Goal: Task Accomplishment & Management: Complete application form

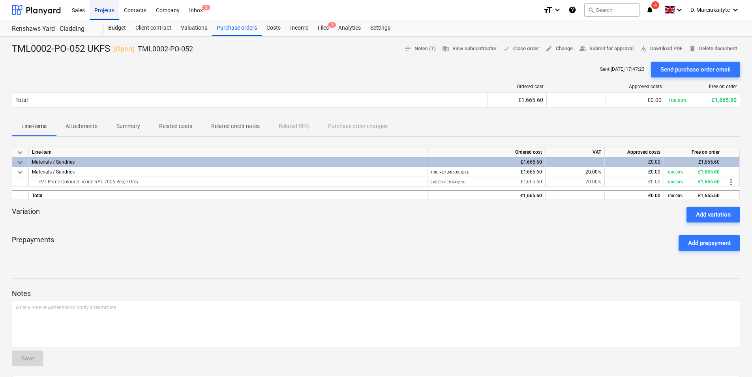
click at [105, 9] on div "Projects" at bounding box center [105, 10] width 30 height 20
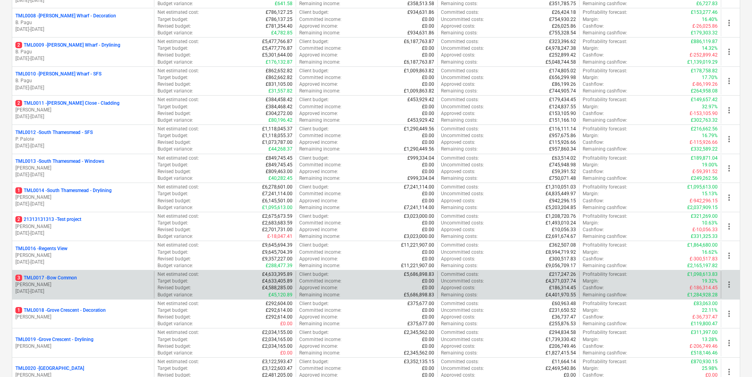
scroll to position [395, 0]
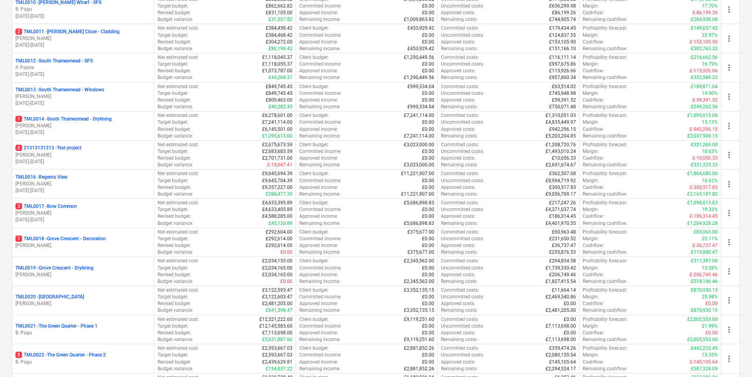
click at [80, 128] on p "[PERSON_NAME]" at bounding box center [82, 125] width 135 height 7
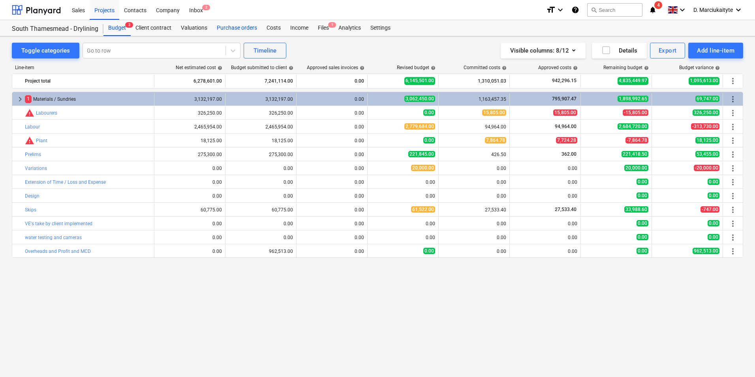
click at [249, 27] on div "Purchase orders" at bounding box center [237, 28] width 50 height 16
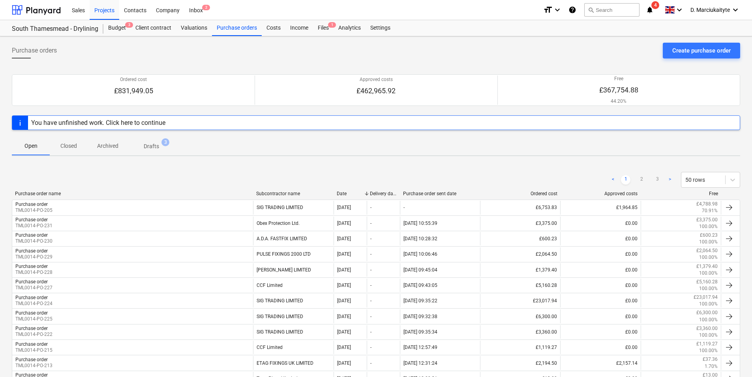
click at [113, 198] on div "Purchase order name Subcontractor name Date Delivery date Purchase order sent d…" at bounding box center [376, 195] width 729 height 9
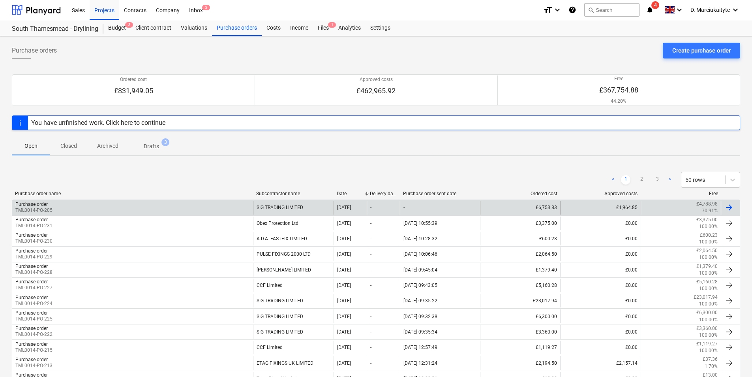
click at [113, 203] on div "Purchase order TML0014-PO-205" at bounding box center [132, 207] width 241 height 13
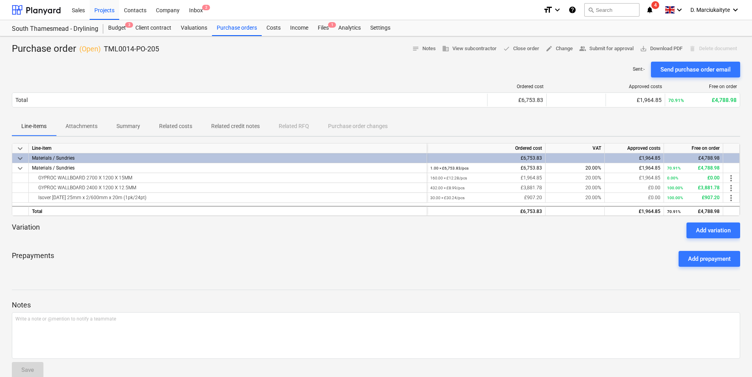
click at [130, 122] on span "Summary" at bounding box center [128, 126] width 43 height 13
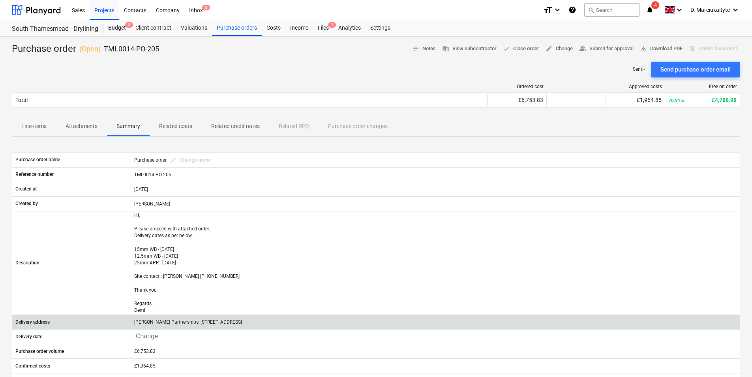
drag, startPoint x: 361, startPoint y: 323, endPoint x: 130, endPoint y: 321, distance: 231.0
click at [130, 321] on div "Delivery address Lovell Partnerships, Lakeside Centre, South Thamesmead, Bazalg…" at bounding box center [376, 322] width 728 height 13
copy div "Lovell Partnerships, Lakeside Centre, South Thamesmead, Bazalgette Way, London,…"
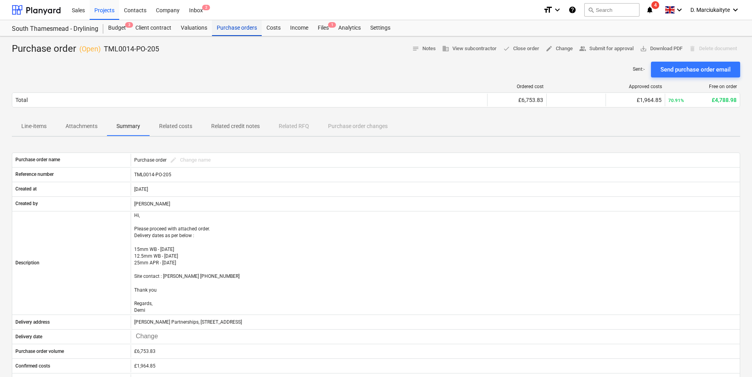
click at [240, 30] on div "Purchase orders" at bounding box center [237, 28] width 50 height 16
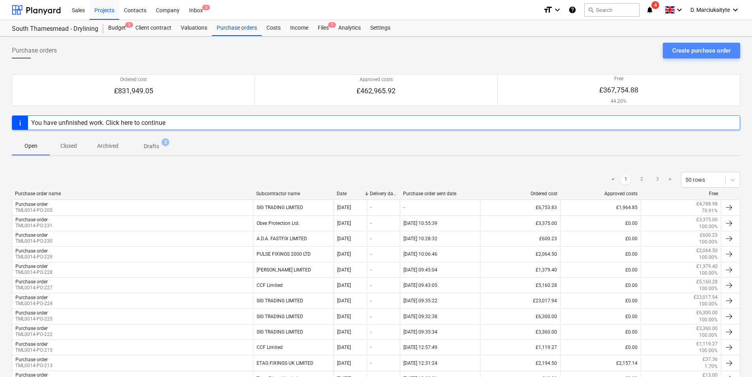
click at [676, 48] on div "Create purchase order" at bounding box center [701, 50] width 58 height 10
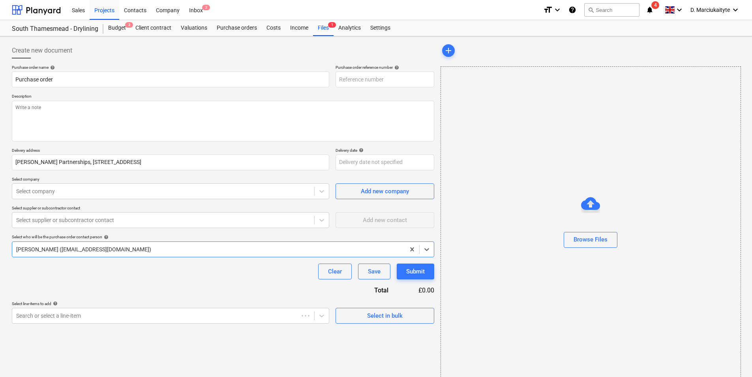
type textarea "x"
type input "TML0014-PO-234"
click at [8, 113] on div "Create new document Purchase order name help Purchase order Purchase order refe…" at bounding box center [376, 211] width 752 height 351
click at [51, 113] on textarea at bounding box center [223, 121] width 423 height 41
type textarea "x"
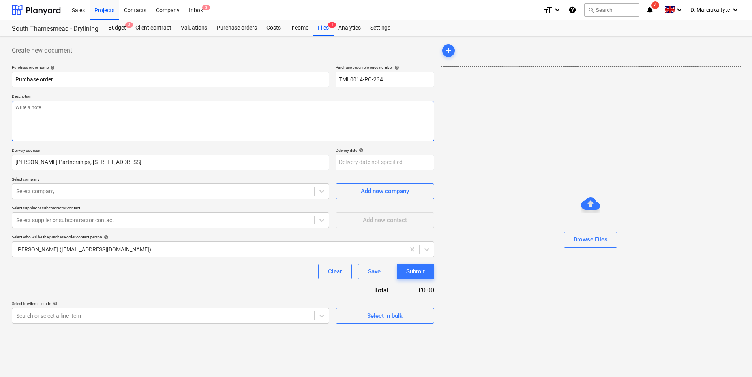
type textarea "M"
type textarea "x"
type textarea "Mo"
type textarea "x"
type textarea "Mor"
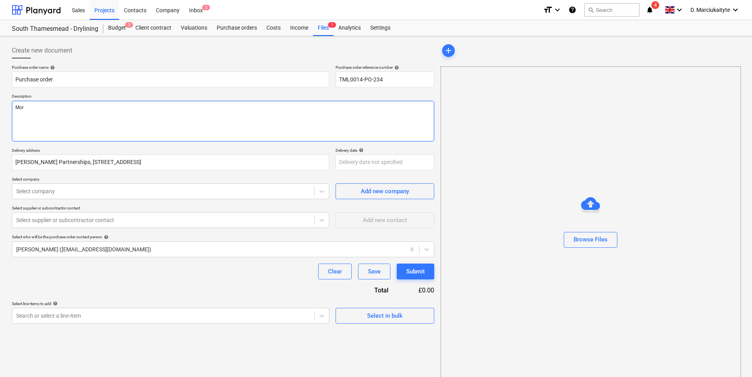
type textarea "x"
type textarea "Morn"
type textarea "x"
type textarea "Morni"
type textarea "x"
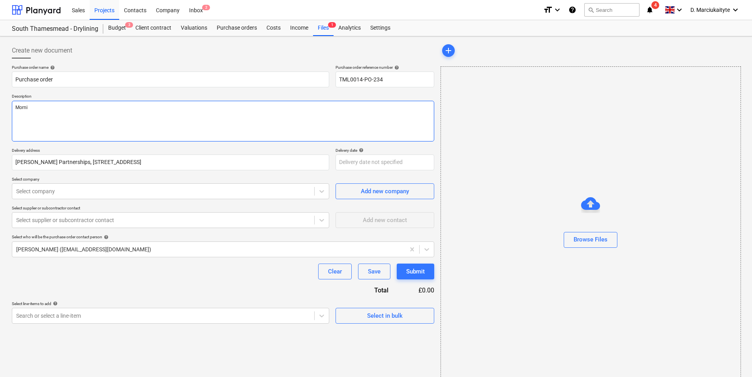
type textarea "Mornin"
type textarea "x"
type textarea "Morning"
type textarea "x"
type textarea "Morning,"
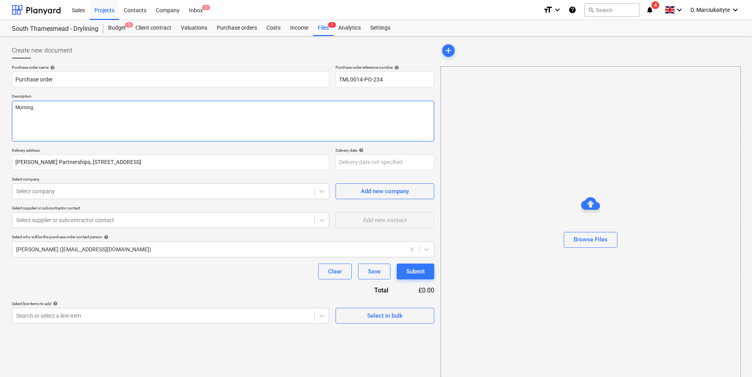
type textarea "x"
type textarea "Morning,"
type textarea "x"
type textarea "Morning,"
type textarea "x"
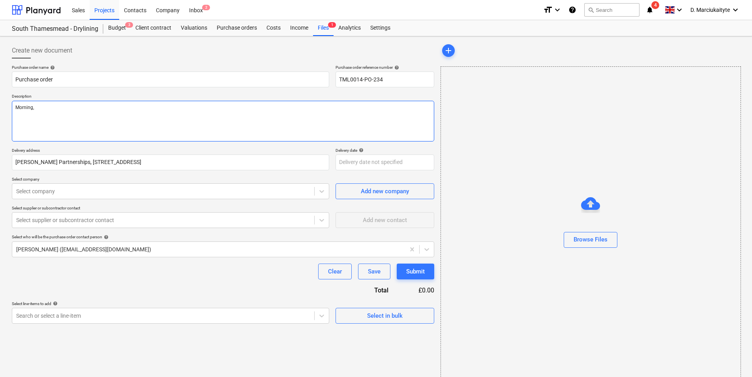
type textarea "Morning, P"
type textarea "x"
type textarea "Morning, Pl"
type textarea "x"
type textarea "Morning, Ple"
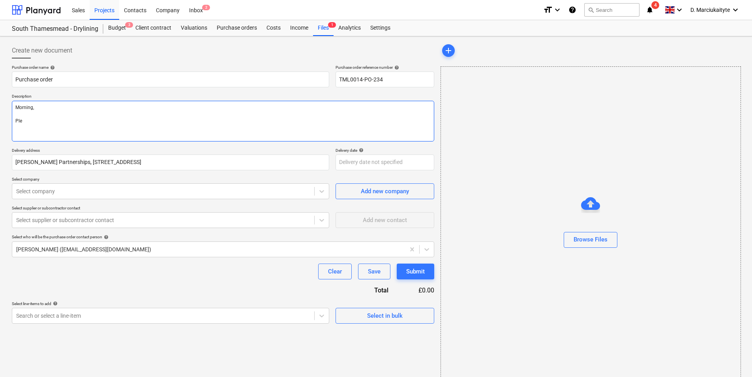
type textarea "x"
type textarea "Morning, Plea"
type textarea "x"
type textarea "Morning, Pleas"
type textarea "x"
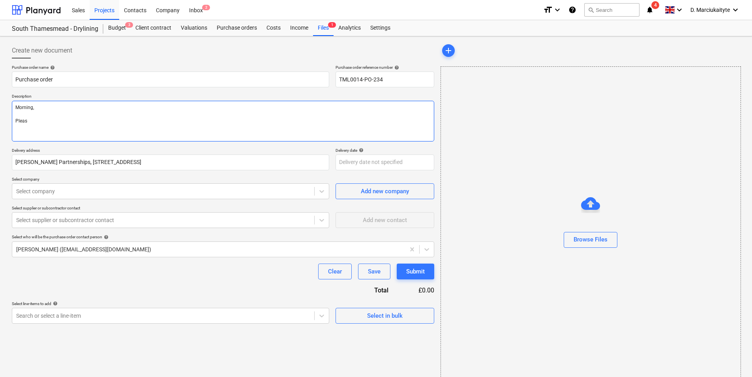
type textarea "Morning, Please"
type textarea "x"
type textarea "Morning, Please"
type textarea "x"
type textarea "Morning, Please p"
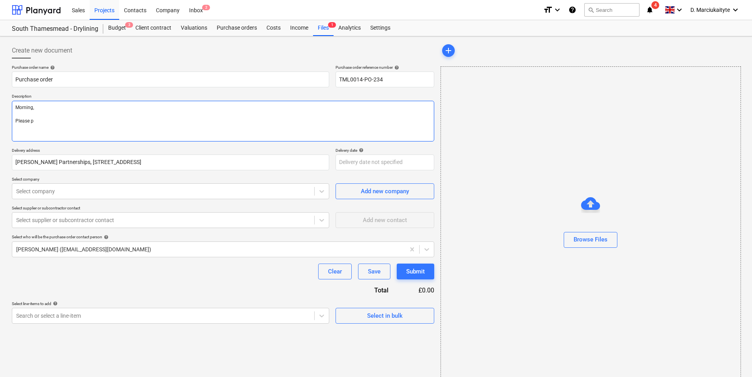
type textarea "x"
type textarea "Morning, Please pr"
type textarea "x"
type textarea "Morning, Please pro"
type textarea "x"
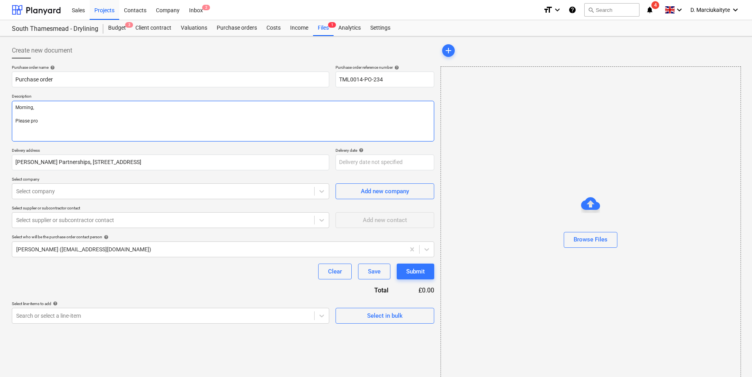
type textarea "Morning, Please proc"
type textarea "x"
type textarea "Morning, Please proce"
type textarea "x"
type textarea "Morning, Please procee"
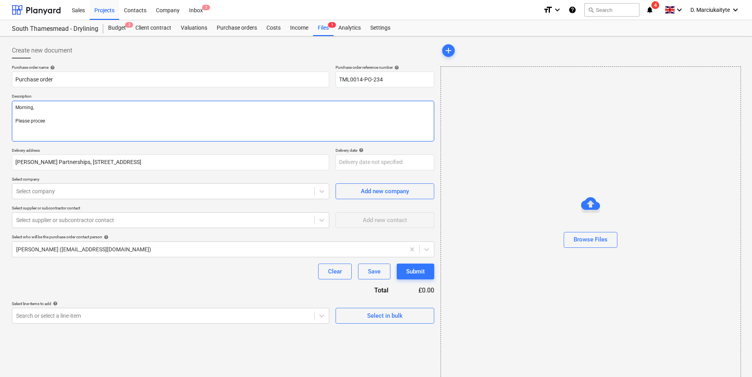
type textarea "x"
type textarea "Morning, Please proceed"
type textarea "x"
type textarea "Morning, Please proceed"
type textarea "x"
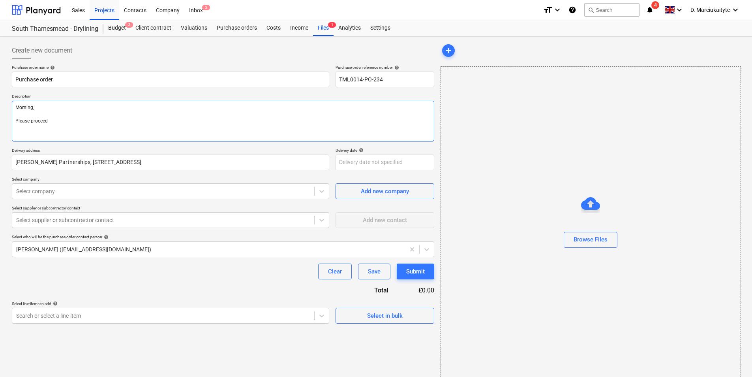
type textarea "Morning, Please proceed w"
type textarea "x"
type textarea "Morning, Please proceed wi"
type textarea "x"
type textarea "Morning, Please proceed wit"
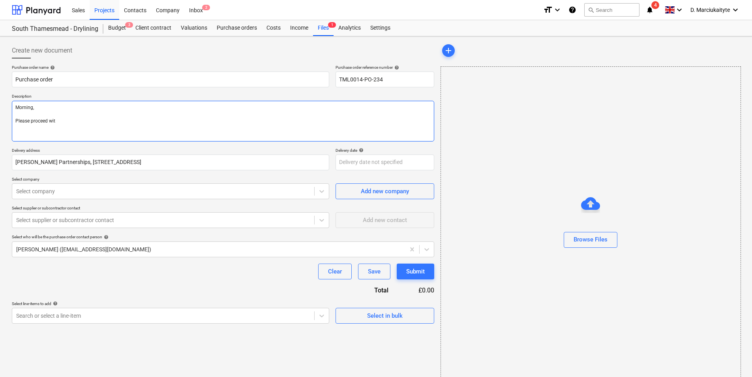
type textarea "x"
type textarea "Morning, Please proceed with"
type textarea "x"
type textarea "Morning, Please proceed with"
type textarea "x"
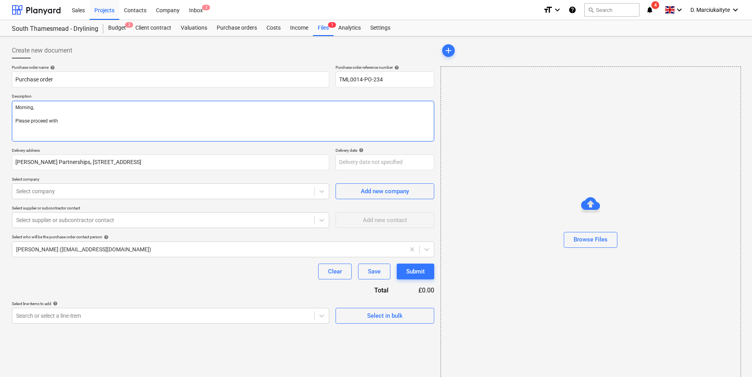
type textarea "Morning, Please proceed with a"
type textarea "x"
type textarea "Morning, Please proceed with at"
type textarea "x"
type textarea "Morning, Please proceed with att"
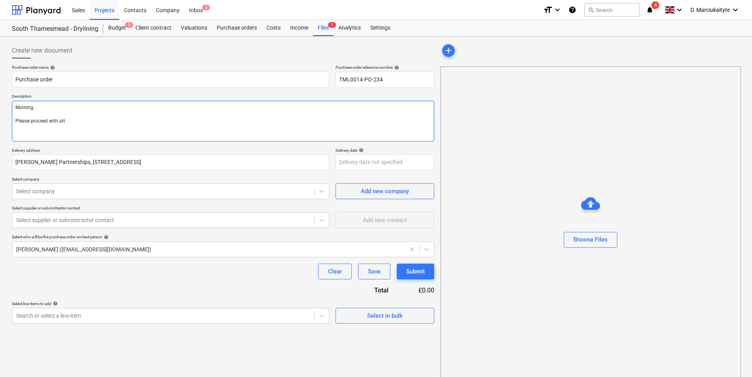
type textarea "x"
type textarea "Morning, Please proceed with atta"
type textarea "x"
type textarea "Morning, Please proceed with attac"
type textarea "x"
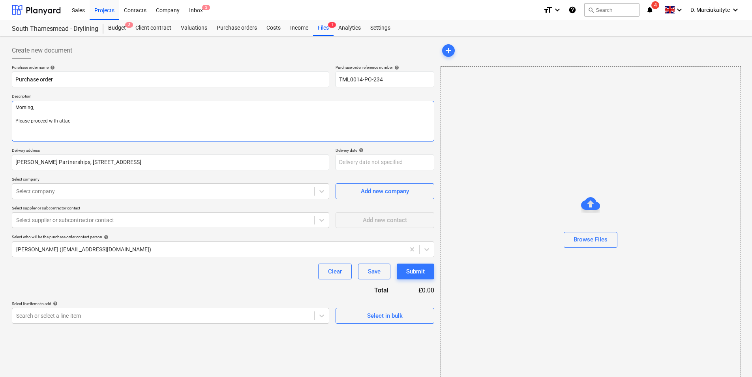
type textarea "Morning, Please proceed with attach"
type textarea "x"
type textarea "Morning, Please proceed with attache"
type textarea "x"
type textarea "Morning, Please proceed with attached"
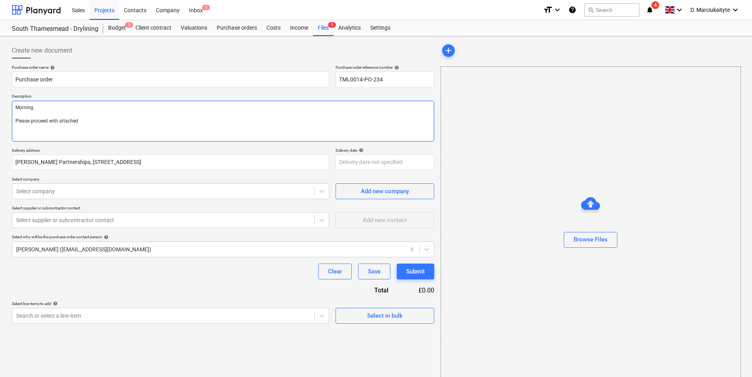
type textarea "x"
type textarea "Morning, Please proceed with attached"
type textarea "x"
type textarea "Morning, Please proceed with attached o"
type textarea "x"
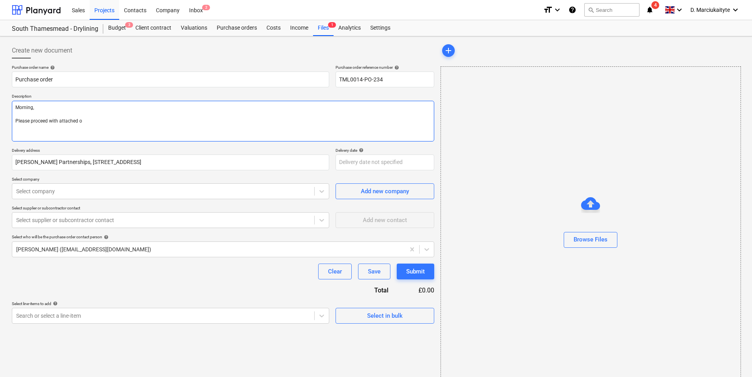
type textarea "Morning, Please proceed with attached or"
type textarea "x"
type textarea "Morning, Please proceed with attached ord"
type textarea "x"
type textarea "Morning, Please proceed with attached orde"
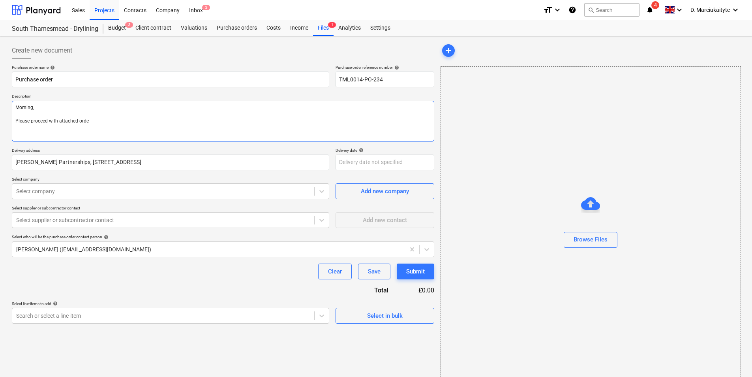
type textarea "x"
type textarea "Morning, Please proceed with attached order"
type textarea "x"
type textarea "Morning, Please proceed with attached order."
type textarea "x"
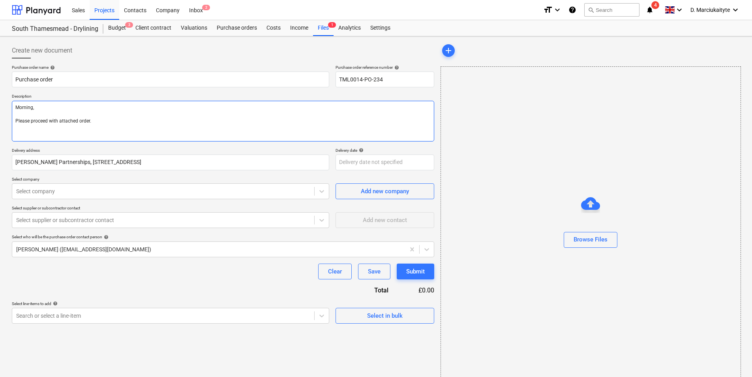
type textarea "Morning, Please proceed with attached order."
type textarea "x"
type textarea "Morning, Please proceed with attached order."
type textarea "x"
type textarea "Morning, Please proceed with attached order. S"
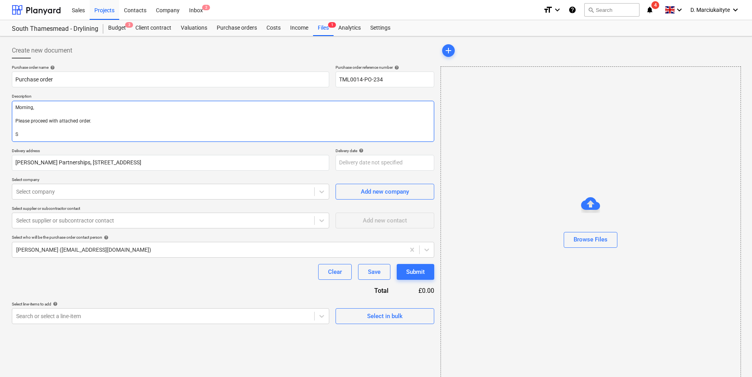
type textarea "x"
type textarea "Morning, Please proceed with attached order. Si"
type textarea "x"
type textarea "Morning, Please proceed with attached order. Sit"
type textarea "x"
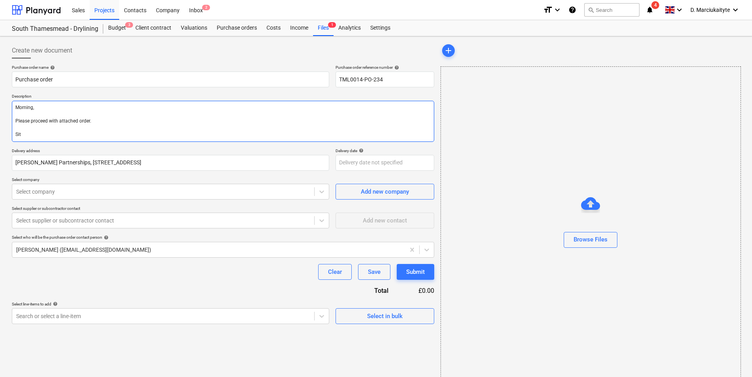
type textarea "Morning, Please proceed with attached order. Site"
type textarea "x"
type textarea "Morning, Please proceed with attached order. Site"
type textarea "x"
type textarea "Morning, Please proceed with attached order. Site C"
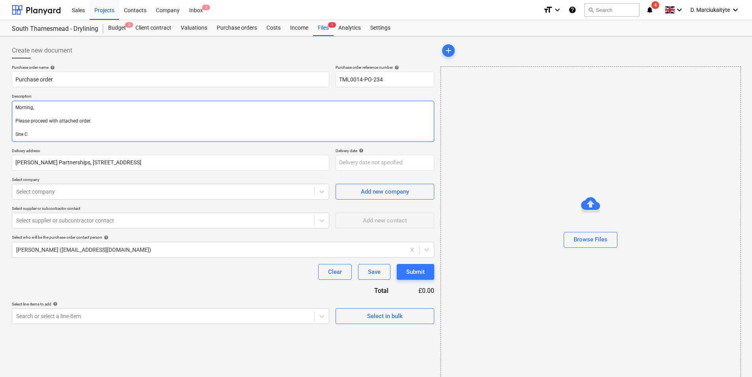
type textarea "x"
type textarea "Morning, Please proceed with attached order. Site Co"
type textarea "x"
type textarea "Morning, Please proceed with attached order. Site Con"
type textarea "x"
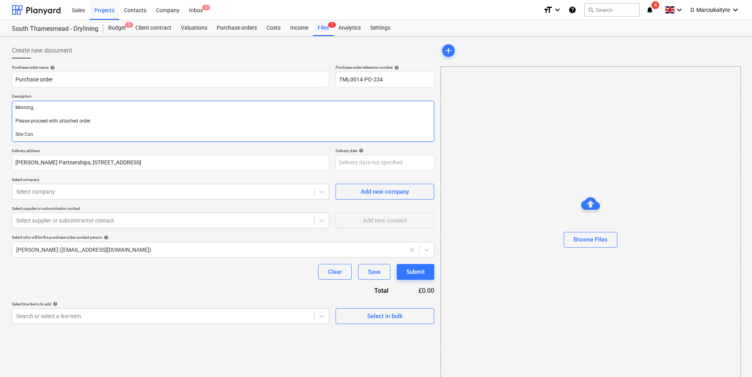
type textarea "Morning, Please proceed with attached order. Site Cont"
type textarea "x"
type textarea "Morning, Please proceed with attached order. Site Conta"
type textarea "x"
type textarea "Morning, Please proceed with attached order. Site Contac"
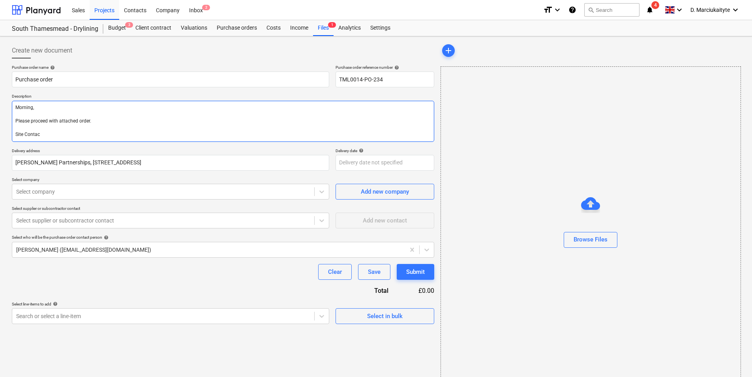
type textarea "x"
type textarea "Morning, Please proceed with attached order. Site Contact"
type textarea "x"
type textarea "Morning, Please proceed with attached order. Site Contact"
type textarea "x"
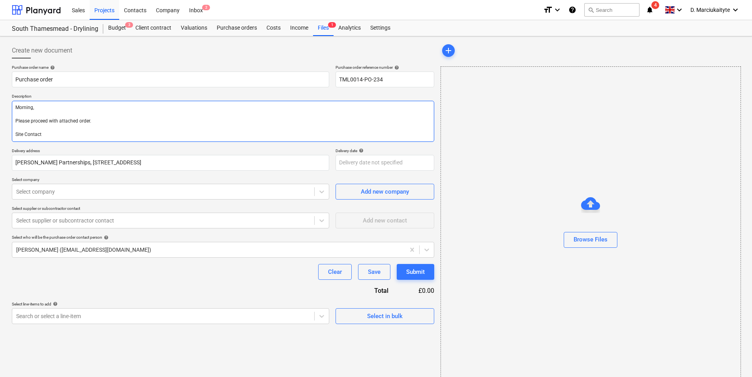
type textarea "Morning, Please proceed with attached order. Site Contact :"
type textarea "x"
type textarea "Morning, Please proceed with attached order. Site Contact :"
type textarea "x"
type textarea "Morning, Please proceed with attached order. Site Contact : I"
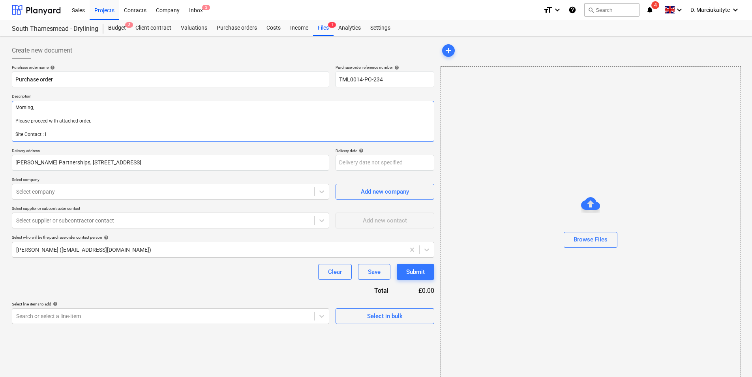
type textarea "x"
type textarea "Morning, Please proceed with attached order. Site Contact : Io"
type textarea "x"
type textarea "Morning, Please proceed with attached order. Site Contact : Ion"
type textarea "x"
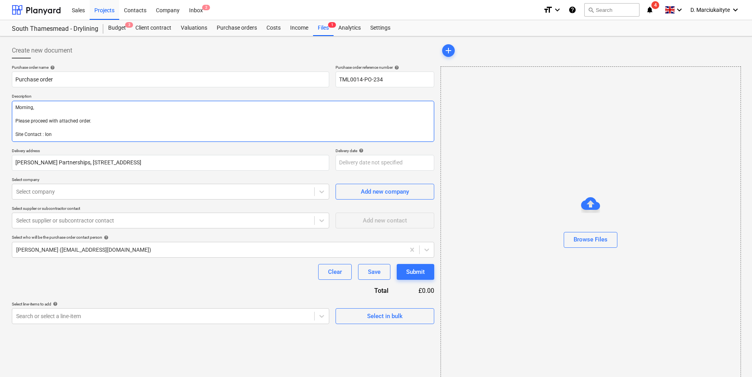
type textarea "Morning, Please proceed with attached order. Site Contact : Ionu"
type textarea "x"
type textarea "Morning, Please proceed with attached order. Site Contact : Ionut"
type textarea "x"
type textarea "Morning, Please proceed with attached order. Site Contact : Ionut"
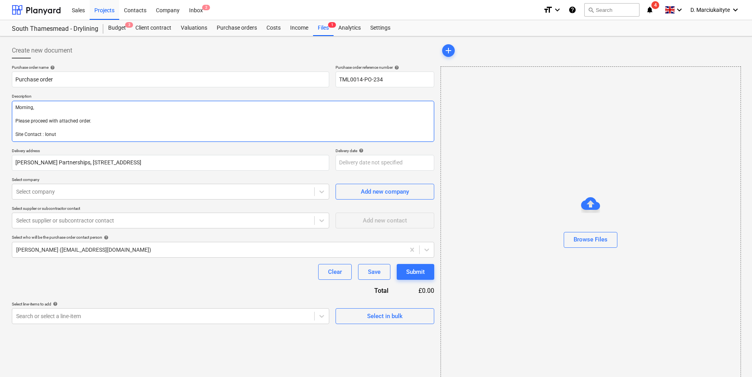
type textarea "x"
type textarea "Morning, Please proceed with attached order. Site Contact : Ionut 0"
type textarea "x"
type textarea "Morning, Please proceed with attached order. Site Contact : Ionut 07"
click at [70, 137] on textarea "Morning, Please proceed with attached order. Site Contact : Ionut 07" at bounding box center [223, 121] width 423 height 41
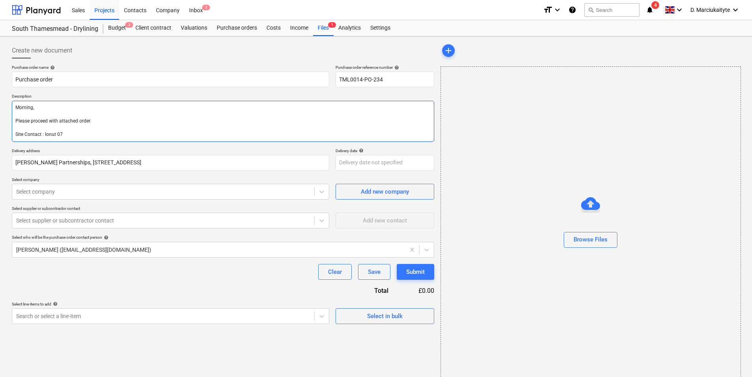
paste textarea "07424539956"
type textarea "x"
type textarea "Morning, Please proceed with attached order. Site Contact : Ionut 0707424539956"
type textarea "x"
type textarea "Morning, Please proceed with attached order. Site Contact : Ionut 007424539956"
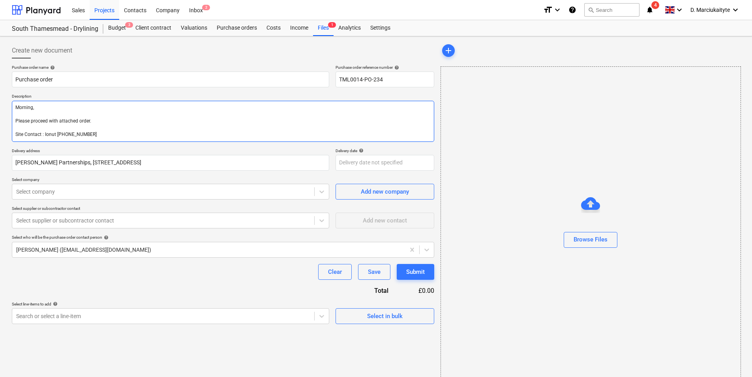
type textarea "x"
type textarea "Morning, Please proceed with attached order. Site Contact : Ionut 07424539956"
click at [109, 137] on textarea "Morning, Please proceed with attached order. Site Contact : Ionut 07424539956" at bounding box center [223, 121] width 423 height 41
type textarea "x"
type textarea "Morning, Please proceed with attached order. Site Contact : Ionut 07424539956"
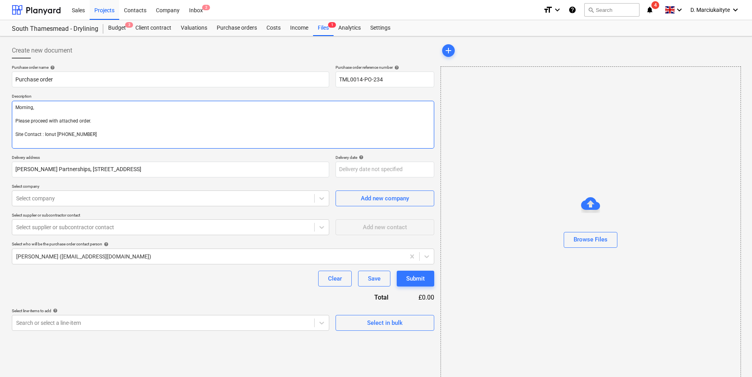
type textarea "x"
type textarea "Morning, Please proceed with attached order. Site Contact : Ionut 07424539956"
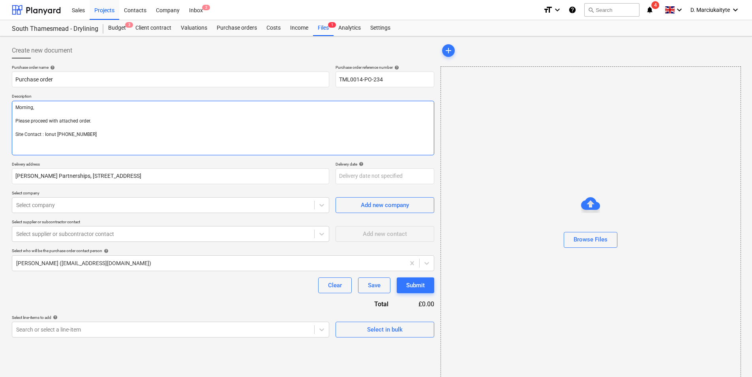
type textarea "x"
type textarea "Morning, Please proceed with attached order. Site Contact : Ionut 07424539956 T"
type textarea "x"
type textarea "Morning, Please proceed with attached order. Site Contact : Ionut 07424539956 Th"
type textarea "x"
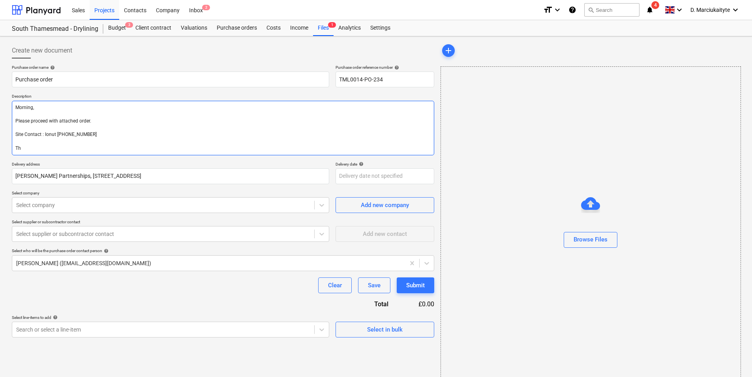
type textarea "Morning, Please proceed with attached order. Site Contact : Ionut 07424539956 T…"
type textarea "x"
type textarea "Morning, Please proceed with attached order. Site Contact : Ionut 07424539956 T…"
type textarea "x"
type textarea "Morning, Please proceed with attached order. Site Contact : Ionut 07424539956 T…"
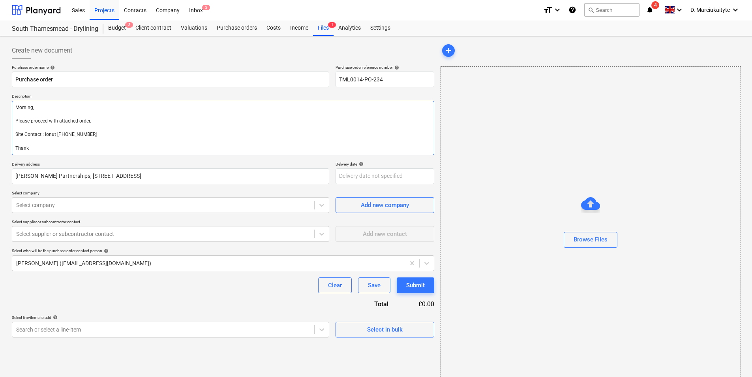
type textarea "x"
type textarea "Morning, Please proceed with attached order. Site Contact : Ionut 07424539956 T…"
type textarea "x"
type textarea "Morning, Please proceed with attached order. Site Contact : Ionut 07424539956 T…"
type textarea "x"
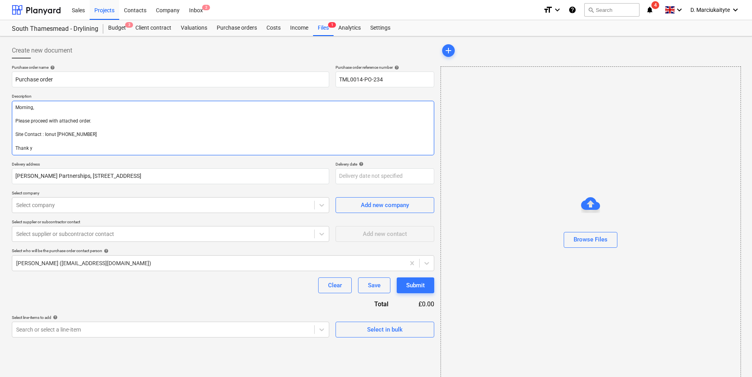
type textarea "Morning, Please proceed with attached order. Site Contact : Ionut 07424539956 T…"
type textarea "x"
type textarea "Morning, Please proceed with attached order. Site Contact : Ionut 07424539956 T…"
type textarea "x"
type textarea "Morning, Please proceed with attached order. Site Contact : Ionut 07424539956 T…"
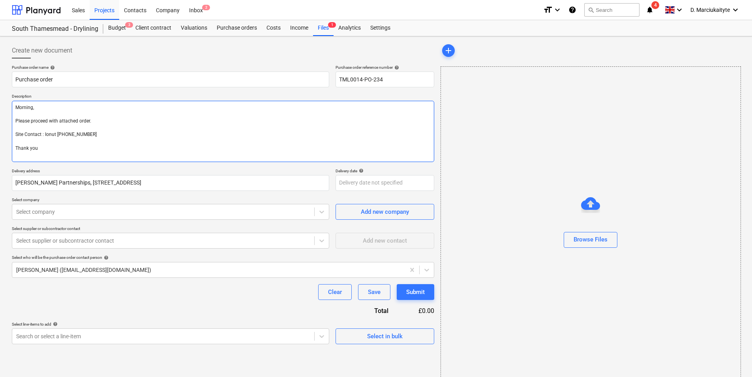
type textarea "x"
type textarea "Morning, Please proceed with attached order. Site Contact : Ionut 07424539956 T…"
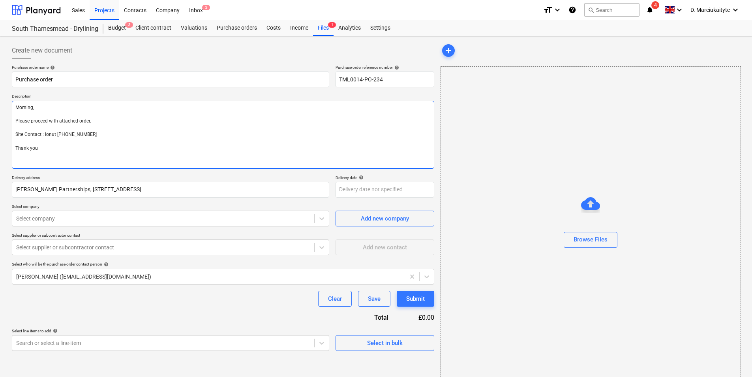
type textarea "x"
type textarea "Morning, Please proceed with attached order. Site Contact : Ionut 07424539956 T…"
type textarea "x"
type textarea "Morning, Please proceed with attached order. Site Contact : Ionut 07424539956 T…"
type textarea "x"
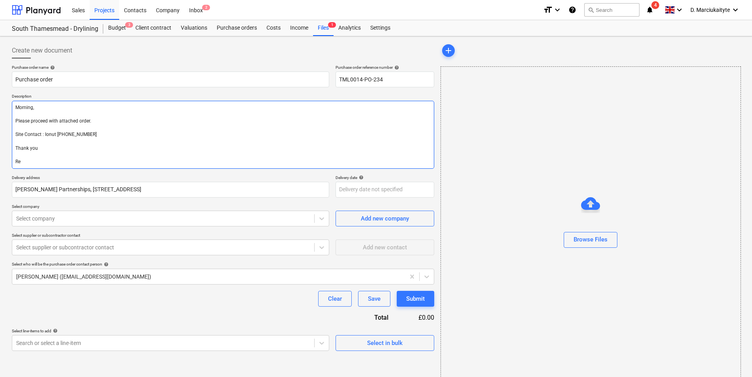
type textarea "Morning, Please proceed with attached order. Site Contact : Ionut 07424539956 T…"
type textarea "x"
type textarea "Morning, Please proceed with attached order. Site Contact : Ionut 07424539956 T…"
type textarea "x"
type textarea "Morning, Please proceed with attached order. Site Contact : Ionut 07424539956 T…"
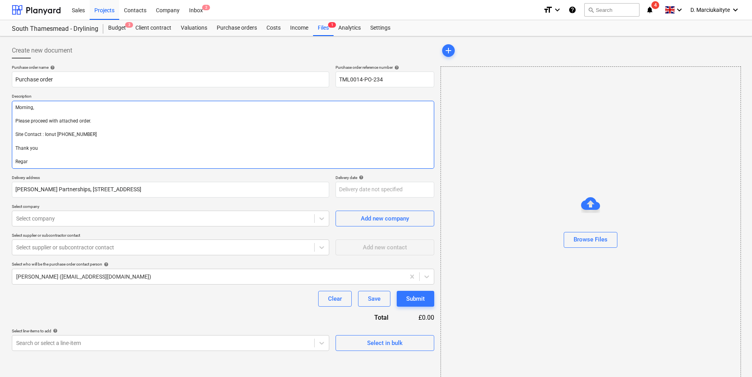
type textarea "x"
type textarea "Morning, Please proceed with attached order. Site Contact : Ionut 07424539956 T…"
type textarea "x"
type textarea "Morning, Please proceed with attached order. Site Contact : Ionut 07424539956 T…"
type textarea "x"
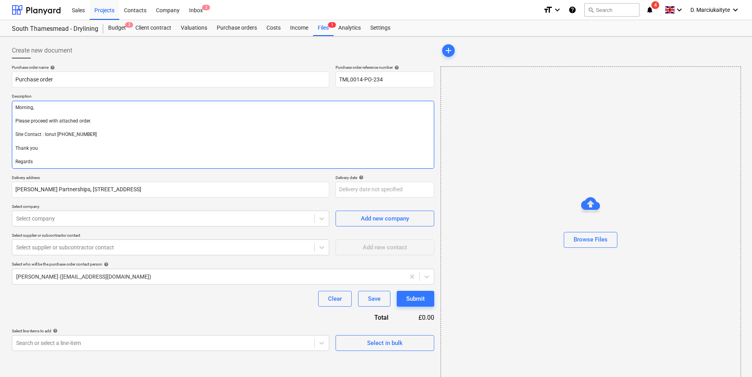
type textarea "Morning, Please proceed with attached order. Site Contact : Ionut 07424539956 T…"
type textarea "x"
type textarea "Morning, Please proceed with attached order. Site Contact : Ionut 07424539956 T…"
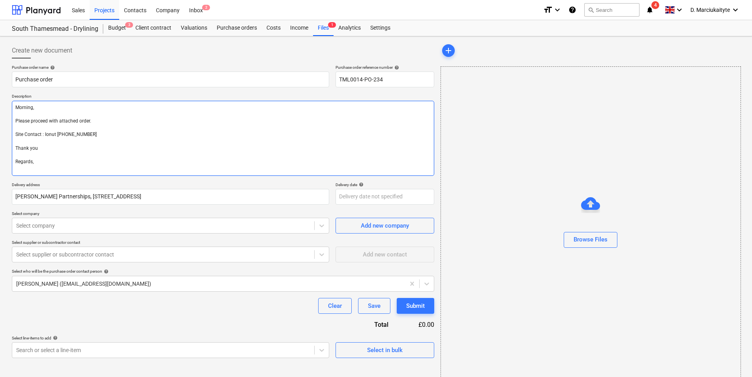
type textarea "x"
type textarea "Morning, Please proceed with attached order. Site Contact : Ionut 07424539956 T…"
type textarea "x"
type textarea "Morning, Please proceed with attached order. Site Contact : Ionut 07424539956 T…"
type textarea "x"
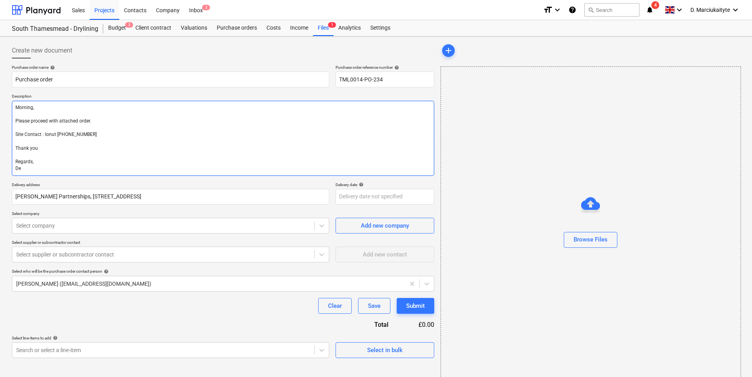
type textarea "Morning, Please proceed with attached order. Site Contact : Ionut 07424539956 T…"
type textarea "x"
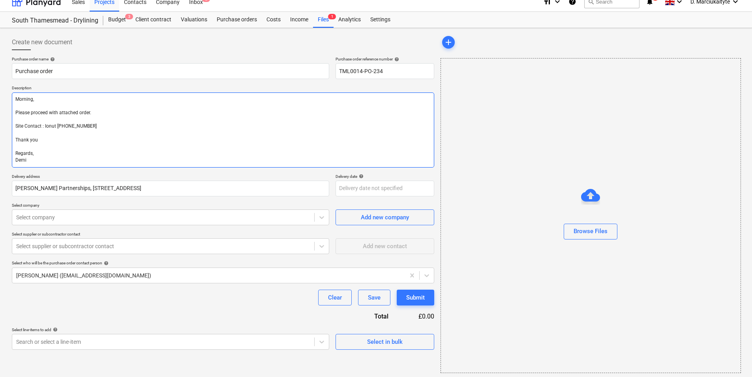
scroll to position [11, 0]
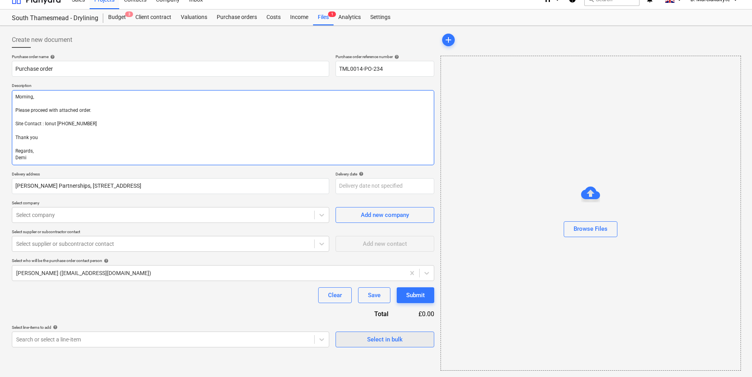
type textarea "Morning, Please proceed with attached order. Site Contact : Ionut 07424539956 T…"
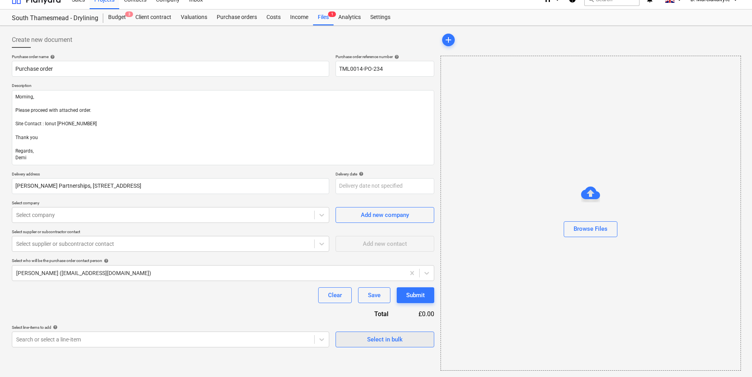
click at [385, 337] on div "Select in bulk" at bounding box center [385, 339] width 36 height 10
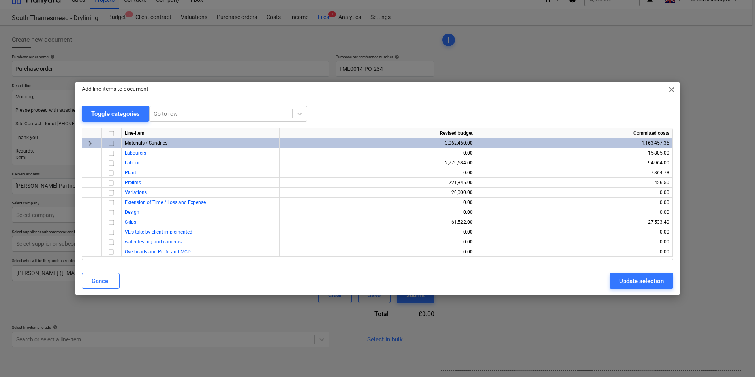
click at [113, 145] on input "checkbox" at bounding box center [111, 143] width 9 height 9
click at [646, 284] on div "Update selection" at bounding box center [641, 281] width 45 height 10
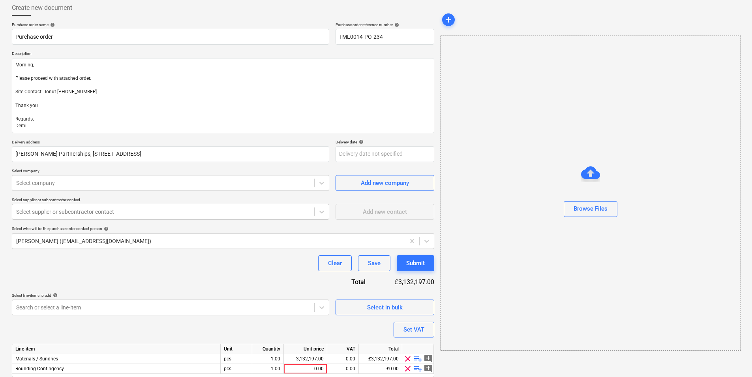
scroll to position [71, 0]
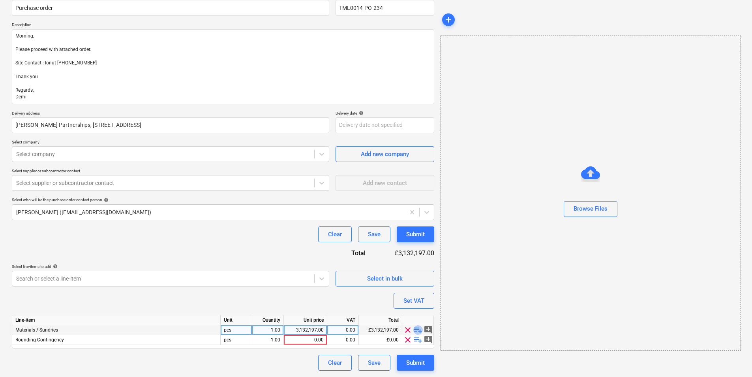
click at [416, 328] on span "playlist_add" at bounding box center [417, 329] width 9 height 9
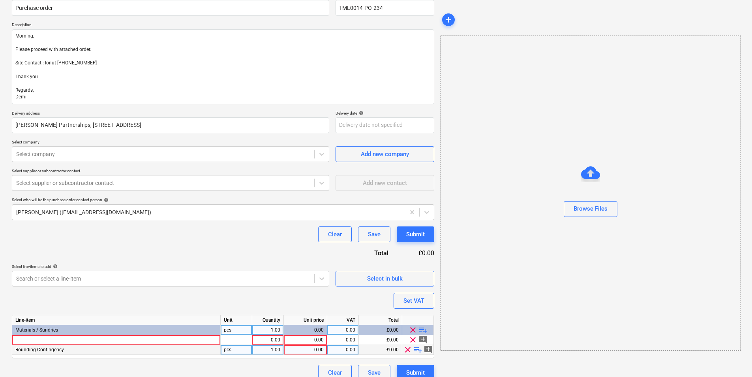
click at [406, 348] on span "clear" at bounding box center [407, 349] width 9 height 9
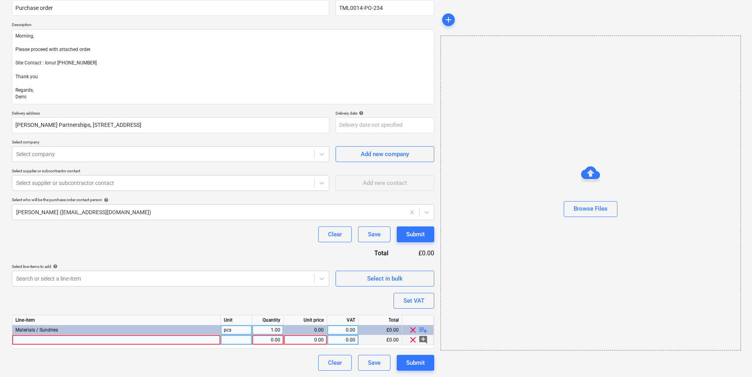
click at [158, 339] on div at bounding box center [116, 340] width 209 height 10
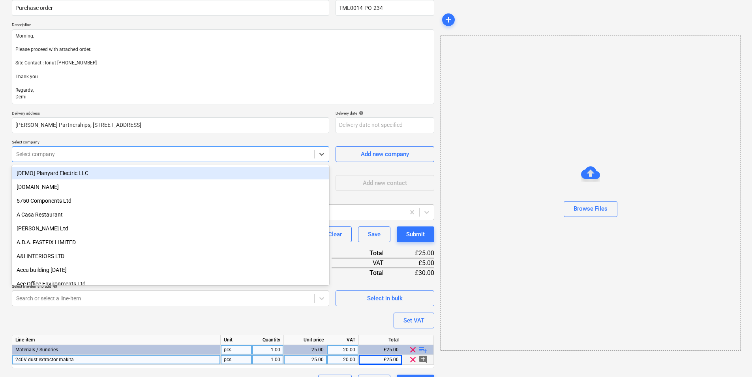
click at [185, 156] on div at bounding box center [163, 154] width 294 height 8
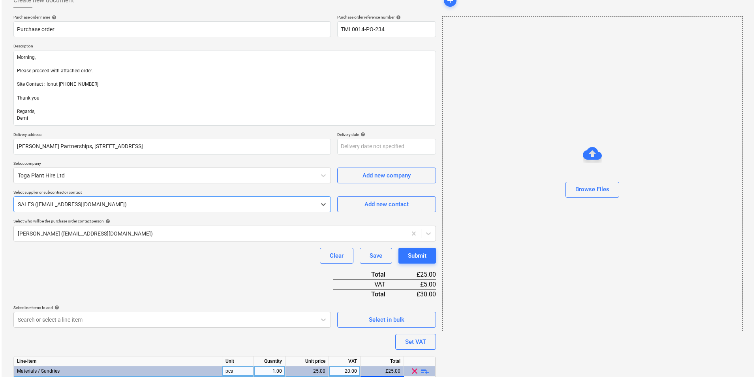
scroll to position [91, 0]
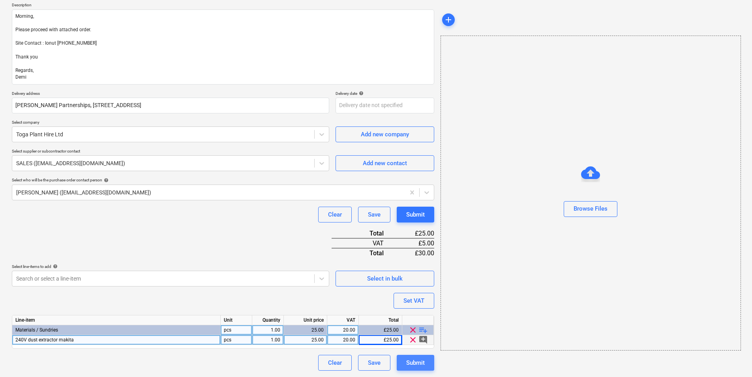
click at [424, 364] on div "Submit" at bounding box center [415, 362] width 19 height 10
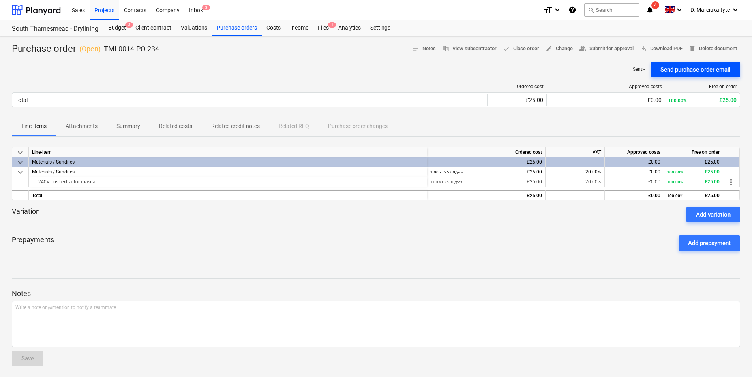
click at [689, 68] on div "Send purchase order email" at bounding box center [696, 69] width 70 height 10
click at [232, 26] on div "Purchase orders" at bounding box center [237, 28] width 50 height 16
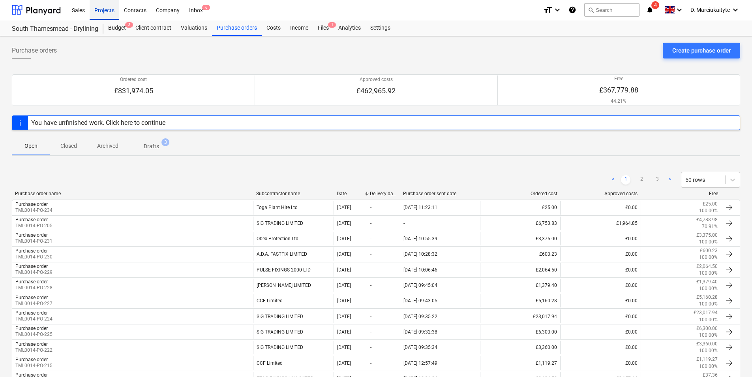
click at [98, 9] on div "Projects" at bounding box center [105, 10] width 30 height 20
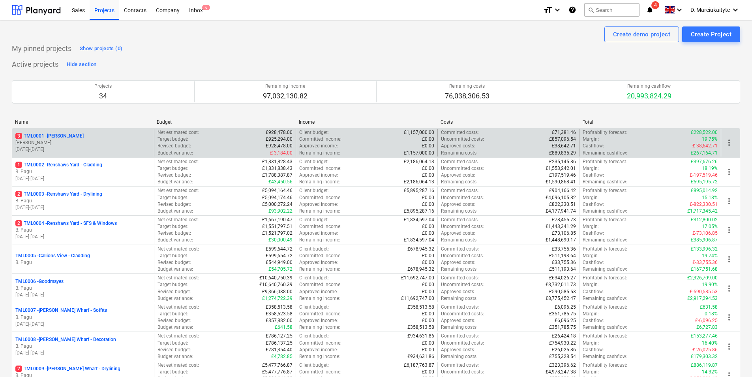
scroll to position [237, 0]
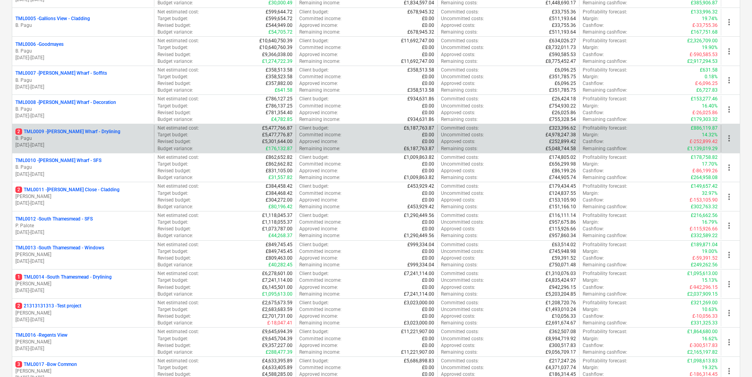
click at [86, 130] on p "2 TML0009 - Montgomery's Wharf - Drylining" at bounding box center [67, 131] width 105 height 7
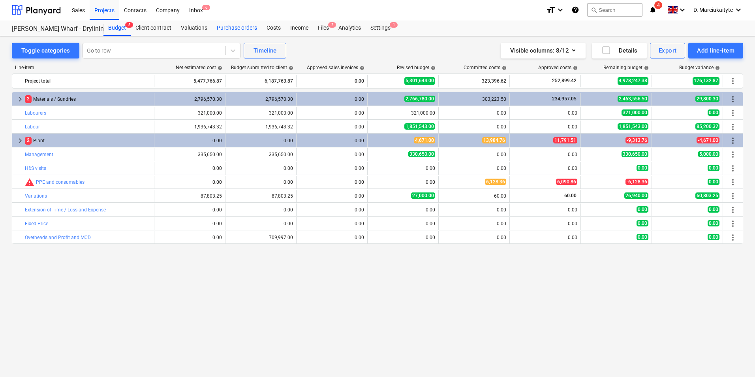
click at [232, 30] on div "Purchase orders" at bounding box center [237, 28] width 50 height 16
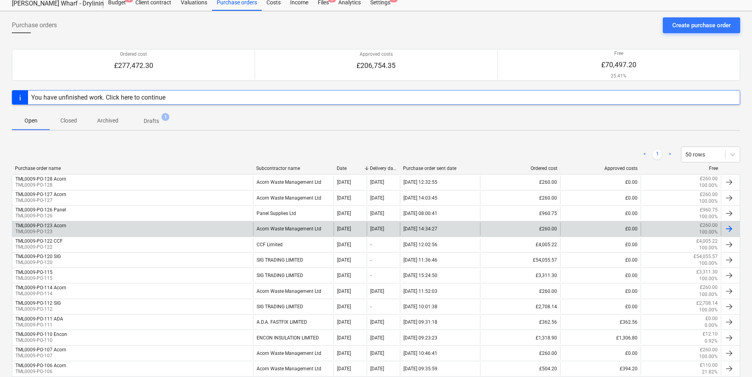
scroll to position [39, 0]
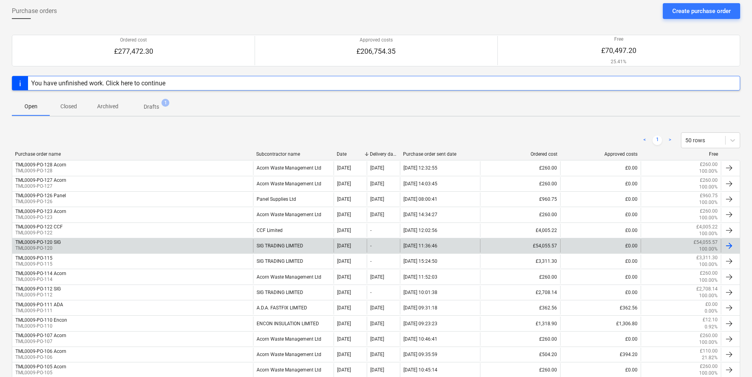
click at [166, 242] on div "TML0009-PO-120 SIG TML0009-PO-120" at bounding box center [132, 245] width 241 height 13
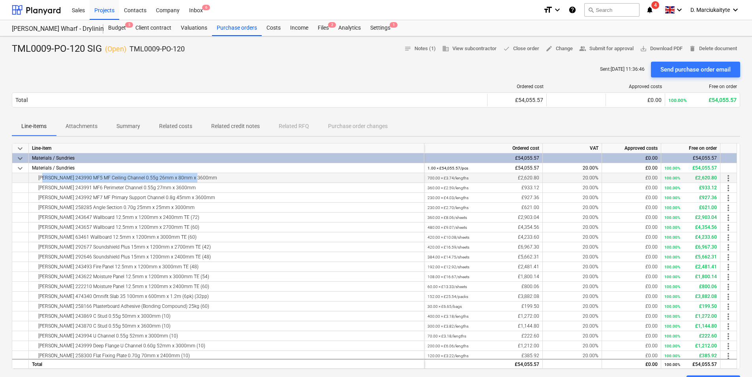
drag, startPoint x: 195, startPoint y: 177, endPoint x: 37, endPoint y: 180, distance: 157.6
click at [37, 180] on div "[PERSON_NAME] 243990 MF5 MF Ceiling Channel 0.55g 26mm x 80mm x 3600mm" at bounding box center [226, 177] width 389 height 9
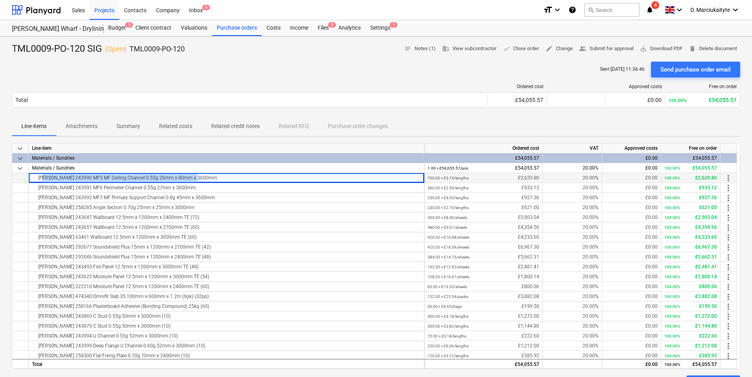
copy div "[PERSON_NAME] 243990 MF5 MF Ceiling Channel 0.55g 26mm x 80mm x 3600mm"
click at [191, 190] on div "[PERSON_NAME] 243991 MF6 Perimeter Channel 0.55g 27mm x 3600mm" at bounding box center [226, 187] width 389 height 9
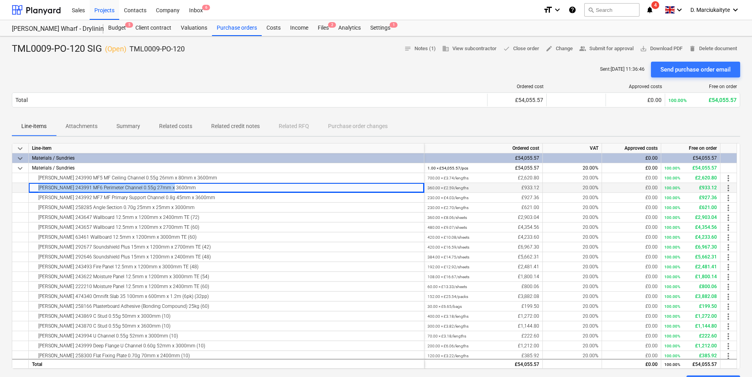
drag, startPoint x: 174, startPoint y: 190, endPoint x: 28, endPoint y: 188, distance: 145.7
click at [0, 0] on div "Knauf 243991 MF6 Perimeter Channel 0.55g 27mm x 3600mm 360.00 × £2.59 / lengths…" at bounding box center [0, 0] width 0 height 0
copy div "[PERSON_NAME] 243991 MF6 Perimeter Channel 0.55g 27mm x 3600mm"
click at [245, 31] on div "Purchase orders" at bounding box center [237, 28] width 50 height 16
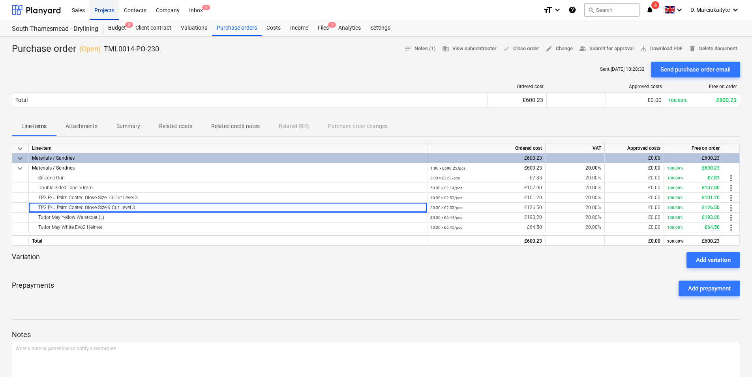
click at [94, 12] on div "Projects" at bounding box center [105, 10] width 30 height 20
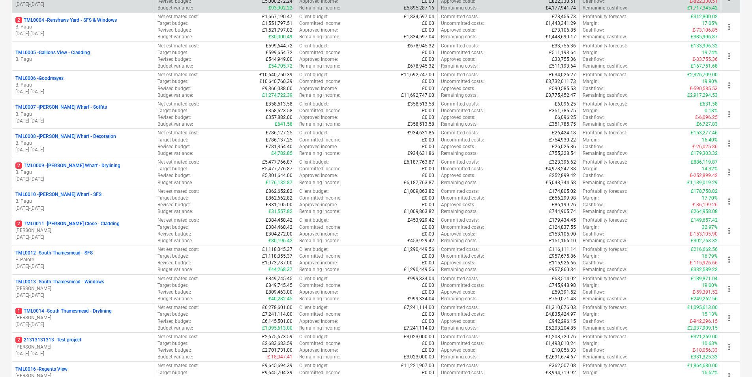
scroll to position [316, 0]
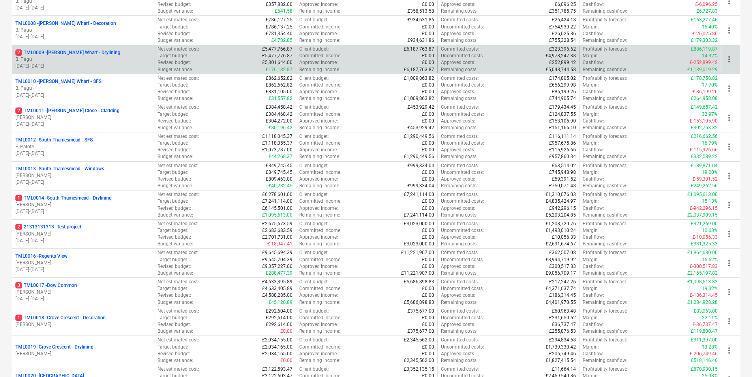
click at [74, 48] on div "2 TML0009 - [PERSON_NAME] Wharf - Drylining B. Pagu [DATE] - [DATE]" at bounding box center [83, 59] width 142 height 27
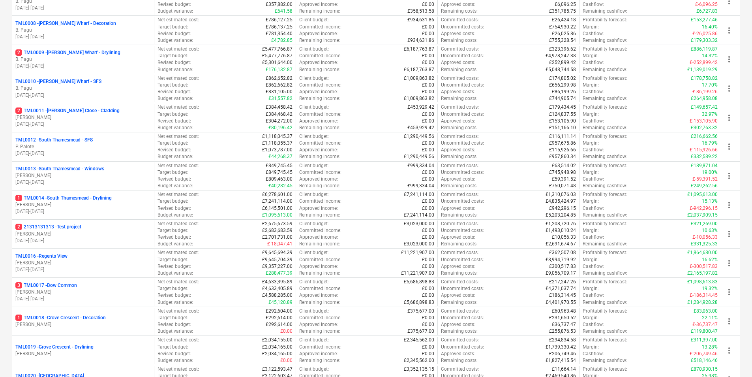
click at [73, 50] on p "2 TML0009 - [PERSON_NAME] Wharf - Drylining" at bounding box center [67, 52] width 105 height 7
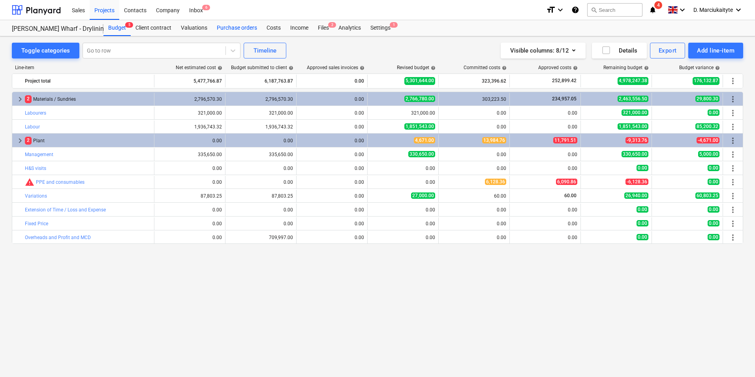
click at [245, 24] on div "Purchase orders" at bounding box center [237, 28] width 50 height 16
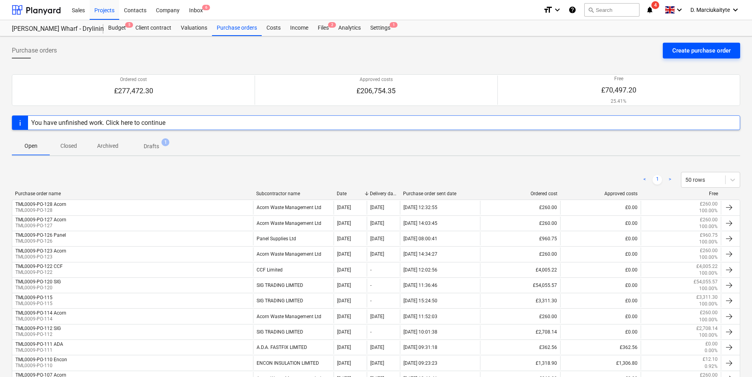
click at [601, 50] on div "Create purchase order" at bounding box center [701, 50] width 58 height 10
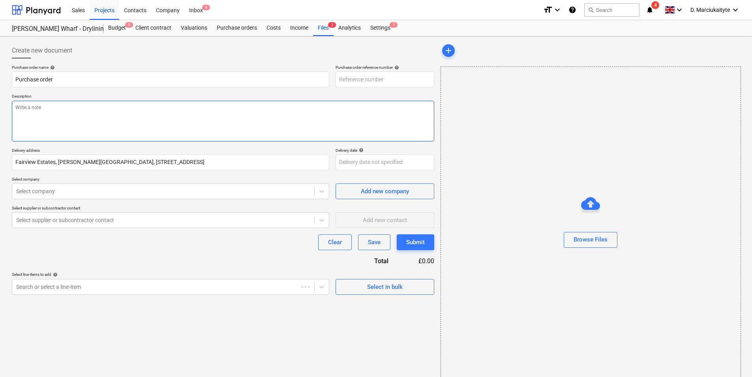
type textarea "x"
type input "TML0009-PO-128"
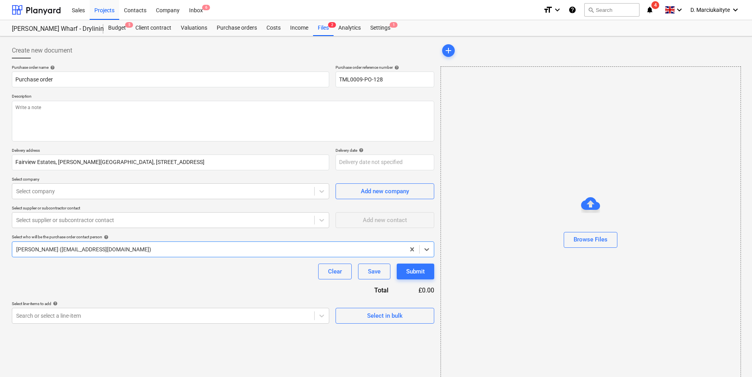
scroll to position [11, 0]
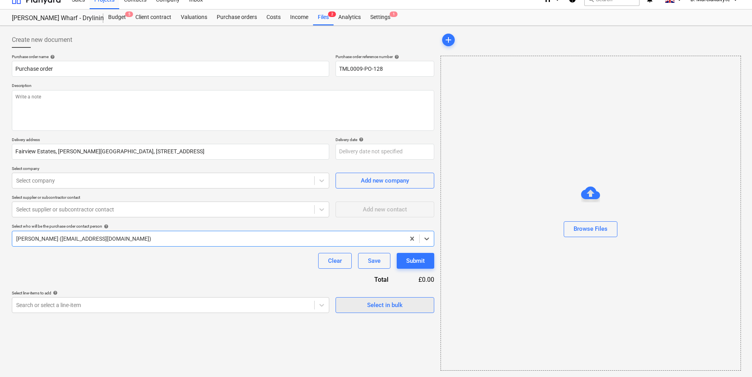
click at [364, 291] on span "Select in bulk" at bounding box center [385, 305] width 79 height 10
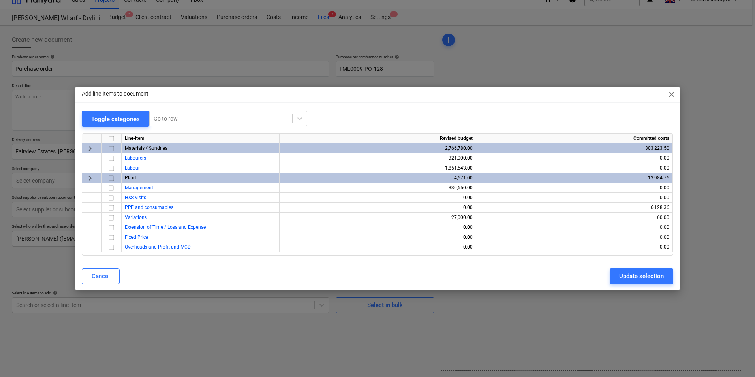
click at [112, 148] on input "checkbox" at bounding box center [111, 148] width 9 height 9
click at [601, 274] on div "Update selection" at bounding box center [641, 276] width 45 height 10
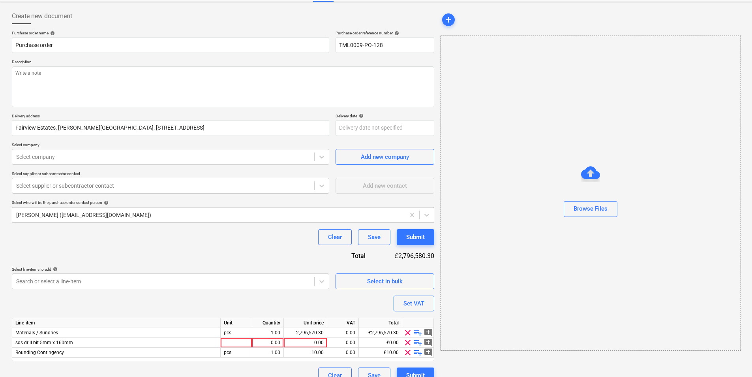
scroll to position [47, 0]
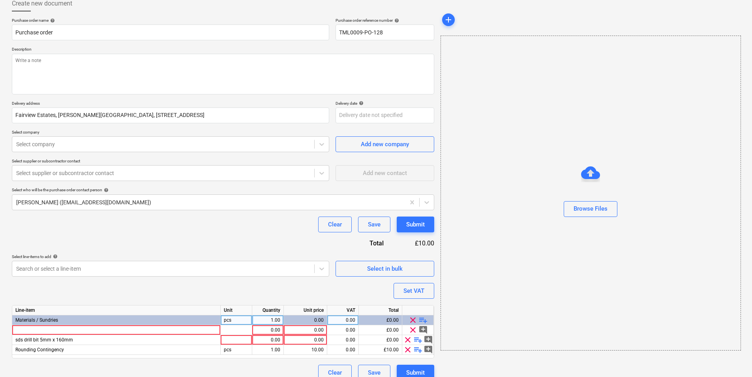
click at [417, 291] on span "clear" at bounding box center [412, 319] width 9 height 9
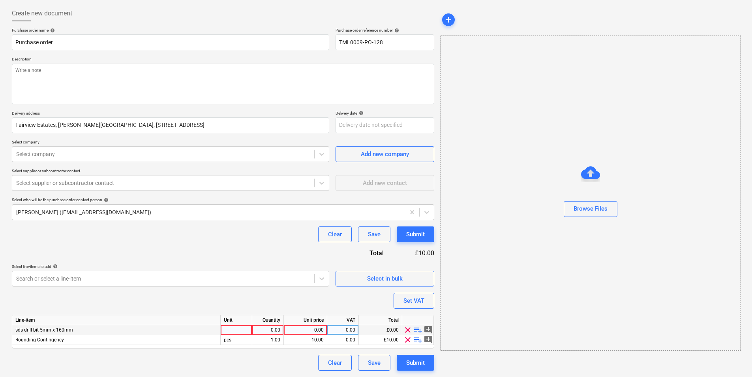
click at [417, 291] on div at bounding box center [418, 320] width 32 height 10
click at [408, 291] on span "clear" at bounding box center [407, 329] width 9 height 9
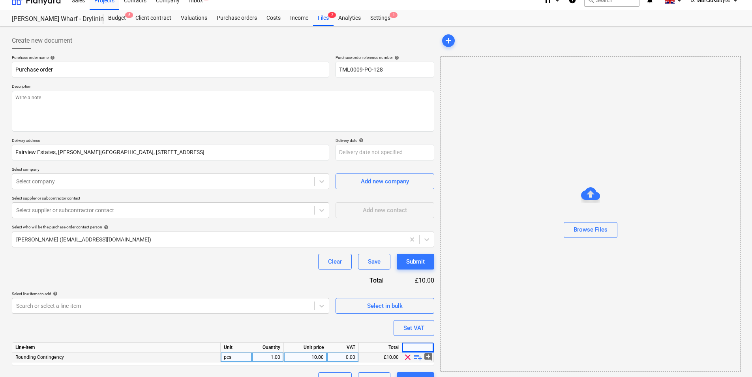
scroll to position [27, 0]
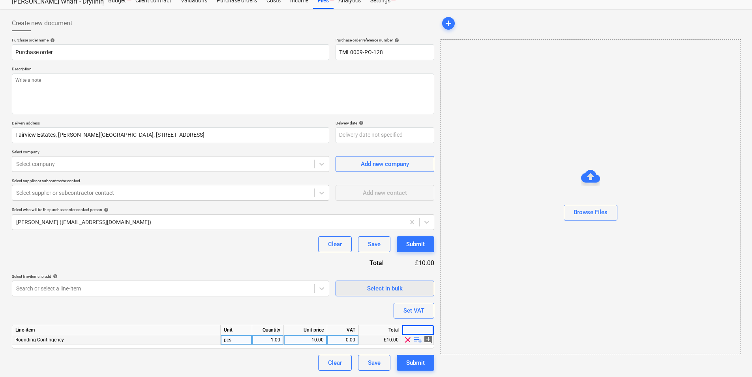
click at [389, 290] on div "Select in bulk" at bounding box center [385, 288] width 36 height 10
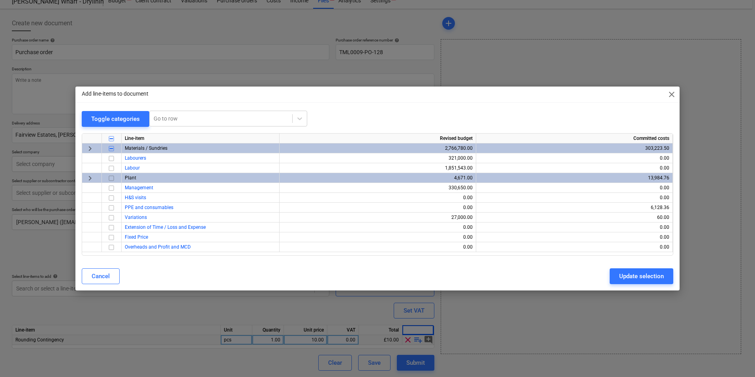
click at [111, 148] on input "checkbox" at bounding box center [111, 148] width 9 height 9
click at [114, 149] on input "checkbox" at bounding box center [111, 148] width 9 height 9
click at [113, 149] on input "checkbox" at bounding box center [111, 148] width 9 height 9
click at [601, 274] on div "Update selection" at bounding box center [641, 276] width 45 height 10
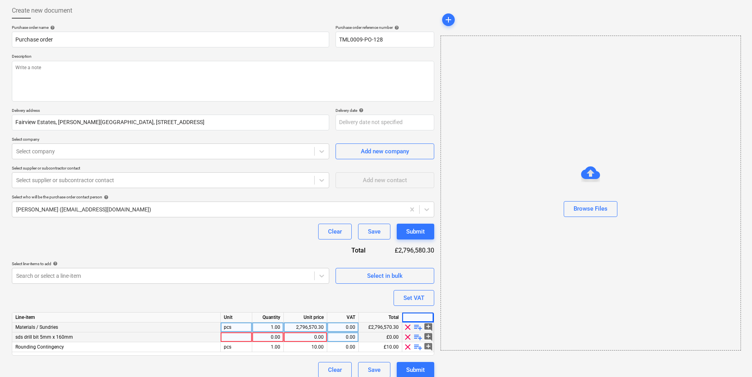
scroll to position [47, 0]
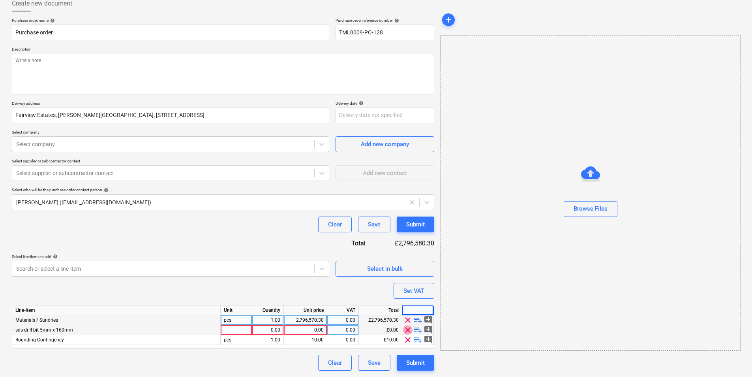
click at [406, 291] on span "clear" at bounding box center [407, 329] width 9 height 9
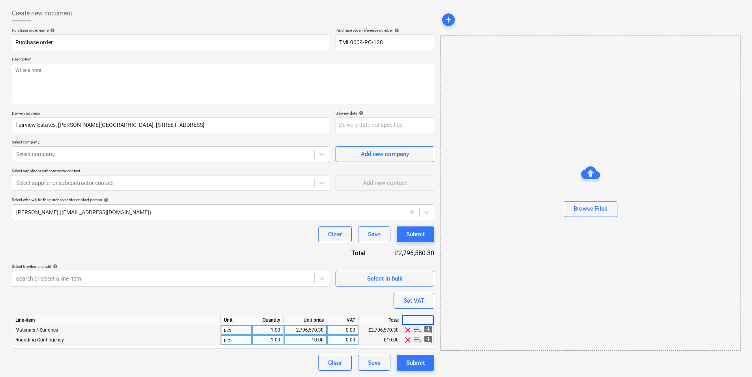
click at [418, 291] on span "playlist_add" at bounding box center [417, 329] width 9 height 9
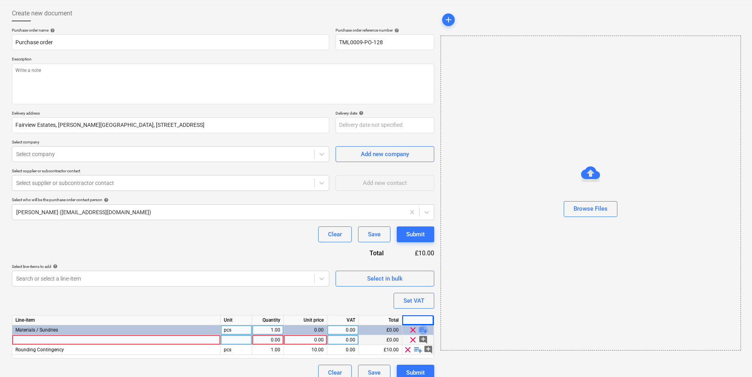
click at [419, 291] on span "playlist_add" at bounding box center [423, 329] width 9 height 9
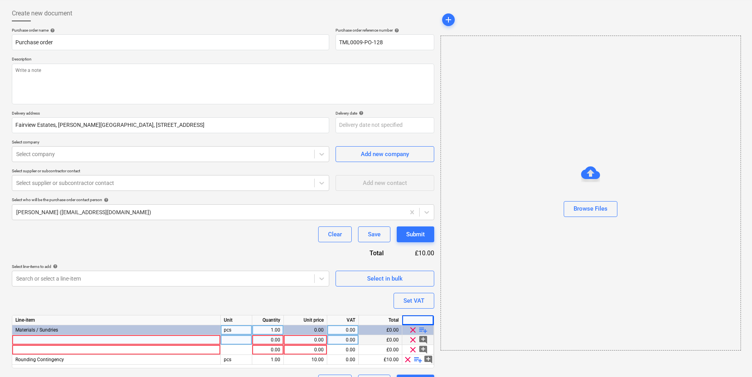
click at [421, 291] on span "playlist_add" at bounding box center [423, 329] width 9 height 9
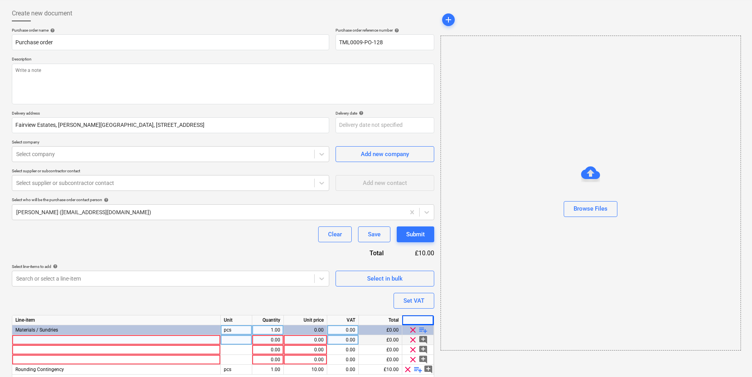
click at [421, 291] on span "playlist_add" at bounding box center [423, 329] width 9 height 9
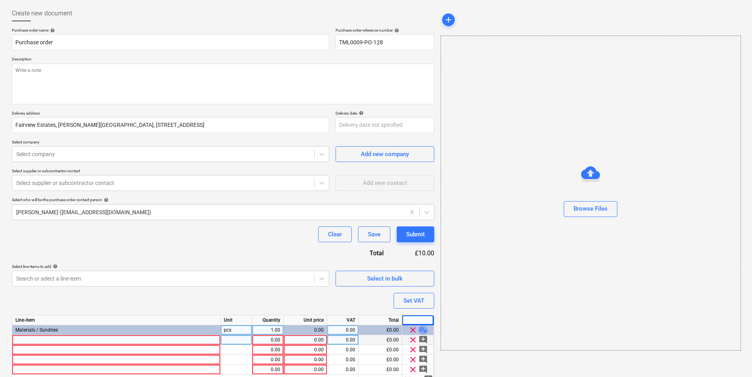
click at [421, 291] on span "playlist_add" at bounding box center [423, 329] width 9 height 9
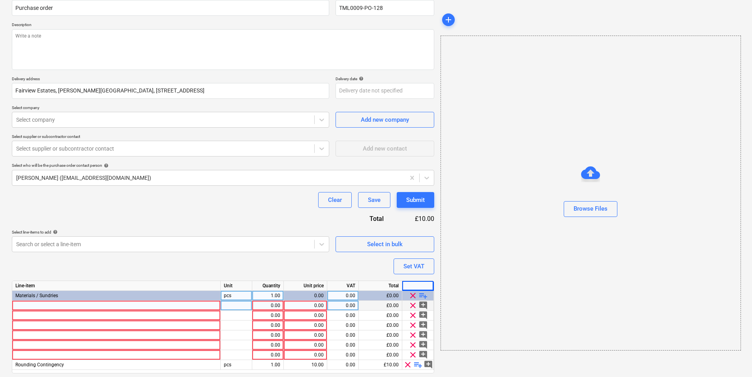
scroll to position [96, 0]
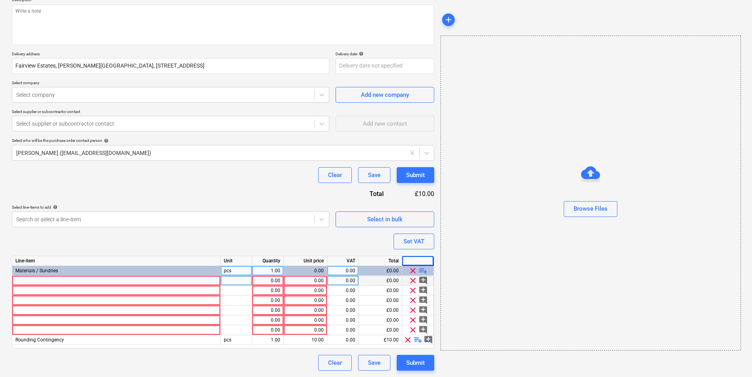
click at [117, 281] on div at bounding box center [116, 281] width 209 height 10
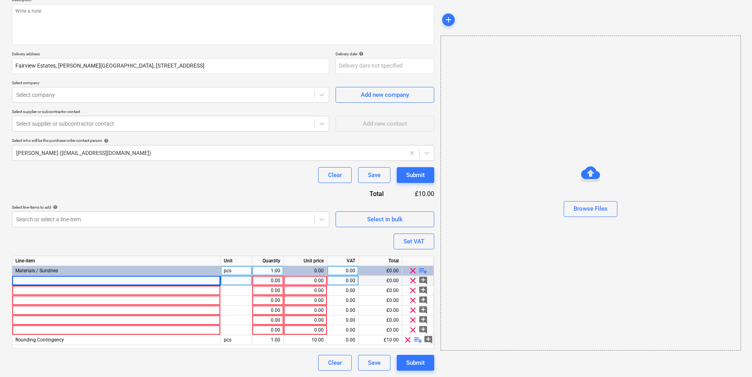
click at [40, 285] on div at bounding box center [116, 281] width 209 height 10
type textarea "x"
type input "[PERSON_NAME] 243990 MF5 MF Ceiling Channel 0.55g 26mm x 80mm x 3600mm"
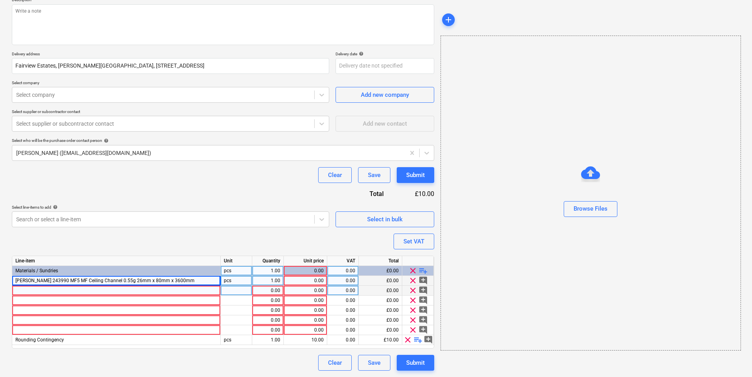
click at [148, 291] on div at bounding box center [116, 291] width 209 height 10
type textarea "x"
type input "[PERSON_NAME] 243991 MF6 Perimeter Channel 0.55g 27mm x 3600mm"
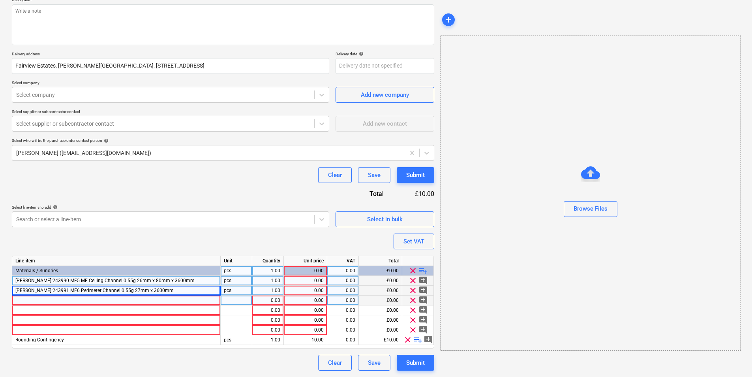
type textarea "x"
click at [141, 291] on div at bounding box center [116, 300] width 209 height 10
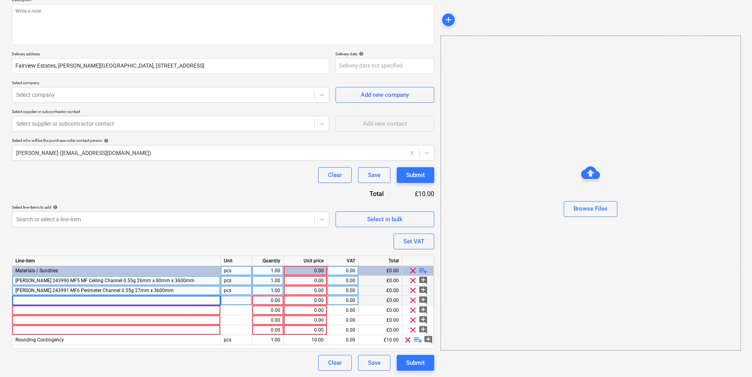
type input "[PERSON_NAME] 243992 MF7 MF Primary Support Channel 0.8g 45mm x 3600mm"
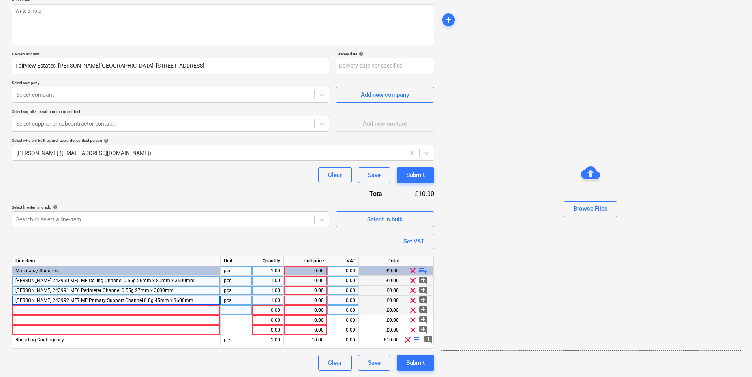
click at [120, 291] on div at bounding box center [116, 310] width 209 height 10
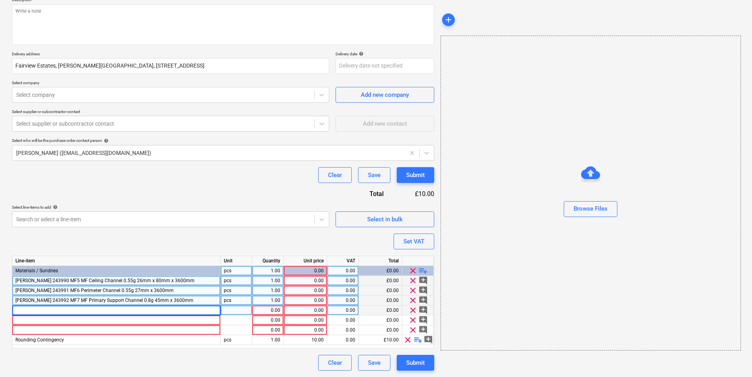
type textarea "x"
type input "[PERSON_NAME] 258285 Angle Section 0.70g 25mm x 25mm x 3000mm"
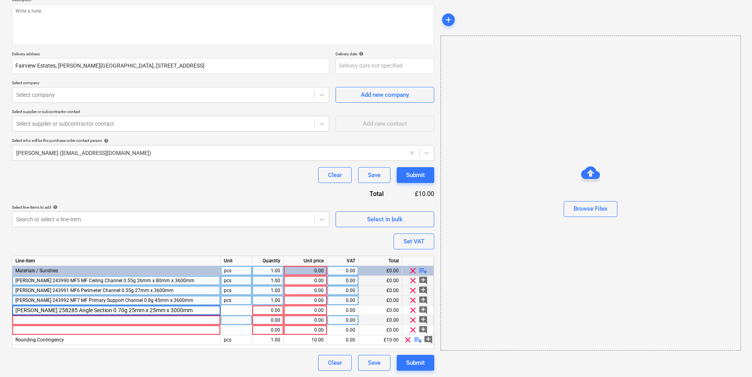
click at [181, 291] on div at bounding box center [116, 320] width 209 height 10
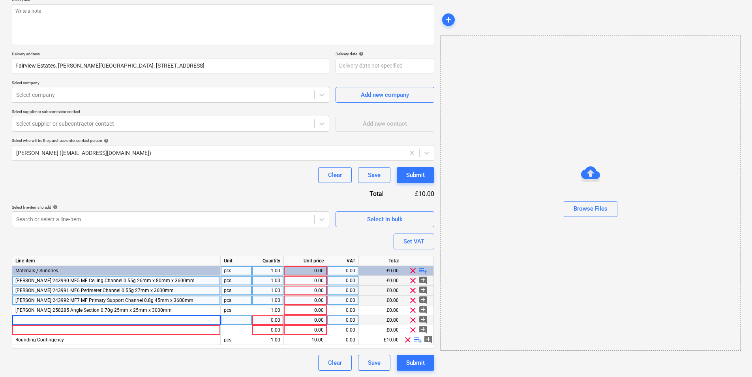
click at [420, 269] on span "playlist_add" at bounding box center [423, 270] width 9 height 9
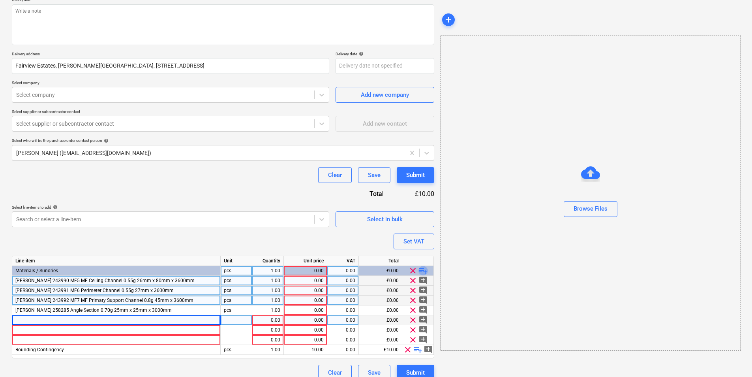
click at [421, 270] on span "playlist_add" at bounding box center [423, 270] width 9 height 9
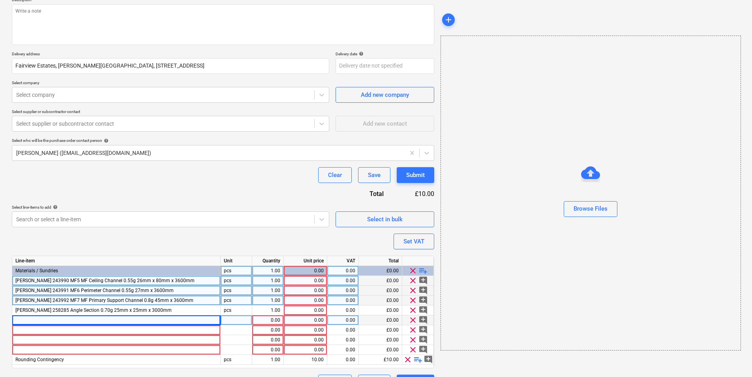
type textarea "x"
click at [158, 291] on div at bounding box center [116, 320] width 209 height 10
type input "[PERSON_NAME] 243647 Wallboard 12.5mm x 1200mm x 2400mm TE (72)"
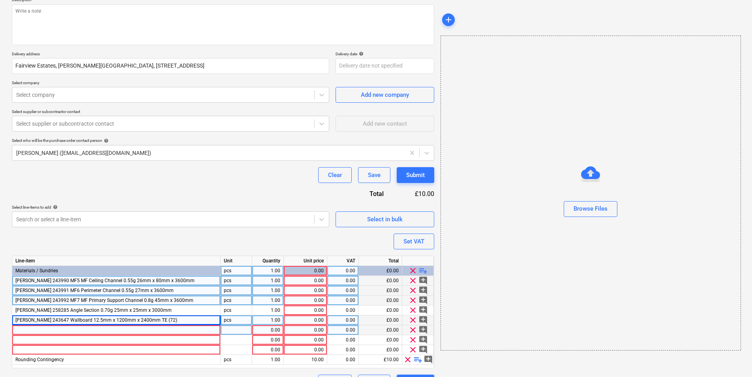
click at [171, 291] on div at bounding box center [116, 330] width 209 height 10
type textarea "x"
click at [178, 291] on input at bounding box center [116, 329] width 208 height 9
type input "[PERSON_NAME] 243657 Wallboard 12.5mm x 1200mm x 2700mm TE (60)"
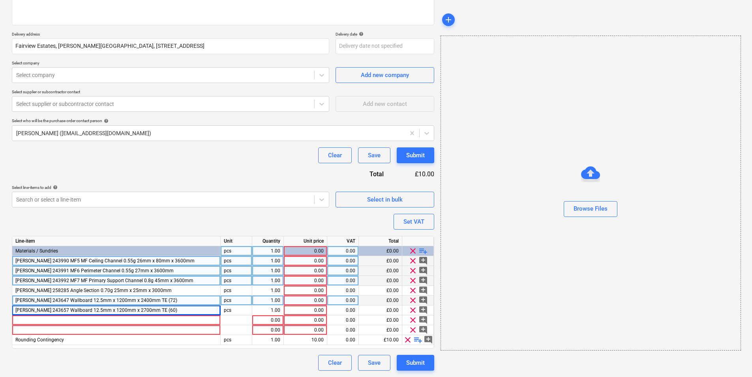
click at [423, 249] on span "playlist_add" at bounding box center [423, 250] width 9 height 9
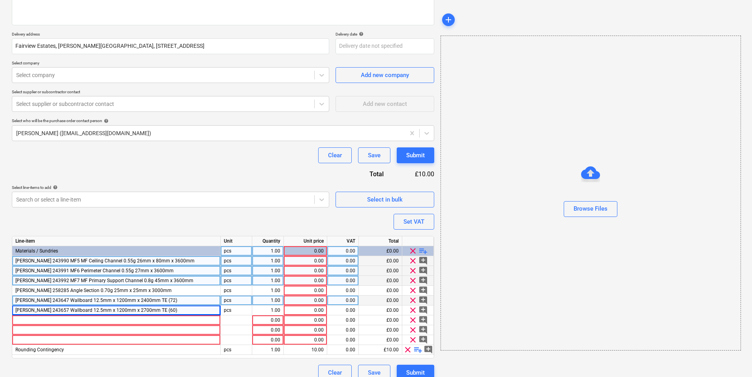
click at [423, 249] on span "playlist_add" at bounding box center [423, 250] width 9 height 9
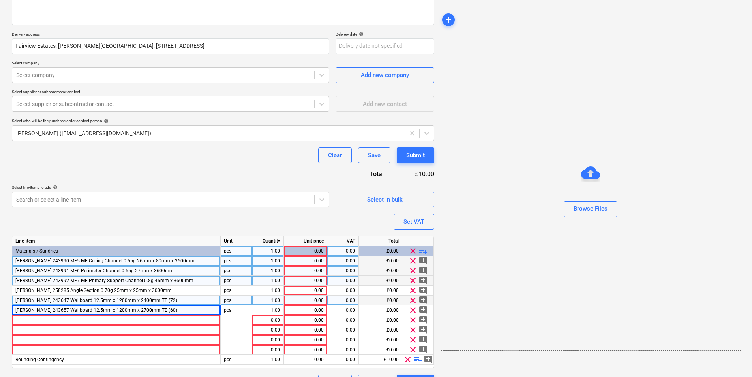
click at [423, 249] on span "playlist_add" at bounding box center [423, 250] width 9 height 9
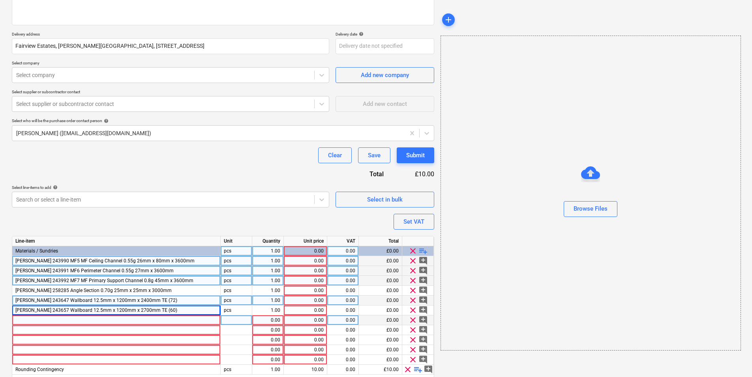
type textarea "x"
click at [170, 291] on div at bounding box center [116, 320] width 209 height 10
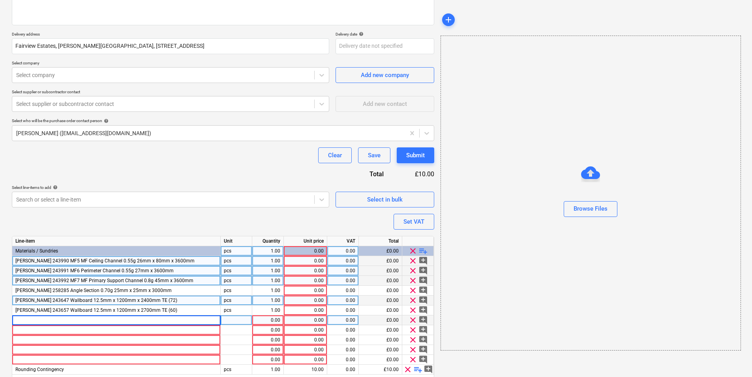
type input "[PERSON_NAME] 63461 Wallboard 12.5mm x 1200mm x 3000mm TE (60)"
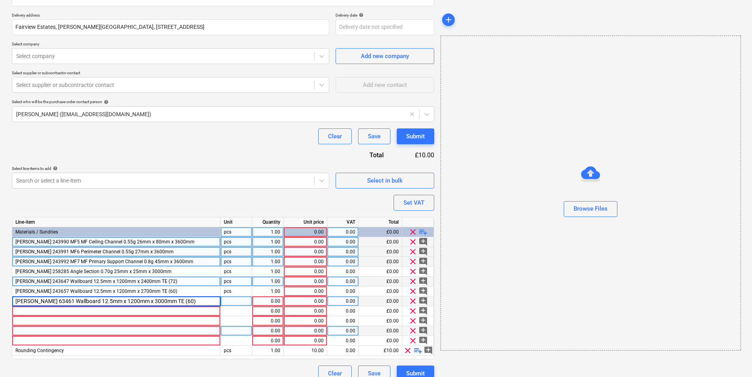
scroll to position [146, 0]
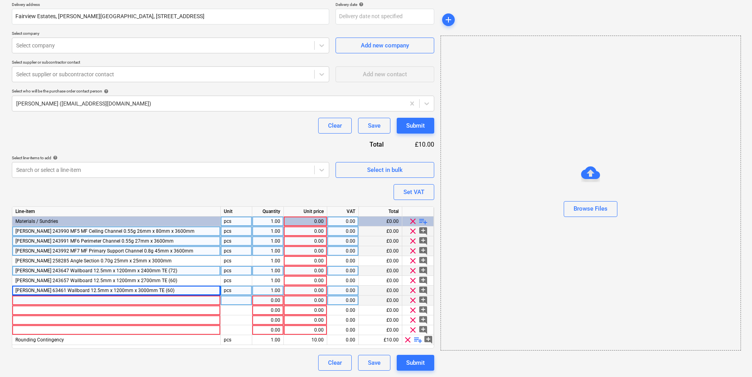
type textarea "x"
click at [194, 291] on div at bounding box center [116, 300] width 209 height 10
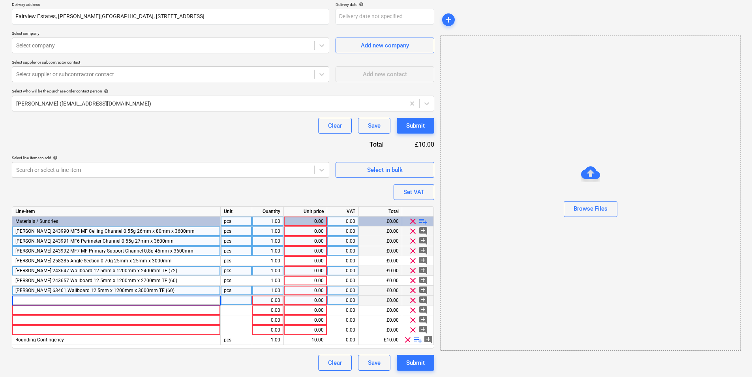
type input "[PERSON_NAME] 292677 Soundshield Plus 15mm x 1200mm x 2700mm TE (42)"
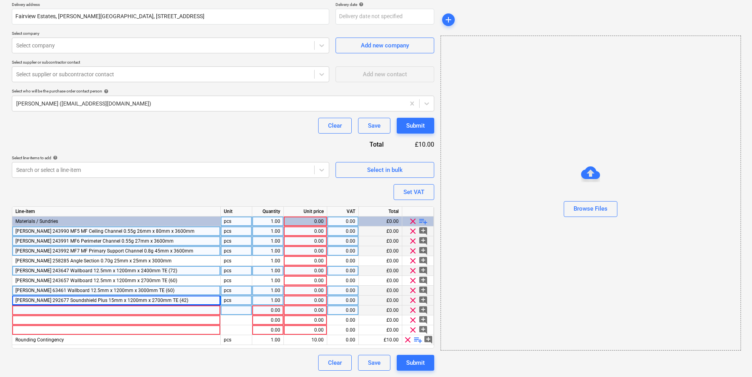
click at [166, 291] on div at bounding box center [116, 310] width 209 height 10
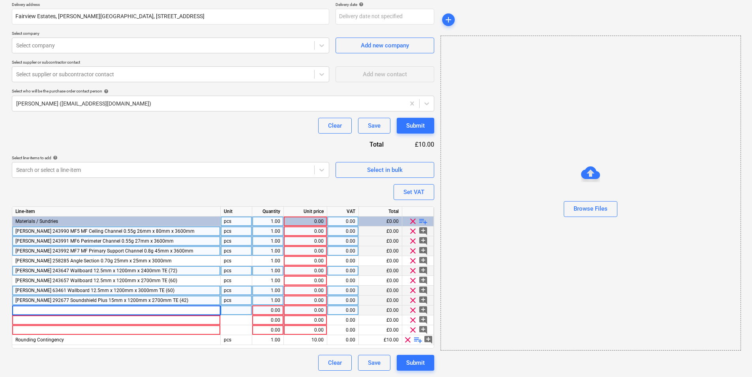
type textarea "x"
type input "[PERSON_NAME] 292677 Soundshield Plus 15mm x 1200mm x 2700mm TE (42)"
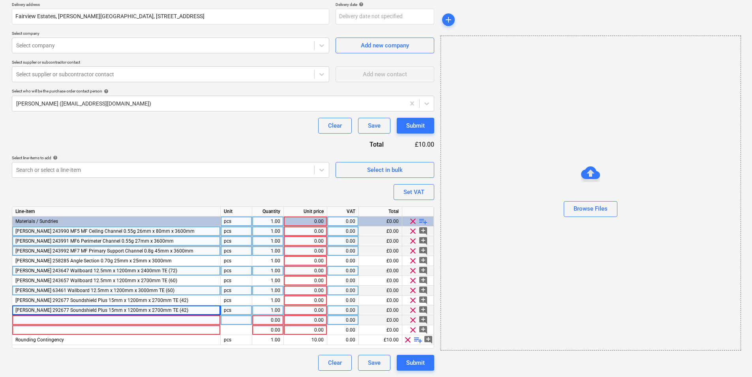
click at [182, 291] on div at bounding box center [116, 320] width 209 height 10
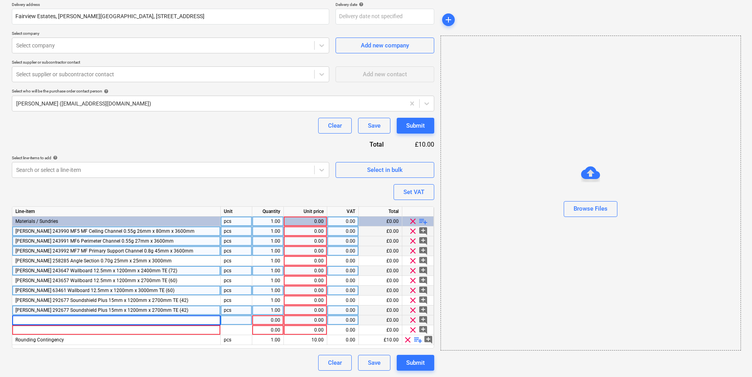
click at [420, 220] on span "playlist_add" at bounding box center [423, 220] width 9 height 9
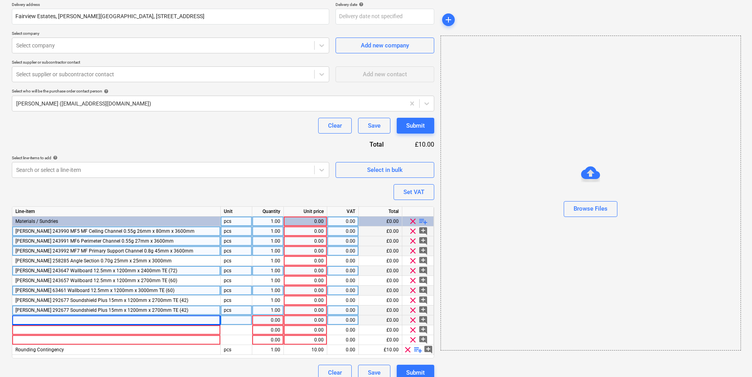
click at [422, 220] on span "playlist_add" at bounding box center [423, 220] width 9 height 9
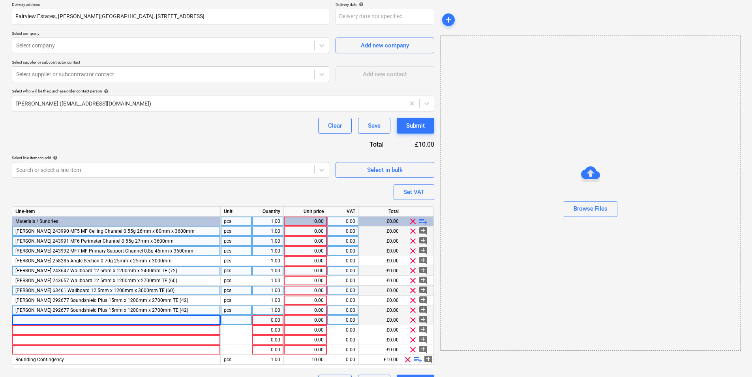
click at [422, 220] on span "playlist_add" at bounding box center [423, 220] width 9 height 9
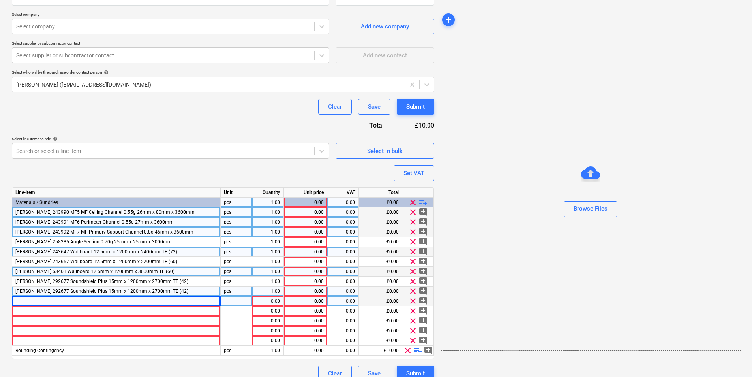
scroll to position [175, 0]
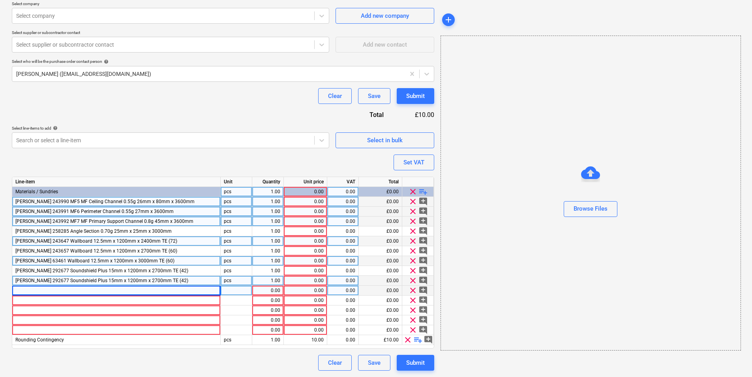
type textarea "x"
click at [131, 291] on div at bounding box center [116, 291] width 209 height 10
type input "[PERSON_NAME] 292677 Soundshield Plus 15mm x 1200mm x 2700mm TE (42)"
type textarea "x"
click at [150, 290] on input "[PERSON_NAME] 292677 Soundshield Plus 15mm x 1200mm x 2700mm TE (42)" at bounding box center [116, 290] width 208 height 9
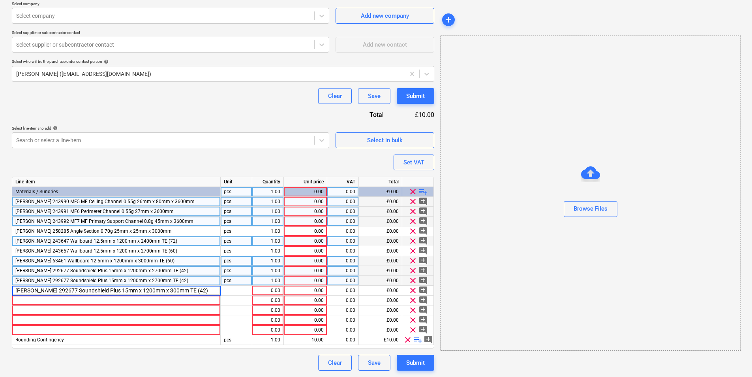
type input "Knauf 292677 Soundshield Plus 15mm x 1200mm x 3000mm TE (42)"
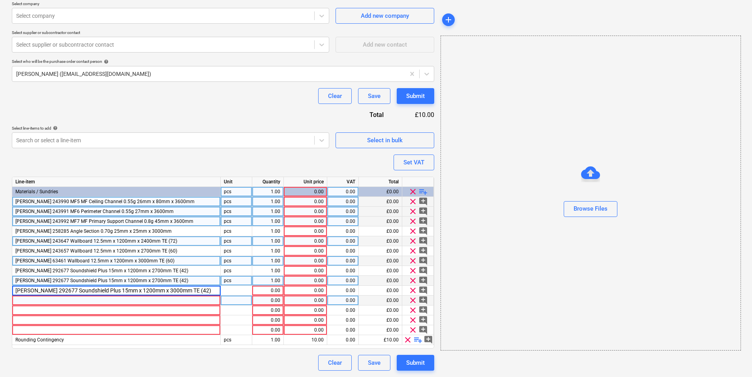
click at [190, 291] on div at bounding box center [116, 300] width 209 height 10
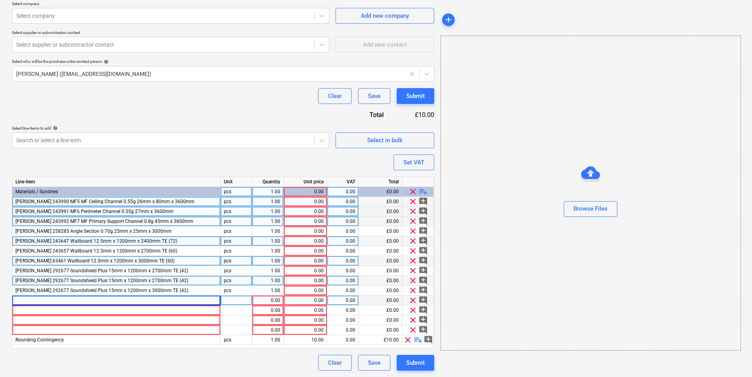
type textarea "x"
click at [162, 291] on div at bounding box center [116, 300] width 209 height 10
type input "567133 - AQUAPANEL INTERIOR CEMENT BRD 2400X1200X12.5MM"
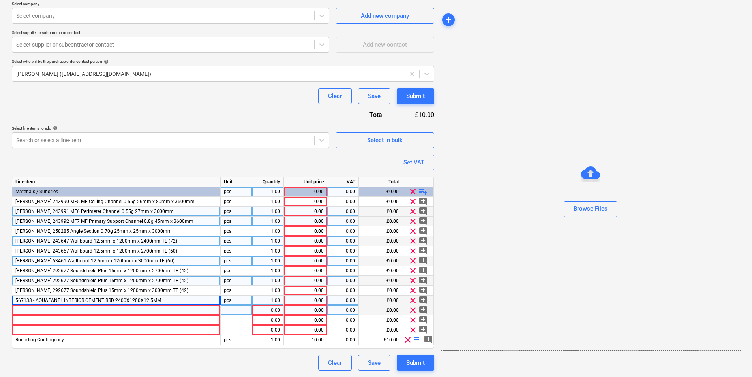
click at [143, 291] on div at bounding box center [116, 310] width 209 height 10
type textarea "x"
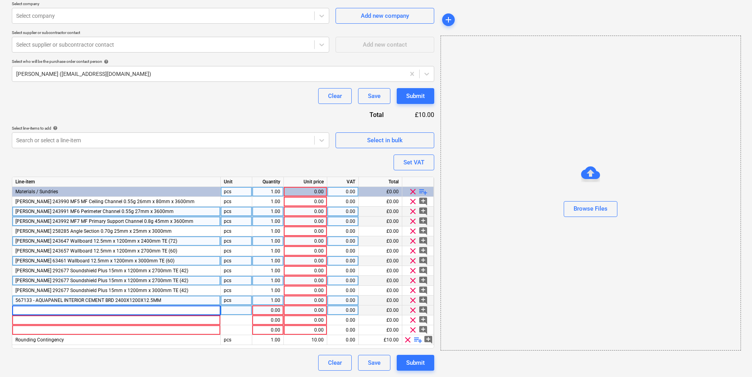
type input "[PERSON_NAME] 243622 Moisture Panel 12.5mm x 1200mm x 3000mm TE (54)"
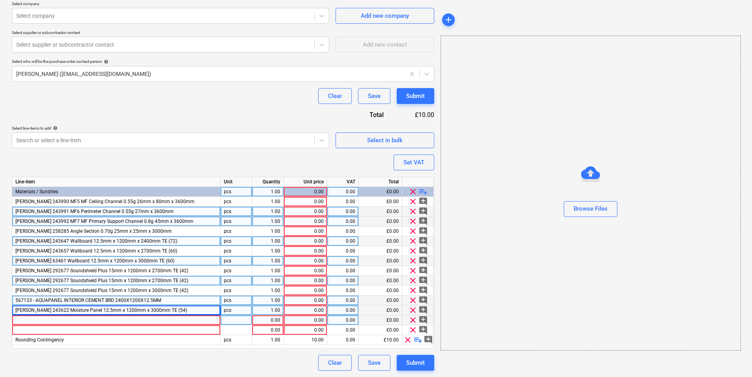
click at [125, 291] on div at bounding box center [116, 320] width 209 height 10
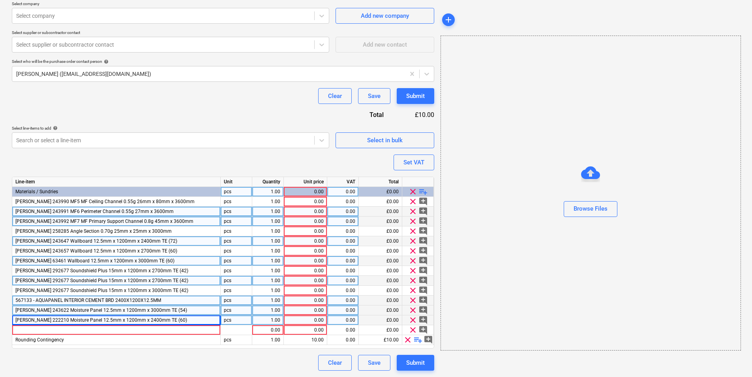
click at [423, 190] on span "playlist_add" at bounding box center [423, 191] width 9 height 9
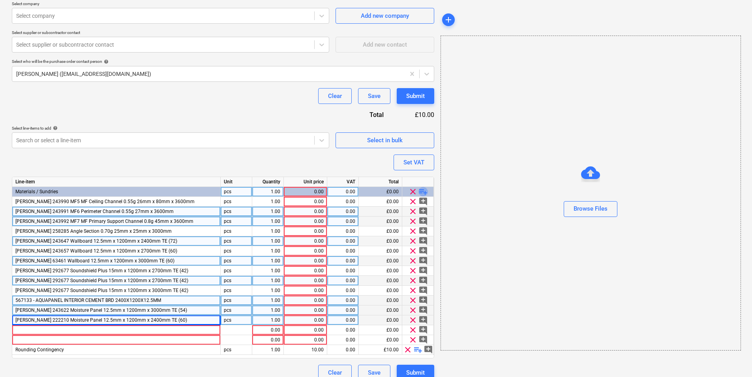
click at [423, 190] on span "playlist_add" at bounding box center [423, 191] width 9 height 9
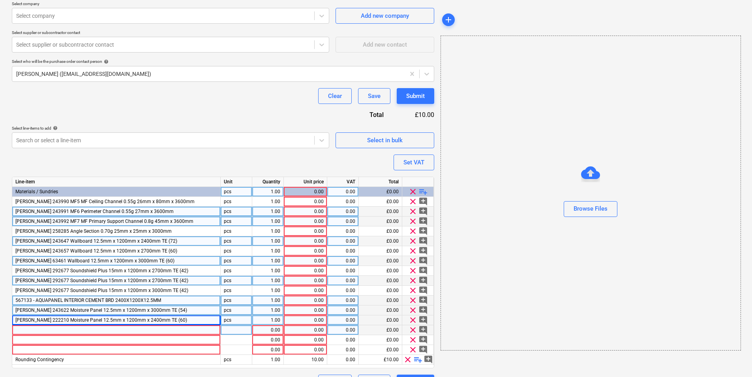
type textarea "x"
click at [207, 291] on div at bounding box center [116, 330] width 209 height 10
type input "[PERSON_NAME] 258300 Flat Fixing Plate 0.70g 70mm x 2400mm (10)"
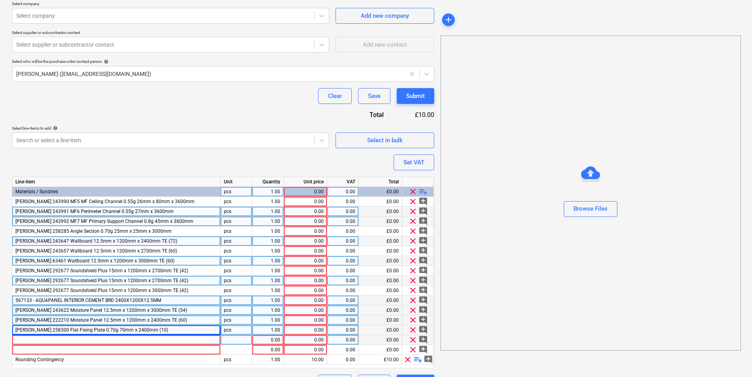
click at [190, 291] on div at bounding box center [116, 340] width 209 height 10
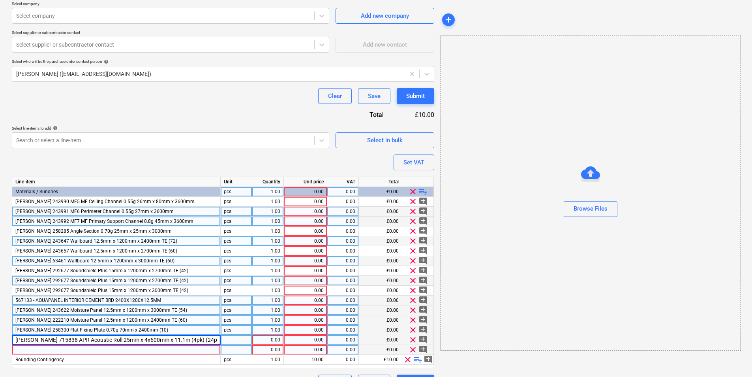
scroll to position [195, 0]
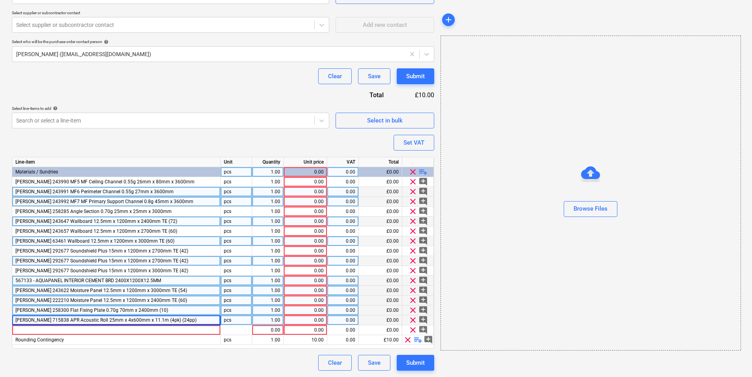
click at [424, 170] on span "playlist_add" at bounding box center [423, 171] width 9 height 9
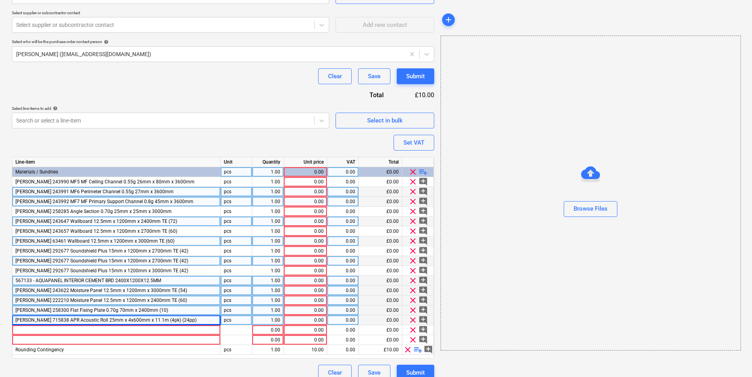
click at [424, 170] on span "playlist_add" at bounding box center [423, 171] width 9 height 9
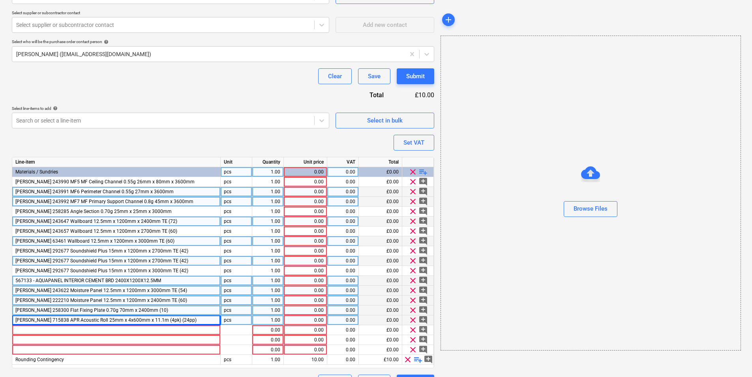
click at [424, 170] on span "playlist_add" at bounding box center [423, 171] width 9 height 9
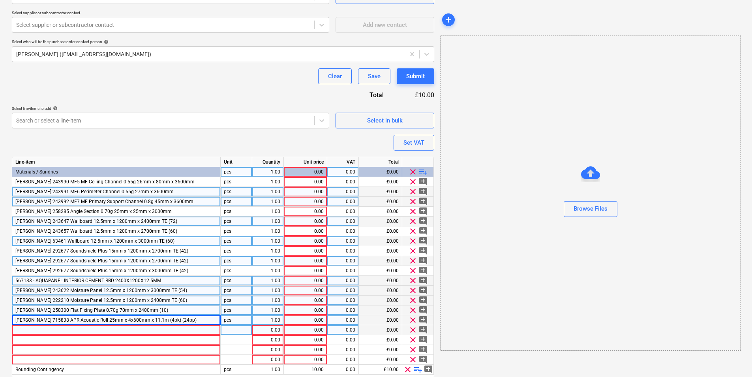
click at [98, 291] on div at bounding box center [116, 330] width 209 height 10
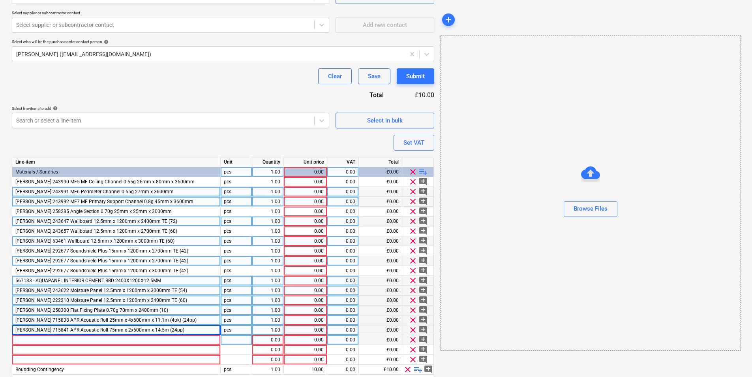
type textarea "x"
click at [100, 291] on div at bounding box center [116, 340] width 209 height 10
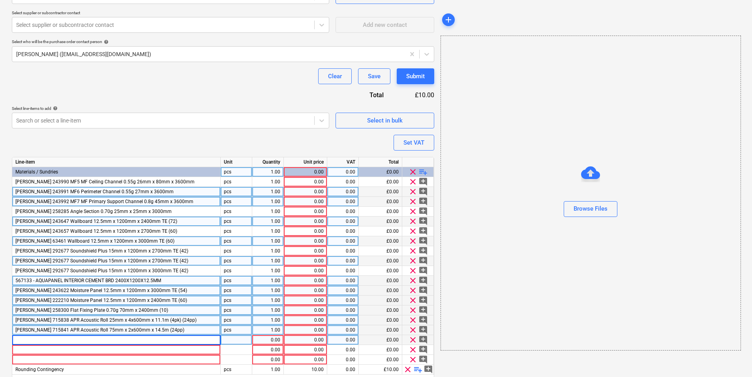
type input "[PERSON_NAME] 715843 APR Acoustic Roll 100mm x 2x600mm x 10.3m (24pp)"
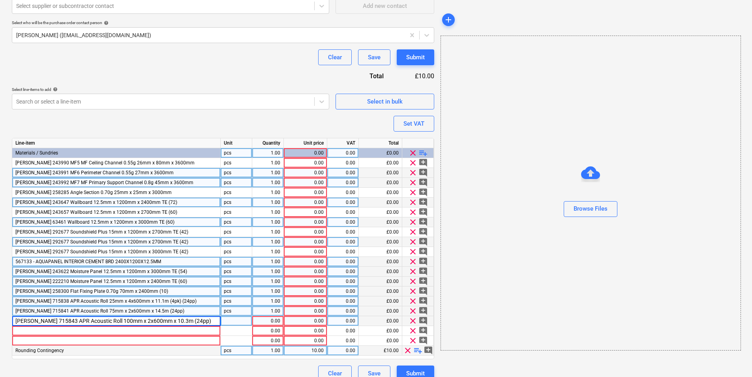
scroll to position [225, 0]
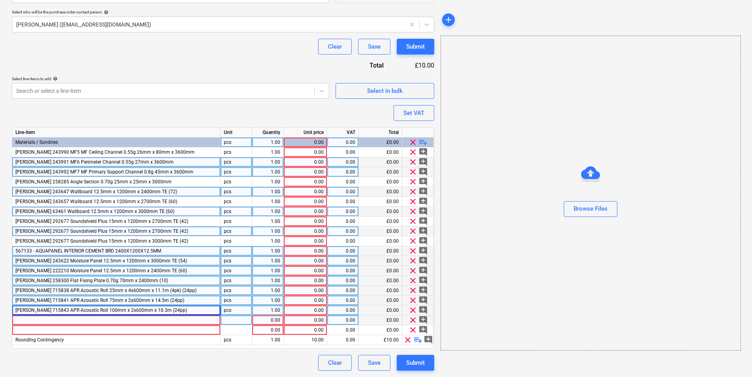
type textarea "x"
click at [119, 291] on div at bounding box center [116, 320] width 209 height 10
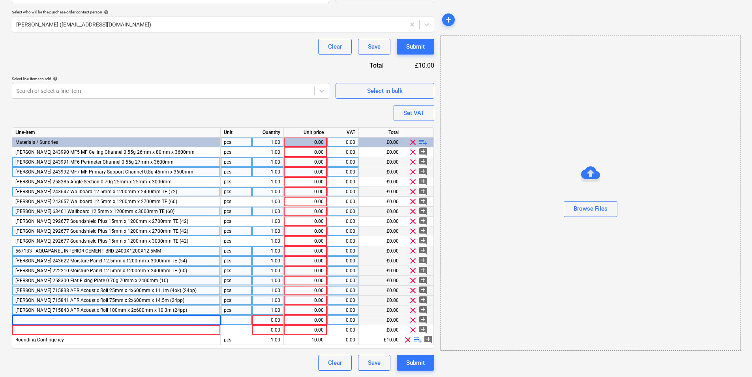
type input "DuPont D15561632 Tyvek AirGuard A2 FR 5816X 1200mm x 50m"
click at [424, 140] on span "playlist_add" at bounding box center [423, 141] width 9 height 9
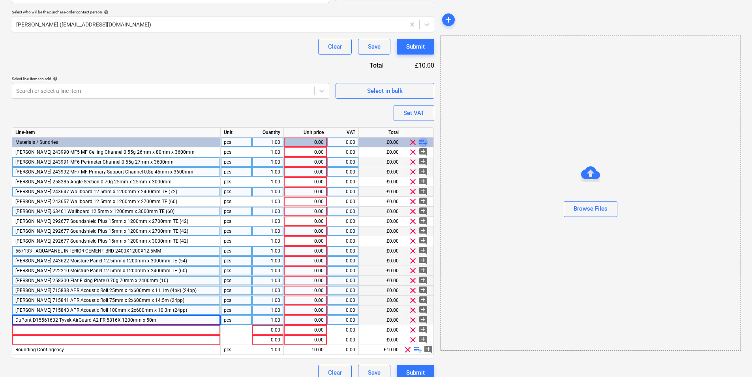
click at [424, 140] on span "playlist_add" at bounding box center [423, 141] width 9 height 9
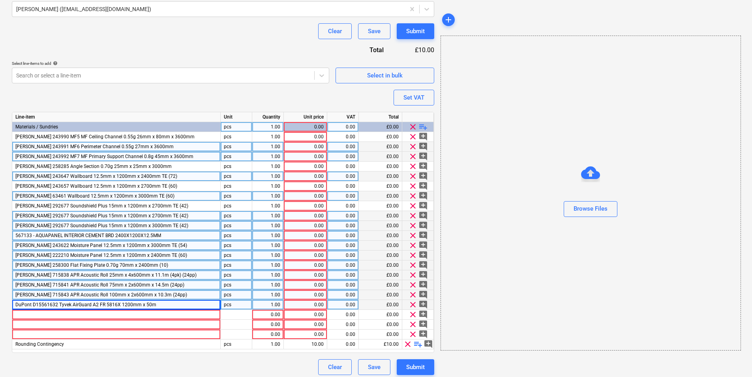
scroll to position [244, 0]
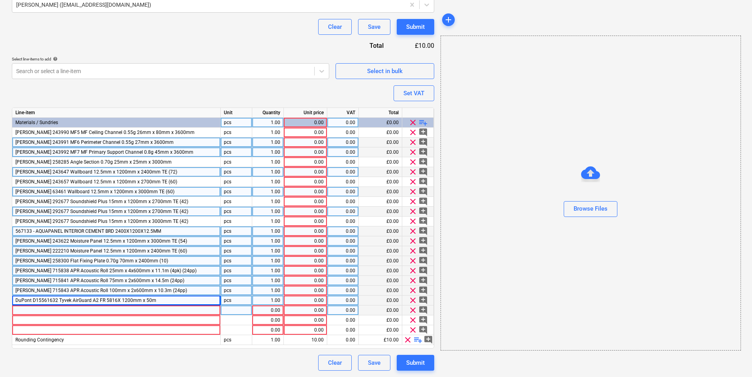
click at [130, 291] on div at bounding box center [116, 310] width 209 height 10
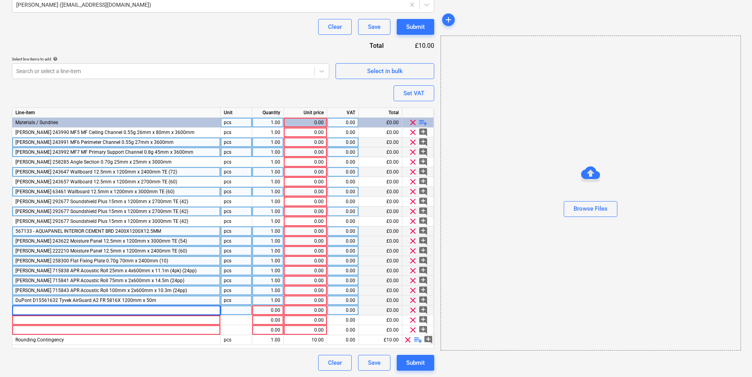
type textarea "x"
type input "DuPont D15561443 1310FR AirGuard FR System Tape 75mm x 25m"
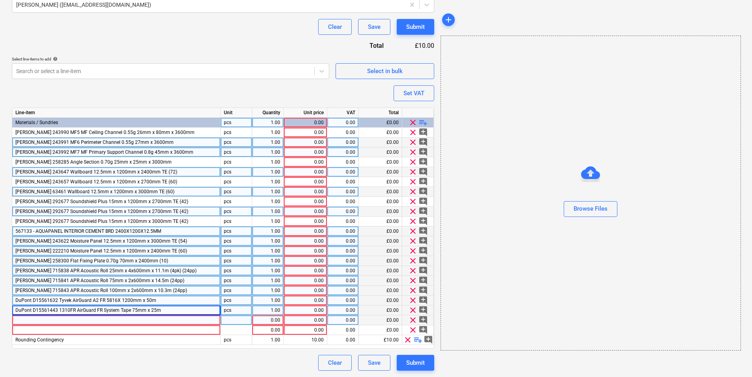
type textarea "x"
click at [137, 291] on div at bounding box center [116, 320] width 209 height 10
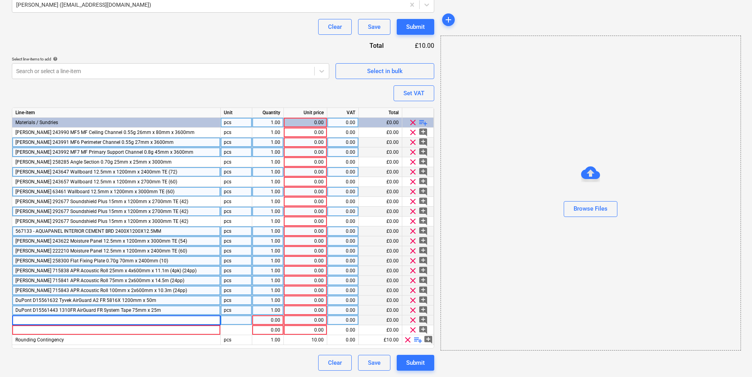
type input "DuPont D15312687 Tyvek Double-sided Tape (1310D) 50mm x 25m (12)"
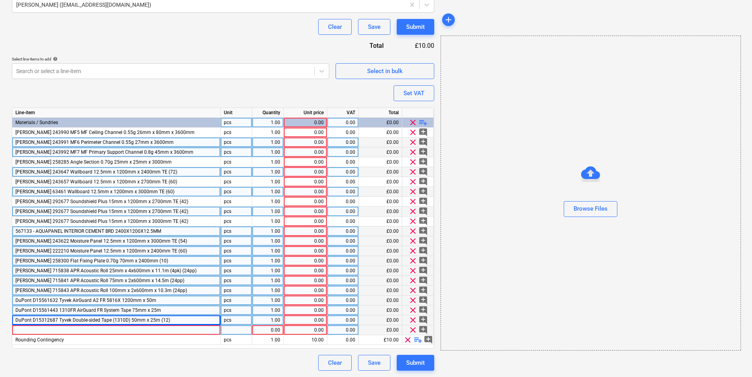
type textarea "x"
click at [67, 291] on div at bounding box center [116, 330] width 209 height 10
type input "Knauf Joint Cement Premium"
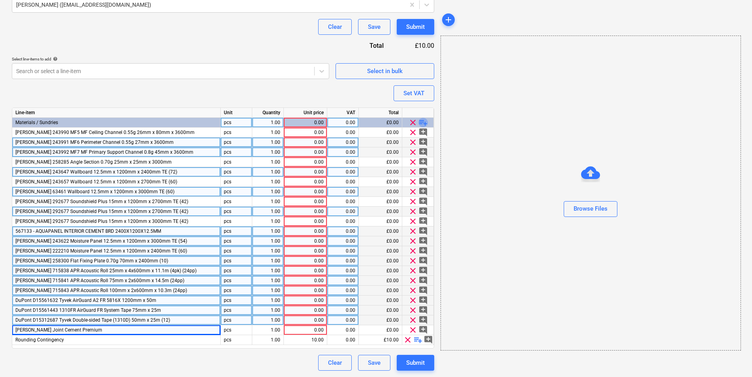
click at [423, 122] on span "playlist_add" at bounding box center [423, 122] width 9 height 9
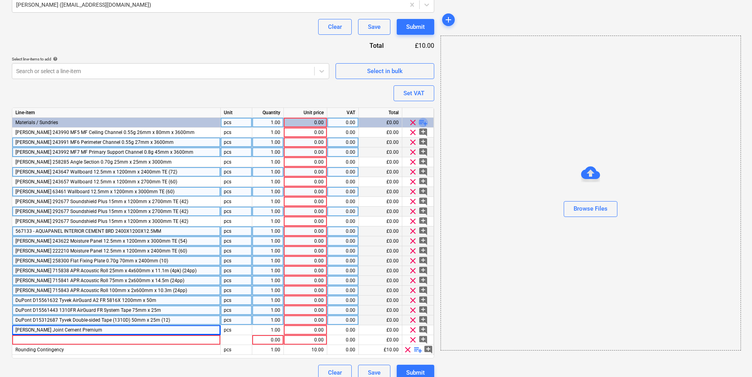
click at [423, 122] on span "playlist_add" at bounding box center [423, 122] width 9 height 9
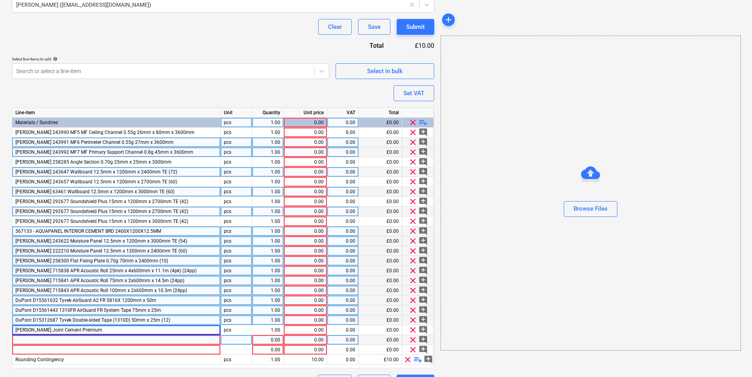
type textarea "x"
click at [201, 291] on div at bounding box center [116, 340] width 209 height 10
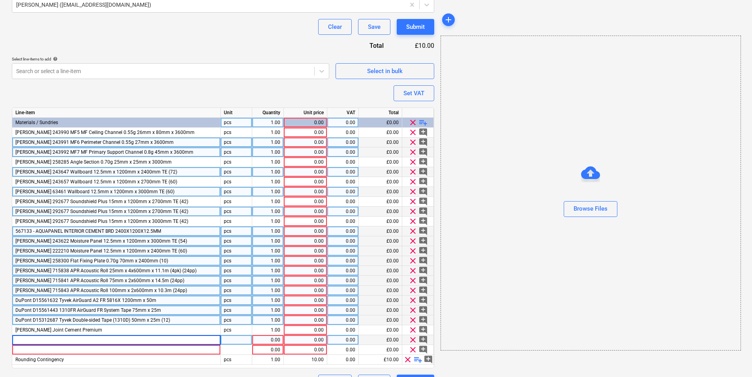
type input "Knauf 622342 Joint Filler Premium 20kg (42 pal)"
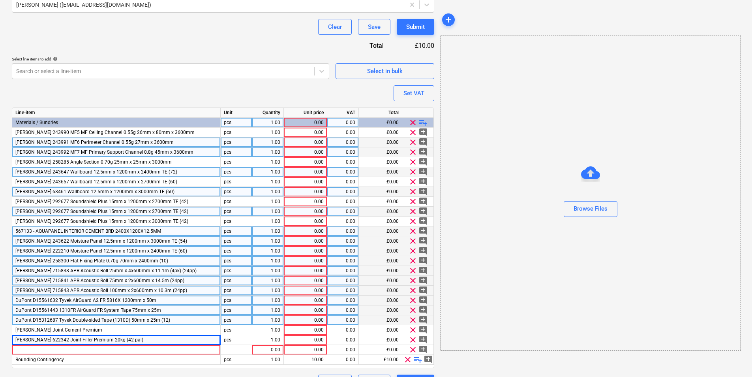
click at [421, 123] on span "playlist_add" at bounding box center [423, 122] width 9 height 9
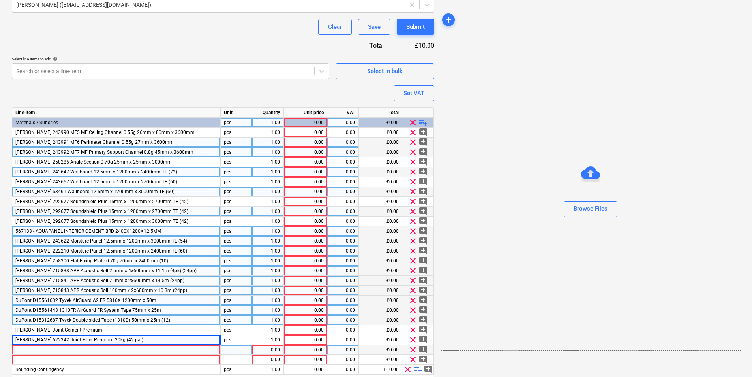
click at [166, 291] on div at bounding box center [116, 350] width 209 height 10
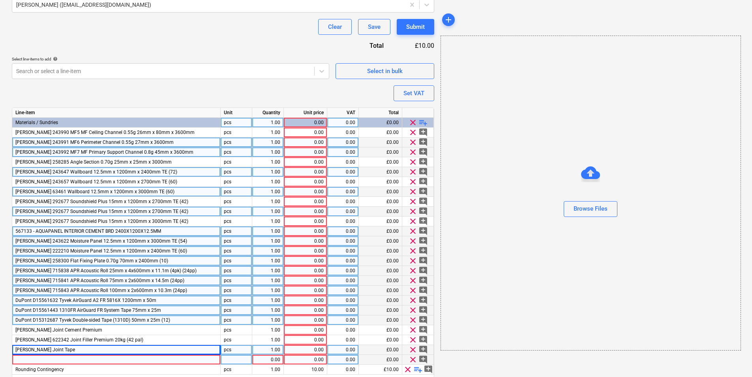
type textarea "x"
click at [176, 291] on div at bounding box center [116, 360] width 209 height 10
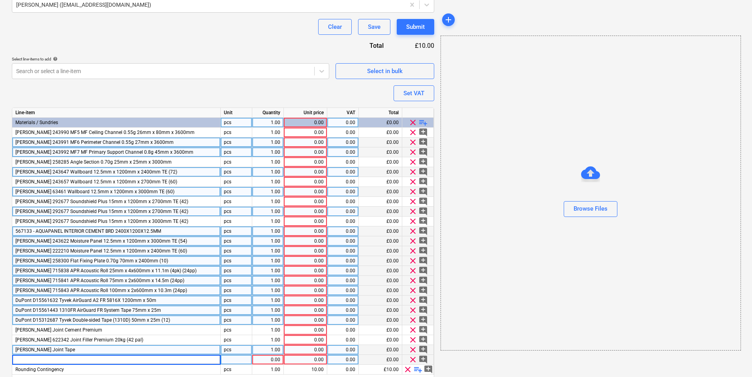
type input "Knauf 14mm wafer head drywall screws self drilling (1000)"
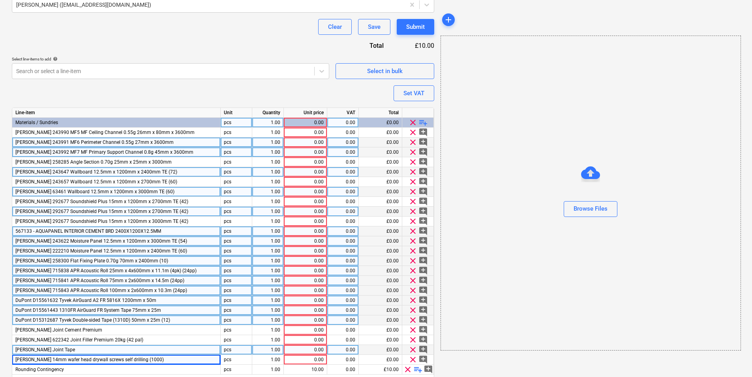
click at [422, 120] on span "playlist_add" at bounding box center [423, 122] width 9 height 9
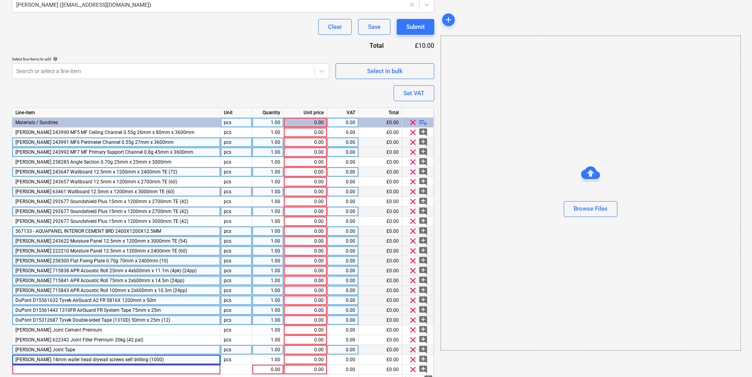
click at [422, 120] on span "playlist_add" at bounding box center [423, 122] width 9 height 9
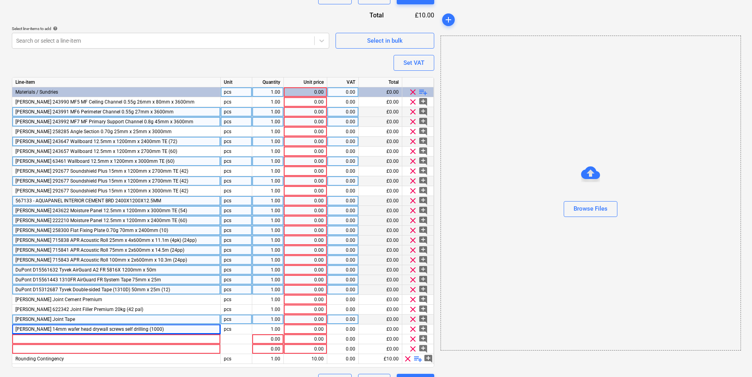
scroll to position [294, 0]
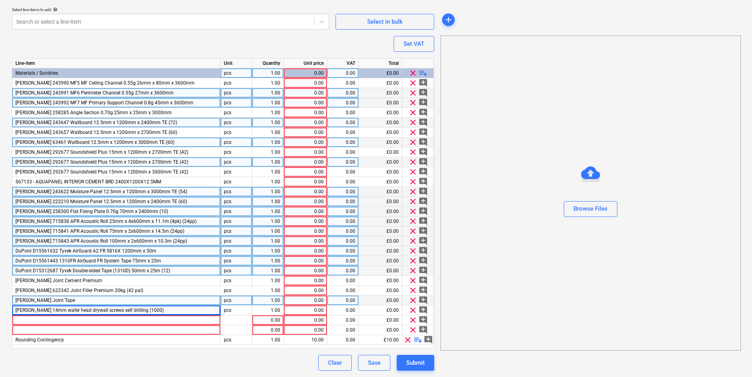
click at [421, 69] on span "playlist_add" at bounding box center [423, 72] width 9 height 9
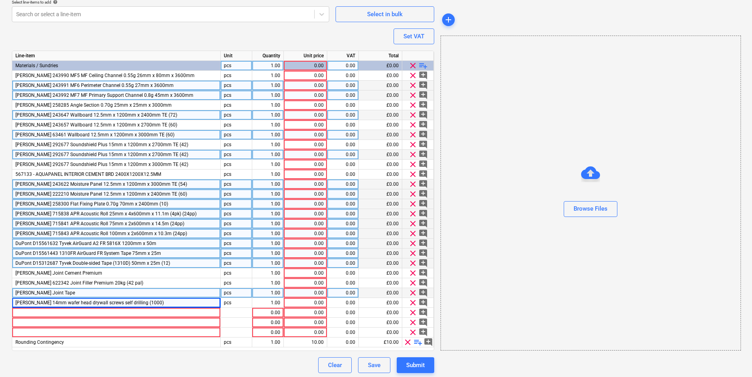
scroll to position [304, 0]
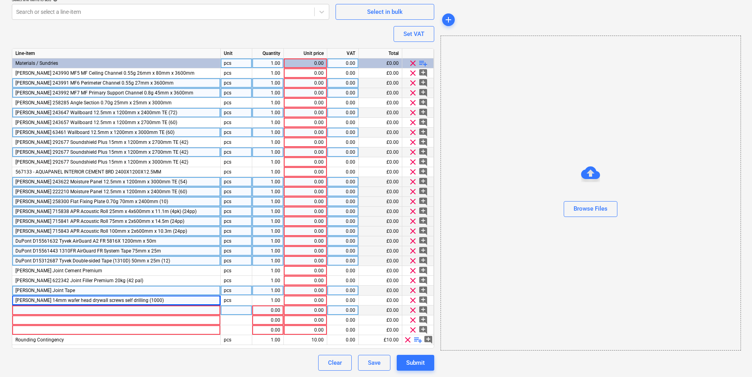
type textarea "x"
click at [100, 291] on div at bounding box center [116, 310] width 209 height 10
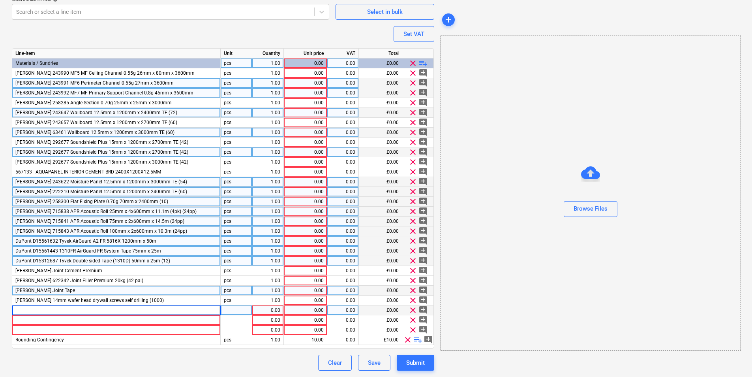
type input "Knauf 258309 Drywall Screws Self Tapping 25mm (1000)"
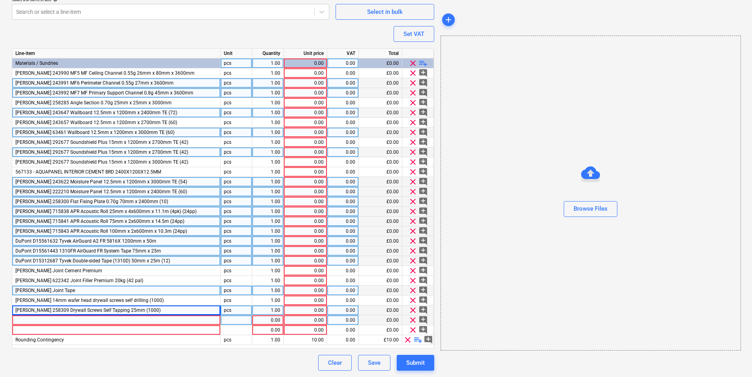
type textarea "x"
click at [91, 291] on div at bounding box center [116, 320] width 209 height 10
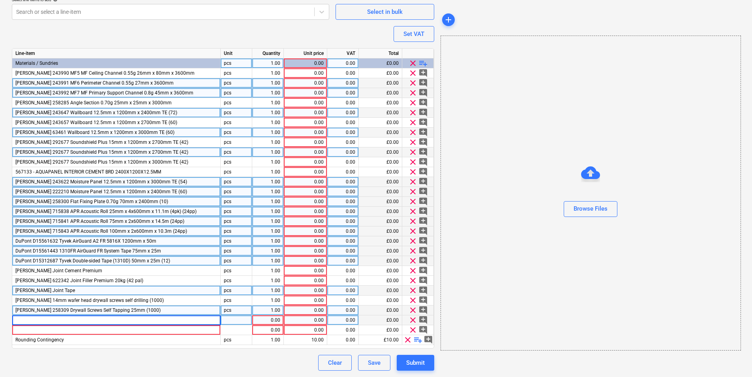
type input "Knauf 258310 Drywall Screws Self Tapping 32mm (1000)"
click at [111, 291] on div "Knauf 258310 Drywall Screws Self Tapping 32mm (1000)" at bounding box center [116, 320] width 209 height 10
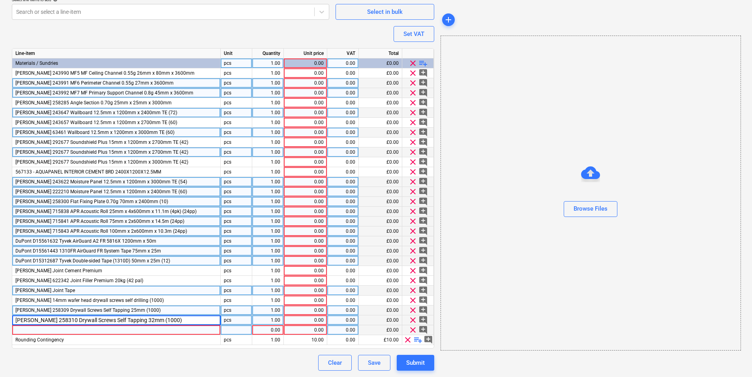
type textarea "x"
click at [109, 291] on div at bounding box center [116, 330] width 209 height 10
type input "Knauf 258312 Drywall Screws Self Tapping 42mm (1000)"
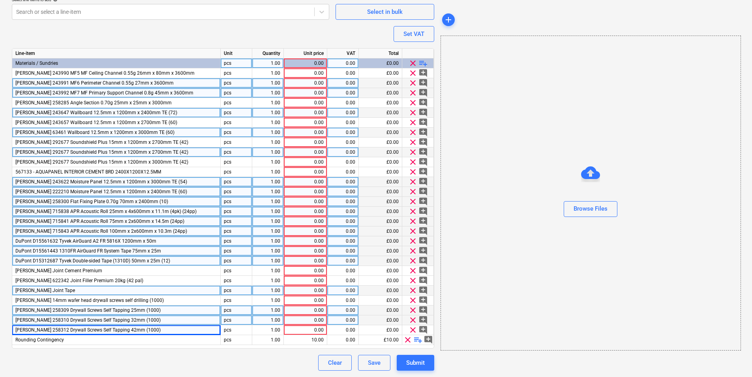
click at [423, 62] on span "playlist_add" at bounding box center [423, 62] width 9 height 9
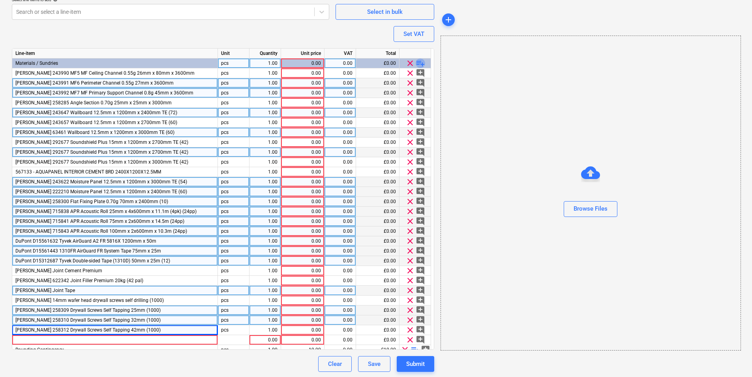
click at [423, 62] on span "playlist_add" at bounding box center [420, 62] width 9 height 9
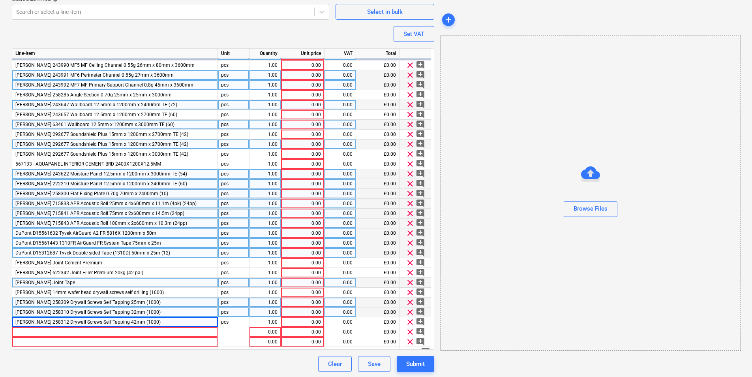
scroll to position [15, 0]
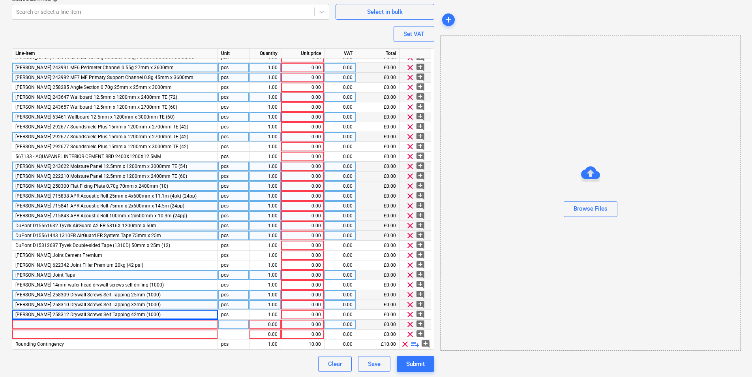
click at [112, 291] on div at bounding box center [115, 324] width 206 height 10
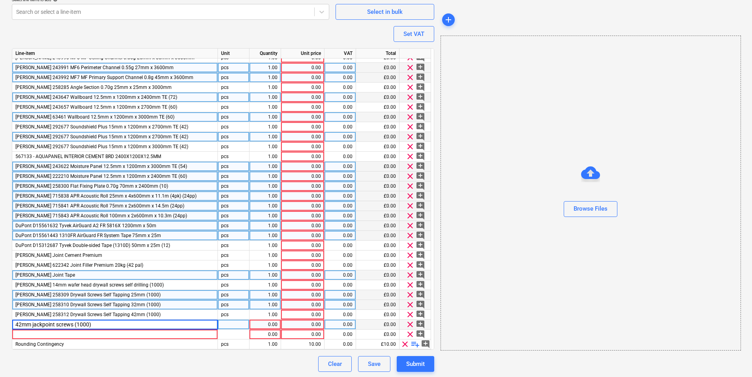
type textarea "x"
click at [16, 291] on input "42mm jackpoint screws (1000)" at bounding box center [114, 323] width 205 height 9
type input "Knauf 42mm jackpoint screws (1000)"
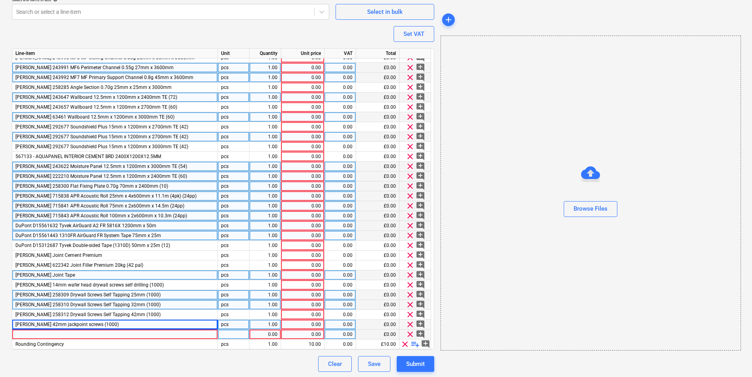
click at [130, 291] on div at bounding box center [115, 334] width 206 height 10
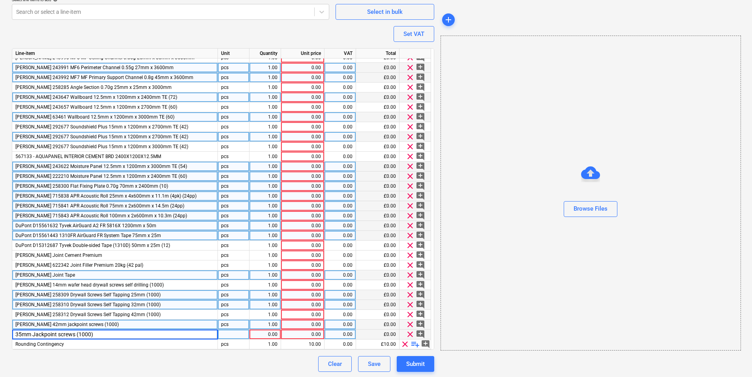
type textarea "x"
click at [16, 291] on input "35mm Jackpoint screws (1000)" at bounding box center [114, 333] width 205 height 9
type input "Knauf 35mm Jackpoint screws (1000)"
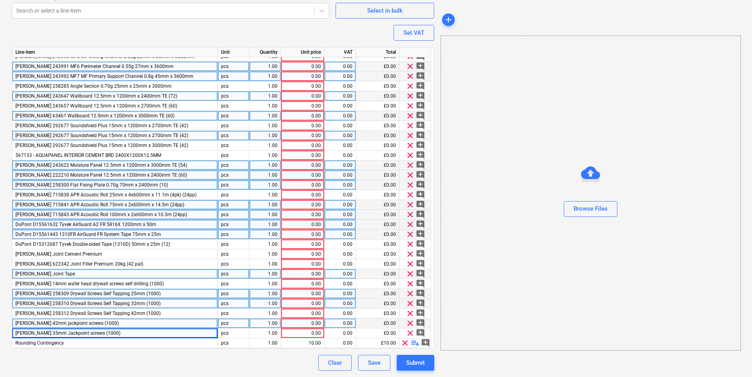
scroll to position [0, 0]
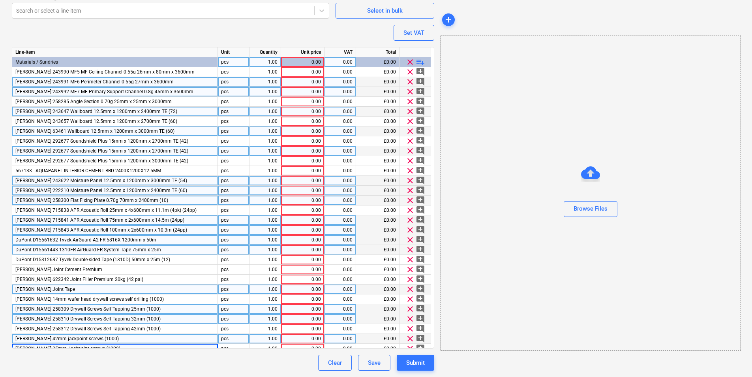
click at [417, 61] on span "playlist_add" at bounding box center [420, 61] width 9 height 9
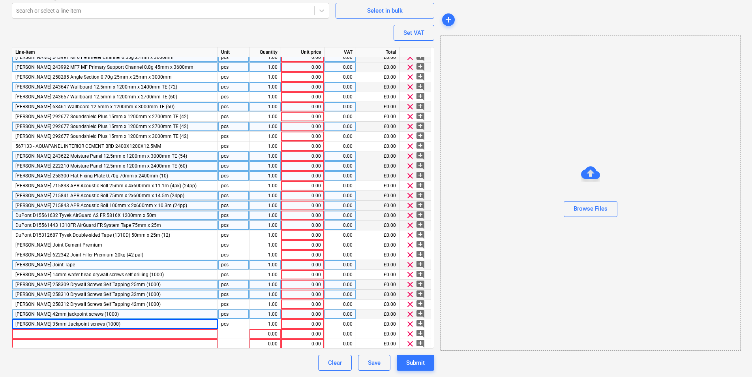
scroll to position [35, 0]
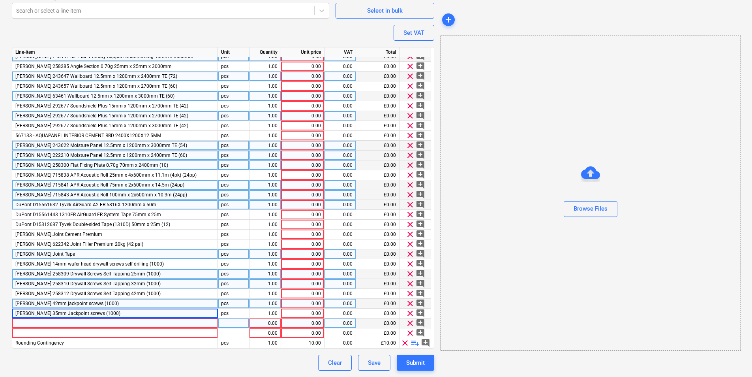
click at [155, 291] on div at bounding box center [115, 323] width 206 height 10
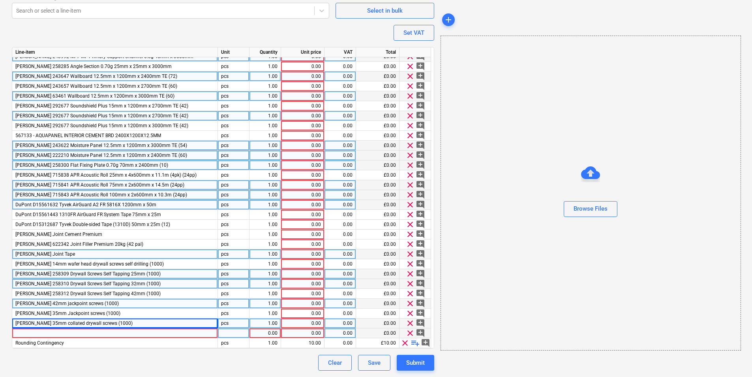
click at [126, 291] on div at bounding box center [115, 333] width 206 height 10
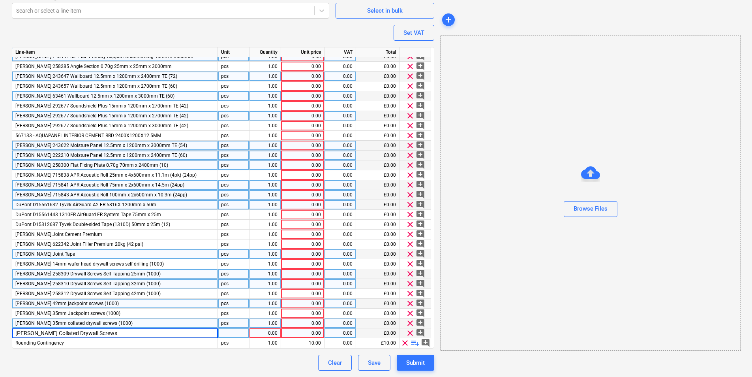
type textarea "x"
type input "Knauf Collated Drywall Screws 45mm"
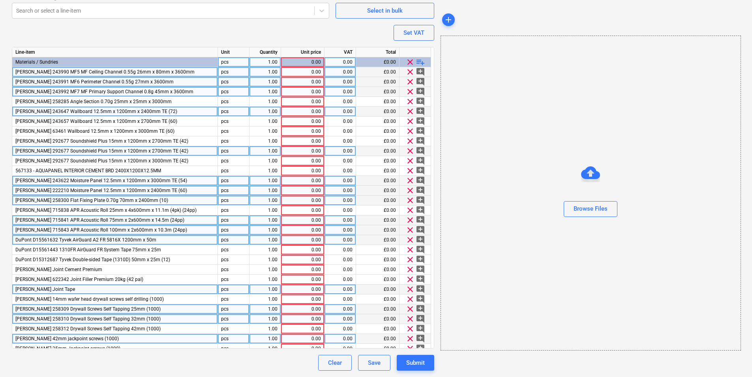
click at [254, 72] on div "1.00" at bounding box center [265, 72] width 25 height 10
type textarea "x"
type input "520"
type textarea "x"
type input "300"
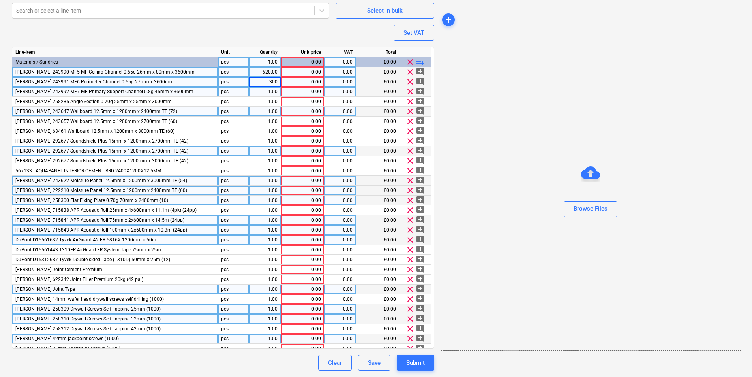
type textarea "x"
type input "170"
type textarea "x"
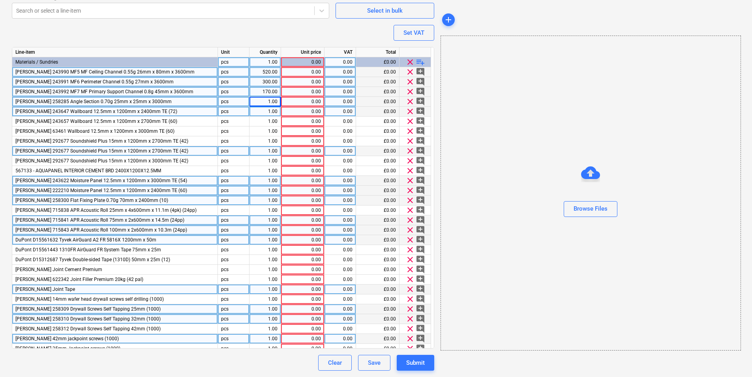
click at [258, 101] on div "1.00" at bounding box center [265, 102] width 25 height 10
type input "200"
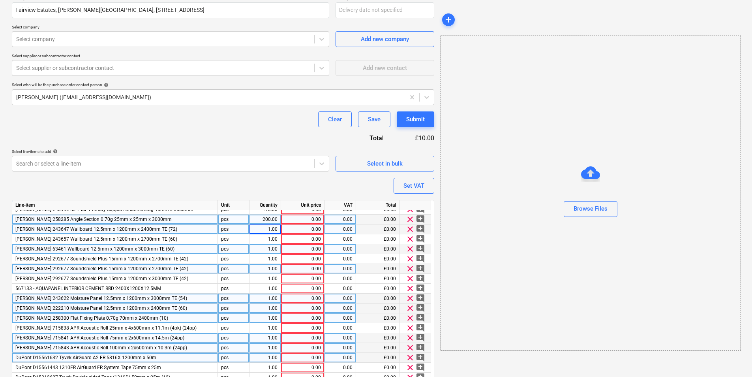
scroll to position [186, 0]
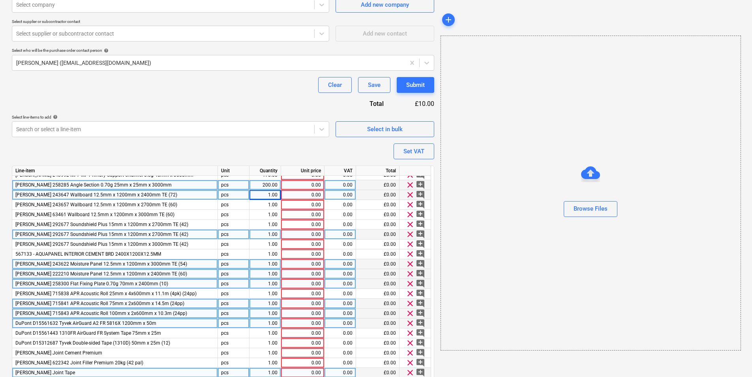
click at [272, 193] on div "1.00" at bounding box center [265, 195] width 25 height 10
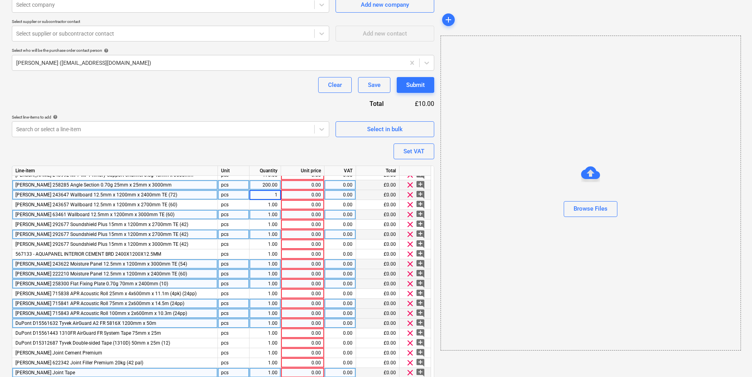
type textarea "x"
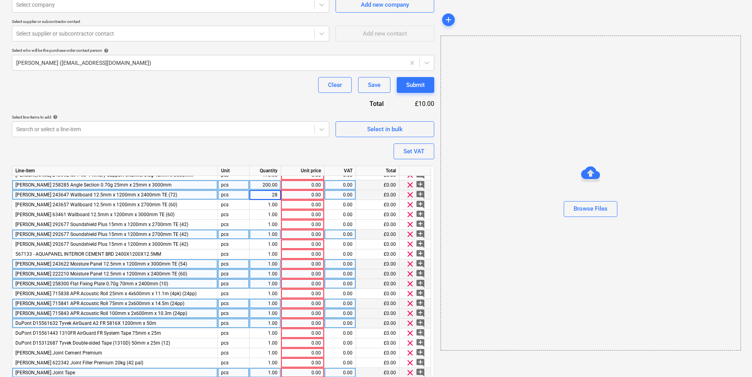
type input "288"
type textarea "x"
type input "300"
type textarea "x"
type input "300"
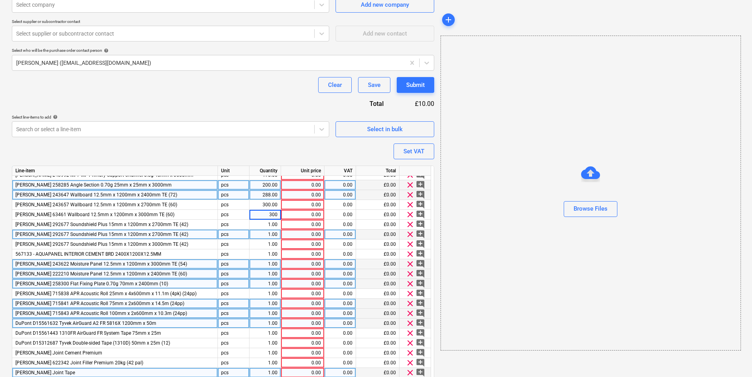
type textarea "x"
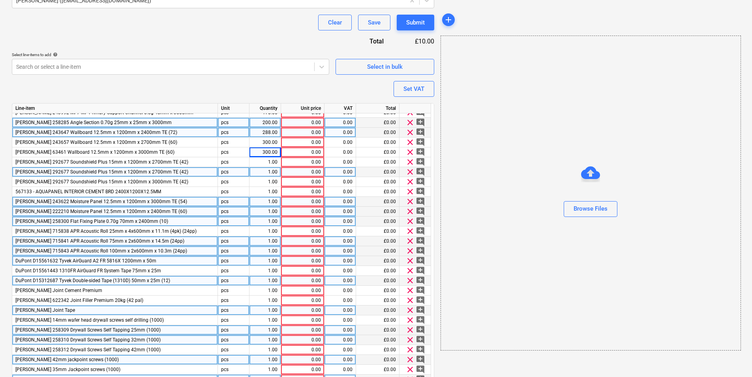
scroll to position [305, 0]
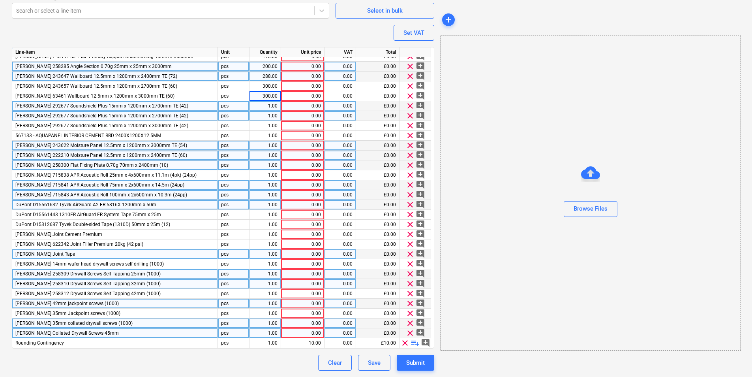
click at [270, 107] on div "1.00" at bounding box center [265, 106] width 25 height 10
type input "300"
type textarea "x"
click at [118, 119] on div "[PERSON_NAME] 292677 Soundshield Plus 15mm x 1200mm x 2700mm TE (42)" at bounding box center [115, 116] width 206 height 10
click at [149, 116] on input "[PERSON_NAME] 292677 Soundshield Plus 15mm x 1200mm x 2700mm TE (42)" at bounding box center [114, 115] width 205 height 9
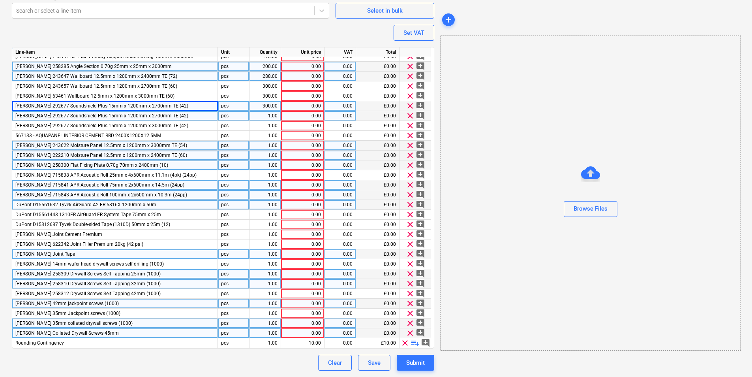
click at [130, 105] on span "[PERSON_NAME] 292677 Soundshield Plus 15mm x 1200mm x 2700mm TE (42)" at bounding box center [101, 106] width 173 height 6
click at [150, 105] on input "[PERSON_NAME] 292677 Soundshield Plus 15mm x 1200mm x 2700mm TE (42)" at bounding box center [114, 105] width 205 height 9
type input "Knauf 292677 Soundshield Plus 15mm x 1200mm x 2400mm TE (42)"
type textarea "x"
click at [265, 103] on div "300.00" at bounding box center [265, 106] width 25 height 10
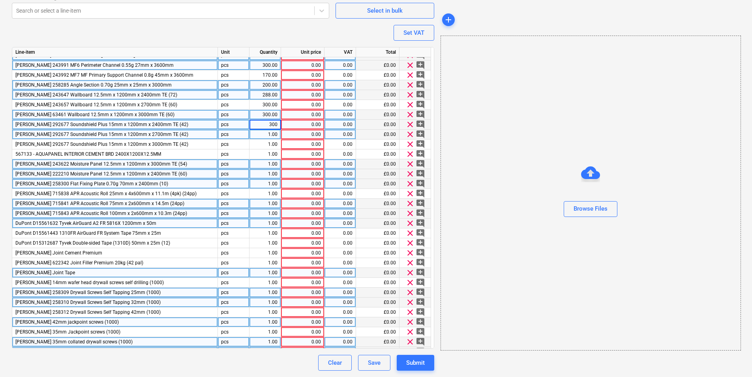
scroll to position [0, 0]
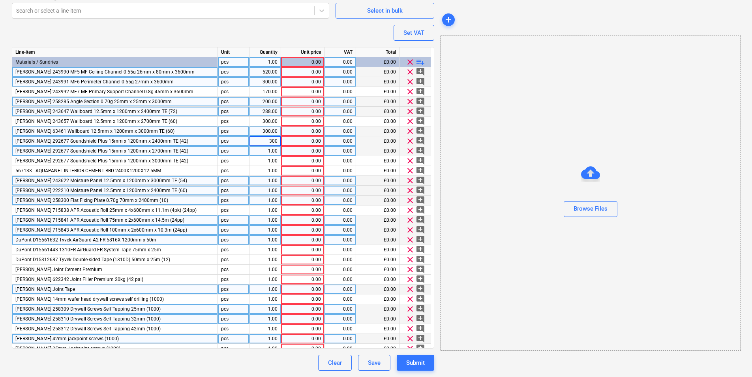
click at [71, 131] on span "[PERSON_NAME] 63461 Wallboard 12.5mm x 1200mm x 3000mm TE (60)" at bounding box center [94, 131] width 159 height 6
click at [85, 140] on span "Knauf 292677 Soundshield Plus 15mm x 1200mm x 2400mm TE (42)" at bounding box center [101, 141] width 173 height 6
click at [260, 142] on div "300.00" at bounding box center [265, 141] width 25 height 10
click at [263, 152] on div "1.00" at bounding box center [265, 151] width 25 height 10
click at [177, 137] on div "Knauf 292677 Soundshield Plus 15mm x 1200mm x 2400mm TE (42)" at bounding box center [115, 141] width 206 height 10
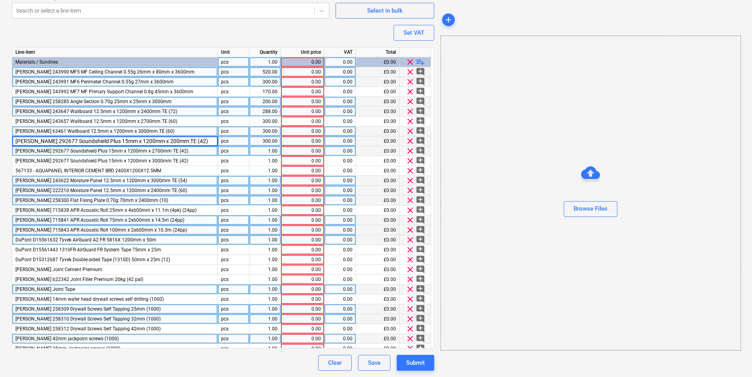
type input "[PERSON_NAME] 292677 Soundshield Plus 15mm x 1200mm x 2700mm TE (42)"
type textarea "x"
click at [264, 141] on div "300.00" at bounding box center [265, 141] width 25 height 10
type input "384"
type textarea "x"
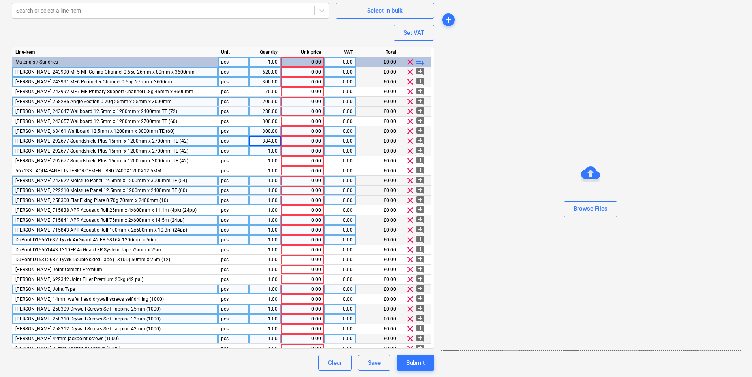
click at [136, 152] on span "[PERSON_NAME] 292677 Soundshield Plus 15mm x 1200mm x 2700mm TE (42)" at bounding box center [101, 151] width 173 height 6
click at [156, 152] on input "[PERSON_NAME] 292677 Soundshield Plus 15mm x 1200mm x 2700mm TE (42)" at bounding box center [114, 150] width 205 height 9
click at [149, 150] on input "[PERSON_NAME] 292677 Soundshield Plus 15mm x 1200mm x 2700mm TE (42)" at bounding box center [114, 150] width 205 height 9
type input "Knauf 292677 Soundshield Plus 15mm x 1200mm x 2400mm TE (42)"
type textarea "x"
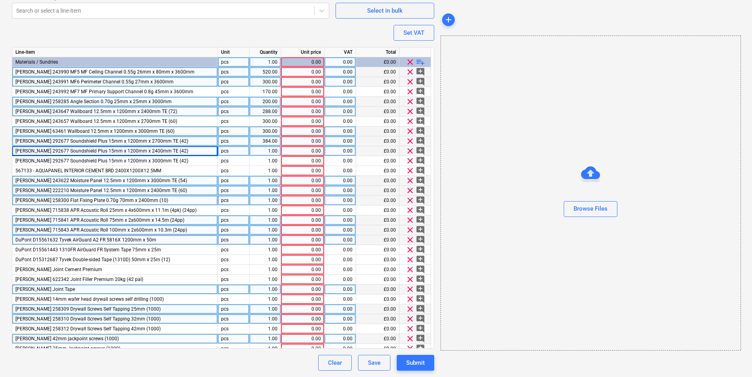
click at [278, 151] on div "1.00" at bounding box center [266, 151] width 32 height 10
type input "224"
type textarea "x"
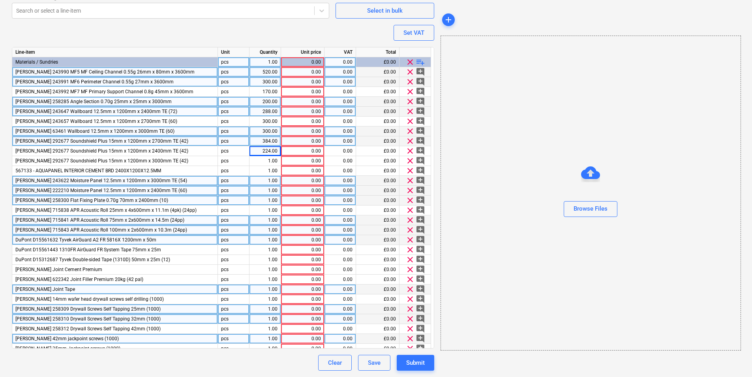
click at [263, 142] on div "384.00" at bounding box center [265, 141] width 25 height 10
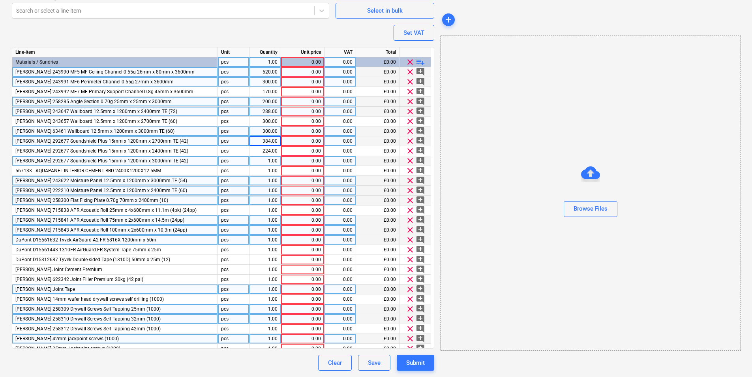
click at [272, 164] on div "1.00" at bounding box center [265, 161] width 25 height 10
type input "126"
type textarea "x"
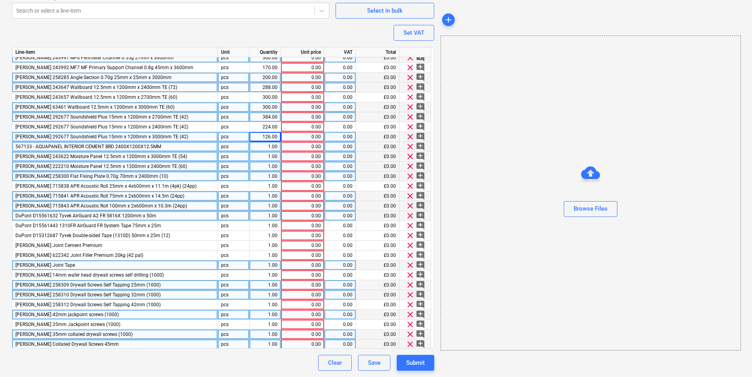
scroll to position [35, 0]
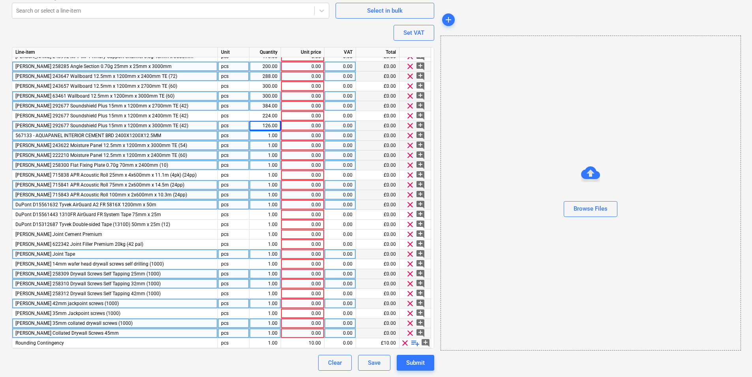
click at [273, 138] on div "1.00" at bounding box center [265, 136] width 25 height 10
type input "25"
type textarea "x"
type input "54"
type textarea "x"
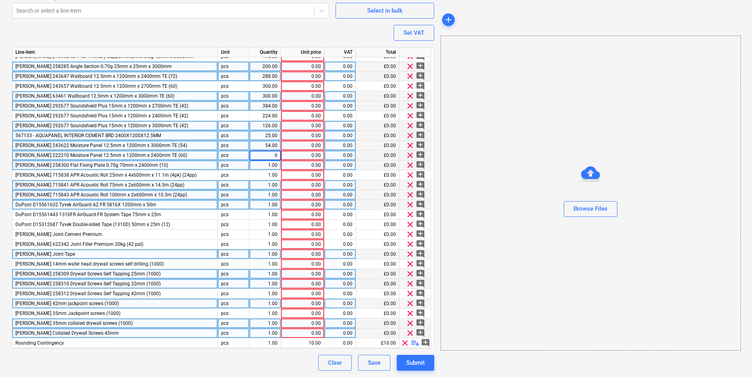
type input "60"
type textarea "x"
type input "200"
click at [271, 154] on div "60.00" at bounding box center [265, 155] width 25 height 10
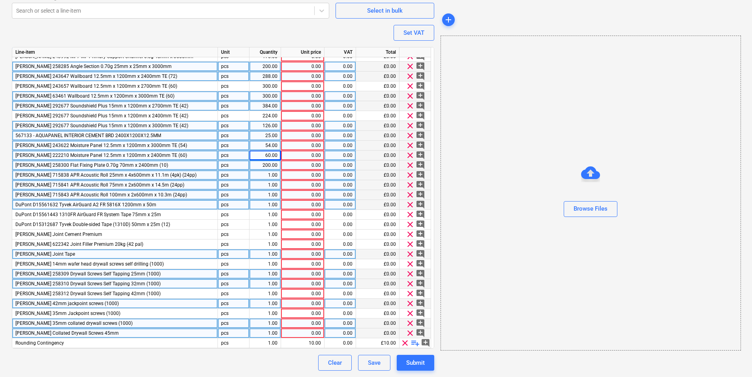
click at [164, 176] on span "Knauf 715838 APR Acoustic Roll 25mm x 4x600mm x 11.1m (4pk) (24pp)" at bounding box center [105, 175] width 181 height 6
click at [135, 184] on span "Knauf 715841 APR Acoustic Roll 75mm x 2x600mm x 14.5m (24pp)" at bounding box center [99, 185] width 169 height 6
click at [165, 174] on span "Knauf 715838 APR Acoustic Roll 25mm x 4x600mm x 11.1m (4pk) (24pp)" at bounding box center [105, 175] width 181 height 6
click at [156, 174] on input "Knauf 715838 APR Acoustic Roll 25mm x 4x600mm x 11.1m (4pk) (24pp)" at bounding box center [114, 174] width 205 height 9
click at [170, 169] on div "Knauf 258300 Flat Fixing Plate 0.70g 70mm x 2400mm (10)" at bounding box center [115, 165] width 206 height 10
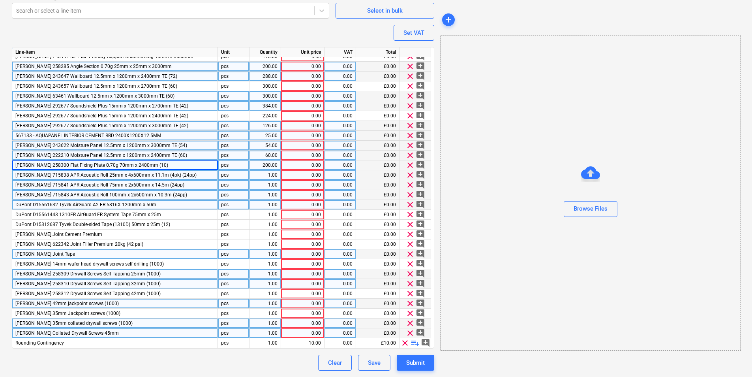
click at [177, 176] on div "Knauf 715838 APR Acoustic Roll 25mm x 4x600mm x 11.1m (4pk) (24pp)" at bounding box center [115, 175] width 206 height 10
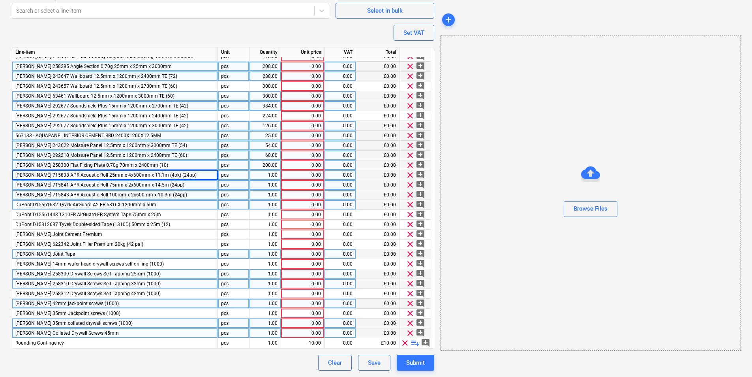
click at [263, 171] on div "1.00" at bounding box center [265, 175] width 25 height 10
type textarea "x"
type input "18"
type textarea "x"
click at [167, 187] on div "Knauf 715841 APR Acoustic Roll 75mm x 2x600mm x 14.5m (24pp)" at bounding box center [115, 185] width 206 height 10
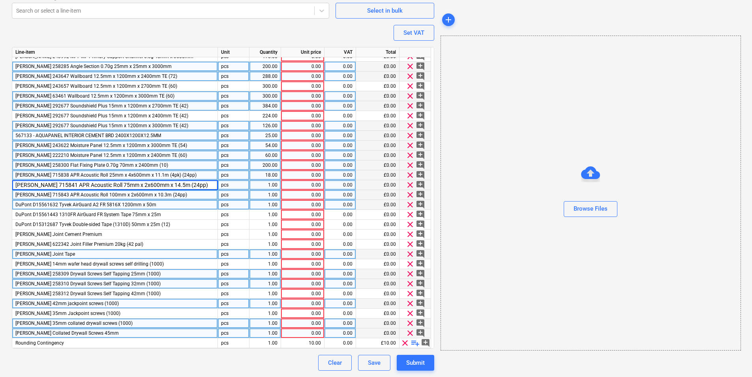
type input "Knauf 715838 APR Acoustic Roll 25mm x 4x600mm x 11.1m (4pk) (24pp)"
click at [124, 192] on span "Knauf 715843 APR Acoustic Roll 100mm x 2x600mm x 10.3m (24pp)" at bounding box center [101, 195] width 172 height 6
click at [141, 184] on span "Knauf 715838 APR Acoustic Roll 25mm x 4x600mm x 11.1m (4pk) (24pp)" at bounding box center [105, 185] width 181 height 6
type textarea "x"
type input "Knauf 715841 APR Acoustic Roll 75mm x 2x600mm x 14.5m (24pp)"
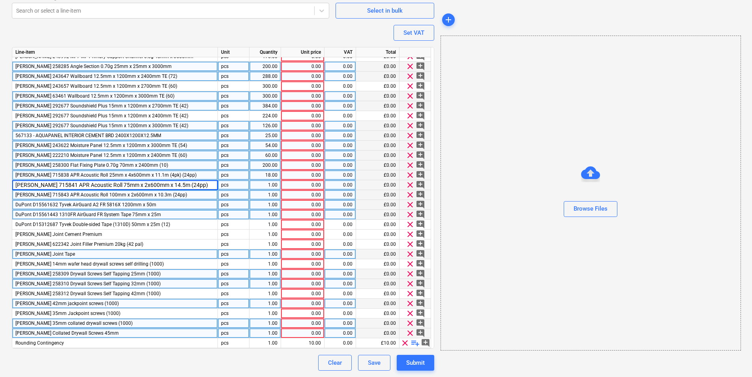
drag, startPoint x: 170, startPoint y: 220, endPoint x: 166, endPoint y: 213, distance: 7.9
click at [169, 220] on div "DuPont D15312687 Tyvek Double-sided Tape (1310D) 50mm x 25m (12)" at bounding box center [115, 225] width 206 height 10
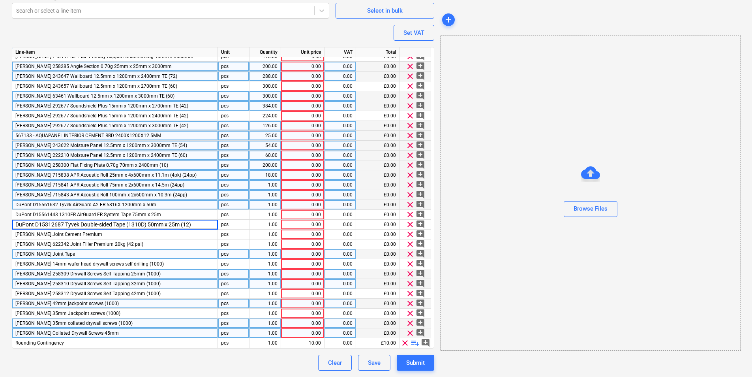
click at [164, 188] on div "Knauf 715841 APR Acoustic Roll 75mm x 2x600mm x 14.5m (24pp)" at bounding box center [115, 185] width 206 height 10
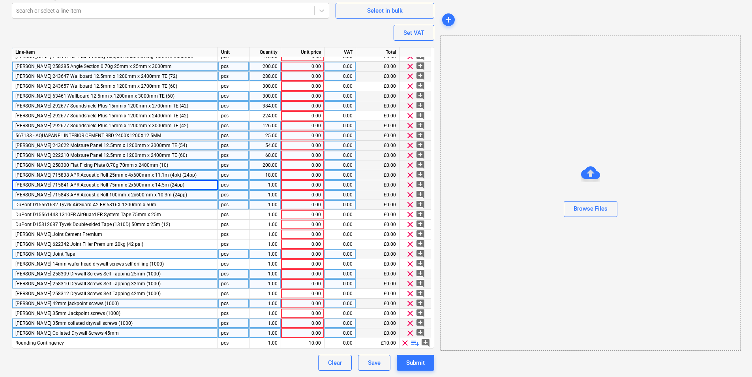
type textarea "x"
click at [277, 185] on div "1.00" at bounding box center [265, 185] width 25 height 10
type input "46"
click at [162, 204] on div "DuPont D15561632 Tyvek AirGuard A2 FR 5816X 1200mm x 50m" at bounding box center [115, 205] width 206 height 10
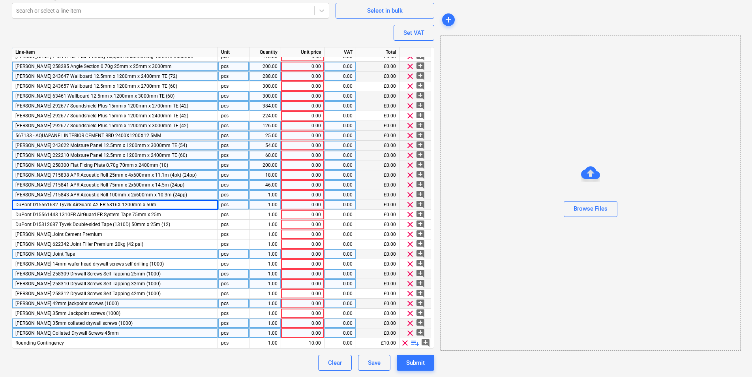
click at [134, 191] on div "Knauf 715843 APR Acoustic Roll 100mm x 2x600mm x 10.3m (24pp)" at bounding box center [115, 195] width 206 height 10
click at [258, 195] on div "1.00" at bounding box center [265, 195] width 25 height 10
type textarea "x"
type input "30"
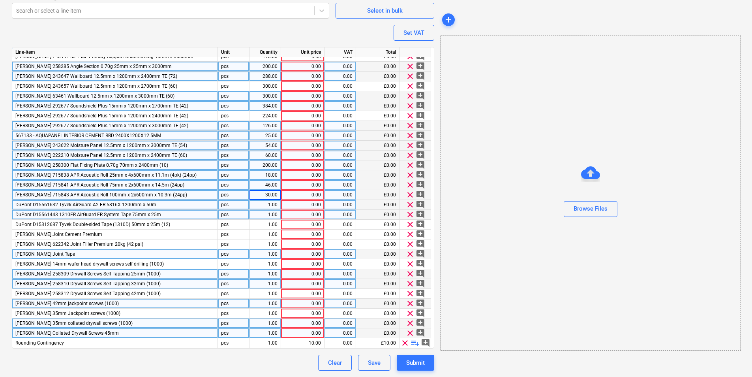
click at [154, 210] on div "DuPont D15561443 1310FR AirGuard FR System Tape 75mm x 25m" at bounding box center [115, 215] width 206 height 10
click at [154, 205] on div "DuPont D15561632 Tyvek AirGuard A2 FR 5816X 1200mm x 50m" at bounding box center [115, 205] width 206 height 10
click at [267, 203] on div "1.00" at bounding box center [265, 205] width 25 height 10
type textarea "x"
type input "14"
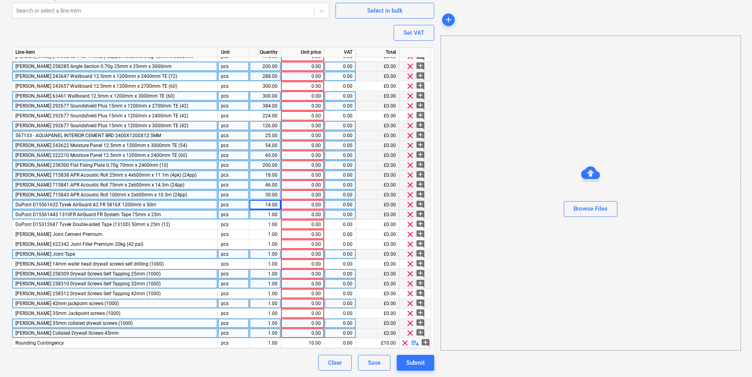
click at [161, 215] on div "DuPont D15561443 1310FR AirGuard FR System Tape 75mm x 25m" at bounding box center [115, 215] width 206 height 10
click at [163, 216] on div "DuPont D15561443 1310FR AirGuard FR System Tape 75mm x 25m" at bounding box center [115, 215] width 206 height 10
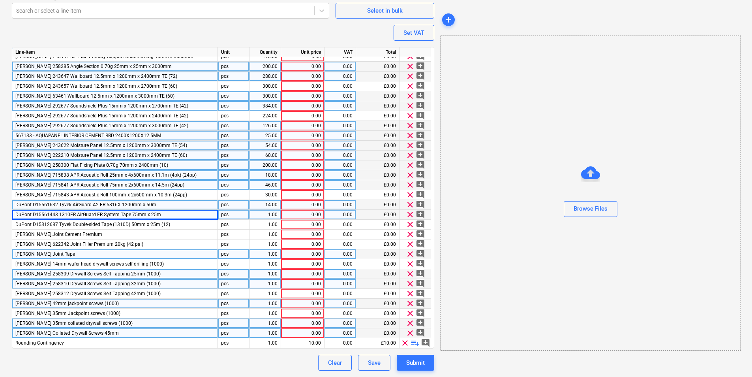
click at [169, 213] on div "DuPont D15561443 1310FR AirGuard FR System Tape 75mm x 25m" at bounding box center [115, 215] width 206 height 10
type textarea "x"
click at [267, 214] on div "1.00" at bounding box center [265, 215] width 25 height 10
type input "48"
type textarea "x"
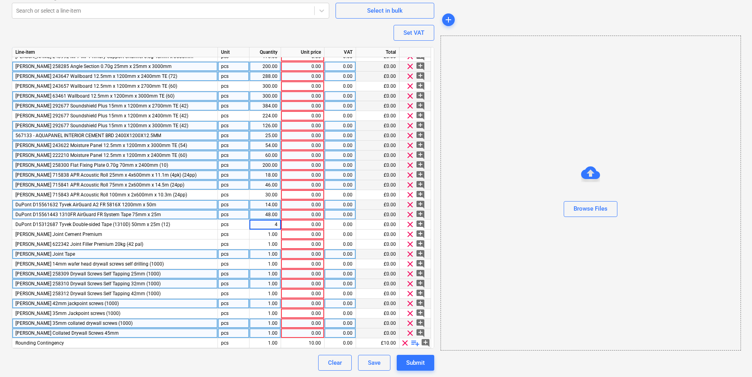
type input "48"
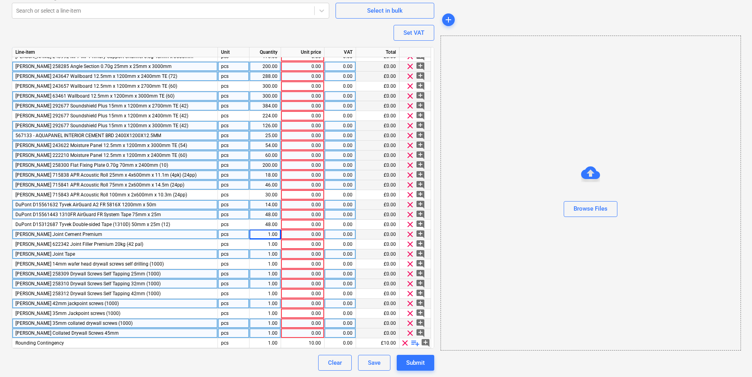
click at [121, 233] on div "Knauf Joint Cement Premium" at bounding box center [115, 234] width 206 height 10
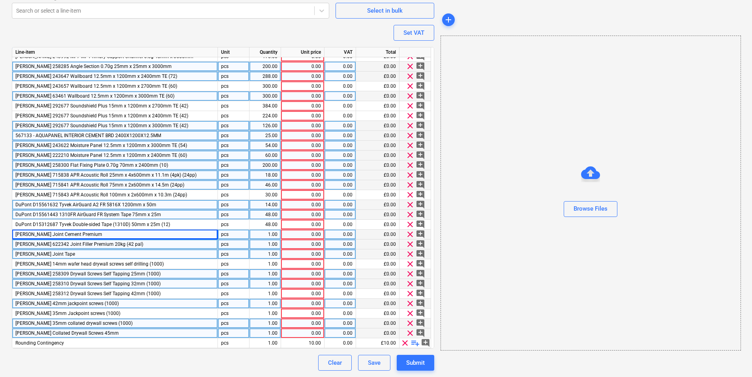
click at [274, 242] on div "1.00" at bounding box center [265, 244] width 25 height 10
type textarea "x"
type input "42"
click at [269, 236] on div "1.00" at bounding box center [265, 234] width 25 height 10
type textarea "x"
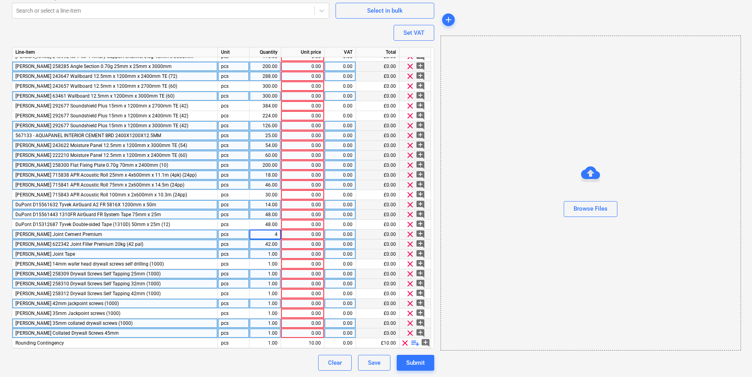
type input "42"
click at [261, 254] on div "1.00" at bounding box center [265, 254] width 25 height 10
type textarea "x"
type input "60"
type textarea "x"
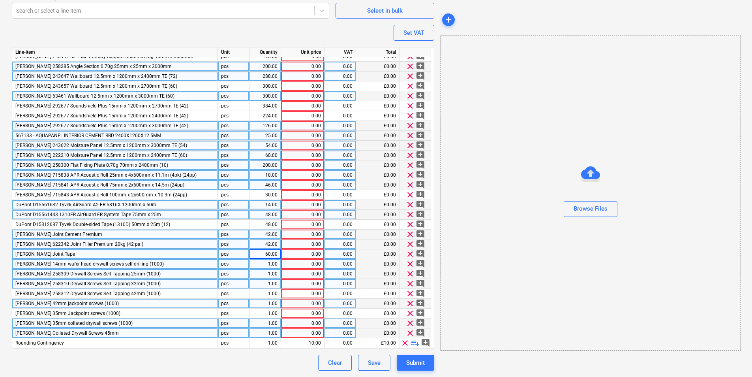
click at [267, 264] on div "1.00" at bounding box center [265, 264] width 25 height 10
click at [269, 266] on input "1" at bounding box center [265, 263] width 31 height 9
type input "40"
type textarea "x"
type input "30"
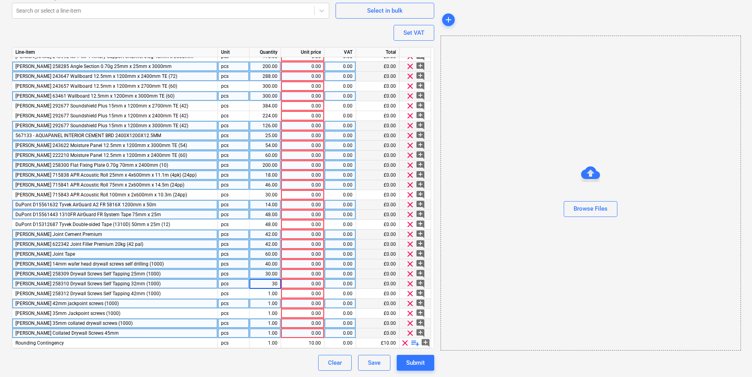
type textarea "x"
type input "20"
type textarea "x"
type input "30"
type textarea "x"
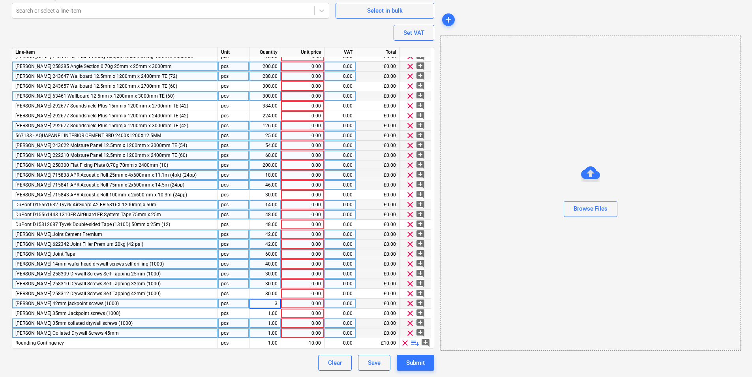
type input "30"
type textarea "x"
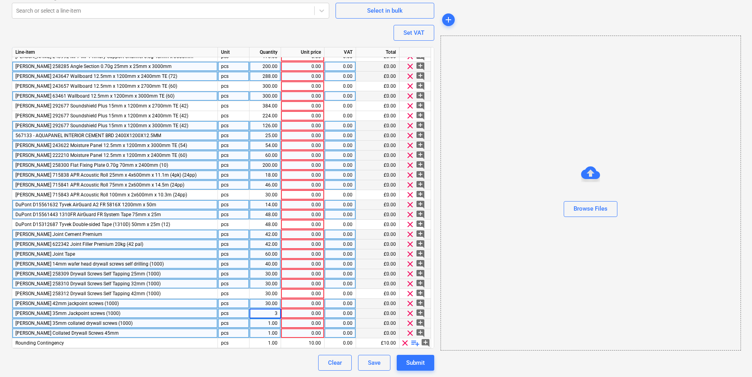
type input "30"
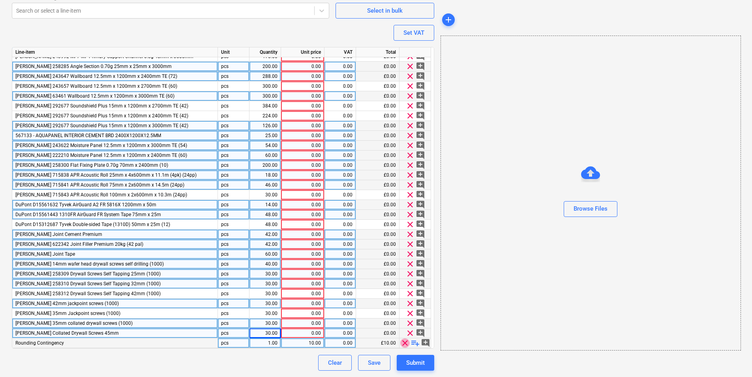
click at [408, 291] on span "clear" at bounding box center [404, 342] width 9 height 9
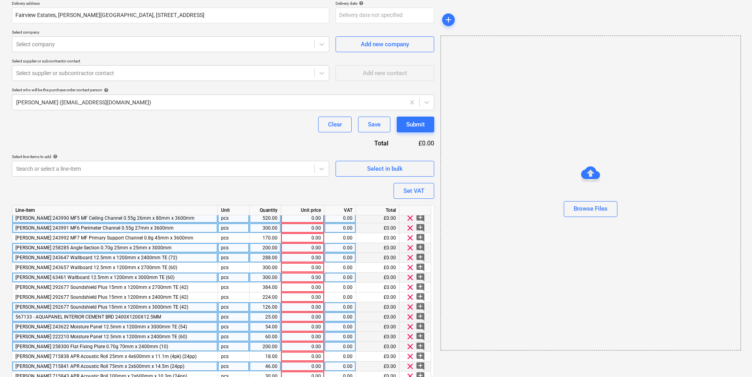
scroll to position [0, 0]
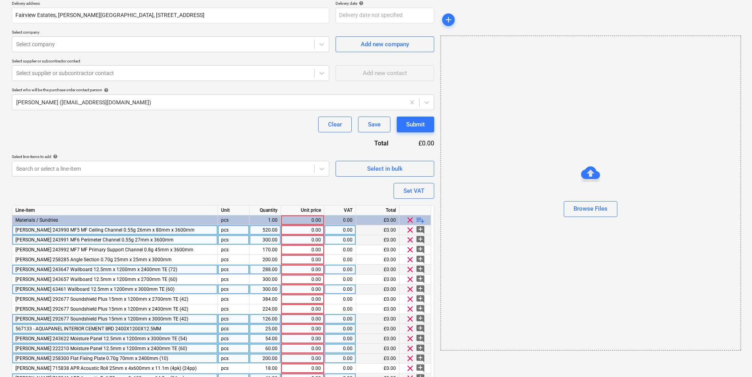
click at [307, 230] on div "0.00" at bounding box center [302, 230] width 37 height 10
type textarea "x"
type input "3.74"
type textarea "x"
type input "2.59"
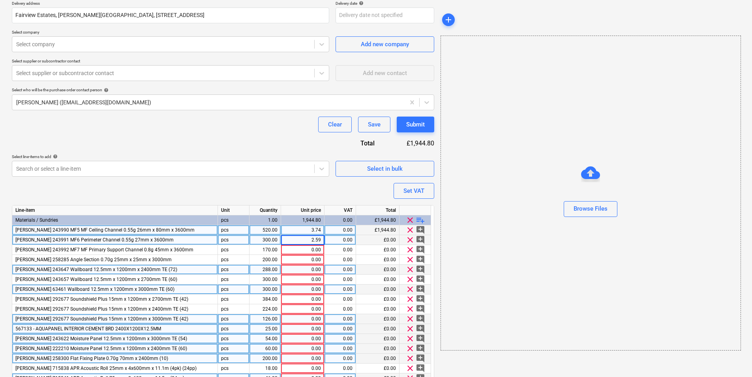
type textarea "x"
type input "4.03"
type textarea "x"
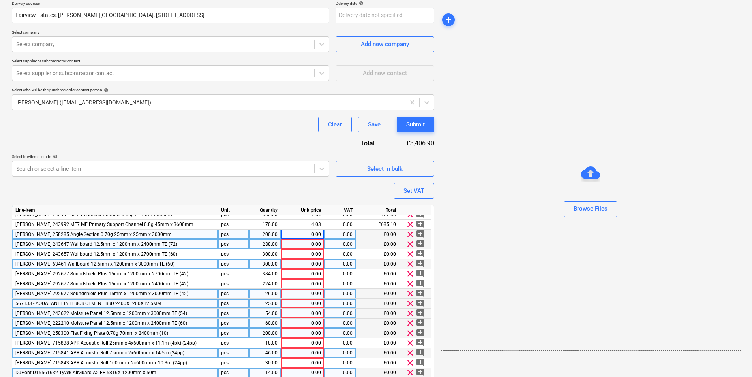
click at [307, 238] on div "0.00" at bounding box center [302, 234] width 37 height 10
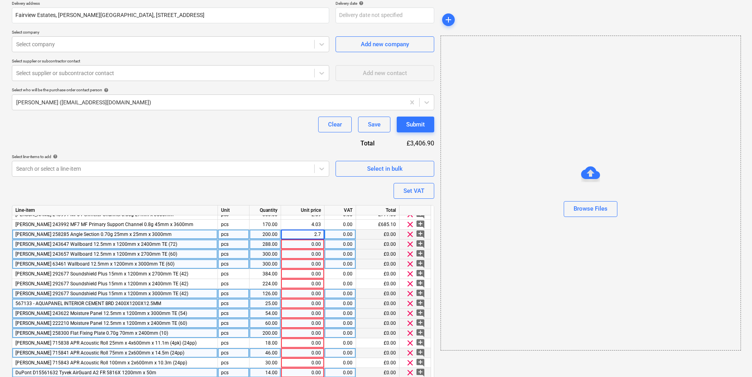
type input "2.70"
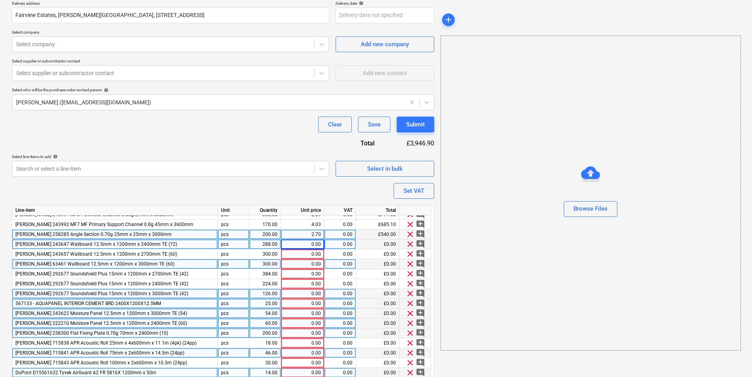
click at [317, 243] on div "0.00" at bounding box center [302, 244] width 37 height 10
type textarea "x"
type input "8.06"
type textarea "x"
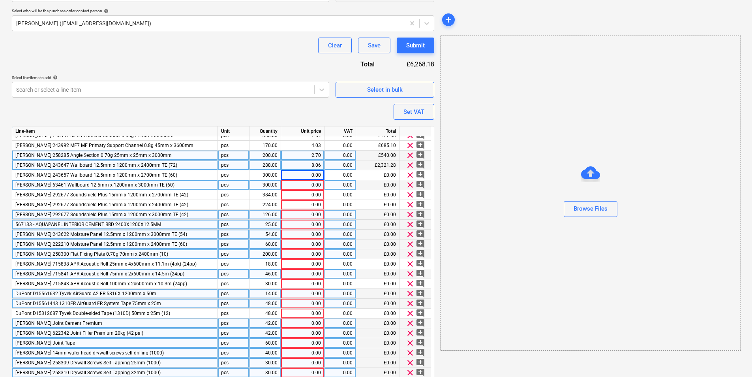
scroll to position [265, 0]
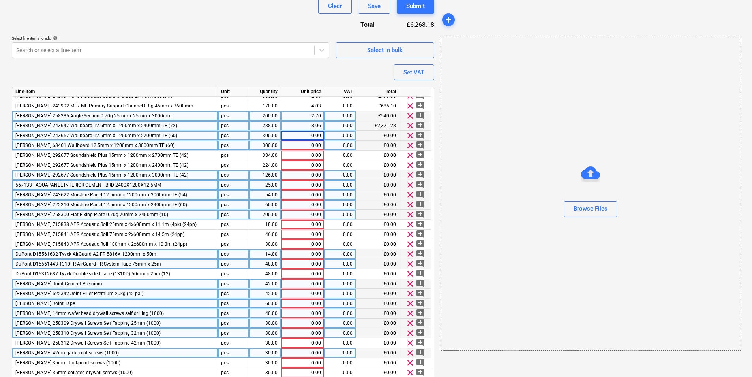
click at [317, 136] on div "0.00" at bounding box center [302, 136] width 37 height 10
type input "9.07"
click at [304, 147] on div "0.00" at bounding box center [302, 146] width 37 height 10
type textarea "x"
type input "10.08"
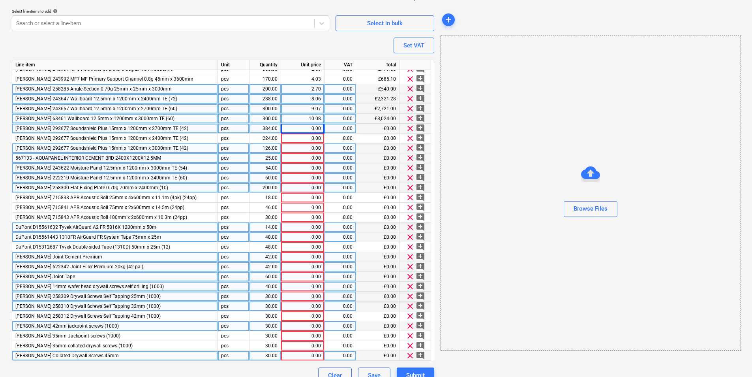
scroll to position [305, 0]
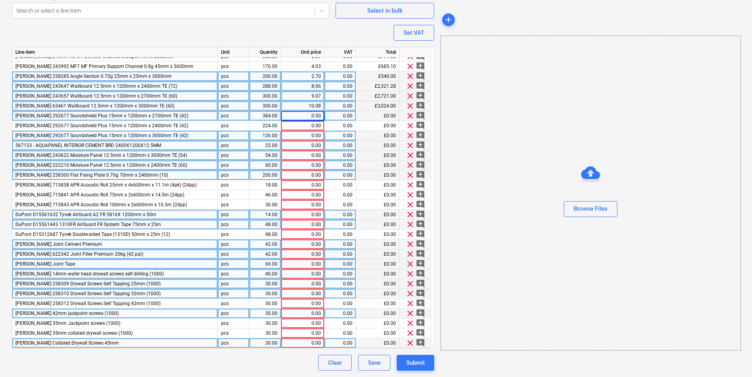
click at [295, 116] on div "0.00" at bounding box center [302, 116] width 37 height 10
type textarea "x"
type input "16.59"
type textarea "x"
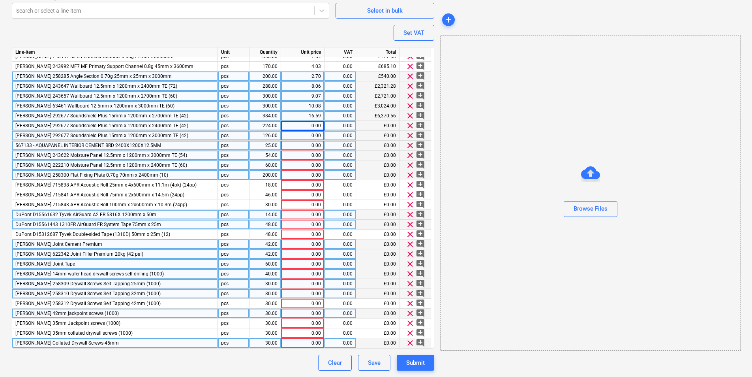
click at [302, 125] on div "0.00" at bounding box center [302, 126] width 37 height 10
type input "14.75"
type textarea "x"
click at [312, 131] on div "0.00" at bounding box center [302, 136] width 37 height 10
type input "18.43749"
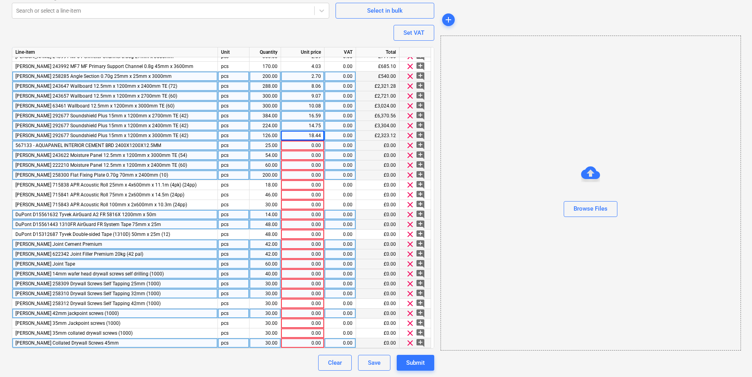
click at [312, 148] on div "0.00" at bounding box center [302, 146] width 37 height 10
click at [311, 161] on div "0.00" at bounding box center [302, 165] width 37 height 10
click at [306, 156] on div "0.00" at bounding box center [302, 155] width 37 height 10
click at [301, 154] on div "0.00" at bounding box center [302, 155] width 37 height 10
type textarea "x"
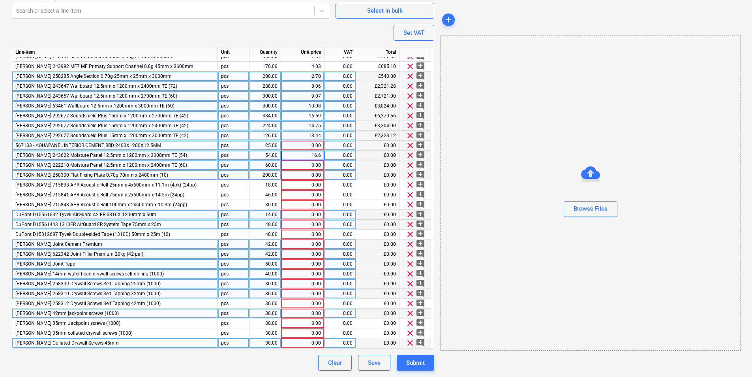
type input "16.67"
type textarea "x"
click at [292, 168] on div "0.00" at bounding box center [302, 165] width 37 height 10
click at [310, 165] on input at bounding box center [302, 164] width 43 height 9
type input "13.33"
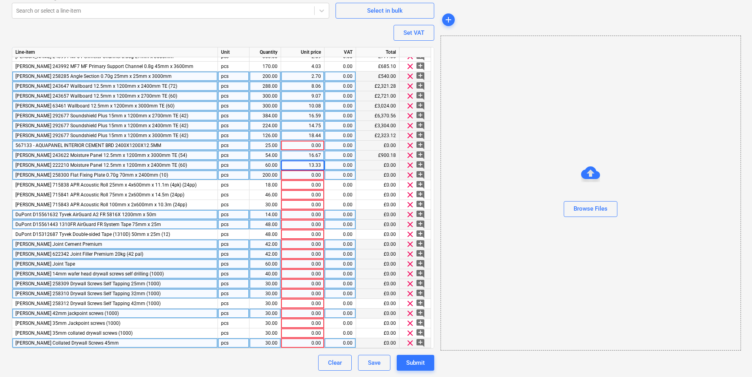
type textarea "x"
click at [294, 177] on div "0.00" at bounding box center [302, 175] width 37 height 10
type input "3.22"
type textarea "x"
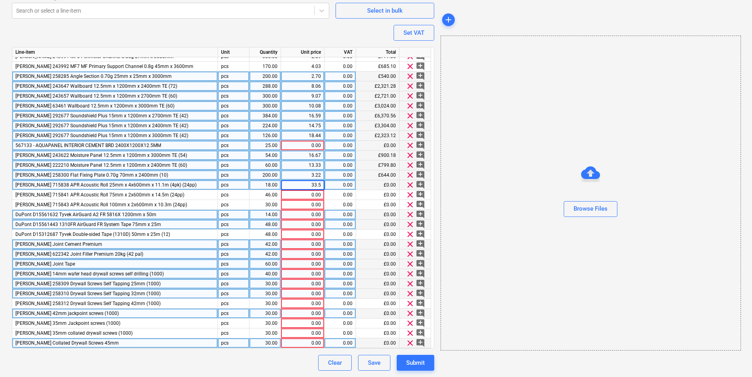
type input "33.57"
type textarea "x"
type input "50.81"
type textarea "x"
type input "46.10"
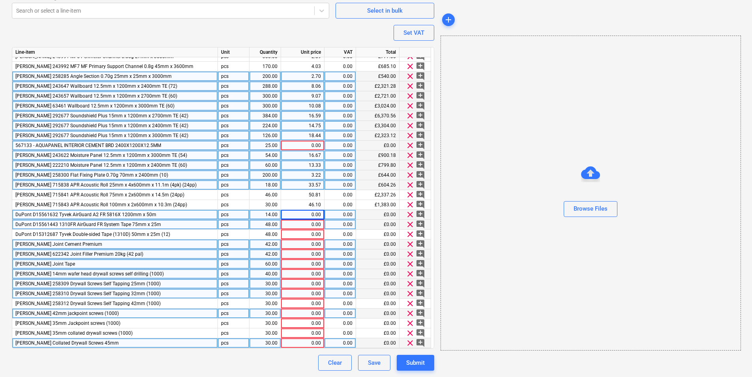
click at [306, 216] on div "0.00" at bounding box center [302, 215] width 37 height 10
type textarea "x"
type input "237.82"
type textarea "x"
type input "35.37"
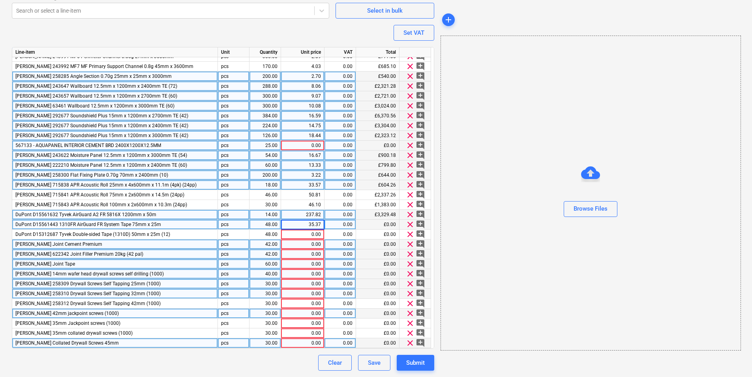
type textarea "x"
type input "16"
click at [295, 246] on div "0.00" at bounding box center [302, 244] width 37 height 10
type textarea "x"
type input "13.30"
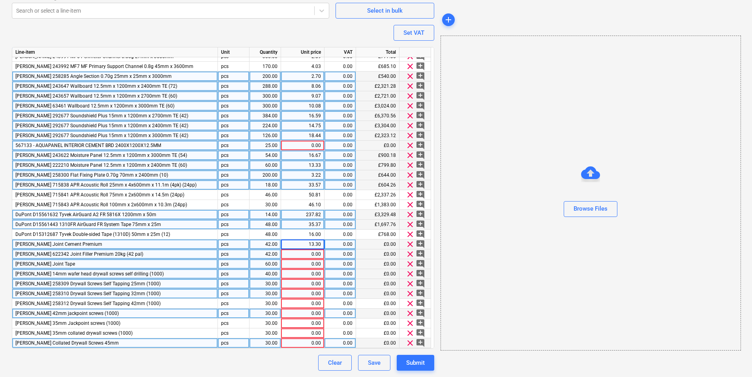
type textarea "x"
type input "4.71"
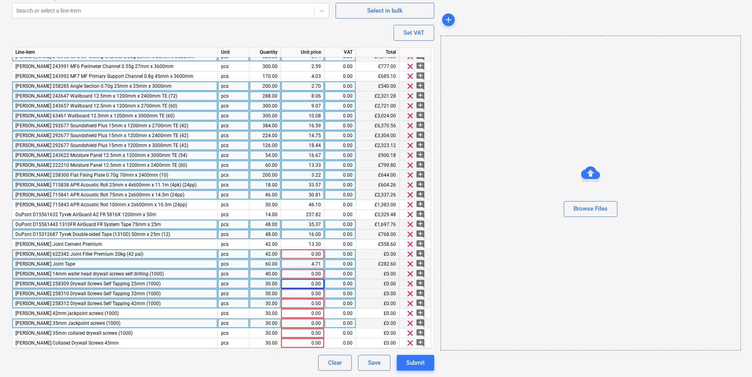
scroll to position [15, 0]
type textarea "x"
click at [297, 255] on div "0.00" at bounding box center [302, 254] width 37 height 10
type input "13"
type textarea "x"
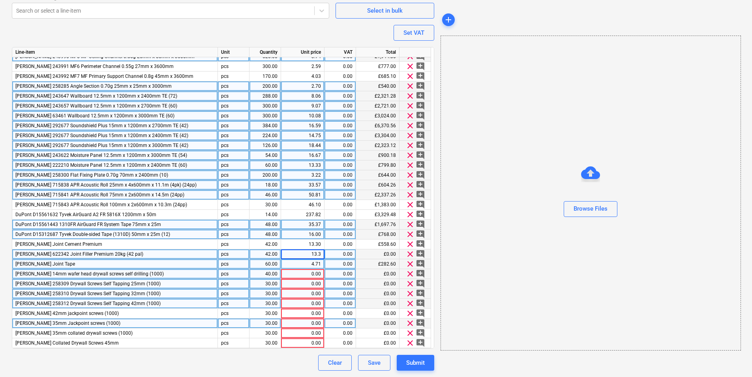
type input "13.30"
click at [304, 274] on div "0.00" at bounding box center [302, 274] width 37 height 10
click at [315, 272] on div "0.00" at bounding box center [302, 274] width 37 height 10
type textarea "x"
type input "17.10"
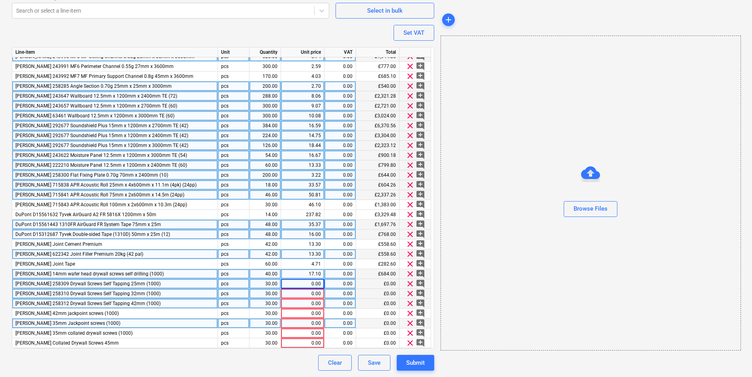
click at [318, 284] on div "0.00" at bounding box center [302, 284] width 37 height 10
type textarea "x"
type input "6.17"
click at [86, 291] on span "[PERSON_NAME] 258310 Drywall Screws Self Tapping 32mm (1000)" at bounding box center [87, 294] width 145 height 6
click at [308, 291] on div "0.00" at bounding box center [302, 294] width 37 height 10
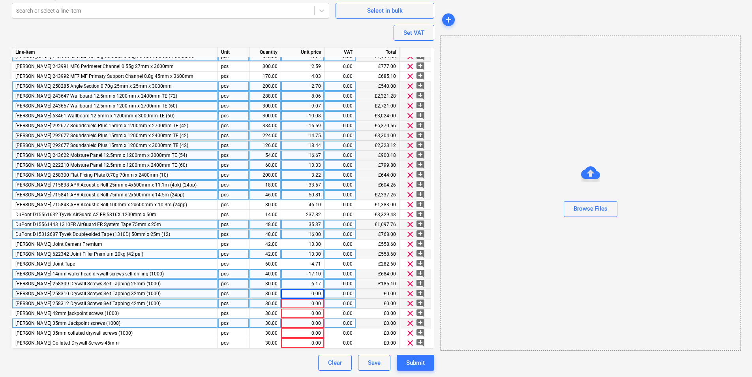
click at [305, 291] on div "0.00" at bounding box center [302, 294] width 37 height 10
type textarea "x"
type input "7.51"
click at [314, 291] on div "0.00" at bounding box center [302, 304] width 37 height 10
type textarea "x"
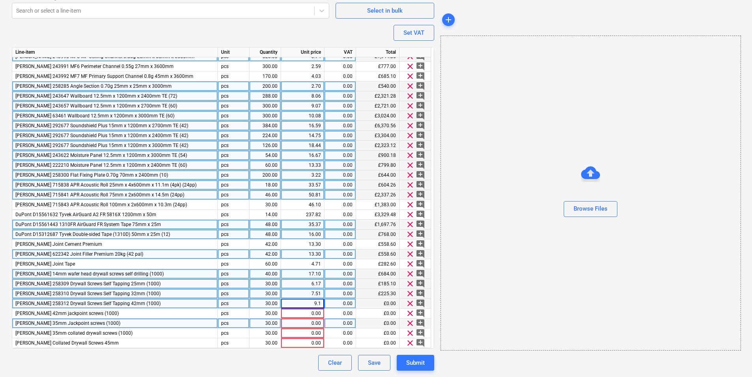
type input "9.16"
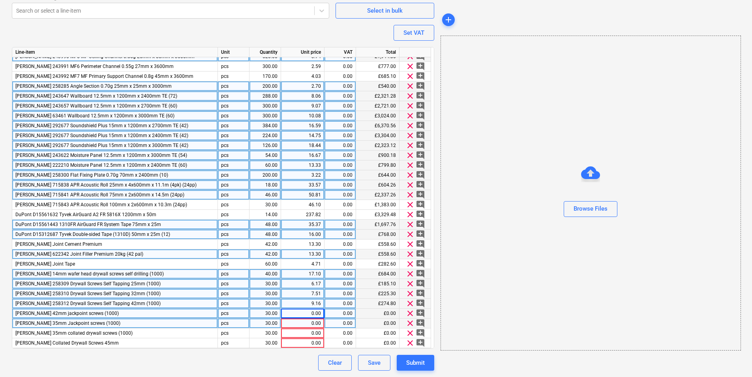
click at [316, 291] on div "0.00" at bounding box center [302, 313] width 37 height 10
type textarea "x"
type input "15.49"
click at [303, 291] on div "0.00" at bounding box center [302, 323] width 37 height 10
type textarea "x"
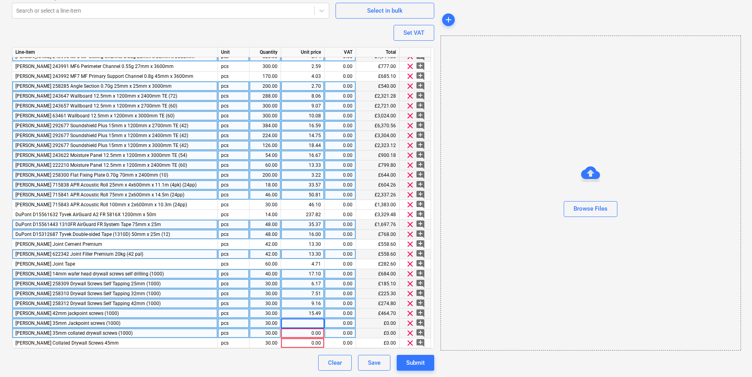
click at [302, 291] on div "0.00" at bounding box center [302, 333] width 37 height 10
type input "14.97"
type textarea "x"
type input "17.06"
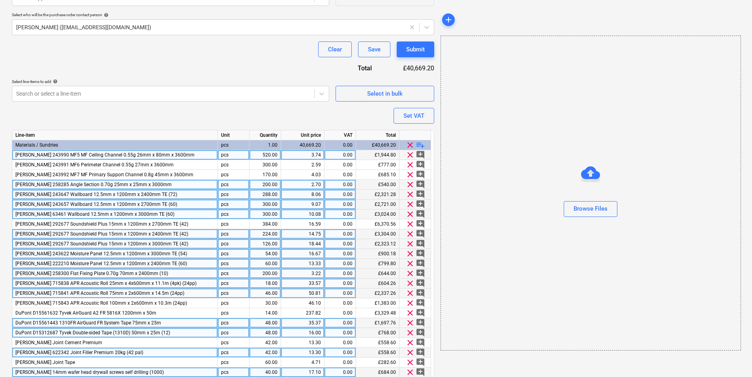
scroll to position [147, 0]
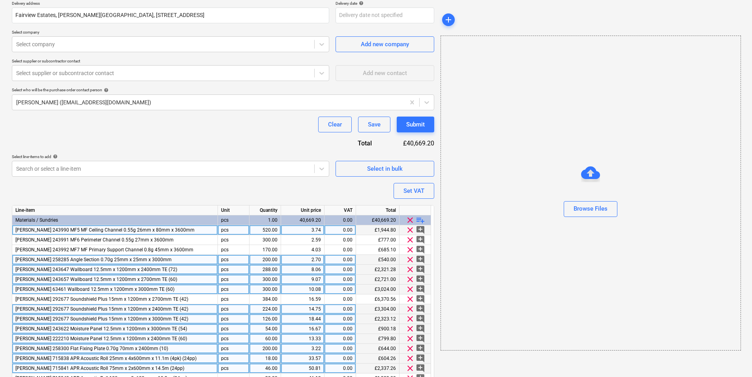
click at [341, 229] on div "0.00" at bounding box center [340, 230] width 25 height 10
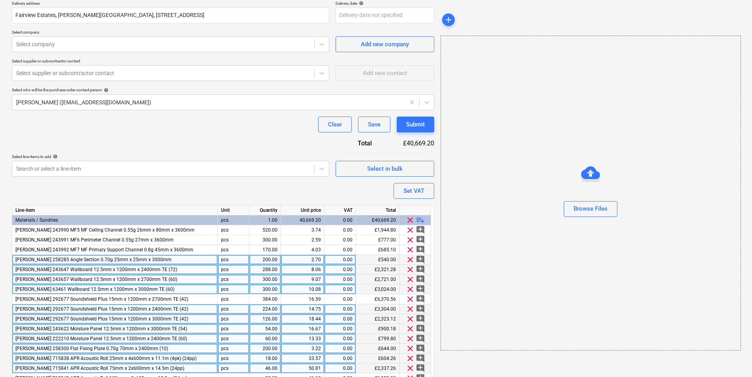
type textarea "x"
type input "2"
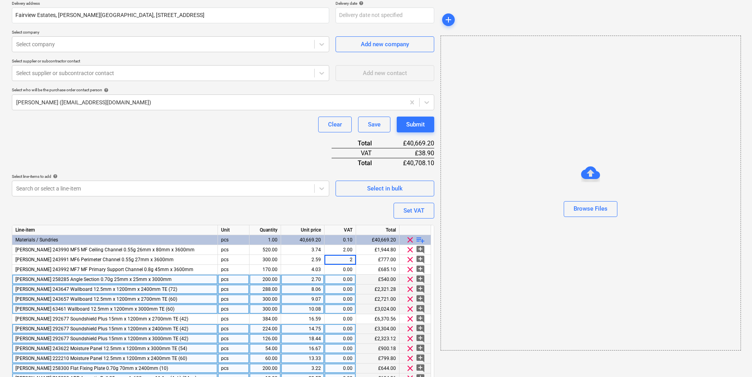
type textarea "x"
type input "20"
type textarea "x"
type input "20"
type textarea "x"
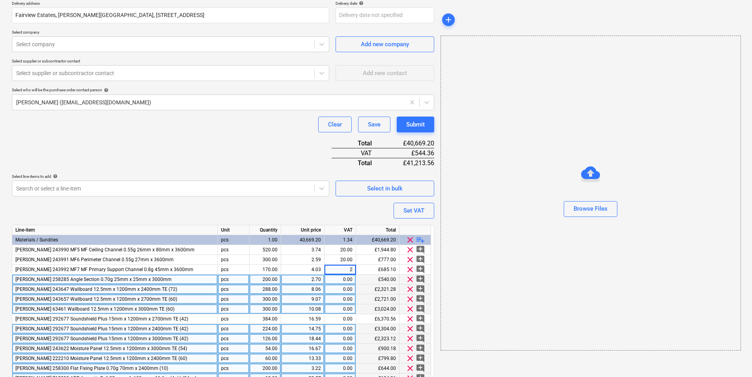
type input "20"
type textarea "x"
type input "20"
type textarea "x"
type input "20"
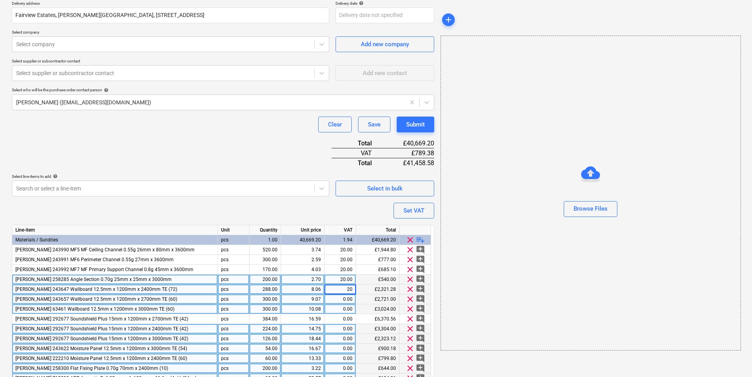
type textarea "x"
type input "20"
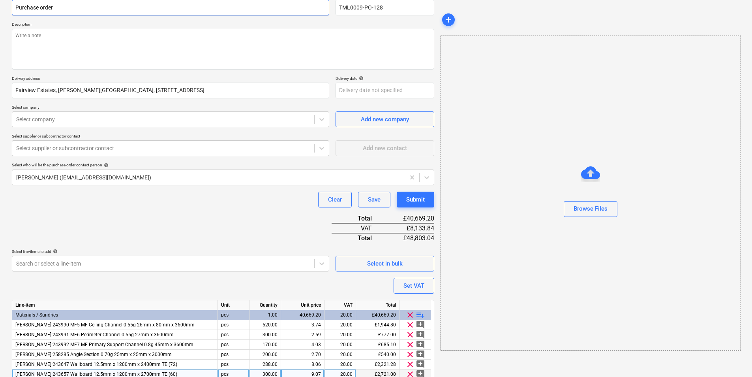
scroll to position [0, 0]
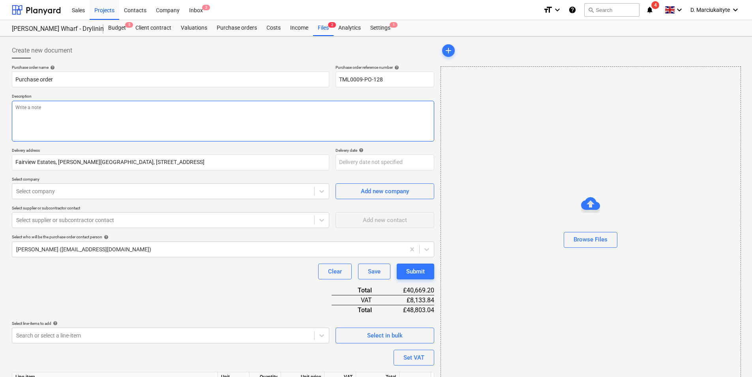
drag, startPoint x: 58, startPoint y: 109, endPoint x: 5, endPoint y: 102, distance: 53.8
click at [56, 109] on textarea at bounding box center [223, 121] width 423 height 41
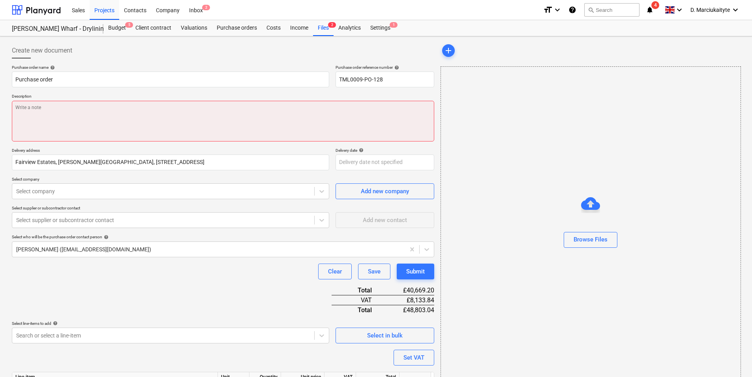
click at [44, 104] on textarea at bounding box center [223, 121] width 423 height 41
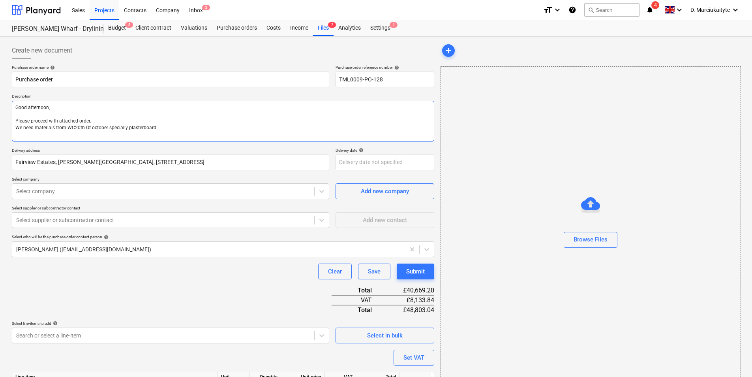
click at [94, 129] on textarea "Good afternoon, Please proceed with attached order. We need materials from WC20…" at bounding box center [223, 121] width 423 height 41
drag, startPoint x: 163, startPoint y: 129, endPoint x: -65, endPoint y: 85, distance: 232.4
click at [0, 85] on html "Sales Projects Contacts Company Inbox 2 format_size keyboard_arrow_down help se…" at bounding box center [376, 188] width 752 height 377
click at [147, 129] on textarea "Good afternoon, Please proceed with attached order. We need materials from WC20…" at bounding box center [223, 121] width 423 height 41
drag, startPoint x: 79, startPoint y: 131, endPoint x: -16, endPoint y: 117, distance: 96.2
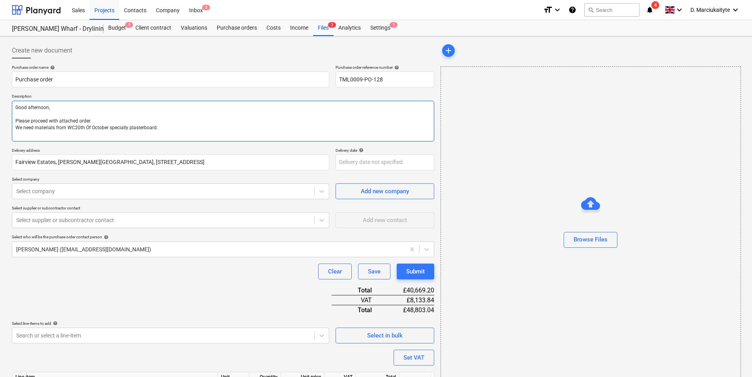
click at [0, 117] on html "Sales Projects Contacts Company Inbox 2 format_size keyboard_arrow_down help se…" at bounding box center [376, 188] width 752 height 377
paste textarea "Please proceed with the attached order. We require the materials — especially t…"
click at [102, 108] on textarea "Good afternoon, Please proceed with the attached order. We require the material…" at bounding box center [223, 121] width 423 height 41
click at [72, 128] on textarea "Good afternoon, Please proceed with the attached order. We require the material…" at bounding box center [223, 121] width 423 height 41
click at [130, 128] on textarea "Good afternoon, Please proceed with the attached order. We require the material…" at bounding box center [223, 121] width 423 height 41
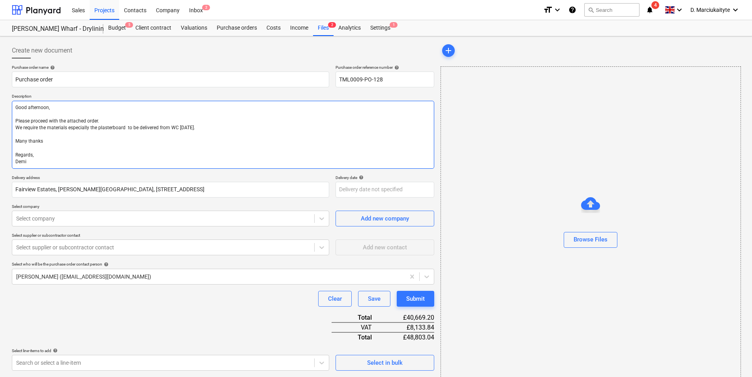
click at [244, 127] on textarea "Good afternoon, Please proceed with the attached order. We require the material…" at bounding box center [223, 135] width 423 height 68
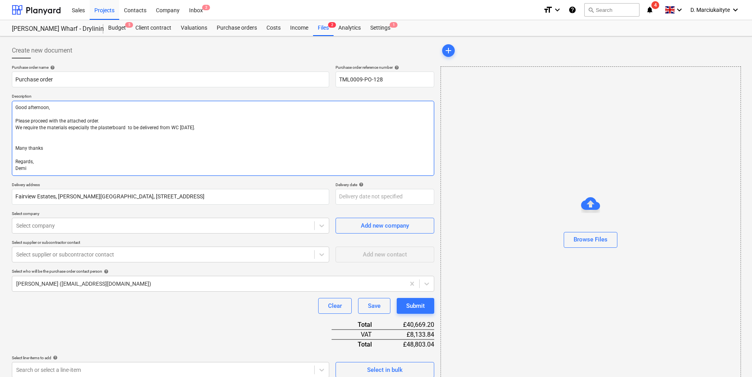
paste textarea "Site contact Andrei 07502 288908"
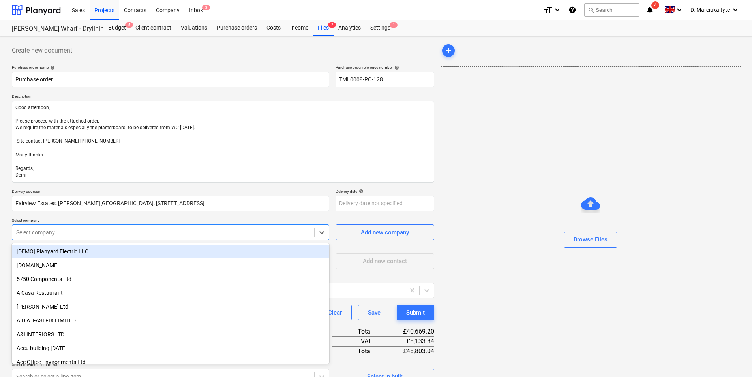
click at [75, 237] on div "Select company" at bounding box center [170, 232] width 317 height 16
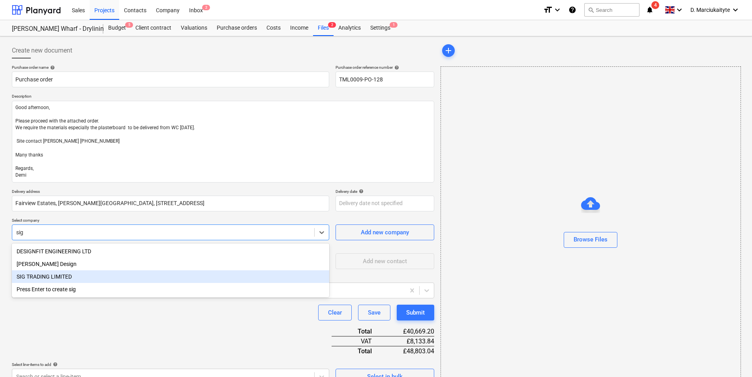
click at [73, 271] on div "SIG TRADING LIMITED" at bounding box center [170, 276] width 317 height 13
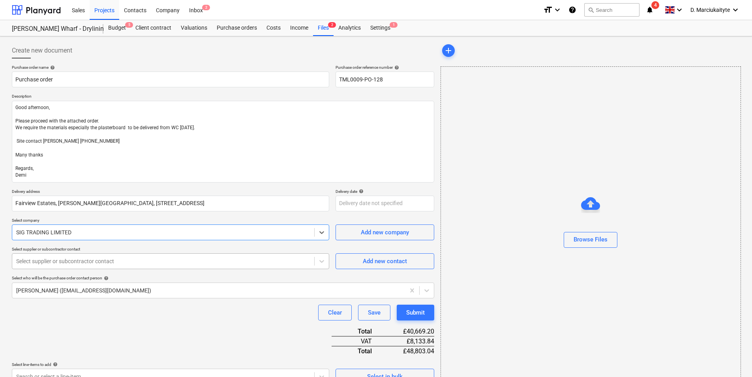
click at [82, 265] on div at bounding box center [163, 261] width 294 height 8
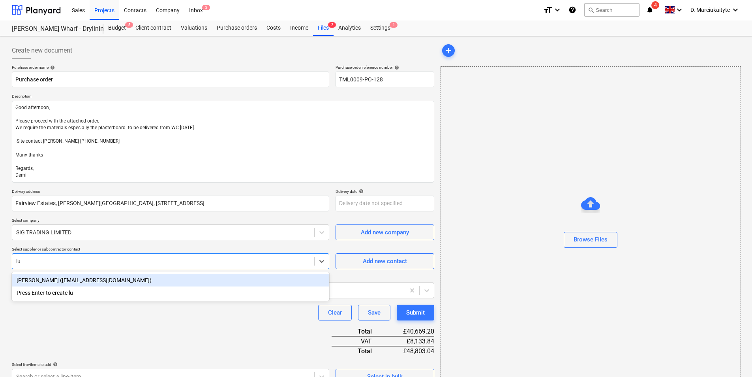
click at [75, 283] on div "Luci Barwick (lucibarwick@sigplc.com)" at bounding box center [170, 280] width 317 height 13
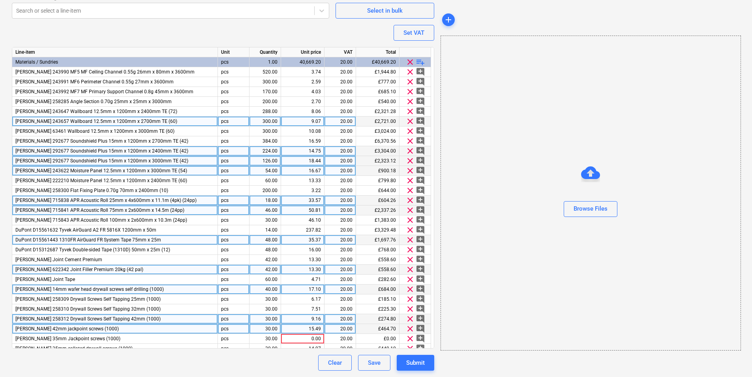
scroll to position [15, 0]
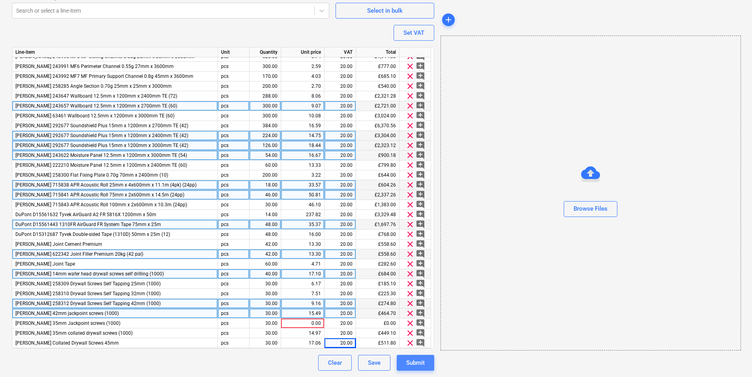
click at [424, 291] on div "Submit" at bounding box center [415, 362] width 19 height 10
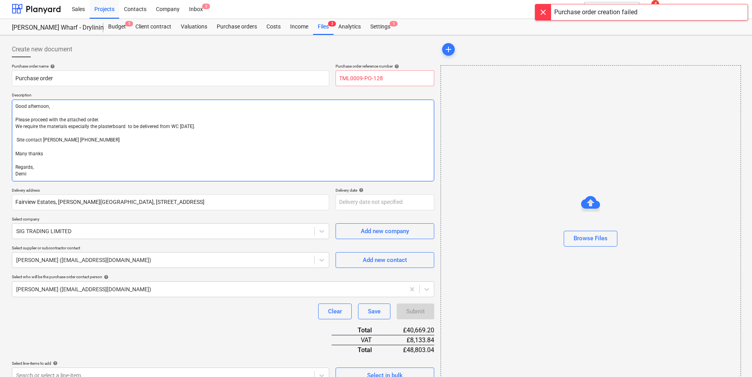
scroll to position [0, 0]
click at [378, 79] on input "TML0009-PO-128" at bounding box center [385, 79] width 99 height 16
click at [383, 79] on input "TML0009-PO-128" at bounding box center [385, 79] width 99 height 16
click at [382, 152] on textarea "Good afternoon, Please proceed with the attached order. We require the material…" at bounding box center [223, 142] width 423 height 82
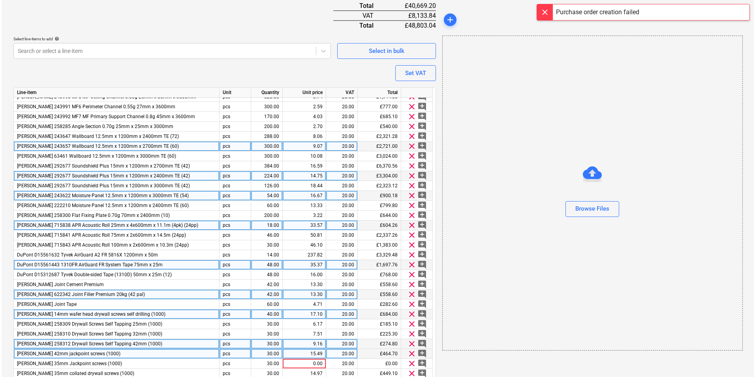
scroll to position [366, 0]
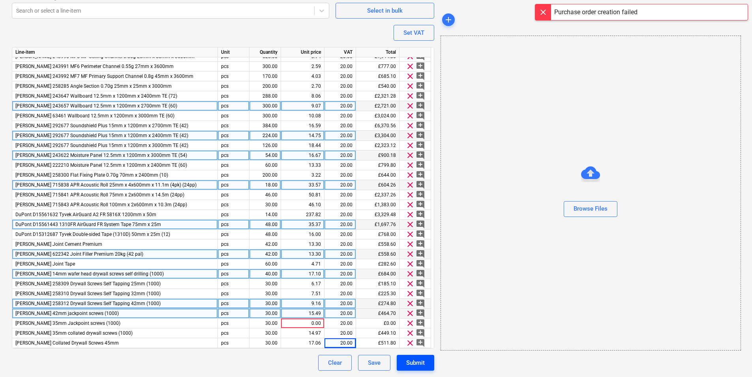
click at [425, 291] on button "Submit" at bounding box center [416, 363] width 38 height 16
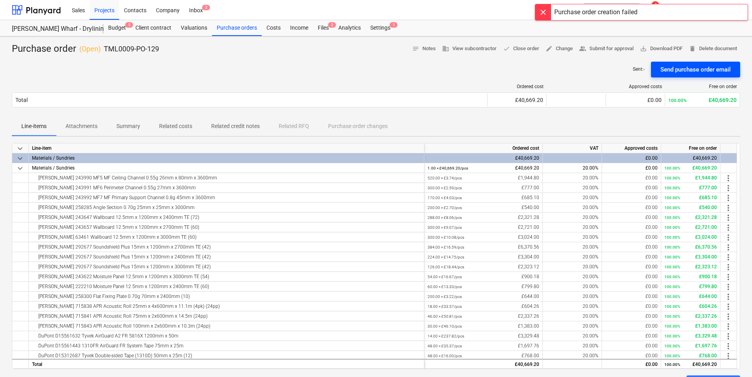
click at [601, 72] on div "Send purchase order email" at bounding box center [696, 69] width 70 height 10
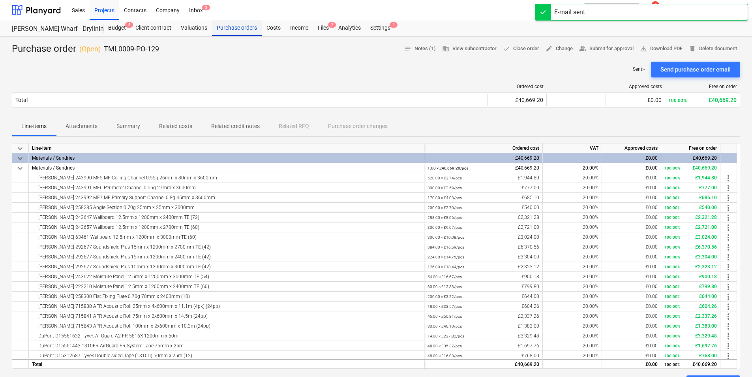
drag, startPoint x: 231, startPoint y: 27, endPoint x: 245, endPoint y: 33, distance: 15.2
click at [231, 27] on div "Purchase orders" at bounding box center [237, 28] width 50 height 16
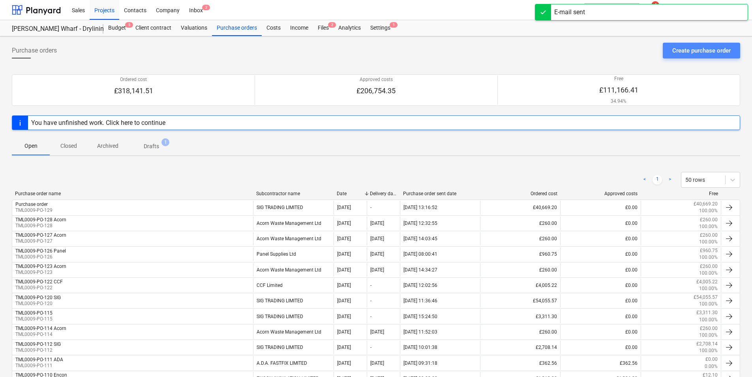
click at [601, 50] on div "Create purchase order" at bounding box center [701, 50] width 58 height 10
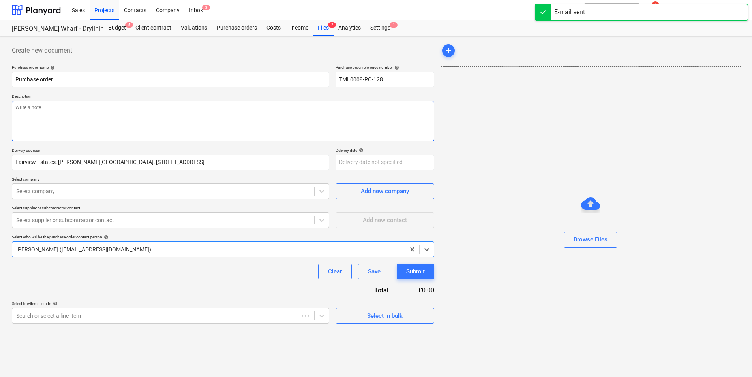
click at [163, 110] on textarea at bounding box center [223, 121] width 423 height 41
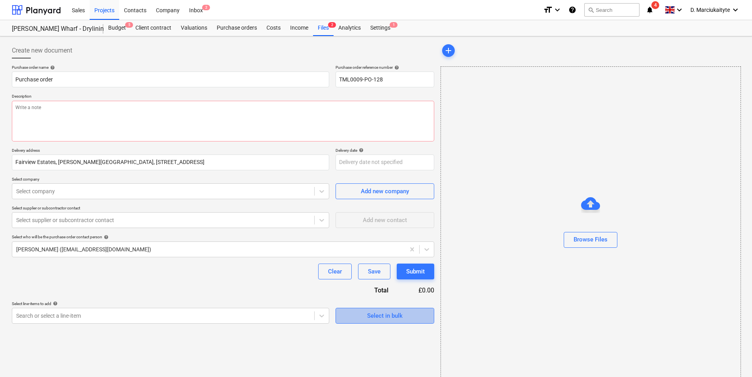
click at [353, 291] on span "Select in bulk" at bounding box center [385, 315] width 79 height 10
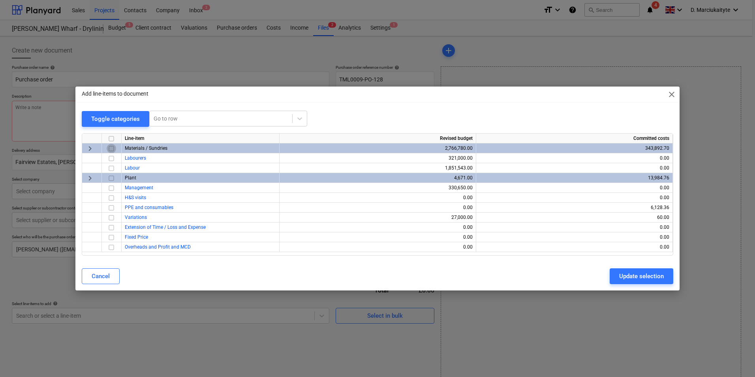
click at [112, 148] on input "checkbox" at bounding box center [111, 148] width 9 height 9
click at [601, 270] on button "Update selection" at bounding box center [642, 276] width 64 height 16
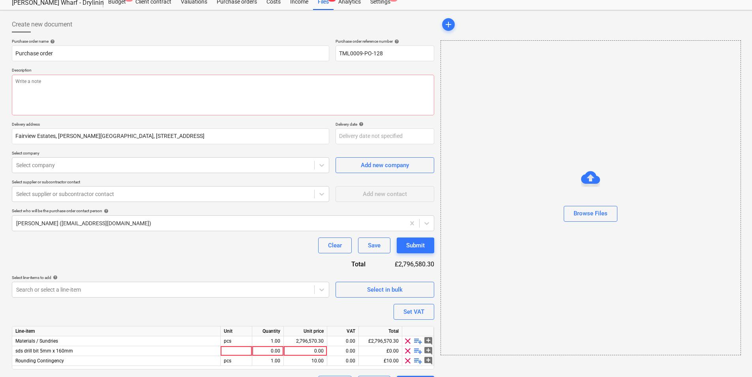
scroll to position [47, 0]
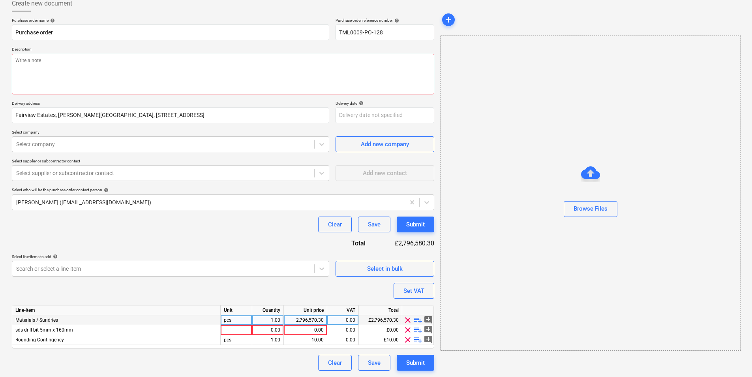
click at [419, 291] on span "playlist_add" at bounding box center [417, 319] width 9 height 9
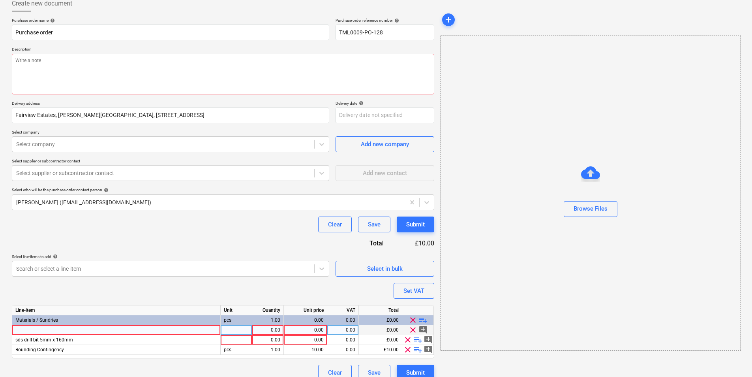
click at [81, 291] on div at bounding box center [116, 330] width 209 height 10
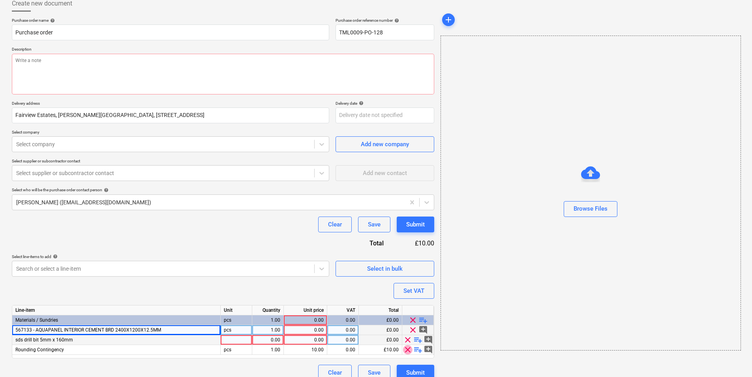
click at [407, 291] on span "clear" at bounding box center [407, 349] width 9 height 9
click at [408, 291] on span "clear" at bounding box center [407, 339] width 9 height 9
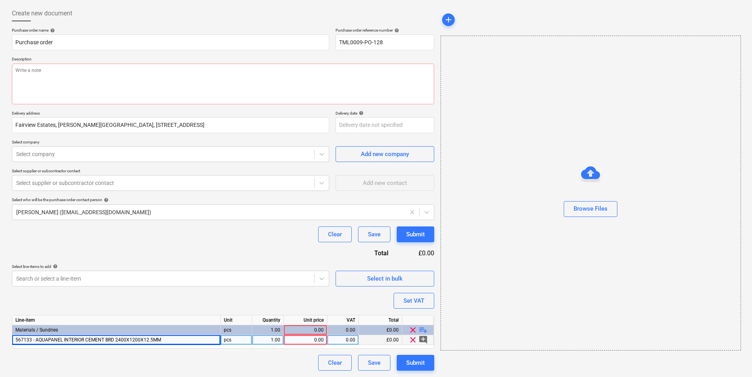
click at [279, 291] on div "1.00" at bounding box center [267, 340] width 25 height 10
click at [317, 291] on div "0.00" at bounding box center [305, 340] width 37 height 10
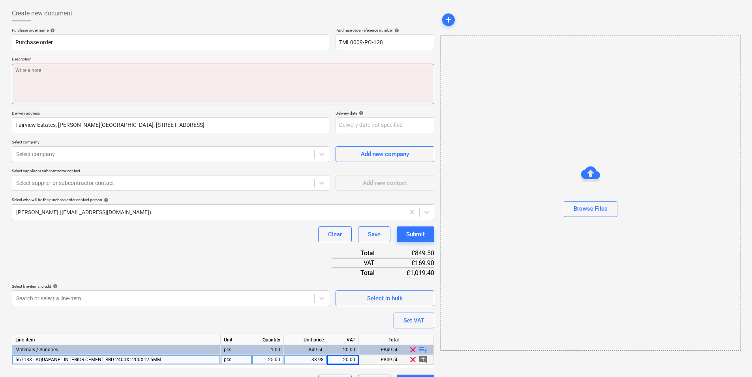
click at [50, 77] on textarea at bounding box center [223, 84] width 423 height 41
click at [49, 68] on textarea at bounding box center [223, 84] width 423 height 41
paste textarea "Good afternoon, Please proceed with the attached order. We require the material…"
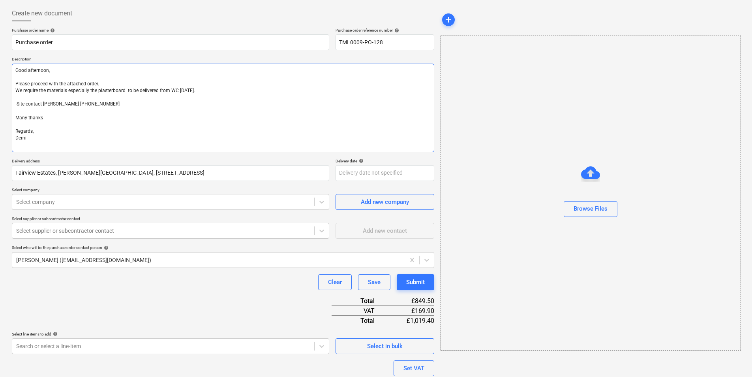
drag, startPoint x: 189, startPoint y: 99, endPoint x: 4, endPoint y: 100, distance: 184.4
click at [4, 100] on div "Create new document Purchase order name help Purchase order Purchase order refe…" at bounding box center [376, 221] width 752 height 445
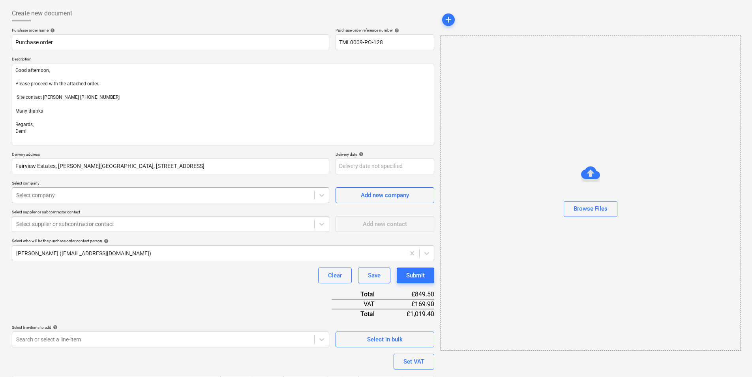
click at [142, 197] on div at bounding box center [163, 195] width 294 height 8
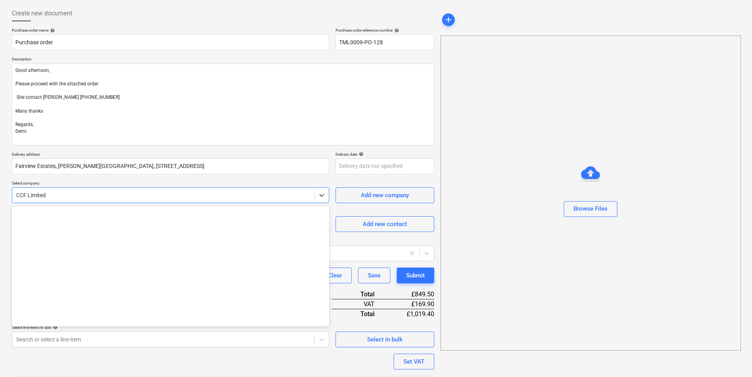
scroll to position [1313, 0]
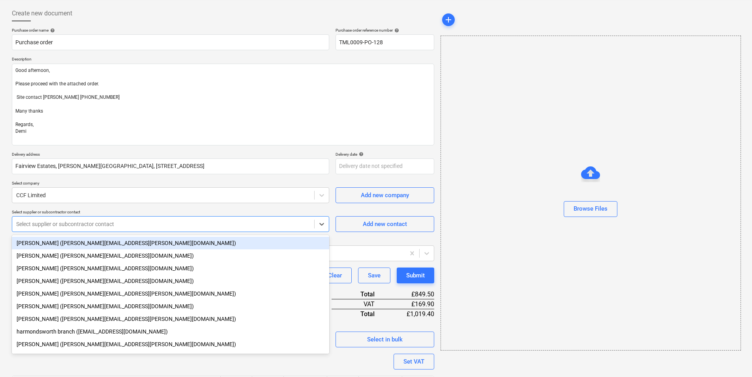
click at [54, 225] on div at bounding box center [163, 224] width 294 height 8
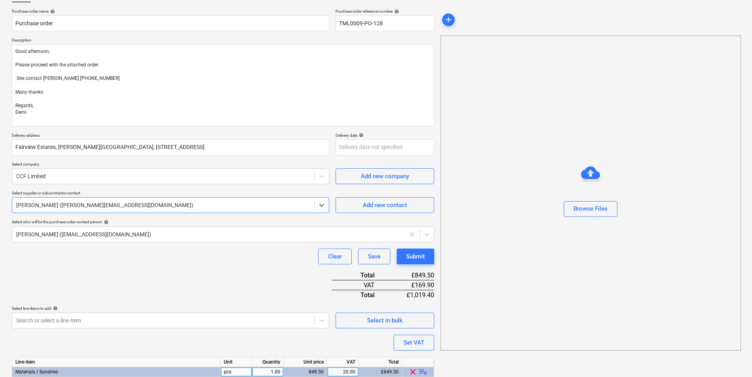
scroll to position [98, 0]
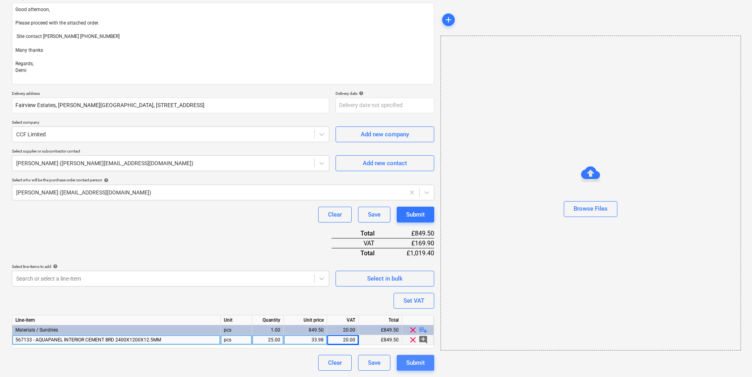
click at [421, 291] on div "Submit" at bounding box center [415, 362] width 19 height 10
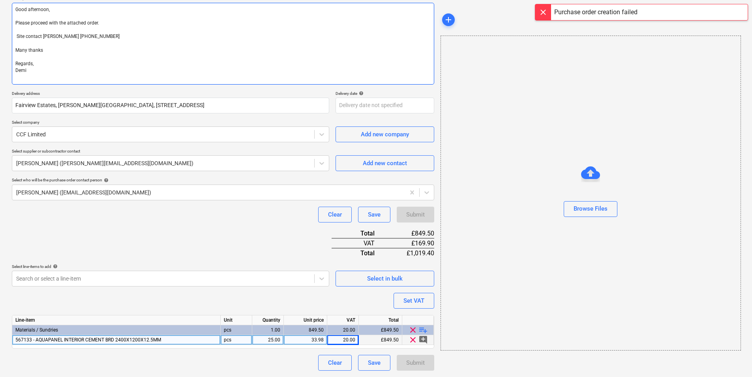
scroll to position [0, 0]
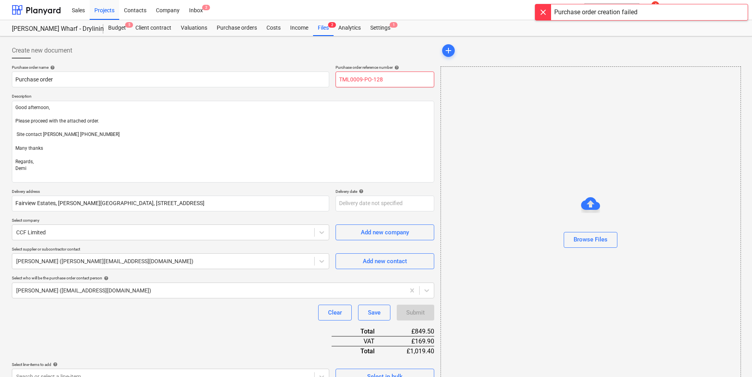
click at [401, 85] on input "TML0009-PO-128" at bounding box center [385, 79] width 99 height 16
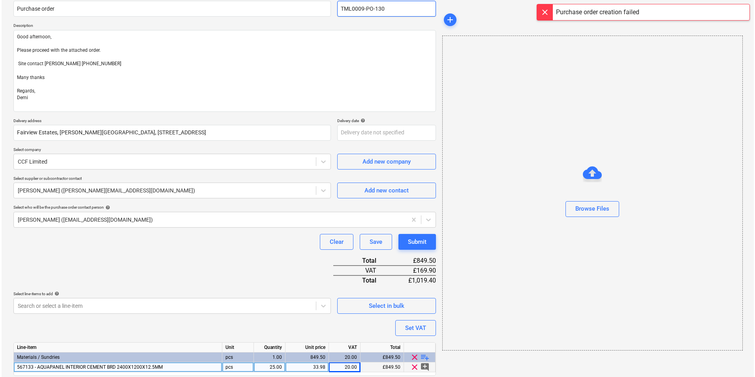
scroll to position [98, 0]
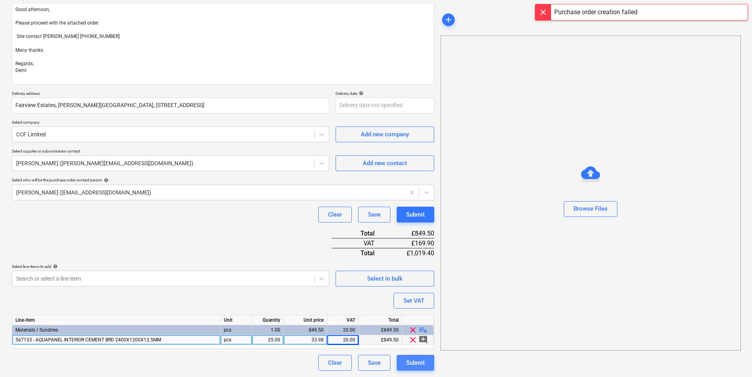
click at [419, 291] on div "Submit" at bounding box center [415, 362] width 19 height 10
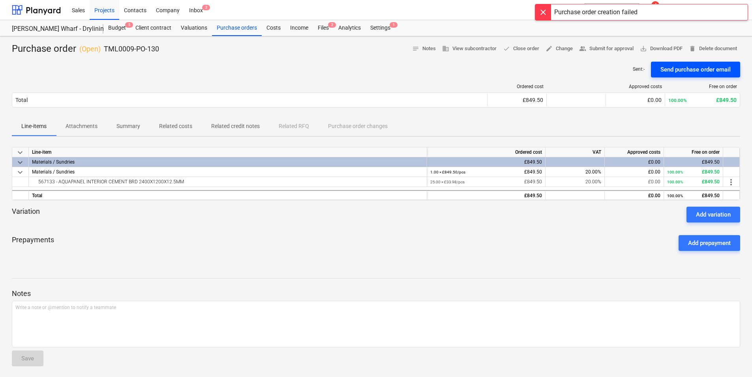
click at [601, 69] on div "Send purchase order email" at bounding box center [696, 69] width 70 height 10
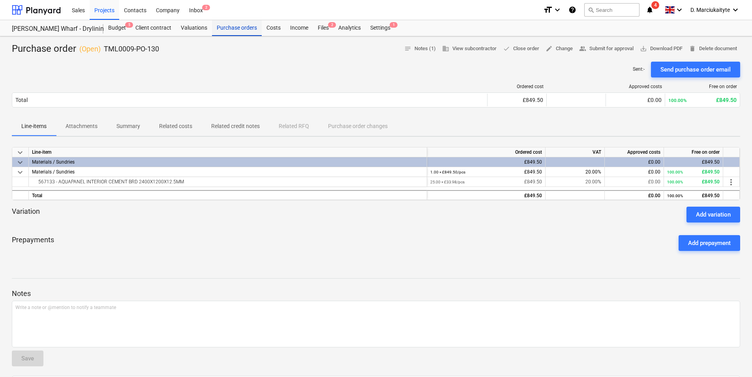
click at [227, 26] on div "Purchase orders" at bounding box center [237, 28] width 50 height 16
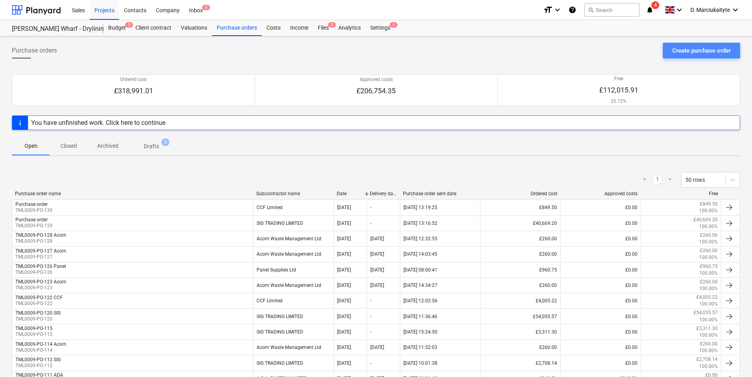
click at [601, 52] on div "Create purchase order" at bounding box center [701, 50] width 58 height 10
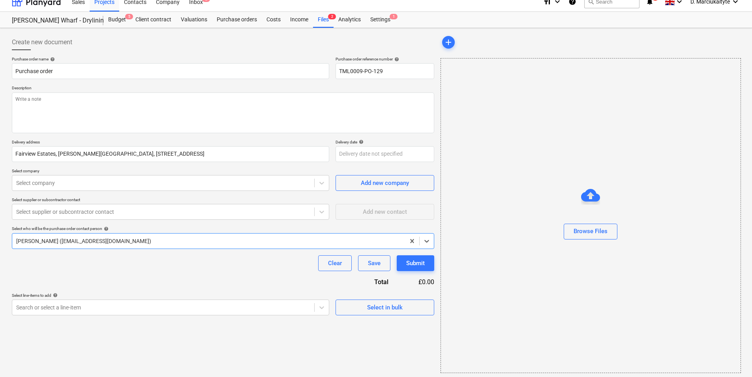
scroll to position [11, 0]
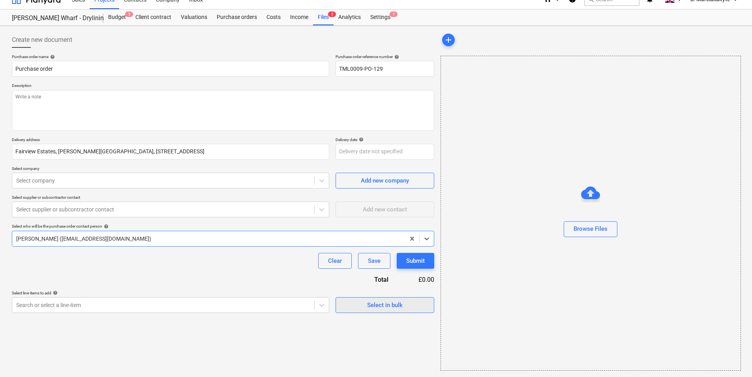
click at [381, 291] on div "Select in bulk" at bounding box center [385, 305] width 36 height 10
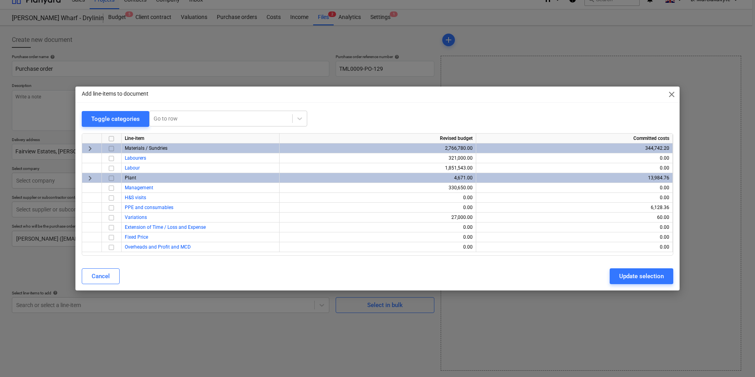
click at [112, 148] on input "checkbox" at bounding box center [111, 148] width 9 height 9
click at [601, 273] on button "Update selection" at bounding box center [642, 276] width 64 height 16
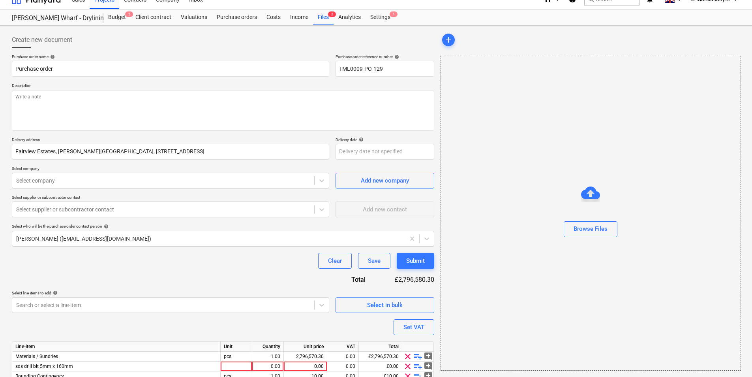
click at [601, 274] on div "Browse Files" at bounding box center [591, 213] width 301 height 315
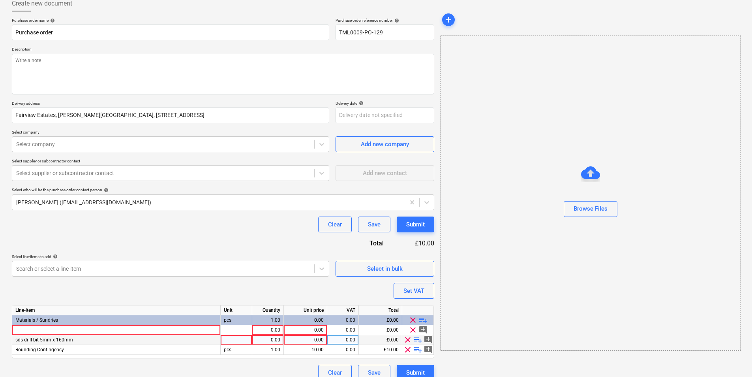
drag, startPoint x: 418, startPoint y: 319, endPoint x: 301, endPoint y: 336, distance: 118.1
click at [420, 291] on span "playlist_add" at bounding box center [423, 319] width 9 height 9
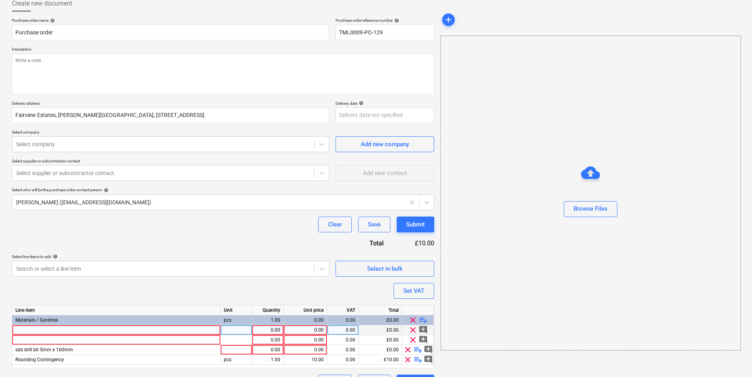
click at [109, 291] on div at bounding box center [116, 330] width 209 height 10
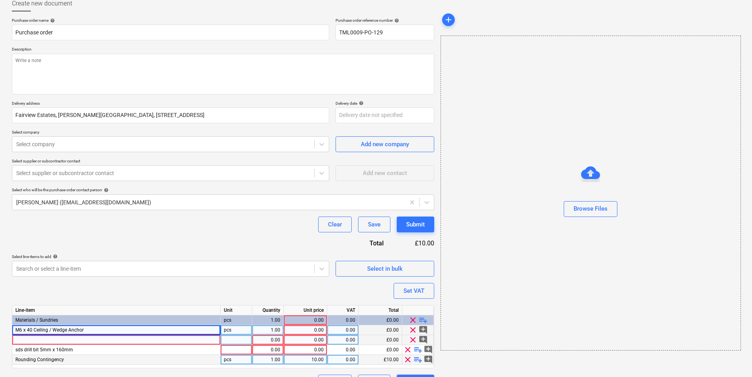
click at [161, 291] on div at bounding box center [116, 340] width 209 height 10
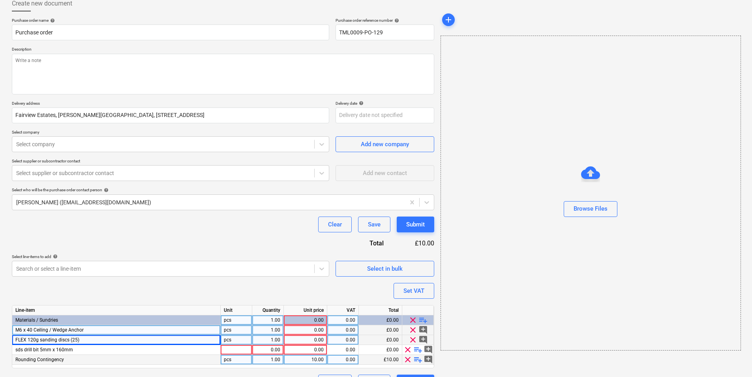
click at [419, 291] on span "playlist_add" at bounding box center [423, 319] width 9 height 9
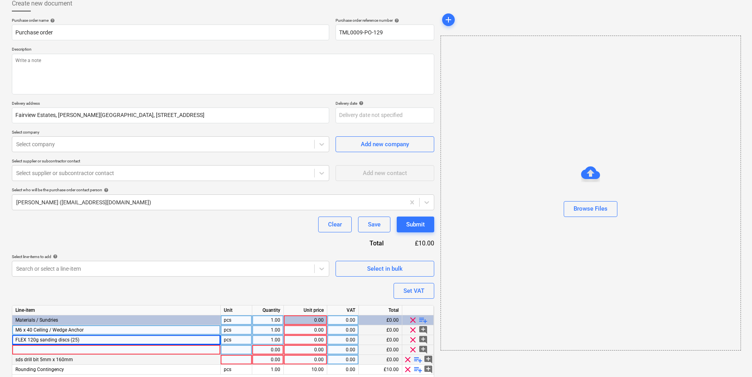
click at [103, 291] on div at bounding box center [116, 350] width 209 height 10
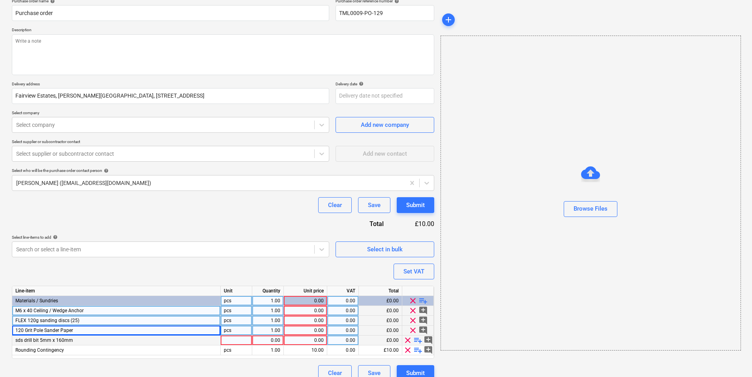
scroll to position [77, 0]
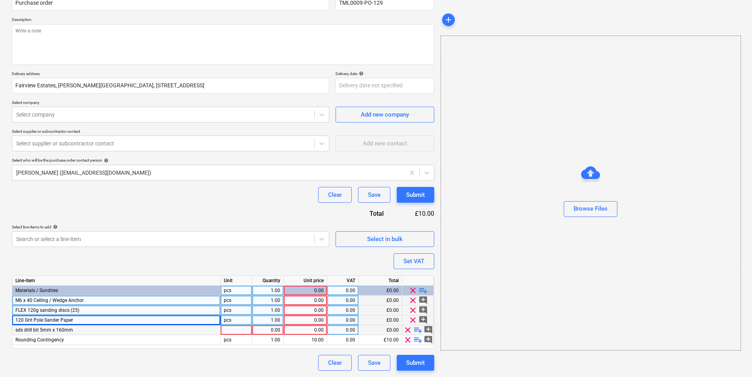
click at [317, 291] on div "0.00" at bounding box center [305, 310] width 37 height 10
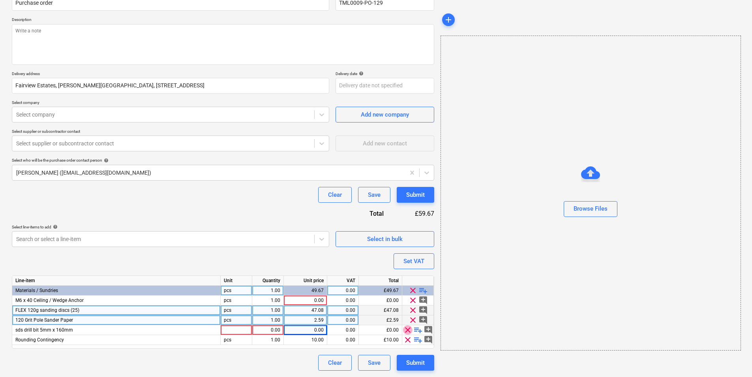
click at [410, 291] on span "clear" at bounding box center [407, 329] width 9 height 9
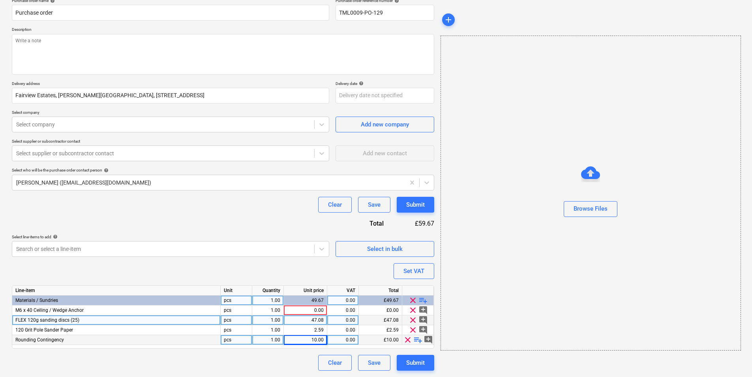
click at [409, 291] on span "clear" at bounding box center [407, 339] width 9 height 9
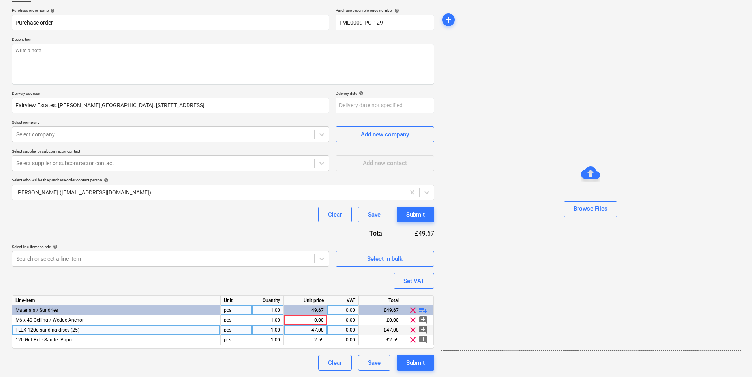
scroll to position [57, 0]
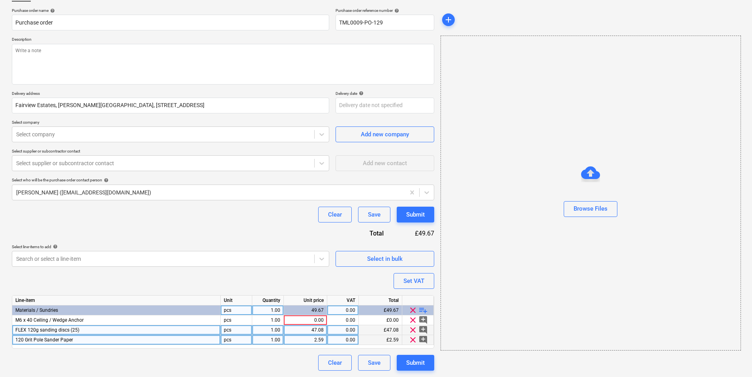
click at [275, 291] on div "1.00" at bounding box center [267, 340] width 25 height 10
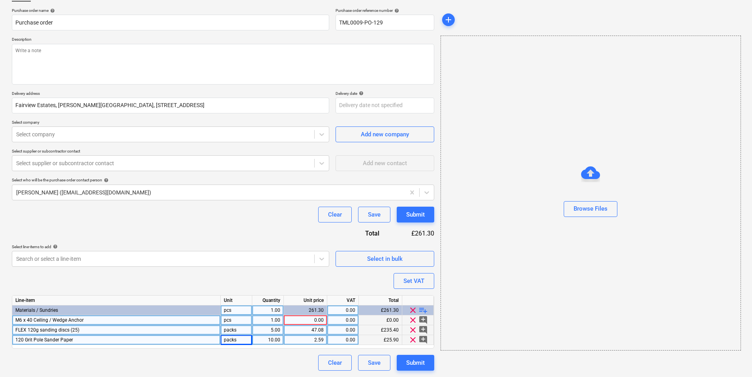
click at [317, 291] on div "0.00" at bounding box center [305, 320] width 37 height 10
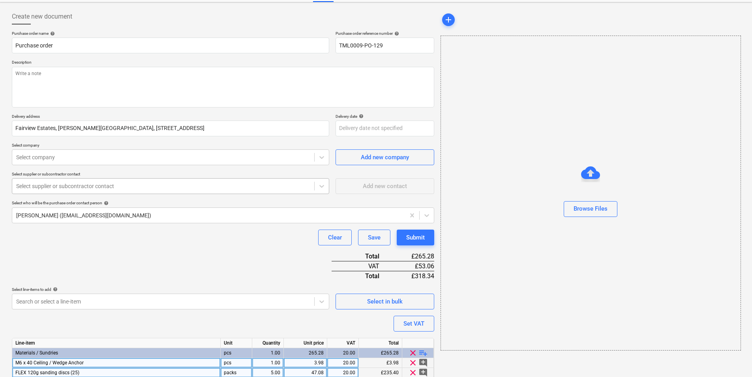
scroll to position [0, 0]
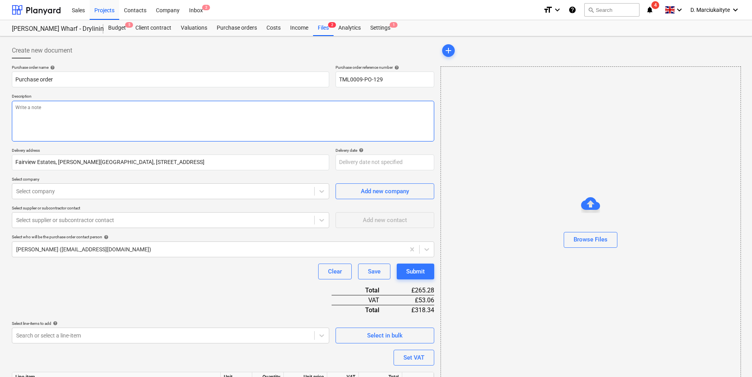
click at [141, 103] on textarea at bounding box center [223, 121] width 423 height 41
paste textarea "Good afternoon, Please proceed with the attached order. Site contact Andrei 075…"
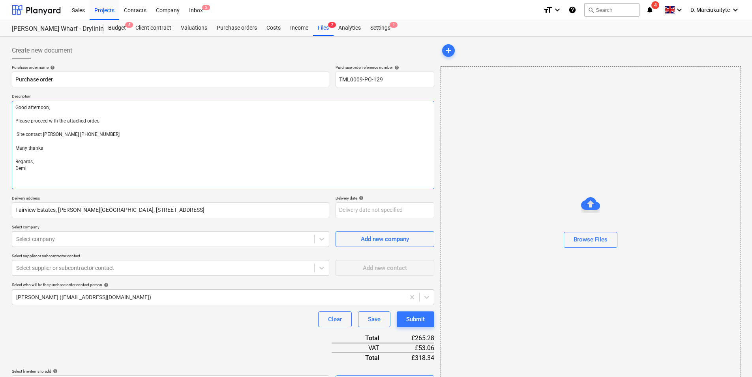
click at [17, 124] on textarea "Good afternoon, Please proceed with the attached order. Site contact Andrei 075…" at bounding box center [223, 145] width 423 height 88
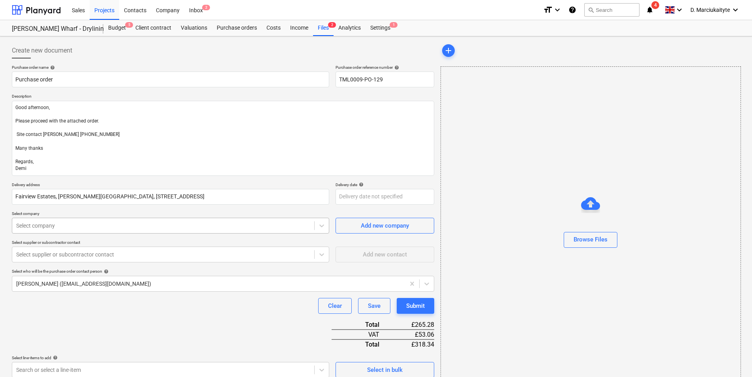
click at [85, 227] on div at bounding box center [163, 226] width 294 height 8
click at [63, 254] on div at bounding box center [163, 254] width 294 height 8
click at [199, 265] on div "Purchase order name help Purchase order Purchase order reference number help TM…" at bounding box center [223, 273] width 423 height 417
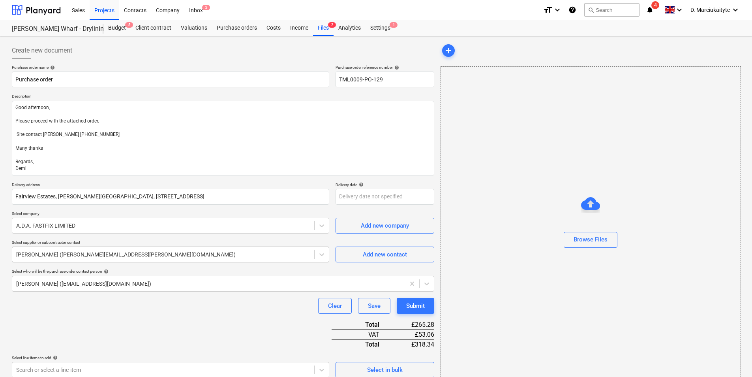
click at [199, 255] on div at bounding box center [163, 254] width 294 height 8
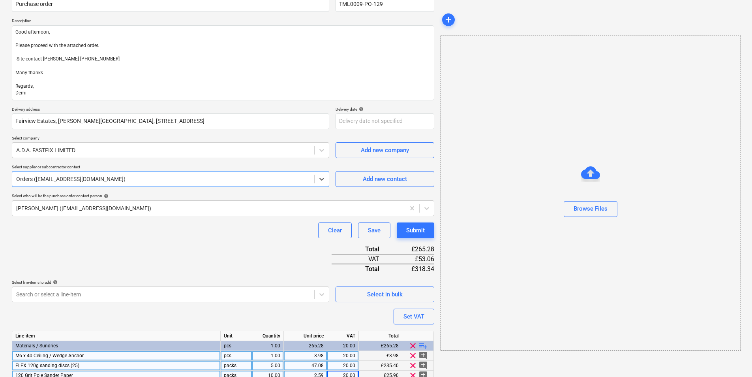
scroll to position [111, 0]
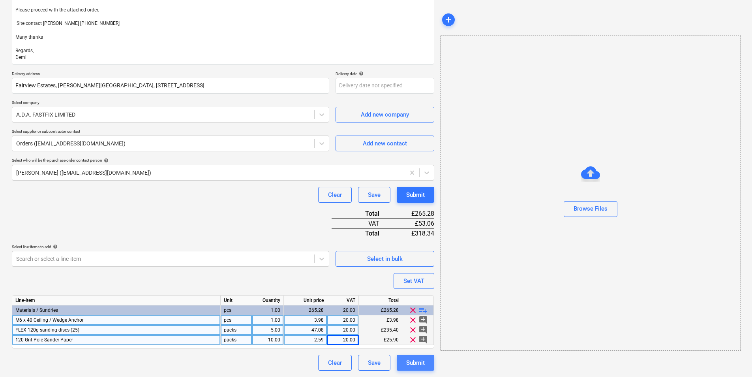
click at [409, 291] on div "Submit" at bounding box center [415, 362] width 19 height 10
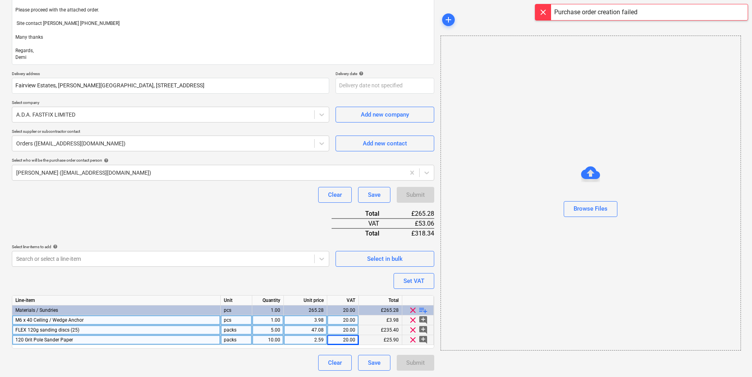
scroll to position [0, 0]
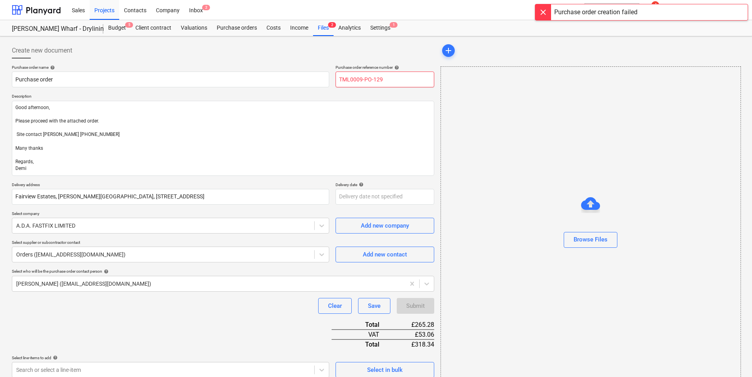
drag, startPoint x: 381, startPoint y: 88, endPoint x: 386, endPoint y: 76, distance: 13.1
click at [381, 85] on div "Purchase order name help Purchase order Purchase order reference number help TM…" at bounding box center [223, 273] width 423 height 417
click at [386, 76] on input "TML0009-PO-129" at bounding box center [385, 79] width 99 height 16
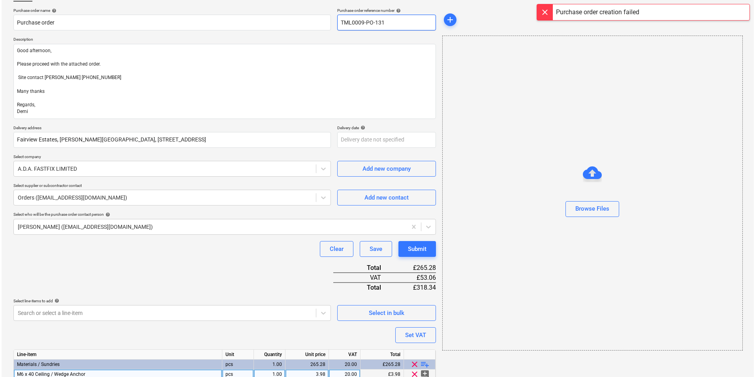
scroll to position [111, 0]
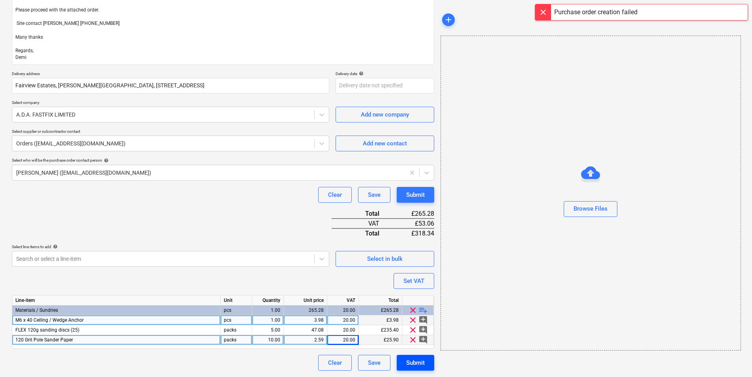
click at [419, 291] on div "Submit" at bounding box center [415, 362] width 19 height 10
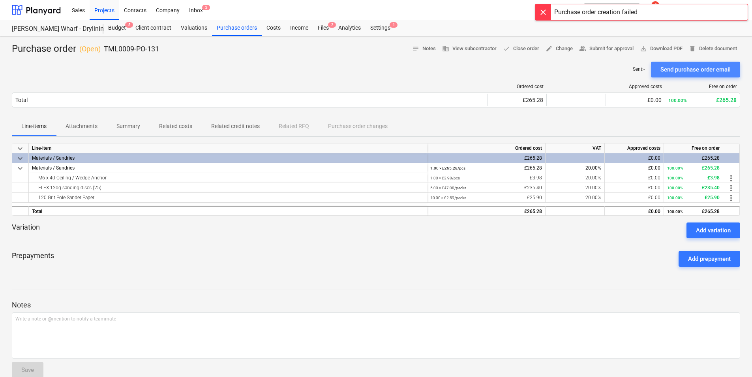
click at [601, 71] on div "Send purchase order email" at bounding box center [696, 69] width 70 height 10
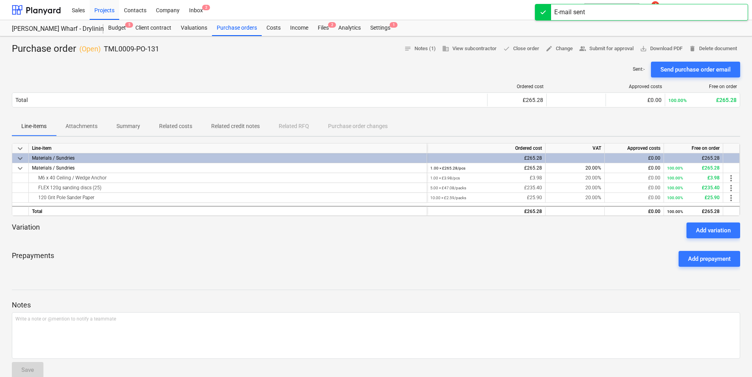
click at [565, 70] on div "Sent : - Send purchase order email" at bounding box center [376, 70] width 729 height 16
click at [247, 28] on div "Purchase orders" at bounding box center [237, 28] width 50 height 16
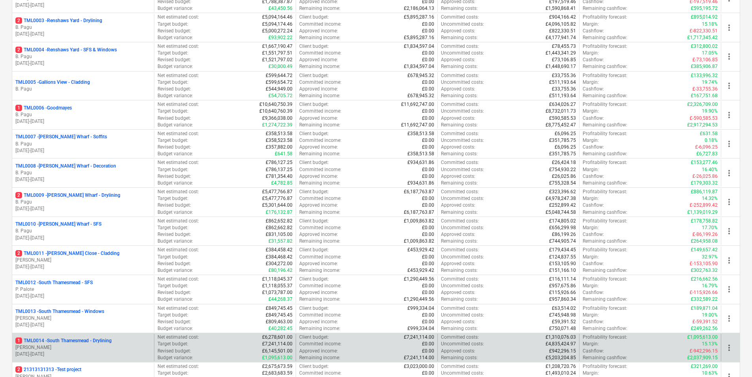
scroll to position [276, 0]
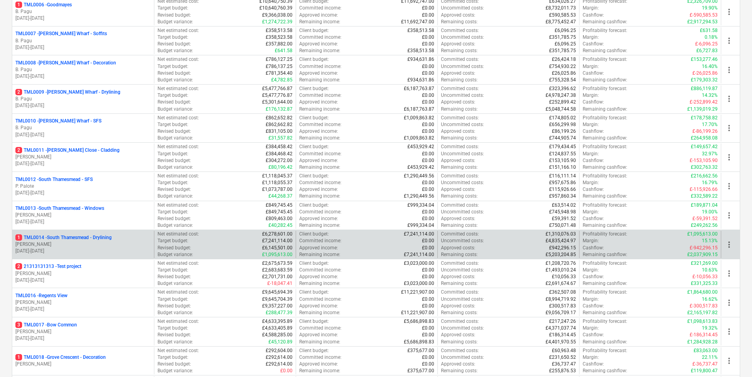
click at [73, 237] on p "1 TML0014 - South Thamesmead - Drylining" at bounding box center [63, 237] width 96 height 7
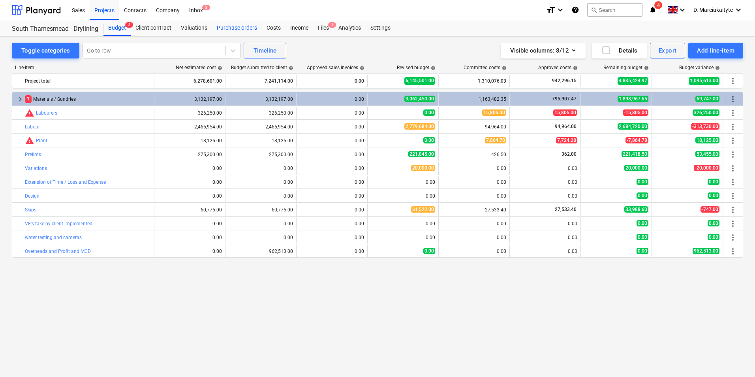
click at [241, 28] on div "Purchase orders" at bounding box center [237, 28] width 50 height 16
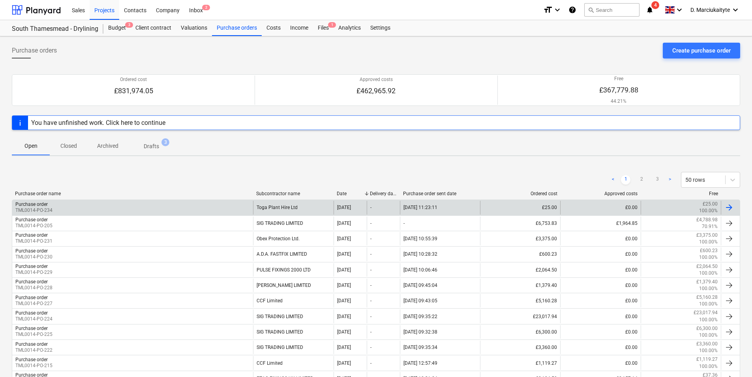
click at [177, 204] on div "Purchase order TML0014-PO-234" at bounding box center [132, 207] width 241 height 13
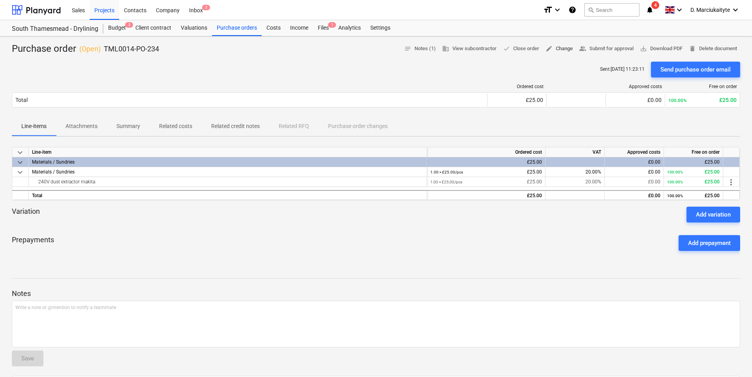
click at [570, 49] on button "edit Change" at bounding box center [560, 49] width 34 height 12
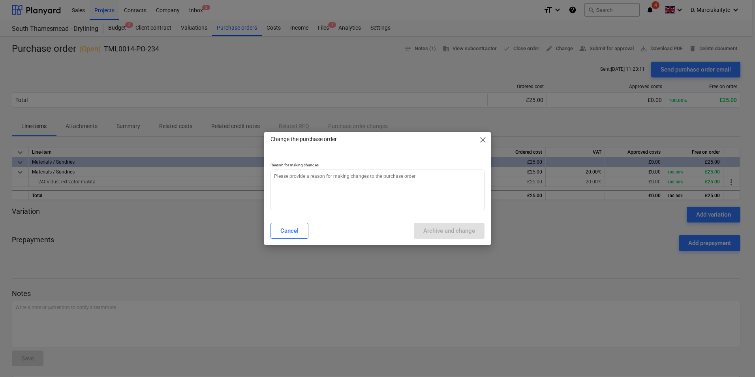
type textarea "x"
click at [349, 186] on textarea at bounding box center [377, 189] width 214 height 41
type textarea "e"
type textarea "x"
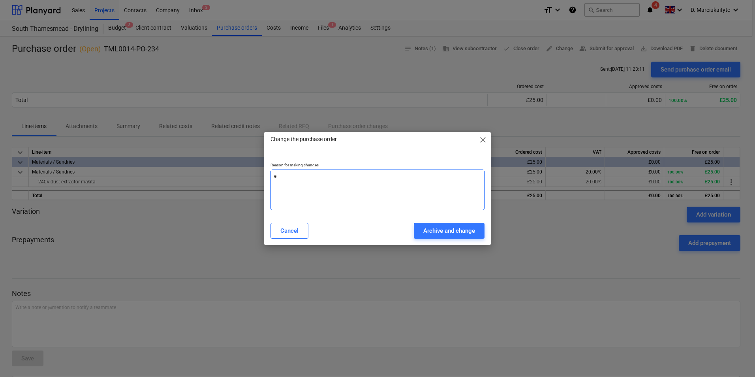
type textarea "er"
type textarea "x"
type textarea "err"
type textarea "x"
type textarea "erro"
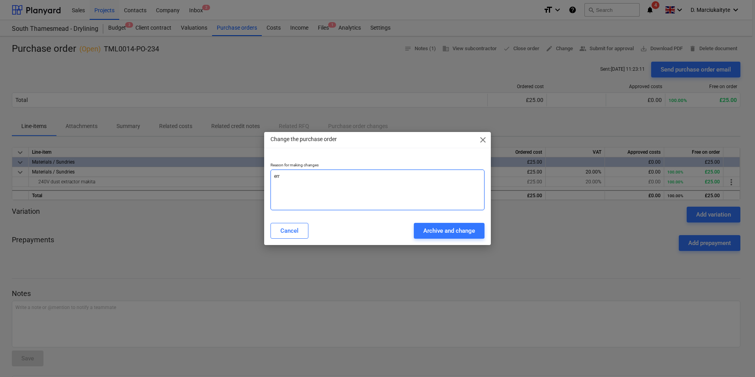
type textarea "x"
type textarea "error"
type textarea "x"
type textarea "error"
click at [458, 230] on div "Archive and change" at bounding box center [449, 230] width 52 height 10
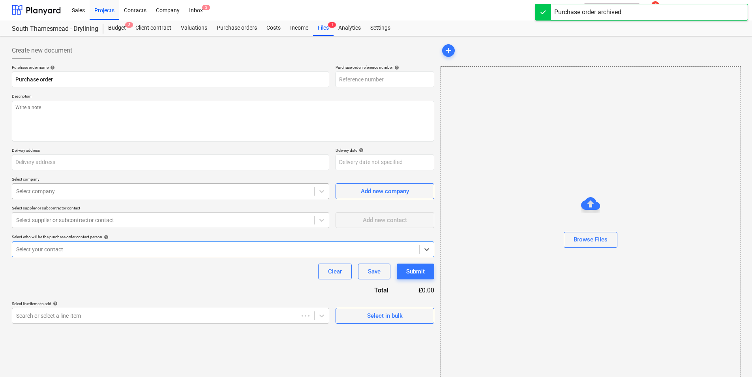
type textarea "x"
type input "TML0014-PO-235"
type textarea "x"
type input "TML0014-PO-234"
type textarea "Morning, Please proceed with attached order. Site Contact : Ionut 07424539956 T…"
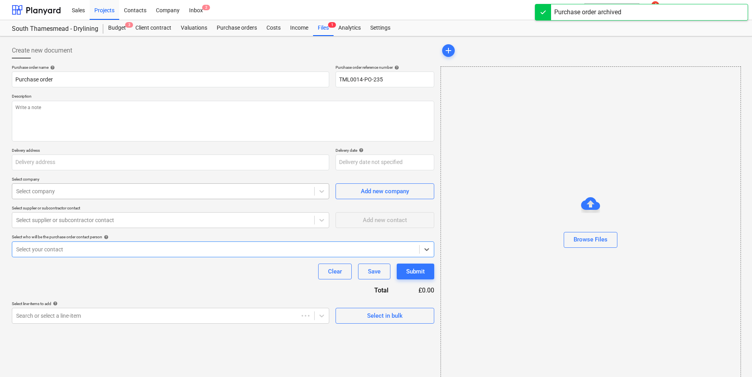
type input "Lovell Partnerships, Lakeside Centre, South Thamesmead, Bazalgette Way, London,…"
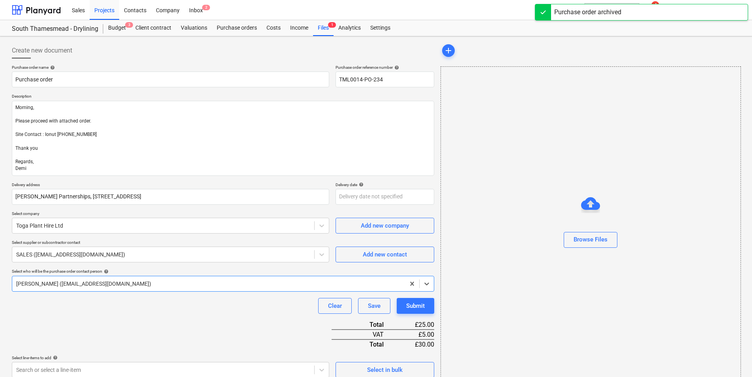
type textarea "x"
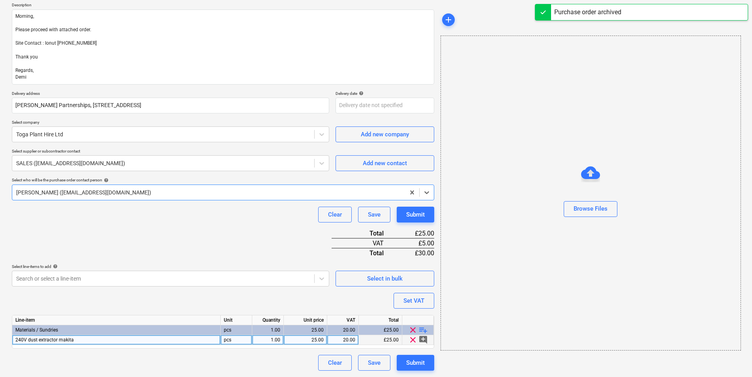
click at [92, 342] on div "240V dust extractor makita" at bounding box center [116, 340] width 209 height 10
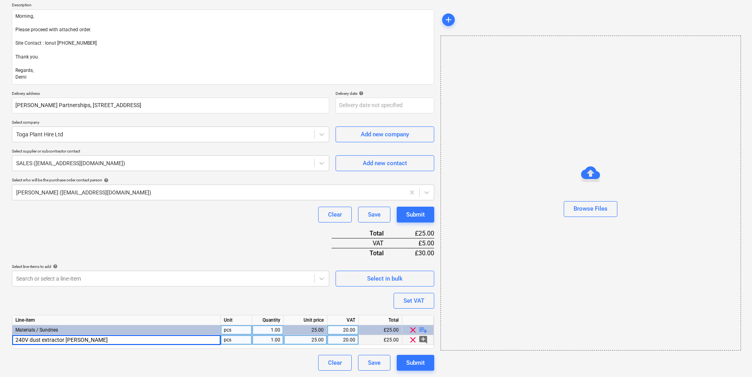
type input "240V dust extractor henry"
click at [342, 363] on button "Clear" at bounding box center [335, 363] width 34 height 16
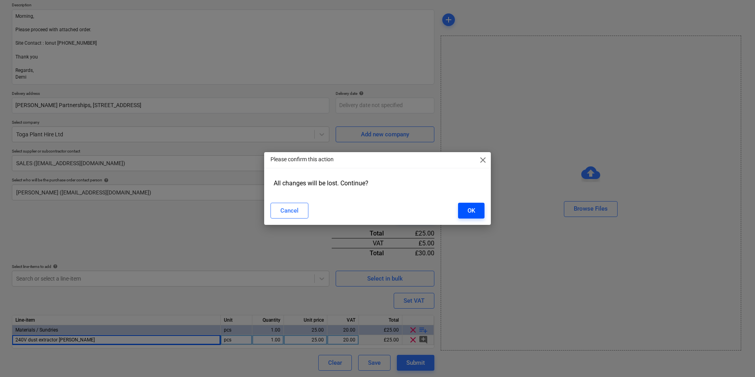
click at [474, 211] on div "OK" at bounding box center [472, 210] width 8 height 10
type textarea "x"
type input "TML0014-PO-235"
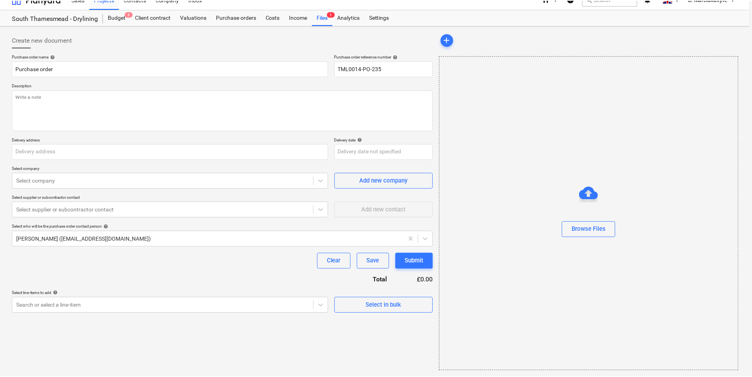
scroll to position [11, 0]
type textarea "x"
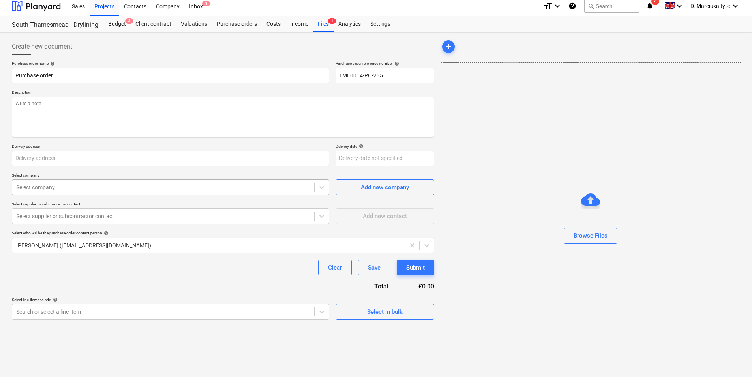
scroll to position [0, 0]
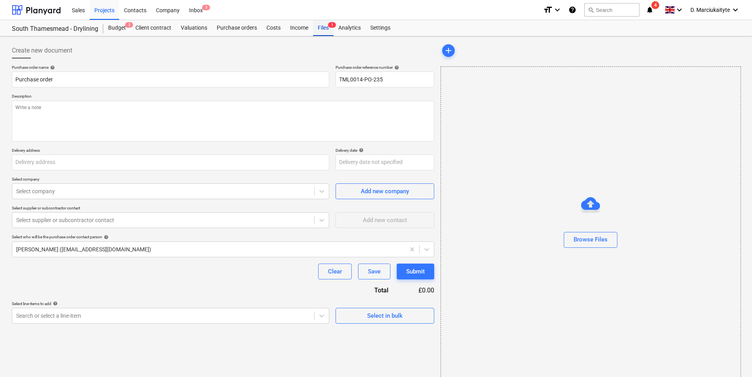
click at [326, 31] on div "Files 1" at bounding box center [323, 28] width 21 height 16
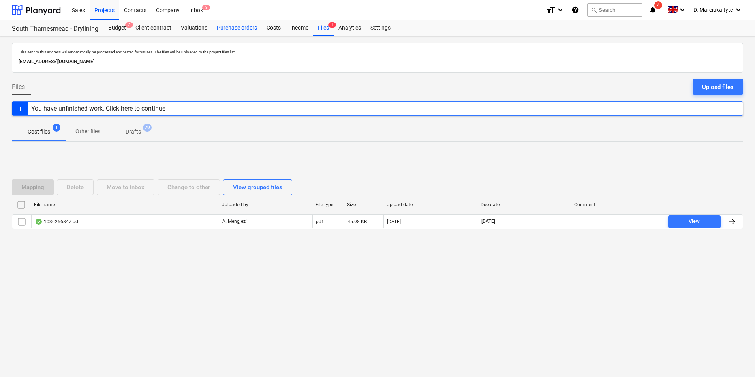
click at [234, 25] on div "Purchase orders" at bounding box center [237, 28] width 50 height 16
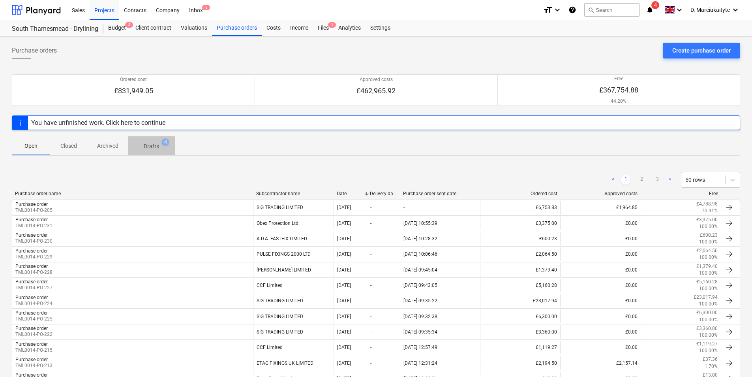
click at [147, 149] on p "Drafts" at bounding box center [151, 146] width 15 height 8
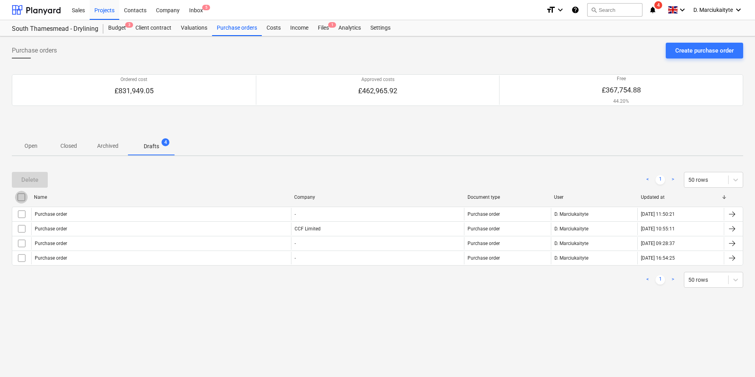
click at [24, 194] on input "checkbox" at bounding box center [21, 197] width 13 height 13
click at [21, 182] on div "Delete" at bounding box center [29, 180] width 17 height 10
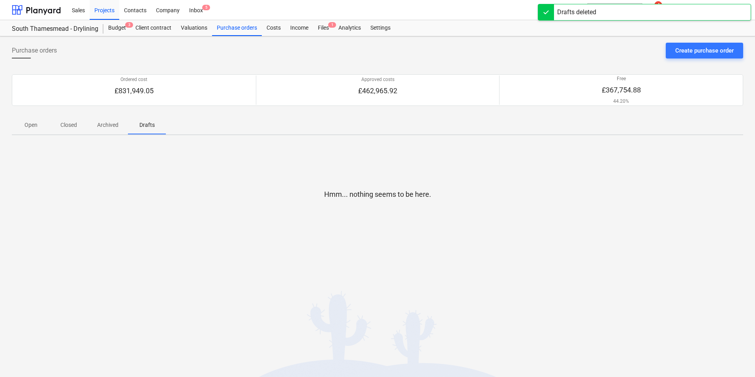
click at [41, 124] on span "Open" at bounding box center [31, 124] width 38 height 13
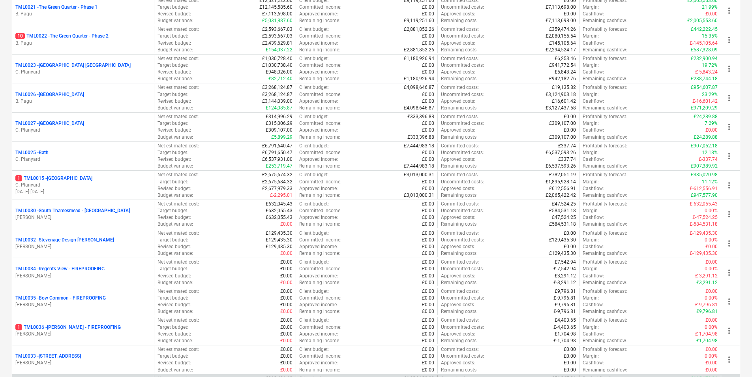
scroll to position [790, 0]
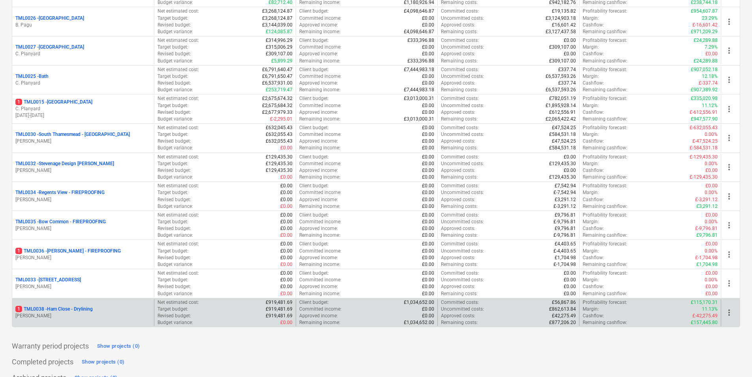
click at [80, 301] on div "1 TML0038 - Ham Close - Drylining M. Tomlinson" at bounding box center [83, 312] width 142 height 27
click at [85, 305] on div "1 TML0038 - Ham Close - Drylining M. Tomlinson" at bounding box center [83, 312] width 142 height 27
click at [82, 323] on div "1 TML0038 - Ham Close - Drylining M. Tomlinson" at bounding box center [83, 312] width 142 height 27
click at [66, 315] on p "[PERSON_NAME]" at bounding box center [82, 315] width 135 height 7
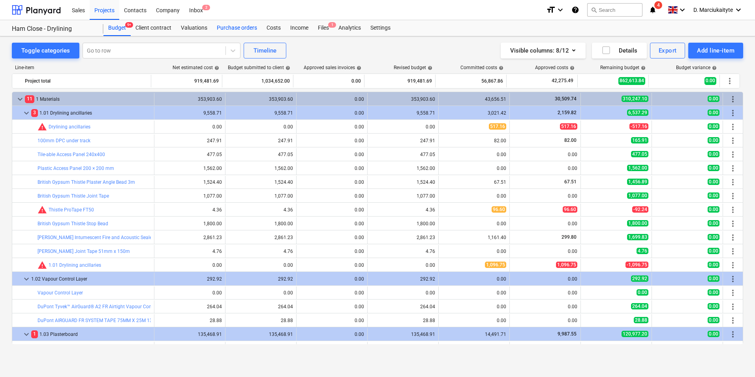
click at [236, 24] on div "Purchase orders" at bounding box center [237, 28] width 50 height 16
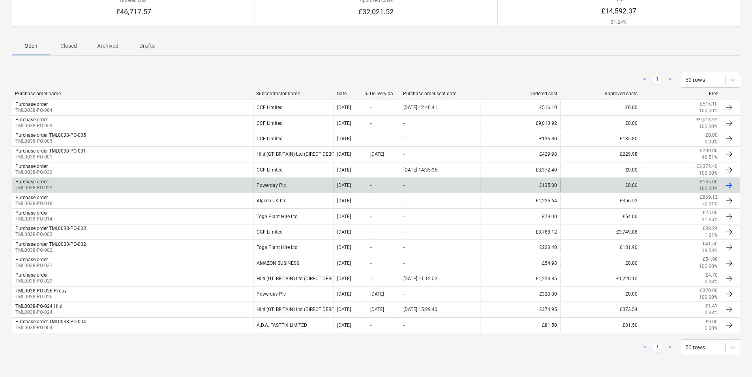
scroll to position [79, 0]
click at [274, 188] on div "Powerday Plc" at bounding box center [293, 184] width 80 height 13
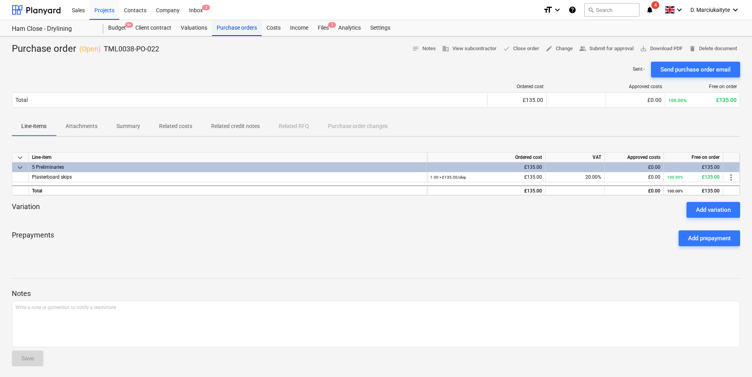
click at [235, 29] on div "Purchase orders" at bounding box center [237, 28] width 50 height 16
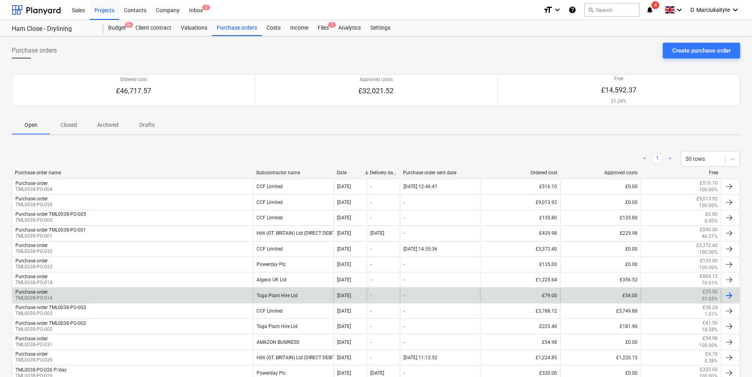
scroll to position [79, 0]
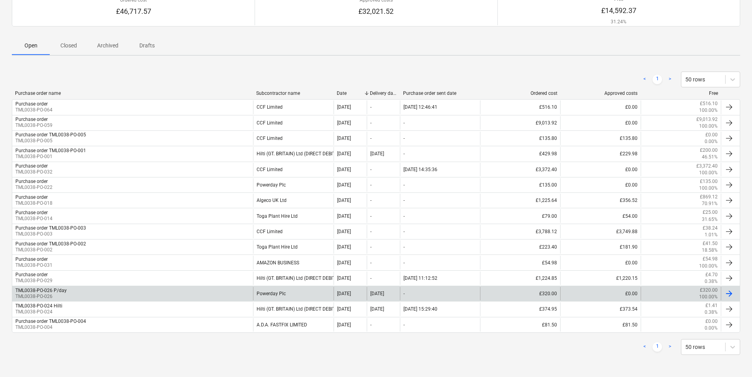
click at [280, 289] on div "Powerday Plc" at bounding box center [293, 293] width 80 height 13
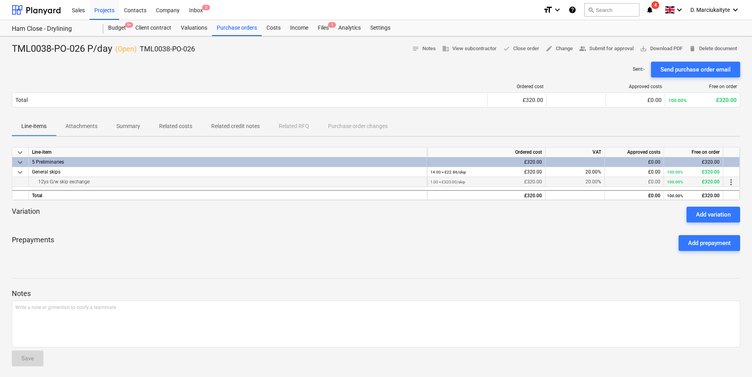
drag, startPoint x: 90, startPoint y: 184, endPoint x: 35, endPoint y: 185, distance: 54.9
click at [35, 185] on div "12ys G/w skip exchange" at bounding box center [228, 181] width 392 height 9
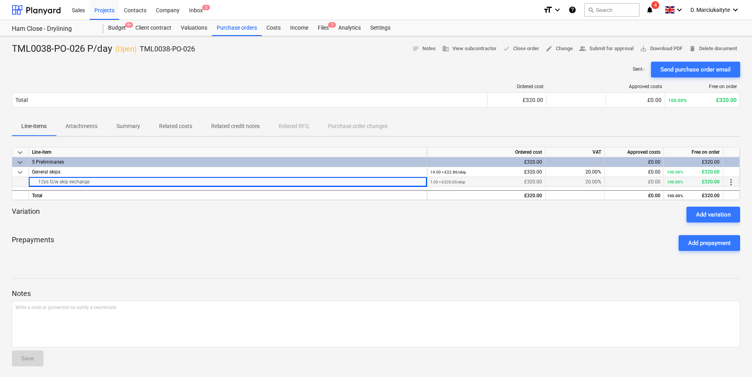
copy div "12ys G/w skip exchange"
click at [235, 28] on div "Purchase orders" at bounding box center [237, 28] width 50 height 16
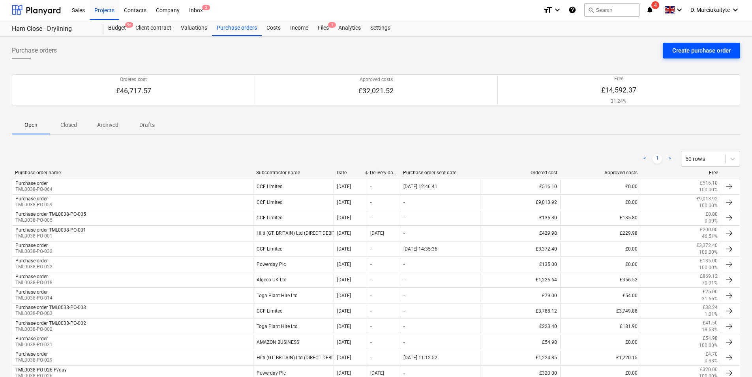
click at [691, 54] on div "Create purchase order" at bounding box center [701, 50] width 58 height 10
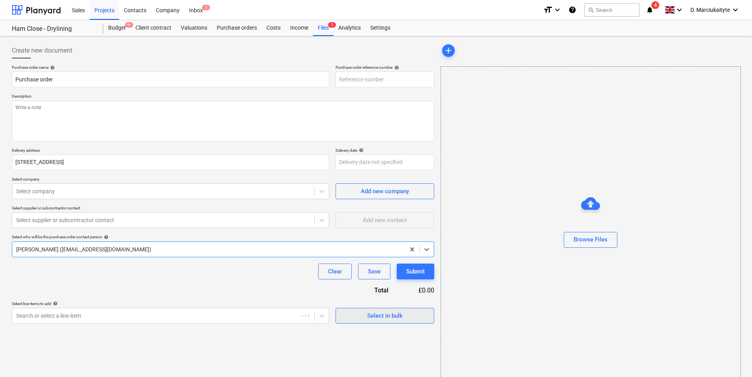
type textarea "x"
type input "TML0038-PO-068"
click at [366, 316] on span "Select in bulk" at bounding box center [385, 315] width 79 height 10
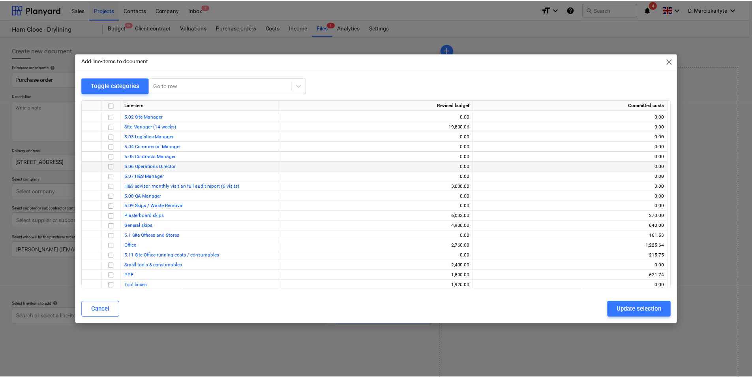
scroll to position [1540, 0]
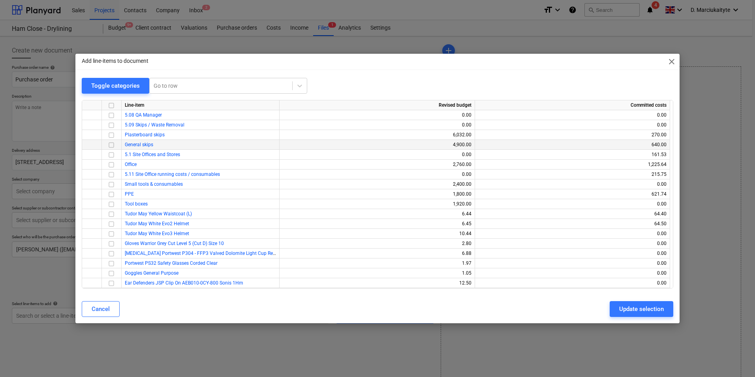
click at [111, 147] on input "checkbox" at bounding box center [111, 144] width 9 height 9
drag, startPoint x: 636, startPoint y: 306, endPoint x: 585, endPoint y: 308, distance: 51.4
click at [636, 306] on div "Update selection" at bounding box center [641, 309] width 45 height 10
type textarea "x"
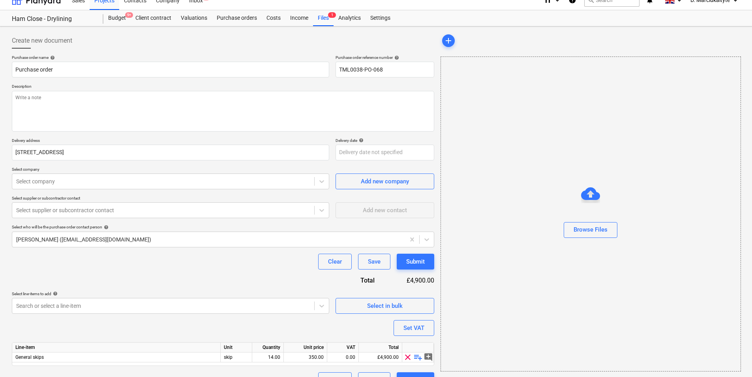
scroll to position [27, 0]
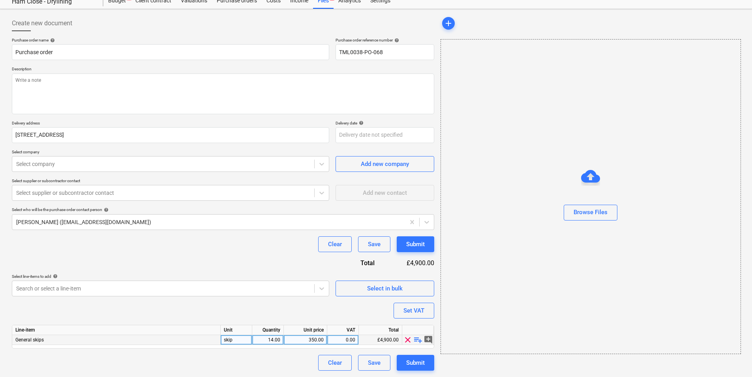
click at [88, 338] on div "General skips" at bounding box center [116, 340] width 209 height 10
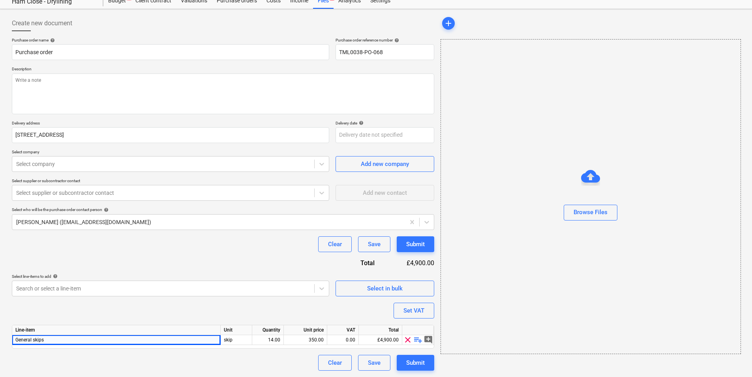
drag, startPoint x: 263, startPoint y: 340, endPoint x: 316, endPoint y: 331, distance: 52.8
click at [268, 338] on div "14.00" at bounding box center [267, 340] width 25 height 10
type input "1"
type textarea "x"
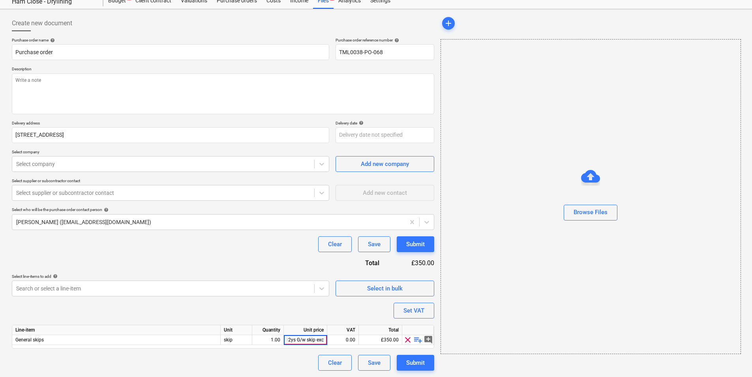
scroll to position [0, 0]
type input "1"
type input "320"
type textarea "x"
type input "20"
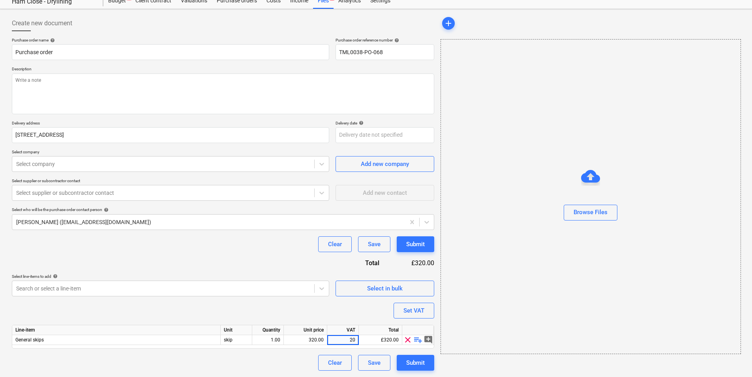
type textarea "x"
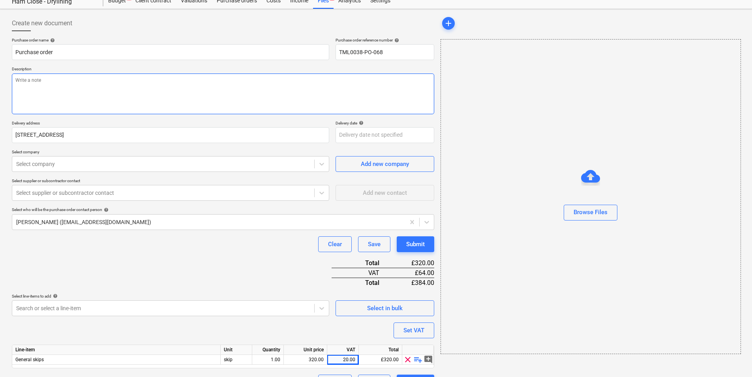
click at [68, 90] on textarea at bounding box center [223, 93] width 423 height 41
type textarea "G"
type textarea "x"
type textarea "P"
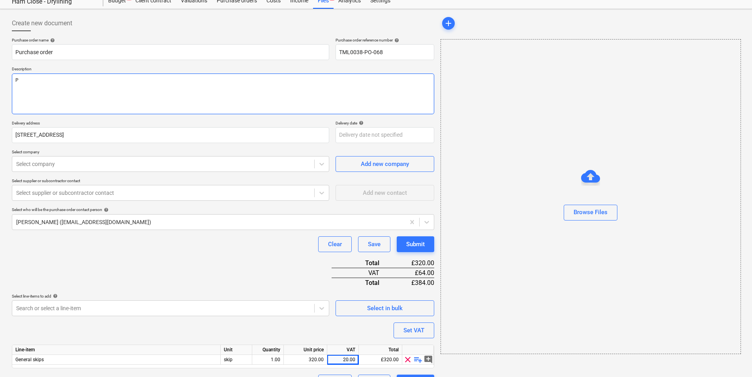
type textarea "x"
type textarea "Pl"
type textarea "x"
type textarea "Ple"
type textarea "x"
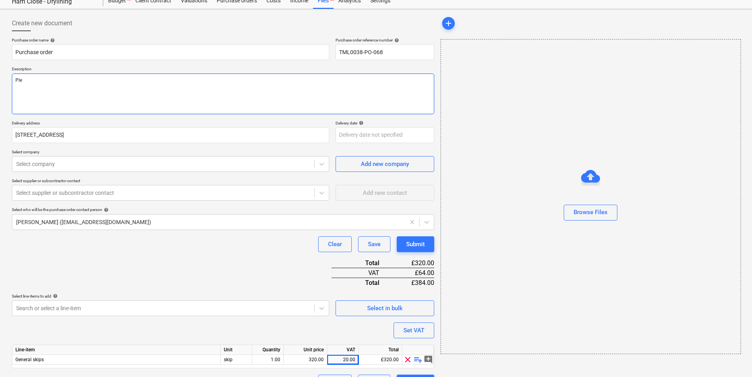
type textarea "Plea"
type textarea "x"
type textarea "Pleas"
type textarea "x"
type textarea "Please"
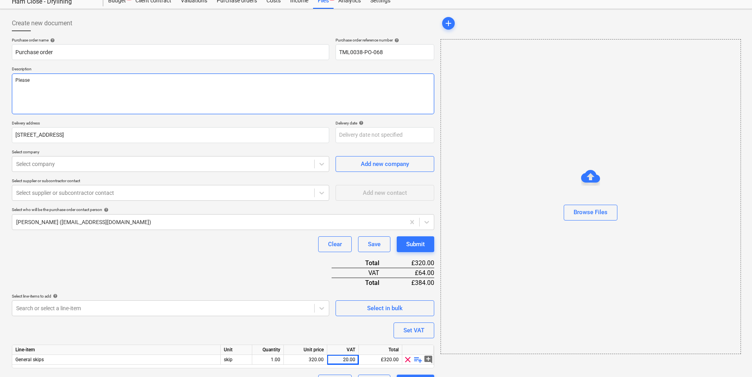
type textarea "x"
type textarea "Please"
type textarea "x"
type textarea "Please"
type textarea "x"
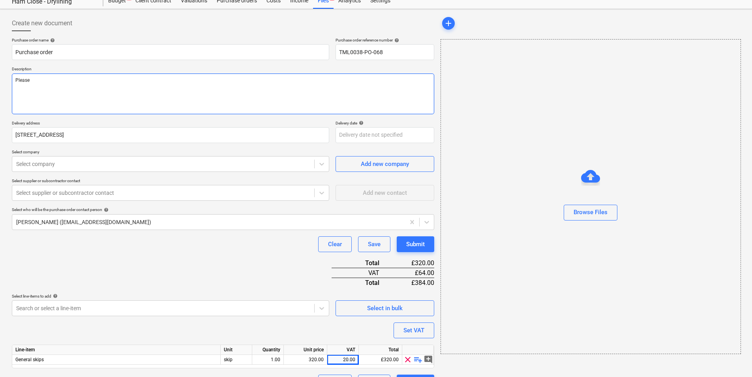
type textarea "Pleas"
type textarea "x"
type textarea "Plea"
type textarea "x"
type textarea "Ple"
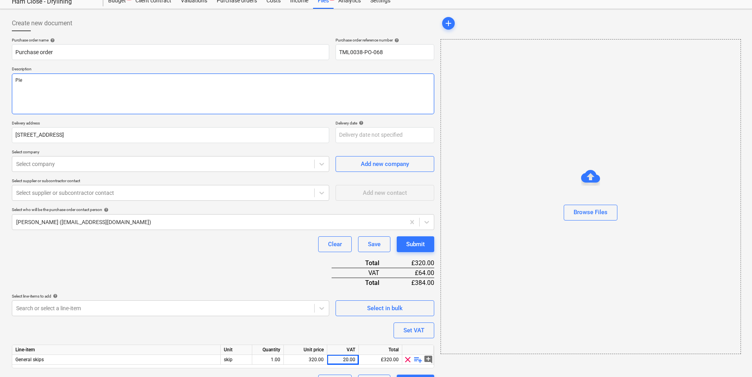
type textarea "x"
type textarea "Pl"
type textarea "x"
type textarea "P"
type textarea "x"
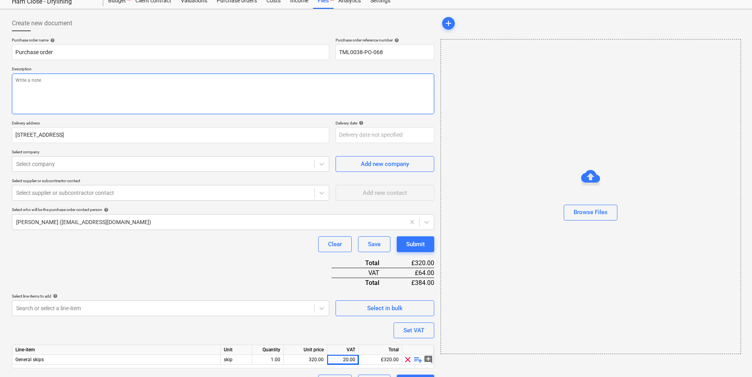
type textarea "x"
type textarea "A"
type textarea "x"
type textarea "Af"
type textarea "x"
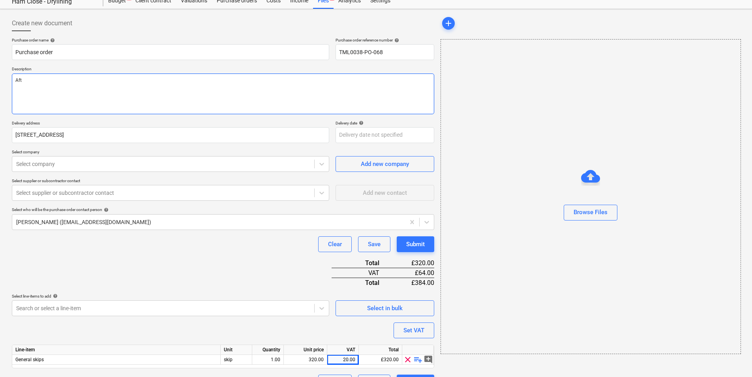
type textarea "Afte"
type textarea "x"
type textarea "After"
type textarea "x"
type textarea "Aftern"
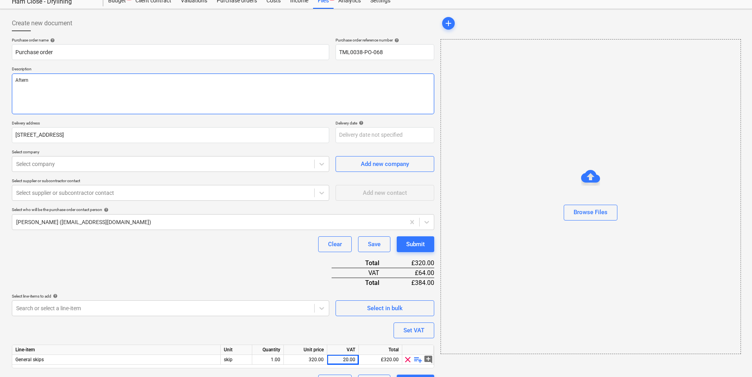
type textarea "x"
type textarea "Afterno"
type textarea "x"
type textarea "Afternoo"
type textarea "x"
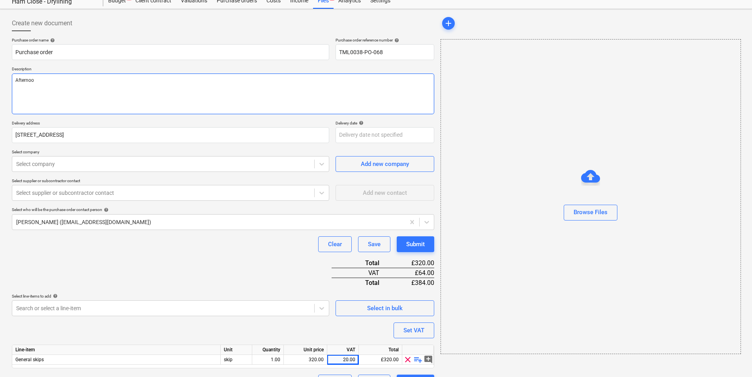
type textarea "Afternoon"
type textarea "x"
type textarea "Afternoon,"
type textarea "x"
type textarea "Afternoon,"
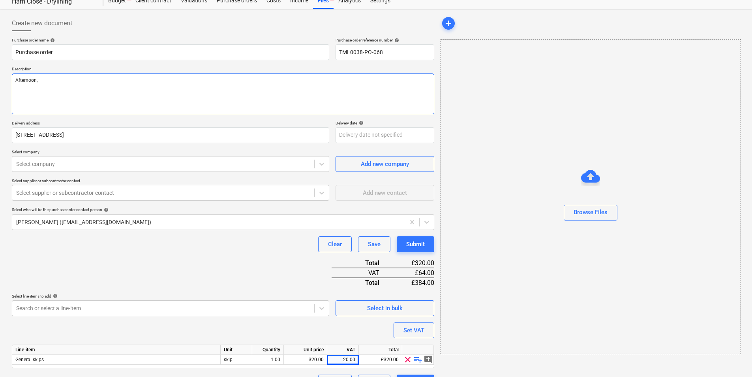
type textarea "x"
type textarea "Afternoon,"
type textarea "x"
type textarea "Afternoon, P"
type textarea "x"
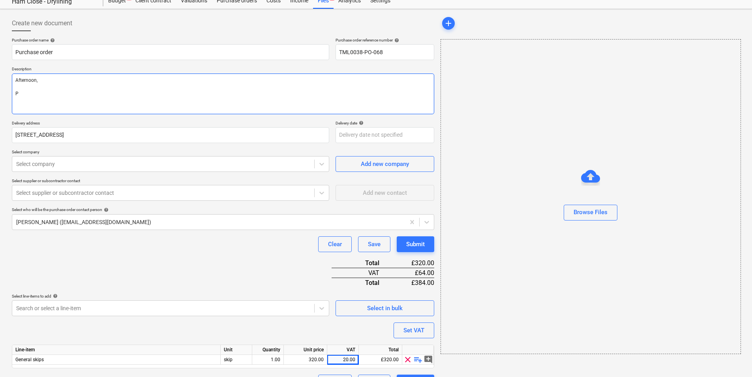
type textarea "Afternoon, Pl"
type textarea "x"
type textarea "Afternoon, Ple"
type textarea "x"
type textarea "Afternoon, [GEOGRAPHIC_DATA]"
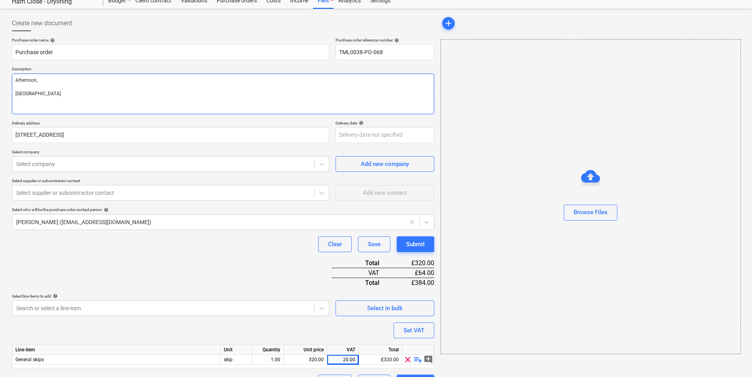
type textarea "x"
type textarea "Afternoon, Pleas"
type textarea "x"
type textarea "Afternoon, Please"
type textarea "x"
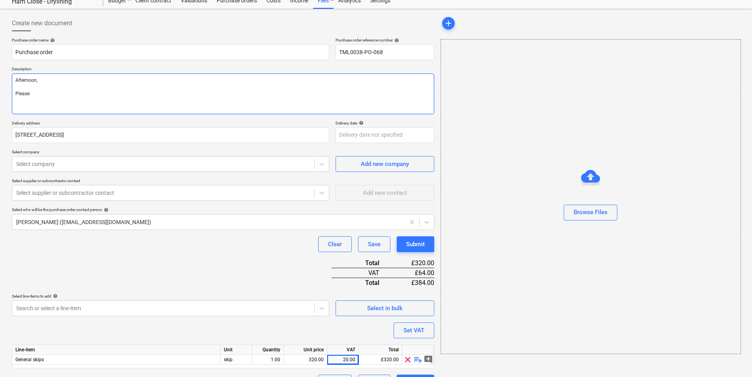
type textarea "Afternoon, Please"
type textarea "x"
type textarea "Afternoon, Please a"
type textarea "x"
type textarea "Afternoon, Please ar"
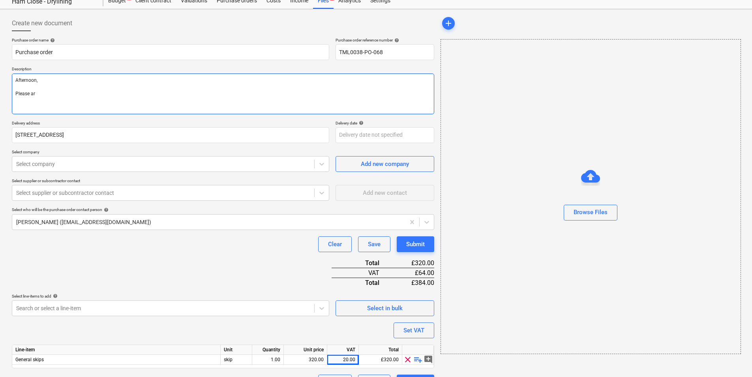
type textarea "x"
type textarea "Afternoon, Please arr"
type textarea "x"
type textarea "Afternoon, Please arra"
type textarea "x"
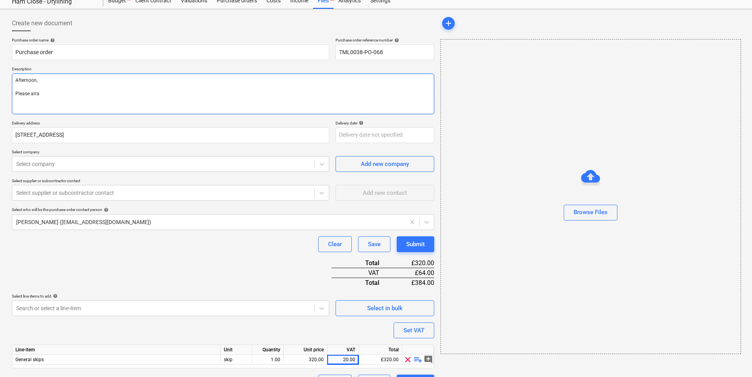
type textarea "Afternoon, Please arrag"
type textarea "x"
type textarea "Afternoon, Please arrage"
type textarea "x"
type textarea "Afternoon, Please arrage"
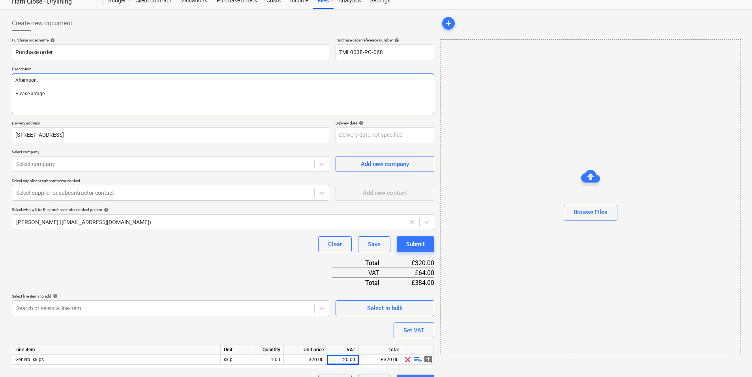
type textarea "x"
type textarea "Afternoon, Please arrage"
type textarea "x"
type textarea "Afternoon, Please arrag"
type textarea "x"
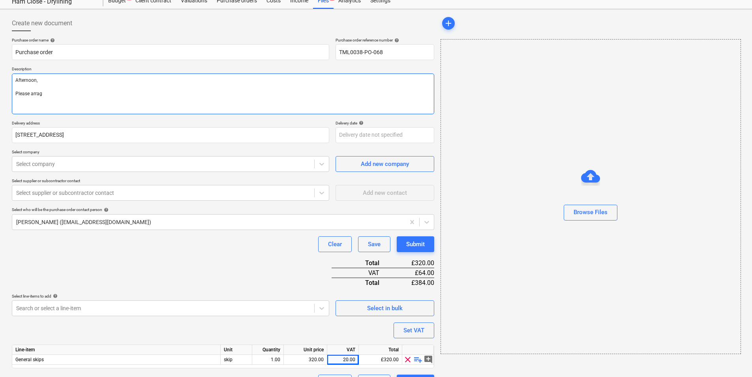
type textarea "Afternoon, Please arra"
type textarea "x"
type textarea "Afternoon, Please arran"
type textarea "x"
type textarea "Afternoon, Please arrang"
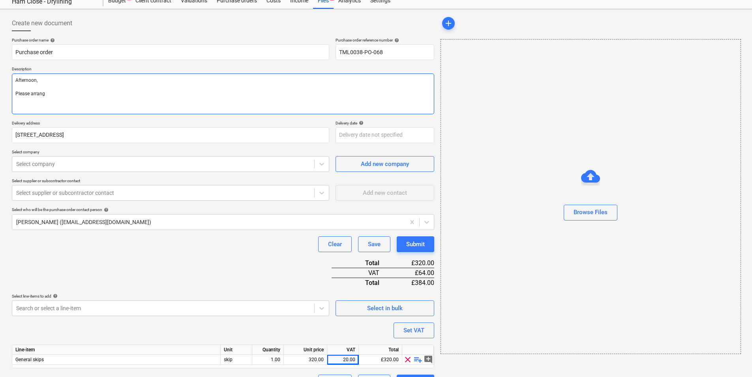
type textarea "x"
type textarea "Afternoon, Please arrange"
type textarea "x"
type textarea "Afternoon, Please arrange"
type textarea "x"
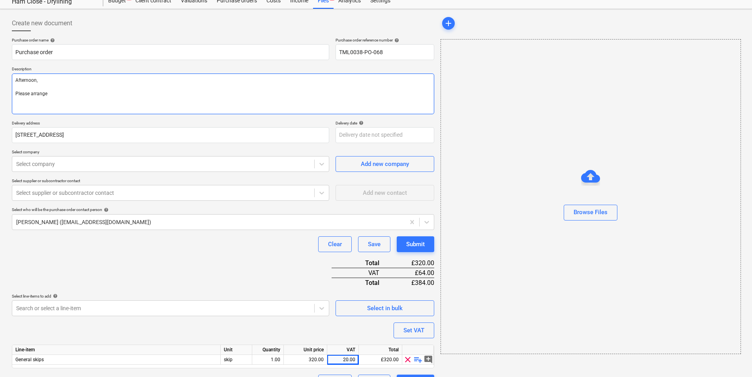
type textarea "Afternoon, Please arrange s"
type textarea "x"
type textarea "Afternoon, Please arrange sh"
type textarea "x"
type textarea "Afternoon, Please arrange s"
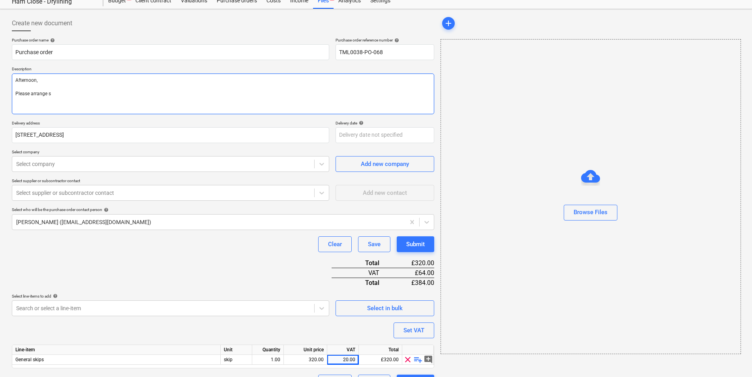
type textarea "x"
type textarea "Afternoon, Please arrange sk"
type textarea "x"
type textarea "Afternoon, Please arrange ski"
type textarea "x"
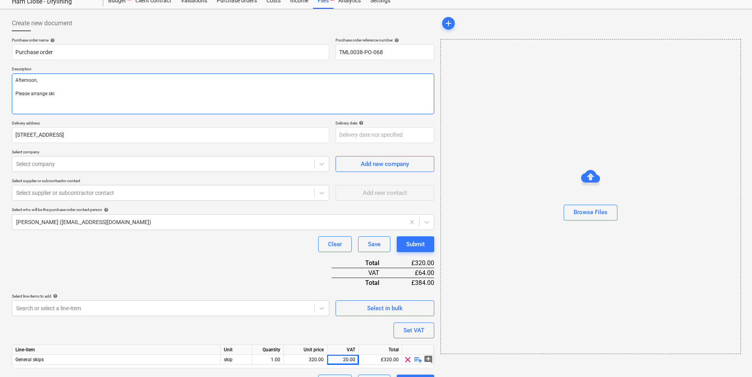
type textarea "Afternoon, Please arrange skip"
type textarea "x"
type textarea "Afternoon, Please arrange skip"
type textarea "x"
type textarea "Afternoon, Please arrange skip e"
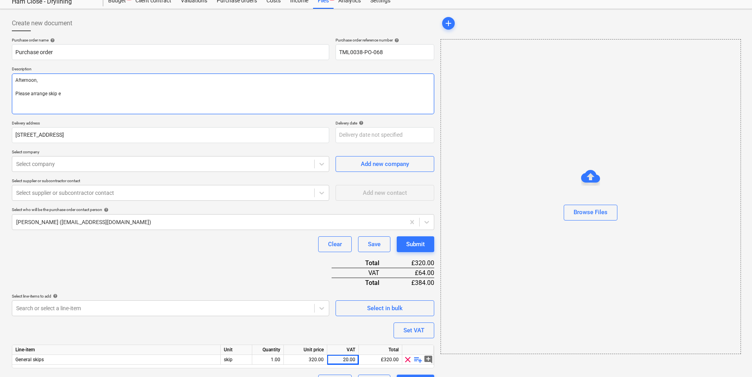
type textarea "x"
type textarea "Afternoon, Please arrange skip ex"
type textarea "x"
type textarea "Afternoon, Please arrange skip exc"
type textarea "x"
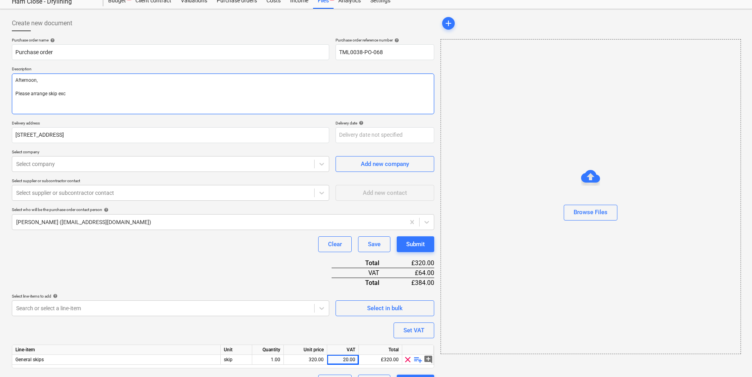
type textarea "Afternoon, Please arrange skip exch"
type textarea "x"
type textarea "Afternoon, Please arrange skip excha"
type textarea "x"
type textarea "Afternoon, Please arrange skip exchan"
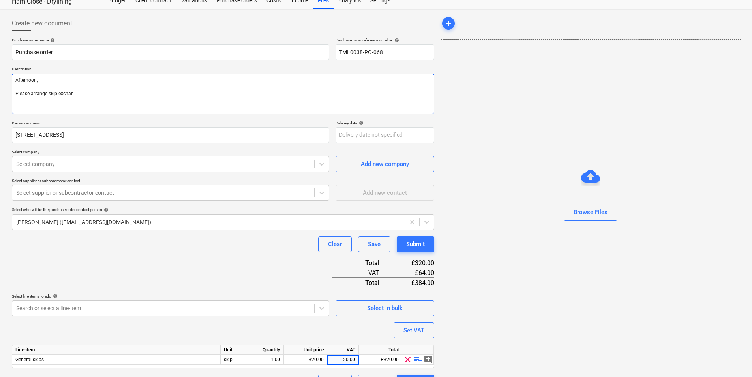
type textarea "x"
type textarea "Afternoon, Please arrange skip exchang"
type textarea "x"
type textarea "Afternoon, Please arrange skip exchange"
type textarea "x"
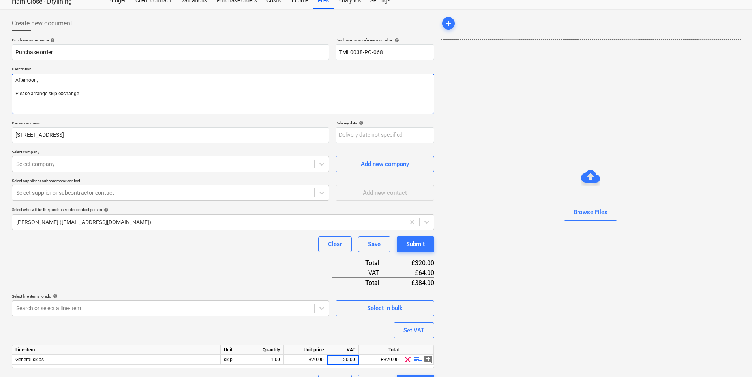
type textarea "Afternoon, Please arrange skip exchange"
type textarea "x"
type textarea "Afternoon, Please arrange skip exchange"
type textarea "x"
type textarea "Afternoon, Please arrange skip exchange"
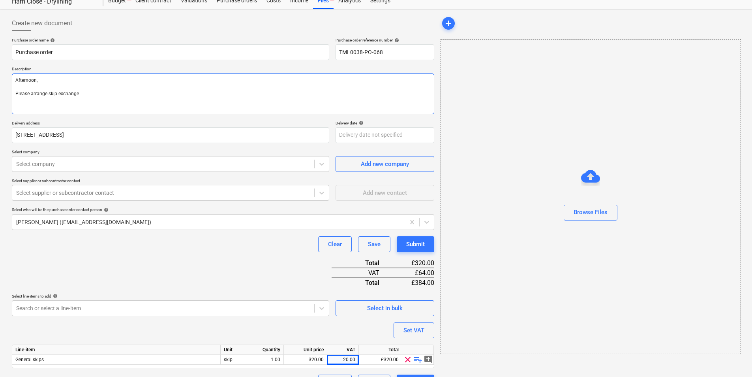
type textarea "x"
type textarea "Afternoon, Please arrange skip exchange f"
type textarea "x"
type textarea "Afternoon, Please arrange skip exchange fo"
type textarea "x"
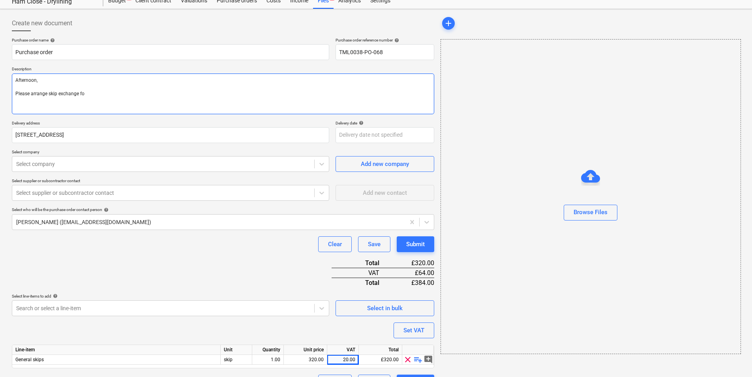
type textarea "Afternoon, Please arrange skip exchange foe"
type textarea "x"
type textarea "Afternoon, Please arrange skip exchange foe"
type textarea "x"
type textarea "Afternoon, Please arrange skip exchange foe h"
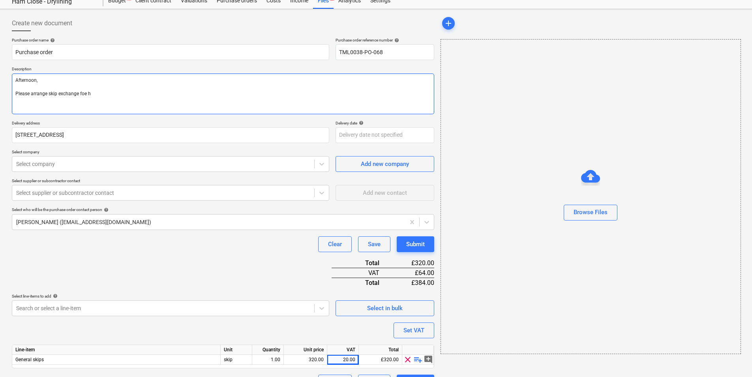
type textarea "x"
type textarea "Afternoon, Please arrange skip exchange foe ha"
type textarea "x"
type textarea "Afternoon, Please arrange skip exchange foe ham"
type textarea "x"
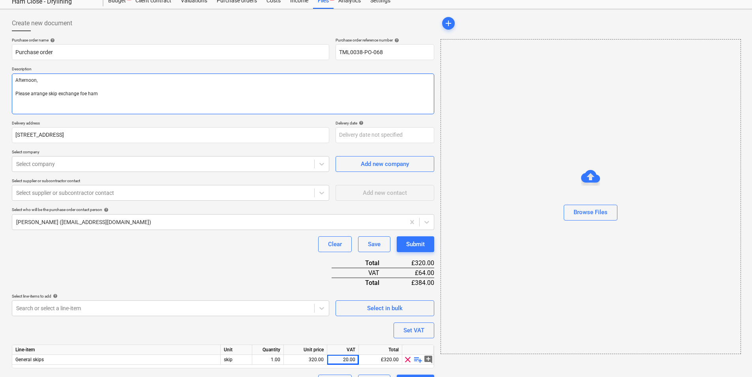
type textarea "Afternoon, Please arrange skip exchange foe ha"
type textarea "x"
type textarea "Afternoon, Please arrange skip exchange foe h"
type textarea "x"
type textarea "Afternoon, Please arrange skip exchange foe"
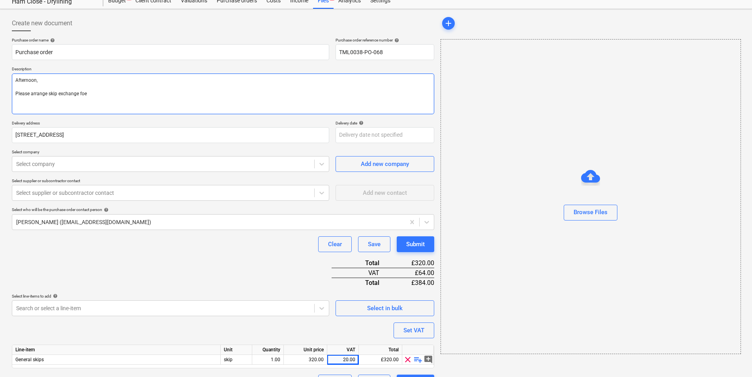
type textarea "x"
type textarea "Afternoon, Please arrange skip exchange foe"
type textarea "x"
type textarea "Afternoon, Please arrange skip exchange fo"
type textarea "x"
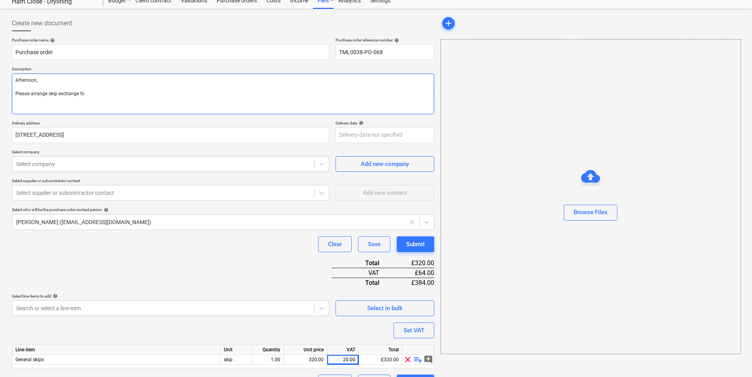
type textarea "Afternoon, Please arrange skip exchange f"
type textarea "x"
type textarea "Afternoon, Please arrange skip exchange"
type textarea "x"
type textarea "Afternoon, Please arrange skip exchange"
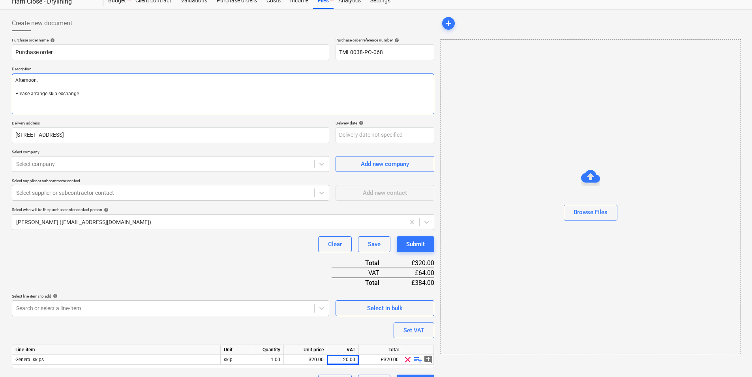
type textarea "x"
type textarea "Afternoon, Please arrange skip exchange"
type textarea "x"
type textarea "Afternoon, Please arrange skip exchange a"
type textarea "x"
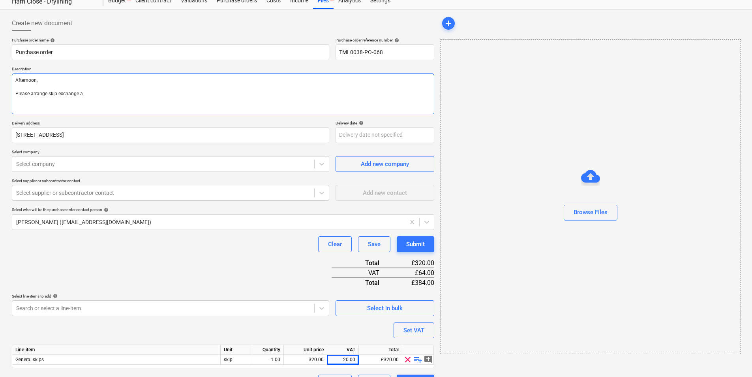
type textarea "Afternoon, Please arrange skip exchange at"
type textarea "x"
type textarea "Afternoon, Please arrange skip exchange at"
type textarea "x"
type textarea "Afternoon, Please arrange skip exchange at y"
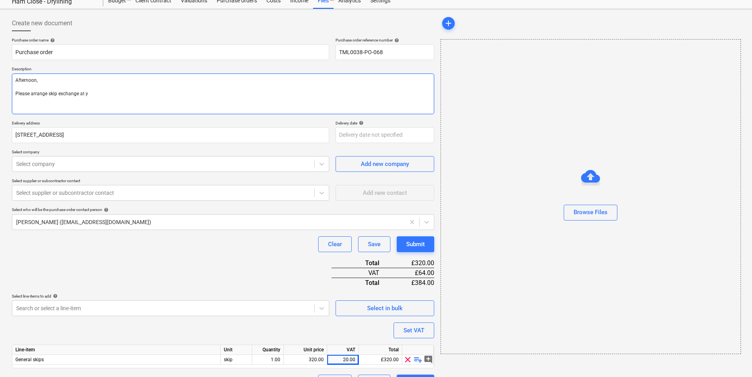
type textarea "x"
type textarea "Afternoon, Please arrange skip exchange at yo"
type textarea "x"
type textarea "Afternoon, Please arrange skip exchange at you"
type textarea "x"
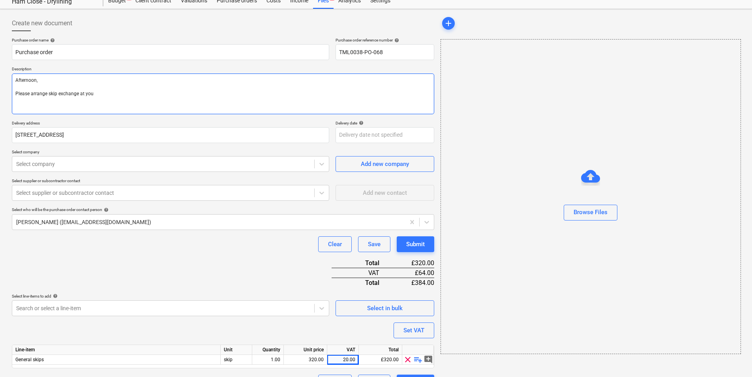
type textarea "Afternoon, Please arrange skip exchange at your"
type textarea "x"
type textarea "Afternoon, Please arrange skip exchange at your"
type textarea "x"
type textarea "Afternoon, Please arrange skip exchange at your e"
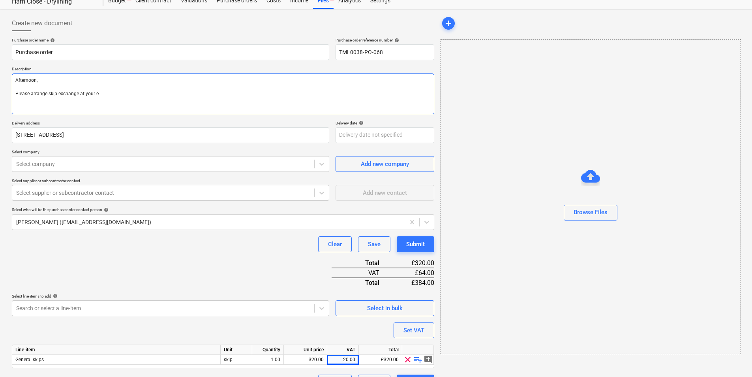
type textarea "x"
type textarea "Afternoon, Please arrange skip exchange at your er"
type textarea "x"
type textarea "Afternoon, Please arrange skip exchange at your erl"
type textarea "x"
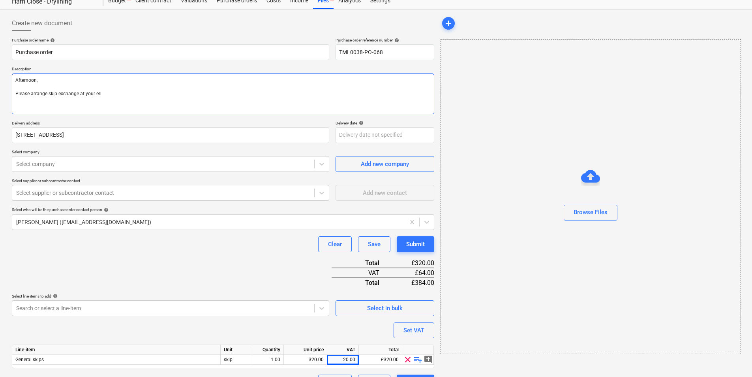
type textarea "Afternoon, Please arrange skip exchange at your erli"
type textarea "x"
type textarea "Afternoon, Please arrange skip exchange at your erlie"
type textarea "x"
drag, startPoint x: 146, startPoint y: 95, endPoint x: 0, endPoint y: 74, distance: 147.2
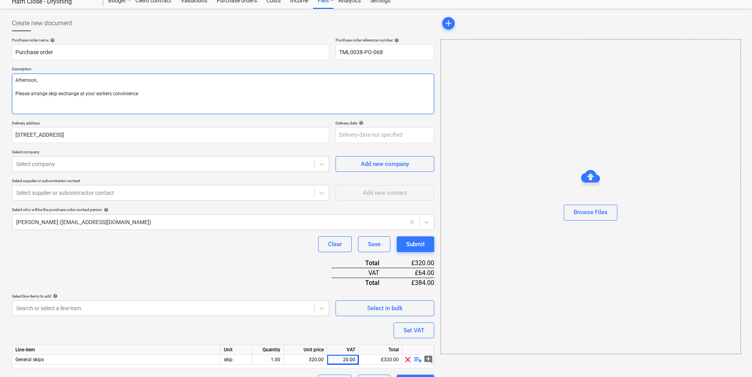
click at [0, 77] on html "Sales Projects Contacts Company Inbox 2 format_size keyboard_arrow_down help se…" at bounding box center [376, 161] width 752 height 377
paste textarea "Please arrange the skip exchange at your earliest convenience."
click at [15, 79] on textarea "Please arrange the skip exchange at your earliest convenience." at bounding box center [223, 93] width 423 height 41
click at [129, 107] on textarea "Afternoon, Please arrange the skip exchange at your earliest convenience." at bounding box center [223, 93] width 423 height 41
click at [103, 111] on textarea "Afternoon, Please arrange the skip exchange at your earliest convenience." at bounding box center [223, 93] width 423 height 41
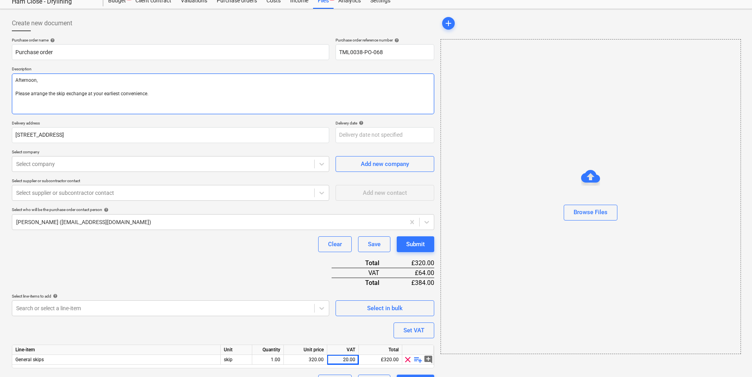
click at [171, 98] on textarea "Afternoon, Please arrange the skip exchange at your earliest convenience." at bounding box center [223, 93] width 423 height 41
paste textarea "07501645393"
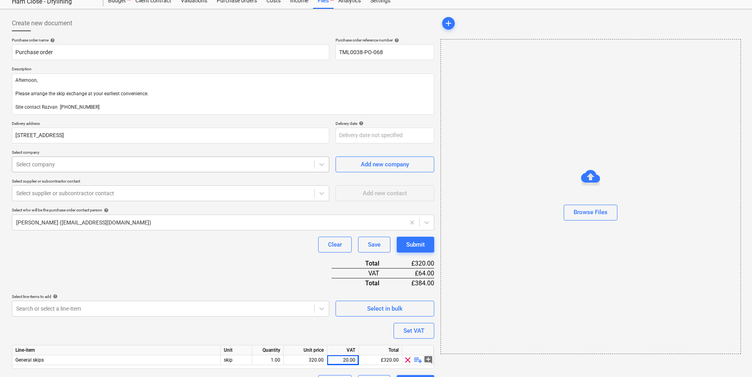
click at [104, 159] on div "Select company" at bounding box center [163, 164] width 302 height 11
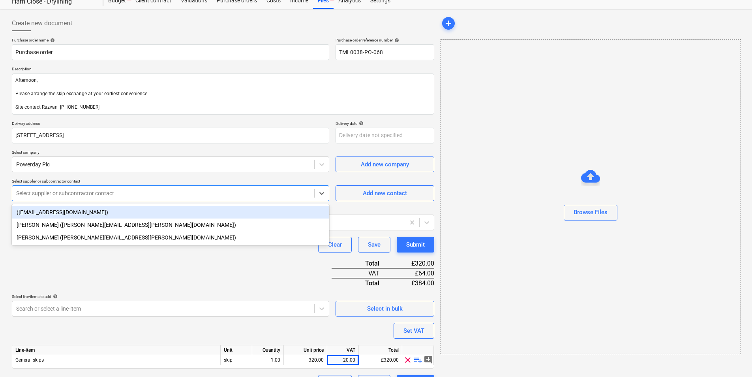
click at [148, 193] on div at bounding box center [163, 193] width 294 height 8
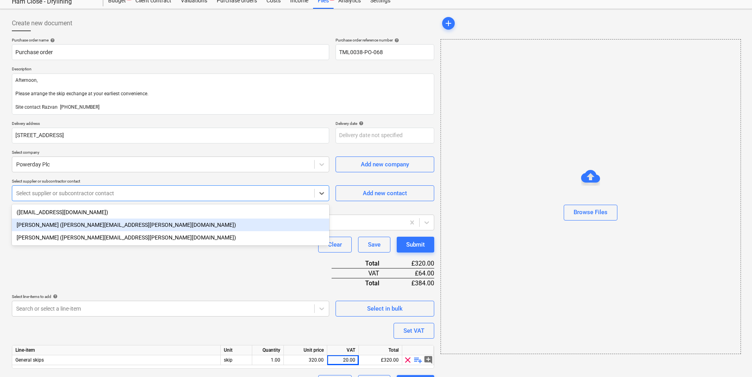
click at [80, 231] on div "[PERSON_NAME] ([PERSON_NAME][EMAIL_ADDRESS][PERSON_NAME][DOMAIN_NAME])" at bounding box center [170, 224] width 317 height 13
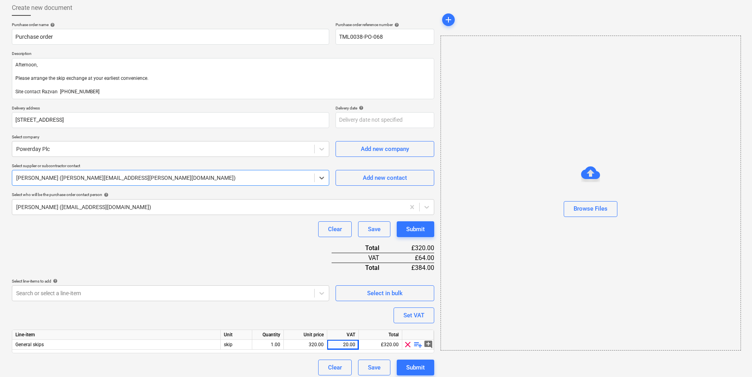
scroll to position [47, 0]
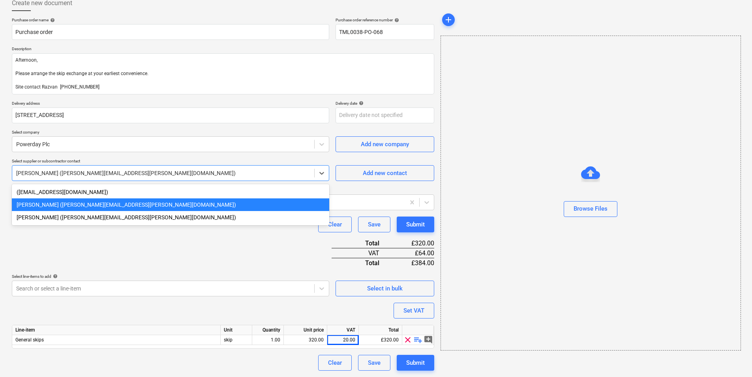
click at [107, 177] on div at bounding box center [163, 173] width 294 height 8
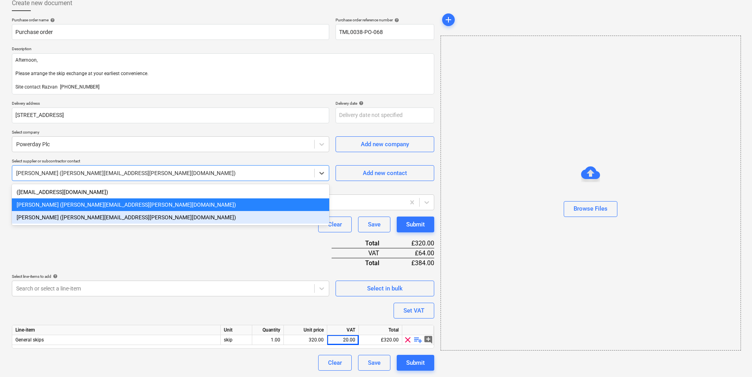
click at [89, 213] on div "[PERSON_NAME] ([PERSON_NAME][EMAIL_ADDRESS][PERSON_NAME][DOMAIN_NAME])" at bounding box center [170, 217] width 317 height 13
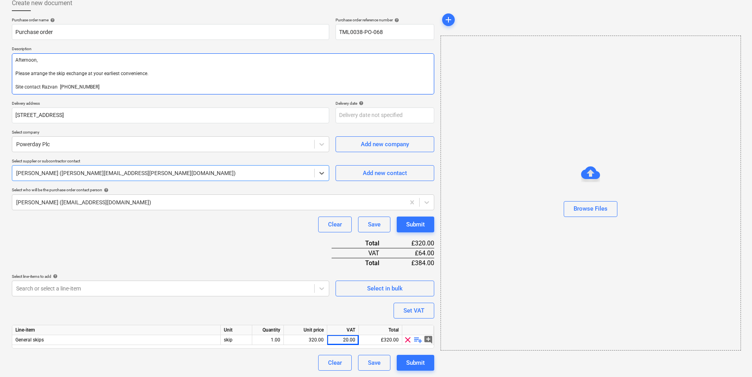
click at [129, 85] on textarea "Afternoon, Please arrange the skip exchange at your earliest convenience. Site …" at bounding box center [223, 73] width 423 height 41
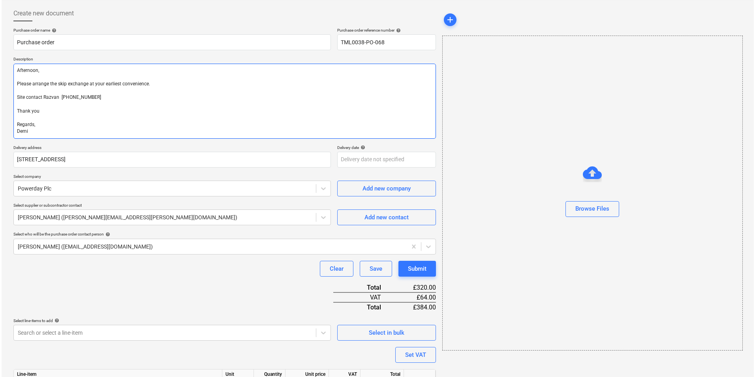
scroll to position [81, 0]
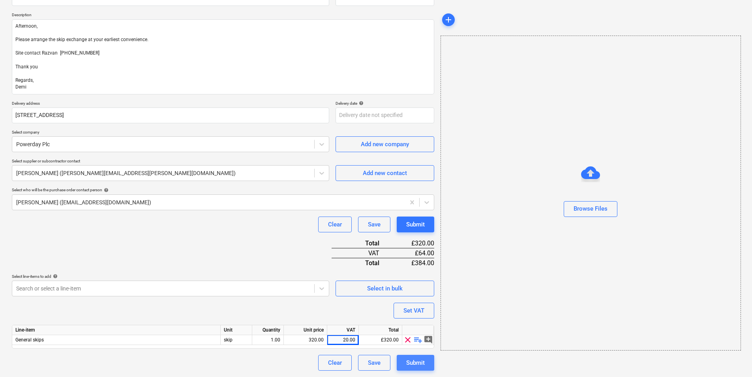
click at [416, 363] on div "Submit" at bounding box center [415, 362] width 19 height 10
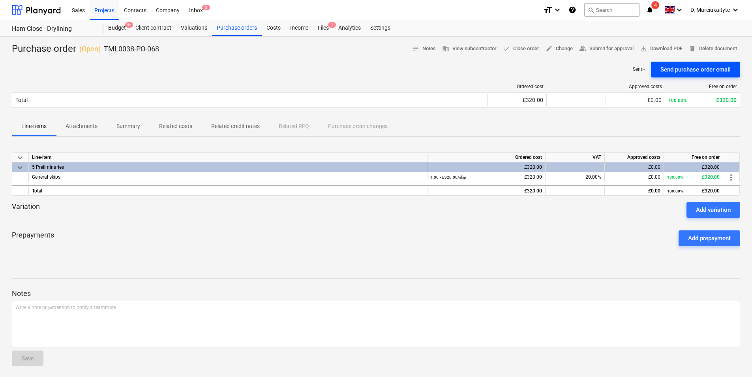
click at [680, 64] on div "Send purchase order email" at bounding box center [696, 69] width 70 height 10
click at [189, 130] on p "Related costs" at bounding box center [175, 126] width 33 height 8
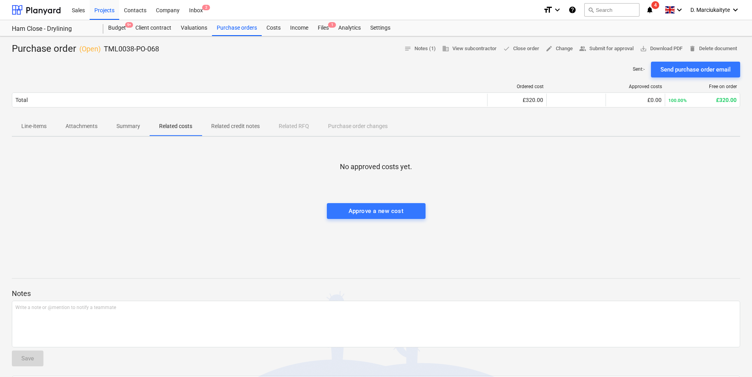
click at [239, 121] on span "Related credit notes" at bounding box center [236, 126] width 68 height 13
click at [87, 126] on p "Attachments" at bounding box center [82, 126] width 32 height 8
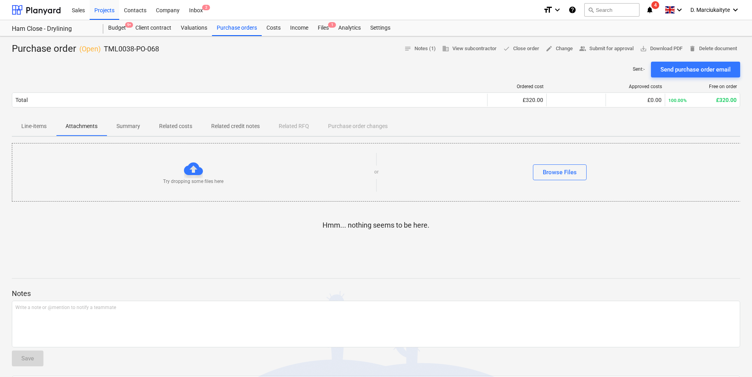
click at [53, 128] on span "Line-items" at bounding box center [34, 126] width 44 height 13
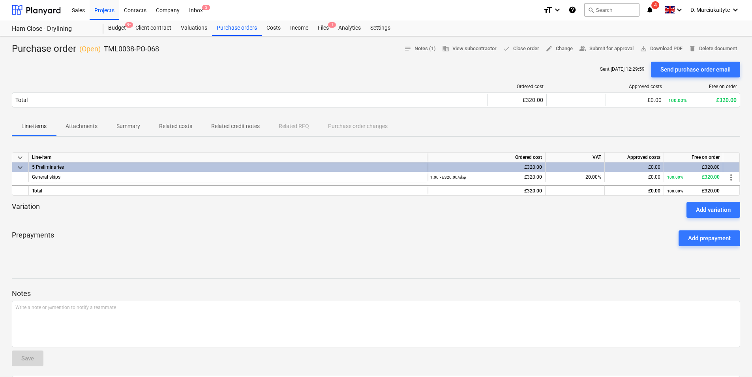
click at [85, 129] on p "Attachments" at bounding box center [82, 126] width 32 height 8
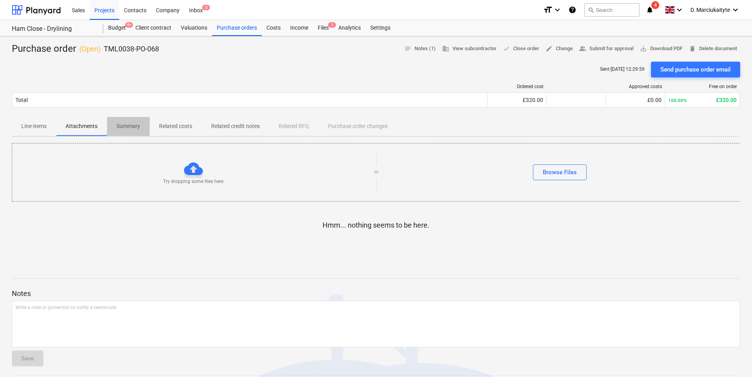
drag, startPoint x: 131, startPoint y: 125, endPoint x: 141, endPoint y: 133, distance: 12.9
click at [131, 126] on p "Summary" at bounding box center [128, 126] width 24 height 8
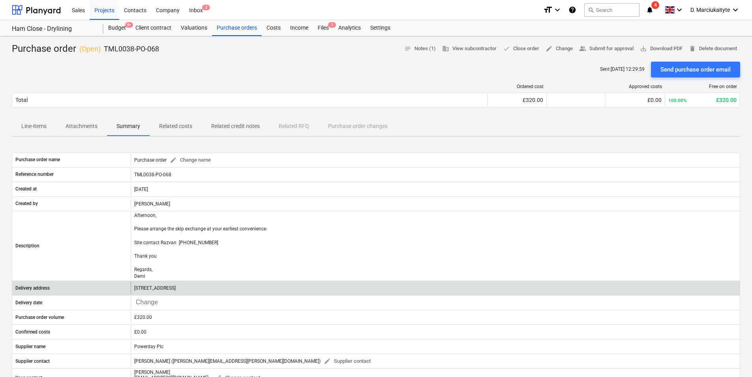
drag, startPoint x: 235, startPoint y: 289, endPoint x: 120, endPoint y: 292, distance: 115.3
click at [120, 292] on div "Delivery address Ham Close, Richmond, TW10 7PL" at bounding box center [376, 288] width 728 height 13
copy div "[STREET_ADDRESS]"
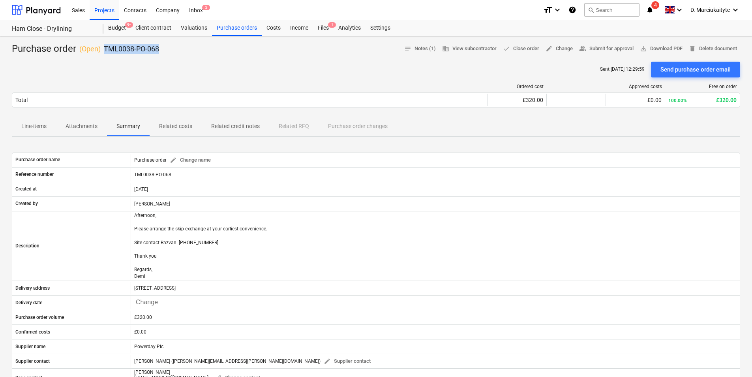
drag, startPoint x: 180, startPoint y: 54, endPoint x: 105, endPoint y: 51, distance: 74.3
click at [105, 51] on div "Purchase order ( Open ) TML0038-PO-068 notes Notes (1) business View subcontrac…" at bounding box center [376, 49] width 729 height 13
copy p "TML0038-PO-068"
click at [249, 20] on div "Purchase orders" at bounding box center [237, 28] width 50 height 16
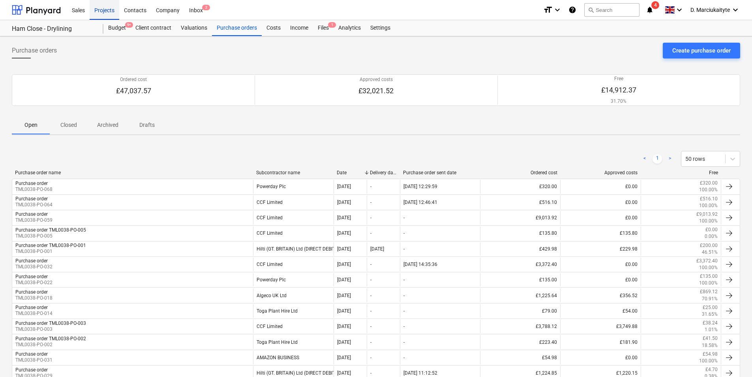
click at [106, 10] on div "Projects" at bounding box center [105, 10] width 30 height 20
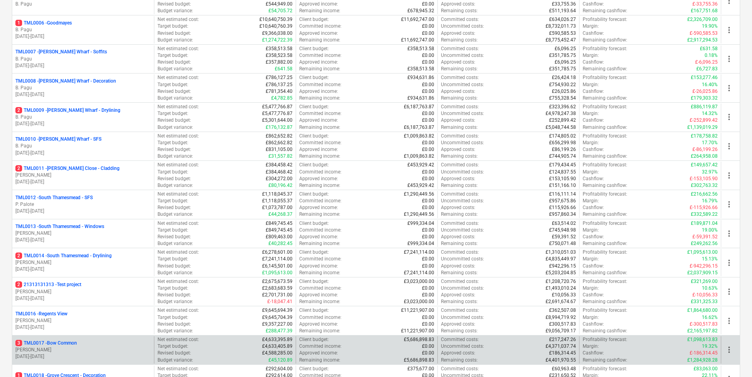
scroll to position [276, 0]
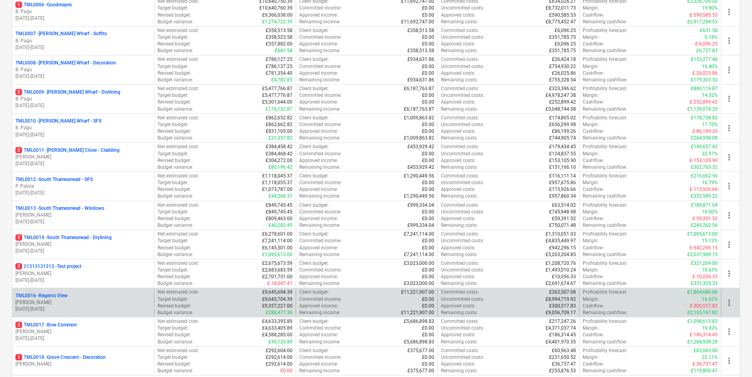
click at [61, 302] on p "[PERSON_NAME]" at bounding box center [82, 302] width 135 height 7
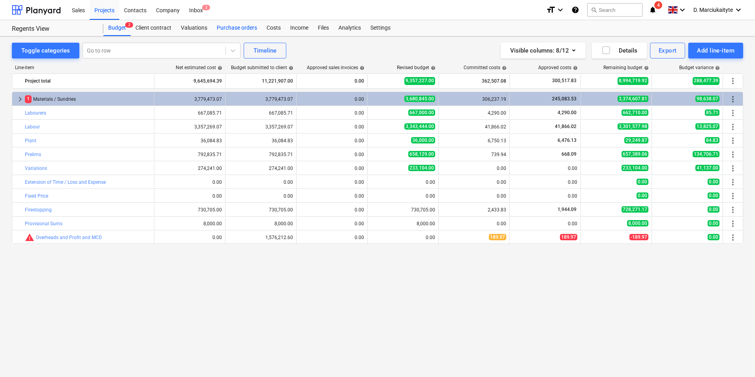
click at [250, 27] on div "Purchase orders" at bounding box center [237, 28] width 50 height 16
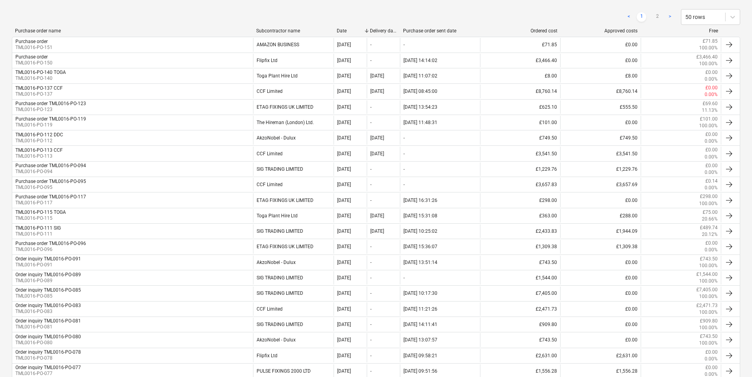
scroll to position [39, 0]
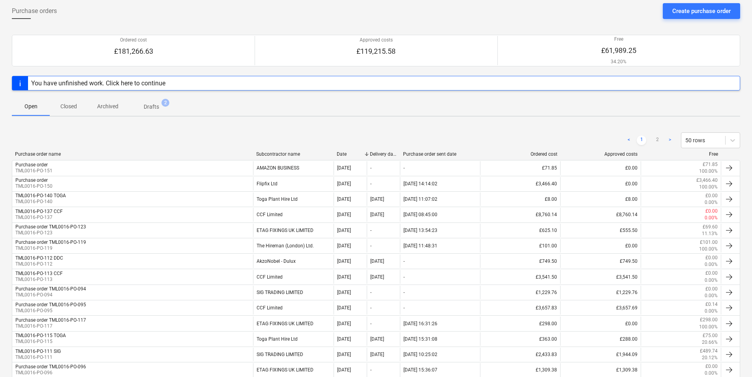
click at [64, 109] on p "Closed" at bounding box center [68, 106] width 19 height 8
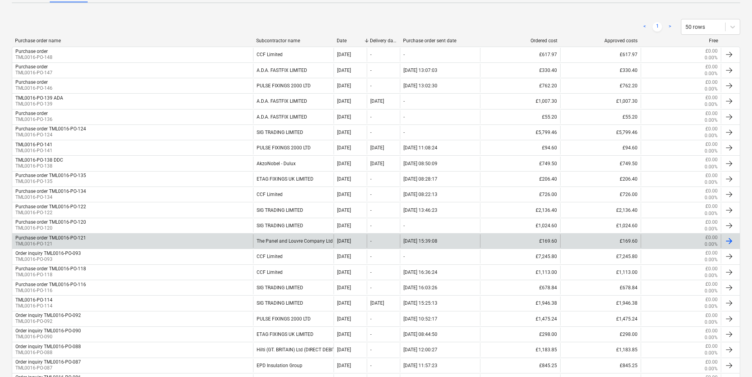
scroll to position [158, 0]
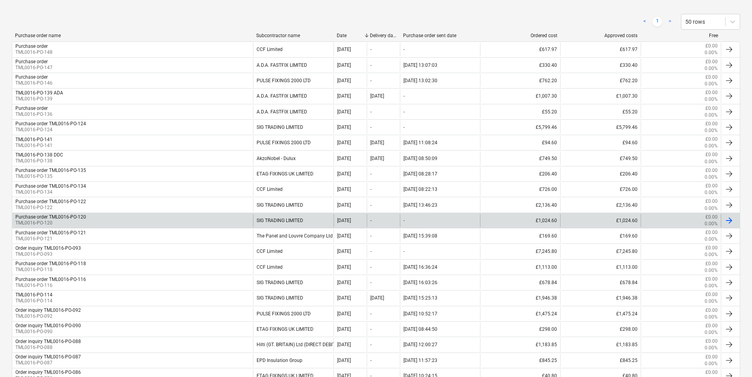
click at [97, 218] on div "Purchase order TML0016-PO-120 TML0016-PO-120" at bounding box center [132, 220] width 241 height 13
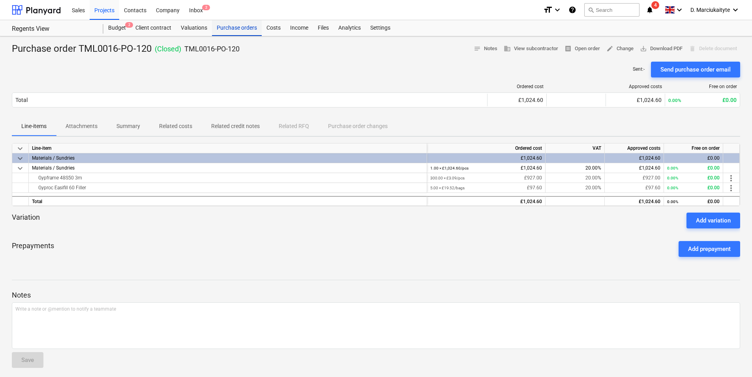
click at [231, 35] on div "Purchase orders" at bounding box center [237, 28] width 50 height 16
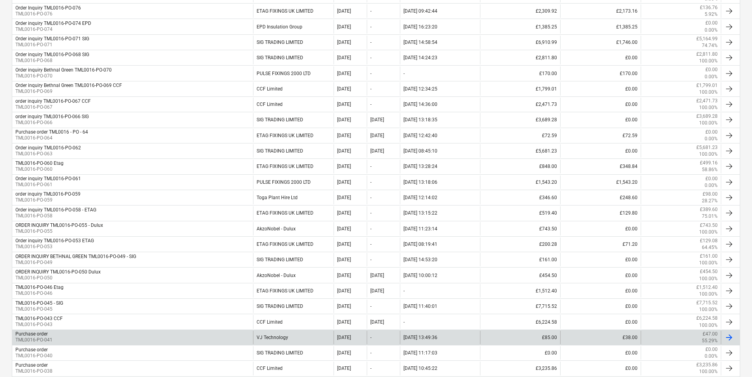
scroll to position [525, 0]
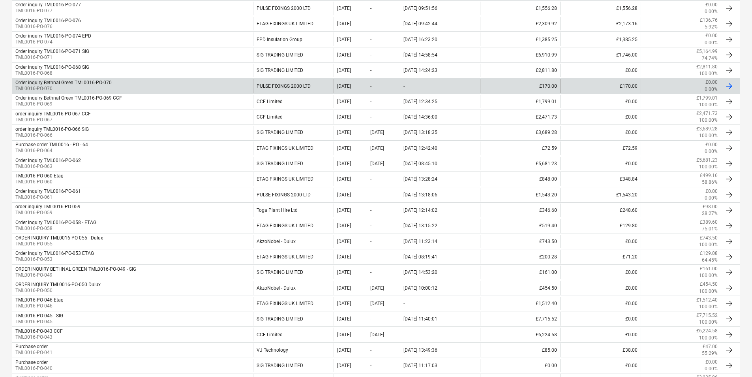
click at [98, 80] on div "Order inquiry Bethnal Green TML0016-PO-070" at bounding box center [63, 83] width 96 height 6
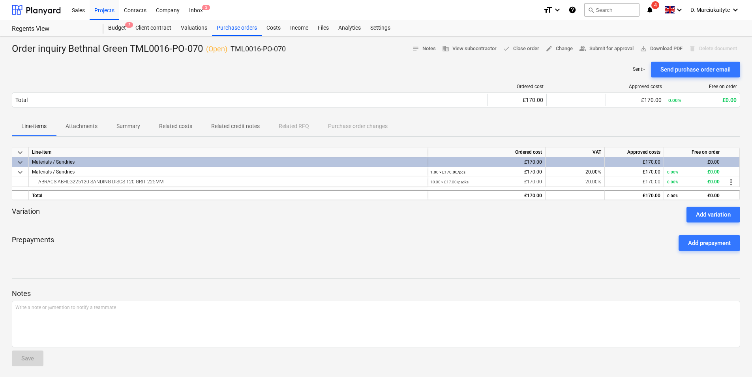
click at [129, 126] on p "Summary" at bounding box center [128, 126] width 24 height 8
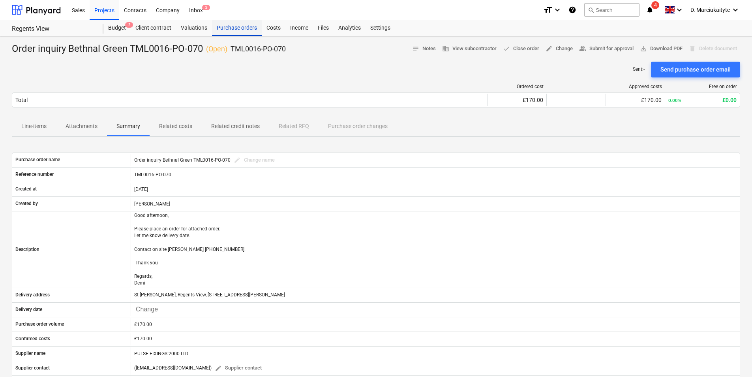
click at [240, 24] on div "Purchase orders" at bounding box center [237, 28] width 50 height 16
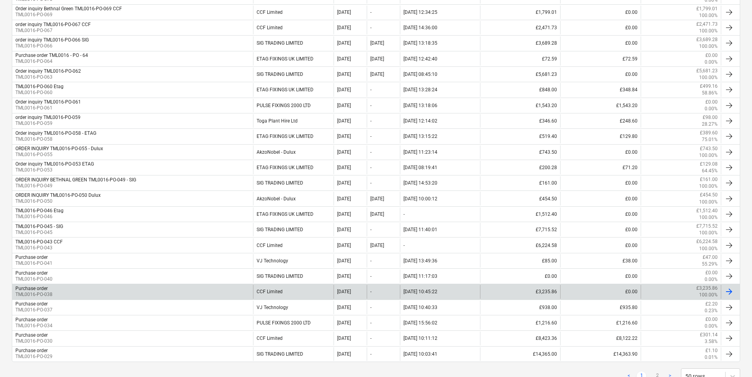
scroll to position [632, 0]
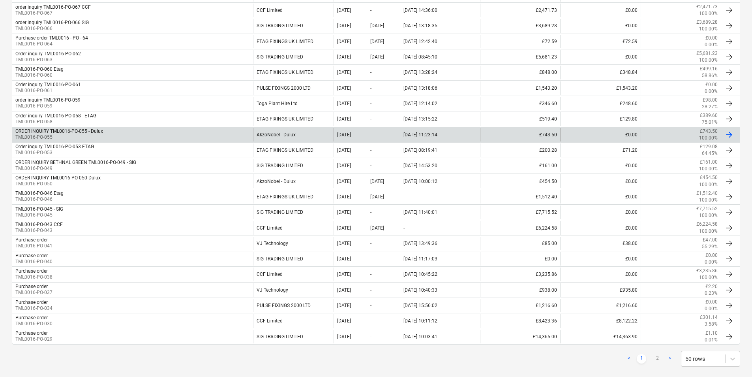
click at [190, 133] on div "ORDER INQUIRY TML0016-PO-055 - Dulux TML0016-PO-055" at bounding box center [132, 134] width 241 height 13
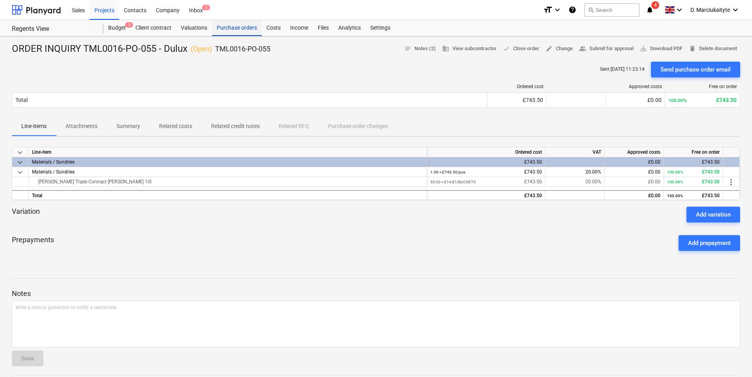
drag, startPoint x: 237, startPoint y: 27, endPoint x: 239, endPoint y: 33, distance: 6.2
click at [237, 27] on div "Purchase orders" at bounding box center [237, 28] width 50 height 16
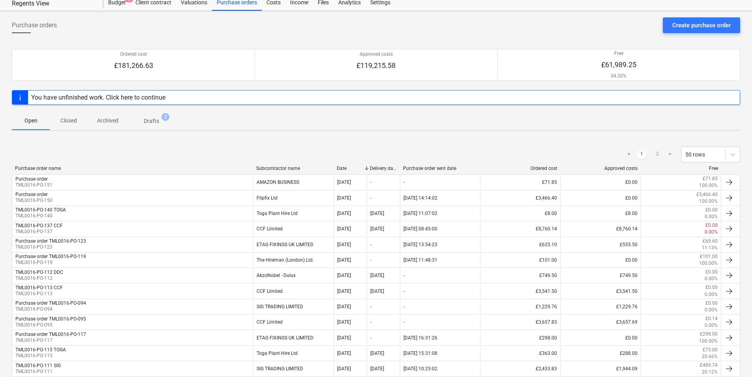
scroll to position [39, 0]
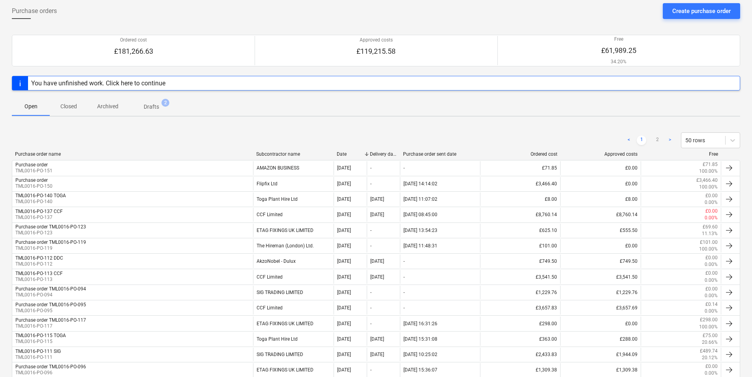
click at [274, 154] on div "Subcontractor name" at bounding box center [293, 154] width 74 height 6
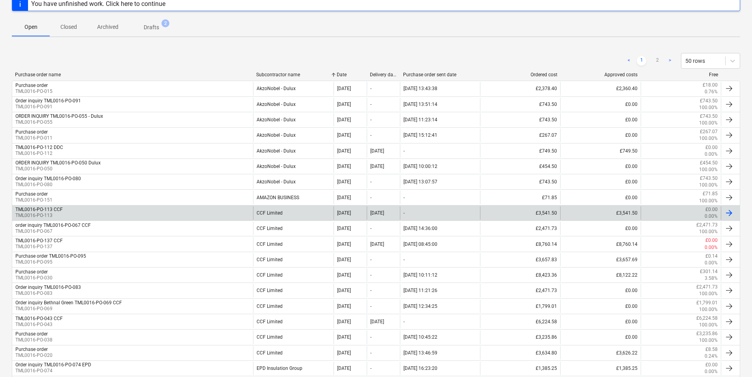
scroll to position [79, 0]
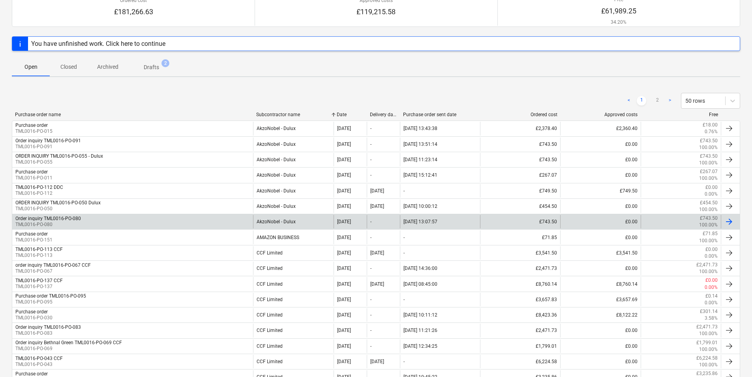
click at [285, 221] on div "AkzoNobel - Dulux" at bounding box center [293, 221] width 80 height 13
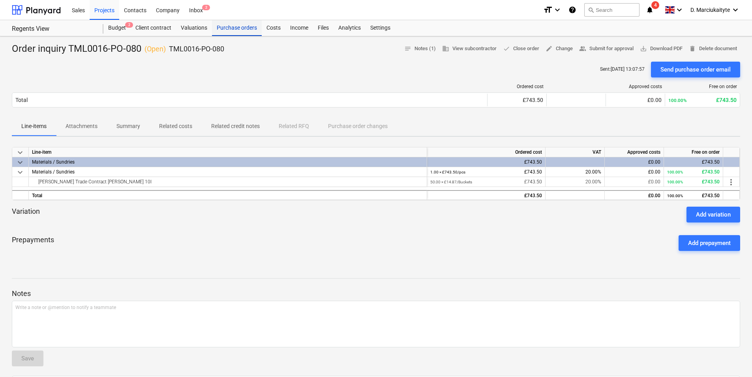
click at [217, 31] on div "Purchase orders" at bounding box center [237, 28] width 50 height 16
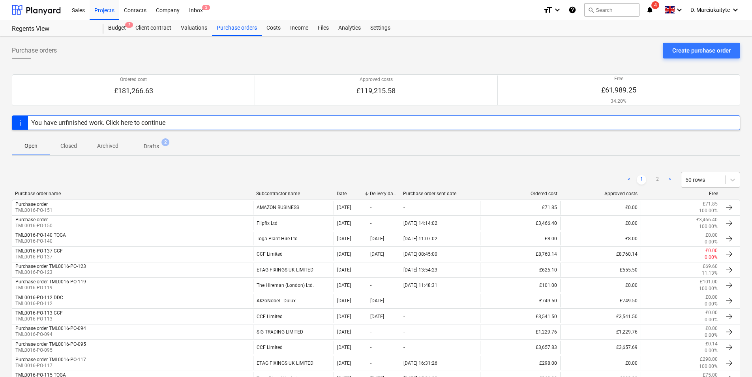
click at [297, 191] on div "Subcontractor name" at bounding box center [293, 194] width 74 height 6
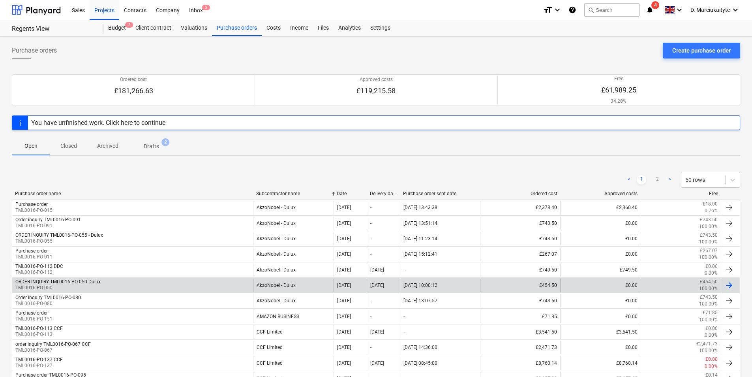
click at [299, 286] on div "AkzoNobel - Dulux" at bounding box center [293, 284] width 80 height 13
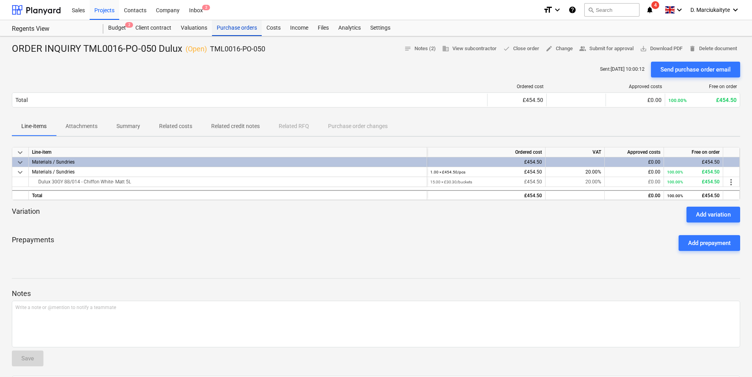
click at [227, 27] on div "Purchase orders" at bounding box center [237, 28] width 50 height 16
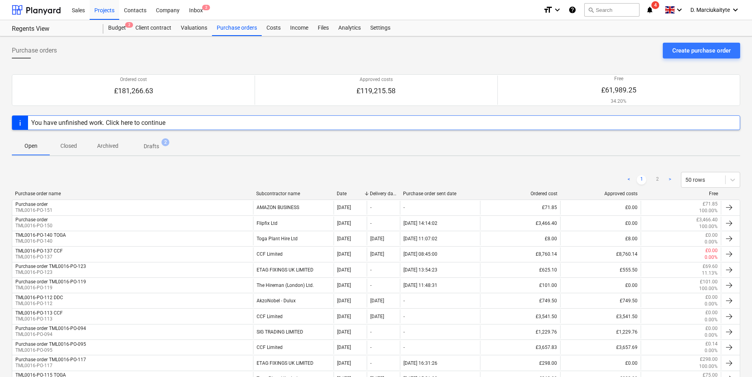
click at [280, 188] on div "< 1 2 > 50 rows" at bounding box center [376, 180] width 729 height 22
click at [282, 196] on div "Subcontractor name" at bounding box center [293, 194] width 74 height 6
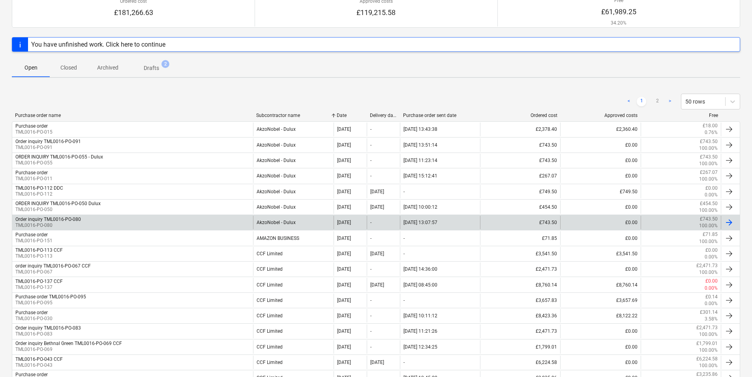
scroll to position [79, 0]
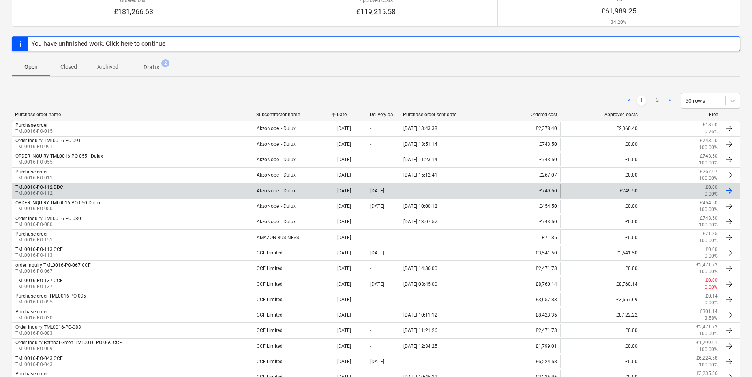
click at [293, 190] on div "AkzoNobel - Dulux" at bounding box center [293, 190] width 80 height 13
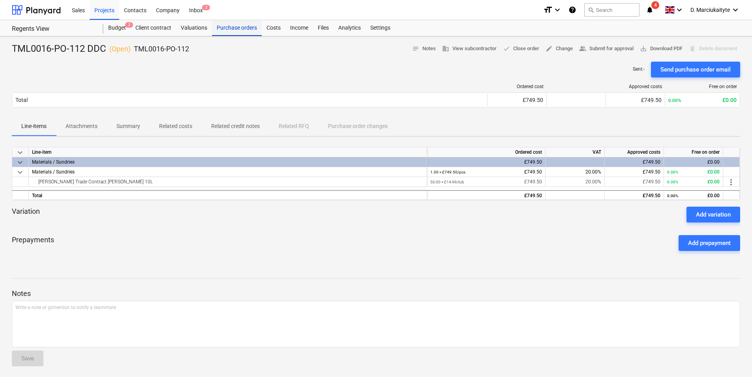
click at [229, 30] on div "Purchase orders" at bounding box center [237, 28] width 50 height 16
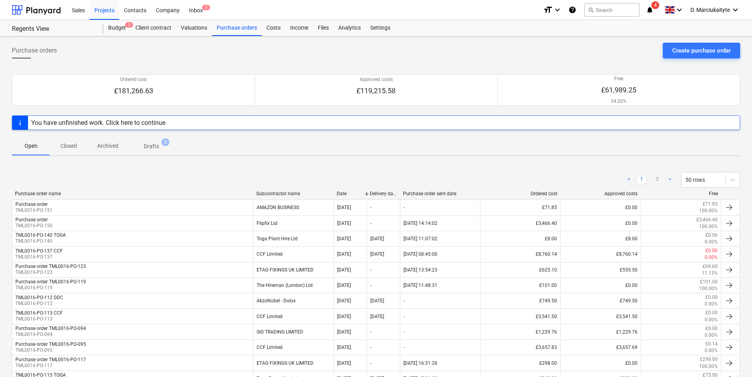
click at [290, 192] on div "Subcontractor name" at bounding box center [293, 194] width 74 height 6
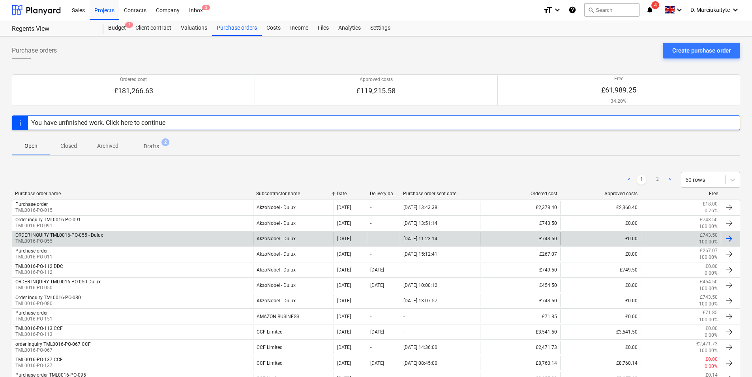
click at [274, 238] on div "AkzoNobel - Dulux" at bounding box center [293, 238] width 80 height 13
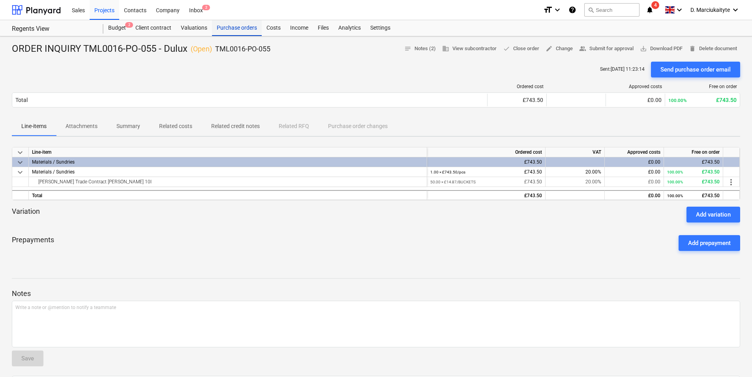
click at [240, 28] on div "Purchase orders" at bounding box center [237, 28] width 50 height 16
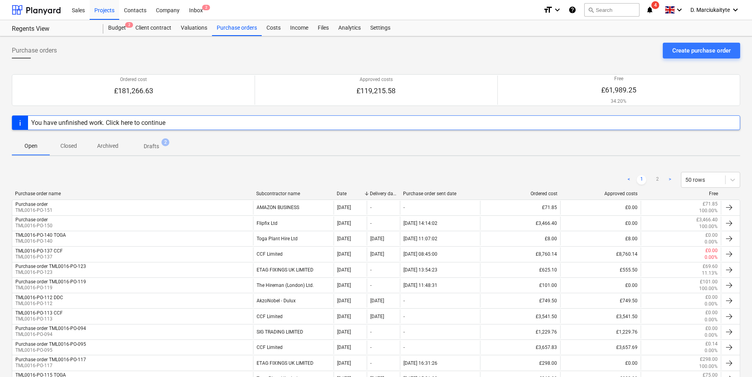
click at [275, 193] on div "Subcontractor name" at bounding box center [293, 194] width 74 height 6
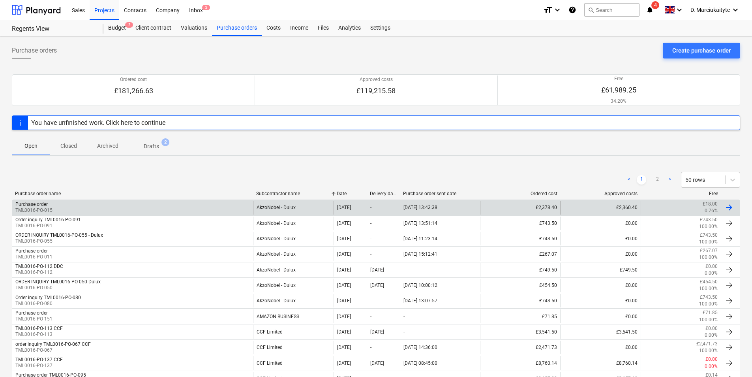
click at [273, 209] on div "AkzoNobel - Dulux" at bounding box center [293, 207] width 80 height 13
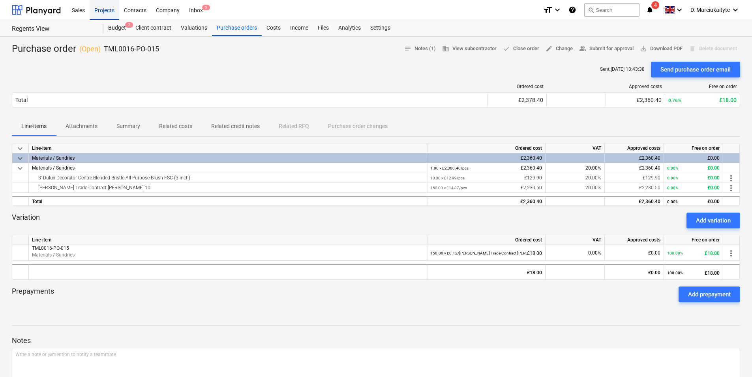
click at [114, 13] on div "Projects" at bounding box center [105, 10] width 30 height 20
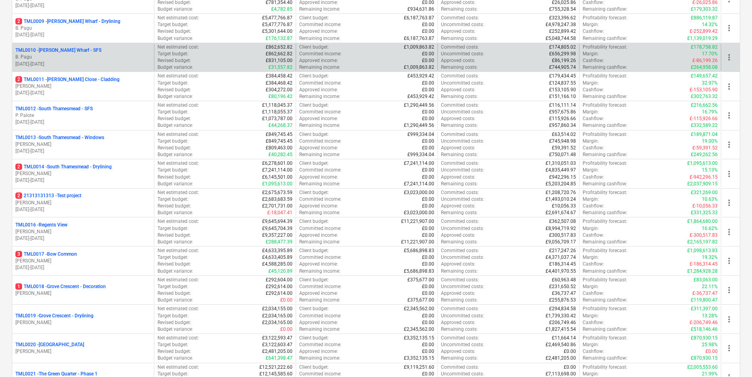
scroll to position [329, 0]
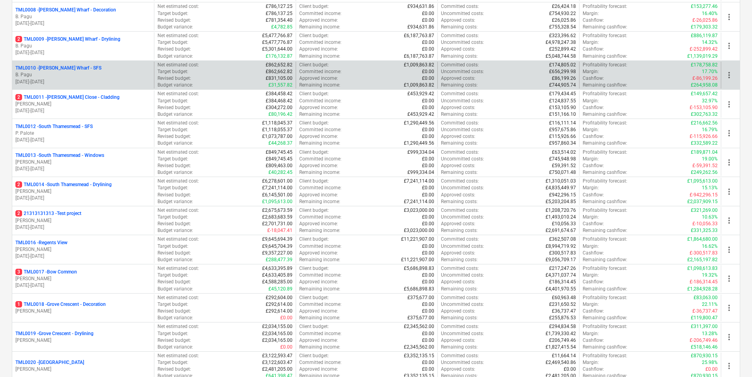
click at [93, 39] on p "2 TML0009 - Montgomery's Wharf - Drylining" at bounding box center [67, 39] width 105 height 7
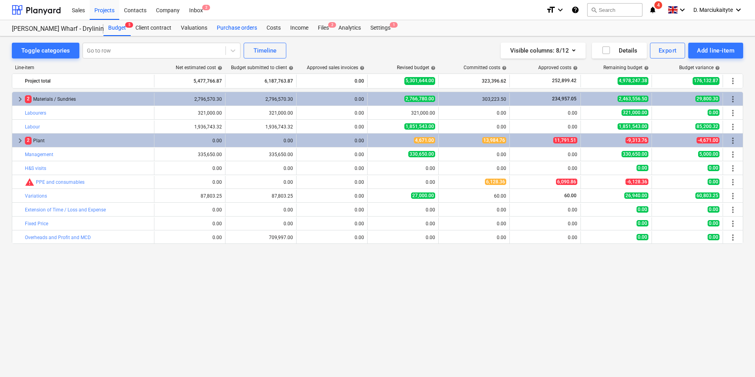
click at [245, 34] on div "Purchase orders" at bounding box center [237, 28] width 50 height 16
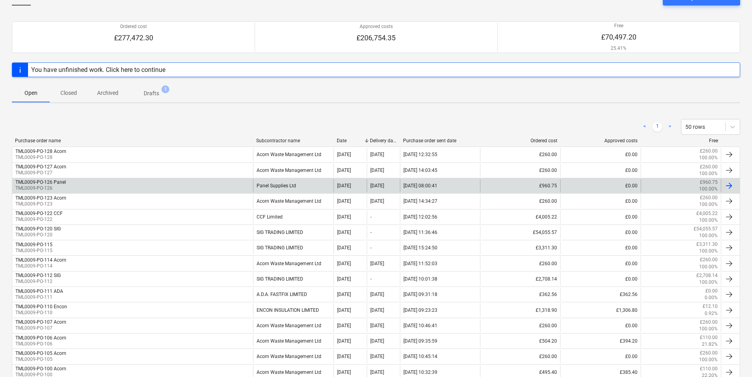
scroll to position [158, 0]
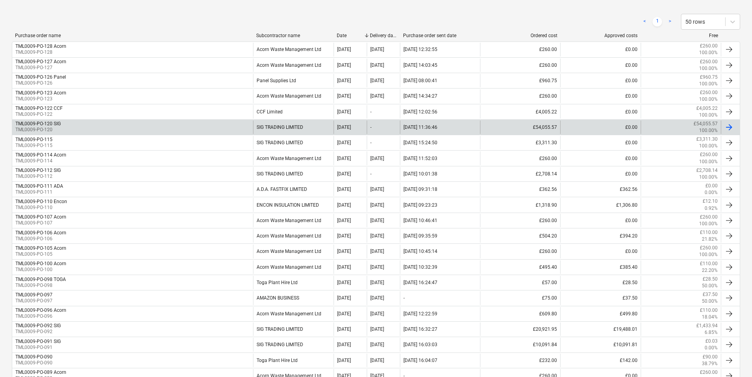
click at [121, 126] on div "TML0009-PO-120 SIG TML0009-PO-120" at bounding box center [132, 126] width 241 height 13
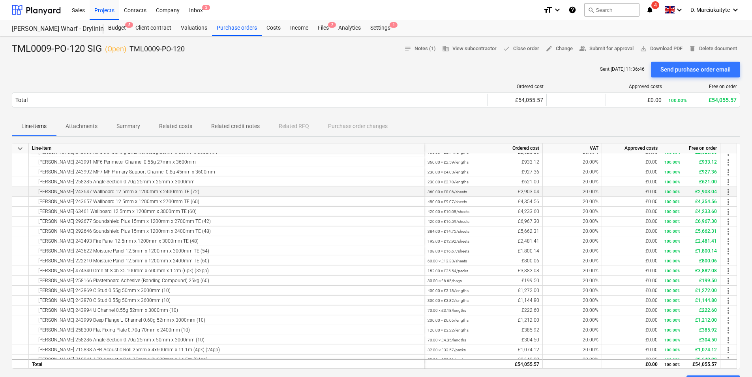
scroll to position [39, 0]
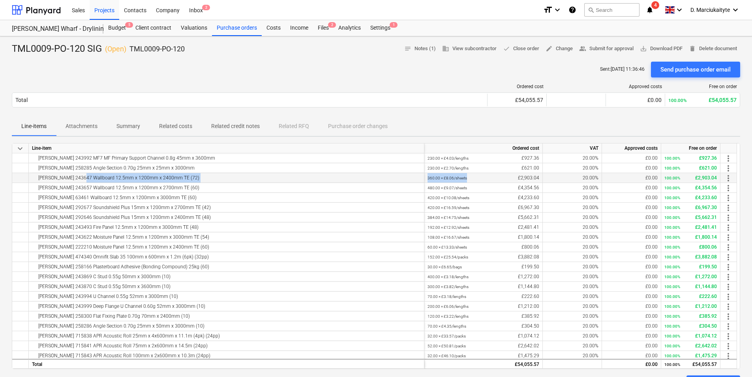
drag, startPoint x: 77, startPoint y: 178, endPoint x: 477, endPoint y: 180, distance: 400.0
click at [0, 0] on div "Knauf 243647 Wallboard 12.5mm x 1200mm x 2400mm TE (72) 360.00 × £8.06 / sheets…" at bounding box center [0, 0] width 0 height 0
drag, startPoint x: 167, startPoint y: 188, endPoint x: 511, endPoint y: 185, distance: 344.4
click at [0, 0] on div "Knauf 243657 Wallboard 12.5mm x 1200mm x 2700mm TE (60) 480.00 × £9.07 / sheets…" at bounding box center [0, 0] width 0 height 0
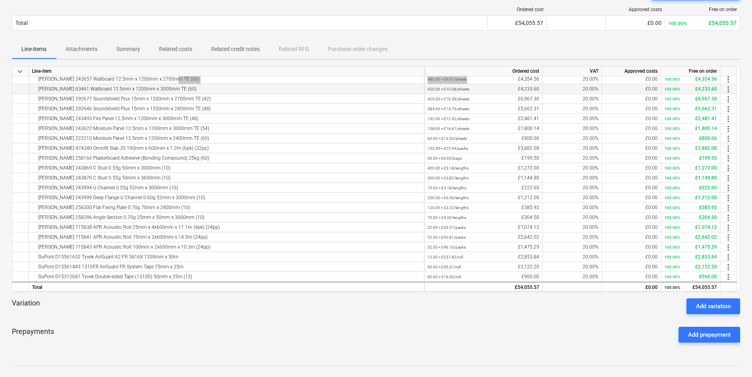
scroll to position [79, 0]
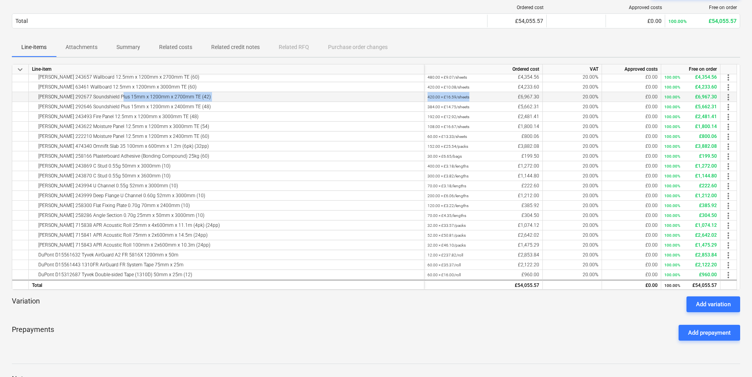
drag, startPoint x: 115, startPoint y: 98, endPoint x: 488, endPoint y: 94, distance: 373.2
click at [0, 0] on div "Knauf 292677 Soundshield Plus 15mm x 1200mm x 2700mm TE (42) 420.00 × £16.59 / …" at bounding box center [0, 0] width 0 height 0
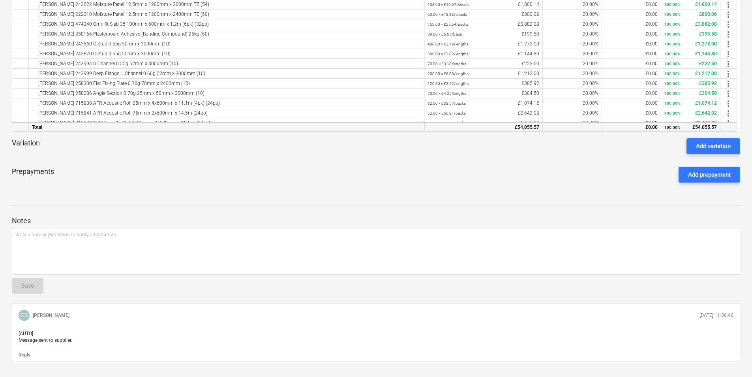
scroll to position [0, 0]
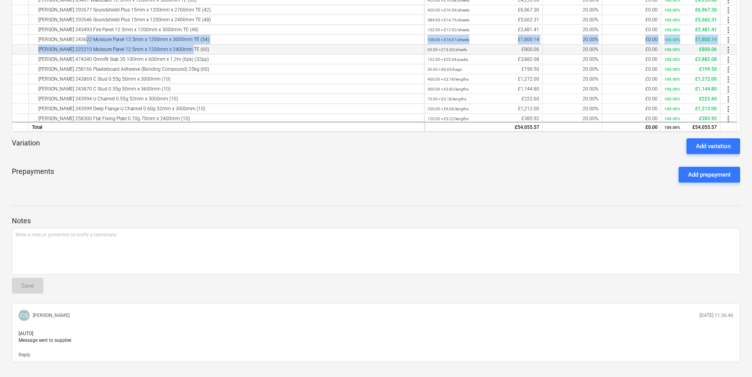
drag, startPoint x: 78, startPoint y: 40, endPoint x: 213, endPoint y: 48, distance: 135.3
click at [213, 48] on div "keyboard_arrow_down Line-item Ordered cost VAT Approved costs Free on order key…" at bounding box center [376, 19] width 729 height 226
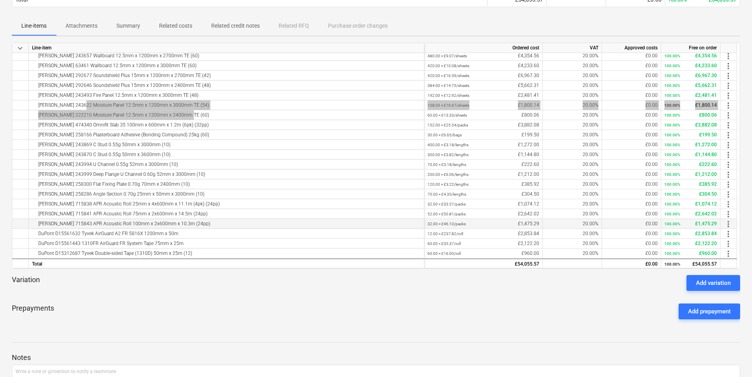
scroll to position [118, 0]
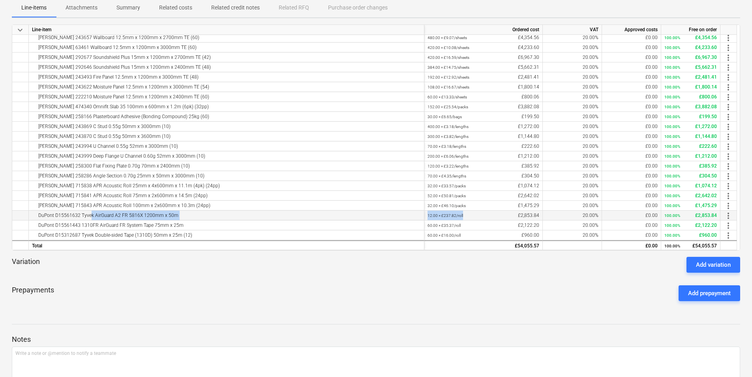
drag, startPoint x: 84, startPoint y: 218, endPoint x: 490, endPoint y: 215, distance: 406.0
click at [0, 0] on div "DuPont D15561632 Tyvek AirGuard A2 FR 5816X 1200mm x 50m 12.00 × £237.82 / roll…" at bounding box center [0, 0] width 0 height 0
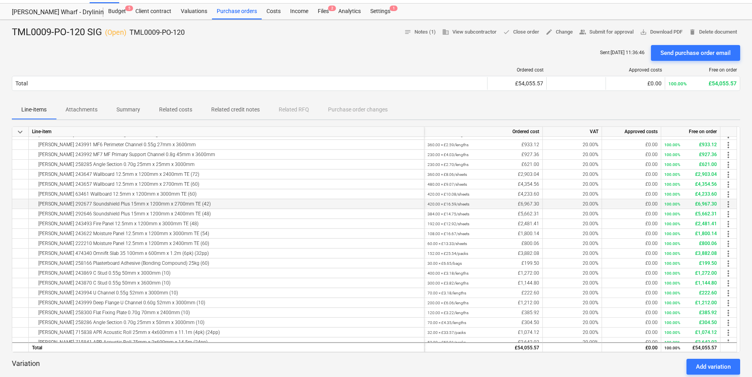
scroll to position [71, 0]
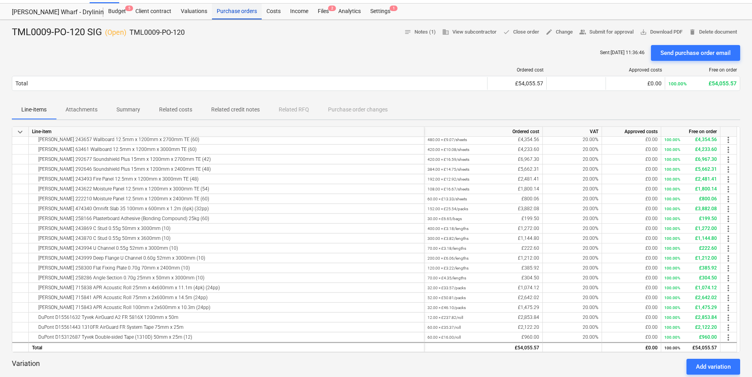
click at [247, 10] on div "Purchase orders" at bounding box center [237, 12] width 50 height 16
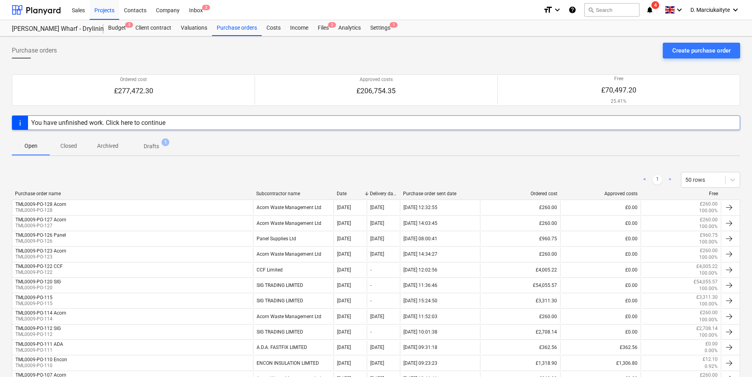
click at [68, 147] on p "Closed" at bounding box center [68, 146] width 19 height 8
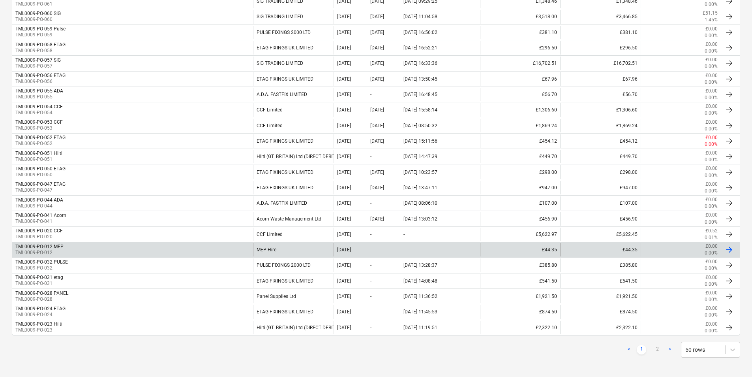
scroll to position [644, 0]
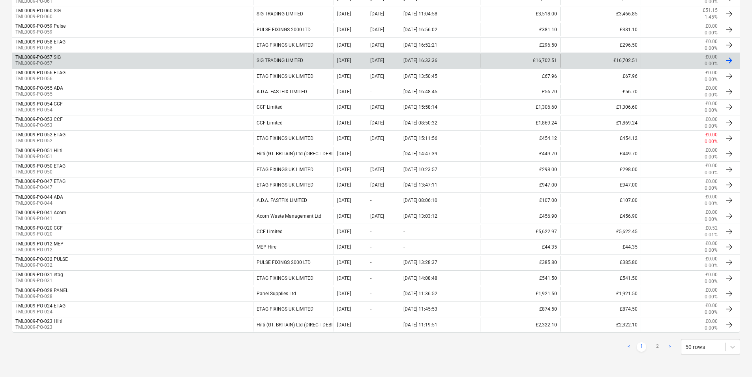
click at [87, 57] on div "TML0009-PO-057 SIG TML0009-PO-057" at bounding box center [132, 60] width 241 height 13
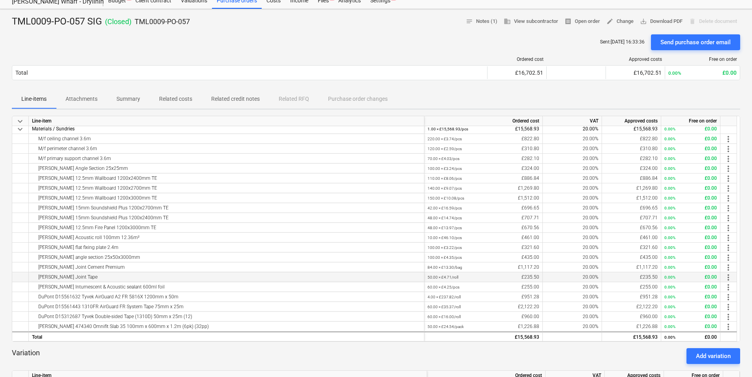
scroll to position [39, 0]
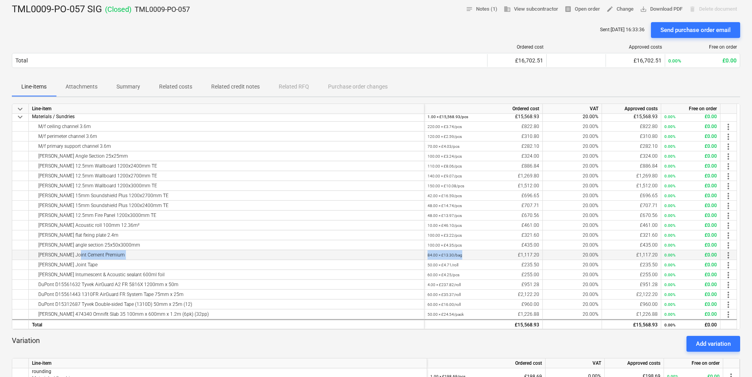
drag, startPoint x: 72, startPoint y: 253, endPoint x: 495, endPoint y: 254, distance: 423.3
click at [0, 0] on div "Knauf Joint Cement Premium 84.00 × £13.30 / bag £1,117.20 20.00% £1,117.20 0.00…" at bounding box center [0, 0] width 0 height 0
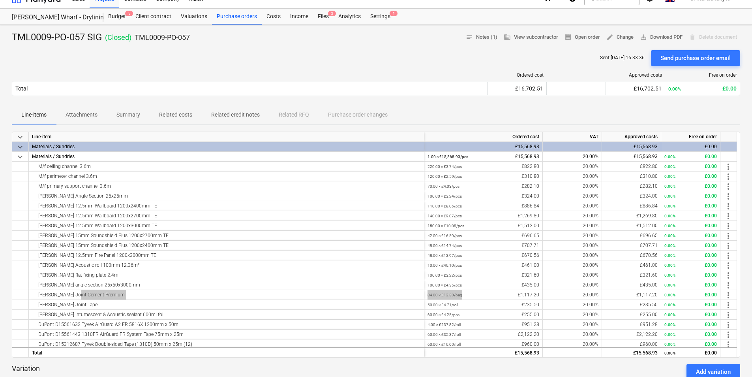
scroll to position [0, 0]
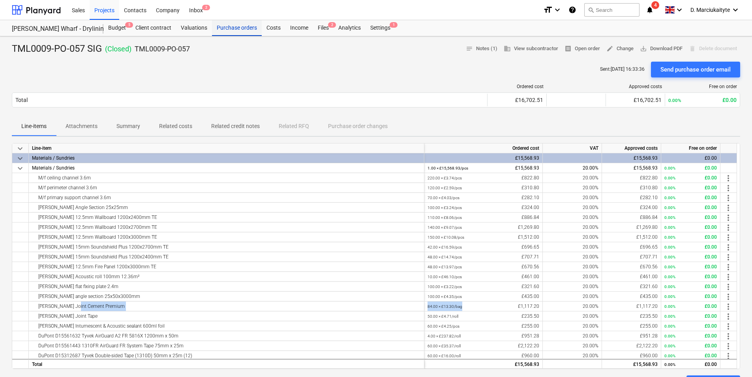
click at [230, 27] on div "Purchase orders" at bounding box center [237, 28] width 50 height 16
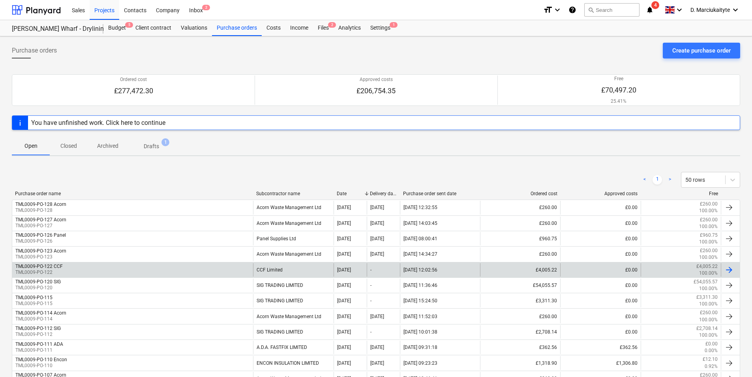
click at [78, 268] on div "TML0009-PO-122 CCF TML0009-PO-122" at bounding box center [132, 269] width 241 height 13
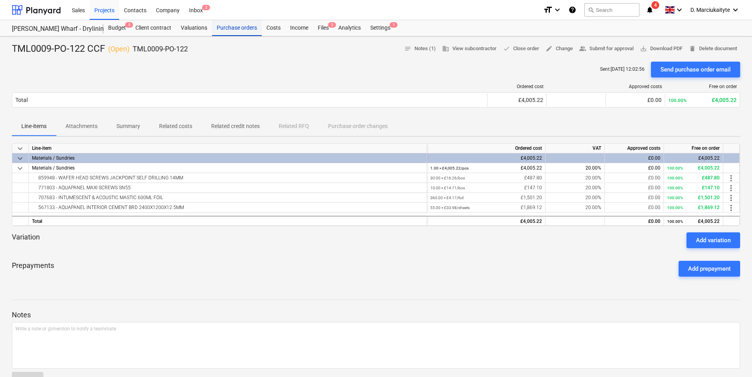
click at [231, 32] on div "Purchase orders" at bounding box center [237, 28] width 50 height 16
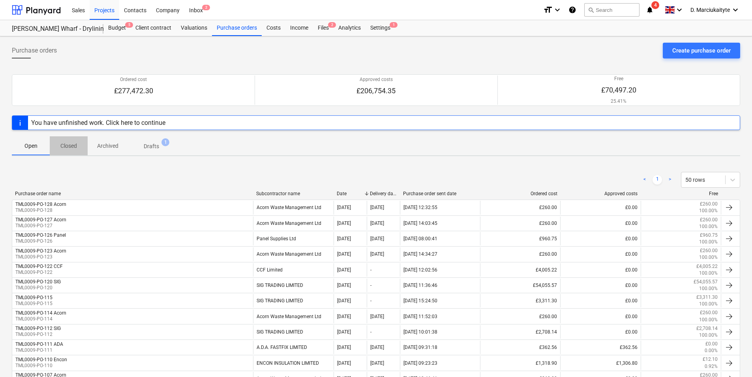
drag, startPoint x: 73, startPoint y: 149, endPoint x: 97, endPoint y: 185, distance: 43.5
click at [73, 149] on p "Closed" at bounding box center [68, 146] width 19 height 8
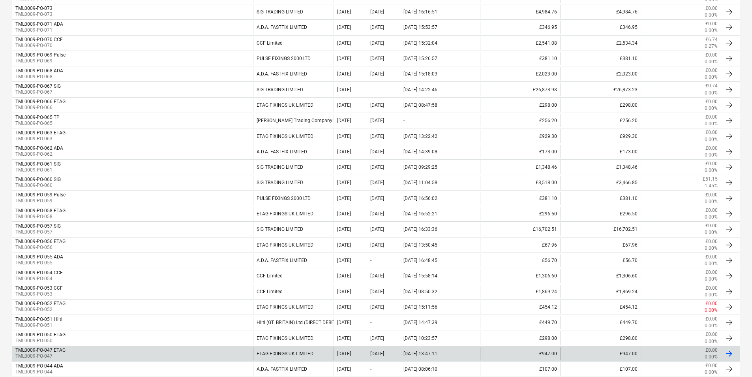
scroll to position [553, 0]
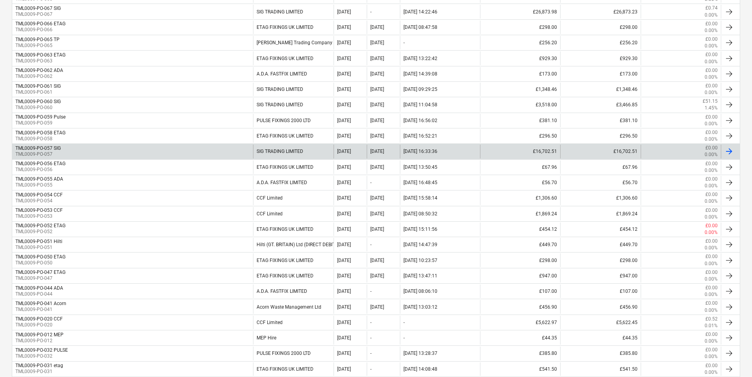
click at [92, 148] on div "TML0009-PO-057 SIG TML0009-PO-057" at bounding box center [132, 151] width 241 height 13
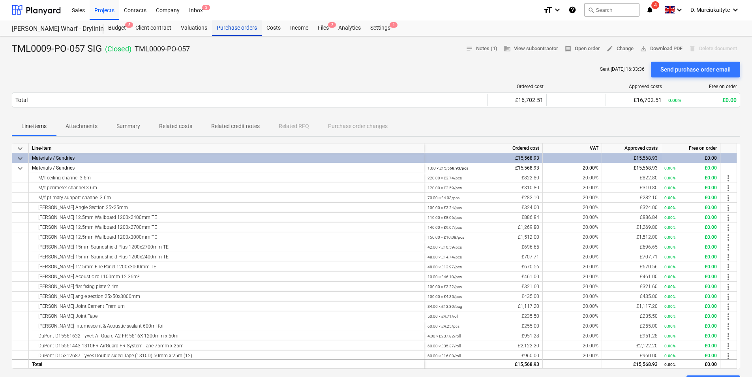
click at [225, 28] on div "Purchase orders" at bounding box center [237, 28] width 50 height 16
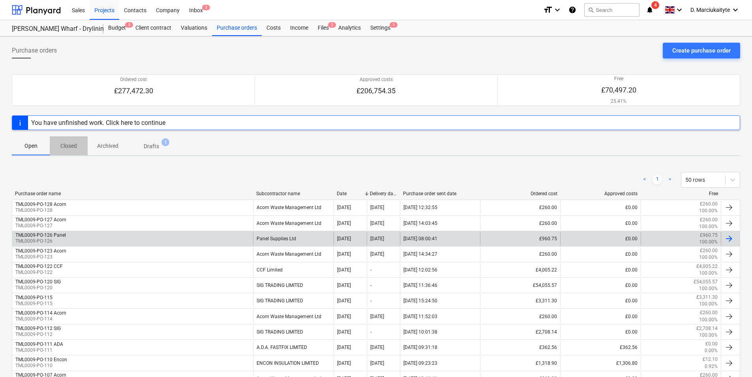
drag, startPoint x: 73, startPoint y: 145, endPoint x: 121, endPoint y: 231, distance: 99.2
click at [71, 145] on p "Closed" at bounding box center [68, 146] width 19 height 8
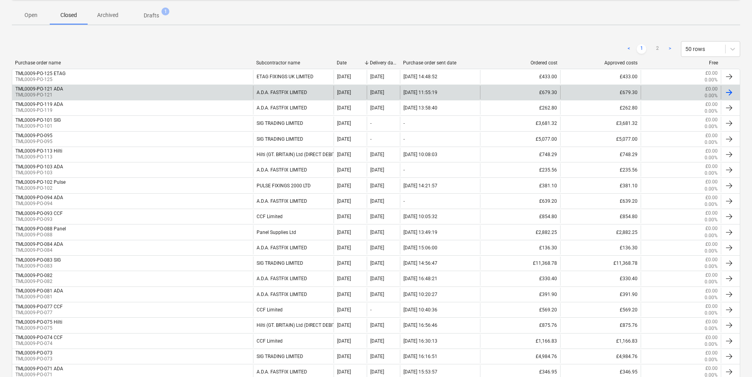
scroll to position [79, 0]
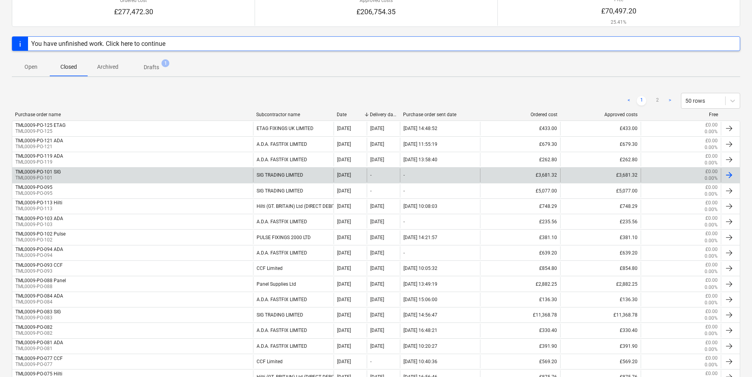
click at [70, 176] on div "TML0009-PO-101 SIG TML0009-PO-101" at bounding box center [132, 174] width 241 height 13
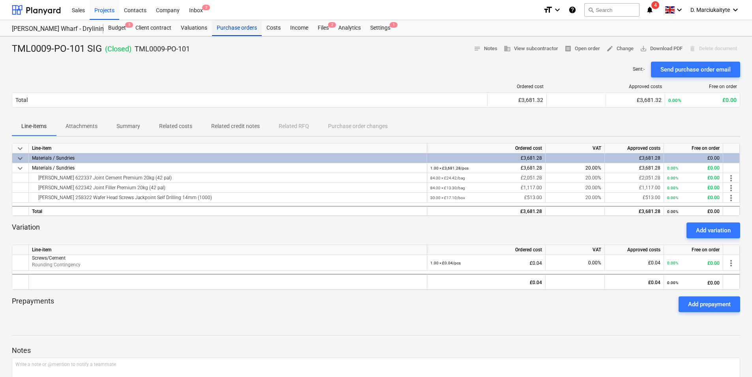
drag, startPoint x: 231, startPoint y: 30, endPoint x: 239, endPoint y: 33, distance: 7.9
click at [232, 29] on div "Purchase orders" at bounding box center [237, 28] width 50 height 16
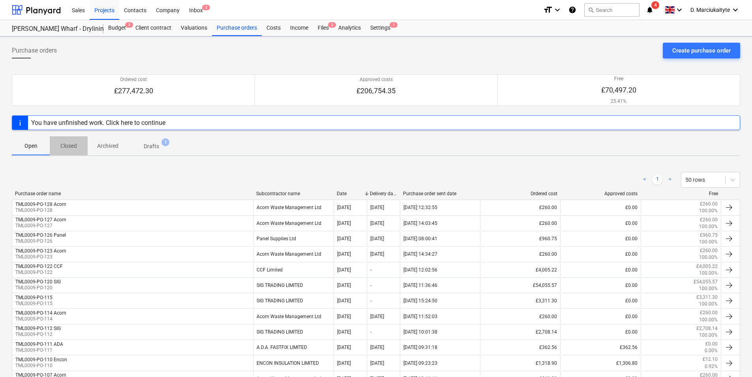
click at [74, 145] on p "Closed" at bounding box center [68, 146] width 19 height 8
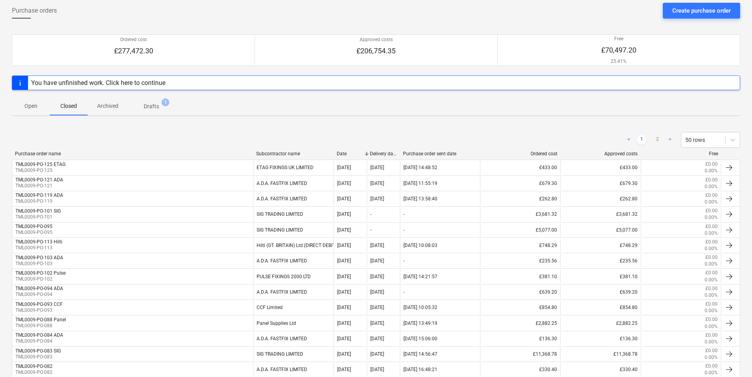
scroll to position [39, 0]
click at [32, 109] on p "Open" at bounding box center [30, 106] width 19 height 8
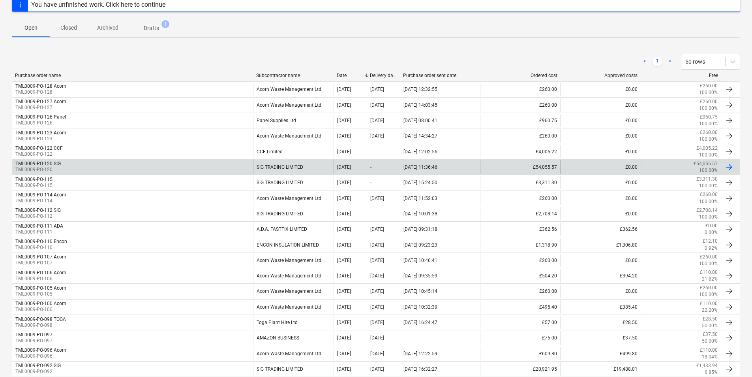
scroll to position [118, 0]
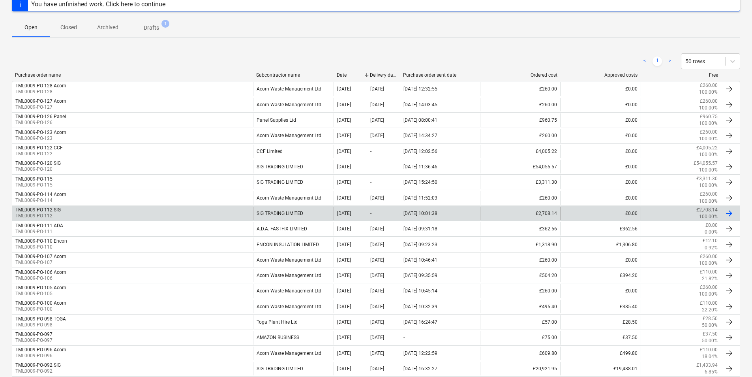
click at [88, 215] on div "TML0009-PO-112 SIG TML0009-PO-112" at bounding box center [132, 213] width 241 height 13
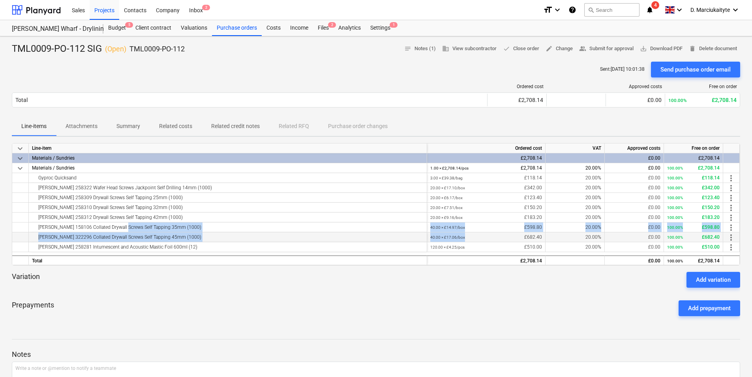
drag, startPoint x: 120, startPoint y: 229, endPoint x: 489, endPoint y: 241, distance: 369.8
click at [489, 241] on div "keyboard_arrow_down Line-item Ordered cost VAT Approved costs Free on order key…" at bounding box center [376, 204] width 729 height 122
click at [174, 118] on button "Related costs" at bounding box center [176, 126] width 52 height 19
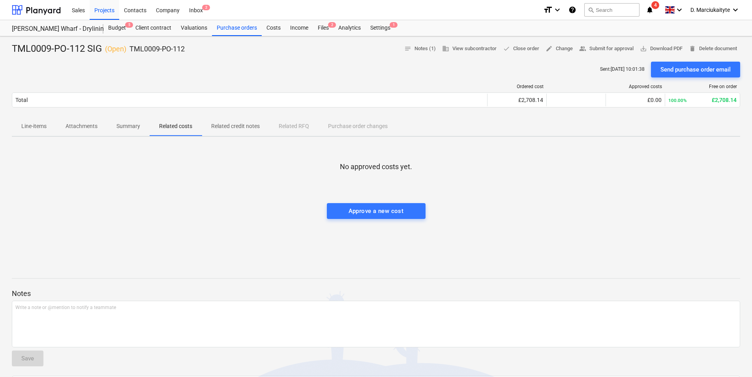
click at [246, 127] on p "Related credit notes" at bounding box center [235, 126] width 49 height 8
drag, startPoint x: 108, startPoint y: 123, endPoint x: 115, endPoint y: 123, distance: 6.7
click at [114, 123] on span "Summary" at bounding box center [128, 126] width 43 height 13
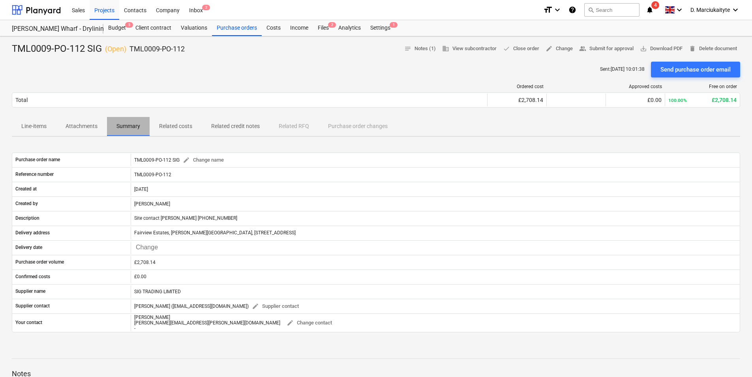
click at [131, 124] on p "Summary" at bounding box center [128, 126] width 24 height 8
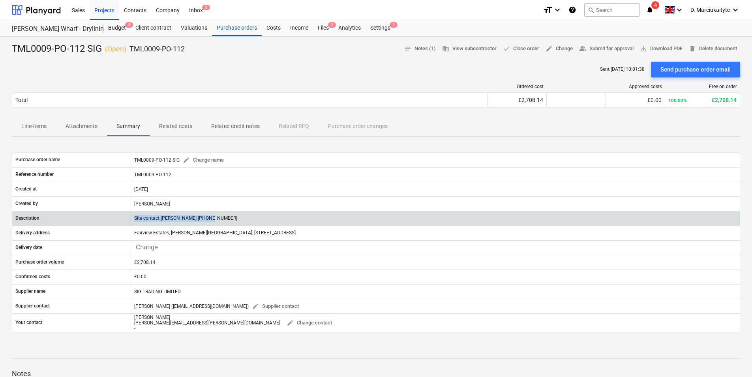
drag, startPoint x: 220, startPoint y: 222, endPoint x: 100, endPoint y: 214, distance: 119.9
click at [107, 220] on div "Description Site contact Andrei 07502 288908" at bounding box center [376, 218] width 728 height 13
copy div "Site contact Andrei 07502 288908"
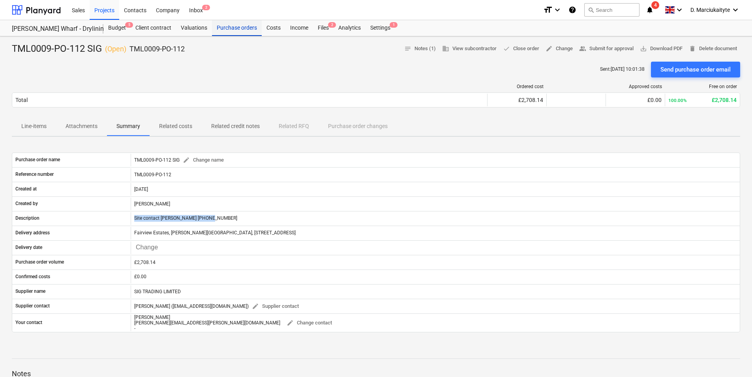
click at [253, 28] on div "Purchase orders" at bounding box center [237, 28] width 50 height 16
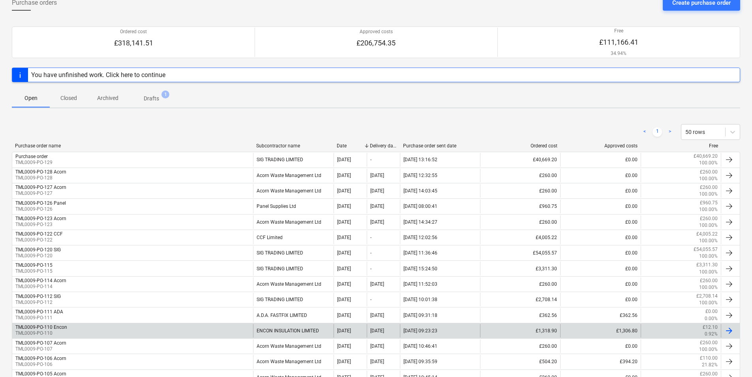
scroll to position [118, 0]
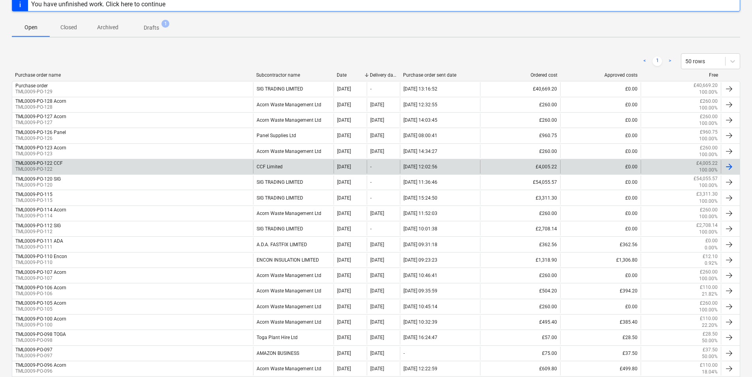
click at [83, 163] on div "TML0009-PO-122 CCF TML0009-PO-122" at bounding box center [132, 166] width 241 height 13
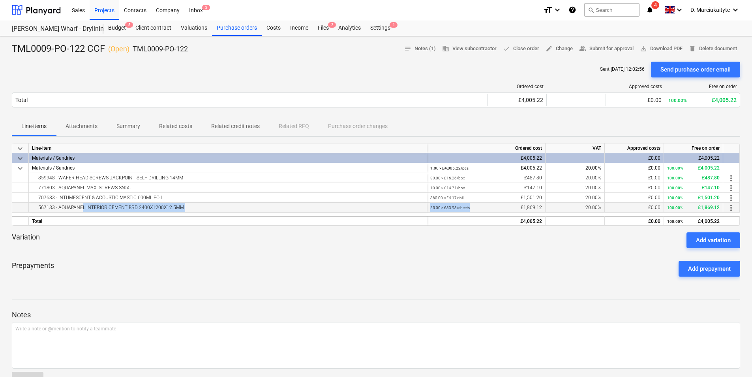
drag, startPoint x: 80, startPoint y: 209, endPoint x: 501, endPoint y: 210, distance: 421.0
click at [0, 0] on div "567133 - AQUAPANEL INTERIOR CEMENT BRD 2400X1200X12.5MM 55.00 × £33.98 / sheets…" at bounding box center [0, 0] width 0 height 0
click at [232, 25] on div "Purchase orders" at bounding box center [237, 28] width 50 height 16
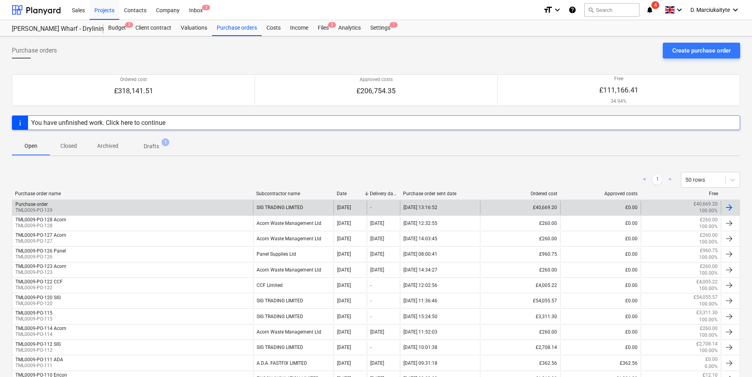
click at [80, 204] on div "Purchase order TML0009-PO-129" at bounding box center [132, 207] width 241 height 13
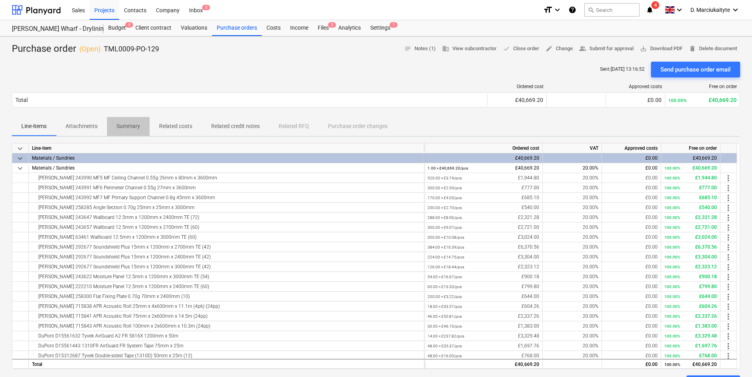
click at [133, 126] on p "Summary" at bounding box center [128, 126] width 24 height 8
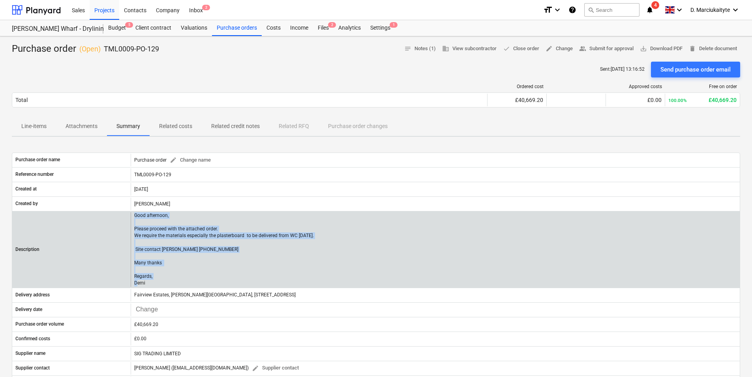
drag, startPoint x: 159, startPoint y: 285, endPoint x: 125, endPoint y: 216, distance: 76.5
click at [125, 216] on div "Description Good afternoon, Please proceed with the attached order. We require …" at bounding box center [376, 249] width 728 height 75
copy div "Good afternoon, Please proceed with the attached order. We require the material…"
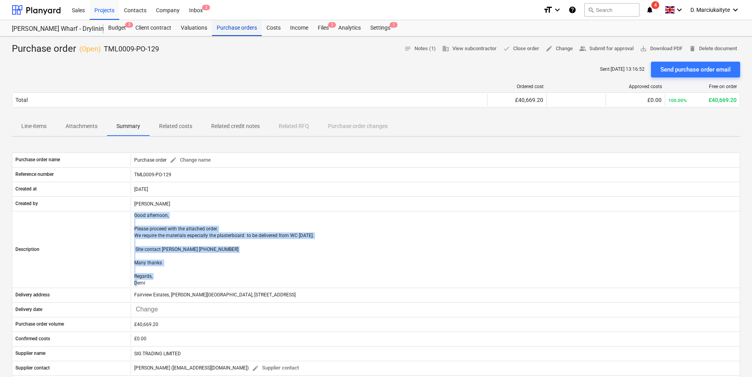
click at [230, 29] on div "Purchase orders" at bounding box center [237, 28] width 50 height 16
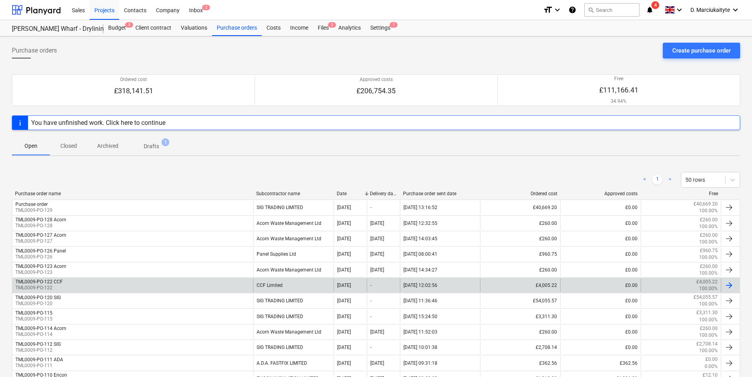
click at [122, 287] on div "TML0009-PO-122 CCF TML0009-PO-122" at bounding box center [132, 284] width 241 height 13
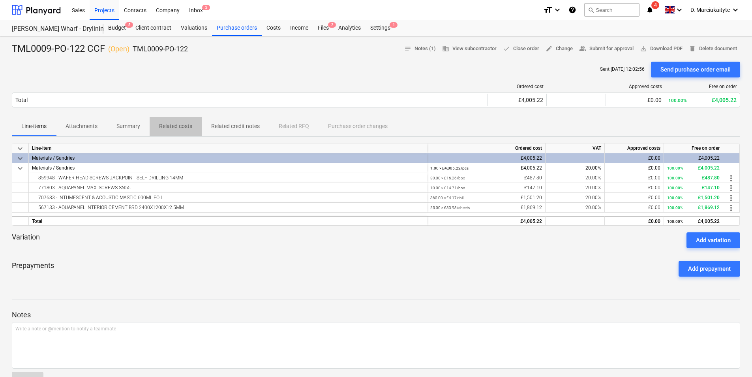
click at [196, 122] on span "Related costs" at bounding box center [176, 126] width 52 height 13
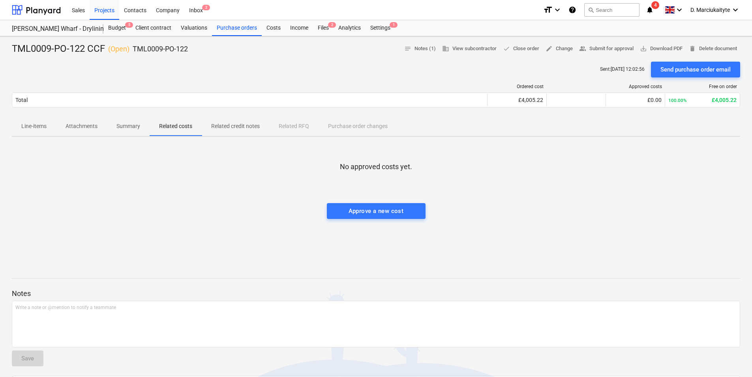
click at [143, 126] on span "Summary" at bounding box center [128, 126] width 43 height 13
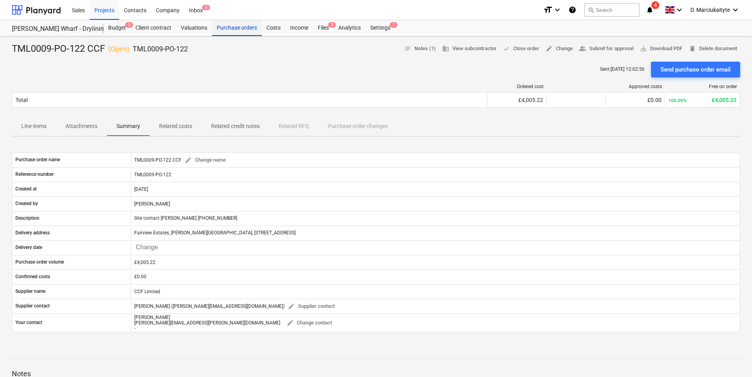
click at [243, 21] on div "Purchase orders" at bounding box center [237, 28] width 50 height 16
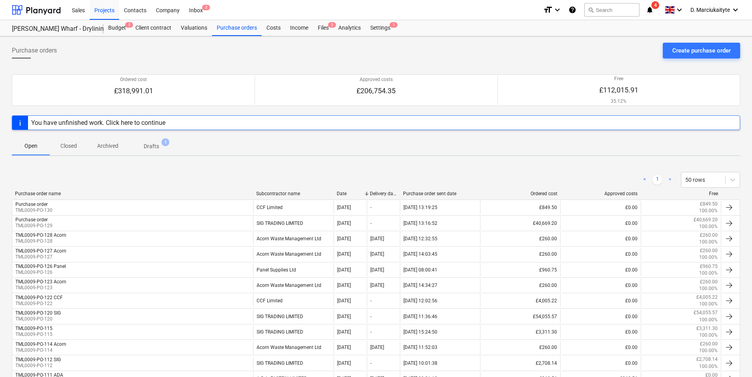
click at [67, 143] on p "Closed" at bounding box center [68, 146] width 19 height 8
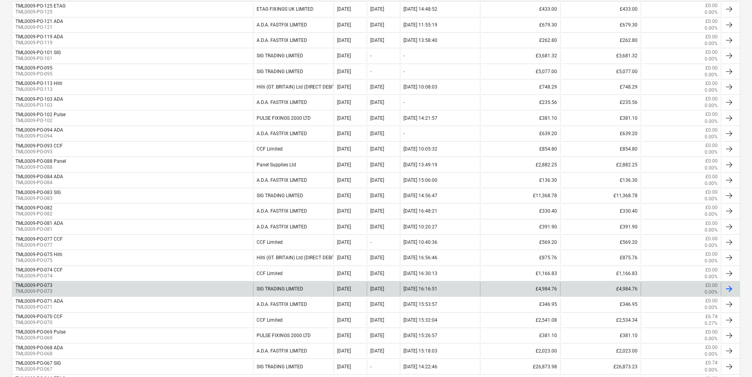
scroll to position [197, 0]
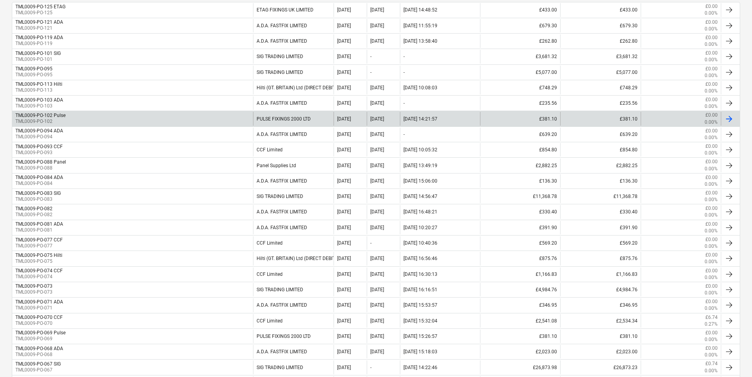
click at [66, 125] on div "TML0009-PO-102 Pulse TML0009-PO-102" at bounding box center [132, 118] width 241 height 13
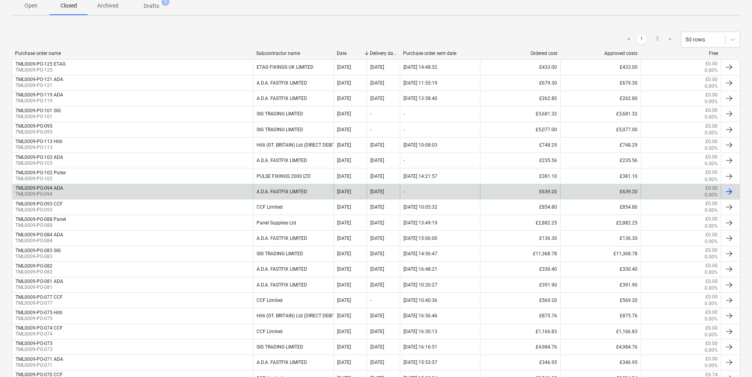
scroll to position [118, 0]
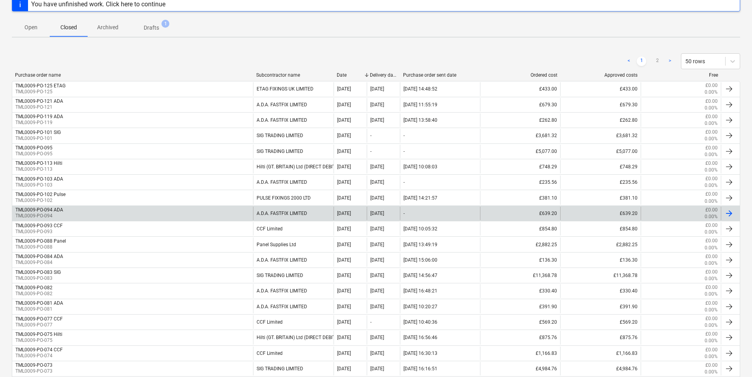
click at [74, 212] on div "TML0009-PO-094 ADA TML0009-PO-094" at bounding box center [132, 213] width 241 height 13
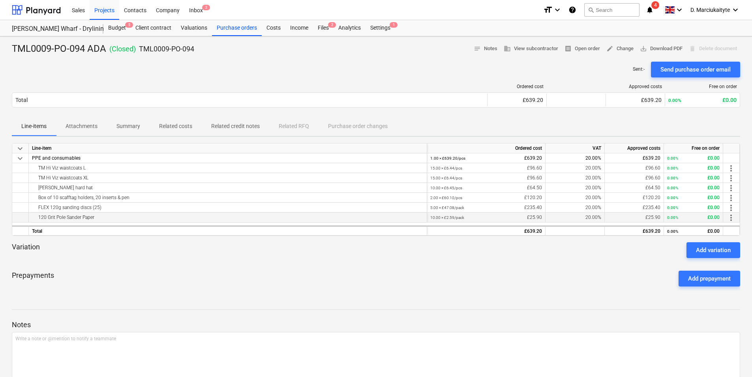
drag, startPoint x: 65, startPoint y: 208, endPoint x: 186, endPoint y: 214, distance: 120.6
click at [186, 214] on div "keyboard_arrow_down Line-item Ordered cost VAT Approved costs Free on order key…" at bounding box center [376, 189] width 729 height 93
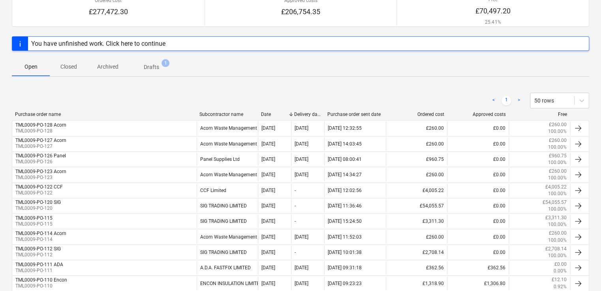
scroll to position [158, 0]
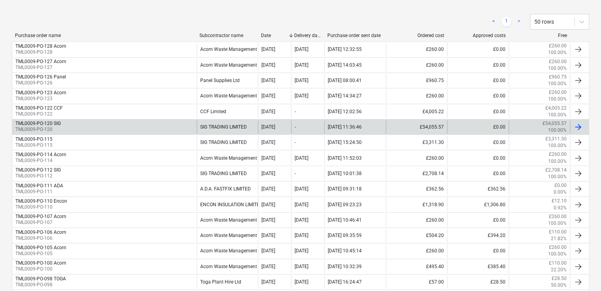
click at [60, 126] on p "TML0009-PO-120" at bounding box center [37, 129] width 45 height 7
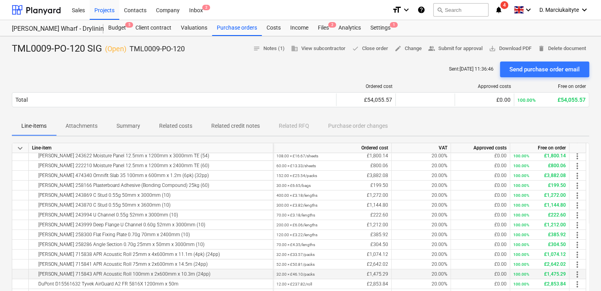
scroll to position [122, 0]
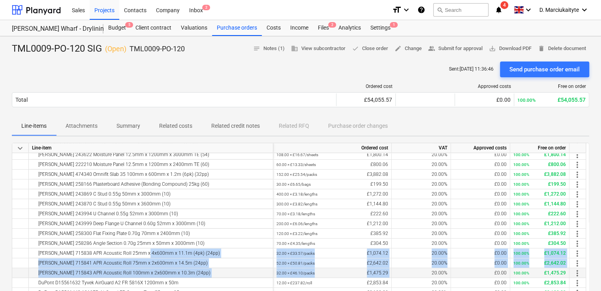
drag, startPoint x: 141, startPoint y: 254, endPoint x: 400, endPoint y: 276, distance: 259.6
click at [400, 276] on div "keyboard_arrow_down Line-item Ordered cost VAT Approved costs Free on order [PE…" at bounding box center [300, 230] width 577 height 175
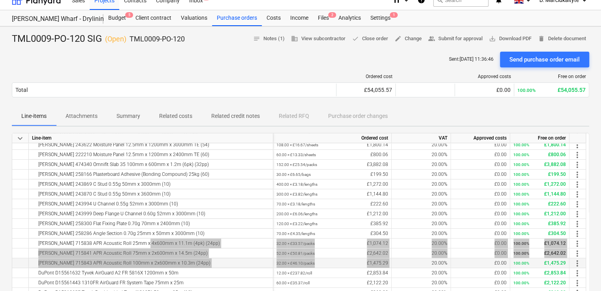
scroll to position [39, 0]
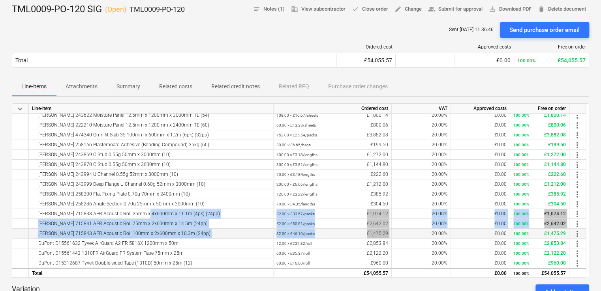
click at [158, 231] on div "[PERSON_NAME] 715843 APR Acoustic Roll 100mm x 2x600mm x 10.3m (24pp)" at bounding box center [151, 233] width 238 height 9
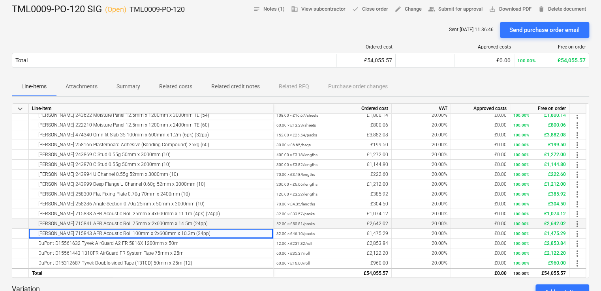
drag, startPoint x: 184, startPoint y: 222, endPoint x: 179, endPoint y: 223, distance: 4.9
click at [179, 223] on div "[PERSON_NAME] 715841 APR Acoustic Roll 75mm x 2x600mm x 14.5m (24pp)" at bounding box center [151, 223] width 238 height 9
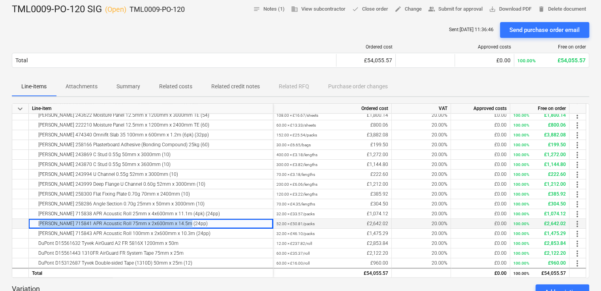
drag, startPoint x: 180, startPoint y: 225, endPoint x: 36, endPoint y: 223, distance: 144.9
click at [36, 223] on div "[PERSON_NAME] 715841 APR Acoustic Roll 75mm x 2x600mm x 14.5m (24pp)" at bounding box center [151, 223] width 238 height 9
copy div "[PERSON_NAME] 715841 APR Acoustic Roll 75mm x 2x600mm x 14.5m (24pp)"
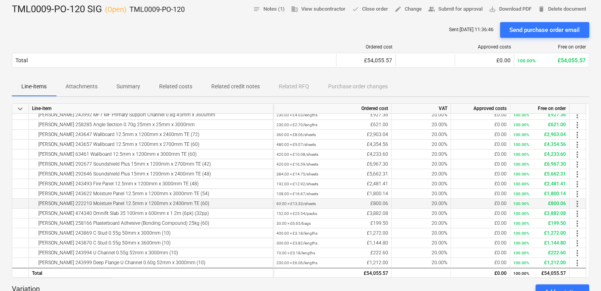
scroll to position [0, 0]
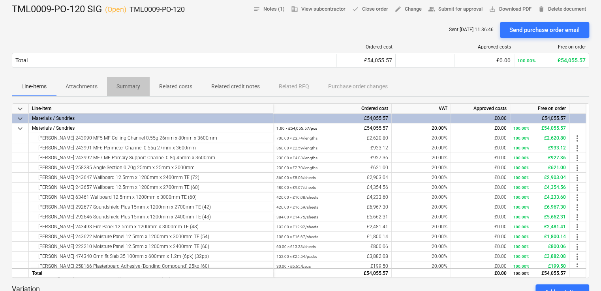
click at [127, 88] on p "Summary" at bounding box center [128, 87] width 24 height 8
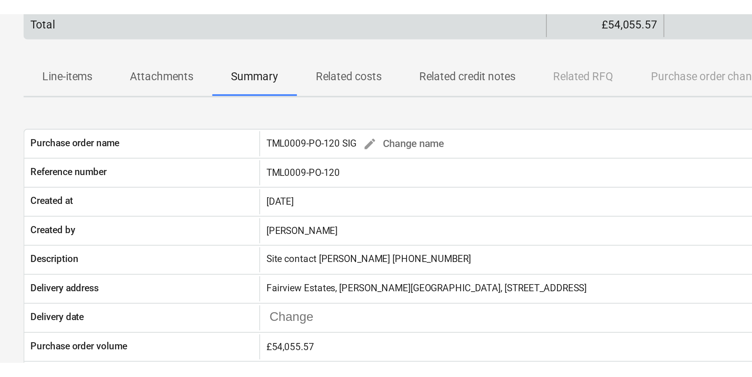
scroll to position [95, 0]
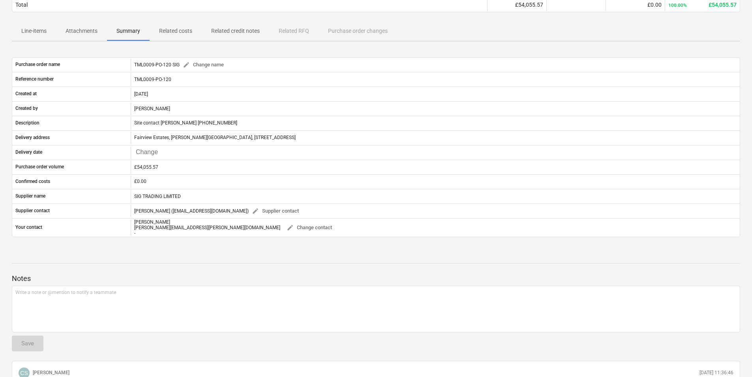
click at [86, 27] on p "Attachments" at bounding box center [82, 31] width 32 height 8
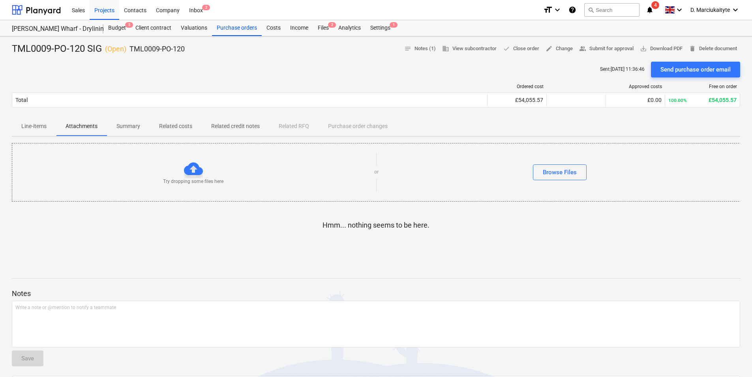
click at [36, 122] on p "Line-items" at bounding box center [33, 126] width 25 height 8
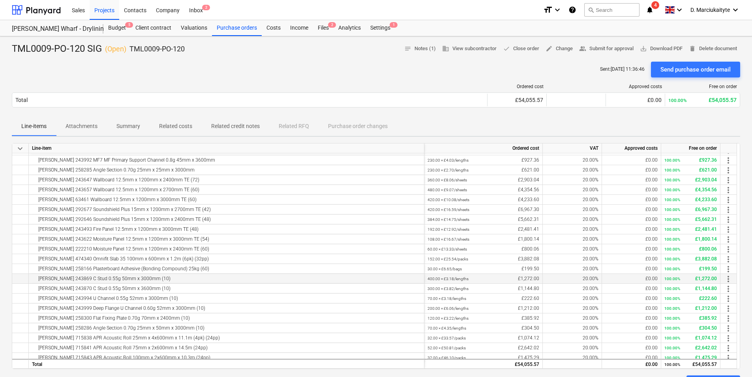
scroll to position [71, 0]
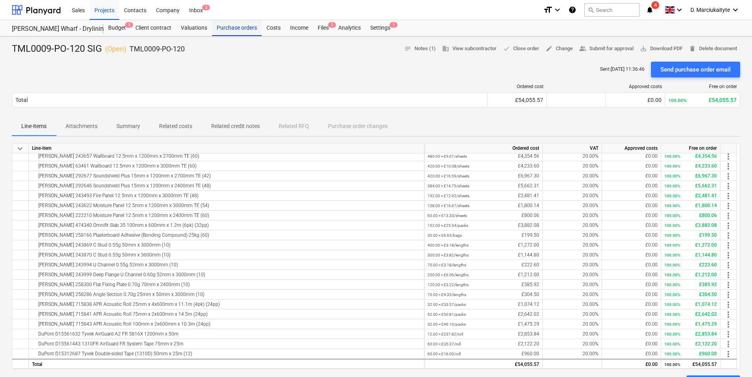
click at [254, 26] on div "Purchase orders" at bounding box center [237, 28] width 50 height 16
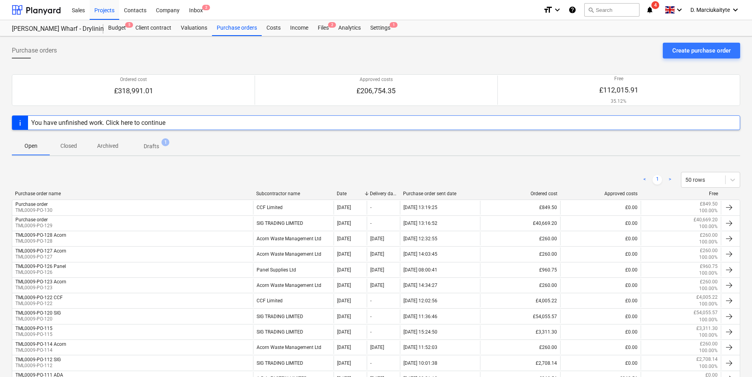
click at [70, 145] on p "Closed" at bounding box center [68, 146] width 19 height 8
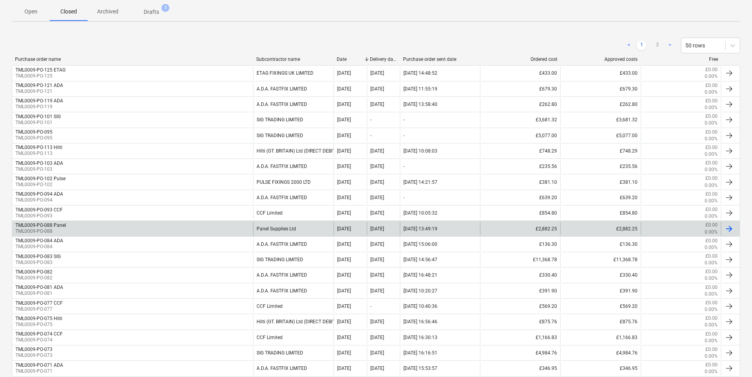
scroll to position [158, 0]
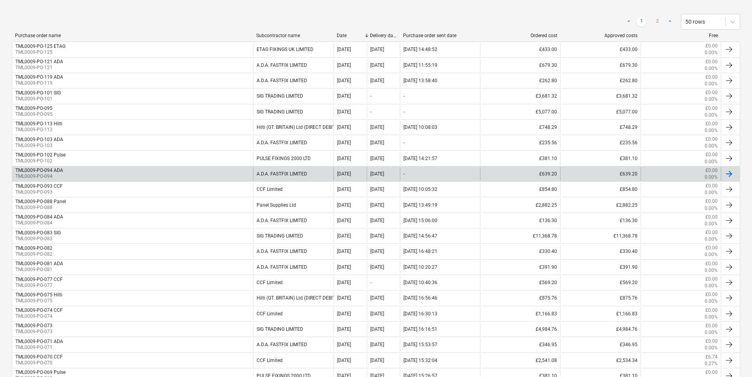
click at [70, 171] on div "TML0009-PO-094 ADA TML0009-PO-094" at bounding box center [132, 173] width 241 height 13
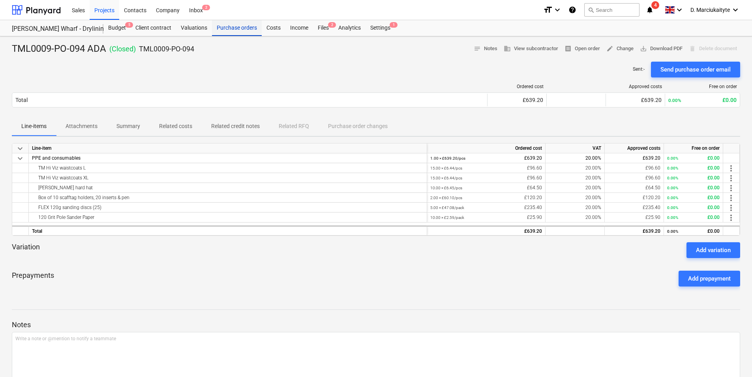
drag, startPoint x: 236, startPoint y: 28, endPoint x: 243, endPoint y: 30, distance: 7.4
click at [236, 28] on div "Purchase orders" at bounding box center [237, 28] width 50 height 16
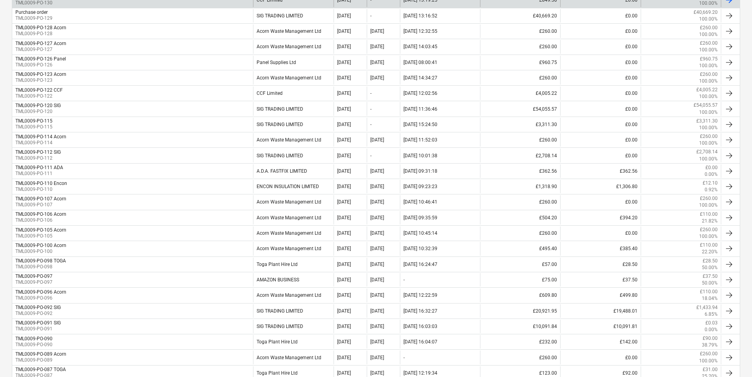
scroll to position [79, 0]
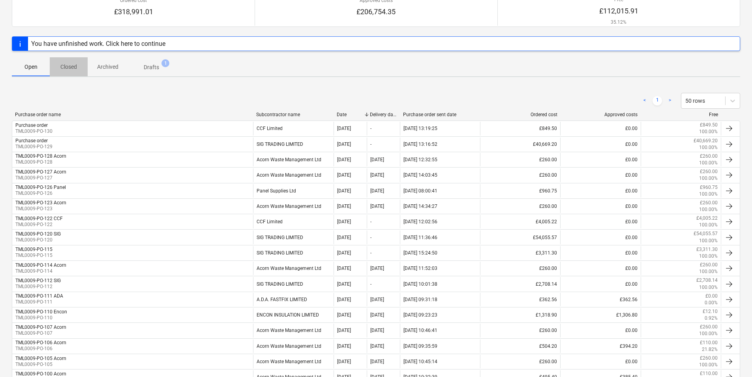
click at [73, 69] on p "Closed" at bounding box center [68, 67] width 19 height 8
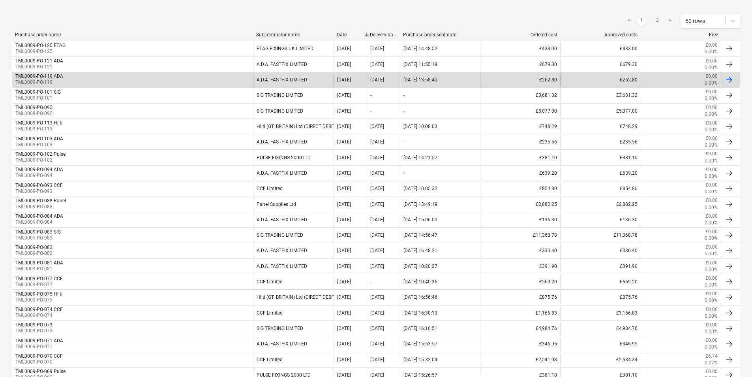
scroll to position [118, 0]
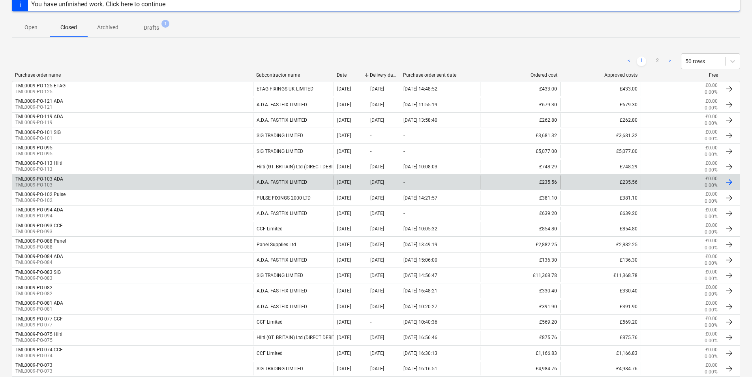
click at [68, 183] on div "TML0009-PO-103 ADA TML0009-PO-103" at bounding box center [132, 181] width 241 height 13
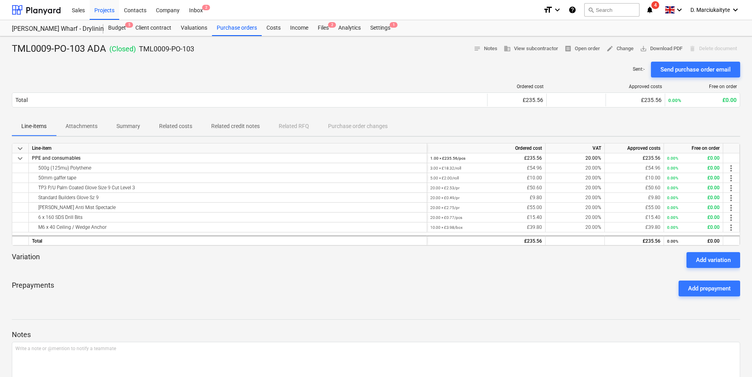
click at [133, 127] on p "Summary" at bounding box center [128, 126] width 24 height 8
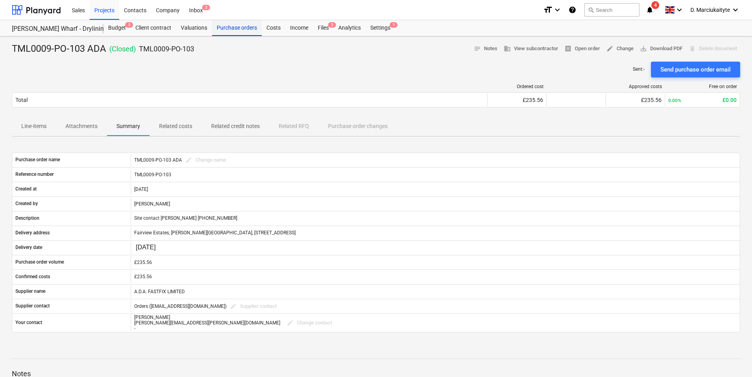
click at [247, 28] on div "Purchase orders" at bounding box center [237, 28] width 50 height 16
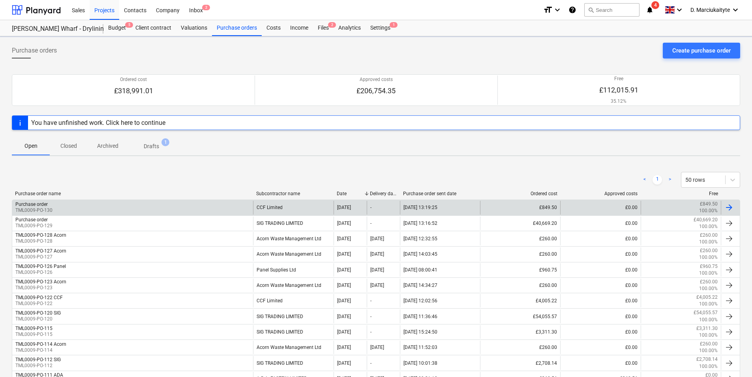
click at [163, 203] on div "Purchase order TML0009-PO-130" at bounding box center [132, 207] width 241 height 13
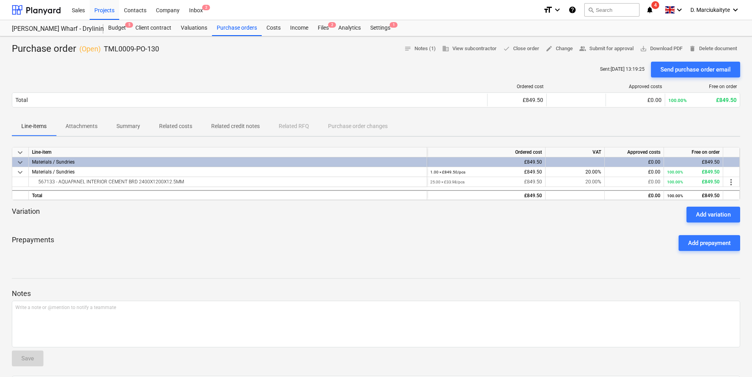
click at [130, 125] on p "Summary" at bounding box center [128, 126] width 24 height 8
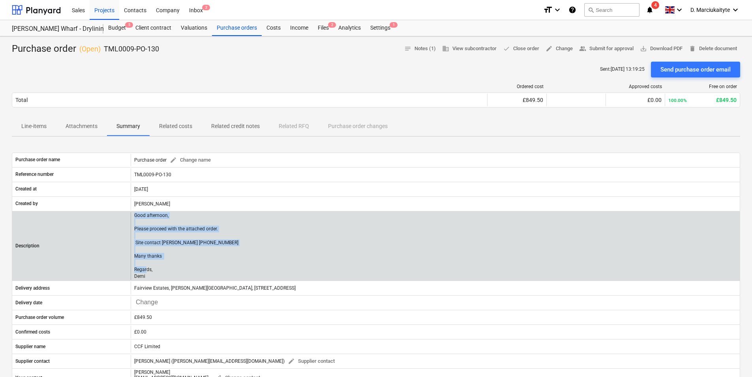
drag, startPoint x: 164, startPoint y: 285, endPoint x: 124, endPoint y: 213, distance: 82.4
click at [124, 213] on div "Description Good afternoon, Please proceed with the attached order. Site contac…" at bounding box center [376, 246] width 728 height 68
copy div "Good afternoon, Please proceed with the attached order. Site contact [PERSON_NA…"
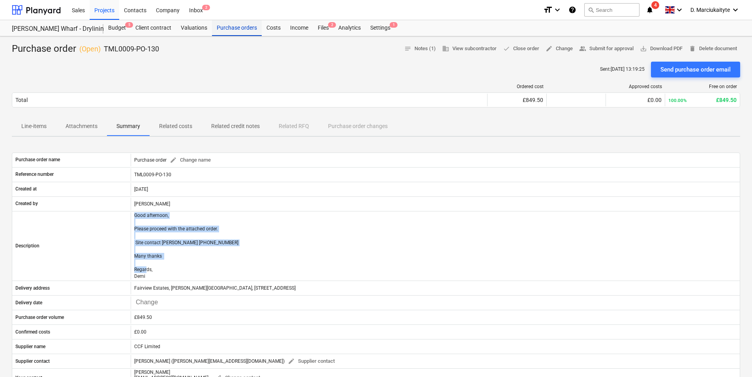
click at [236, 30] on div "Purchase orders" at bounding box center [237, 28] width 50 height 16
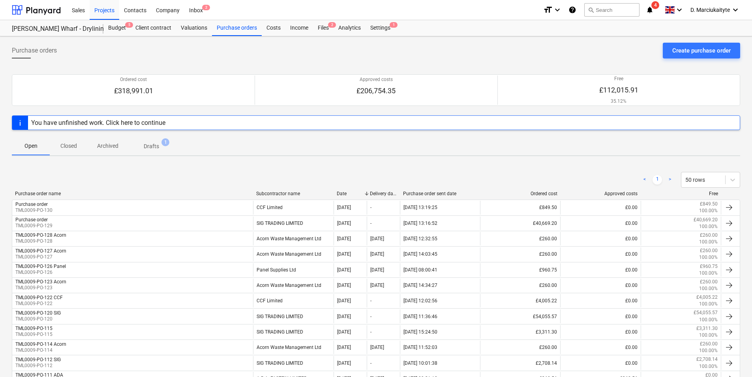
click at [288, 193] on div "Subcontractor name" at bounding box center [293, 194] width 74 height 6
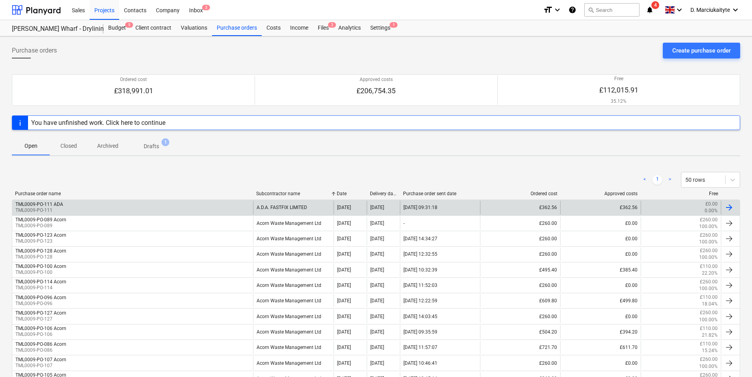
click at [293, 203] on div "A.D.A. FASTFIX LIMITED" at bounding box center [293, 207] width 80 height 13
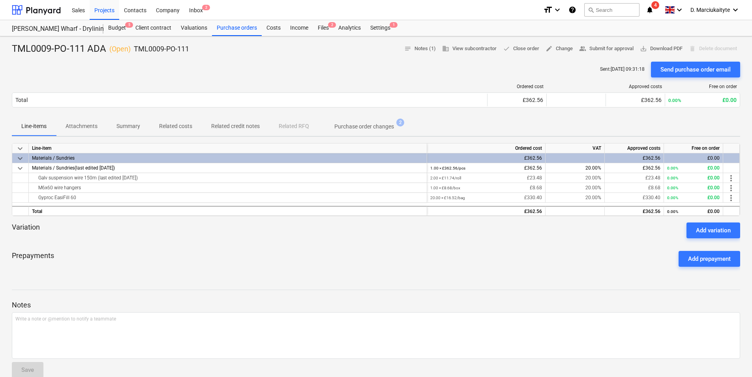
click at [177, 129] on p "Related costs" at bounding box center [175, 126] width 33 height 8
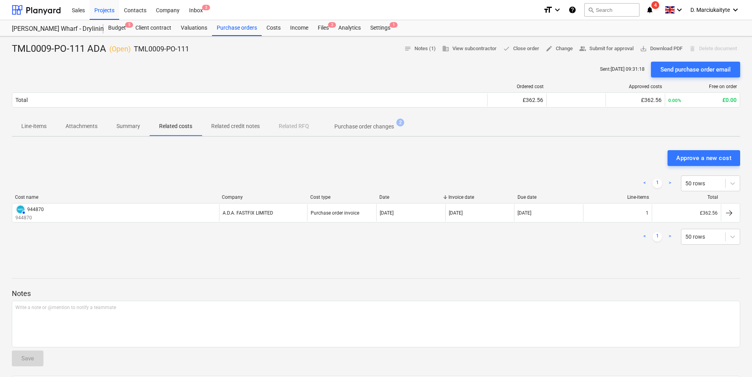
click at [126, 130] on p "Summary" at bounding box center [128, 126] width 24 height 8
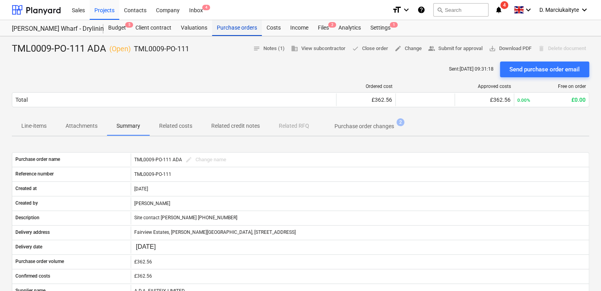
click at [232, 26] on div "Purchase orders" at bounding box center [237, 28] width 50 height 16
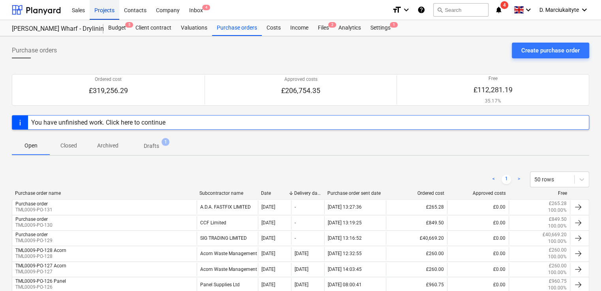
click at [93, 14] on div "Projects" at bounding box center [105, 10] width 30 height 20
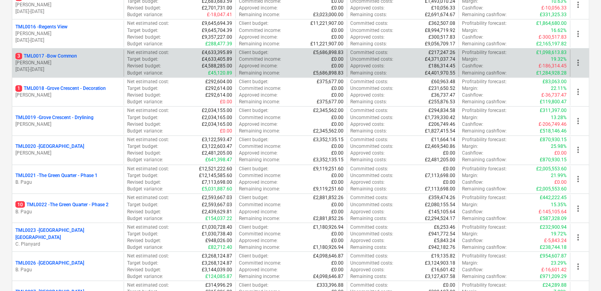
scroll to position [513, 0]
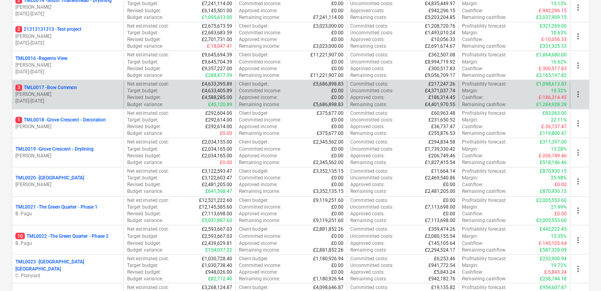
click at [104, 92] on p "[PERSON_NAME]" at bounding box center [67, 94] width 105 height 7
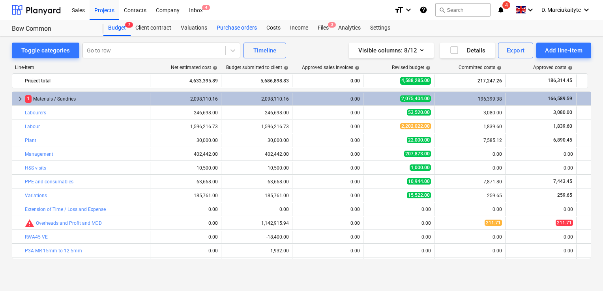
click at [236, 28] on div "Purchase orders" at bounding box center [237, 28] width 50 height 16
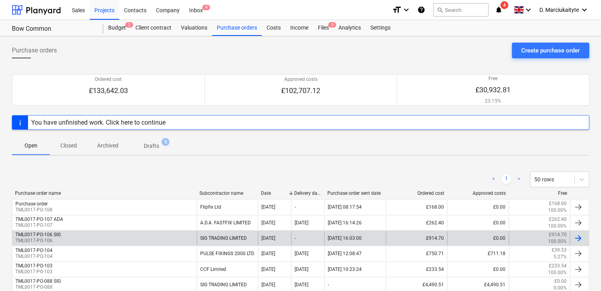
click at [124, 237] on div "TML0017-PO-106 SIG TML0017-PO-106" at bounding box center [104, 238] width 184 height 13
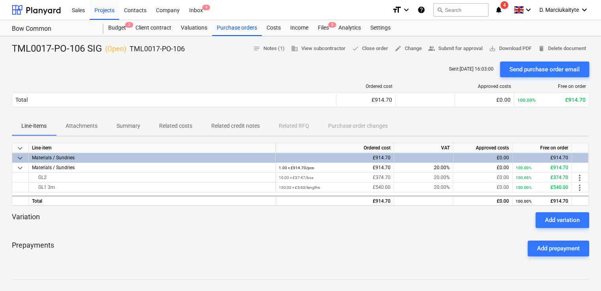
click at [105, 228] on div at bounding box center [300, 231] width 577 height 6
click at [106, 13] on div "Projects" at bounding box center [105, 10] width 30 height 20
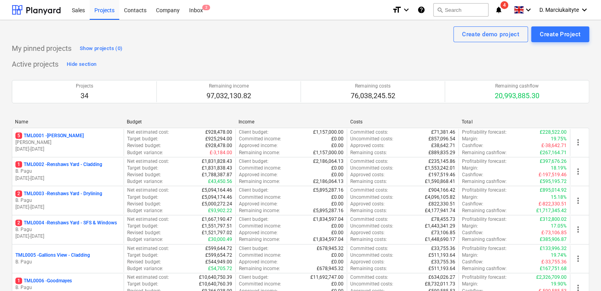
click at [88, 133] on div "5 TML0001 - [PERSON_NAME]" at bounding box center [67, 136] width 105 height 7
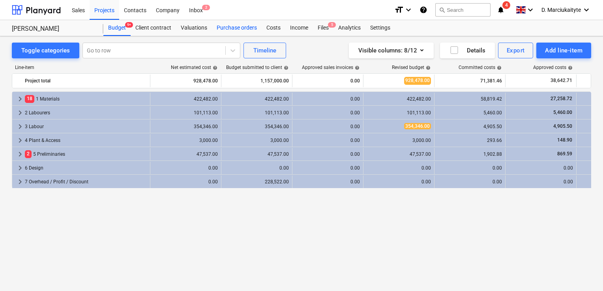
click at [250, 32] on div "Purchase orders" at bounding box center [237, 28] width 50 height 16
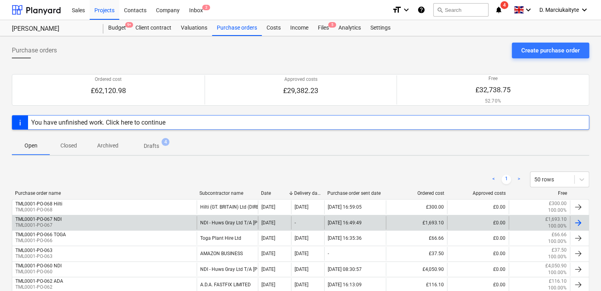
click at [134, 226] on div "TML0001-PO-067 NDI TML0001-PO-067" at bounding box center [104, 222] width 184 height 13
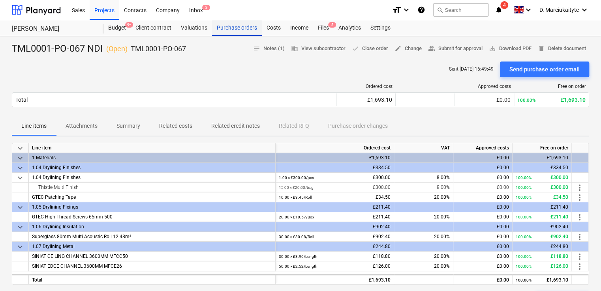
click at [221, 29] on div "Purchase orders" at bounding box center [237, 28] width 50 height 16
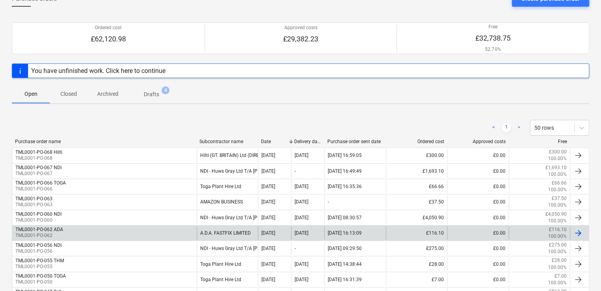
scroll to position [118, 0]
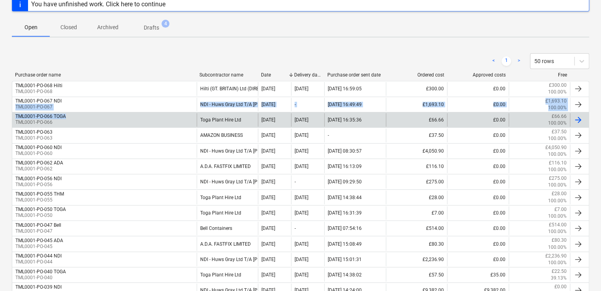
drag, startPoint x: 119, startPoint y: 97, endPoint x: 120, endPoint y: 115, distance: 17.4
click at [120, 115] on div "TML0001-PO-068 Hilti TML0001-PO-068 Hilti (GT. BRITAIN) Ltd (DIRECT DEBIT) [DAT…" at bounding box center [300, 267] width 577 height 373
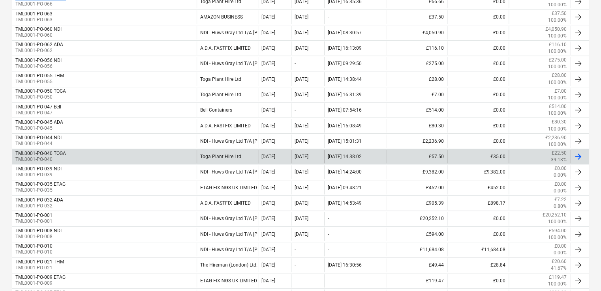
scroll to position [158, 0]
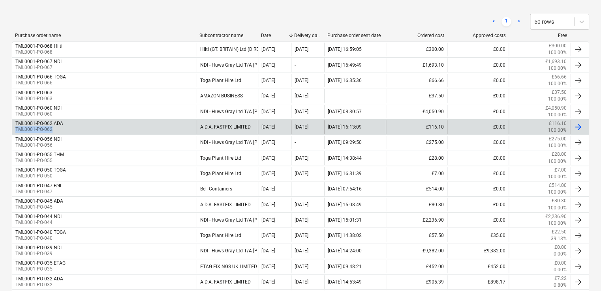
click at [96, 127] on div "TML0001-PO-062 ADA TML0001-PO-062" at bounding box center [104, 126] width 184 height 13
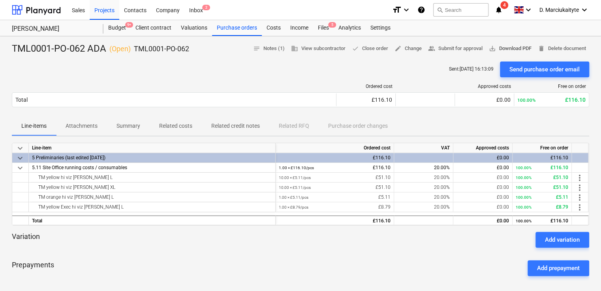
click at [498, 53] on span "save_alt Download PDF" at bounding box center [510, 48] width 43 height 9
drag, startPoint x: 178, startPoint y: 51, endPoint x: 131, endPoint y: 48, distance: 46.7
click at [131, 48] on div "TML0001-PO-062 ADA ( Open ) TML0001-PO-062 notes Notes (1) business View subcon…" at bounding box center [300, 49] width 577 height 13
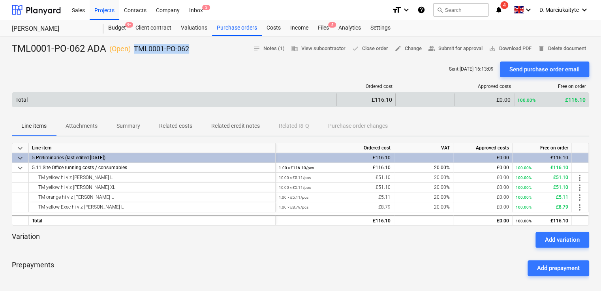
copy div "TML0001-PO-062"
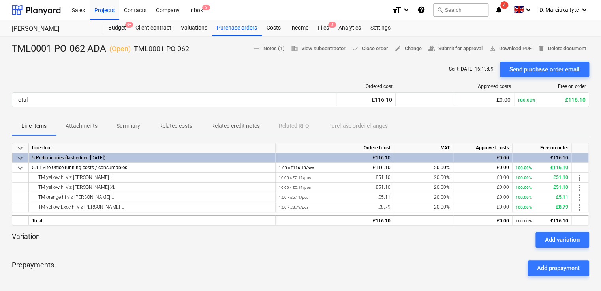
click at [197, 82] on div "Ordered cost Approved costs Free on order Total £116.10 £0.00 100.00% £116.10 P…" at bounding box center [300, 96] width 577 height 39
drag, startPoint x: 182, startPoint y: 53, endPoint x: 133, endPoint y: 51, distance: 48.6
click at [133, 51] on div "TML0001-PO-062 ADA ( Open ) TML0001-PO-062 notes Notes (1) business View subcon…" at bounding box center [300, 49] width 577 height 13
copy p "TML0001-PO-062"
click at [114, 11] on div "Projects" at bounding box center [105, 10] width 30 height 20
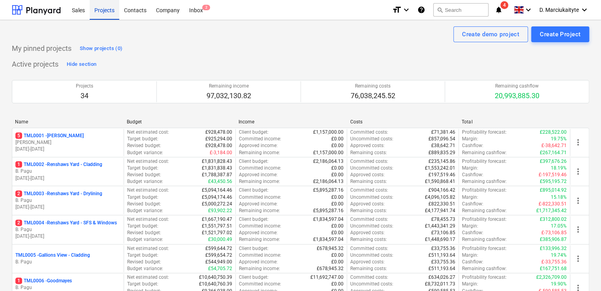
click at [111, 14] on div "Projects" at bounding box center [105, 10] width 30 height 20
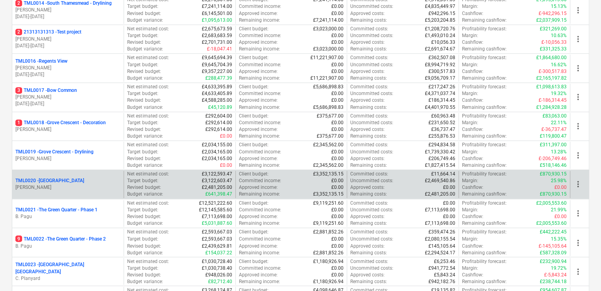
scroll to position [513, 0]
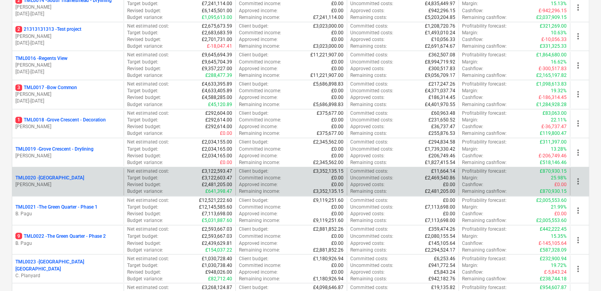
click at [60, 178] on p "TML0020 - [GEOGRAPHIC_DATA]" at bounding box center [49, 178] width 69 height 7
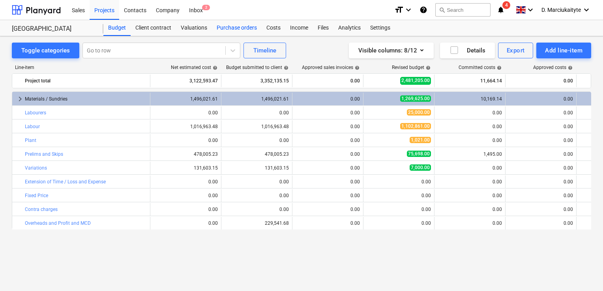
click at [227, 29] on div "Purchase orders" at bounding box center [237, 28] width 50 height 16
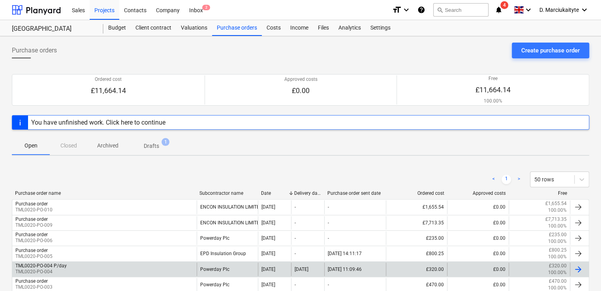
scroll to position [75, 0]
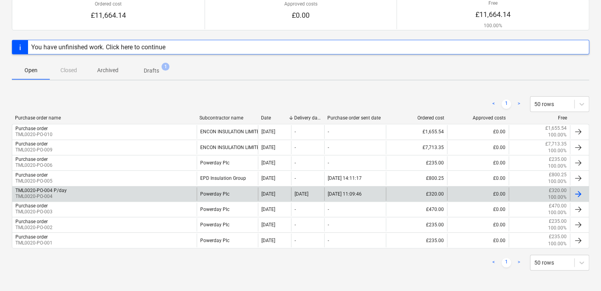
click at [224, 198] on div "Powerday Plc" at bounding box center [228, 194] width 62 height 13
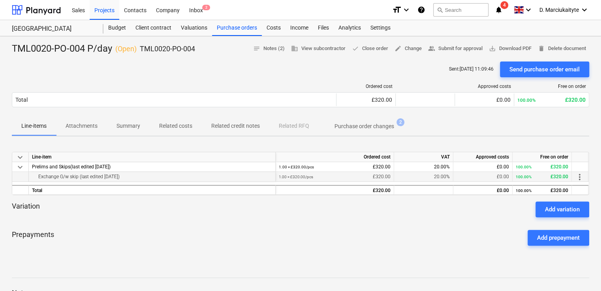
drag, startPoint x: 146, startPoint y: 177, endPoint x: 25, endPoint y: 175, distance: 120.4
click at [0, 0] on div "Exchange G/w skip (last edited [DATE]) 1.00 × £320.00 / pcs £320.00 20.00% £0.0…" at bounding box center [0, 0] width 0 height 0
copy div "Exchange G/w skip (last edited [DATE])"
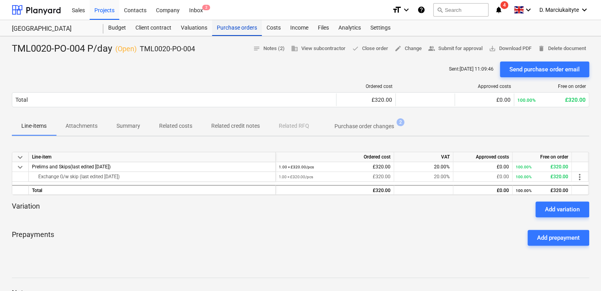
click at [242, 34] on div "Purchase orders" at bounding box center [237, 28] width 50 height 16
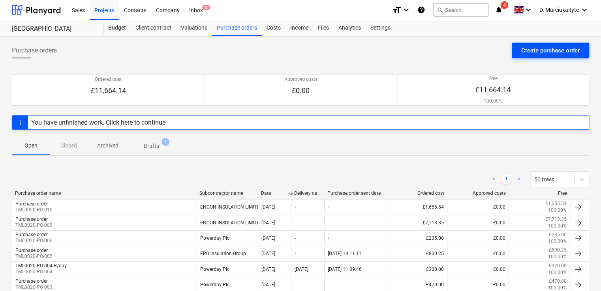
click at [543, 50] on div "Create purchase order" at bounding box center [550, 50] width 58 height 10
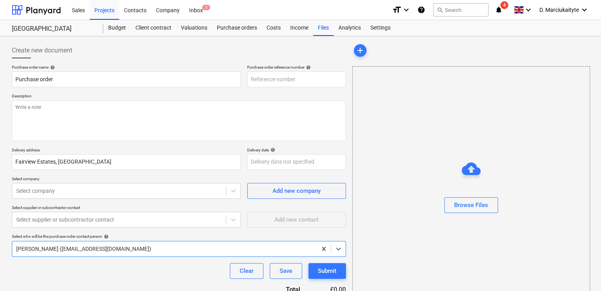
type textarea "x"
type input "TML0020-PO-011"
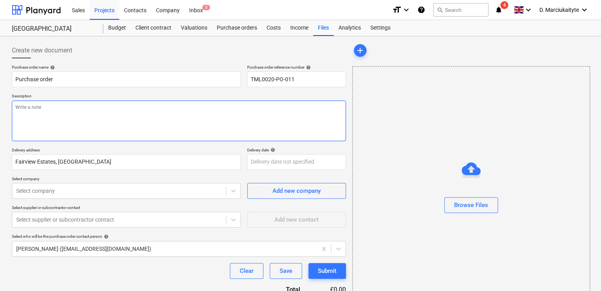
drag, startPoint x: 98, startPoint y: 117, endPoint x: 105, endPoint y: 114, distance: 8.1
click at [99, 116] on textarea at bounding box center [179, 121] width 334 height 41
type textarea "x"
type textarea "A"
type textarea "x"
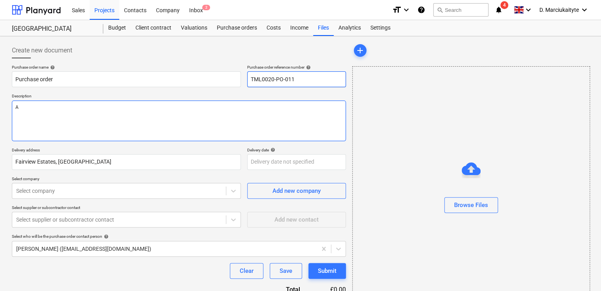
type textarea "Af"
type textarea "x"
type textarea "Aft"
type textarea "x"
type textarea "Afte"
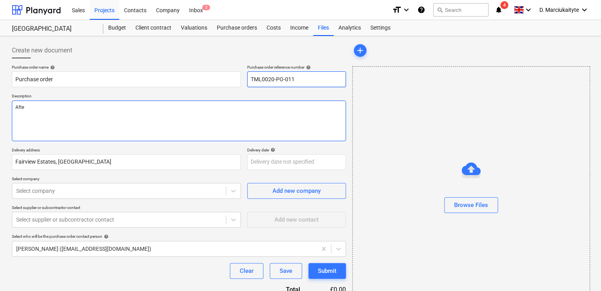
type textarea "x"
type textarea "After"
type textarea "x"
type textarea "Aftern"
type textarea "x"
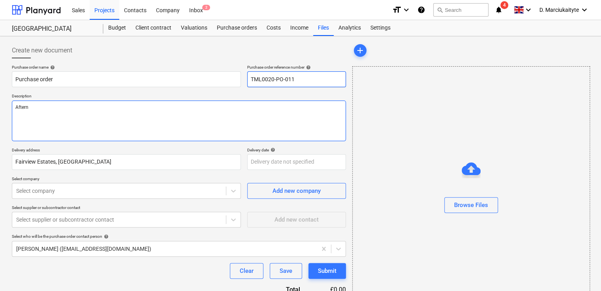
type textarea "Afterno"
type textarea "x"
type textarea "Afternoo"
type textarea "x"
type textarea "Afternoon"
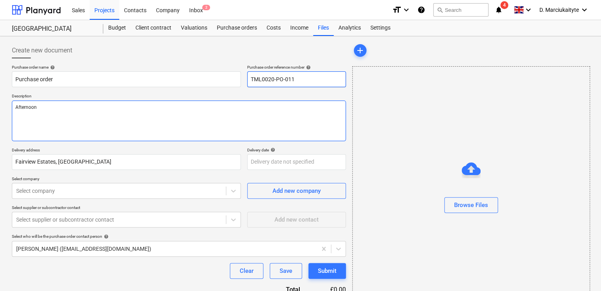
type textarea "x"
type textarea "Afternoon,"
type textarea "x"
type textarea "Afternoon,"
type textarea "x"
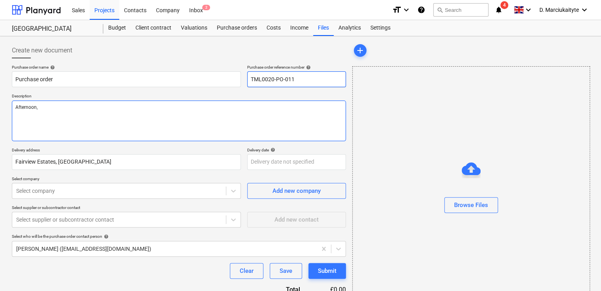
type textarea "Afternoon,"
type textarea "x"
type textarea "Afternoon, P"
type textarea "x"
type textarea "Afternoon, Pl"
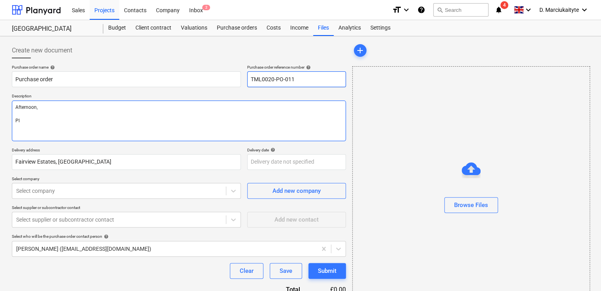
type textarea "x"
type textarea "Afternoon, Ple"
type textarea "x"
type textarea "Afternoon, [GEOGRAPHIC_DATA]"
type textarea "x"
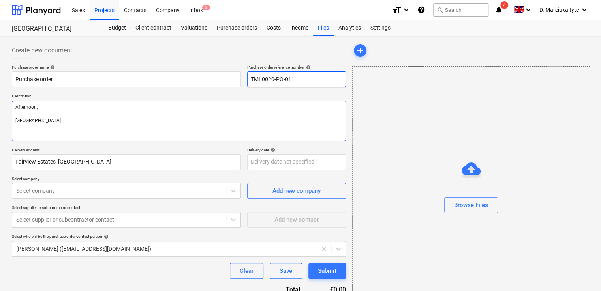
type textarea "Afternoon, Pleas"
type textarea "x"
type textarea "Afternoon, Please"
type textarea "x"
type textarea "Afternoon, Please"
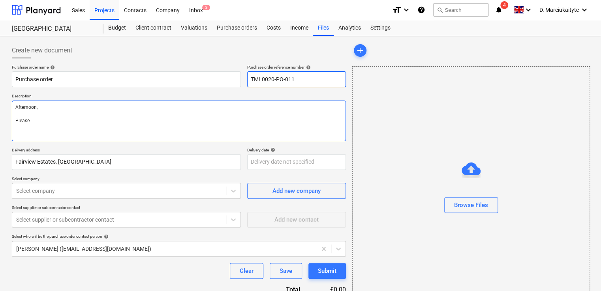
type textarea "x"
type textarea "Afternoon, Please a"
type textarea "x"
type textarea "Afternoon, Please ar"
type textarea "x"
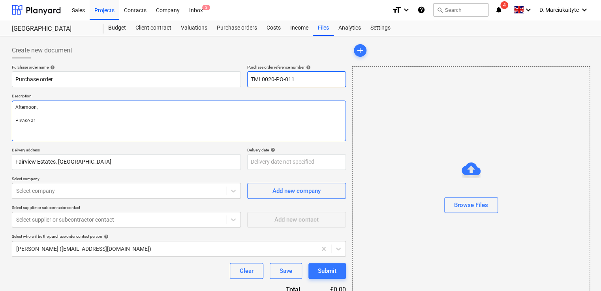
type textarea "Afternoon, Please arr"
type textarea "x"
type textarea "Afternoon, Please arra"
type textarea "x"
type textarea "Afternoon, Please"
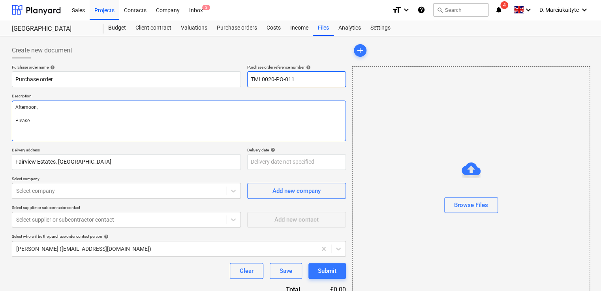
type textarea "x"
type textarea "Afternoon, Please"
type textarea "x"
type textarea "Afternoon, Pleas"
type textarea "x"
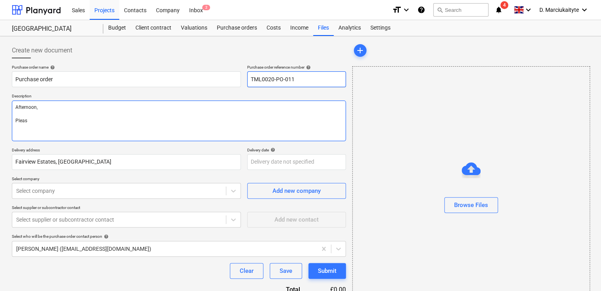
type textarea "Afternoon, [GEOGRAPHIC_DATA]"
type textarea "x"
type textarea "Afternoon, Ple"
type textarea "x"
type textarea "Afternoon, P"
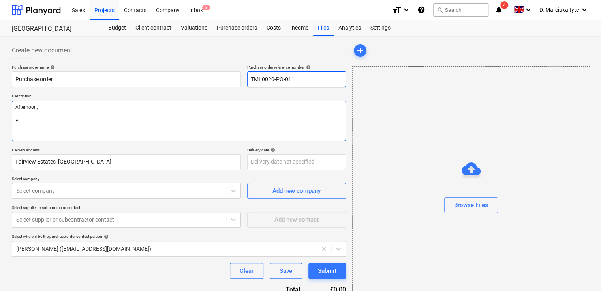
type textarea "x"
type textarea "Afternoon,"
type textarea "x"
type textarea "Afternoon,"
type textarea "x"
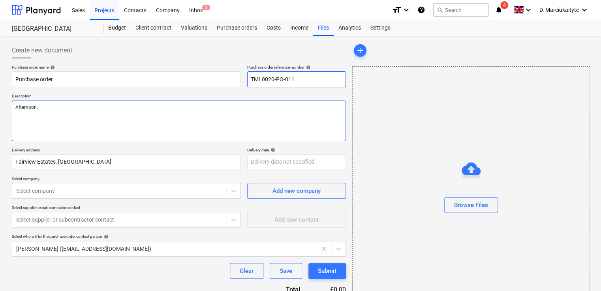
type textarea "Afternoon,"
type textarea "x"
type textarea "Afternoon,"
type textarea "x"
type textarea "Afternoon,"
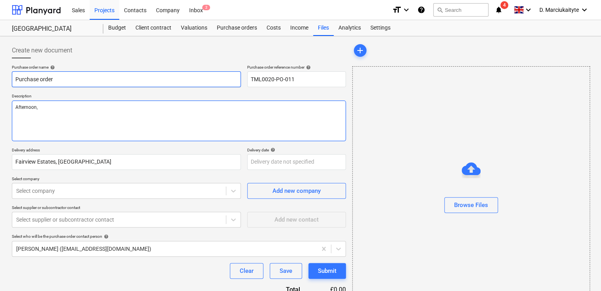
type textarea "x"
type textarea "Afternoon, P"
type textarea "x"
type textarea "Afternoon, Pl"
type textarea "x"
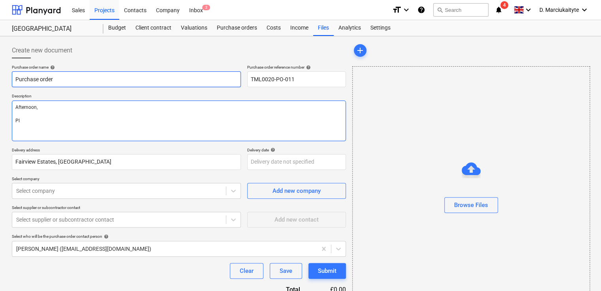
type textarea "Afternoon, Ple"
type textarea "x"
type textarea "Afternoon, Pleas"
type textarea "x"
type textarea "Afternoon, Please"
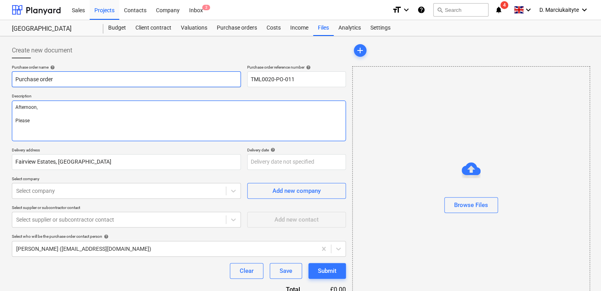
type textarea "x"
type textarea "Afternoon, Please"
type textarea "x"
type textarea "Afternoon, Please a"
type textarea "x"
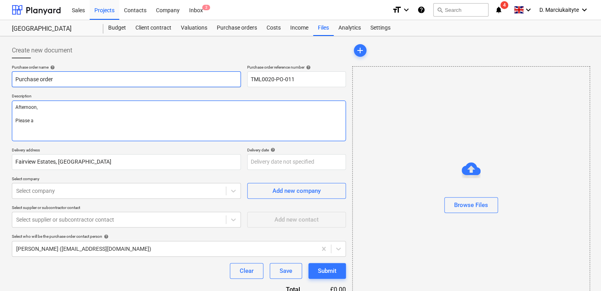
type textarea "Afternoon, Please ar"
type textarea "x"
type textarea "Afternoon, Please arr"
type textarea "x"
type textarea "Afternoon, Please arra"
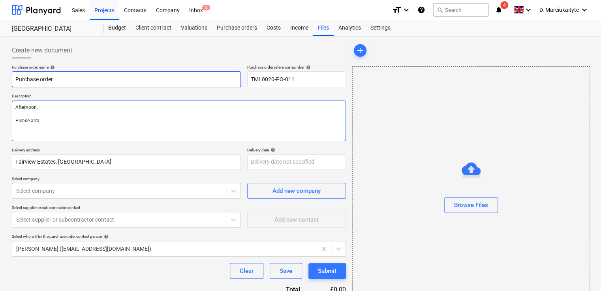
type textarea "x"
type textarea "Afternoon, Please arran"
type textarea "x"
type textarea "Afternoon, Please arrang"
type textarea "x"
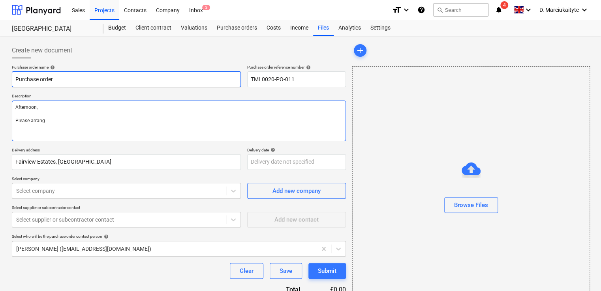
type textarea "Afternoon, Please arrange"
type textarea "x"
type textarea "Afternoon, Please arrange"
type textarea "x"
type textarea "Afternoon, Please arrange e"
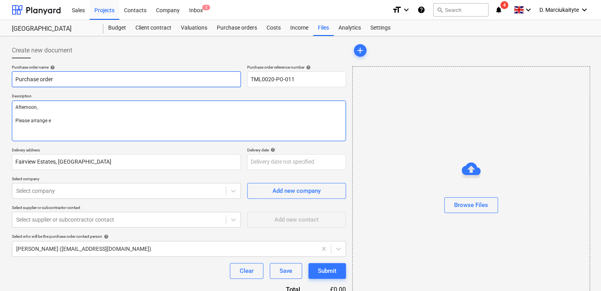
type textarea "x"
type textarea "Afternoon, Please arrange ex"
type textarea "x"
type textarea "Afternoon, Please arrange exc"
type textarea "x"
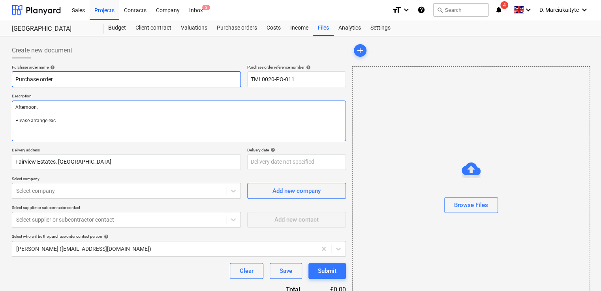
type textarea "Afternoon, Please arrange exch"
type textarea "x"
type textarea "Afternoon, Please arrange excha"
type textarea "x"
type textarea "Afternoon, Please arrange exchan"
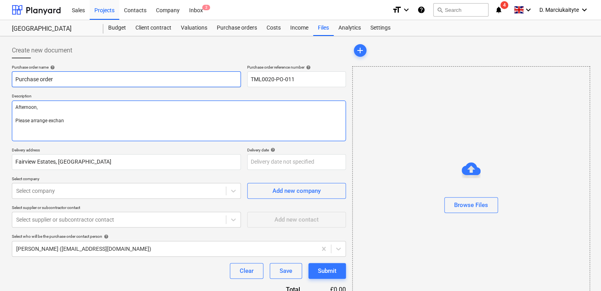
type textarea "x"
type textarea "Afternoon, Please arrange exchang"
type textarea "x"
type textarea "Afternoon, Please arrange exchange"
type textarea "x"
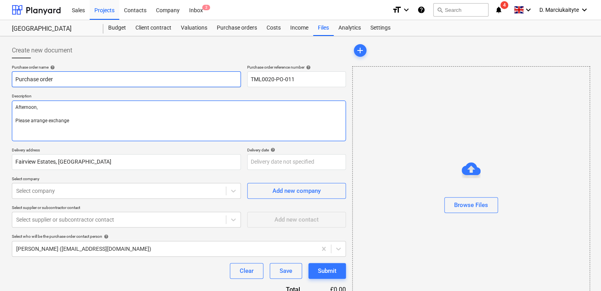
type textarea "Afternoon, Please arrange exchange"
type textarea "x"
type textarea "Afternoon, Please arrange exchange f"
type textarea "x"
type textarea "Afternoon, Please arrange exchange fo"
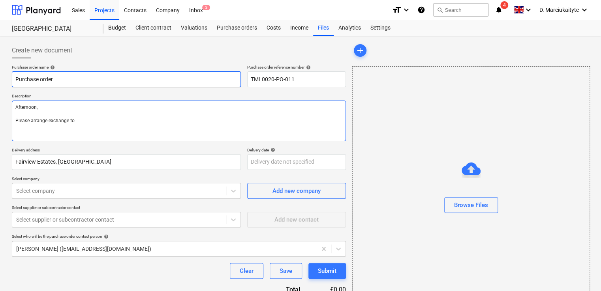
type textarea "x"
type textarea "Afternoon, Please arrange exchange for"
type textarea "x"
type textarea "Afternoon, Please arrange exchange for"
type textarea "x"
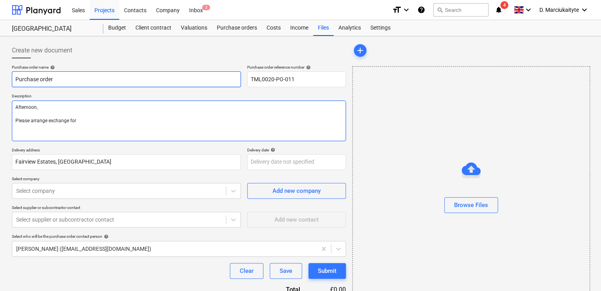
type textarea "Afternoon, Please arrange exchange for m"
type textarea "x"
type textarea "Afternoon, Please arrange exchange for mo"
type textarea "x"
type textarea "Afternoon, Please arrange exchange for mon"
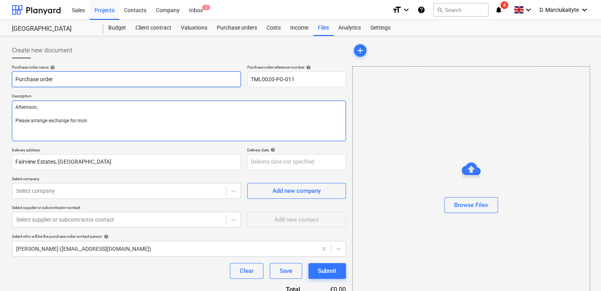
type textarea "x"
type textarea "Afternoon, Please arrange exchange for mond"
type textarea "x"
type textarea "Afternoon, Please arrange exchange for [PERSON_NAME]"
type textarea "x"
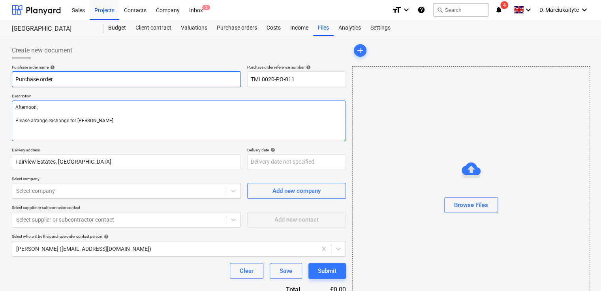
type textarea "Afternoon, Please arrange exchange for [DATE]"
type textarea "x"
type textarea "Afternoon, Please arrange exchange for [DATE]"
type textarea "x"
type textarea "Afternoon, Please arrange exchange for [DATE]"
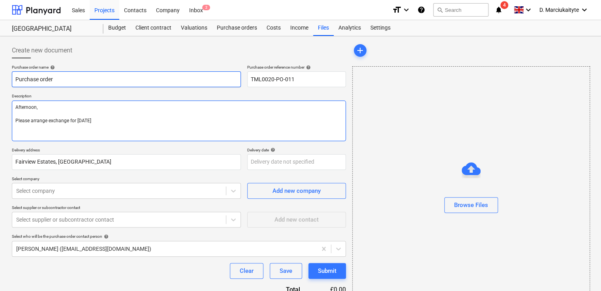
type textarea "x"
type textarea "Afternoon, Please arrange exchange for [PERSON_NAME]"
type textarea "x"
type textarea "Afternoon, Please arrange exchange for mond"
type textarea "x"
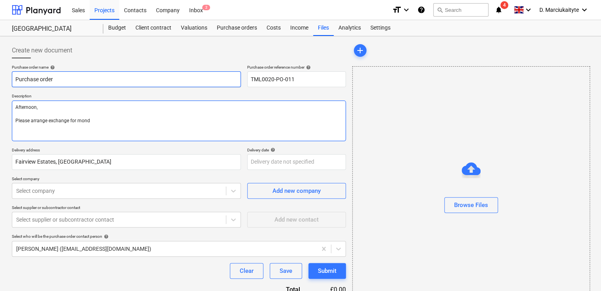
type textarea "Afternoon, Please arrange exchange for mon"
type textarea "x"
type textarea "Afternoon, Please arrange exchange for mo"
type textarea "x"
type textarea "Afternoon, Please arrange exchange for m"
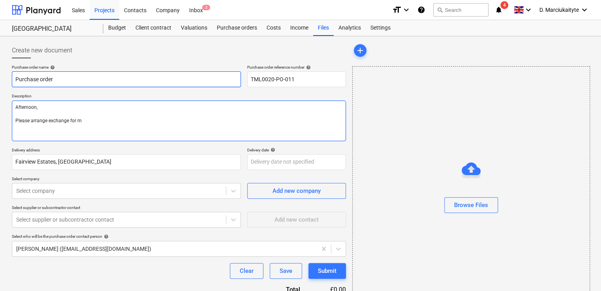
type textarea "x"
type textarea "Afternoon, Please arrange exchange for"
type textarea "x"
type textarea "Afternoon, Please arrange exchange for M"
type textarea "x"
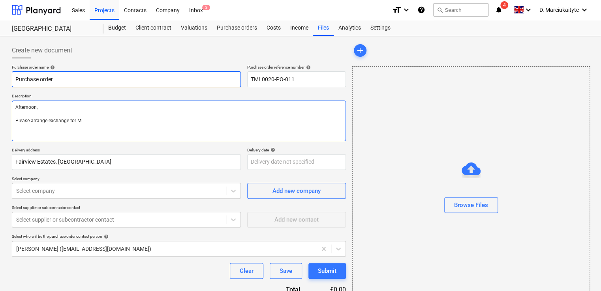
type textarea "Afternoon, Please arrange exchange for Mo"
type textarea "x"
type textarea "Afternoon, Please arrange exchange for [PERSON_NAME]"
type textarea "x"
type textarea "Afternoon, Please arrange exchange for Mond"
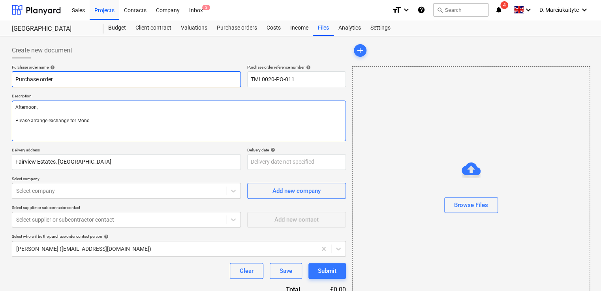
type textarea "x"
type textarea "Afternoon, Please arrange exchange for [PERSON_NAME]"
type textarea "x"
type textarea "Afternoon, Please arrange exchange for [DATE]"
type textarea "x"
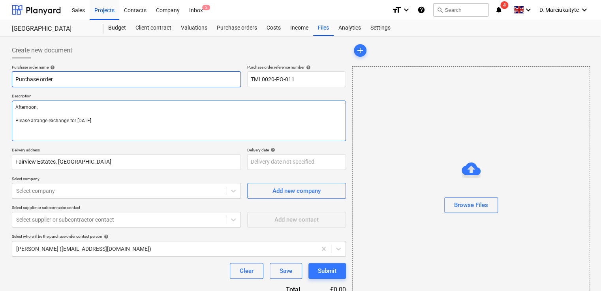
type textarea "Afternoon, Please arrange exchange for [DATE],"
type textarea "x"
type textarea "Afternoon, Please arrange exchange for [DATE],"
drag, startPoint x: 30, startPoint y: 124, endPoint x: 4, endPoint y: 115, distance: 27.2
click at [13, 122] on textarea "Afternoon, Please arrange exchange for [DATE]," at bounding box center [179, 121] width 334 height 41
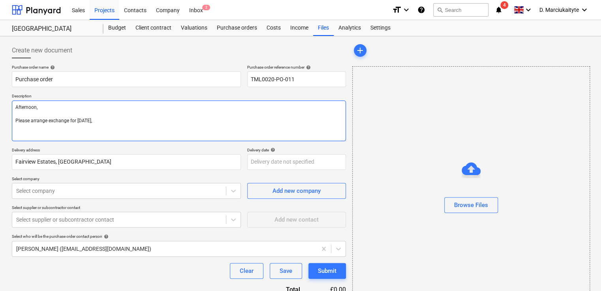
type textarea "x"
type textarea "Afternoon, arrange exchange for [DATE],"
type textarea "x"
type textarea "Afternoon, C arrange exchange for [DATE],"
type textarea "x"
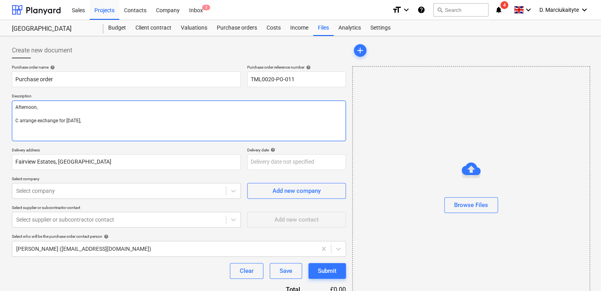
type textarea "Afternoon, Co arrange exchange for [DATE],"
type textarea "x"
type textarea "Afternoon, Cou arrange exchange for [DATE],"
type textarea "x"
type textarea "Afternoon, Coul arrange exchange for [DATE],"
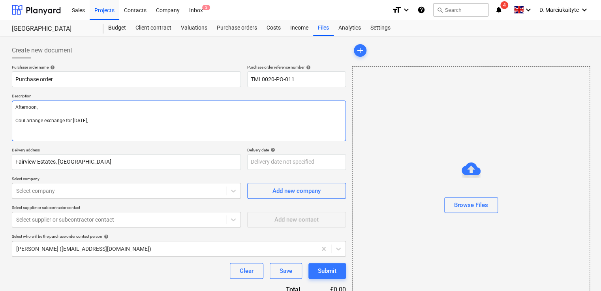
type textarea "x"
type textarea "Afternoon, Could arrange exchange for [DATE],"
type textarea "x"
type textarea "Afternoon, Could arrange exchange for [DATE],"
type textarea "x"
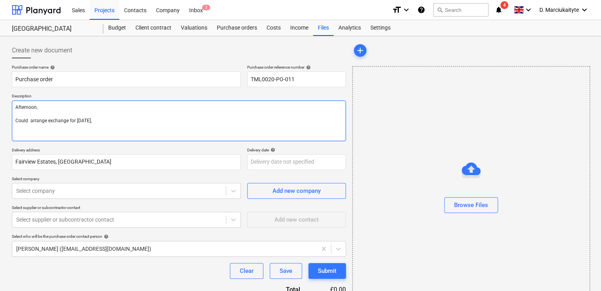
type textarea "Afternoon, Could y arrange exchange for [DATE],"
type textarea "x"
type textarea "Afternoon, Could yo arrange exchange for [DATE],"
type textarea "x"
type textarea "Afternoon, Could you arrange exchange for [DATE],"
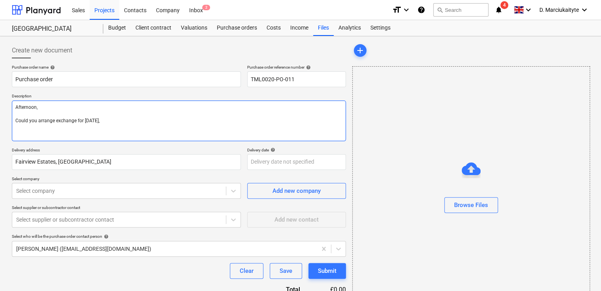
type textarea "x"
type textarea "Afternoon, Could you arrange exchange for [DATE],"
type textarea "x"
type textarea "Afternoon, Could you p arrange exchange for Monday,"
type textarea "x"
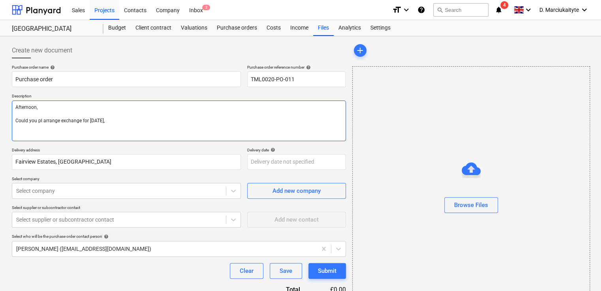
type textarea "Afternoon, Could you ple arrange exchange for Monday,"
type textarea "x"
type textarea "Afternoon, Could you plea arrange exchange for Monday,"
type textarea "x"
type textarea "Afternoon, Could you pleas arrange exchange for Monday,"
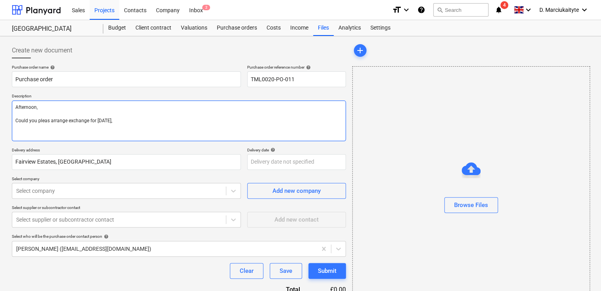
type textarea "x"
type textarea "Afternoon, Could you please arrange exchange for Monday,"
click at [157, 125] on textarea "Afternoon, Could you please arrange exchange for Monday," at bounding box center [179, 121] width 334 height 41
drag, startPoint x: 114, startPoint y: 121, endPoint x: 124, endPoint y: 121, distance: 10.3
click at [116, 121] on textarea "Afternoon, Could you please arrange exchange for Monday," at bounding box center [179, 121] width 334 height 41
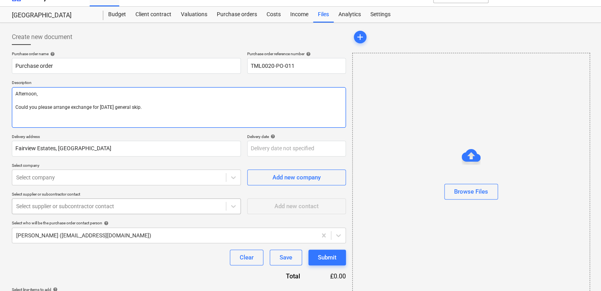
scroll to position [38, 0]
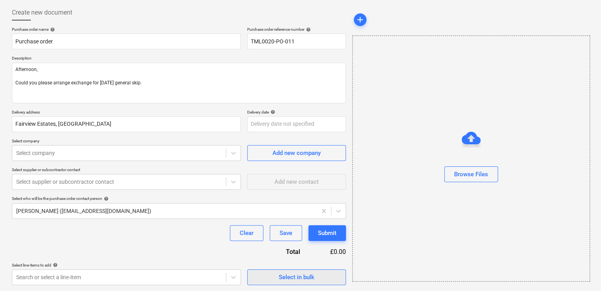
click at [297, 274] on div "Select in bulk" at bounding box center [297, 277] width 36 height 10
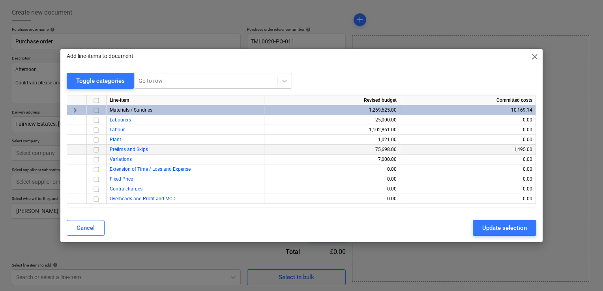
click at [95, 151] on input "checkbox" at bounding box center [96, 149] width 9 height 9
click at [477, 227] on button "Update selection" at bounding box center [505, 228] width 64 height 16
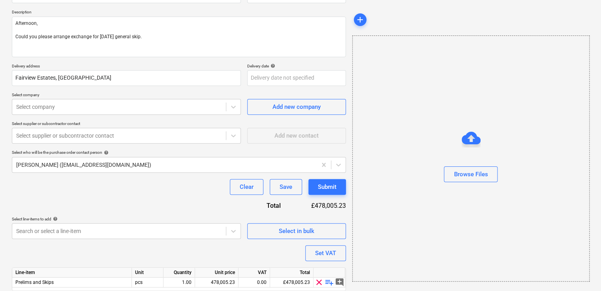
scroll to position [112, 0]
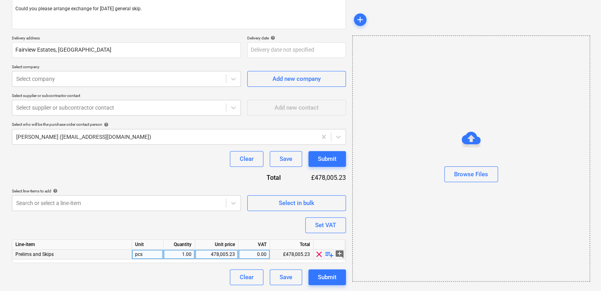
click at [227, 255] on div "478,005.23" at bounding box center [216, 255] width 37 height 10
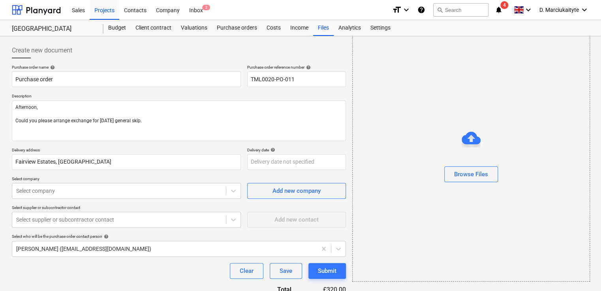
scroll to position [0, 0]
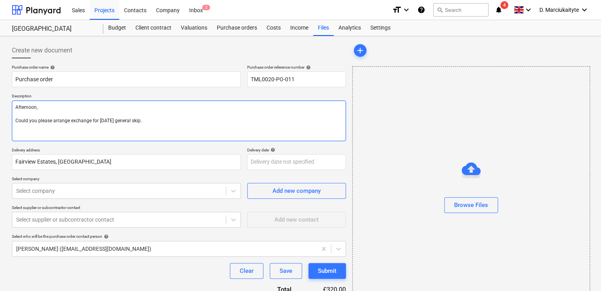
click at [109, 126] on textarea "Afternoon, Could you please arrange exchange for Monday general skip." at bounding box center [179, 121] width 334 height 41
click at [190, 131] on textarea "Afternoon, Could you please arrange exchange for Monday general skip." at bounding box center [179, 121] width 334 height 41
drag, startPoint x: 120, startPoint y: 125, endPoint x: 0, endPoint y: 117, distance: 120.3
click at [0, 118] on html "Sales Projects Contacts Company Inbox 2 format_size keyboard_arrow_down help se…" at bounding box center [300, 145] width 601 height 291
paste textarea "book skip exchange for Friday? Contact: Alex 07958418640 Elijh 07425824235 Than…"
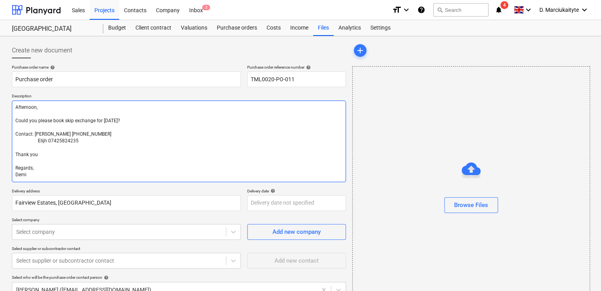
click at [117, 122] on textarea "Afternoon, Could you please book skip exchange for Friday? Contact: Alex 079584…" at bounding box center [179, 142] width 334 height 82
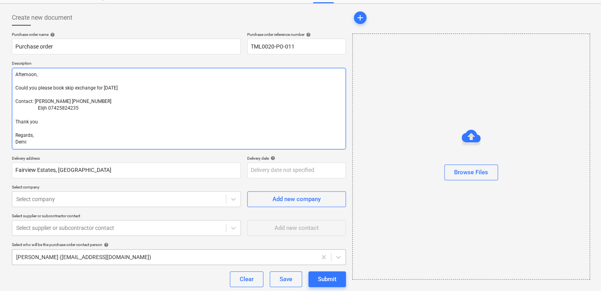
scroll to position [173, 0]
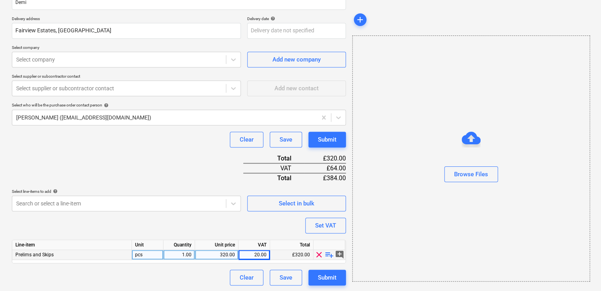
click at [45, 256] on span "Prelims and Skips" at bounding box center [34, 255] width 38 height 6
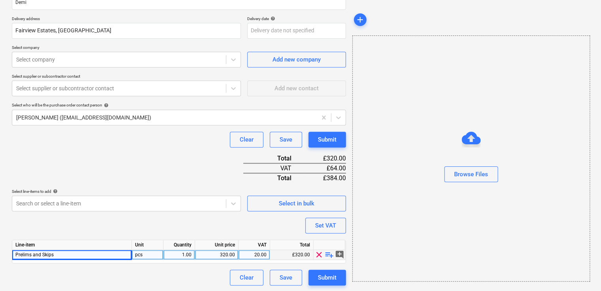
click at [328, 254] on span "playlist_add" at bounding box center [329, 254] width 9 height 9
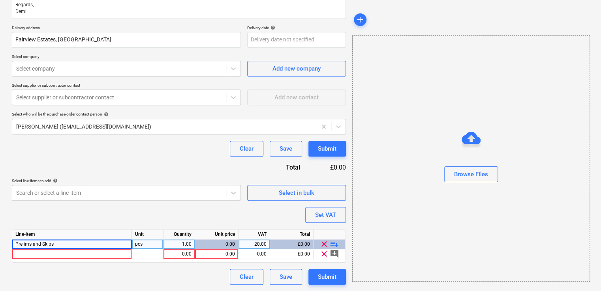
scroll to position [163, 0]
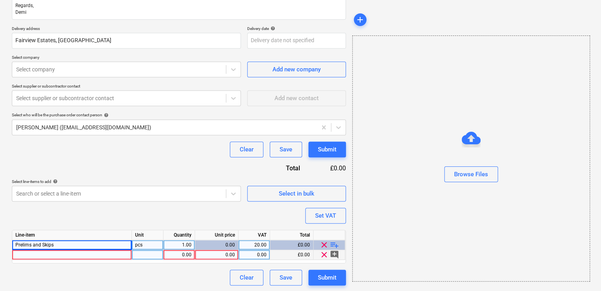
click at [118, 255] on div at bounding box center [72, 255] width 120 height 10
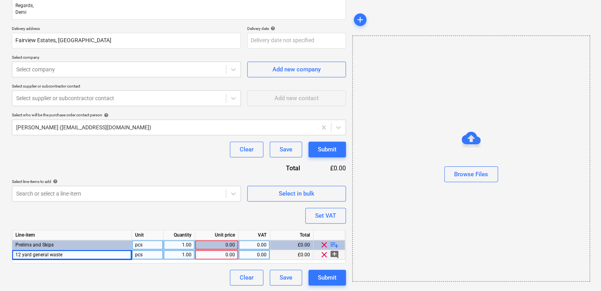
click at [142, 255] on div "pcs" at bounding box center [148, 255] width 32 height 10
click at [233, 257] on div "0.00" at bounding box center [216, 255] width 37 height 10
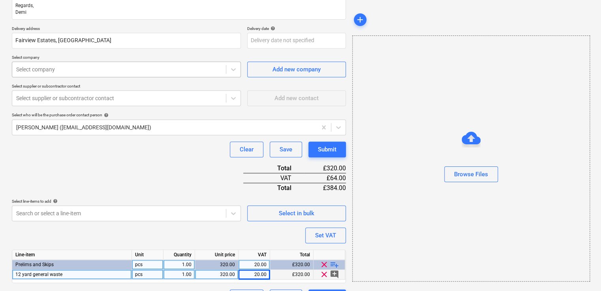
drag, startPoint x: 82, startPoint y: 68, endPoint x: 88, endPoint y: 64, distance: 8.0
click at [85, 66] on div at bounding box center [119, 70] width 206 height 8
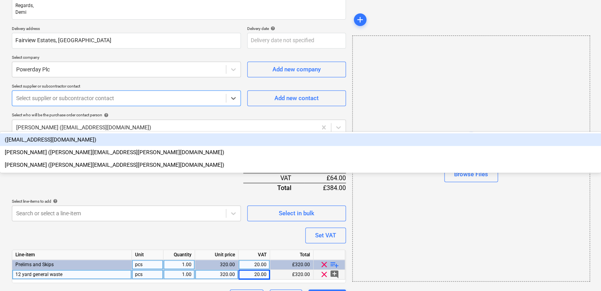
click at [78, 92] on div "Select supplier or subcontractor contact" at bounding box center [126, 98] width 229 height 16
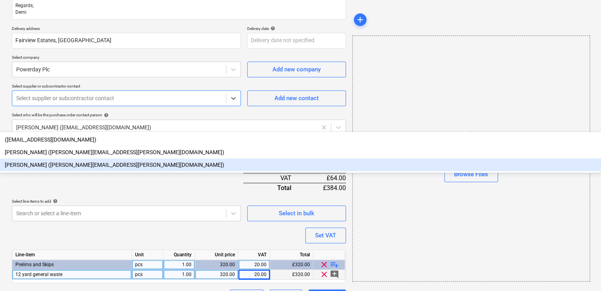
click at [65, 159] on div "Paul Devlin (paul.devlin@powerday.co.uk)" at bounding box center [300, 165] width 601 height 13
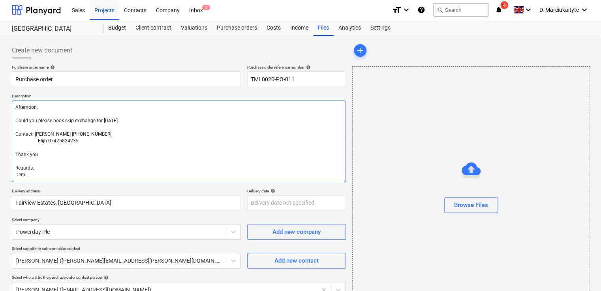
click at [131, 122] on textarea "Afternoon, Could you please book skip exchange for Monday Contact: Alex 0795841…" at bounding box center [179, 142] width 334 height 82
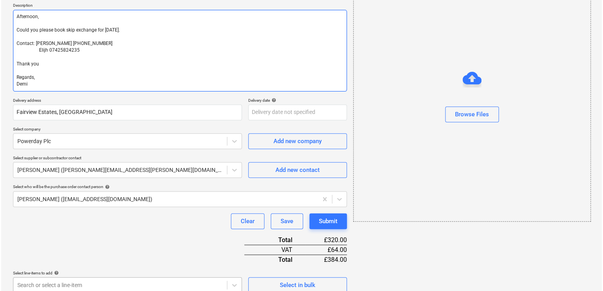
scroll to position [182, 0]
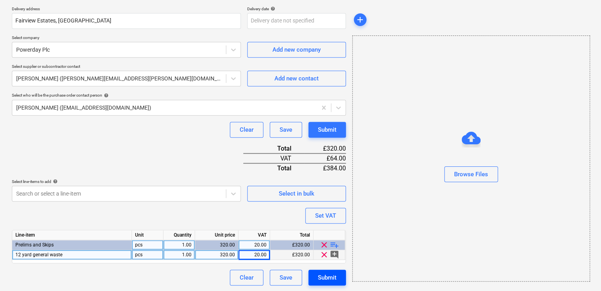
click at [332, 276] on div "Submit" at bounding box center [327, 278] width 19 height 10
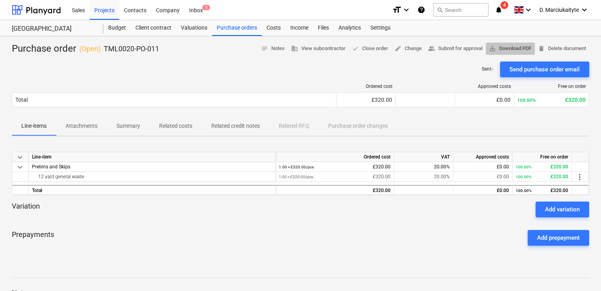
click at [515, 47] on span "save_alt Download PDF" at bounding box center [510, 48] width 43 height 9
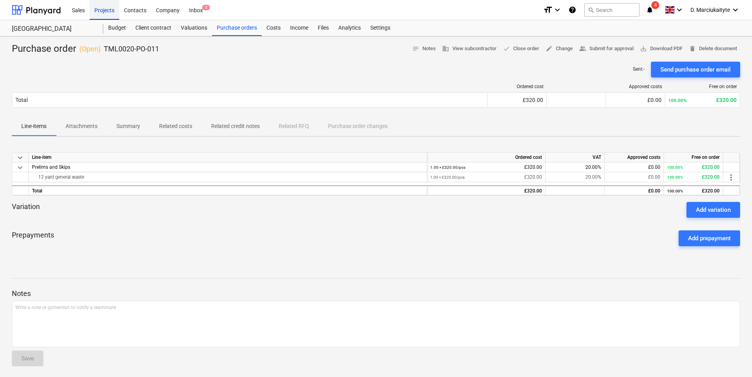
click at [107, 11] on div "Projects" at bounding box center [105, 10] width 30 height 20
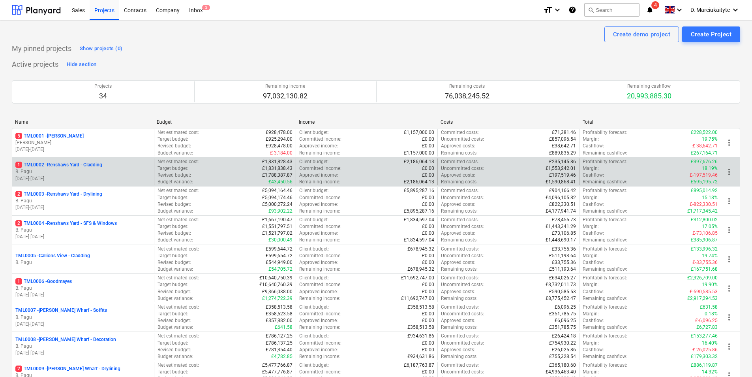
click at [107, 166] on div "1 TML0002 - Renshaws Yard - Cladding" at bounding box center [82, 165] width 135 height 7
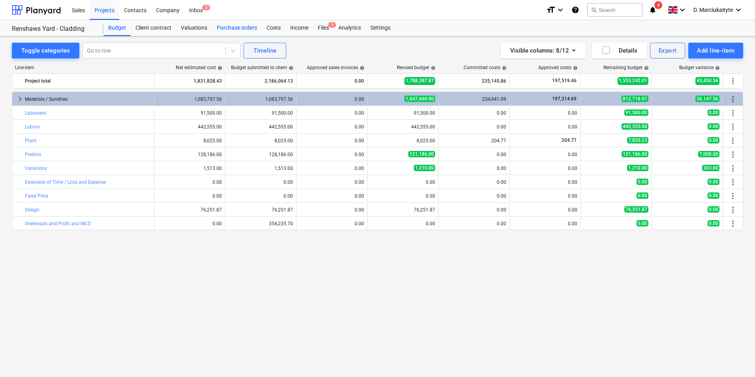
click at [243, 24] on div "Purchase orders" at bounding box center [237, 28] width 50 height 16
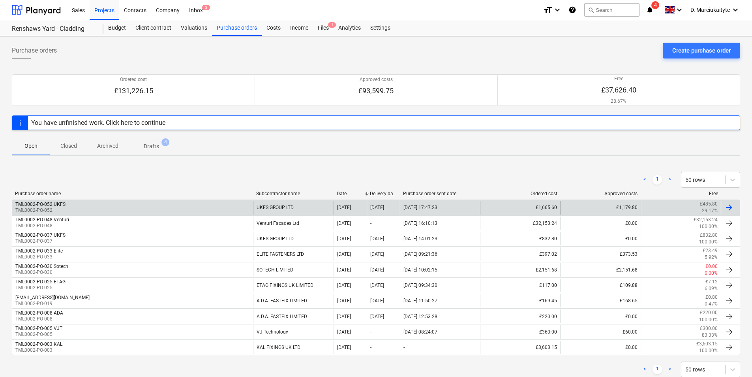
click at [115, 207] on div "TML0002-PO-052 UKFS TML0002-PO-052" at bounding box center [132, 207] width 241 height 13
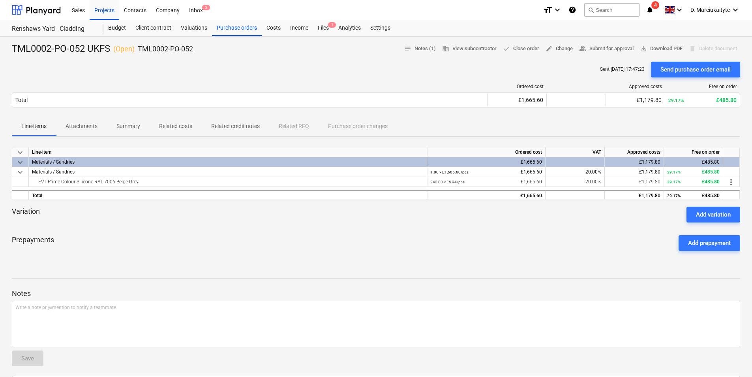
click at [139, 126] on p "Summary" at bounding box center [128, 126] width 24 height 8
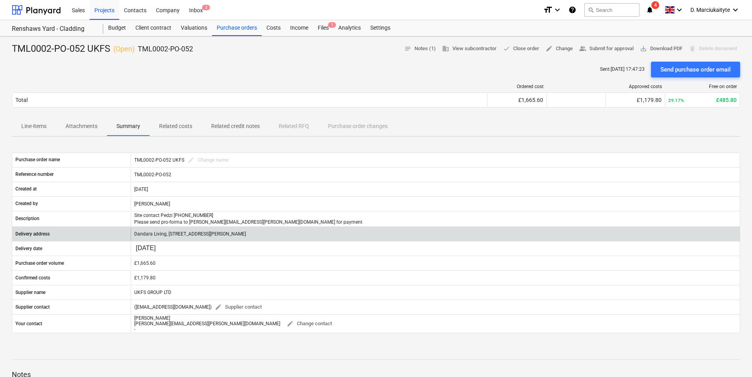
drag, startPoint x: 287, startPoint y: 236, endPoint x: 251, endPoint y: 235, distance: 36.0
click at [251, 235] on div "Dandara Living, Renshaws Yard, Furlong Road, Staines, TW18 4UQ" at bounding box center [435, 233] width 609 height 13
copy p "TW18 4UQ"
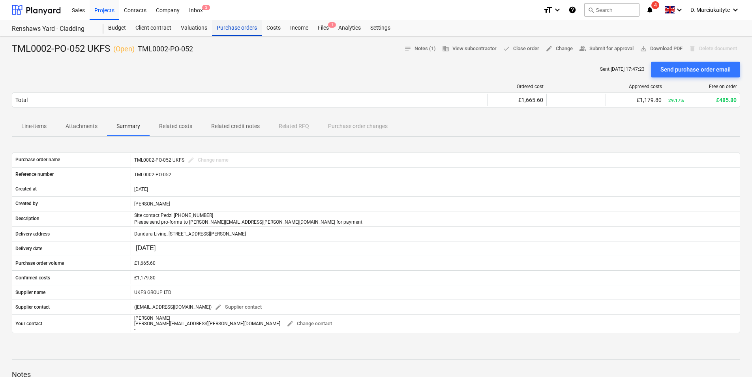
drag, startPoint x: 245, startPoint y: 30, endPoint x: 252, endPoint y: 36, distance: 9.0
click at [245, 29] on div "Purchase orders" at bounding box center [237, 28] width 50 height 16
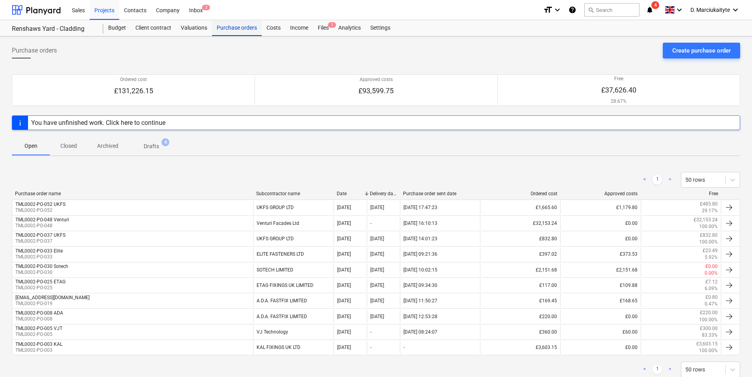
click at [240, 23] on div "Purchase orders" at bounding box center [237, 28] width 50 height 16
click at [234, 25] on div "Purchase orders" at bounding box center [237, 28] width 50 height 16
click at [105, 9] on div "Projects" at bounding box center [105, 10] width 30 height 20
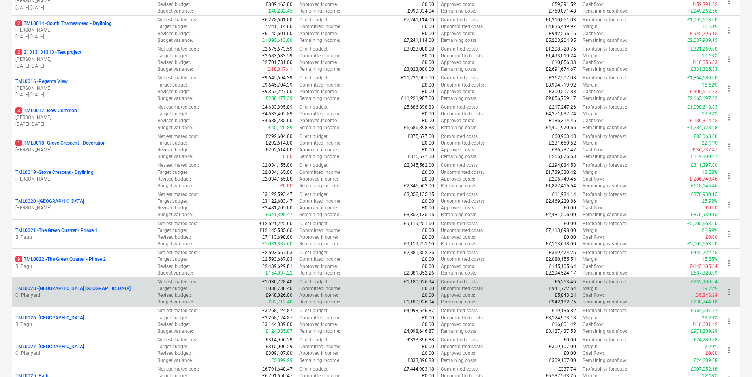
scroll to position [553, 0]
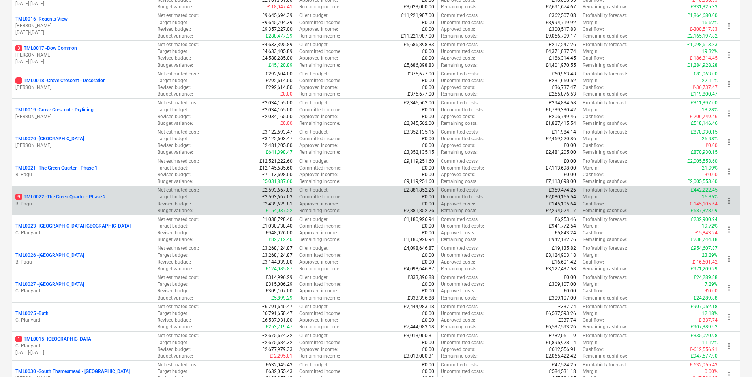
click at [71, 191] on div "9 TML0022 - The Green Quarter - Phase 2 B. Pagu" at bounding box center [83, 200] width 142 height 27
click at [77, 195] on p "9 TML0022 - The Green Quarter - Phase 2" at bounding box center [60, 196] width 90 height 7
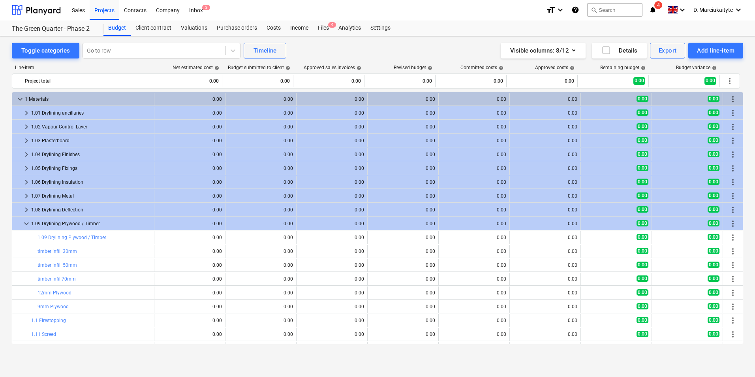
click at [240, 15] on div "Sales Projects Contacts Company Inbox 2" at bounding box center [303, 10] width 473 height 20
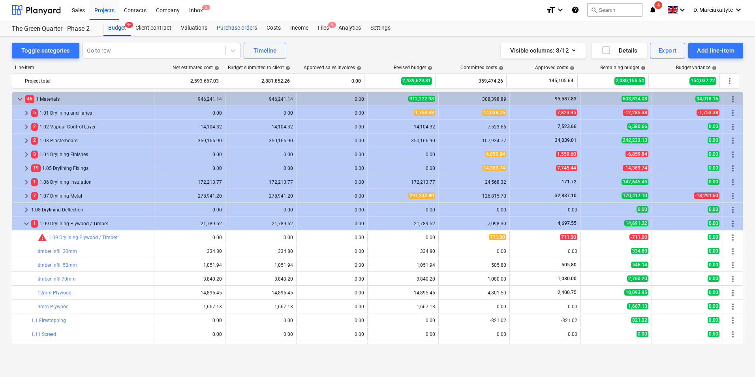
click at [239, 29] on div "Purchase orders" at bounding box center [237, 28] width 50 height 16
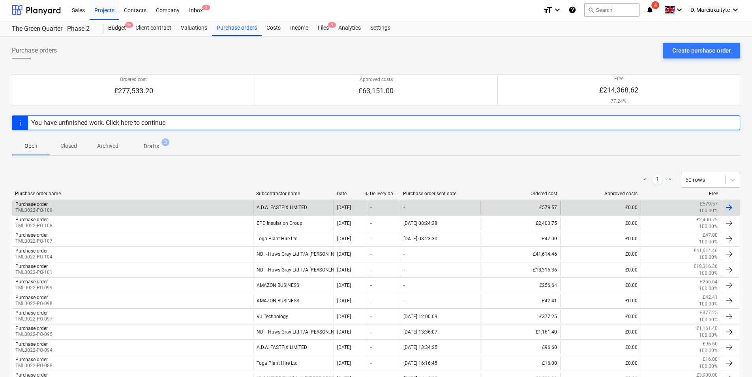
click at [229, 209] on div "Purchase order TML0022-PO-109" at bounding box center [132, 207] width 241 height 13
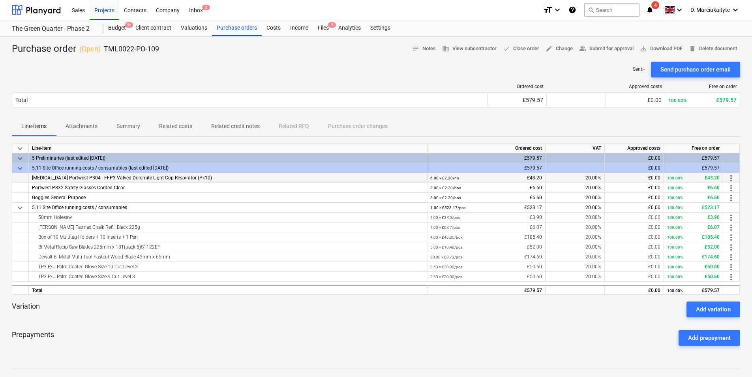
click at [225, 178] on div "Dust Mask Portwest P304 - FFP3 Valved Dolomite Light Cup Respirator (Pk10)" at bounding box center [228, 178] width 398 height 10
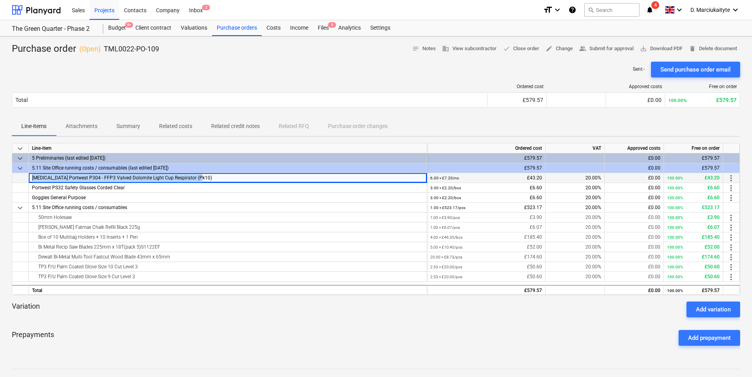
drag, startPoint x: 207, startPoint y: 178, endPoint x: 26, endPoint y: 180, distance: 180.9
click at [0, 0] on div "Dust Mask Portwest P304 - FFP3 Valved Dolomite Light Cup Respirator (Pk10) 6.00…" at bounding box center [0, 0] width 0 height 0
copy div "Dust Mask Portwest P304 - FFP3 Valved Dolomite Light Cup Respirator (Pk10)"
click at [185, 190] on div "Portwest PS32 Safety Glasses Corded Clear" at bounding box center [228, 188] width 398 height 10
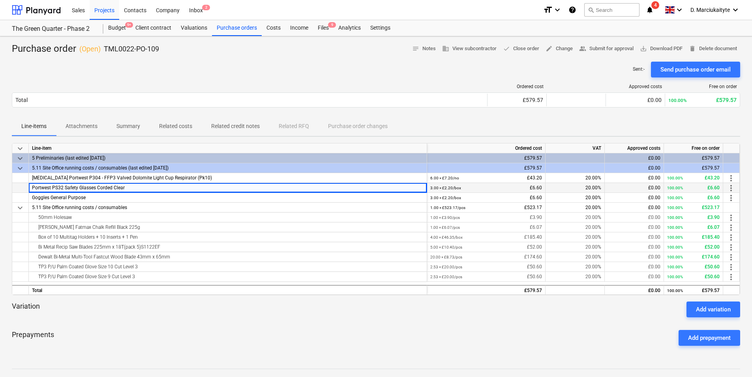
drag, startPoint x: 180, startPoint y: 184, endPoint x: 30, endPoint y: 190, distance: 150.2
click at [0, 0] on div "Portwest PS32 Safety Glasses Corded Clear 3.00 × £2.20 / box £6.60 20.00% £0.00…" at bounding box center [0, 0] width 0 height 0
copy div "Portwest PS32 Safety Glasses Corded Clear"
click at [88, 197] on div "Goggles General Purpose" at bounding box center [228, 198] width 398 height 10
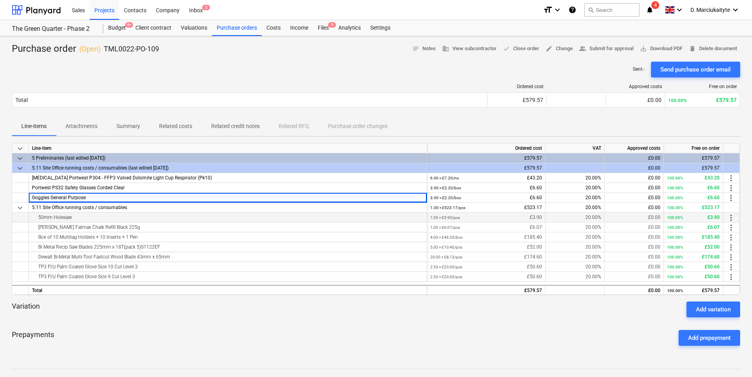
click at [204, 215] on div "50mm Holesaw" at bounding box center [228, 216] width 392 height 9
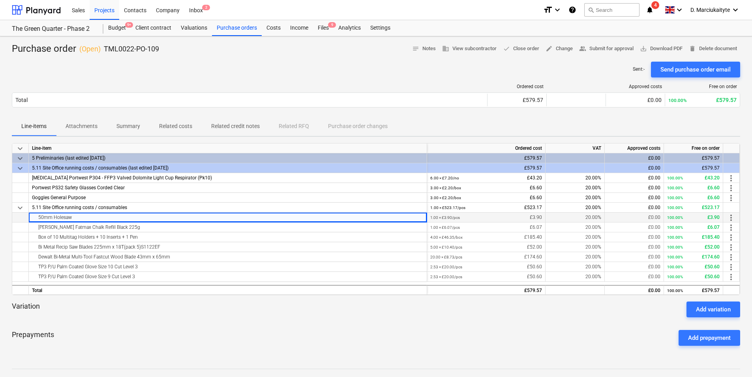
drag, startPoint x: 165, startPoint y: 219, endPoint x: 32, endPoint y: 219, distance: 133.1
click at [32, 219] on div "50mm Holesaw" at bounding box center [228, 216] width 392 height 9
copy div "50mm Holesaw"
click at [155, 232] on div "Box of 10 Multitag Holders + 10 Inserts + 1 Pen" at bounding box center [228, 236] width 392 height 9
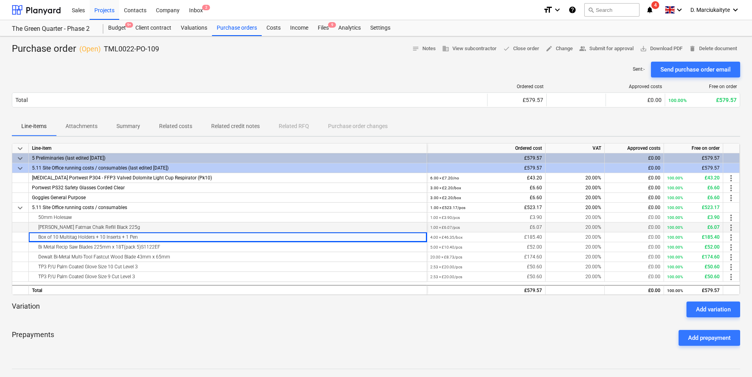
click at [152, 225] on div "Stanley Fatmax Chalk Refill Black 225g" at bounding box center [228, 226] width 392 height 9
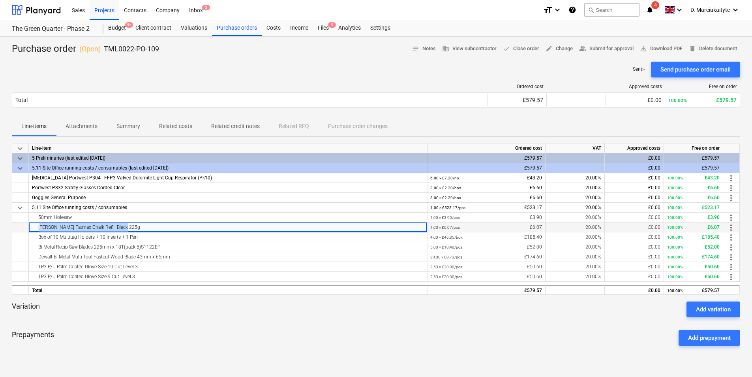
drag, startPoint x: 80, startPoint y: 227, endPoint x: 34, endPoint y: 227, distance: 46.2
click at [34, 227] on div "Stanley Fatmax Chalk Refill Black 225g" at bounding box center [228, 226] width 392 height 9
copy div "Stanley Fatmax Chalk Refill Black 225g"
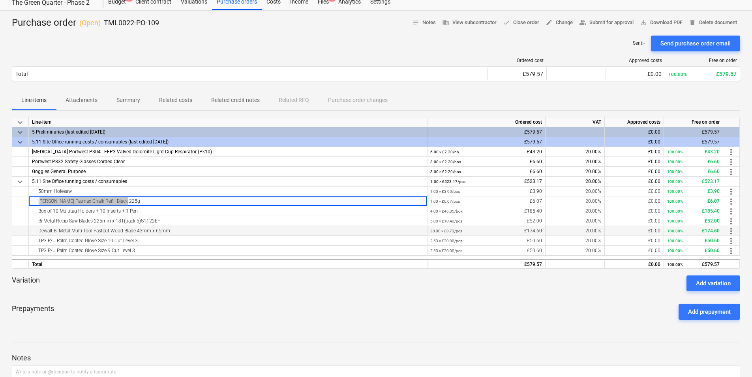
scroll to position [39, 0]
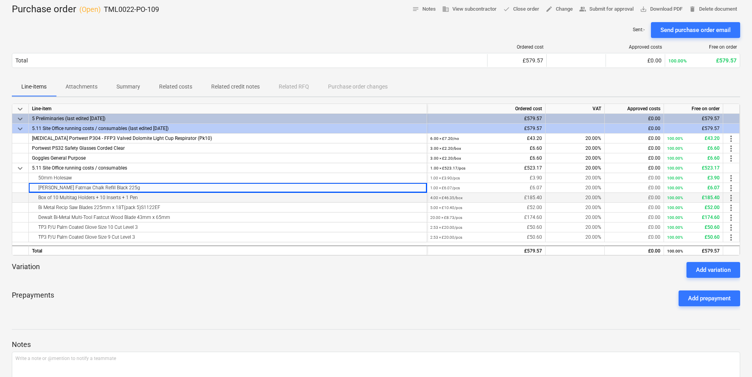
drag, startPoint x: 141, startPoint y: 196, endPoint x: 145, endPoint y: 199, distance: 4.9
click at [141, 196] on div "Box of 10 Multitag Holders + 10 Inserts + 1 Pen" at bounding box center [228, 197] width 392 height 9
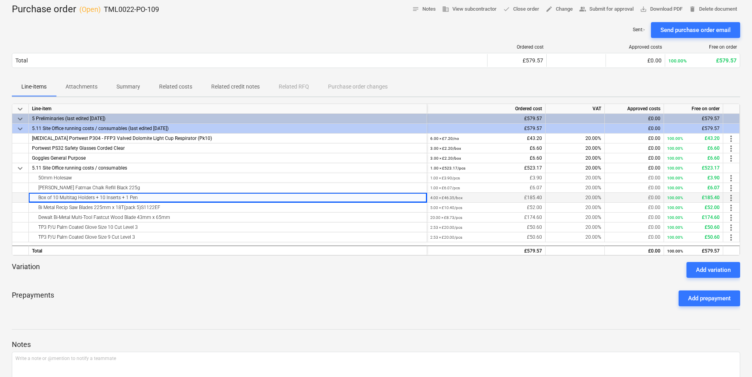
drag, startPoint x: 146, startPoint y: 199, endPoint x: 36, endPoint y: 197, distance: 109.4
click at [36, 197] on div "Box of 10 Multitag Holders + 10 Inserts + 1 Pen" at bounding box center [228, 197] width 392 height 9
click at [402, 167] on div "5.11 Site Office running costs / consumables" at bounding box center [228, 168] width 398 height 10
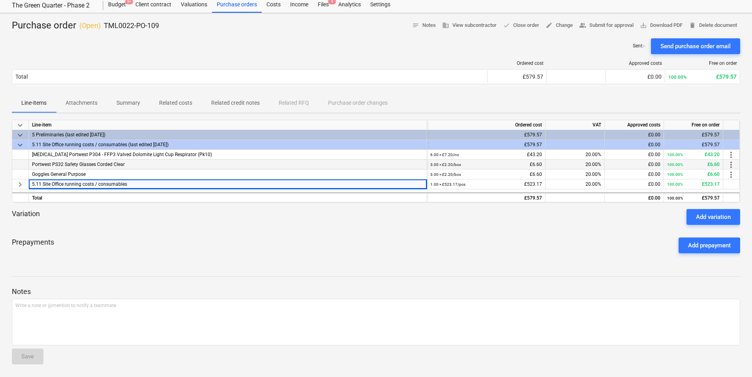
scroll to position [23, 0]
click at [98, 171] on div "Goggles General Purpose" at bounding box center [228, 174] width 398 height 10
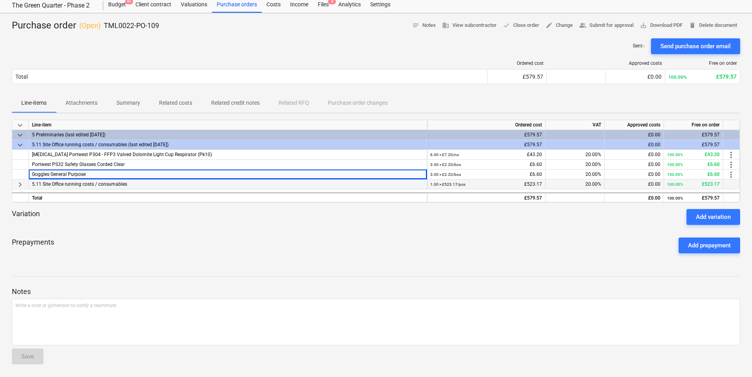
click at [23, 184] on span "keyboard_arrow_right" at bounding box center [19, 184] width 9 height 9
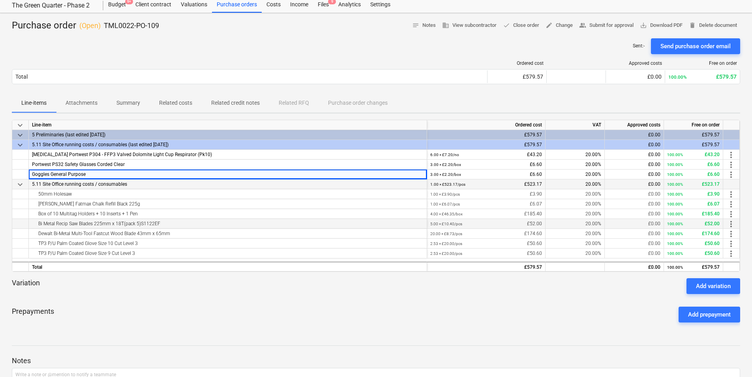
click at [162, 225] on div "Bi Metal Recip Saw Blades 225mm x 18T(pack 5)S1122EF" at bounding box center [228, 223] width 392 height 9
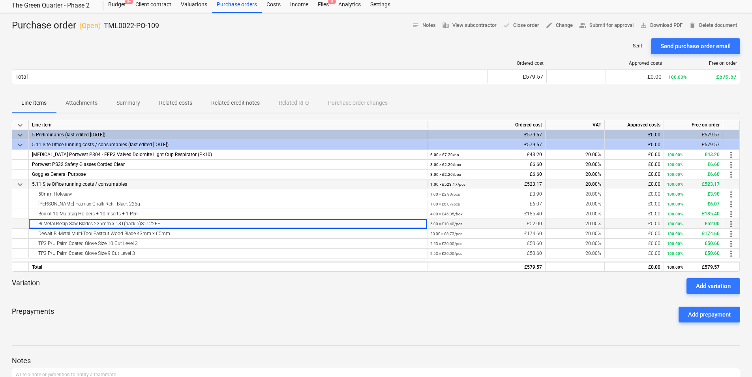
drag, startPoint x: 165, startPoint y: 223, endPoint x: 24, endPoint y: 225, distance: 141.0
click at [0, 0] on div "Bi Metal Recip Saw Blades 225mm x 18T(pack 5)S1122EF 5.00 × £10.40 / pcs £52.00…" at bounding box center [0, 0] width 0 height 0
click at [184, 233] on div "Dewalt Bi-Metal Multi-Tool Fastcut Wood Blade 43mm x 65mm" at bounding box center [228, 233] width 392 height 9
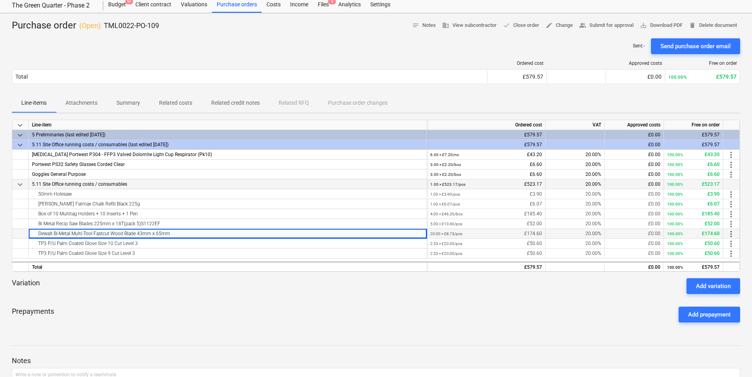
drag, startPoint x: 169, startPoint y: 235, endPoint x: 36, endPoint y: 235, distance: 133.9
click at [36, 235] on div "Dewalt Bi-Metal Multi-Tool Fastcut Wood Blade 43mm x 65mm" at bounding box center [228, 233] width 392 height 9
click at [153, 240] on div "TP3 P/U Palm Coated Glove Size 10 Cut Level 3" at bounding box center [228, 243] width 392 height 9
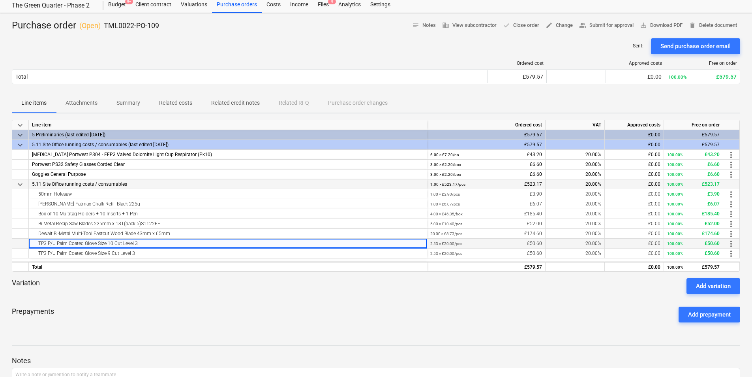
drag, startPoint x: 146, startPoint y: 244, endPoint x: 31, endPoint y: 243, distance: 114.9
click at [31, 243] on div "TP3 P/U Palm Coated Glove Size 10 Cut Level 3" at bounding box center [228, 244] width 398 height 10
click at [197, 253] on div "TP3 P/U Palm Coated Glove Size 9 Cut Level 3" at bounding box center [228, 252] width 392 height 9
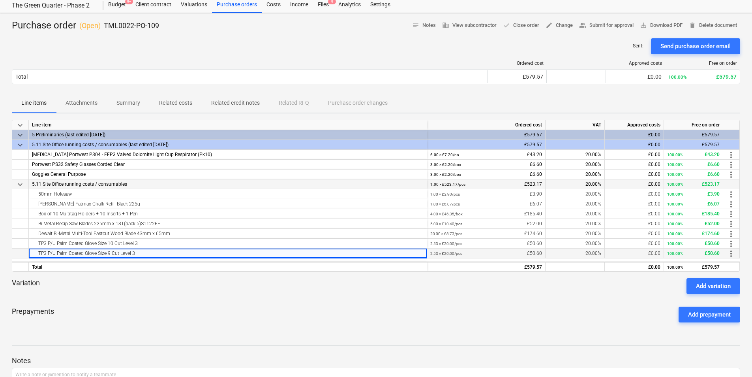
drag, startPoint x: 149, startPoint y: 255, endPoint x: 33, endPoint y: 254, distance: 116.1
click at [36, 255] on div "TP3 P/U Palm Coated Glove Size 9 Cut Level 3" at bounding box center [228, 252] width 392 height 9
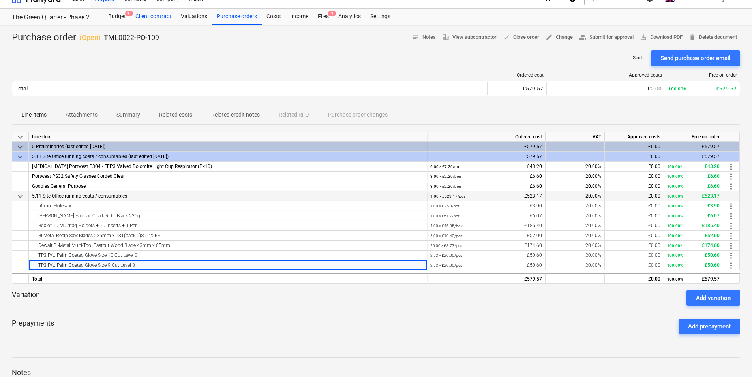
scroll to position [0, 0]
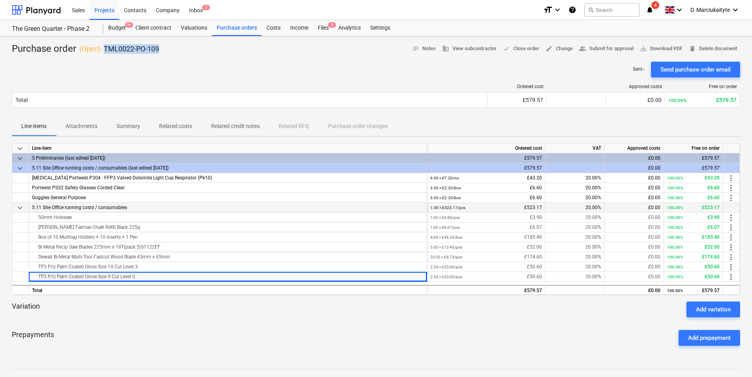
drag, startPoint x: 171, startPoint y: 49, endPoint x: 103, endPoint y: 49, distance: 67.9
click at [103, 49] on div "Purchase order ( Open ) TML0022-PO-109 notes Notes business View subcontractor …" at bounding box center [376, 49] width 729 height 13
click at [229, 25] on div "Purchase orders" at bounding box center [237, 28] width 50 height 16
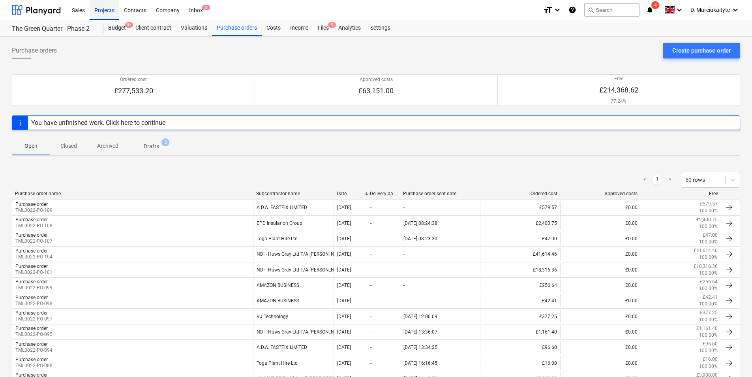
click at [111, 3] on div "Projects" at bounding box center [105, 10] width 30 height 20
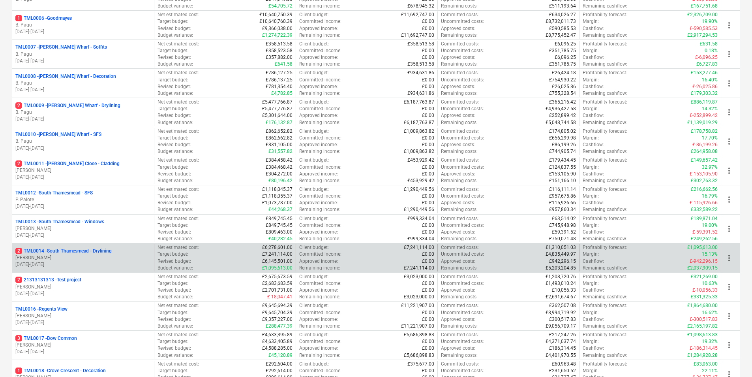
scroll to position [197, 0]
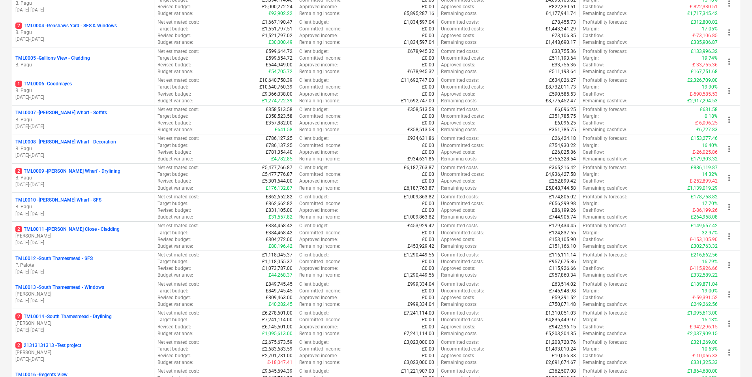
click at [79, 82] on div "1 TML0006 - Goodmayes" at bounding box center [82, 84] width 135 height 7
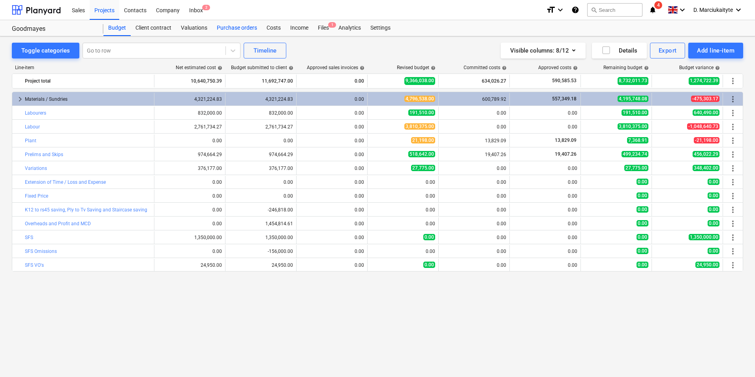
click at [257, 32] on div "Purchase orders" at bounding box center [237, 28] width 50 height 16
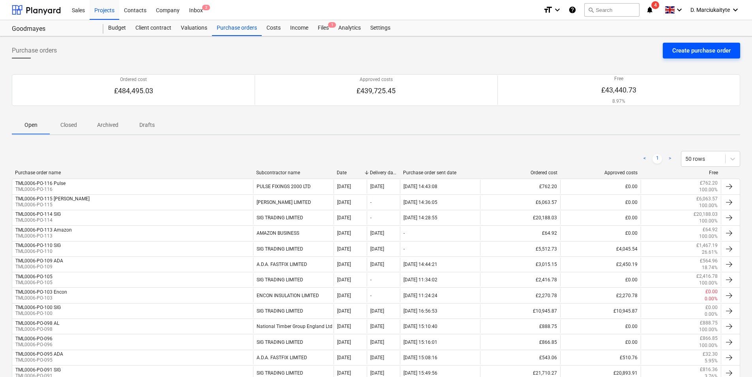
click at [601, 48] on div "Create purchase order" at bounding box center [701, 50] width 58 height 10
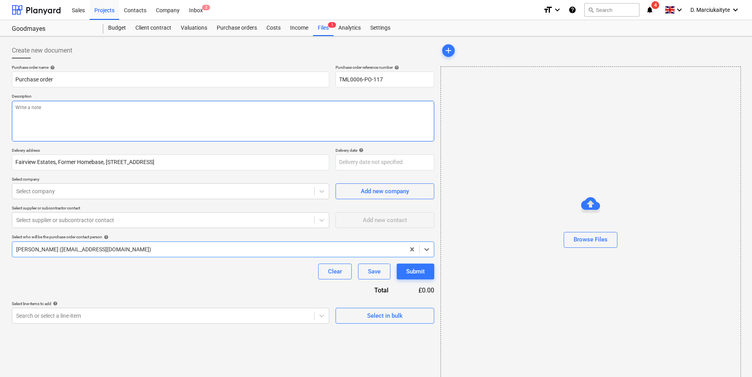
click at [150, 116] on textarea at bounding box center [223, 121] width 423 height 41
click at [365, 291] on span "Select in bulk" at bounding box center [385, 315] width 79 height 10
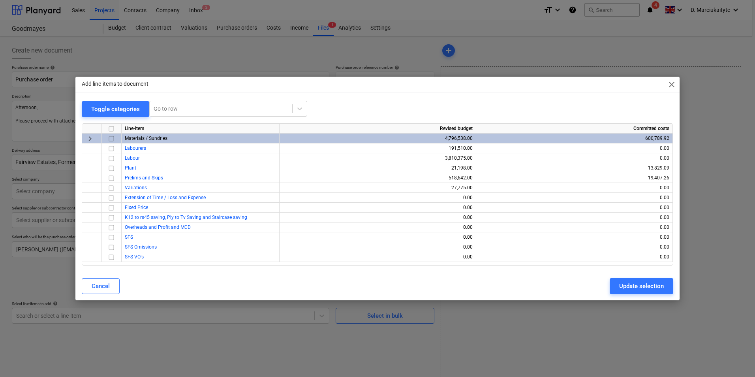
click at [108, 139] on div at bounding box center [112, 138] width 20 height 10
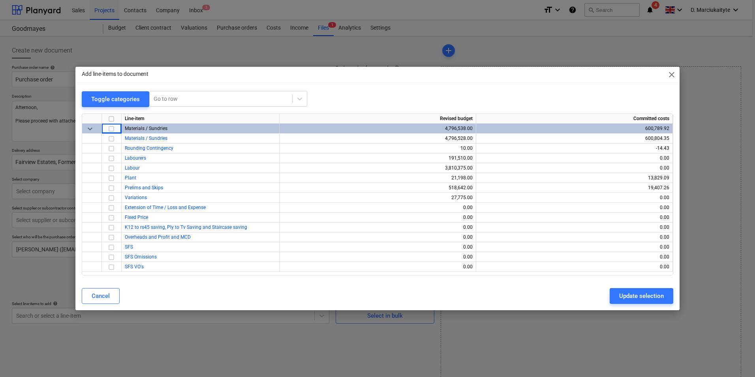
click at [112, 130] on input "checkbox" at bounding box center [111, 128] width 9 height 9
click at [601, 291] on div "Update selection" at bounding box center [641, 296] width 45 height 10
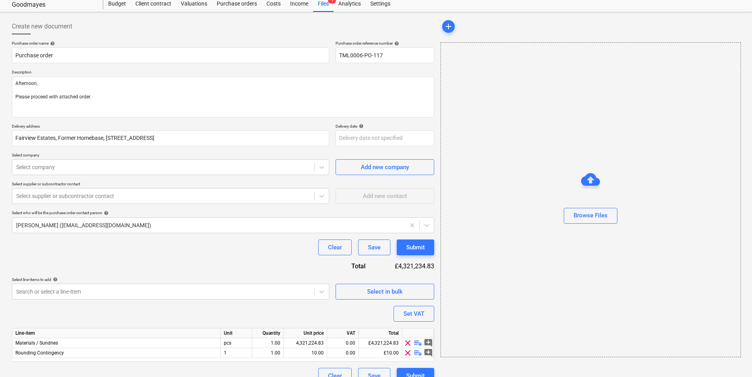
scroll to position [37, 0]
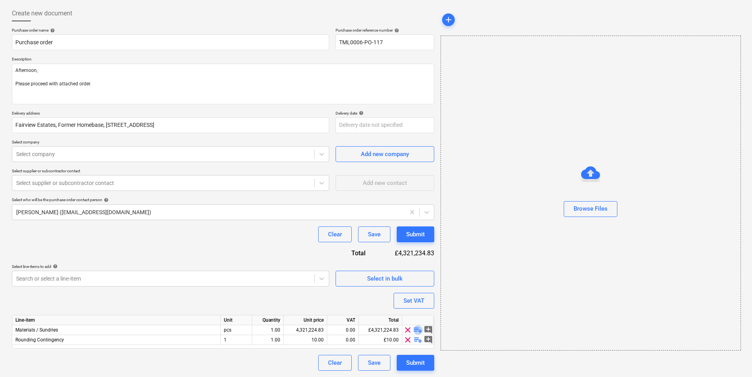
click at [419, 291] on span "playlist_add" at bounding box center [417, 329] width 9 height 9
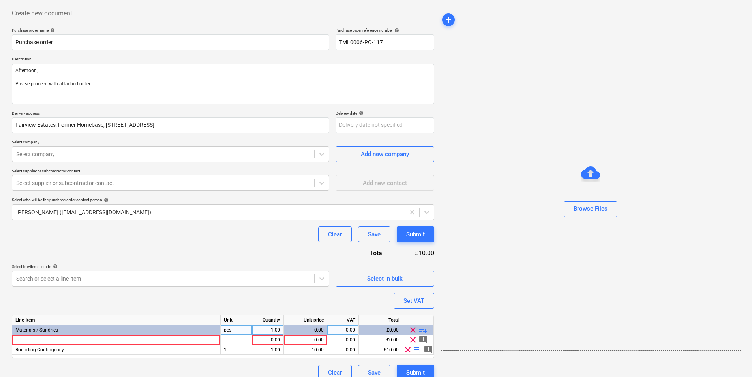
click at [422, 291] on span "playlist_add" at bounding box center [423, 329] width 9 height 9
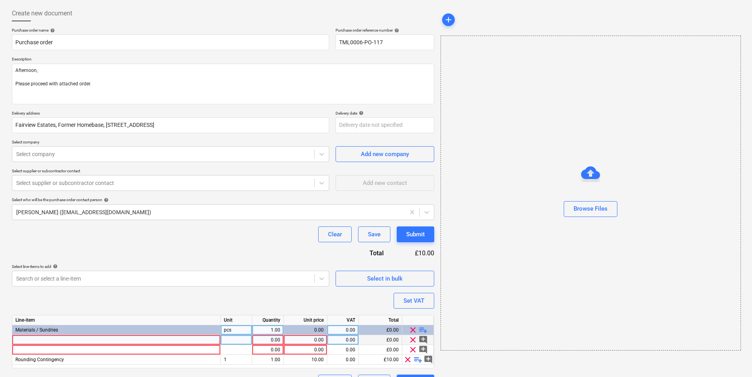
click at [84, 291] on div at bounding box center [116, 340] width 209 height 10
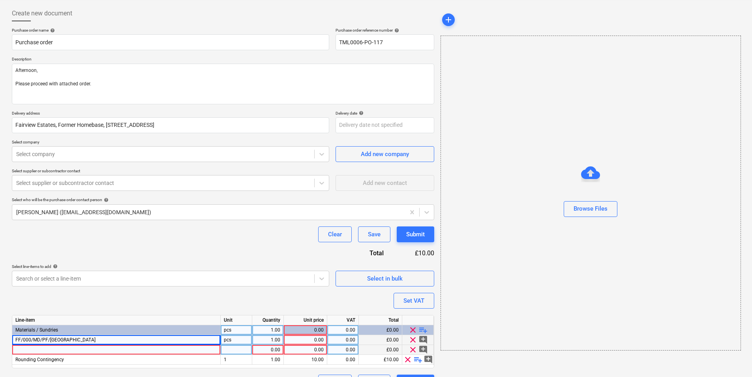
click at [184, 291] on div at bounding box center [116, 350] width 209 height 10
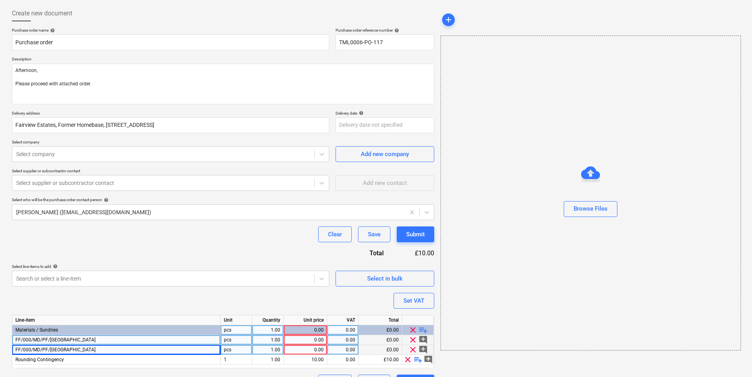
click at [148, 291] on div "FF/000/MD/PF/FL" at bounding box center [116, 340] width 209 height 10
click at [165, 291] on input "FF/000/MD/PF/FL" at bounding box center [116, 339] width 208 height 9
click at [168, 291] on input "FF/000/MD/PF/FL" at bounding box center [116, 339] width 208 height 9
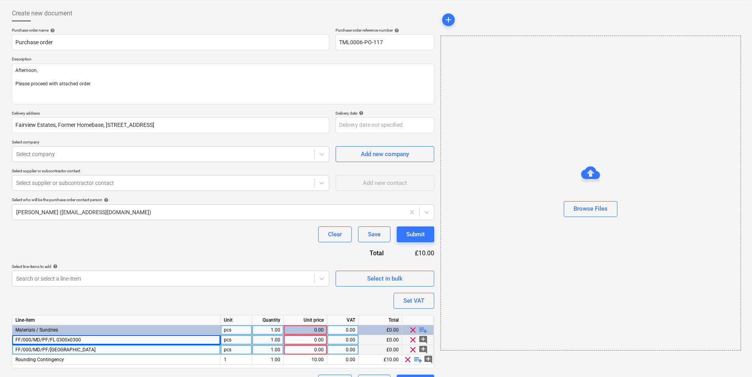
click at [111, 291] on div "FF/000/MD/PF/FL" at bounding box center [116, 350] width 209 height 10
click at [143, 291] on input "FF/000/MD/PF/FL" at bounding box center [116, 349] width 208 height 9
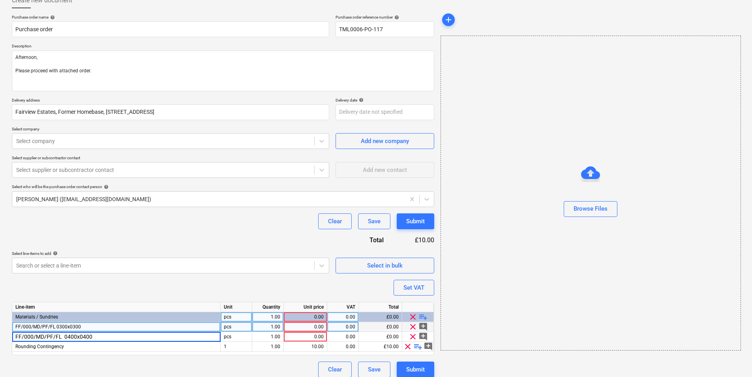
scroll to position [57, 0]
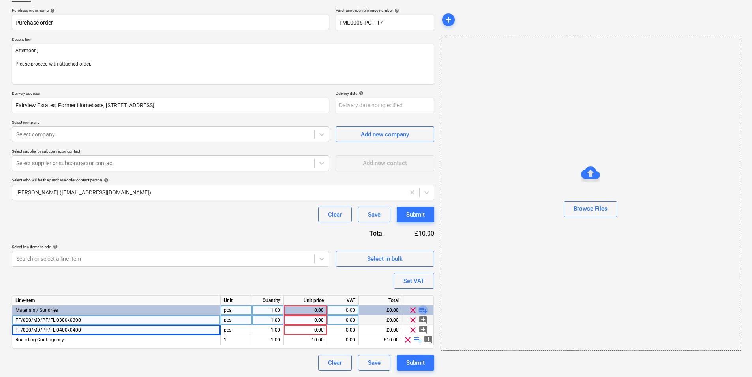
click at [420, 291] on span "playlist_add" at bounding box center [423, 309] width 9 height 9
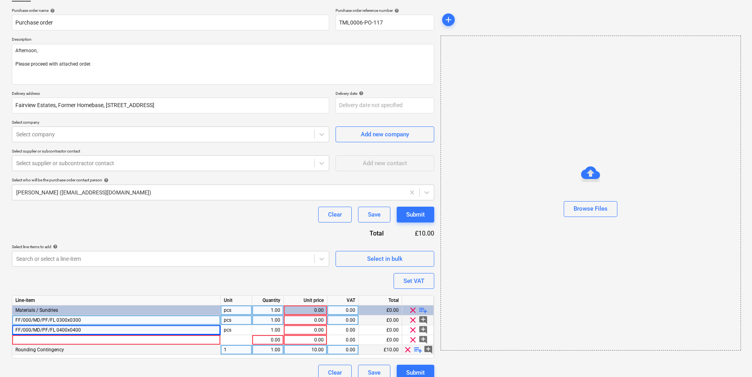
click at [407, 291] on span "clear" at bounding box center [407, 349] width 9 height 9
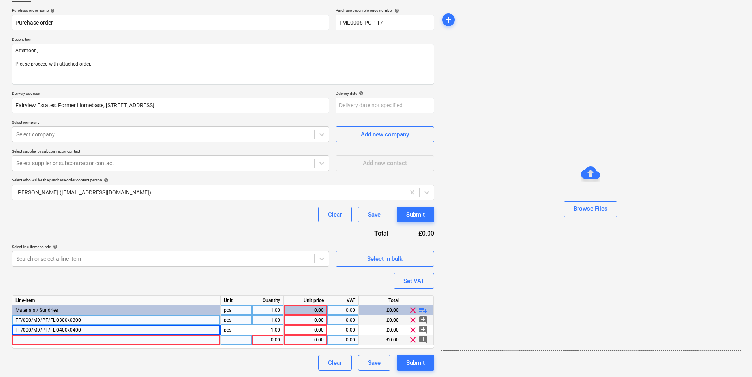
click at [78, 291] on div at bounding box center [116, 340] width 209 height 10
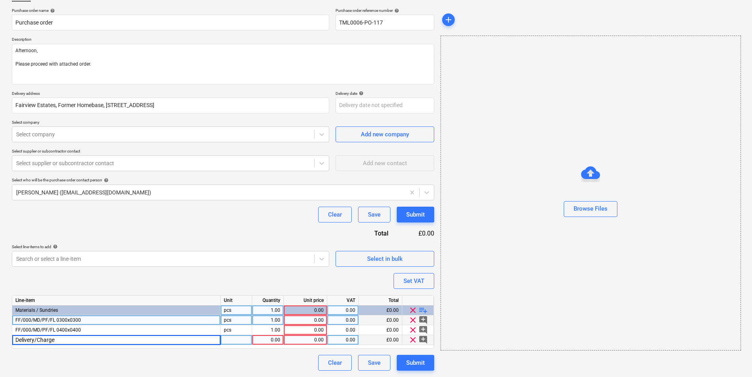
drag, startPoint x: 234, startPoint y: 341, endPoint x: 264, endPoint y: 337, distance: 30.3
click at [237, 291] on div at bounding box center [237, 340] width 32 height 10
click at [265, 291] on div "1.00" at bounding box center [267, 340] width 25 height 10
click at [316, 291] on div "0.00" at bounding box center [305, 340] width 37 height 10
click at [359, 291] on div "£23.79" at bounding box center [380, 320] width 43 height 10
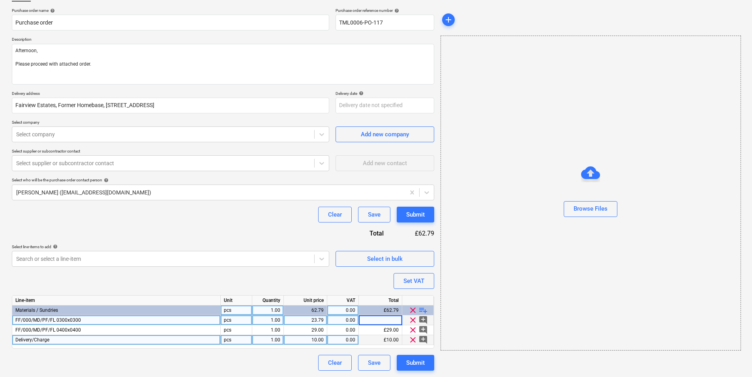
click at [353, 291] on div "0.00" at bounding box center [343, 320] width 25 height 10
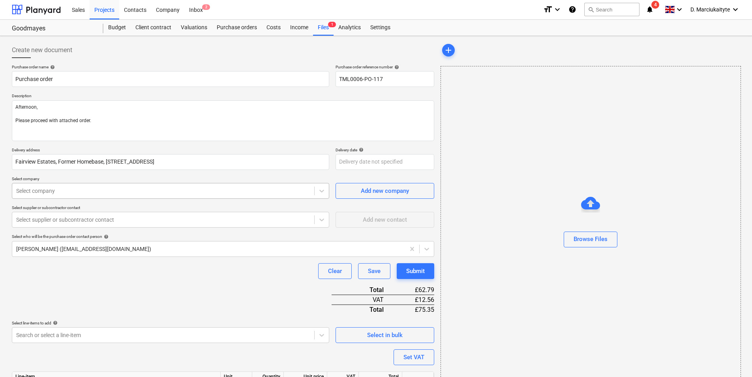
scroll to position [0, 0]
click at [171, 193] on div at bounding box center [163, 191] width 294 height 8
click at [173, 220] on div at bounding box center [163, 220] width 294 height 8
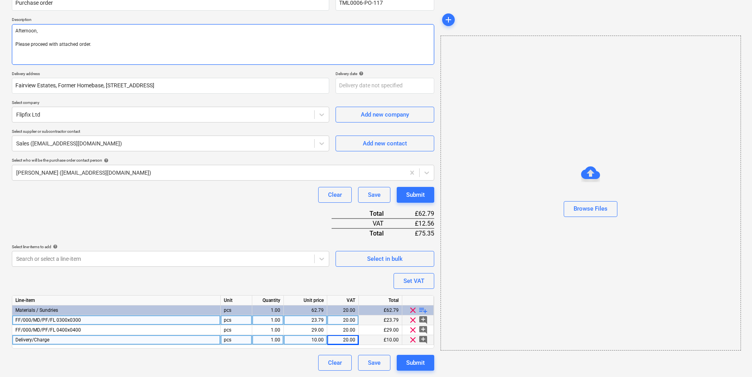
click at [111, 58] on textarea "Afternoon, Please proceed with attached order." at bounding box center [223, 44] width 423 height 41
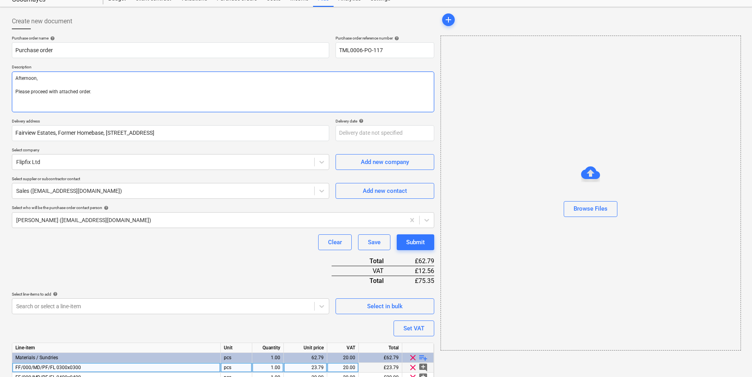
scroll to position [0, 0]
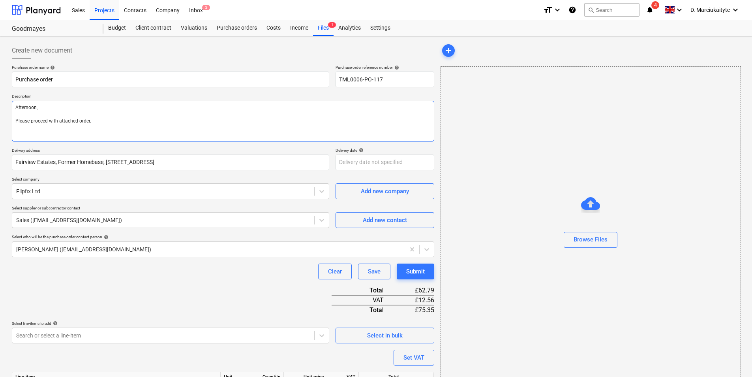
paste textarea "Site contact Daniel 07427641453"
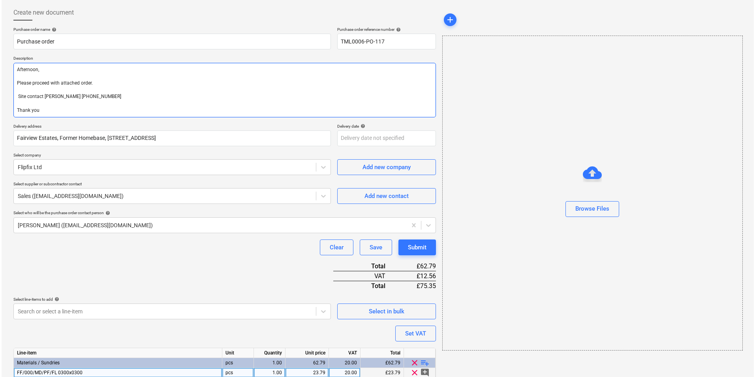
scroll to position [90, 0]
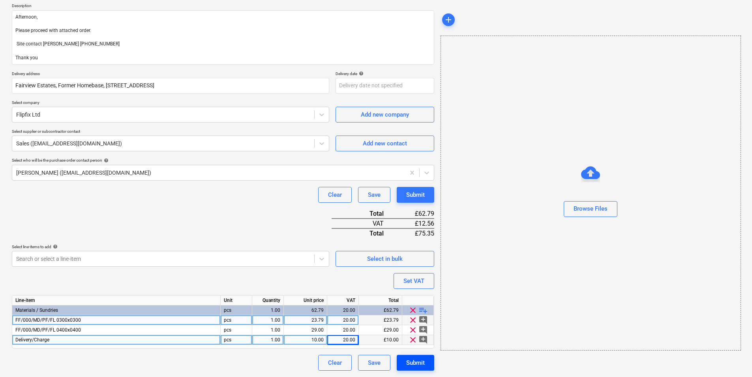
click at [425, 291] on div "Submit" at bounding box center [415, 362] width 19 height 10
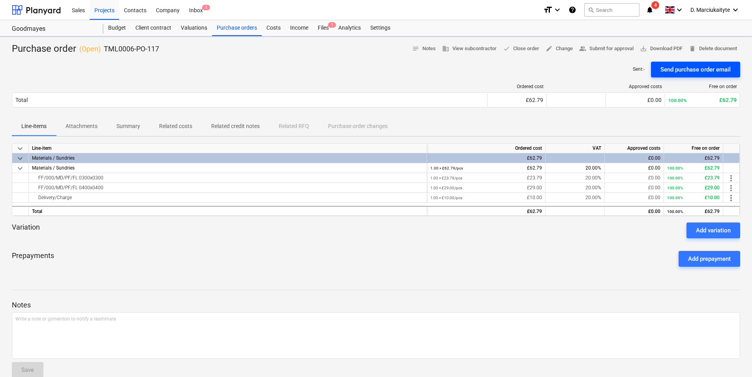
click at [601, 66] on div "Send purchase order email" at bounding box center [696, 69] width 70 height 10
drag, startPoint x: 112, startPoint y: 179, endPoint x: 38, endPoint y: 179, distance: 73.8
click at [38, 179] on div "FF/000/MD/PF/FL 0300x0300" at bounding box center [228, 177] width 392 height 9
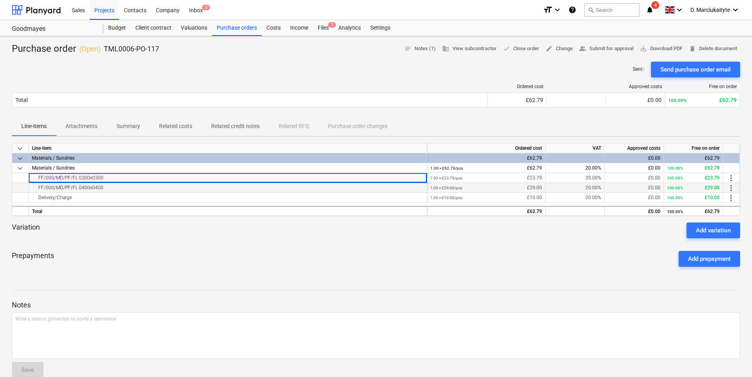
click at [130, 192] on div "FF/000/MD/PF/FL 0400x0400" at bounding box center [228, 187] width 392 height 9
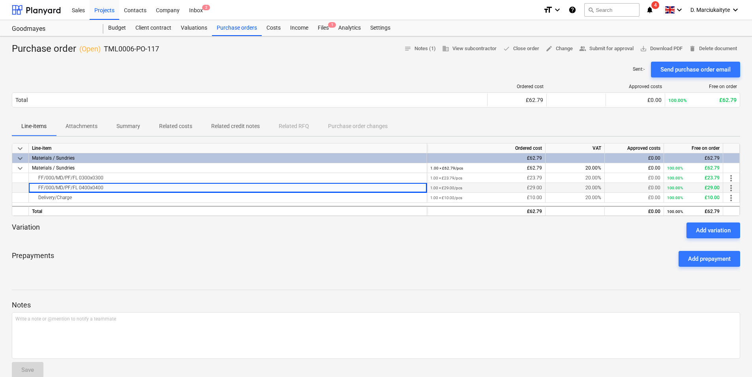
drag, startPoint x: 118, startPoint y: 190, endPoint x: 30, endPoint y: 185, distance: 88.6
click at [30, 185] on div "FF/000/MD/PF/FL 0400x0400" at bounding box center [228, 188] width 398 height 10
drag, startPoint x: 173, startPoint y: 45, endPoint x: 103, endPoint y: 49, distance: 70.0
click at [103, 49] on div "Purchase order ( Open ) TML0006-PO-117 notes Notes (1) business View subcontrac…" at bounding box center [376, 49] width 729 height 13
click at [113, 8] on div "Projects" at bounding box center [105, 10] width 30 height 20
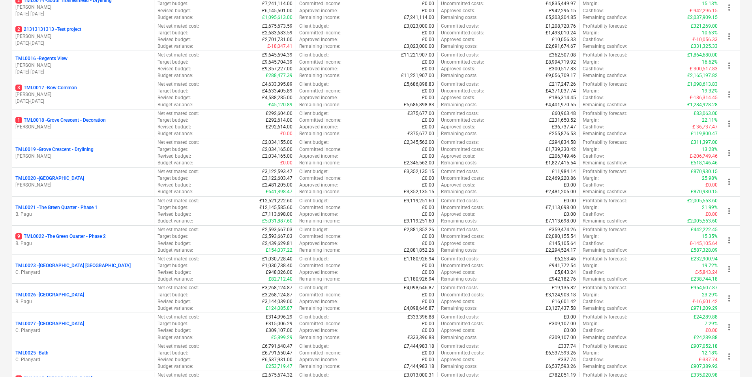
scroll to position [803, 0]
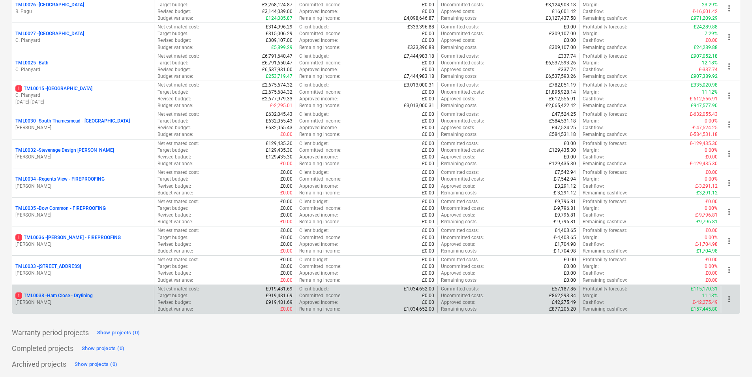
click at [82, 291] on p "1 TML0038 - Ham Close - Drylining" at bounding box center [53, 295] width 77 height 7
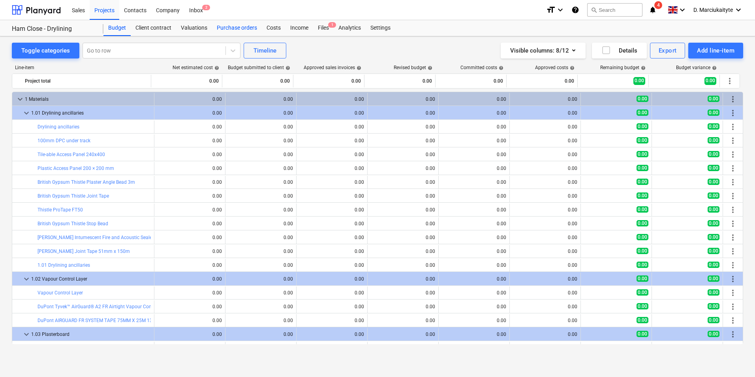
click at [232, 25] on div "Purchase orders" at bounding box center [237, 28] width 50 height 16
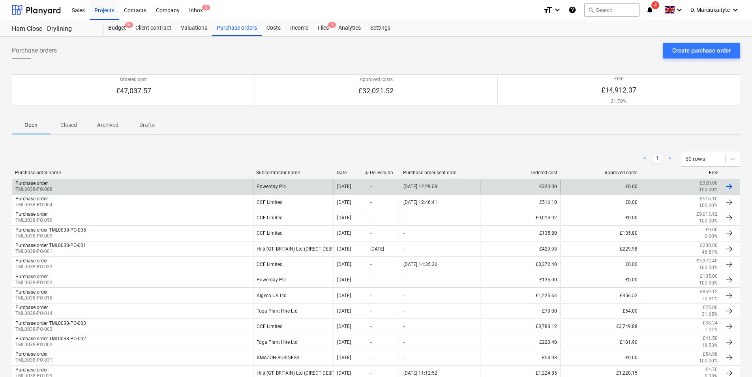
click at [224, 182] on div "Purchase order TML0038-PO-068" at bounding box center [132, 186] width 241 height 13
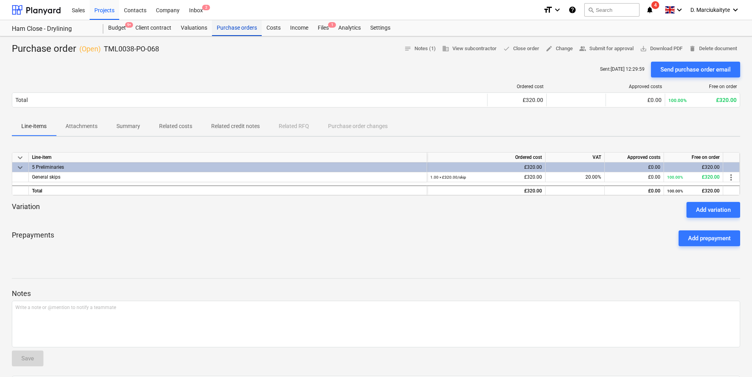
click at [228, 27] on div "Purchase orders" at bounding box center [237, 28] width 50 height 16
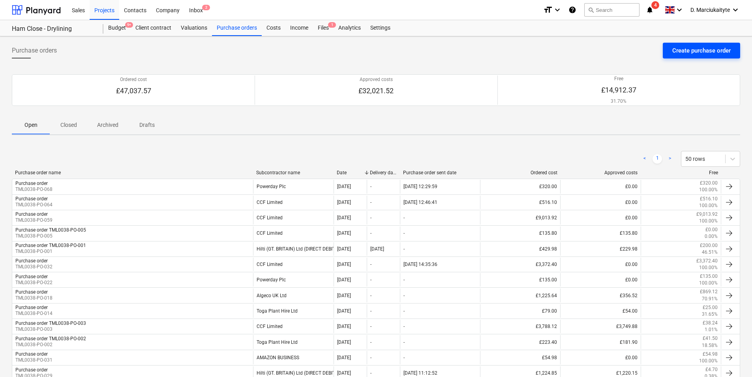
click at [601, 47] on div "Create purchase order" at bounding box center [701, 50] width 58 height 10
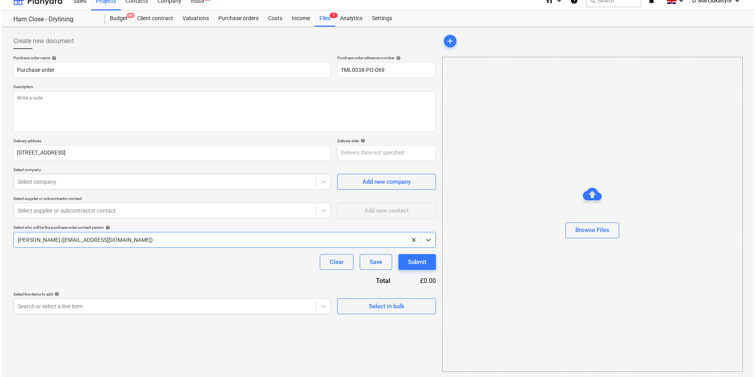
scroll to position [11, 0]
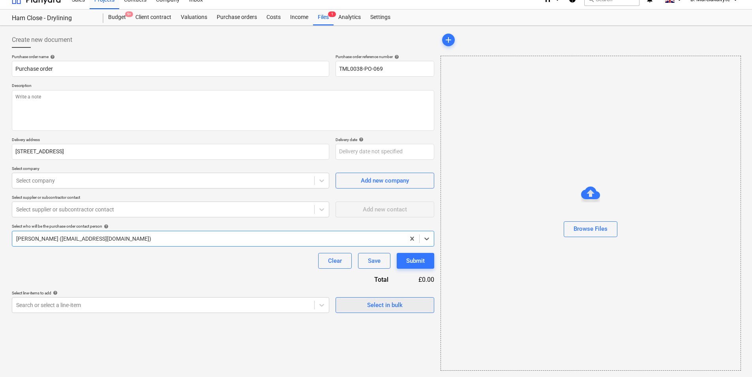
click at [392, 291] on div "Select in bulk" at bounding box center [385, 305] width 36 height 10
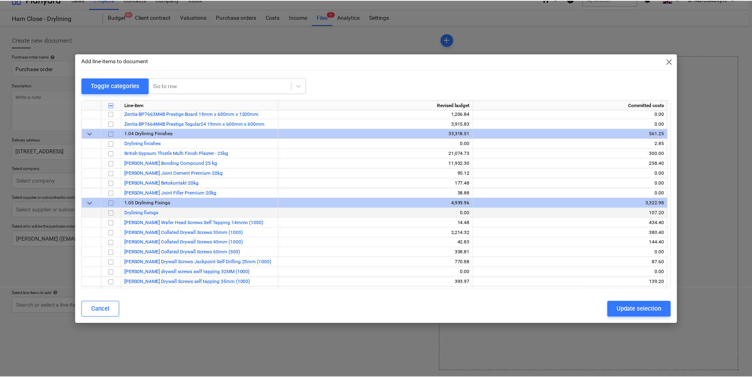
scroll to position [355, 0]
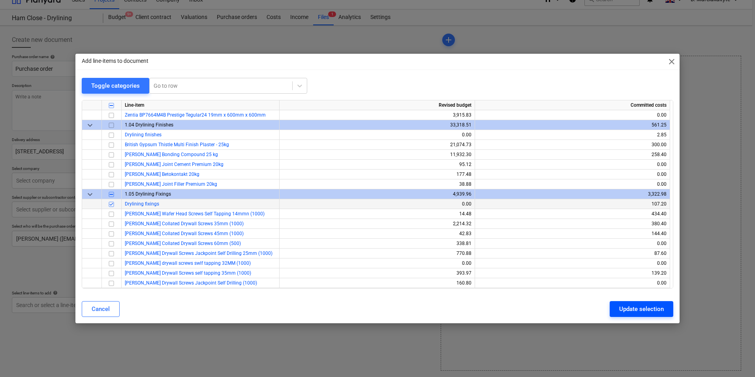
click at [601, 291] on div "Update selection" at bounding box center [641, 309] width 45 height 10
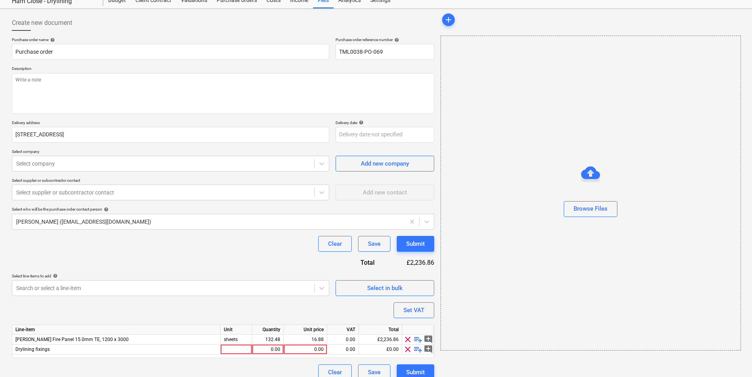
scroll to position [37, 0]
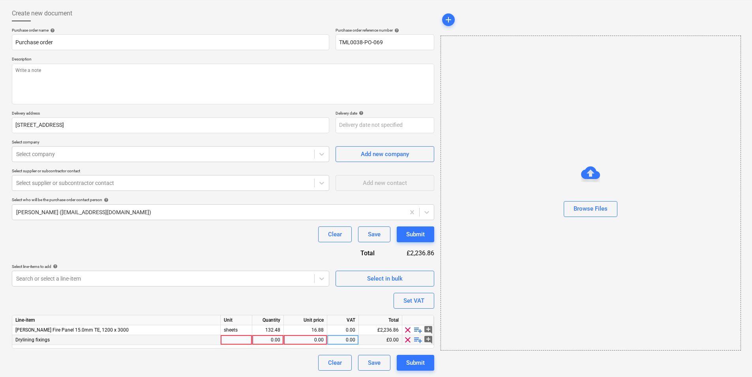
click at [416, 291] on span "playlist_add" at bounding box center [417, 339] width 9 height 9
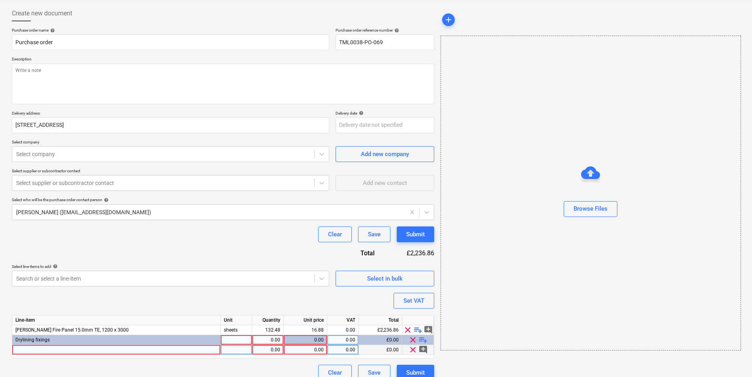
click at [200, 291] on div at bounding box center [116, 350] width 209 height 10
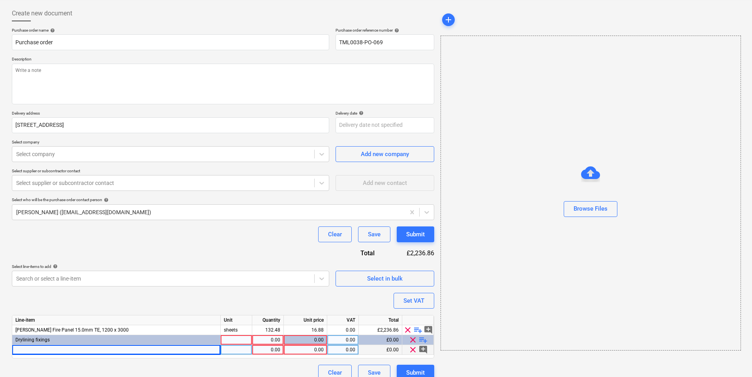
click at [147, 291] on div at bounding box center [116, 350] width 209 height 10
click at [240, 291] on div "pcs" at bounding box center [237, 350] width 32 height 10
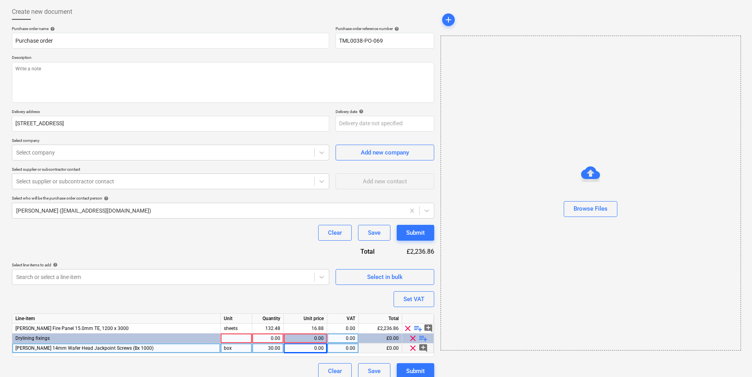
scroll to position [47, 0]
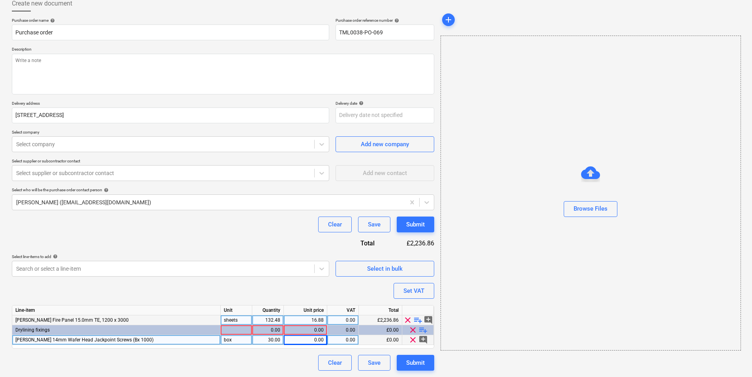
click at [280, 291] on div "132.48" at bounding box center [268, 320] width 32 height 10
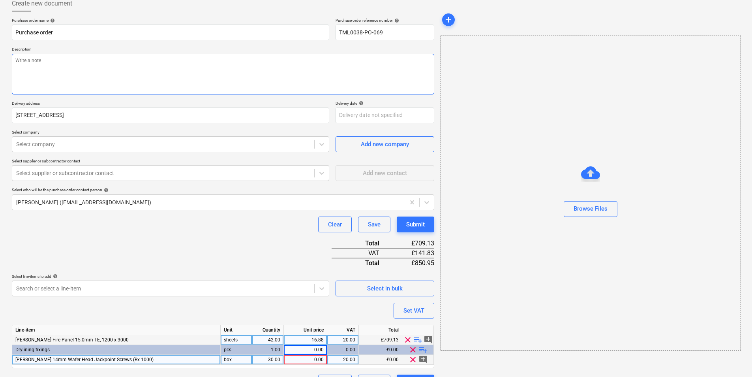
click at [151, 68] on textarea at bounding box center [223, 74] width 423 height 41
paste textarea "Site contact Razvan 07501645393 Thank you Regards, Demi"
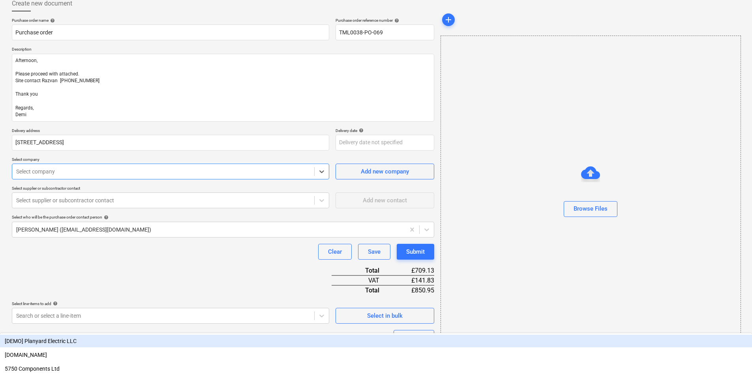
click at [159, 179] on div "Select company" at bounding box center [170, 171] width 317 height 16
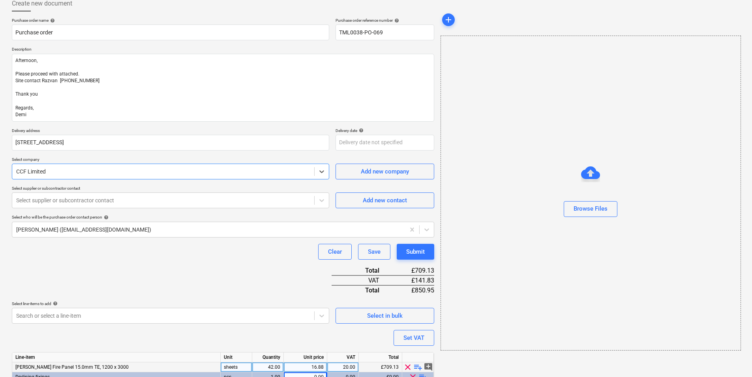
click at [156, 190] on p "Select supplier or subcontractor contact" at bounding box center [170, 189] width 317 height 7
click at [156, 199] on div at bounding box center [163, 200] width 294 height 8
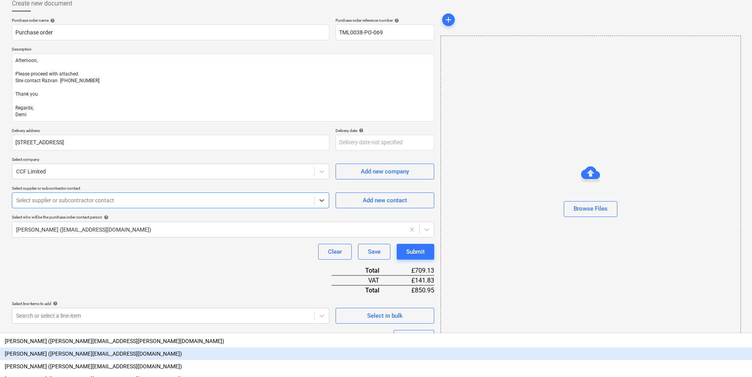
click at [89, 291] on div "Tracey Chittenden (tracey.chittenden2@ccfltd.co.uk)" at bounding box center [376, 353] width 752 height 13
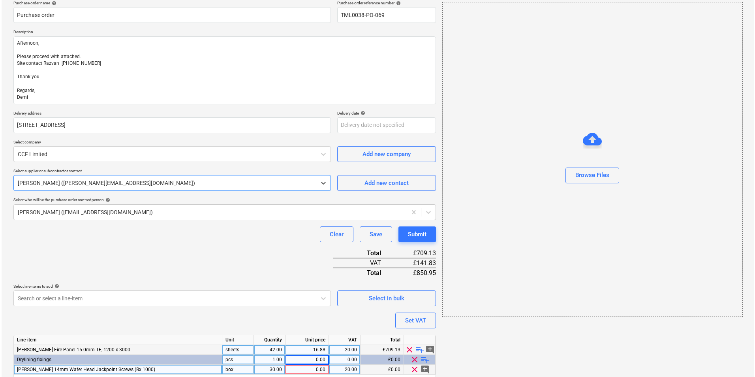
scroll to position [94, 0]
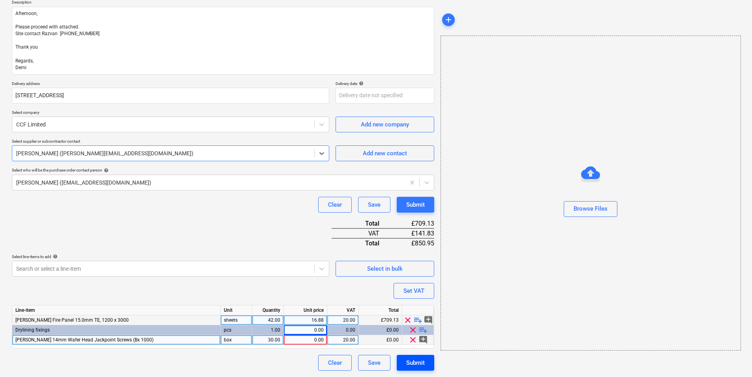
click at [416, 291] on div "Submit" at bounding box center [415, 362] width 19 height 10
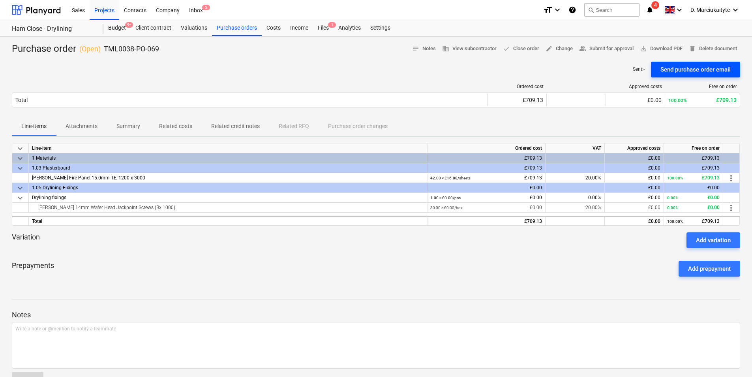
click at [601, 71] on div "Send purchase order email" at bounding box center [696, 69] width 70 height 10
click at [601, 68] on div "Send purchase order email" at bounding box center [696, 69] width 70 height 10
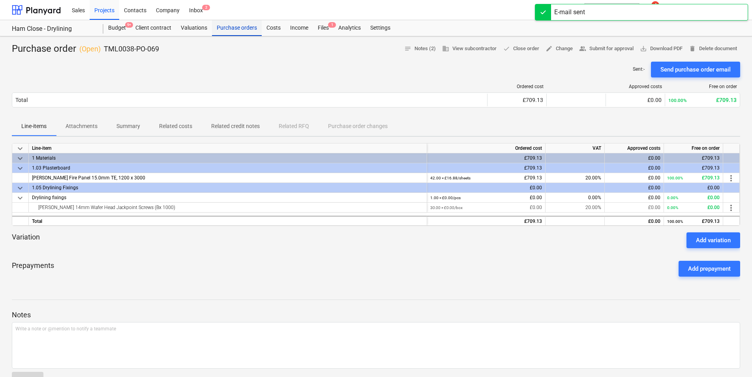
click at [227, 26] on div "Purchase orders" at bounding box center [237, 28] width 50 height 16
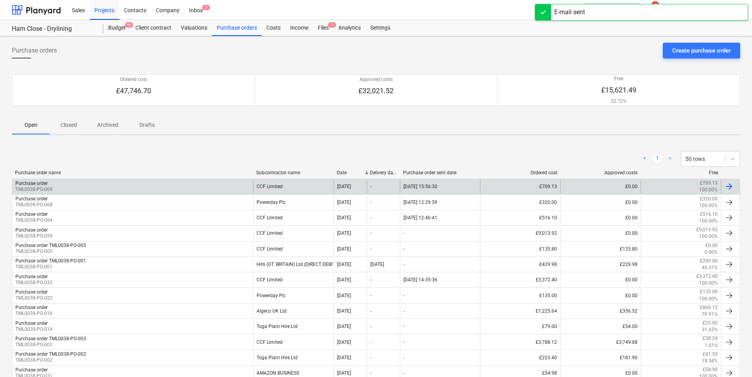
click at [235, 183] on div "Purchase order TML0038-PO-069" at bounding box center [132, 186] width 241 height 13
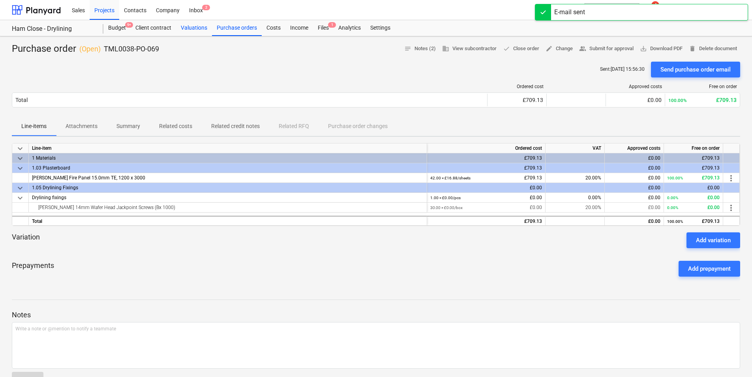
click at [210, 24] on div "Valuations" at bounding box center [194, 28] width 36 height 16
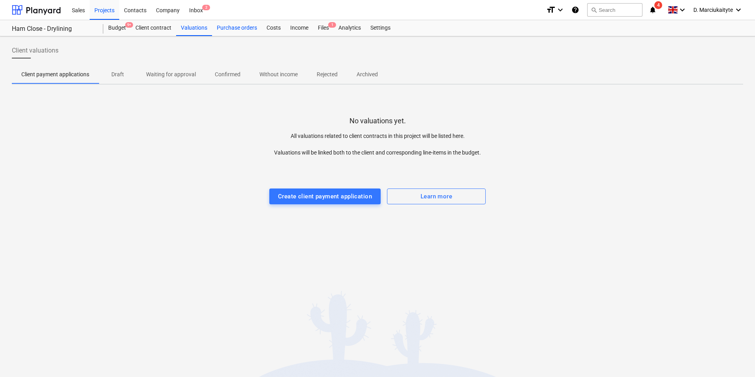
click at [229, 30] on div "Purchase orders" at bounding box center [237, 28] width 50 height 16
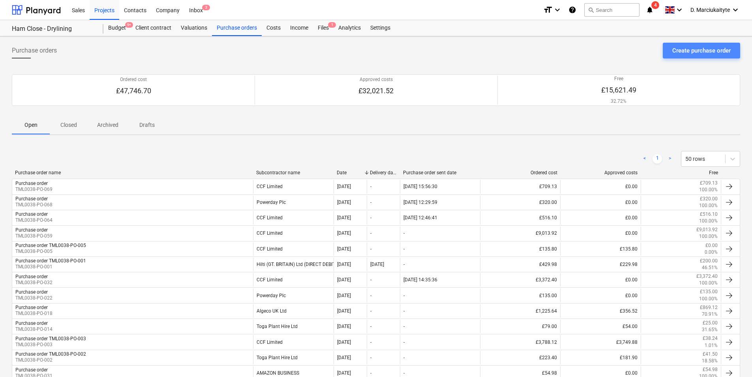
click at [601, 45] on button "Create purchase order" at bounding box center [701, 51] width 77 height 16
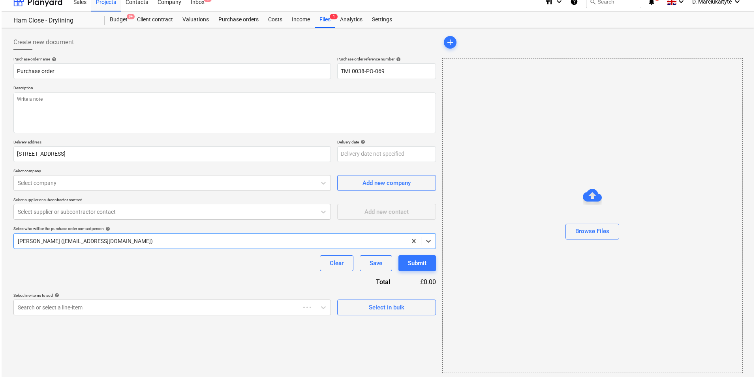
scroll to position [11, 0]
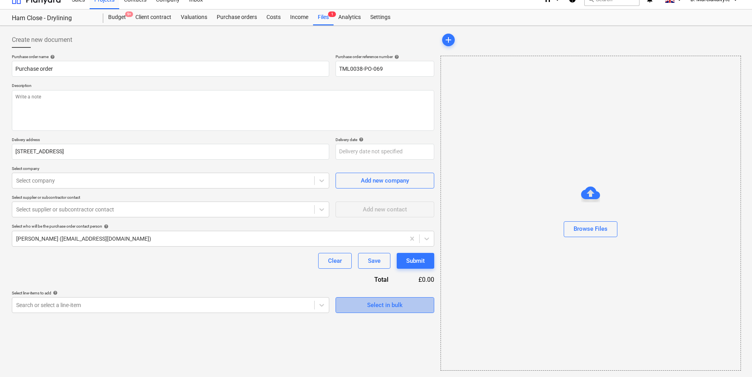
click at [359, 291] on span "Select in bulk" at bounding box center [385, 305] width 79 height 10
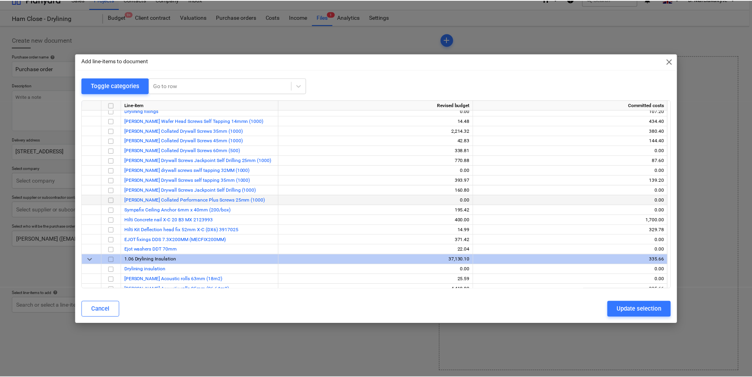
scroll to position [513, 0]
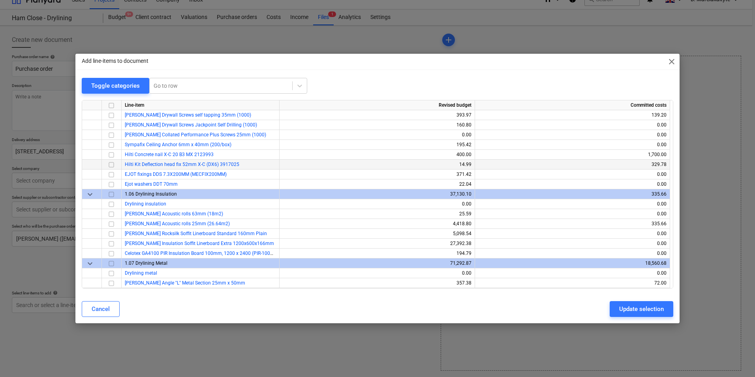
click at [113, 163] on input "checkbox" at bounding box center [111, 164] width 9 height 9
click at [601, 291] on div "Update selection" at bounding box center [641, 309] width 45 height 10
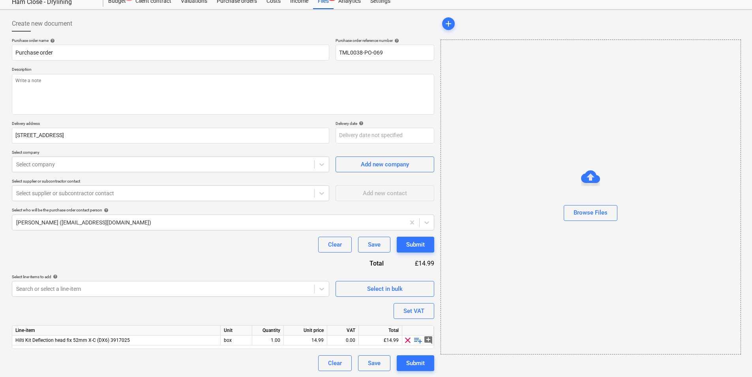
scroll to position [27, 0]
click at [269, 291] on div "1.00" at bounding box center [267, 340] width 25 height 10
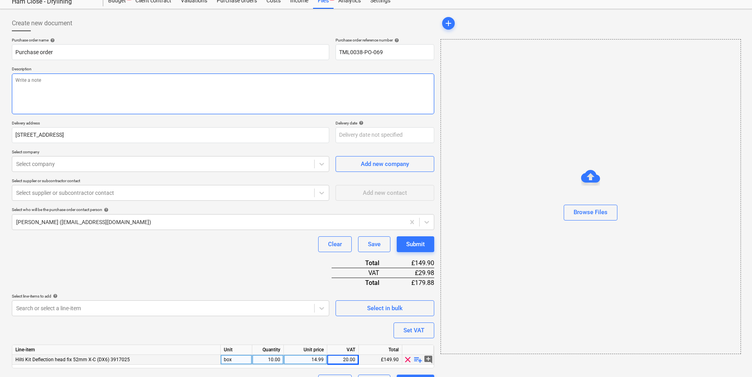
click at [32, 90] on textarea at bounding box center [223, 93] width 423 height 41
paste textarea "Afternoon, Please arrange the skip exchange at your earliest convenience. Site …"
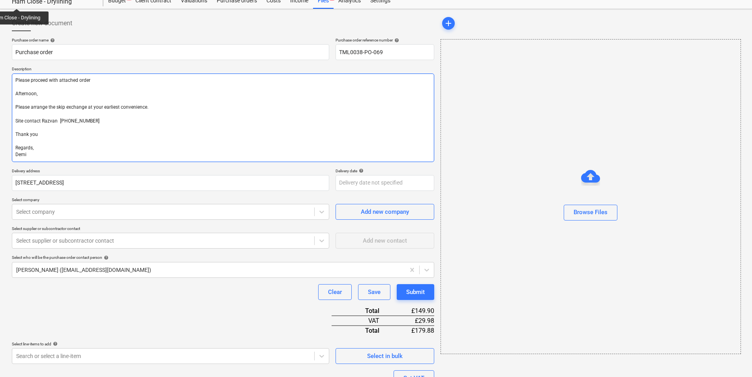
drag, startPoint x: 163, startPoint y: 106, endPoint x: 198, endPoint y: 111, distance: 34.8
click at [196, 112] on textarea "Please proceed with attached order Afternoon, Please arrange the skip exchange …" at bounding box center [223, 117] width 423 height 88
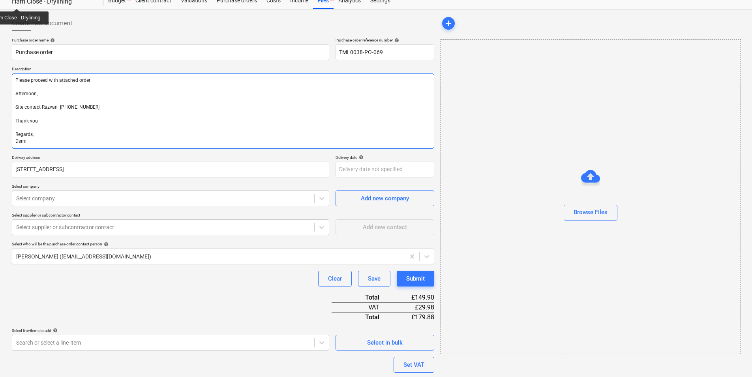
drag, startPoint x: 75, startPoint y: 94, endPoint x: 6, endPoint y: 94, distance: 69.9
click at [6, 94] on div "Create new document Purchase order name help Purchase order Purchase order refe…" at bounding box center [376, 220] width 752 height 422
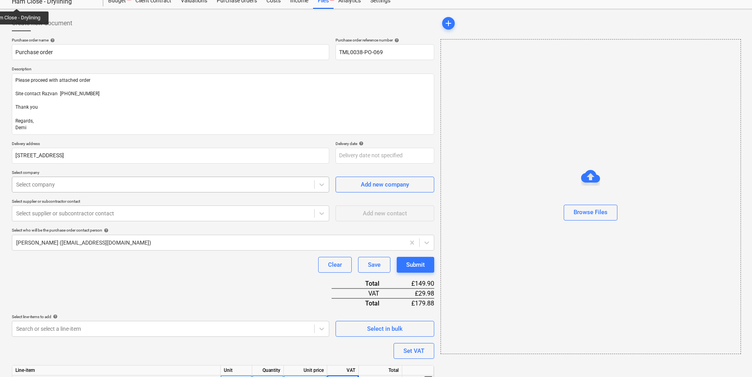
click at [171, 184] on div at bounding box center [163, 184] width 294 height 8
click at [147, 221] on div "Select supplier or subcontractor contact" at bounding box center [170, 213] width 317 height 16
click at [139, 209] on div at bounding box center [163, 213] width 294 height 8
click at [206, 213] on div at bounding box center [163, 213] width 294 height 8
click at [233, 188] on div at bounding box center [163, 184] width 294 height 8
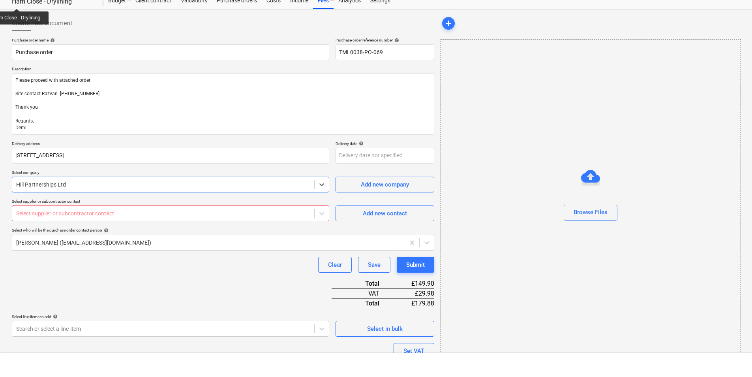
scroll to position [3068, 0]
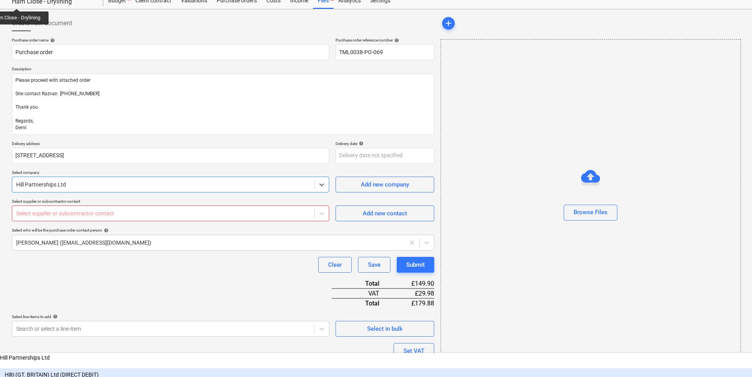
click at [68, 291] on div "Hilti (GT. BRITAIN) Ltd (DIRECT DEBIT)" at bounding box center [376, 374] width 752 height 13
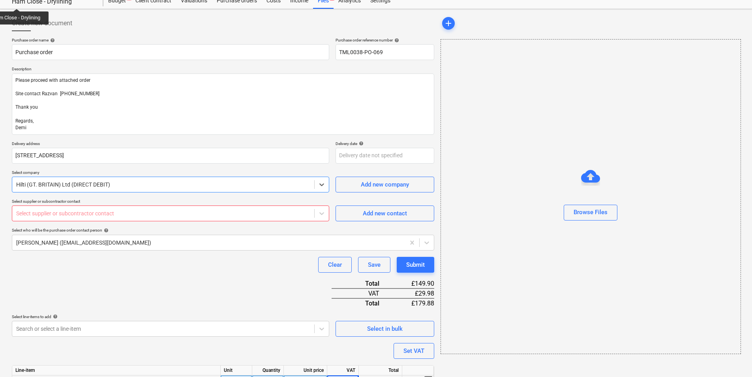
click at [73, 220] on div "Select supplier or subcontractor contact" at bounding box center [170, 213] width 317 height 16
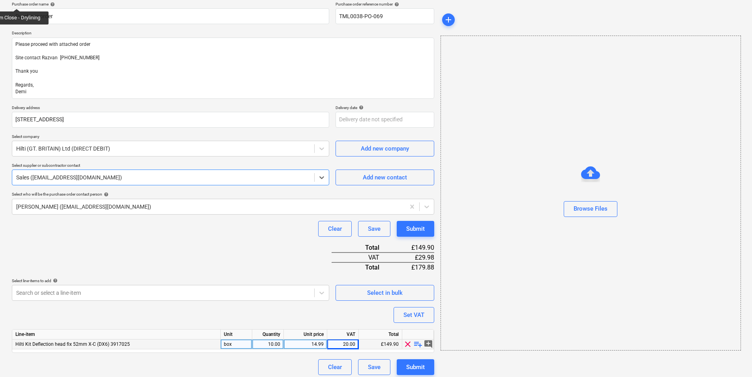
scroll to position [68, 0]
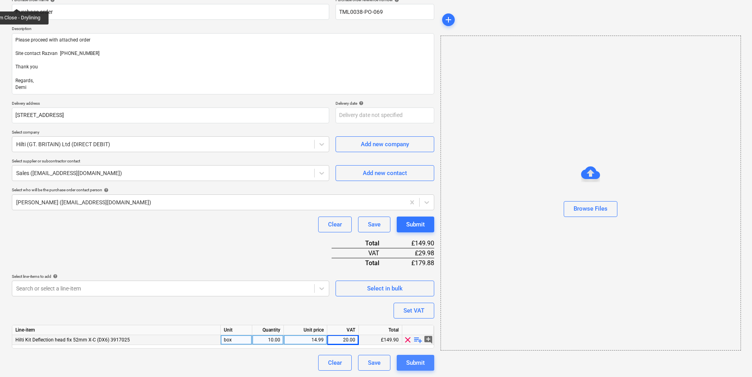
click at [415, 291] on div "Submit" at bounding box center [415, 362] width 19 height 10
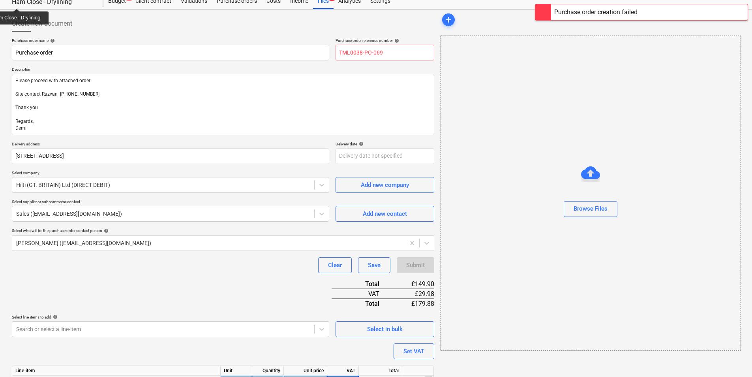
scroll to position [0, 0]
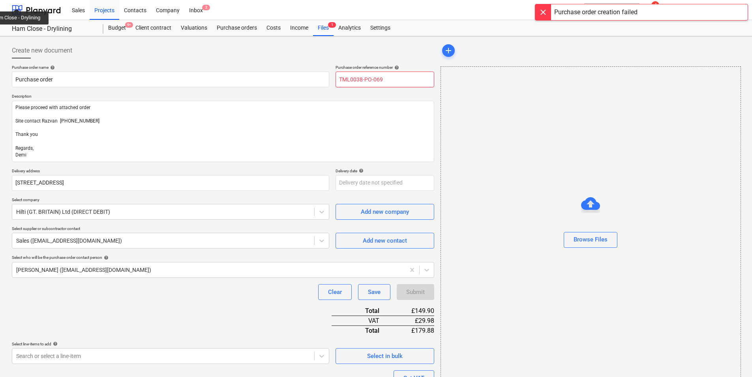
click at [397, 82] on input "TML0038-PO-069" at bounding box center [385, 79] width 99 height 16
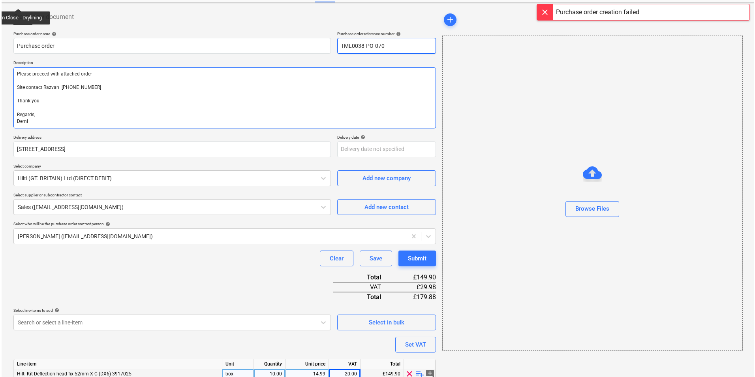
scroll to position [68, 0]
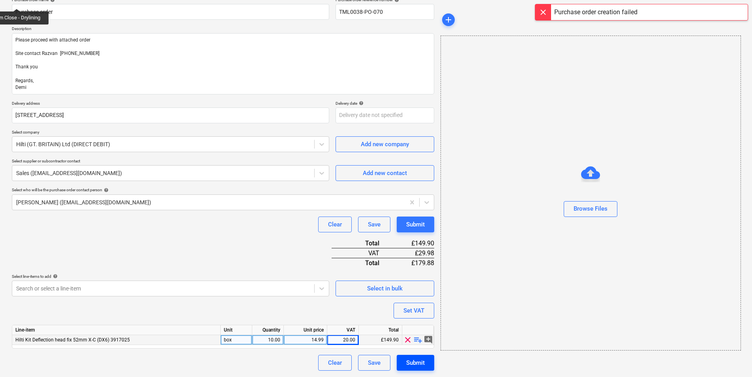
click at [416, 291] on div "Submit" at bounding box center [415, 362] width 19 height 10
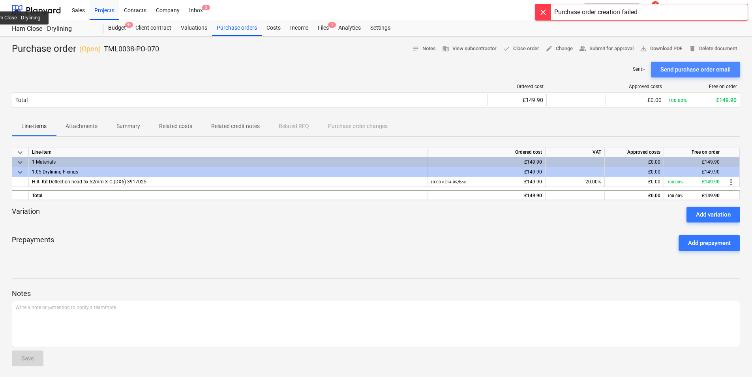
click at [601, 74] on div "Send purchase order email" at bounding box center [696, 69] width 70 height 10
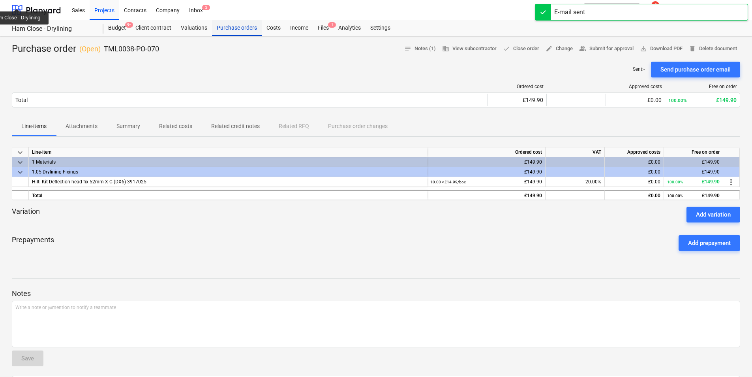
click at [250, 26] on div "Purchase orders" at bounding box center [237, 28] width 50 height 16
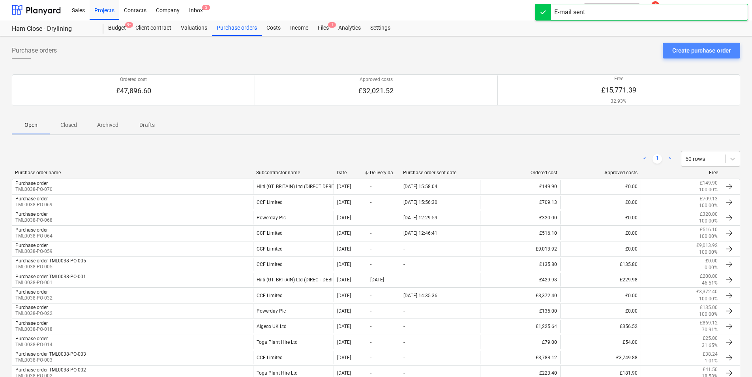
click at [601, 44] on button "Create purchase order" at bounding box center [701, 51] width 77 height 16
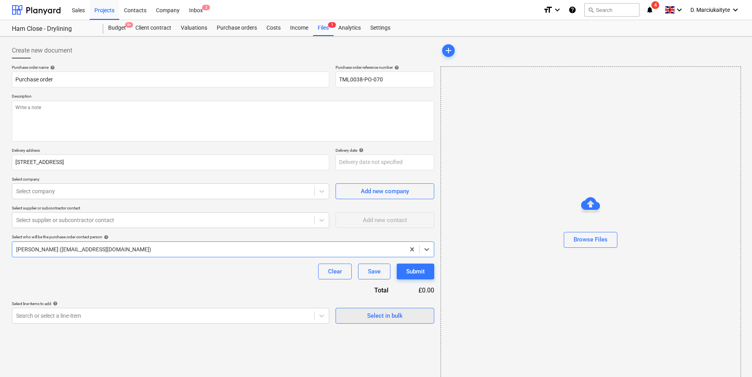
click at [376, 291] on div "Select in bulk" at bounding box center [385, 315] width 36 height 10
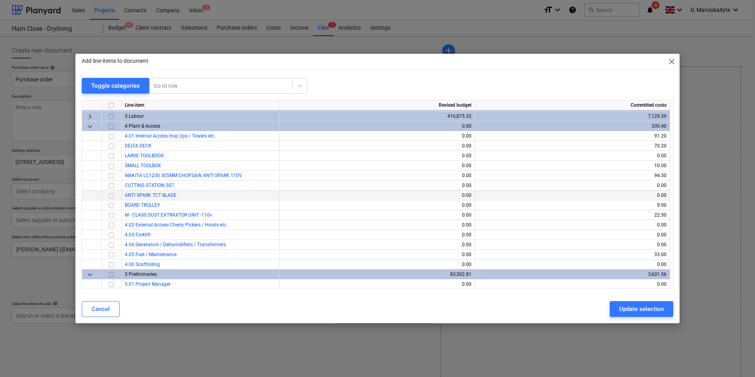
scroll to position [1224, 0]
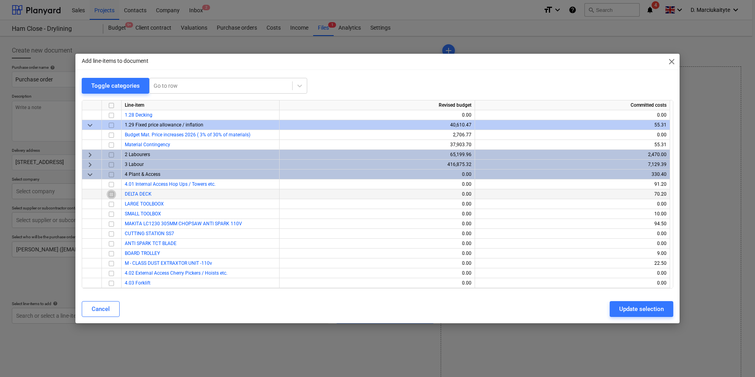
click at [113, 194] on input "checkbox" at bounding box center [111, 194] width 9 height 9
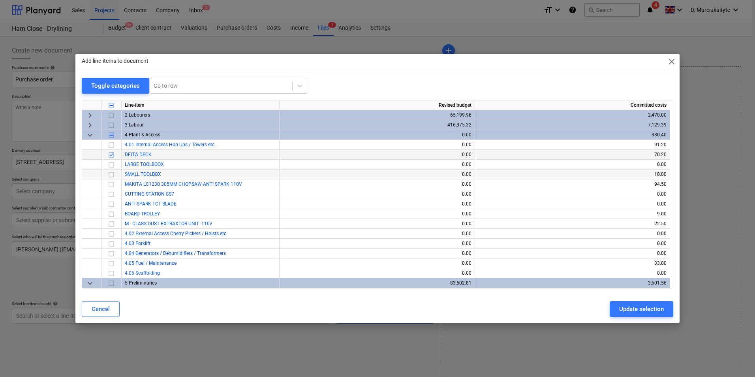
click at [111, 173] on input "checkbox" at bounding box center [111, 174] width 9 height 9
click at [113, 144] on input "checkbox" at bounding box center [111, 144] width 9 height 9
click at [110, 144] on input "checkbox" at bounding box center [111, 144] width 9 height 9
click at [601, 291] on div "Update selection" at bounding box center [641, 309] width 45 height 10
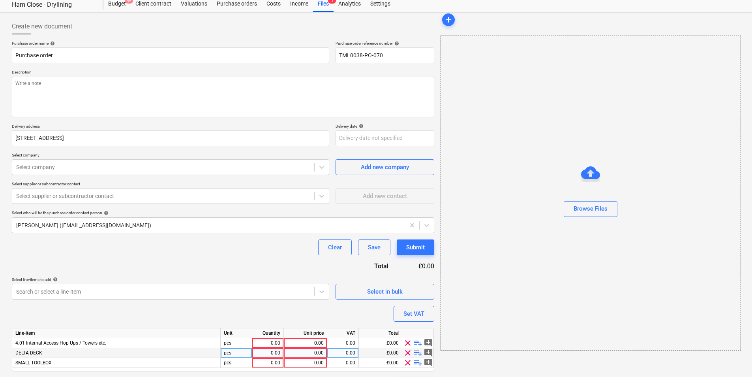
scroll to position [47, 0]
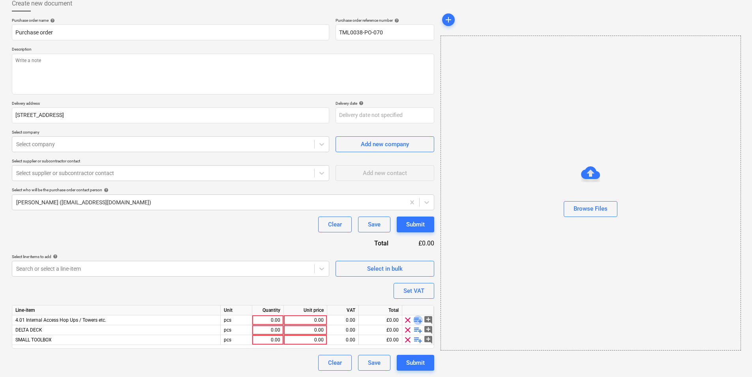
click at [415, 291] on span "playlist_add" at bounding box center [417, 319] width 9 height 9
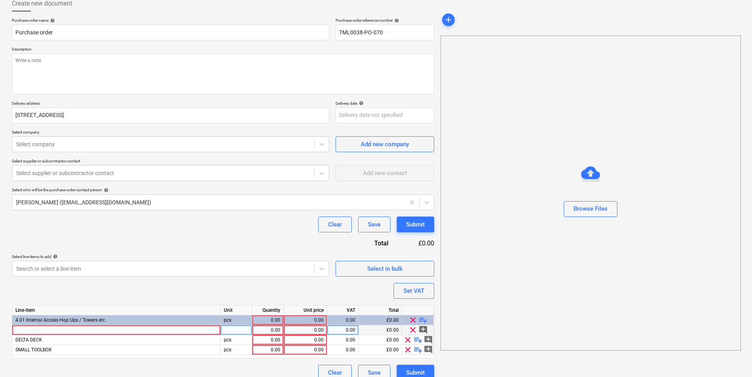
click at [65, 291] on div at bounding box center [116, 330] width 209 height 10
click at [94, 291] on div at bounding box center [116, 330] width 209 height 10
click at [418, 291] on div at bounding box center [418, 310] width 32 height 10
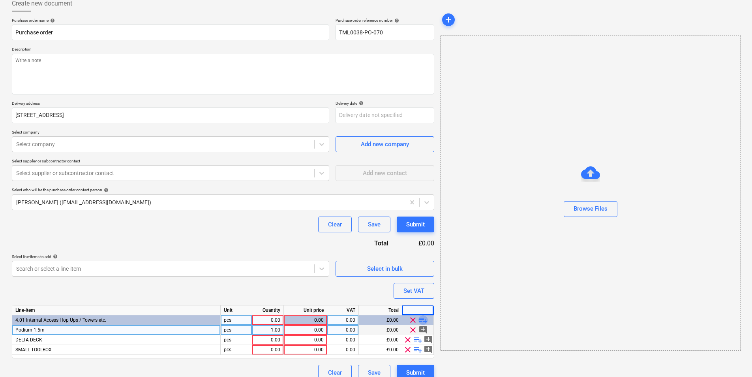
click at [421, 291] on span "playlist_add" at bounding box center [423, 319] width 9 height 9
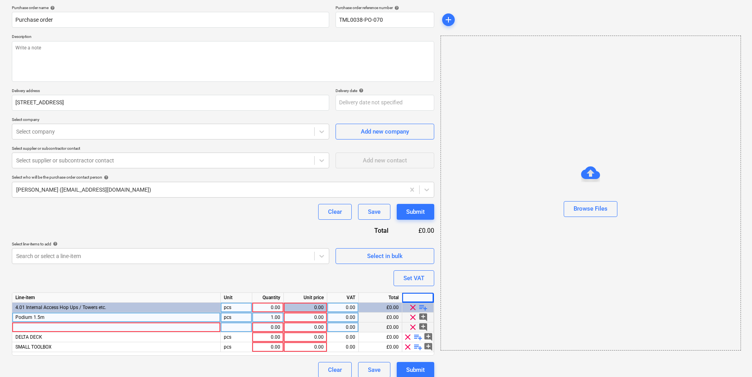
scroll to position [67, 0]
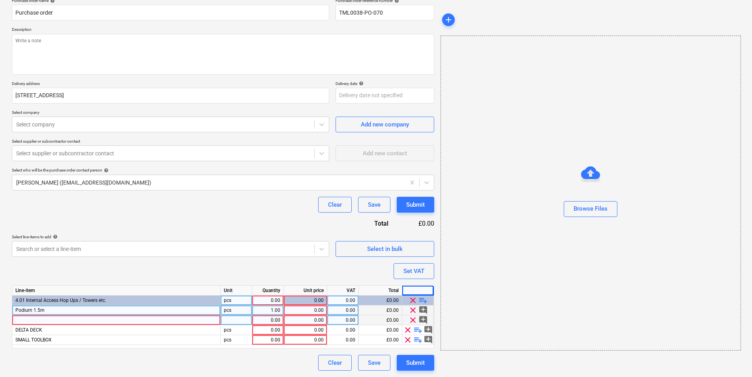
click at [138, 291] on div at bounding box center [116, 320] width 209 height 10
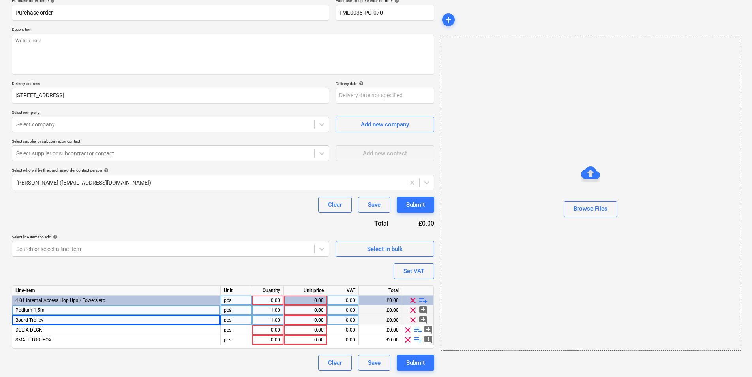
drag, startPoint x: 248, startPoint y: 310, endPoint x: 240, endPoint y: 320, distance: 12.9
click at [248, 291] on div "pcs" at bounding box center [237, 310] width 32 height 10
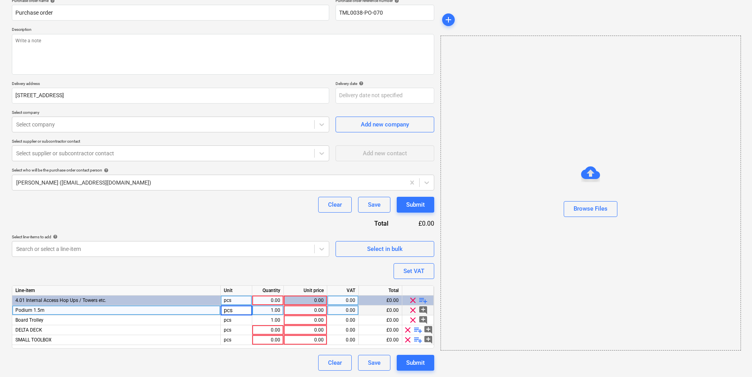
click at [275, 291] on div "1.00" at bounding box center [267, 310] width 25 height 10
click at [312, 291] on div "0.00" at bounding box center [305, 300] width 37 height 10
click at [305, 291] on div "0.00" at bounding box center [305, 310] width 37 height 10
click at [256, 291] on div "0.00" at bounding box center [267, 300] width 25 height 10
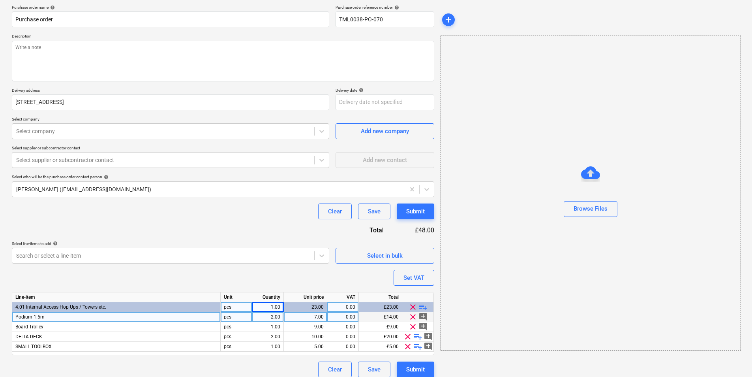
scroll to position [0, 0]
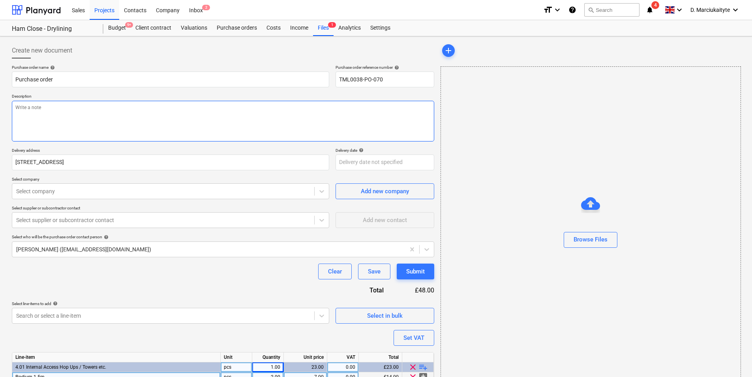
click at [152, 115] on textarea at bounding box center [223, 121] width 423 height 41
paste textarea "Board Trolley"
drag, startPoint x: 100, startPoint y: 107, endPoint x: 0, endPoint y: 94, distance: 100.8
click at [0, 94] on html "Sales Projects Contacts Company Inbox 2 format_size keyboard_arrow_down help se…" at bounding box center [376, 188] width 752 height 377
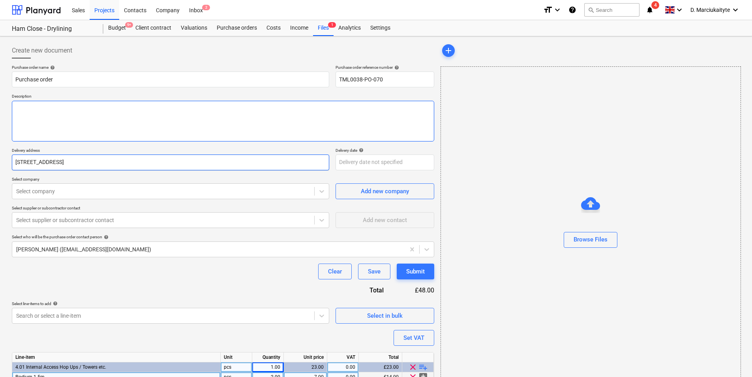
paste textarea "Demi Marciukaityte Description Please proceed with attached order Site contact …"
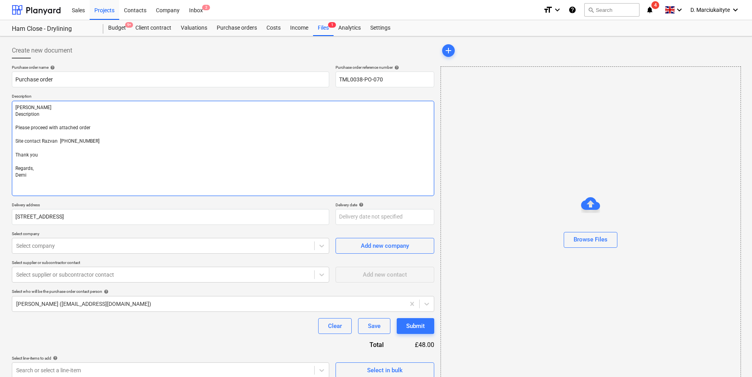
click at [23, 104] on textarea "Demi Marciukaityte Description Please proceed with attached order Site contact …" at bounding box center [223, 148] width 423 height 95
drag, startPoint x: 44, startPoint y: 123, endPoint x: 9, endPoint y: 109, distance: 38.3
click at [14, 109] on textarea "Demi Marciukaityte Description Please proceed with attached order Site contact …" at bounding box center [223, 148] width 423 height 95
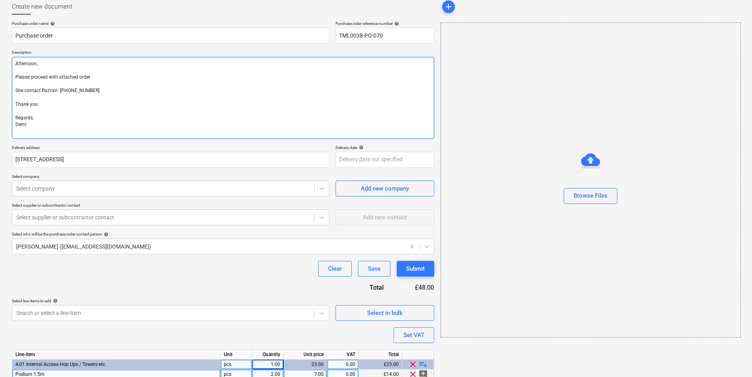
scroll to position [108, 0]
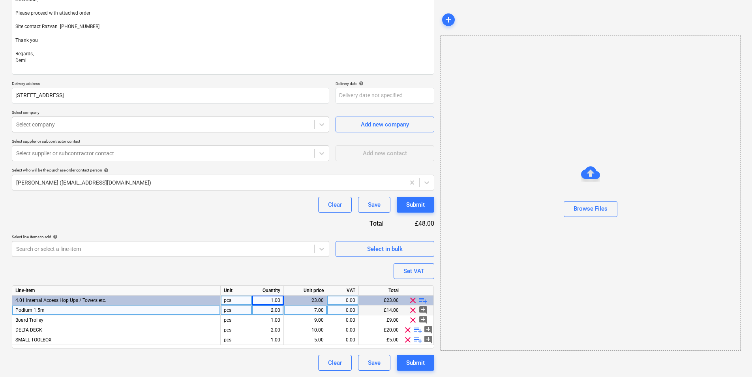
click at [145, 122] on div at bounding box center [163, 124] width 294 height 8
click at [104, 148] on div "Select supplier or subcontractor contact" at bounding box center [163, 153] width 302 height 11
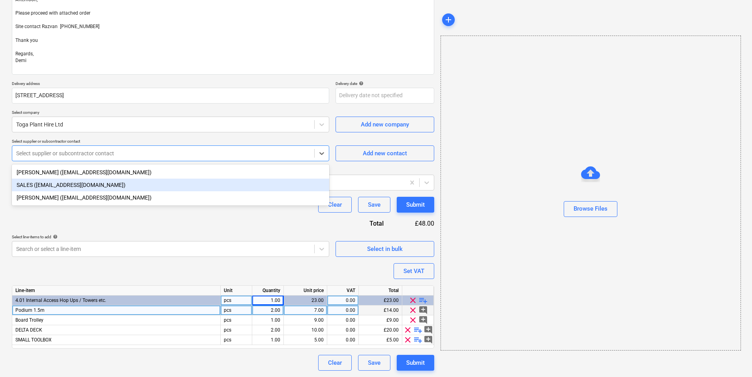
click at [86, 188] on div "SALES (salessupport@toga.co.uk)" at bounding box center [170, 184] width 317 height 13
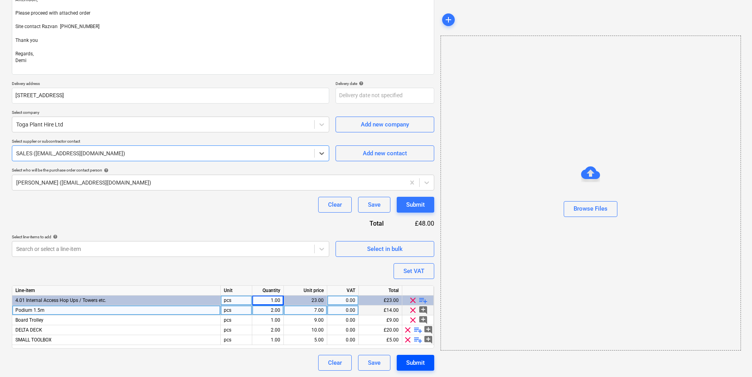
click at [409, 291] on div "Submit" at bounding box center [415, 362] width 19 height 10
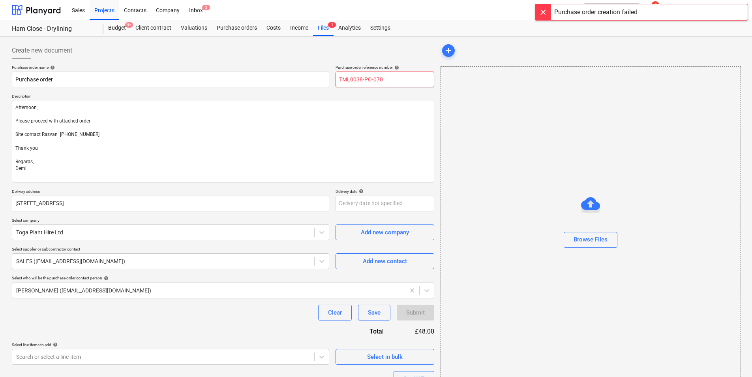
click at [387, 78] on input "TML0038-PO-070" at bounding box center [385, 79] width 99 height 16
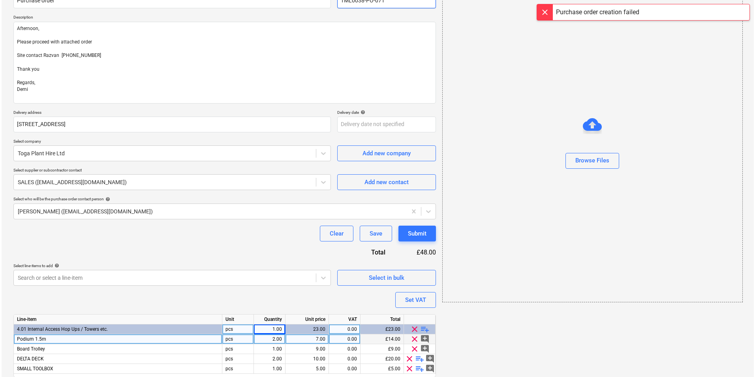
scroll to position [108, 0]
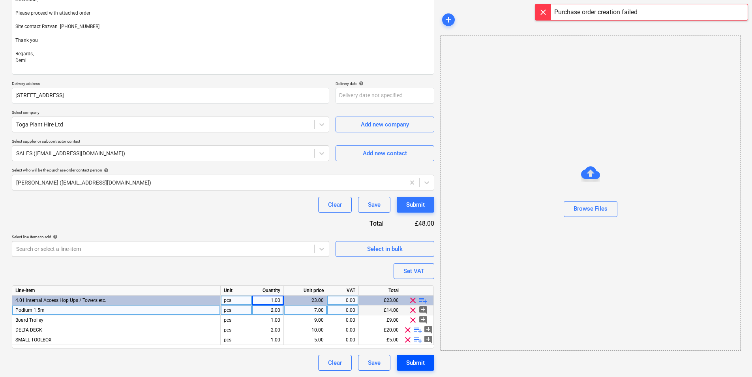
click at [408, 291] on div "Submit" at bounding box center [415, 362] width 19 height 10
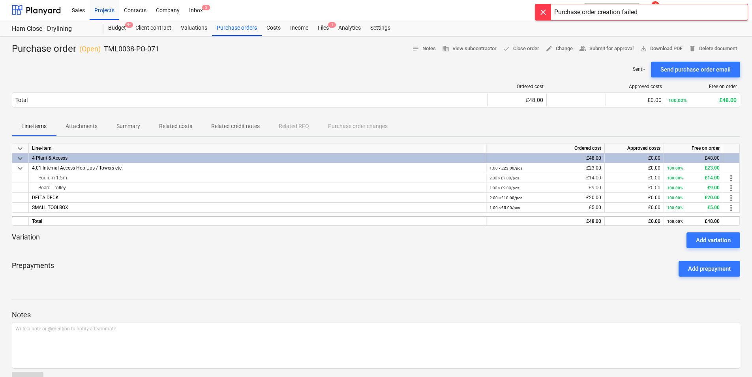
click at [601, 66] on div "Send purchase order email" at bounding box center [696, 69] width 70 height 10
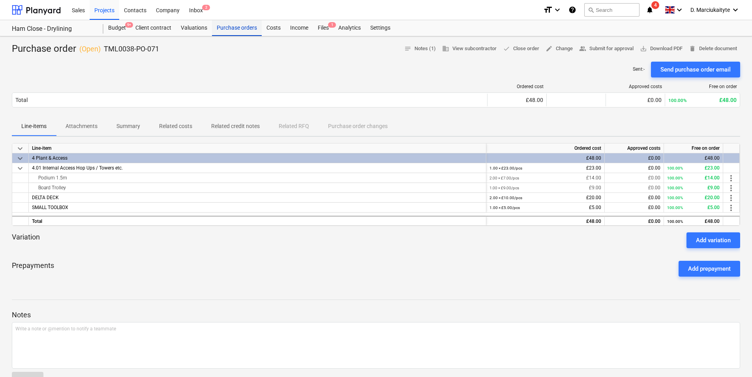
click at [223, 26] on div "Purchase orders" at bounding box center [237, 28] width 50 height 16
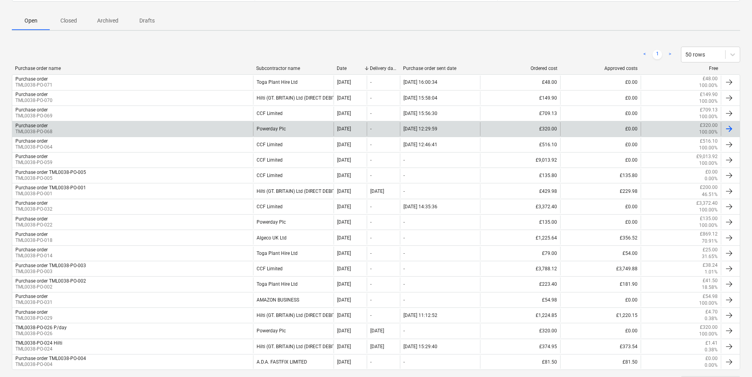
scroll to position [79, 0]
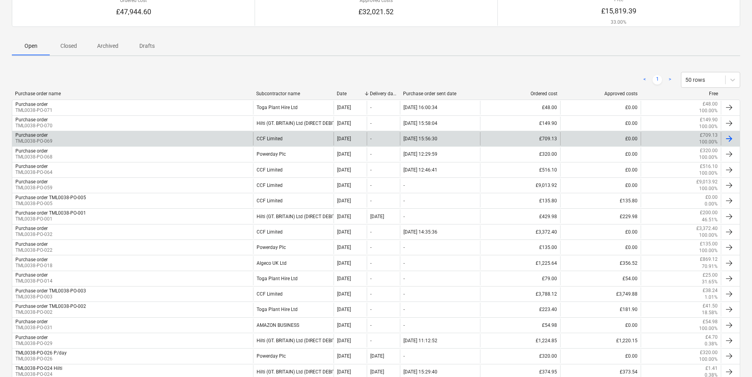
click at [227, 133] on div "Purchase order TML0038-PO-069" at bounding box center [132, 138] width 241 height 13
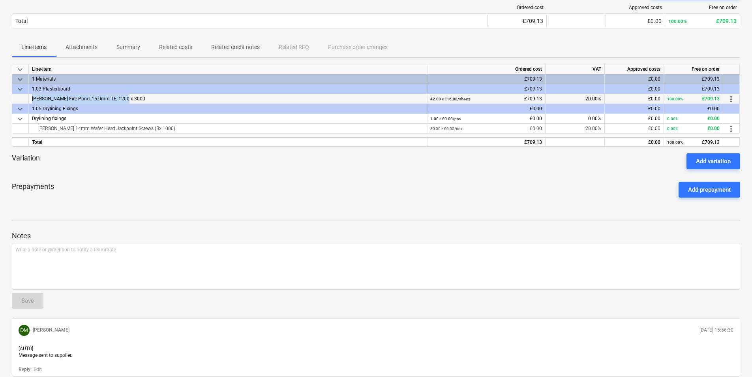
drag, startPoint x: 147, startPoint y: 97, endPoint x: 24, endPoint y: 99, distance: 122.8
click at [0, 0] on div "Knauf Fire Panel 15.0mm TE, 1200 x 3000 42.00 × £16.88 / sheets £709.13 20.00% …" at bounding box center [0, 0] width 0 height 0
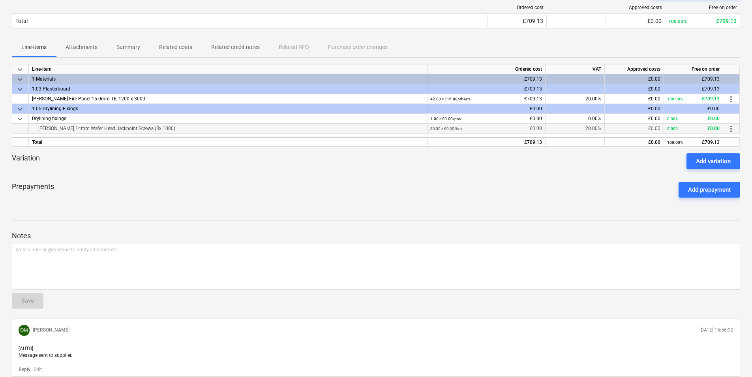
click at [178, 128] on div "Knauf 14mm Wafer Head Jackpoint Screws (Bx 1000)" at bounding box center [228, 128] width 392 height 9
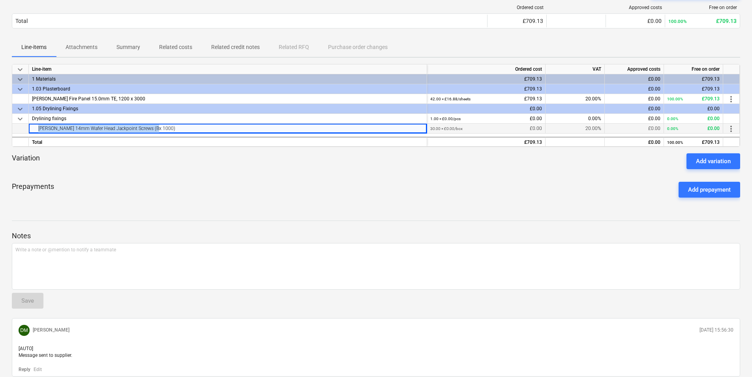
drag, startPoint x: 154, startPoint y: 130, endPoint x: 26, endPoint y: 132, distance: 128.0
click at [0, 0] on div "Knauf 14mm Wafer Head Jackpoint Screws (Bx 1000) 30.00 × £0.00 / box £0.00 20.0…" at bounding box center [0, 0] width 0 height 0
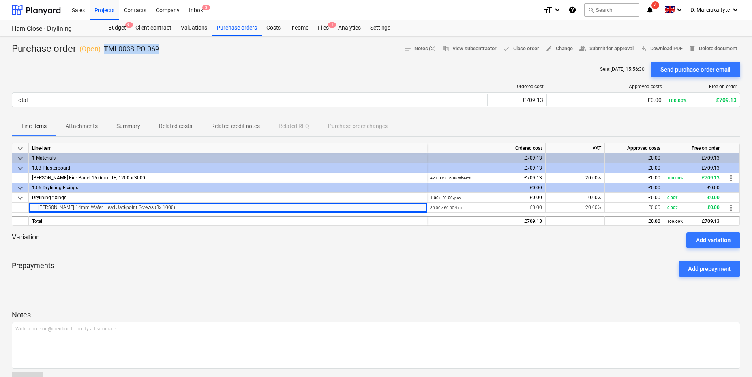
drag, startPoint x: 140, startPoint y: 48, endPoint x: 100, endPoint y: 48, distance: 39.5
click at [100, 48] on div "Purchase order ( Open ) TML0038-PO-069 notes Notes (2) business View subcontrac…" at bounding box center [376, 49] width 729 height 13
click at [245, 22] on div "Purchase orders" at bounding box center [237, 28] width 50 height 16
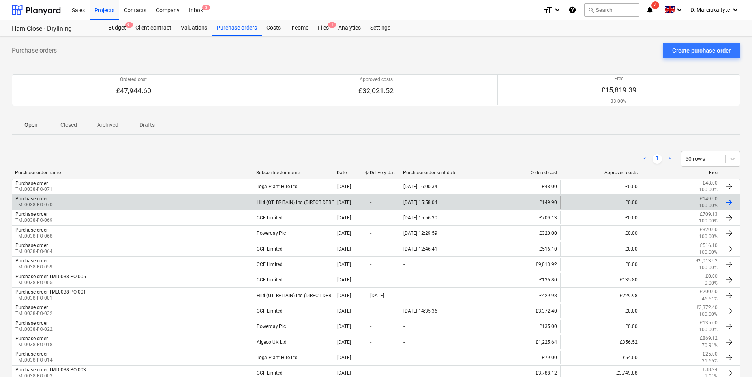
click at [111, 208] on div "Purchase order TML0038-PO-070" at bounding box center [132, 201] width 241 height 13
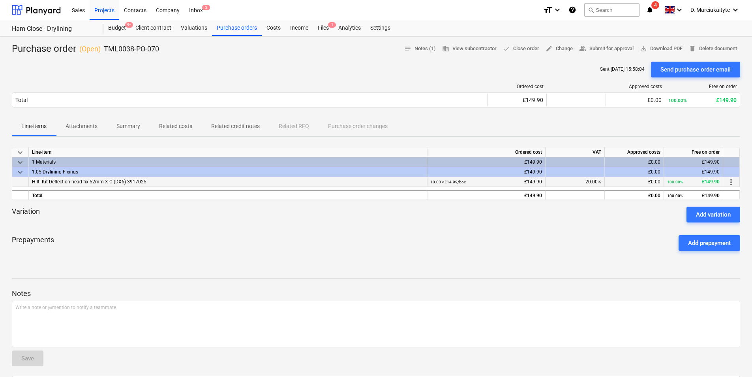
drag, startPoint x: 156, startPoint y: 180, endPoint x: 192, endPoint y: 179, distance: 36.0
click at [192, 179] on div "Hilti Kit Deflection head fix 52mm X-C (DX6) 3917025" at bounding box center [228, 182] width 398 height 10
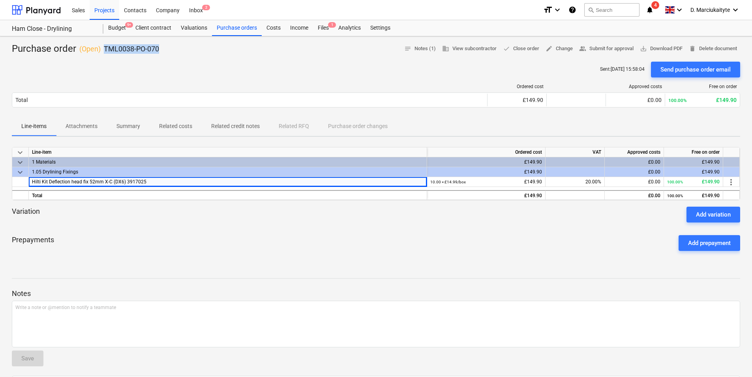
drag, startPoint x: 160, startPoint y: 49, endPoint x: 104, endPoint y: 51, distance: 55.7
click at [104, 51] on div "Purchase order ( Open ) TML0038-PO-070 notes Notes (1) business View subcontrac…" at bounding box center [376, 49] width 729 height 13
click at [244, 29] on div "Purchase orders" at bounding box center [237, 28] width 50 height 16
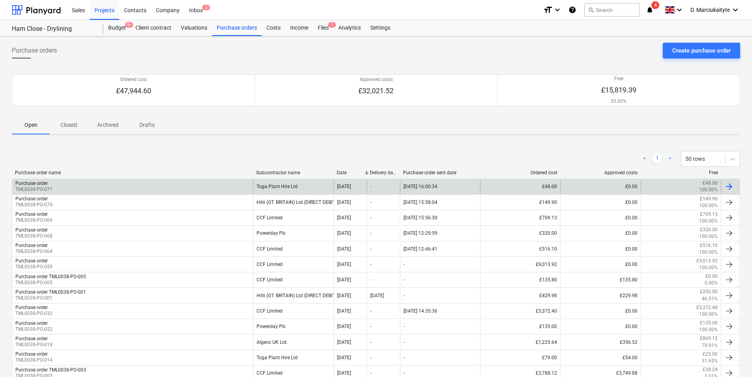
click at [286, 186] on div "Toga Plant Hire Ltd" at bounding box center [293, 186] width 80 height 13
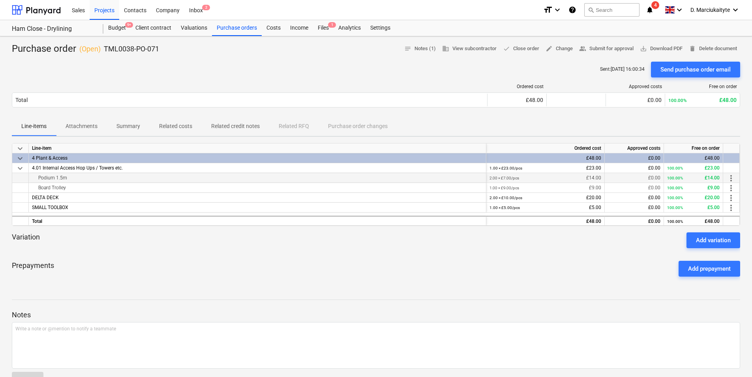
drag, startPoint x: 109, startPoint y: 180, endPoint x: 30, endPoint y: 180, distance: 78.2
click at [30, 180] on div "Podium 1.5m" at bounding box center [258, 178] width 458 height 10
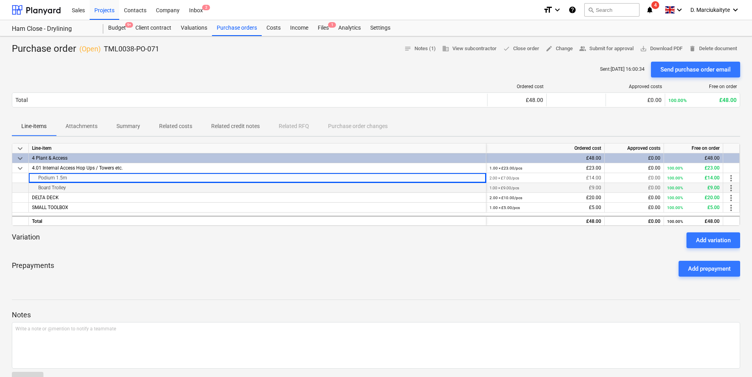
click at [116, 190] on div "Board Trolley" at bounding box center [257, 187] width 451 height 9
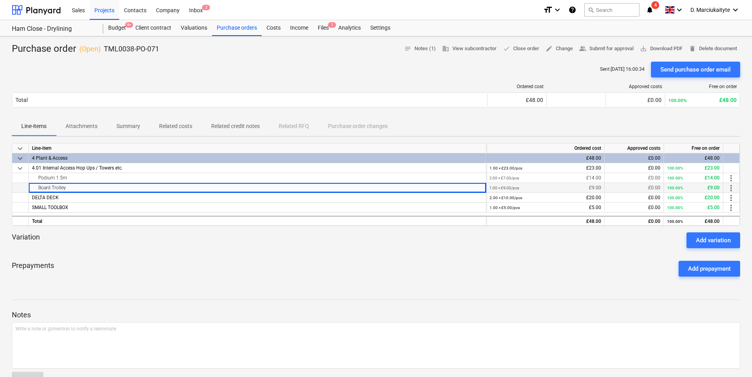
drag, startPoint x: 111, startPoint y: 193, endPoint x: 30, endPoint y: 186, distance: 81.2
click at [30, 186] on div "Board Trolley" at bounding box center [258, 188] width 458 height 10
click at [73, 194] on div "DELTA DECK" at bounding box center [258, 198] width 458 height 10
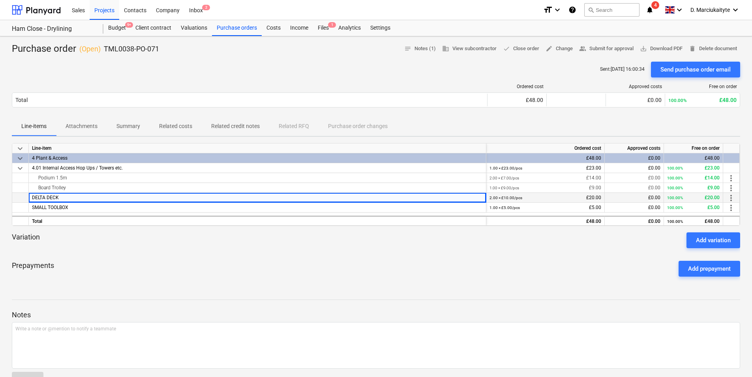
drag, startPoint x: 39, startPoint y: 196, endPoint x: 13, endPoint y: 196, distance: 25.3
click at [0, 0] on div "DELTA DECK 2.00 × £10.00 / pcs £20.00 £0.00 100.00% £20.00 more_vert" at bounding box center [0, 0] width 0 height 0
click at [96, 206] on div "SMALL TOOLBOX" at bounding box center [258, 208] width 458 height 10
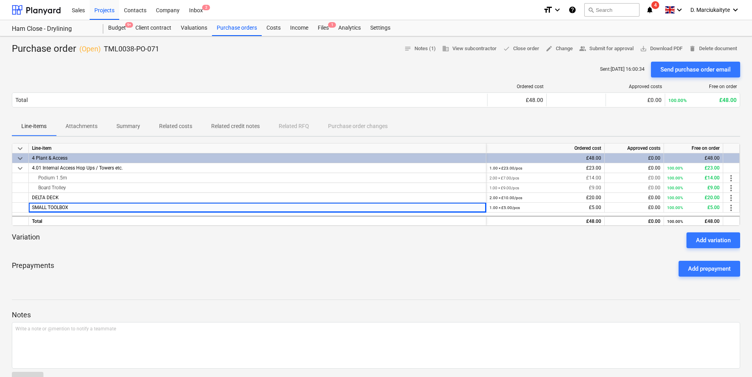
drag, startPoint x: 56, startPoint y: 210, endPoint x: 11, endPoint y: 207, distance: 45.9
click at [11, 207] on div "Purchase order ( Open ) TML0038-PO-071 notes Notes (1) business View subcontrac…" at bounding box center [376, 261] width 752 height 451
click at [157, 214] on div "keyboard_arrow_down Line-item Ordered cost Approved costs Free on order keyboar…" at bounding box center [376, 184] width 729 height 83
click at [119, 207] on div "SMALL TOOLBOX" at bounding box center [258, 208] width 458 height 10
drag, startPoint x: 88, startPoint y: 209, endPoint x: 11, endPoint y: 210, distance: 77.8
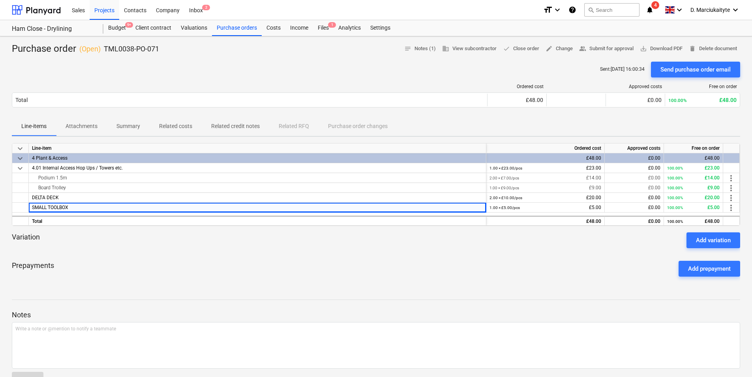
click at [11, 210] on div "Purchase order ( Open ) TML0038-PO-071 notes Notes (1) business View subcontrac…" at bounding box center [376, 261] width 752 height 451
click at [79, 207] on div "SMALL TOOLBOX" at bounding box center [258, 208] width 458 height 10
drag, startPoint x: 75, startPoint y: 207, endPoint x: 23, endPoint y: 207, distance: 52.1
click at [0, 0] on div "SMALL TOOLBOX 1.00 × £5.00 / pcs £5.00 £0.00 100.00% £5.00 more_vert" at bounding box center [0, 0] width 0 height 0
click at [143, 52] on p "TML0038-PO-071" at bounding box center [131, 48] width 55 height 9
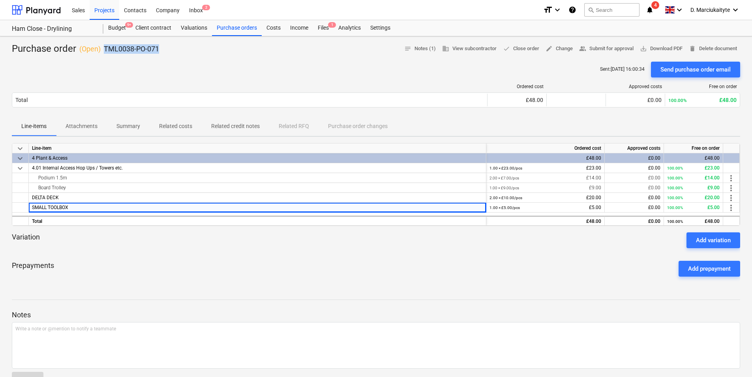
drag, startPoint x: 143, startPoint y: 52, endPoint x: 102, endPoint y: 52, distance: 40.7
click at [102, 52] on div "Purchase order ( Open ) TML0038-PO-071 notes Notes (1) business View subcontrac…" at bounding box center [376, 49] width 729 height 13
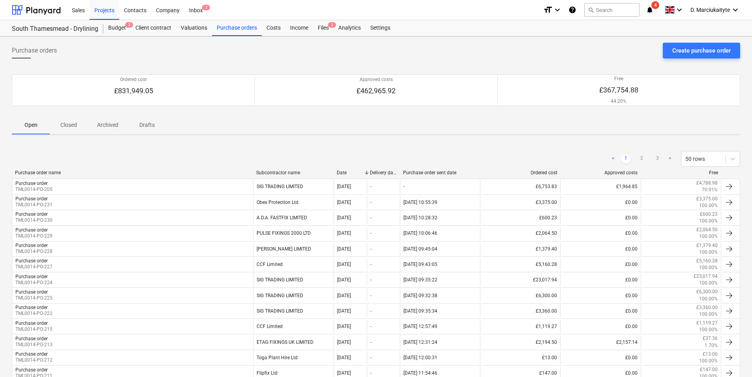
click at [72, 120] on span "Closed" at bounding box center [69, 124] width 38 height 13
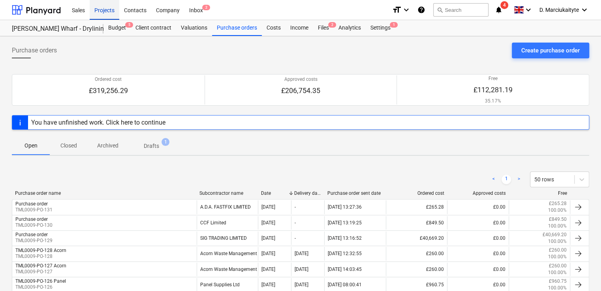
click at [112, 10] on div "Projects" at bounding box center [105, 10] width 30 height 20
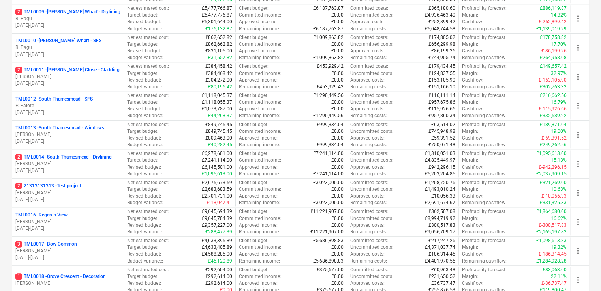
scroll to position [474, 0]
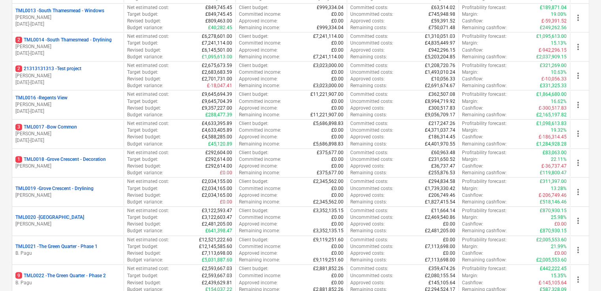
drag, startPoint x: 81, startPoint y: 163, endPoint x: 87, endPoint y: 168, distance: 7.3
click at [81, 163] on p "[PERSON_NAME]" at bounding box center [67, 166] width 105 height 7
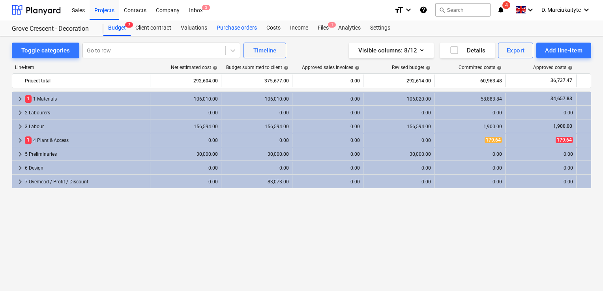
click at [242, 27] on div "Purchase orders" at bounding box center [237, 28] width 50 height 16
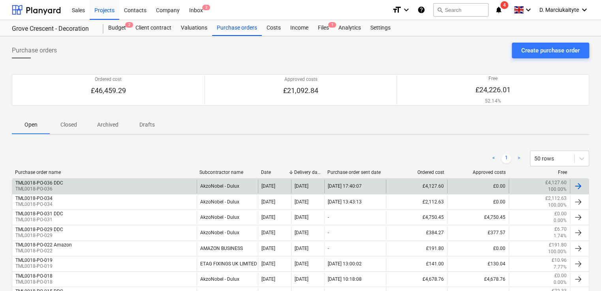
click at [98, 190] on div "TML0018-PO-036 DDC TML0018-PO-036" at bounding box center [104, 186] width 184 height 13
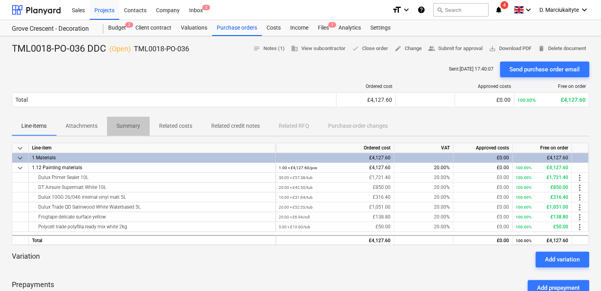
click at [131, 128] on p "Summary" at bounding box center [128, 126] width 24 height 8
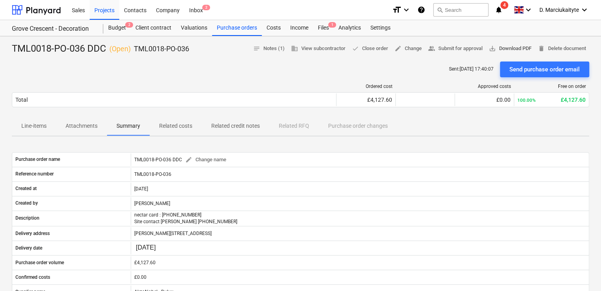
click at [494, 46] on span "save_alt Download PDF" at bounding box center [510, 48] width 43 height 9
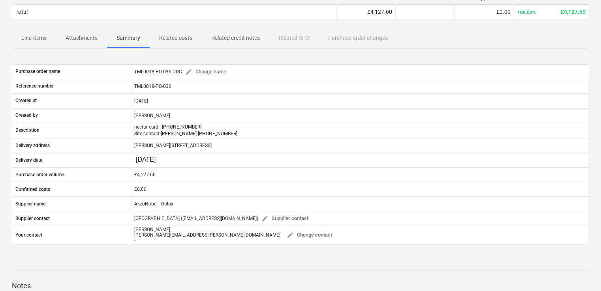
scroll to position [197, 0]
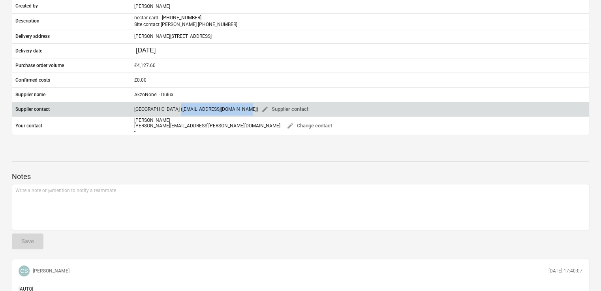
drag, startPoint x: 242, startPoint y: 110, endPoint x: 174, endPoint y: 109, distance: 68.3
click at [174, 109] on div "DDC [GEOGRAPHIC_DATA] ([EMAIL_ADDRESS][DOMAIN_NAME]) edit Supplier contact" at bounding box center [222, 109] width 177 height 12
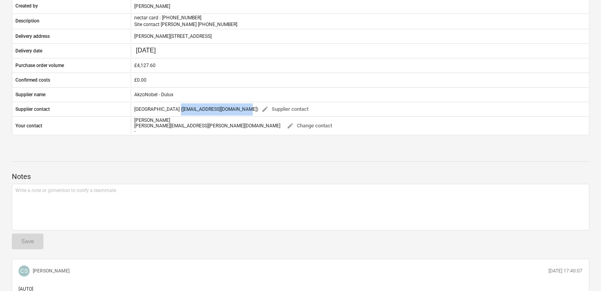
copy div "[EMAIL_ADDRESS][DOMAIN_NAME]"
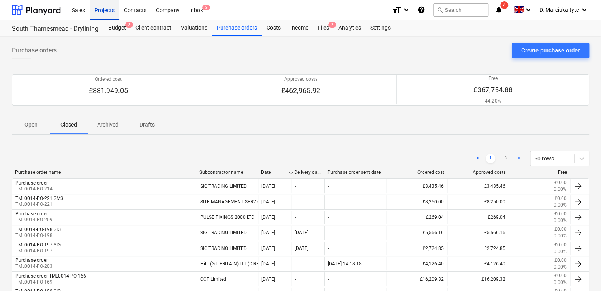
click at [114, 14] on div "Projects" at bounding box center [105, 10] width 30 height 20
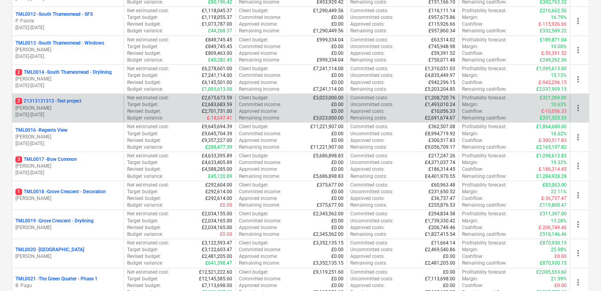
scroll to position [513, 0]
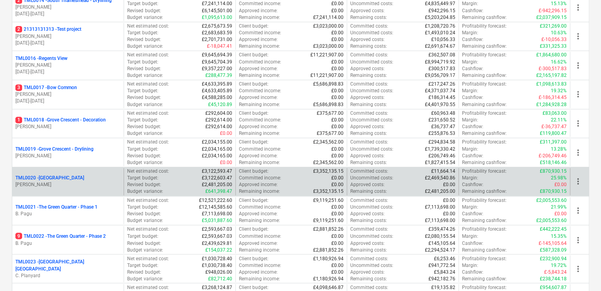
click at [61, 182] on p "[PERSON_NAME]" at bounding box center [67, 185] width 105 height 7
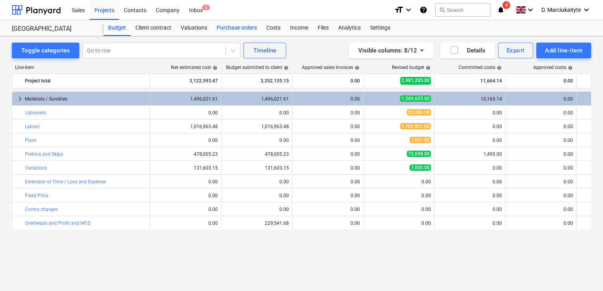
click at [238, 28] on div "Purchase orders" at bounding box center [237, 28] width 50 height 16
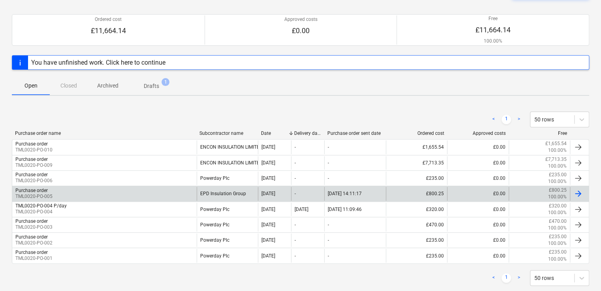
scroll to position [75, 0]
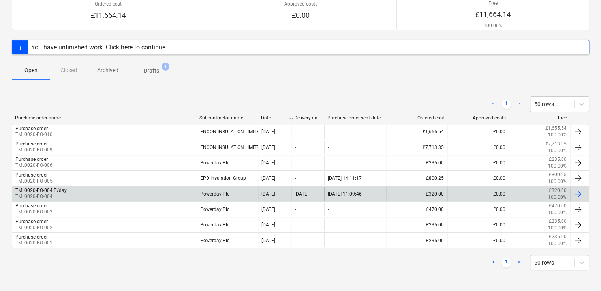
click at [161, 192] on div "TML0020-PO-004 P/day TML0020-PO-004" at bounding box center [104, 194] width 184 height 13
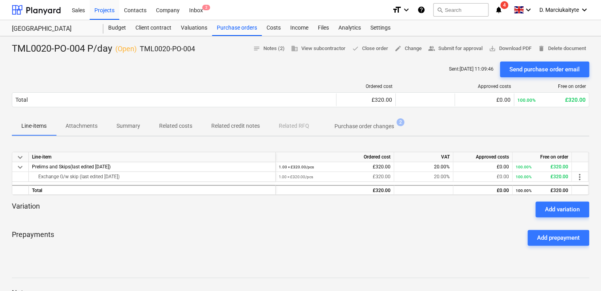
click at [128, 126] on p "Summary" at bounding box center [128, 126] width 24 height 8
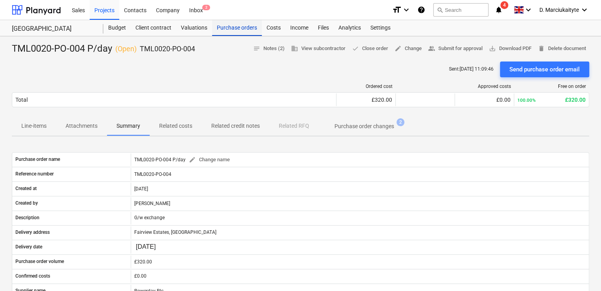
click at [229, 26] on div "Purchase orders" at bounding box center [237, 28] width 50 height 16
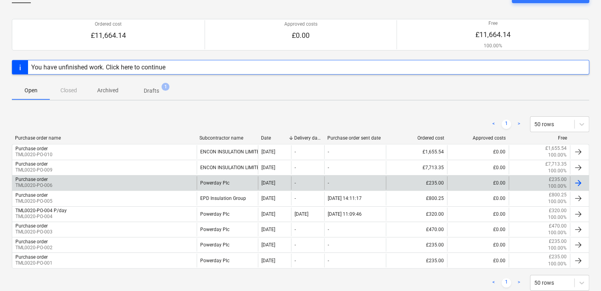
scroll to position [75, 0]
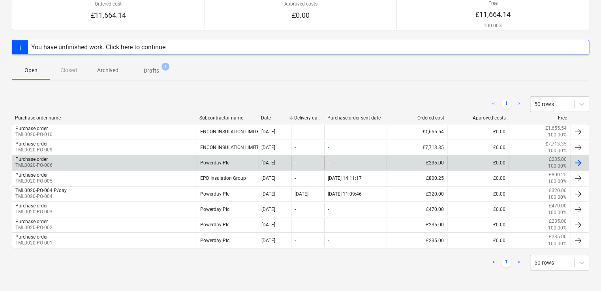
click at [156, 165] on div "Purchase order TML0020-PO-006" at bounding box center [104, 162] width 184 height 13
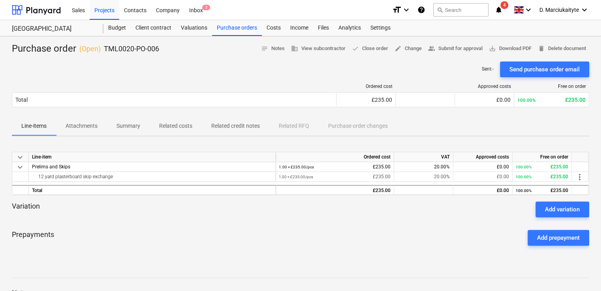
drag, startPoint x: 129, startPoint y: 126, endPoint x: 135, endPoint y: 128, distance: 6.2
click at [129, 126] on p "Summary" at bounding box center [128, 126] width 24 height 8
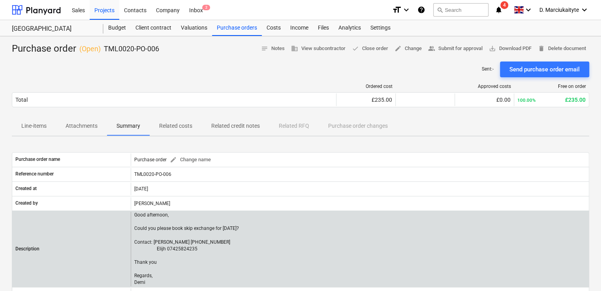
click at [197, 253] on p "Good afternoon, Could you please book skip exchange for [DATE]? Contact: [PERSO…" at bounding box center [186, 249] width 105 height 75
drag, startPoint x: 149, startPoint y: 283, endPoint x: 131, endPoint y: 239, distance: 47.4
click at [131, 239] on div "Good afternoon, Could you please book skip exchange for [DATE]? Contact: [PERSO…" at bounding box center [360, 249] width 458 height 75
copy p "Contact: [PERSON_NAME] [PHONE_NUMBER] Elijh 07425824235 Thank you Regards, [PER…"
click at [333, 246] on div "Good afternoon, Could you please book skip exchange for [DATE]? Contact: [PERSO…" at bounding box center [360, 249] width 458 height 75
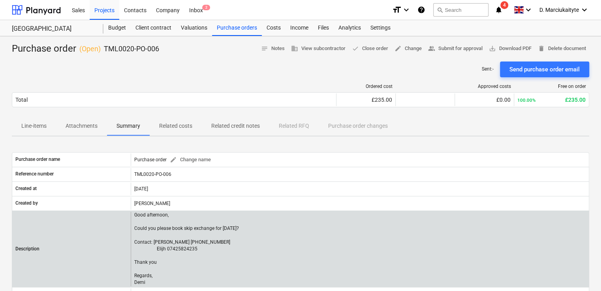
scroll to position [118, 0]
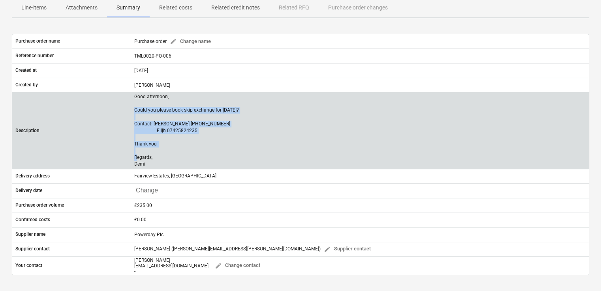
drag, startPoint x: 154, startPoint y: 165, endPoint x: 129, endPoint y: 107, distance: 62.8
click at [131, 107] on div "Good afternoon, Could you please book skip exchange for [DATE]? Contact: [PERSO…" at bounding box center [360, 131] width 458 height 75
copy p "Could you please book skip exchange for [DATE]? Contact: [PERSON_NAME] [PHONE_N…"
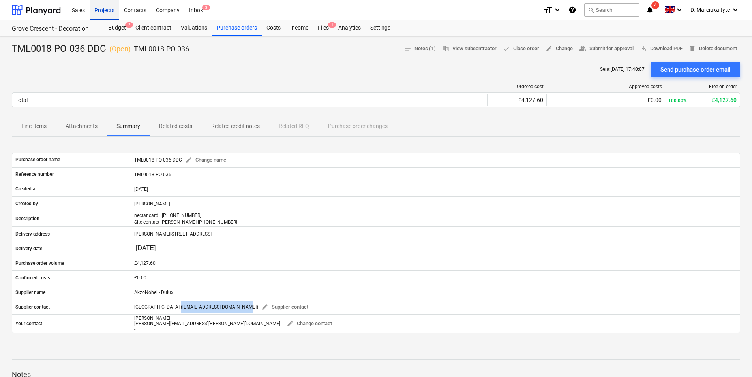
click at [100, 8] on div "Projects" at bounding box center [105, 10] width 30 height 20
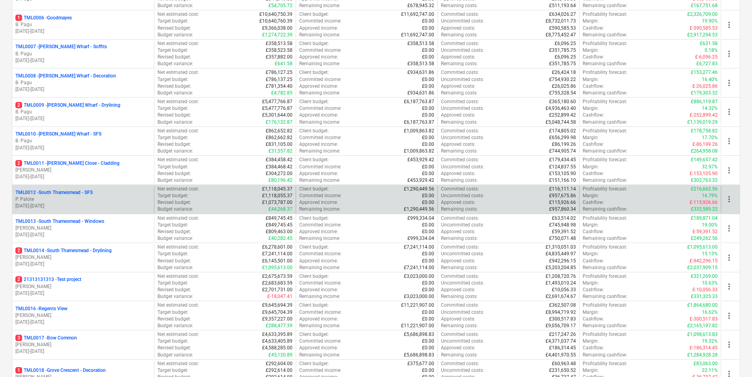
scroll to position [276, 0]
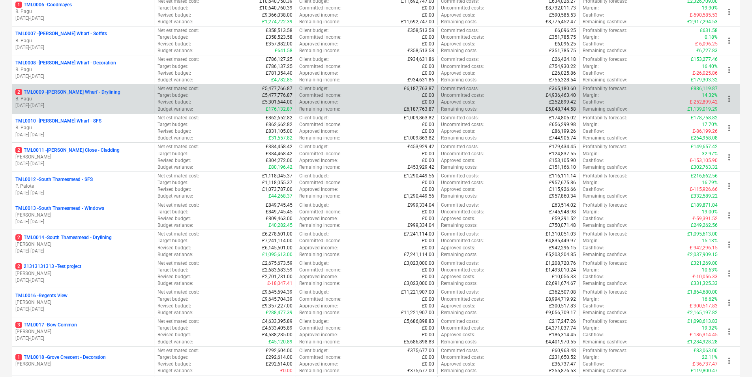
click at [109, 102] on p "[DATE] - [DATE]" at bounding box center [82, 105] width 135 height 7
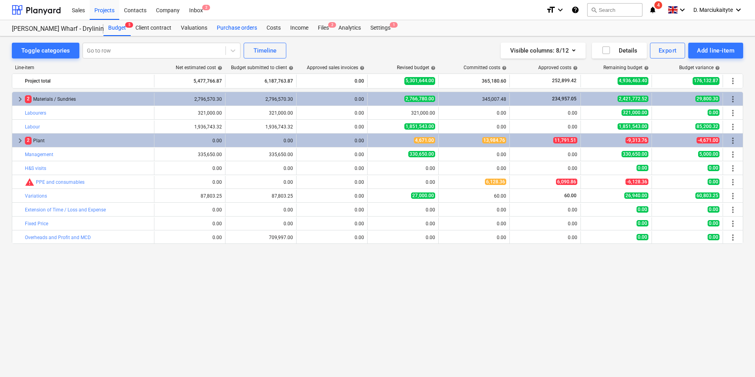
click at [254, 28] on div "Purchase orders" at bounding box center [237, 28] width 50 height 16
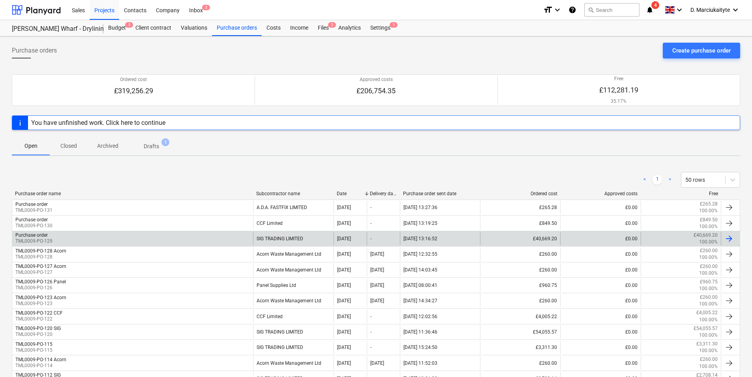
click at [320, 242] on div "SIG TRADING LIMITED" at bounding box center [293, 238] width 80 height 13
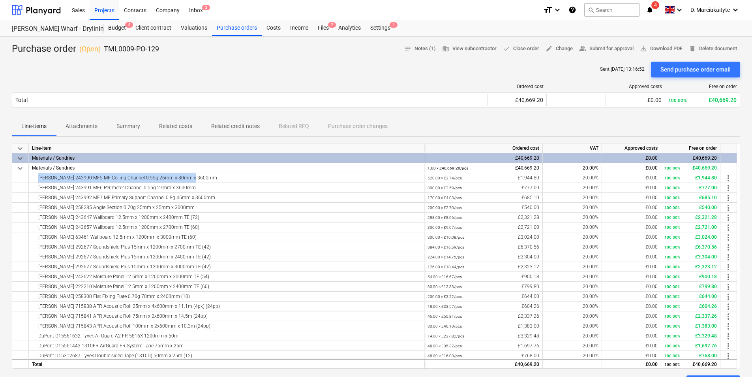
drag, startPoint x: 210, startPoint y: 180, endPoint x: 4, endPoint y: 189, distance: 205.9
click at [0, 0] on div "[PERSON_NAME] 243990 MF5 MF Ceiling Channel 0.55g 26mm x 80mm x 3600mm 520.00 ×…" at bounding box center [0, 0] width 0 height 0
copy div "[PERSON_NAME] 243990 MF5 MF Ceiling Channel 0.55g 26mm x 80mm x 3600mm"
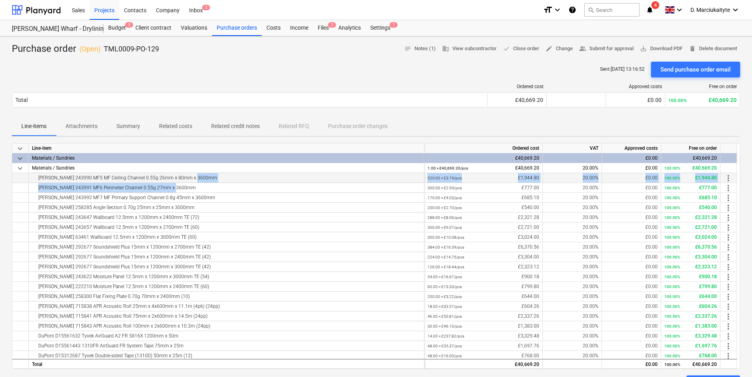
click at [207, 182] on div "keyboard_arrow_down Line-item Ordered cost VAT Approved costs Free on order key…" at bounding box center [376, 256] width 729 height 226
drag, startPoint x: 207, startPoint y: 182, endPoint x: 201, endPoint y: 178, distance: 7.3
click at [201, 178] on div "[PERSON_NAME] 243990 MF5 MF Ceiling Channel 0.55g 26mm x 80mm x 3600mm" at bounding box center [226, 177] width 389 height 9
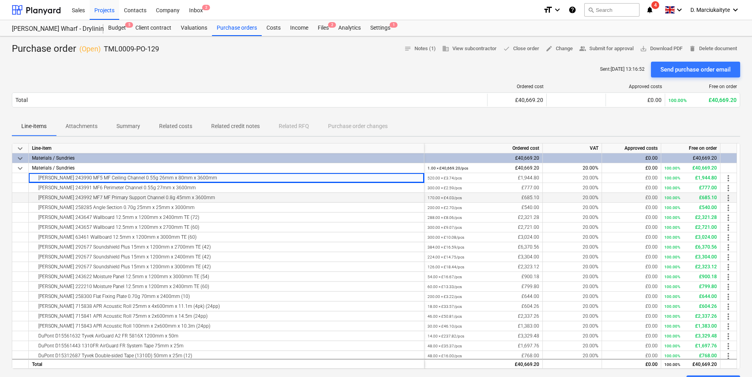
click at [235, 194] on div "[PERSON_NAME] 243992 MF7 MF Primary Support Channel 0.8g 45mm x 3600mm" at bounding box center [226, 197] width 389 height 9
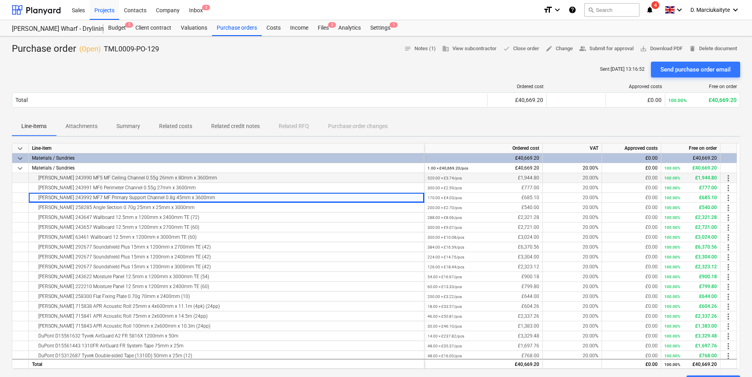
click at [196, 176] on div "[PERSON_NAME] 243990 MF5 MF Ceiling Channel 0.55g 26mm x 80mm x 3600mm" at bounding box center [226, 177] width 389 height 9
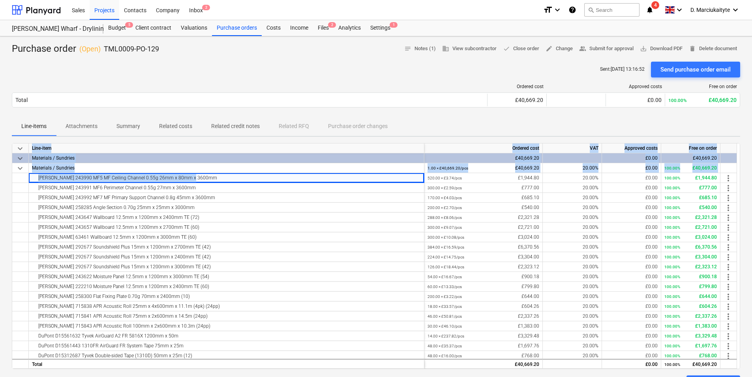
drag, startPoint x: 191, startPoint y: 178, endPoint x: -2, endPoint y: 177, distance: 192.3
click at [0, 177] on html "Sales Projects Contacts Company Inbox 2 format_size keyboard_arrow_down help se…" at bounding box center [376, 188] width 752 height 377
drag, startPoint x: -2, startPoint y: 177, endPoint x: 85, endPoint y: 175, distance: 86.1
click at [85, 175] on div "[PERSON_NAME] 243990 MF5 MF Ceiling Channel 0.55g 26mm x 80mm x 3600mm" at bounding box center [226, 177] width 389 height 9
click at [203, 178] on div "[PERSON_NAME] 243990 MF5 MF Ceiling Channel 0.55g 26mm x 80mm x 3600mm" at bounding box center [226, 177] width 389 height 9
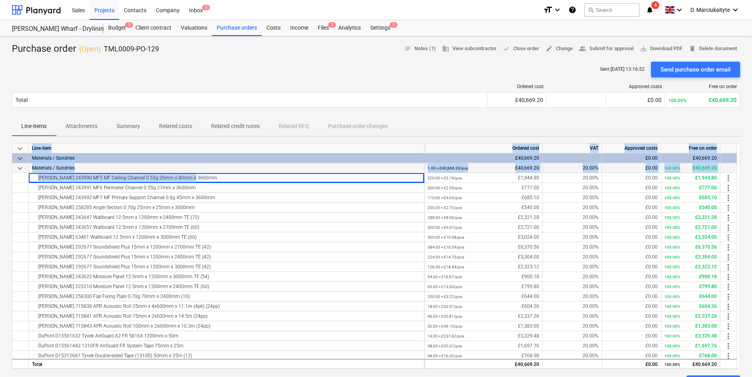
click at [197, 163] on div "Materials / Sundries" at bounding box center [227, 168] width 396 height 10
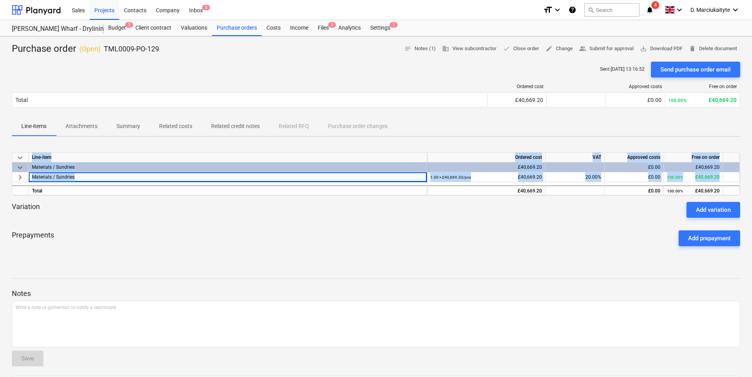
click at [203, 167] on div "Materials / Sundries" at bounding box center [228, 166] width 392 height 9
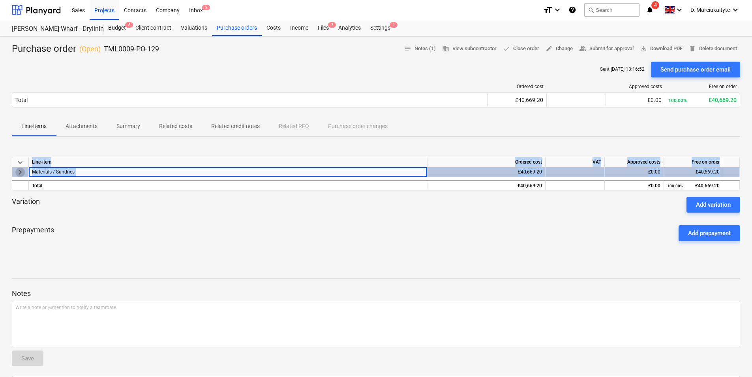
click at [22, 171] on span "keyboard_arrow_right" at bounding box center [19, 171] width 9 height 9
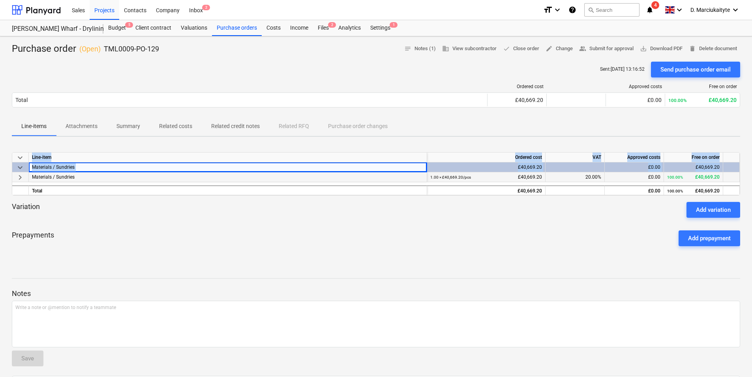
click at [24, 175] on div "keyboard_arrow_right" at bounding box center [20, 177] width 17 height 10
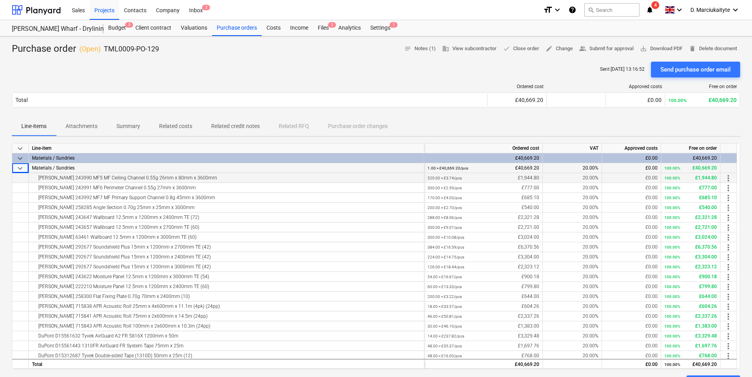
click at [239, 177] on div "[PERSON_NAME] 243990 MF5 MF Ceiling Channel 0.55g 26mm x 80mm x 3600mm" at bounding box center [226, 177] width 389 height 9
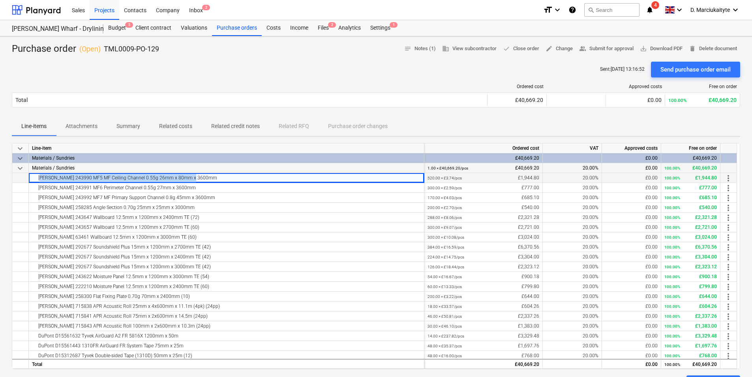
drag, startPoint x: 224, startPoint y: 177, endPoint x: 33, endPoint y: 178, distance: 190.7
click at [33, 178] on div "[PERSON_NAME] 243990 MF5 MF Ceiling Channel 0.55g 26mm x 80mm x 3600mm" at bounding box center [226, 177] width 389 height 9
copy div "[PERSON_NAME] 243990 MF5 MF Ceiling Channel 0.55g 26mm x 80mm x 3600mm"
click at [175, 192] on div "[PERSON_NAME] 243991 MF6 Perimeter Channel 0.55g 27mm x 3600mm" at bounding box center [226, 187] width 389 height 9
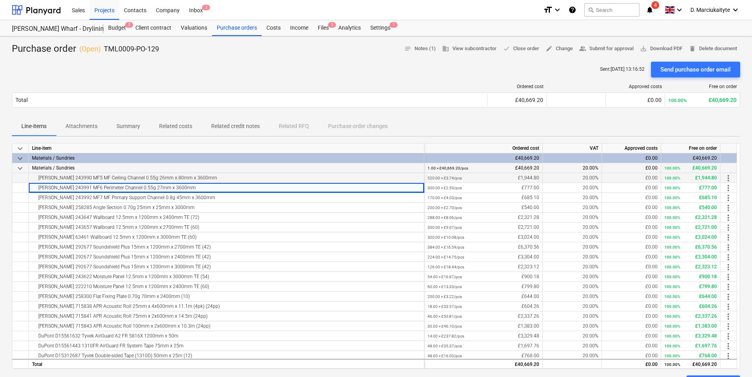
drag, startPoint x: 338, startPoint y: 174, endPoint x: 514, endPoint y: 176, distance: 175.7
click at [339, 174] on div "[PERSON_NAME] 243990 MF5 MF Ceiling Channel 0.55g 26mm x 80mm x 3600mm" at bounding box center [226, 177] width 389 height 9
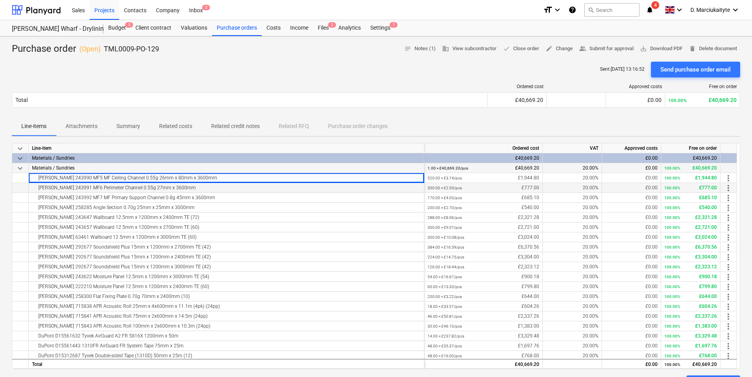
click at [199, 184] on div "[PERSON_NAME] 243991 MF6 Perimeter Channel 0.55g 27mm x 3600mm" at bounding box center [226, 187] width 389 height 9
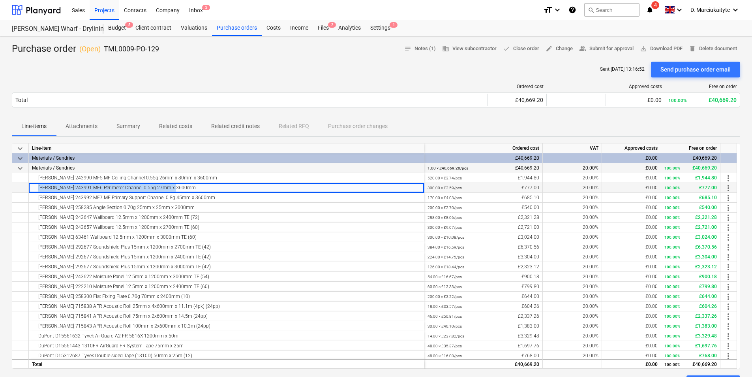
drag, startPoint x: 156, startPoint y: 189, endPoint x: 15, endPoint y: 189, distance: 141.0
click at [0, 0] on div "[PERSON_NAME] 243991 MF6 Perimeter Channel 0.55g 27mm x 3600mm 300.00 × £2.59 /…" at bounding box center [0, 0] width 0 height 0
copy div "[PERSON_NAME] 243991 MF6 Perimeter Channel 0.55g 27mm x 3600mm"
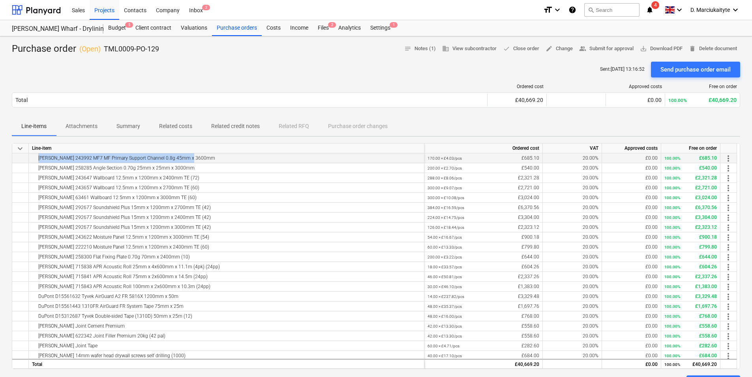
drag, startPoint x: 195, startPoint y: 157, endPoint x: 21, endPoint y: 158, distance: 174.5
click at [0, 0] on div "[PERSON_NAME] 243992 MF7 MF Primary Support Channel 0.8g 45mm x 3600mm 170.00 ×…" at bounding box center [0, 0] width 0 height 0
copy div "[PERSON_NAME] 243992 MF7 MF Primary Support Channel 0.8g 45mm x 3600mm"
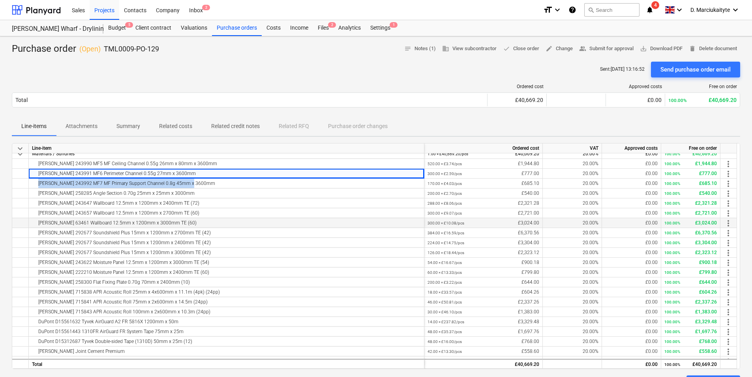
scroll to position [0, 0]
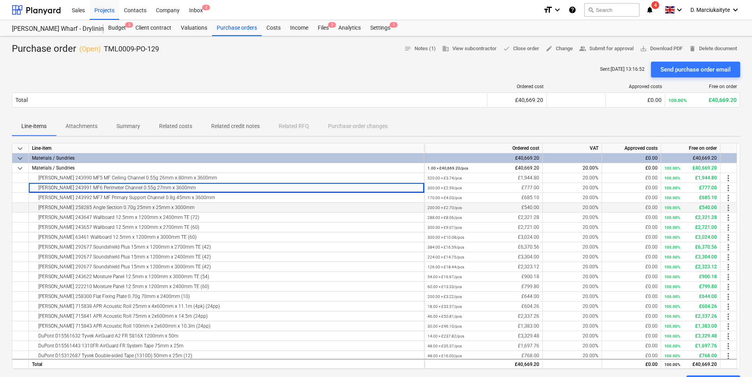
click at [169, 206] on div "[PERSON_NAME] 258285 Angle Section 0.70g 25mm x 25mm x 3000mm" at bounding box center [226, 207] width 389 height 9
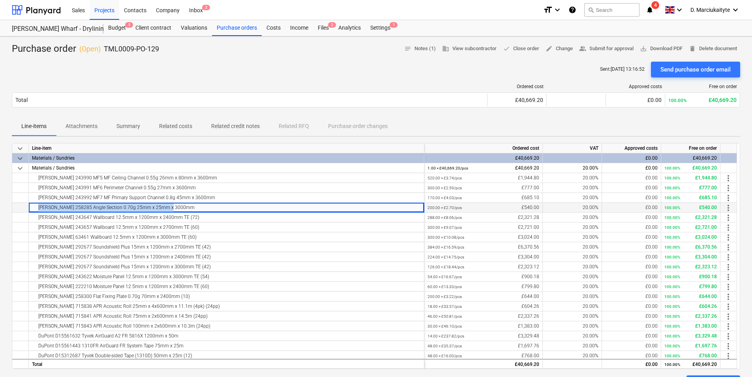
drag, startPoint x: 169, startPoint y: 208, endPoint x: 21, endPoint y: 210, distance: 147.7
click at [0, 0] on div "Knauf 258285 Angle Section 0.70g 25mm x 25mm x 3000mm 200.00 × £2.70 / pcs £540…" at bounding box center [0, 0] width 0 height 0
copy div "Knauf 258285 Angle Section 0.70g 25mm x 25mm x 3000mm"
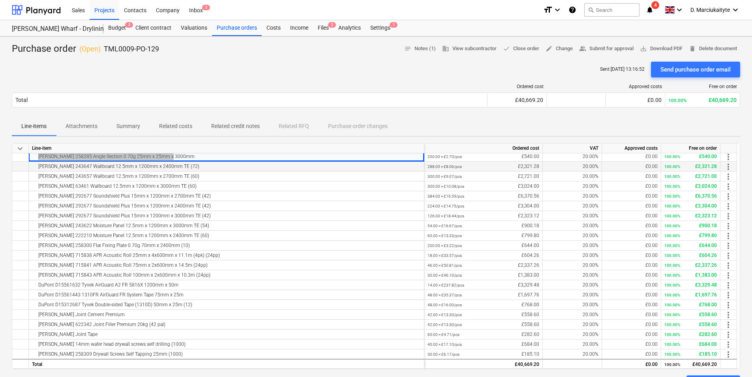
scroll to position [39, 0]
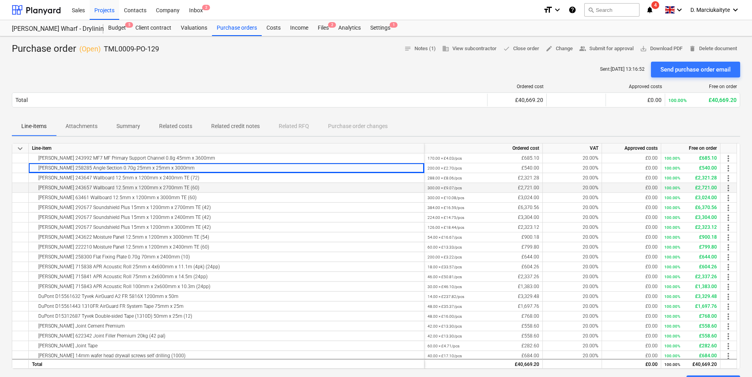
click at [194, 184] on div "Knauf 243657 Wallboard 12.5mm x 1200mm x 2700mm TE (60)" at bounding box center [226, 187] width 389 height 9
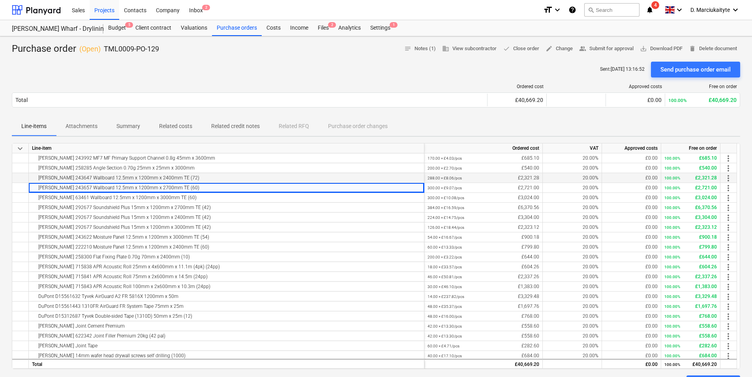
click at [182, 175] on div "Knauf 243647 Wallboard 12.5mm x 1200mm x 2400mm TE (72)" at bounding box center [226, 177] width 389 height 9
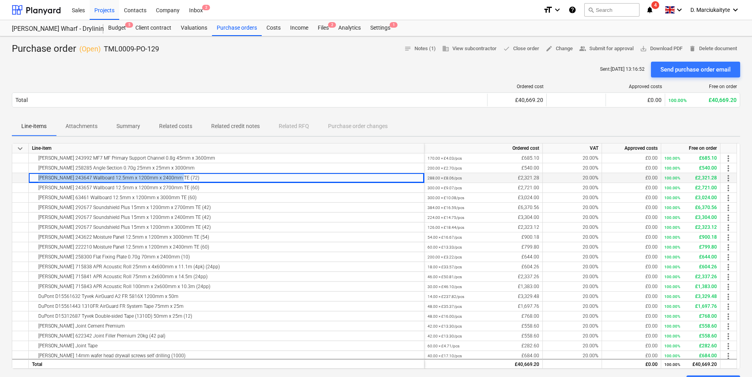
drag, startPoint x: 163, startPoint y: 180, endPoint x: 18, endPoint y: 179, distance: 145.3
click at [0, 0] on div "Knauf 243647 Wallboard 12.5mm x 1200mm x 2400mm TE (72) 288.00 × £8.06 / pcs £2…" at bounding box center [0, 0] width 0 height 0
copy div "Knauf 243647 Wallboard 12.5mm x 1200mm x 2400mm TE (72)"
click at [184, 184] on div "Knauf 243657 Wallboard 12.5mm x 1200mm x 2700mm TE (60)" at bounding box center [226, 187] width 389 height 9
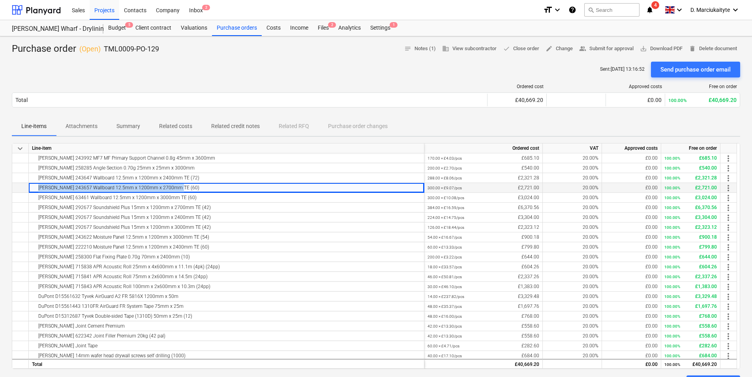
drag, startPoint x: 178, startPoint y: 188, endPoint x: 22, endPoint y: 188, distance: 156.4
click at [0, 0] on div "Knauf 243657 Wallboard 12.5mm x 1200mm x 2700mm TE (60) 300.00 × £9.07 / pcs £2…" at bounding box center [0, 0] width 0 height 0
copy div "Knauf 243657 Wallboard 12.5mm x 1200mm x 2700mm TE (60)"
click at [175, 197] on div "Knauf 63461 Wallboard 12.5mm x 1200mm x 3000mm TE (60)" at bounding box center [226, 197] width 389 height 9
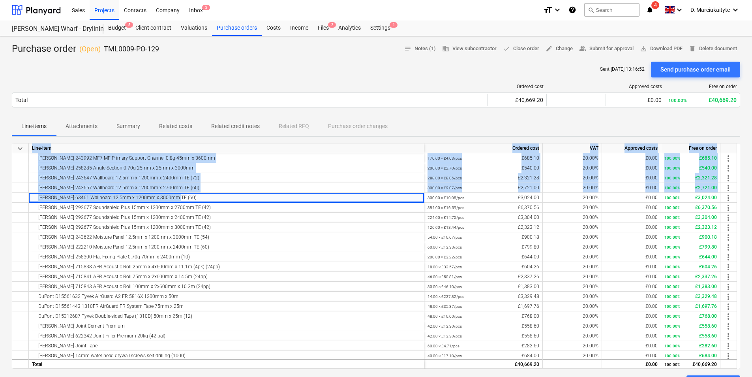
drag, startPoint x: 152, startPoint y: 199, endPoint x: 12, endPoint y: 195, distance: 140.2
click at [12, 195] on div "keyboard_arrow_down Line-item Ordered cost VAT Approved costs Free on order key…" at bounding box center [376, 256] width 729 height 226
drag, startPoint x: 12, startPoint y: 195, endPoint x: 97, endPoint y: 196, distance: 84.9
click at [97, 196] on div "Knauf 63461 Wallboard 12.5mm x 1200mm x 3000mm TE (60)" at bounding box center [226, 197] width 389 height 9
click at [213, 187] on div "Knauf 243657 Wallboard 12.5mm x 1200mm x 2700mm TE (60)" at bounding box center [226, 187] width 389 height 9
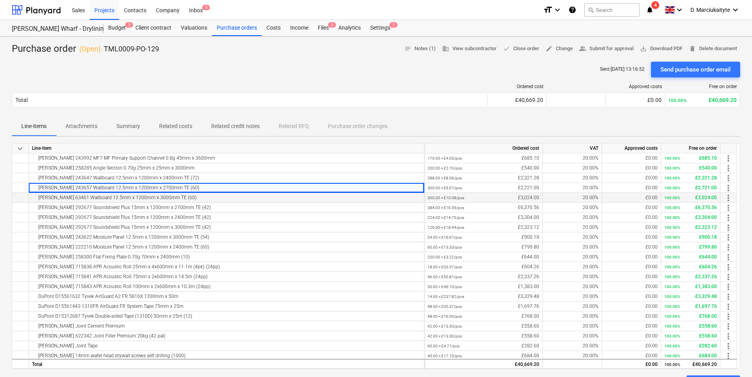
click at [172, 197] on div "Knauf 63461 Wallboard 12.5mm x 1200mm x 3000mm TE (60)" at bounding box center [226, 197] width 389 height 9
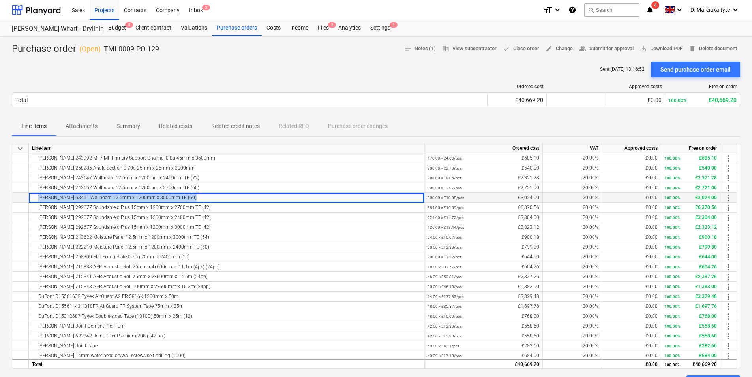
drag, startPoint x: 172, startPoint y: 197, endPoint x: 23, endPoint y: 198, distance: 149.3
click at [0, 0] on div "Knauf 63461 Wallboard 12.5mm x 1200mm x 3000mm TE (60) 300.00 × £10.08 / pcs £3…" at bounding box center [0, 0] width 0 height 0
copy div "Knauf 63461 Wallboard 12.5mm x 1200mm x 3000mm TE (60)"
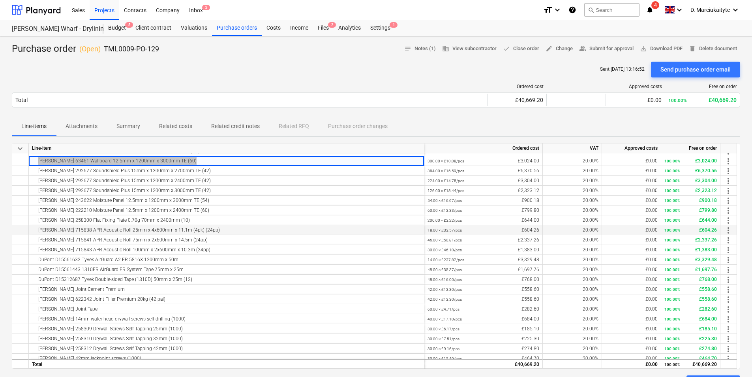
scroll to position [79, 0]
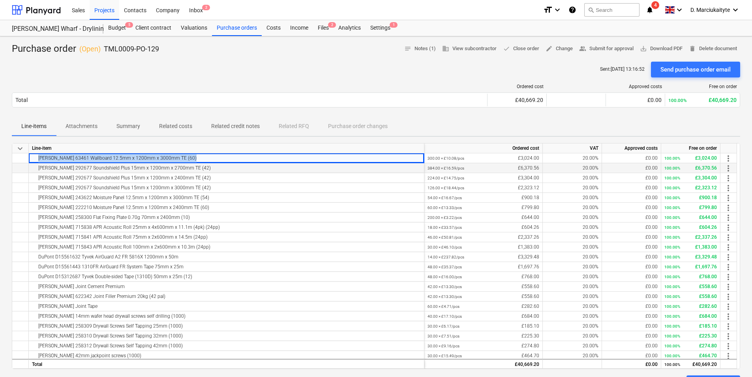
click at [258, 168] on div "Knauf 292677 Soundshield Plus 15mm x 1200mm x 2700mm TE (42)" at bounding box center [226, 167] width 389 height 9
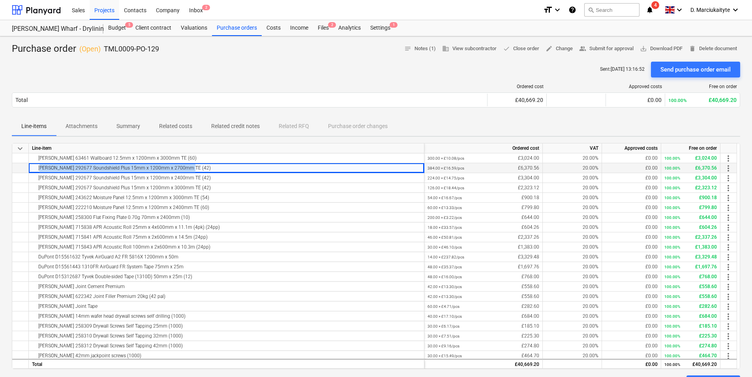
drag, startPoint x: 194, startPoint y: 169, endPoint x: 34, endPoint y: 168, distance: 160.3
click at [34, 168] on div "Knauf 292677 Soundshield Plus 15mm x 1200mm x 2700mm TE (42)" at bounding box center [226, 167] width 389 height 9
copy div "Knauf 292677 Soundshield Plus 15mm x 1200mm x 2700mm TE (42)"
click at [190, 178] on div "Knauf 292677 Soundshield Plus 15mm x 1200mm x 2400mm TE (42)" at bounding box center [226, 177] width 389 height 9
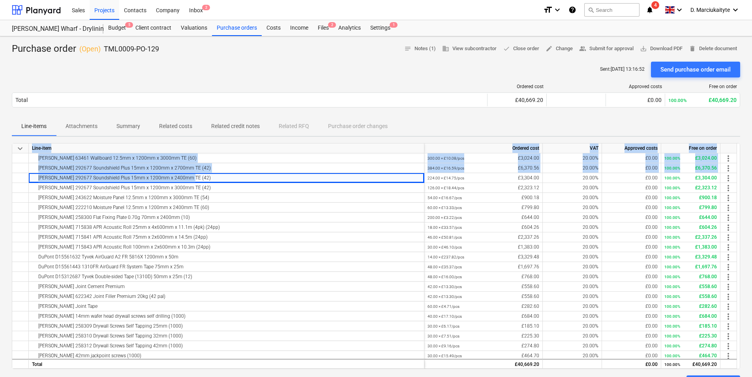
drag, startPoint x: 182, startPoint y: 180, endPoint x: 12, endPoint y: 175, distance: 170.7
click at [12, 175] on div "keyboard_arrow_down Line-item Ordered cost VAT Approved costs Free on order Kna…" at bounding box center [376, 256] width 729 height 226
click at [195, 178] on div "Knauf 292677 Soundshield Plus 15mm x 1200mm x 2400mm TE (42)" at bounding box center [226, 177] width 389 height 9
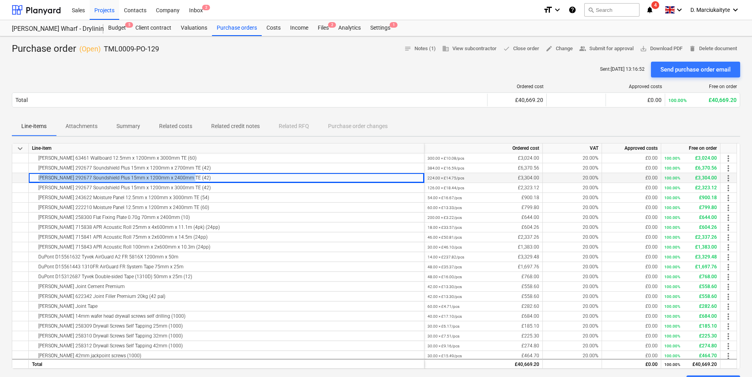
drag, startPoint x: 168, startPoint y: 179, endPoint x: 36, endPoint y: 180, distance: 131.5
click at [36, 180] on div "Knauf 292677 Soundshield Plus 15mm x 1200mm x 2400mm TE (42)" at bounding box center [226, 177] width 389 height 9
copy div "Knauf 292677 Soundshield Plus 15mm x 1200mm x 2400mm TE (42)"
click at [186, 188] on div "Knauf 292677 Soundshield Plus 15mm x 1200mm x 3000mm TE (42)" at bounding box center [226, 187] width 389 height 9
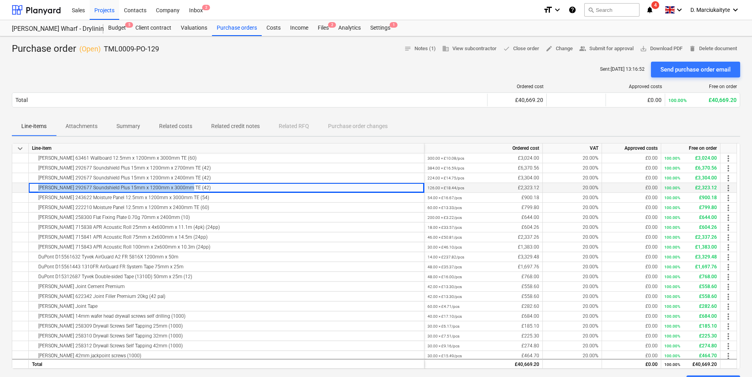
drag, startPoint x: 145, startPoint y: 188, endPoint x: 23, endPoint y: 189, distance: 121.6
click at [0, 0] on div "Knauf 292677 Soundshield Plus 15mm x 1200mm x 3000mm TE (42) 126.00 × £18.44 / …" at bounding box center [0, 0] width 0 height 0
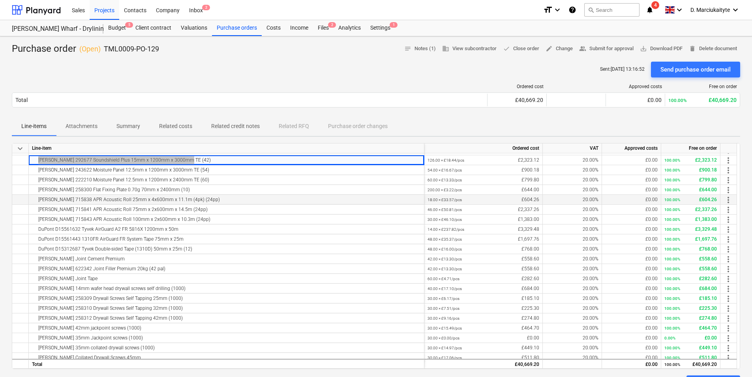
scroll to position [111, 0]
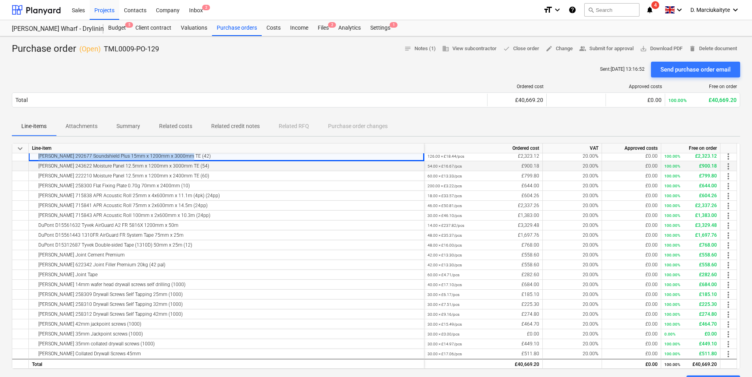
click at [185, 166] on div "Knauf 243622 Moisture Panel 12.5mm x 1200mm x 3000mm TE (54)" at bounding box center [226, 165] width 389 height 9
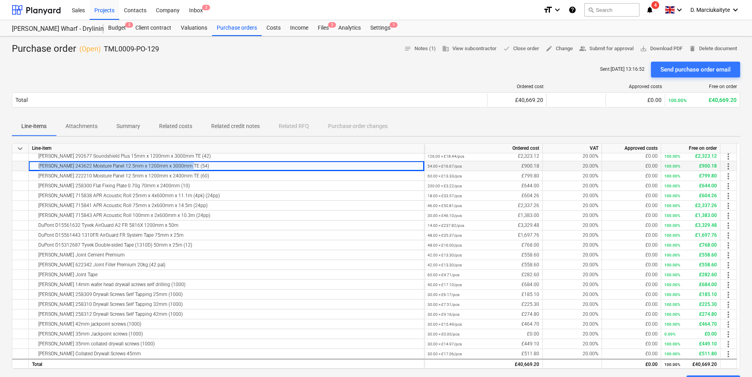
drag, startPoint x: 180, startPoint y: 167, endPoint x: 36, endPoint y: 167, distance: 144.5
click at [36, 167] on div "Knauf 243622 Moisture Panel 12.5mm x 1200mm x 3000mm TE (54)" at bounding box center [226, 165] width 389 height 9
click at [185, 177] on div "Knauf 222210 Moisture Panel 12.5mm x 1200mm x 2400mm TE (60)" at bounding box center [226, 175] width 389 height 9
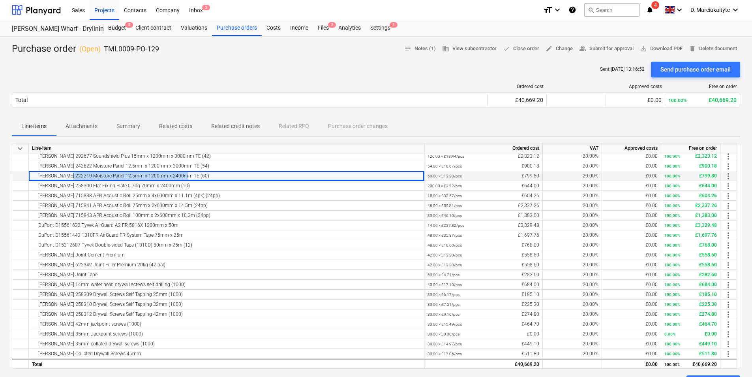
drag, startPoint x: 176, startPoint y: 175, endPoint x: 68, endPoint y: 177, distance: 107.4
click at [68, 177] on div "Knauf 222210 Moisture Panel 12.5mm x 1200mm x 2400mm TE (60)" at bounding box center [226, 175] width 389 height 9
click at [209, 177] on div "Knauf 222210 Moisture Panel 12.5mm x 1200mm x 2400mm TE (60)" at bounding box center [226, 175] width 389 height 9
drag, startPoint x: 196, startPoint y: 177, endPoint x: 36, endPoint y: 177, distance: 160.3
click at [36, 177] on div "Knauf 222210 Moisture Panel 12.5mm x 1200mm x 2400mm TE (60)" at bounding box center [226, 175] width 389 height 9
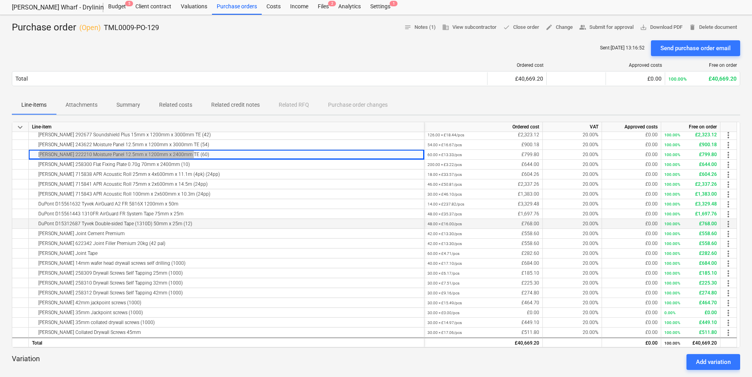
scroll to position [39, 0]
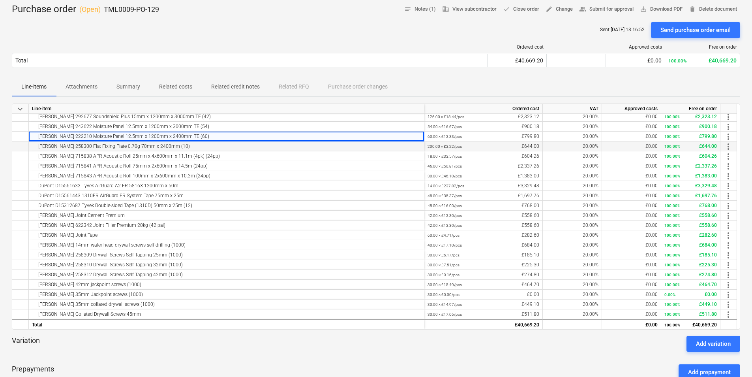
click at [174, 143] on div "Knauf 258300 Flat Fixing Plate 0.70g 70mm x 2400mm (10)" at bounding box center [226, 145] width 389 height 9
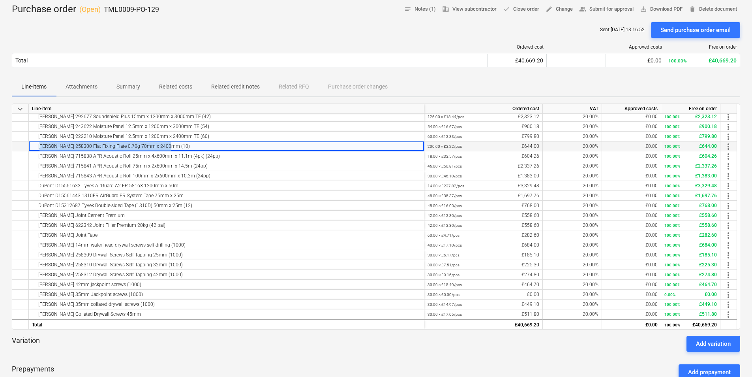
drag, startPoint x: 156, startPoint y: 146, endPoint x: 30, endPoint y: 143, distance: 125.6
click at [30, 143] on div "Knauf 258300 Flat Fixing Plate 0.70g 70mm x 2400mm (10)" at bounding box center [227, 146] width 396 height 10
click at [190, 156] on div "Knauf 715838 APR Acoustic Roll 25mm x 4x600mm x 11.1m (4pk) (24pp)" at bounding box center [226, 155] width 389 height 9
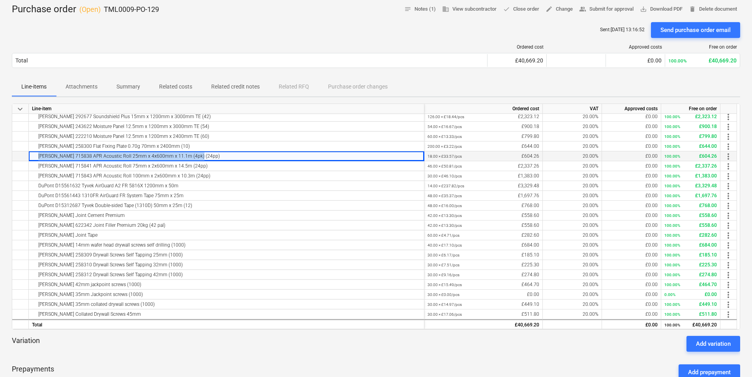
drag, startPoint x: 195, startPoint y: 157, endPoint x: 24, endPoint y: 157, distance: 171.4
click at [0, 0] on div "Knauf 715838 APR Acoustic Roll 25mm x 4x600mm x 11.1m (4pk) (24pp) 18.00 × £33.…" at bounding box center [0, 0] width 0 height 0
click at [186, 164] on div "Knauf 715841 APR Acoustic Roll 75mm x 2x600mm x 14.5m (24pp)" at bounding box center [226, 165] width 389 height 9
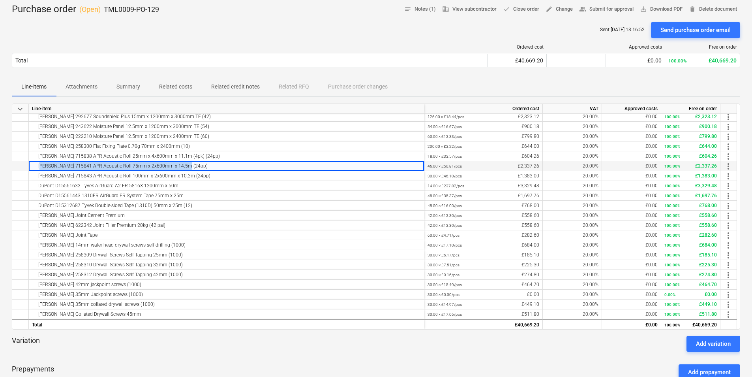
drag, startPoint x: 180, startPoint y: 167, endPoint x: 34, endPoint y: 168, distance: 145.7
click at [34, 168] on div "Knauf 715841 APR Acoustic Roll 75mm x 2x600mm x 14.5m (24pp)" at bounding box center [226, 165] width 389 height 9
click at [197, 177] on div "Knauf 715843 APR Acoustic Roll 100mm x 2x600mm x 10.3m (24pp)" at bounding box center [226, 175] width 389 height 9
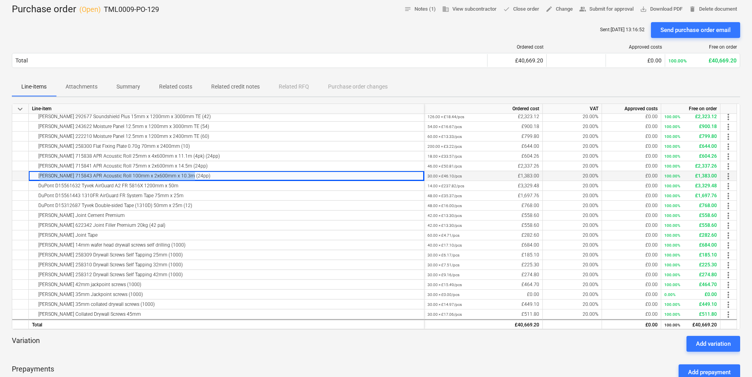
drag, startPoint x: 192, startPoint y: 177, endPoint x: 34, endPoint y: 174, distance: 157.2
click at [34, 174] on div "Knauf 715843 APR Acoustic Roll 100mm x 2x600mm x 10.3m (24pp)" at bounding box center [226, 175] width 389 height 9
click at [201, 188] on div "DuPont D15561632 Tyvek AirGuard A2 FR 5816X 1200mm x 50m" at bounding box center [226, 185] width 389 height 9
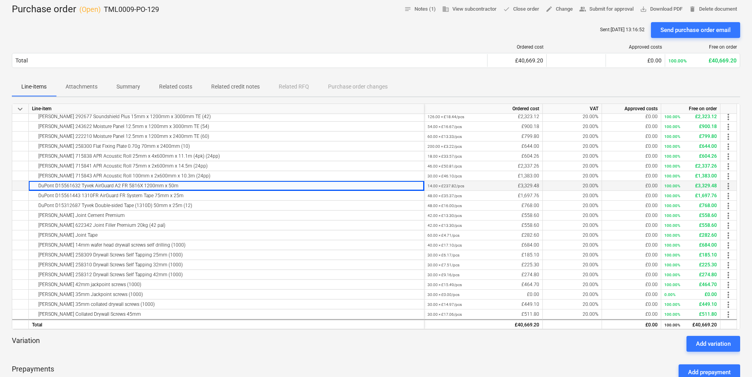
drag, startPoint x: 191, startPoint y: 183, endPoint x: 33, endPoint y: 186, distance: 158.0
click at [33, 186] on div "DuPont D15561632 Tyvek AirGuard A2 FR 5816X 1200mm x 50m" at bounding box center [226, 185] width 389 height 9
click at [219, 197] on div "DuPont D15561443 1310FR AirGuard FR System Tape 75mm x 25m" at bounding box center [226, 195] width 389 height 9
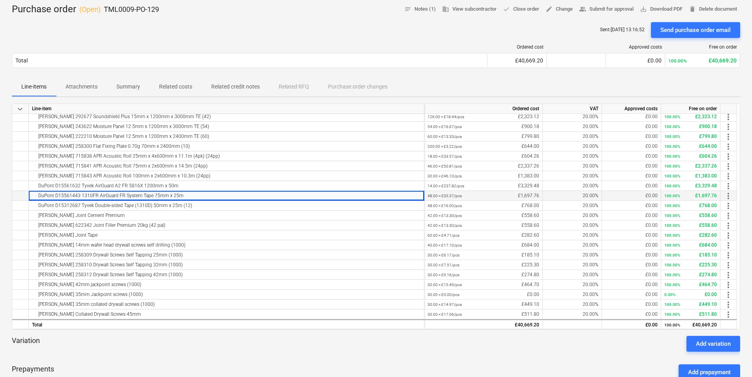
drag, startPoint x: 212, startPoint y: 197, endPoint x: 34, endPoint y: 196, distance: 178.1
click at [34, 196] on div "DuPont D15561443 1310FR AirGuard FR System Tape 75mm x 25m" at bounding box center [226, 195] width 389 height 9
click at [191, 204] on div "DuPont D15312687 Tyvek Double-sided Tape (1310D) 50mm x 25m (12)" at bounding box center [226, 205] width 389 height 9
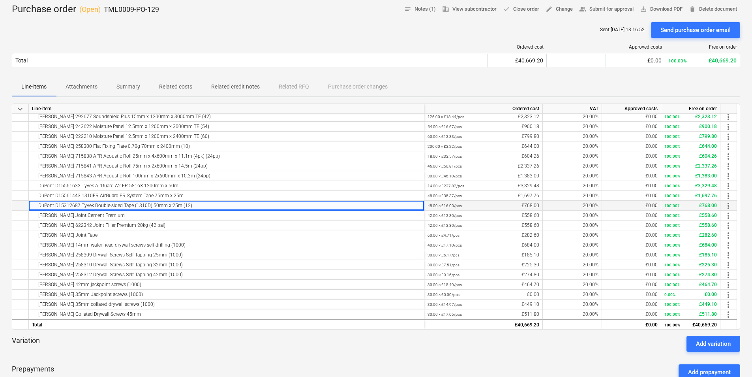
drag, startPoint x: 195, startPoint y: 206, endPoint x: 36, endPoint y: 208, distance: 159.6
click at [36, 208] on div "DuPont D15312687 Tyvek Double-sided Tape (1310D) 50mm x 25m (12)" at bounding box center [226, 205] width 389 height 9
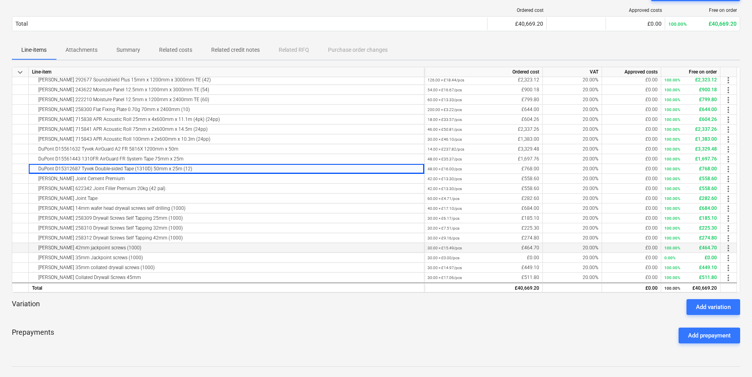
scroll to position [118, 0]
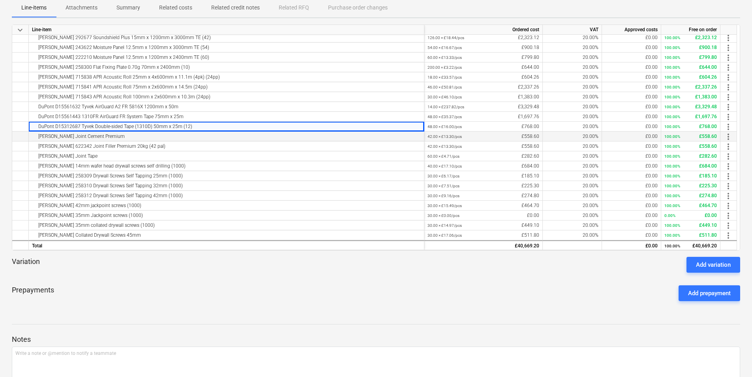
click at [134, 140] on div "Knauf Joint Cement Premium" at bounding box center [226, 135] width 389 height 9
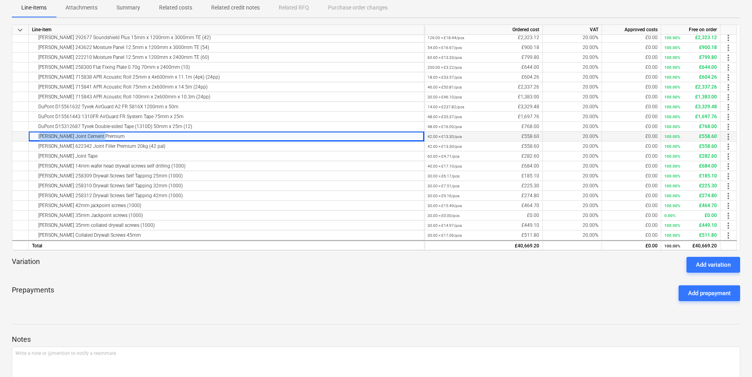
drag, startPoint x: 126, startPoint y: 137, endPoint x: 32, endPoint y: 138, distance: 93.2
click at [32, 138] on div "Knauf Joint Cement Premium" at bounding box center [226, 135] width 389 height 9
click at [154, 145] on div "Knauf 622342 Joint Filler Premium 20kg (42 pal)" at bounding box center [226, 145] width 389 height 9
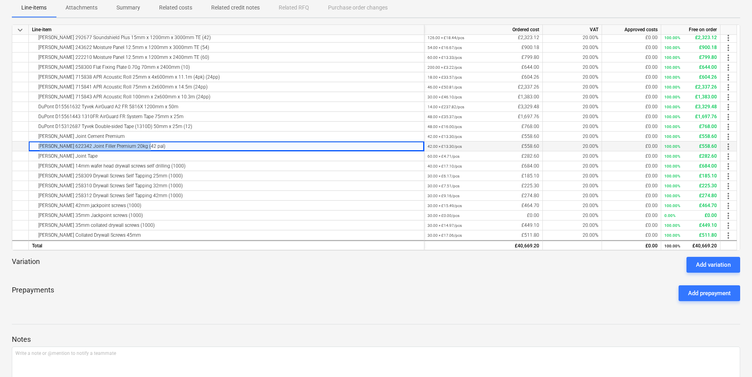
drag, startPoint x: 149, startPoint y: 147, endPoint x: 32, endPoint y: 145, distance: 117.3
click at [32, 145] on div "Knauf 622342 Joint Filler Premium 20kg (42 pal)" at bounding box center [226, 145] width 389 height 9
click at [86, 154] on div "Knauf Joint Tape" at bounding box center [226, 155] width 389 height 9
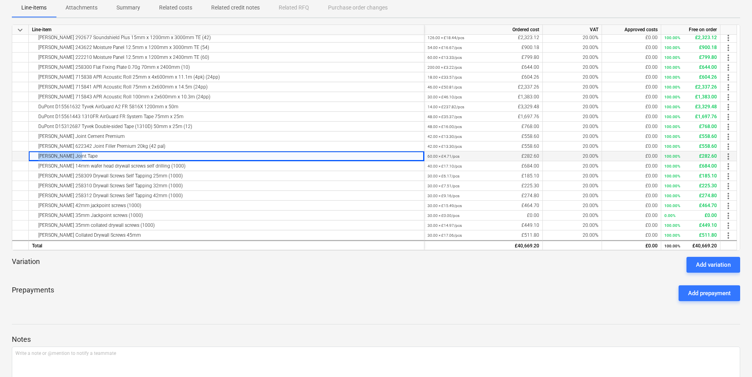
drag, startPoint x: 61, startPoint y: 156, endPoint x: 23, endPoint y: 156, distance: 38.3
click at [0, 0] on div "Knauf Joint Tape 60.00 × £4.71 / pcs £282.60 20.00% £0.00 100.00% £282.60 more_…" at bounding box center [0, 0] width 0 height 0
click at [199, 169] on div "Knauf 14mm wafer head drywall screws self drilling (1000)" at bounding box center [226, 165] width 389 height 9
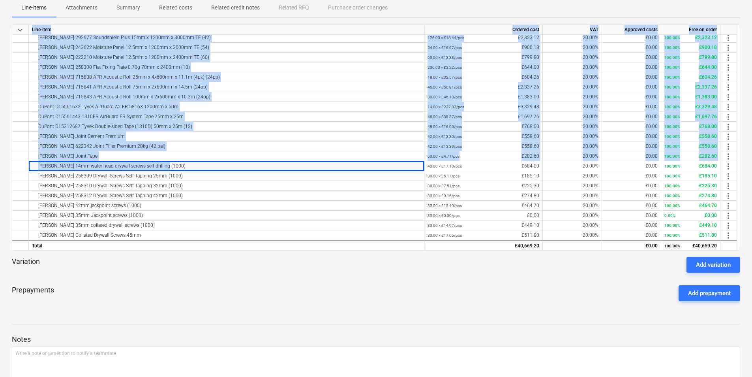
drag, startPoint x: 148, startPoint y: 166, endPoint x: 7, endPoint y: 163, distance: 141.0
click at [7, 163] on div "Purchase order ( Open ) TML0009-PO-129 notes Notes (1) business View subcontrac…" at bounding box center [376, 215] width 752 height 594
click at [203, 148] on div "Knauf 622342 Joint Filler Premium 20kg (42 pal)" at bounding box center [226, 145] width 389 height 9
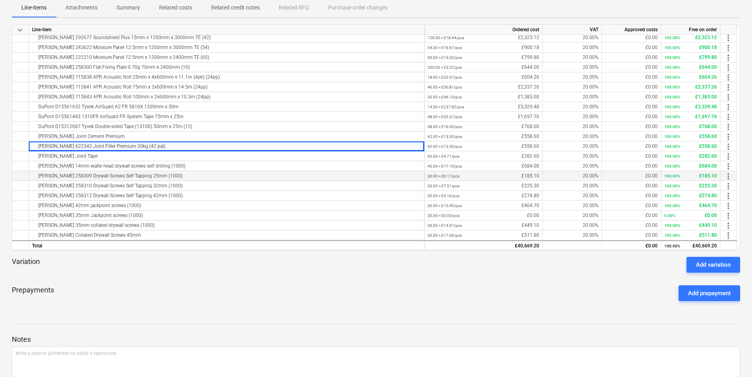
click at [173, 172] on div "Knauf 258309 Drywall Screws Self Tapping 25mm (1000)" at bounding box center [226, 175] width 389 height 9
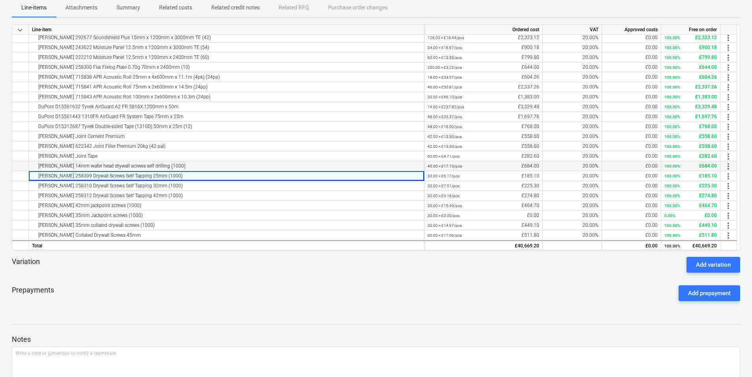
click at [171, 166] on div "Knauf 14mm wafer head drywall screws self drilling (1000)" at bounding box center [226, 165] width 389 height 9
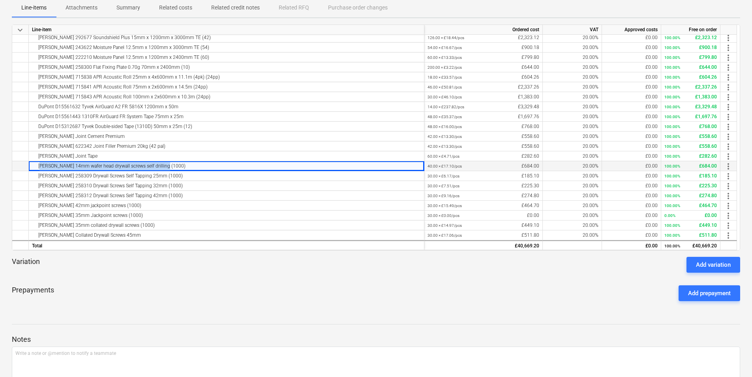
drag, startPoint x: 171, startPoint y: 165, endPoint x: 36, endPoint y: 168, distance: 135.9
click at [36, 168] on div "Knauf 14mm wafer head drywall screws self drilling (1000)" at bounding box center [226, 165] width 389 height 9
click at [164, 176] on div "Knauf 258309 Drywall Screws Self Tapping 25mm (1000)" at bounding box center [226, 175] width 389 height 9
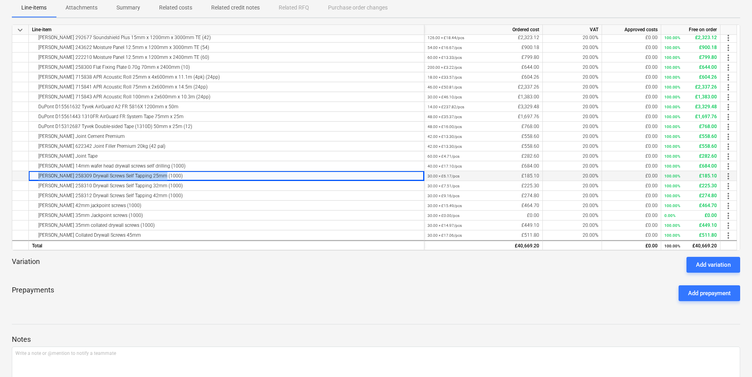
drag, startPoint x: 184, startPoint y: 175, endPoint x: 21, endPoint y: 174, distance: 163.1
click at [0, 0] on div "Knauf 258309 Drywall Screws Self Tapping 25mm (1000) 30.00 × £6.17 / pcs £185.1…" at bounding box center [0, 0] width 0 height 0
click at [167, 186] on div "Knauf 258310 Drywall Screws Self Tapping 32mm (1000)" at bounding box center [226, 185] width 389 height 9
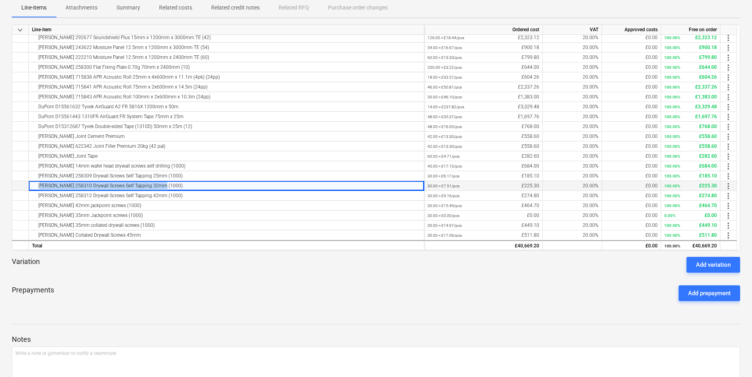
drag, startPoint x: 167, startPoint y: 186, endPoint x: 31, endPoint y: 188, distance: 135.5
click at [31, 188] on div "Knauf 258310 Drywall Screws Self Tapping 32mm (1000)" at bounding box center [227, 186] width 396 height 10
click at [179, 196] on div "Knauf 258312 Drywall Screws Self Tapping 42mm (1000)" at bounding box center [226, 195] width 389 height 9
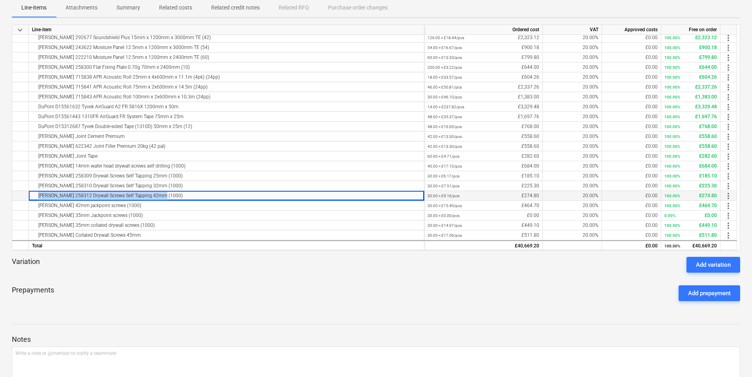
drag, startPoint x: 165, startPoint y: 197, endPoint x: 26, endPoint y: 195, distance: 139.8
click at [0, 0] on div "Knauf 258312 Drywall Screws Self Tapping 42mm (1000) 30.00 × £9.16 / pcs £274.8…" at bounding box center [0, 0] width 0 height 0
click at [150, 206] on div "Knauf 42mm jackpoint screws (1000)" at bounding box center [226, 205] width 389 height 9
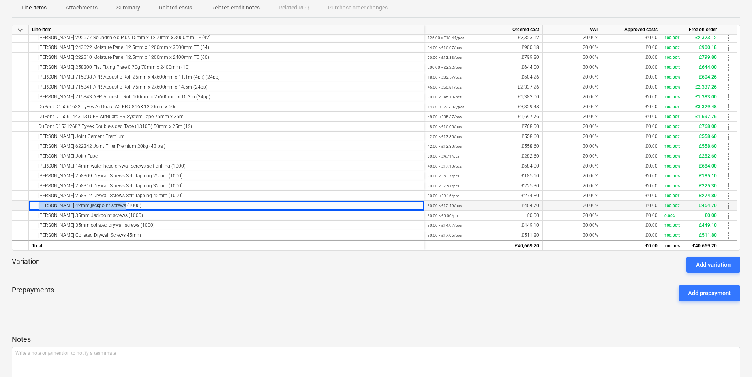
drag, startPoint x: 111, startPoint y: 204, endPoint x: 34, endPoint y: 206, distance: 76.6
click at [34, 206] on div "Knauf 42mm jackpoint screws (1000)" at bounding box center [226, 205] width 389 height 9
click at [147, 218] on div "Knauf 35mm Jackpoint screws (1000)" at bounding box center [226, 214] width 389 height 9
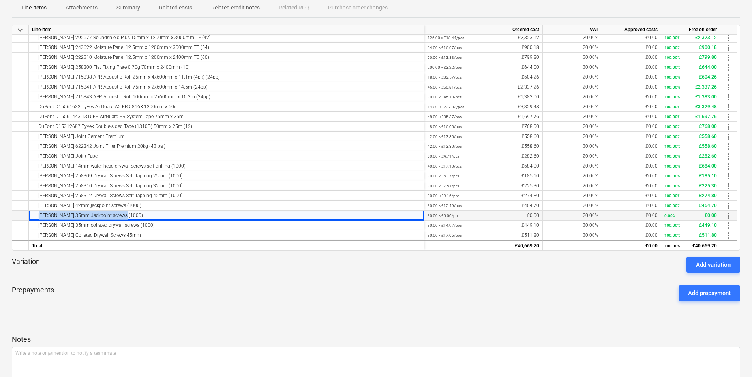
drag, startPoint x: 95, startPoint y: 219, endPoint x: 37, endPoint y: 218, distance: 58.1
click at [37, 218] on div "Knauf 35mm Jackpoint screws (1000)" at bounding box center [226, 214] width 389 height 9
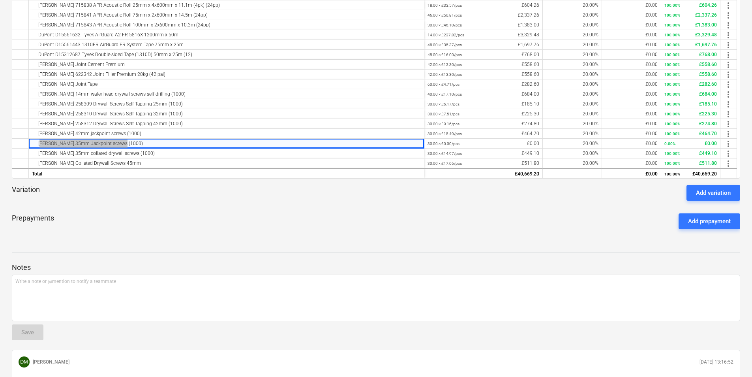
scroll to position [197, 0]
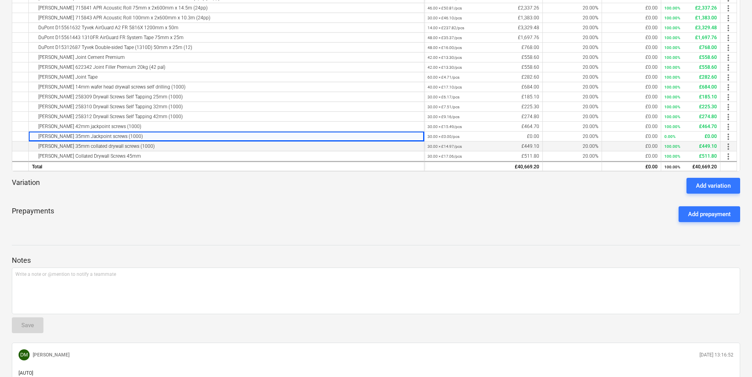
click at [145, 149] on div "Knauf 35mm collated drywall screws (1000)" at bounding box center [226, 145] width 389 height 9
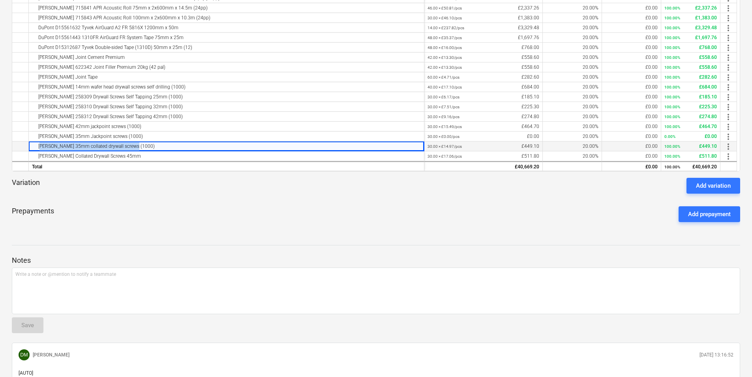
drag, startPoint x: 146, startPoint y: 146, endPoint x: 35, endPoint y: 147, distance: 111.0
click at [35, 147] on div "Knauf 35mm collated drywall screws (1000)" at bounding box center [226, 145] width 389 height 9
click at [128, 155] on div "Knauf Collated Drywall Screws 45mm" at bounding box center [226, 155] width 389 height 9
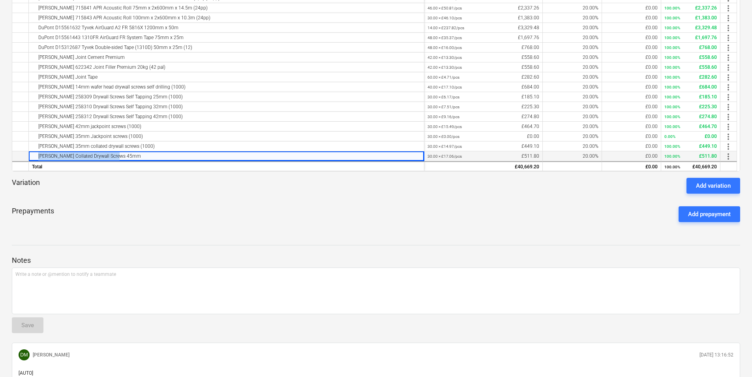
drag, startPoint x: 124, startPoint y: 156, endPoint x: 18, endPoint y: 153, distance: 106.3
click at [0, 0] on div "Knauf Collated Drywall Screws 45mm 30.00 × £17.06 / pcs £511.80 20.00% £0.00 10…" at bounding box center [0, 0] width 0 height 0
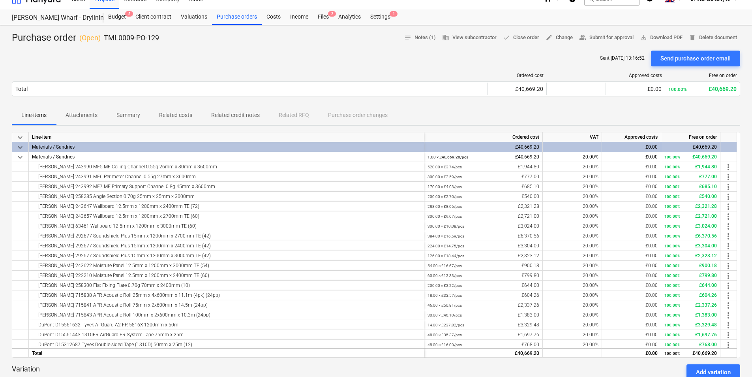
scroll to position [0, 0]
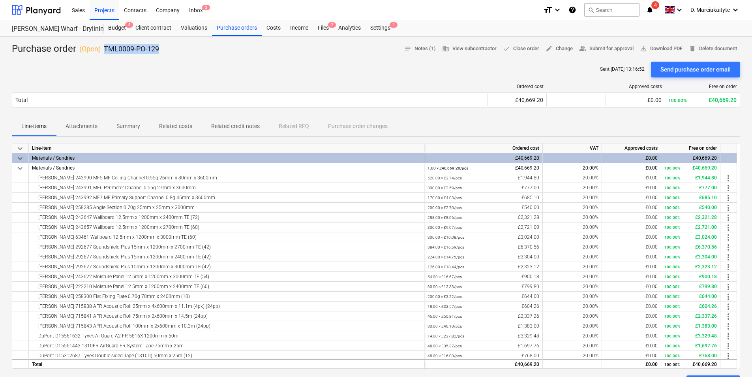
drag, startPoint x: 180, startPoint y: 49, endPoint x: 104, endPoint y: 49, distance: 76.2
click at [104, 49] on div "Purchase order ( Open ) TML0009-PO-129 notes Notes (1) business View subcontrac…" at bounding box center [376, 49] width 729 height 13
click at [232, 32] on div "Purchase orders" at bounding box center [237, 28] width 50 height 16
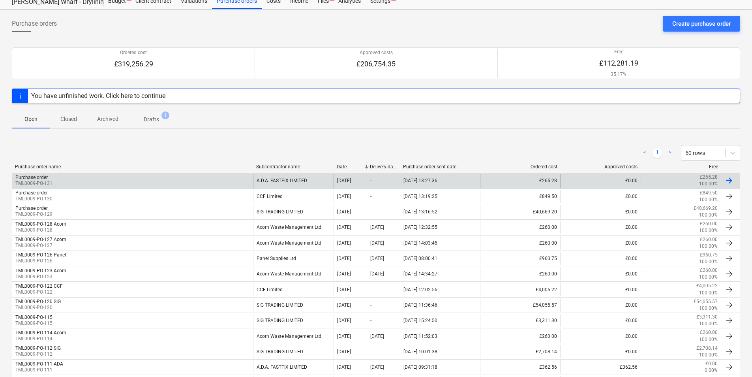
scroll to position [39, 0]
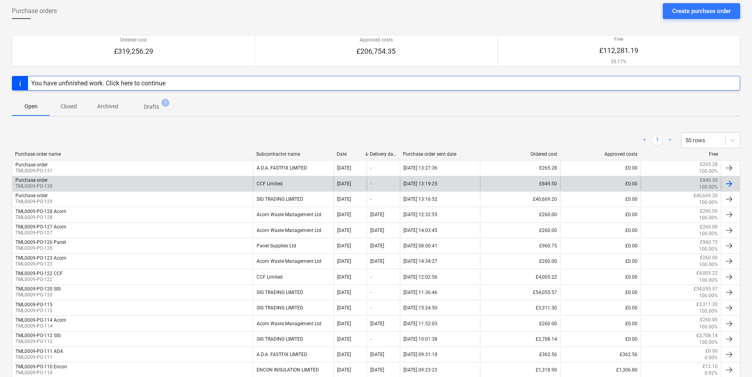
click at [200, 184] on div "Purchase order TML0009-PO-130" at bounding box center [132, 183] width 241 height 13
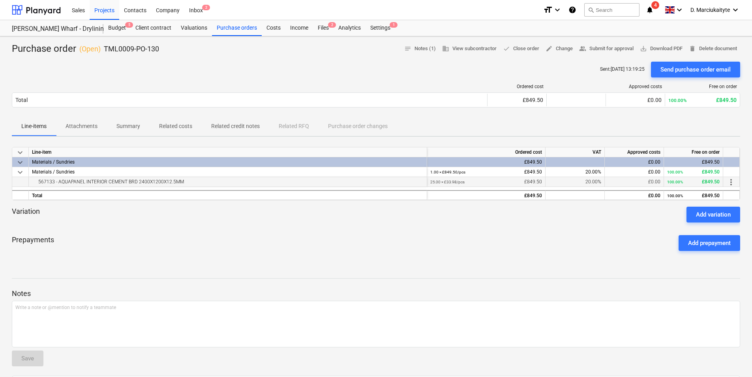
drag, startPoint x: 215, startPoint y: 184, endPoint x: 27, endPoint y: 180, distance: 188.0
drag, startPoint x: 173, startPoint y: 39, endPoint x: 113, endPoint y: 46, distance: 61.1
click at [113, 46] on div "Purchase order ( Open ) TML0009-PO-130 notes Notes (1) business View subcontrac…" at bounding box center [376, 250] width 752 height 429
drag, startPoint x: 113, startPoint y: 46, endPoint x: 158, endPoint y: 65, distance: 49.2
click at [160, 86] on div at bounding box center [250, 87] width 476 height 6
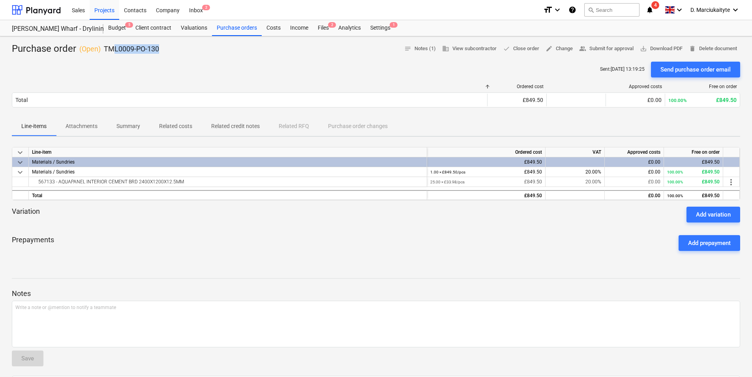
click at [165, 51] on div "Purchase order ( Open ) TML0009-PO-130 notes Notes (1) business View subcontrac…" at bounding box center [376, 49] width 729 height 13
click at [161, 48] on div "Purchase order ( Open ) TML0009-PO-130 notes Notes (1) business View subcontrac…" at bounding box center [376, 49] width 729 height 13
drag, startPoint x: 105, startPoint y: 47, endPoint x: 191, endPoint y: 52, distance: 86.3
click at [191, 52] on div "Purchase order ( Open ) TML0009-PO-130 notes Notes (1) business View subcontrac…" at bounding box center [376, 49] width 729 height 13
click at [245, 24] on div "Purchase orders" at bounding box center [237, 28] width 50 height 16
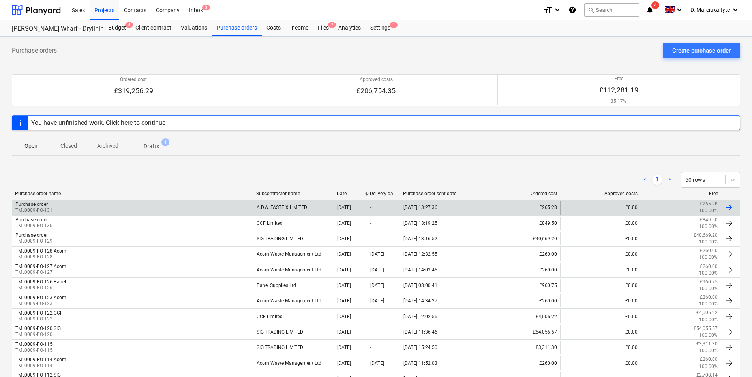
click at [122, 209] on div "Purchase order TML0009-PO-131" at bounding box center [132, 207] width 241 height 13
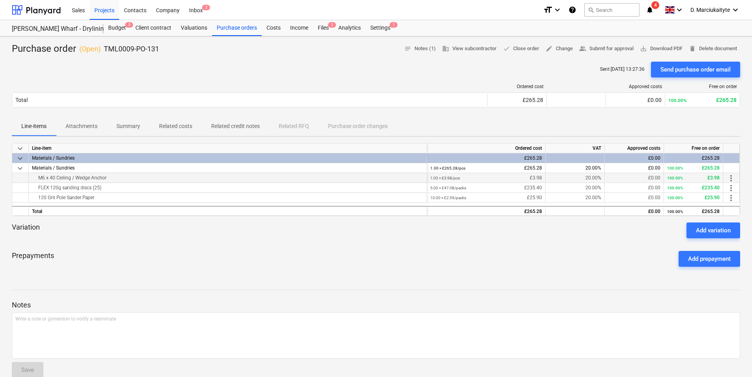
drag, startPoint x: 139, startPoint y: 178, endPoint x: 24, endPoint y: 178, distance: 115.3
click at [0, 0] on div "M6 x 40 Ceiling / Wedge Anchor 1.00 × £3.98 / pcs £3.98 20.00% £0.00 100.00% £3…" at bounding box center [0, 0] width 0 height 0
click at [148, 190] on div "FLEX 120g sanding discs (25)" at bounding box center [228, 187] width 392 height 9
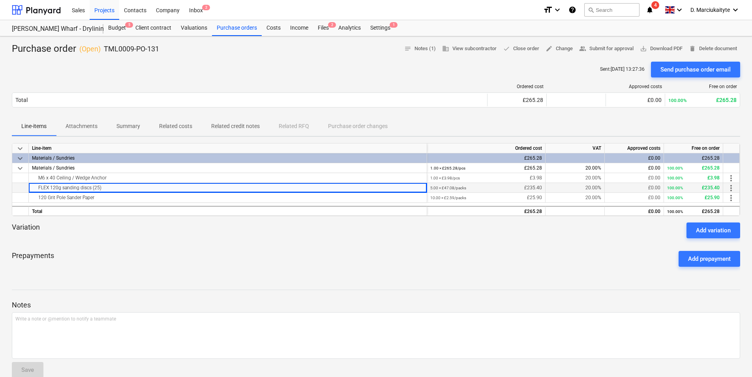
drag, startPoint x: 119, startPoint y: 188, endPoint x: 16, endPoint y: 189, distance: 102.7
click at [0, 0] on div "FLEX 120g sanding discs (25) 5.00 × £47.08 / packs £235.40 20.00% £0.00 100.00%…" at bounding box center [0, 0] width 0 height 0
click at [115, 201] on div "120 Grit Pole Sander Paper" at bounding box center [228, 197] width 392 height 9
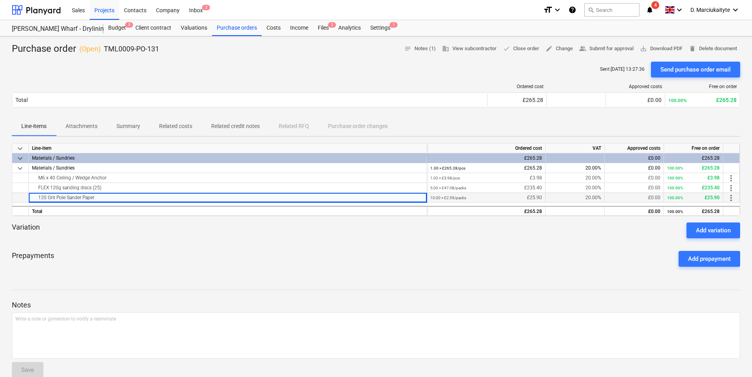
drag, startPoint x: 57, startPoint y: 198, endPoint x: 19, endPoint y: 195, distance: 38.4
click at [0, 0] on div "120 Grit Pole Sander Paper 10.00 × £2.59 / packs £25.90 20.00% £0.00 100.00% £2…" at bounding box center [0, 0] width 0 height 0
click at [246, 27] on div "Purchase orders" at bounding box center [237, 28] width 50 height 16
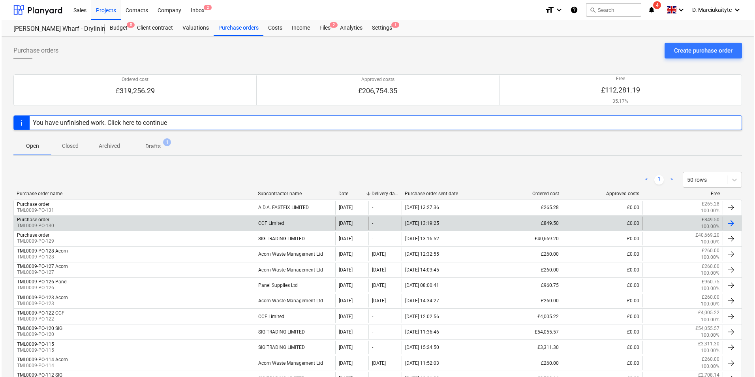
scroll to position [39, 0]
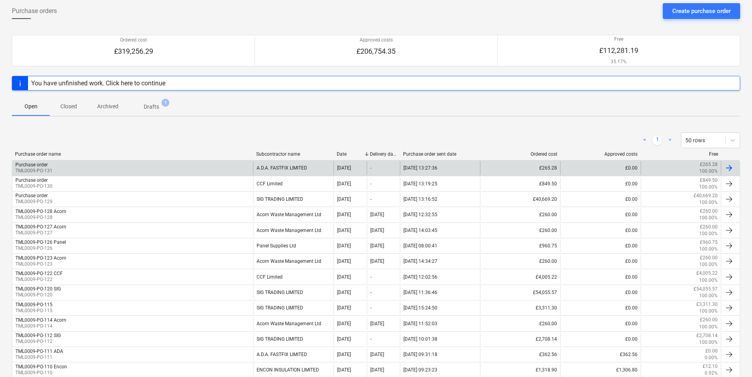
click at [235, 167] on div "Purchase order TML0009-PO-131" at bounding box center [132, 167] width 241 height 13
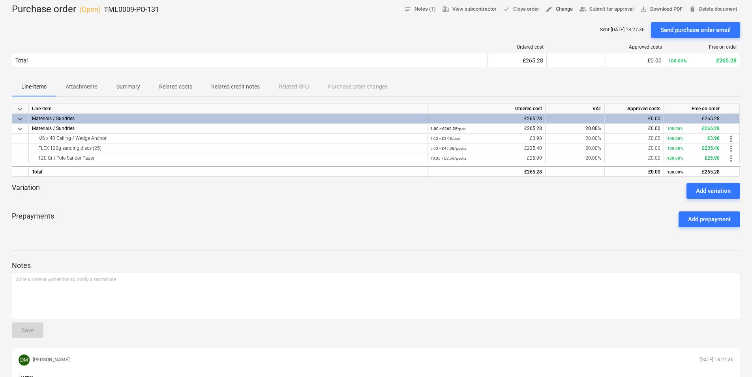
click at [562, 6] on span "edit Change" at bounding box center [559, 9] width 27 height 9
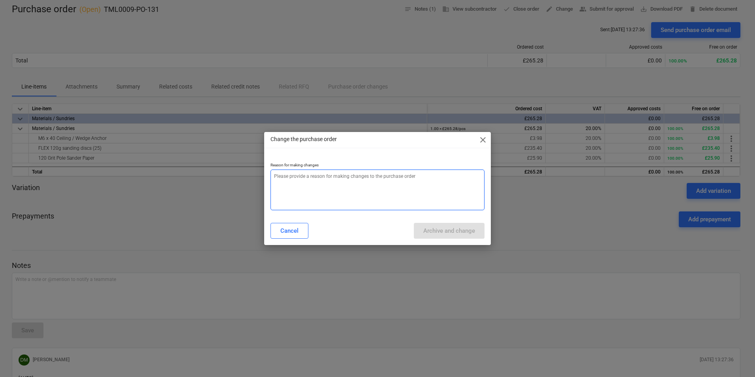
click at [313, 188] on textarea at bounding box center [377, 189] width 214 height 41
type textarea "x"
type textarea "e"
type textarea "x"
type textarea "er"
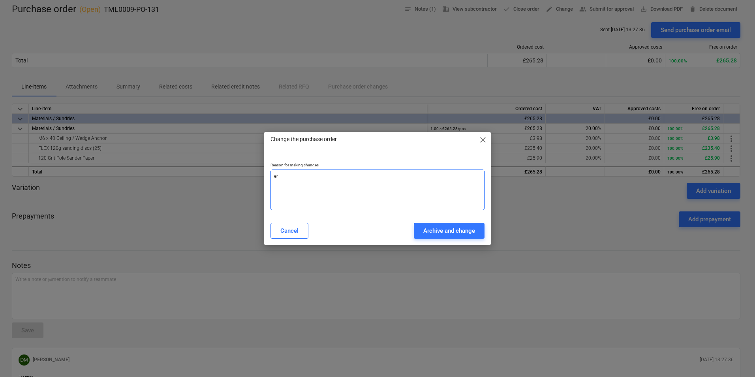
type textarea "x"
type textarea "err"
type textarea "x"
type textarea "erro"
type textarea "x"
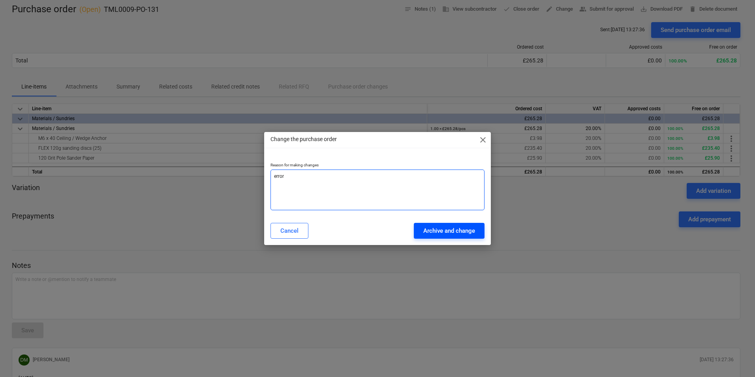
type textarea "error"
click at [466, 235] on div "Archive and change" at bounding box center [449, 230] width 52 height 10
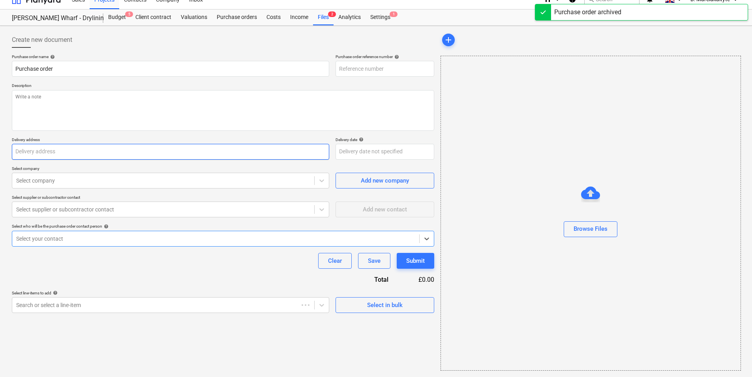
type textarea "x"
type input "TML0009-PO-131"
type textarea "x"
type textarea "Good afternoon, Please proceed with the attached order. Site contact Andrei 075…"
type input "Fairview Estates, Montgomery's Wharf, 69 - 76 High Street, Brentford, TW8 0YL"
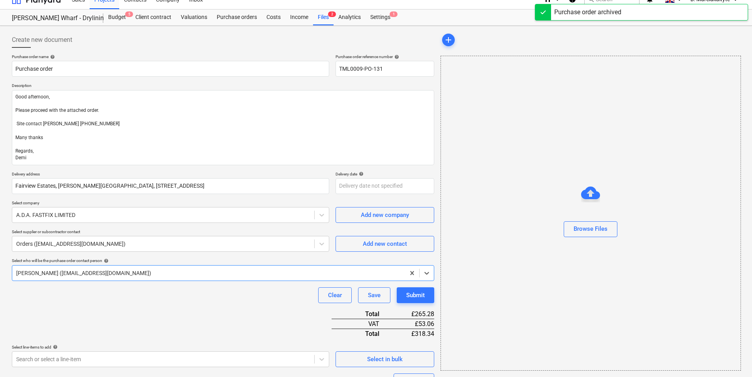
type textarea "x"
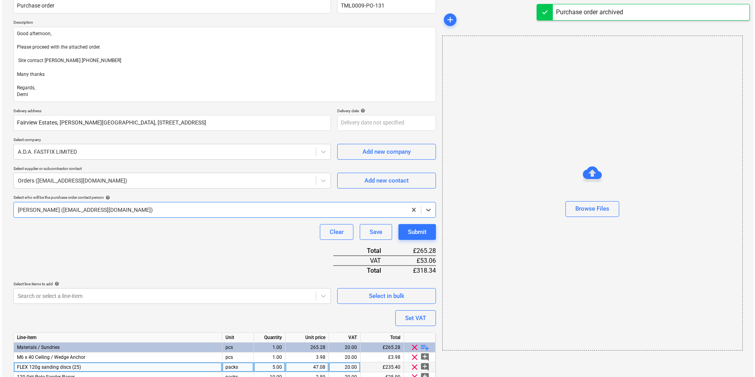
scroll to position [111, 0]
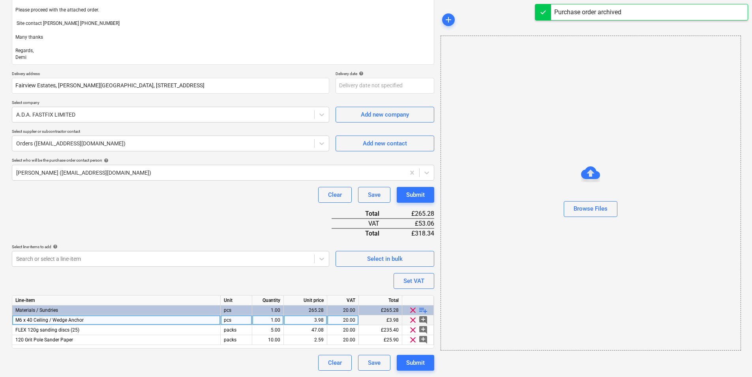
click at [280, 320] on div "1.00" at bounding box center [267, 320] width 25 height 10
type input "10"
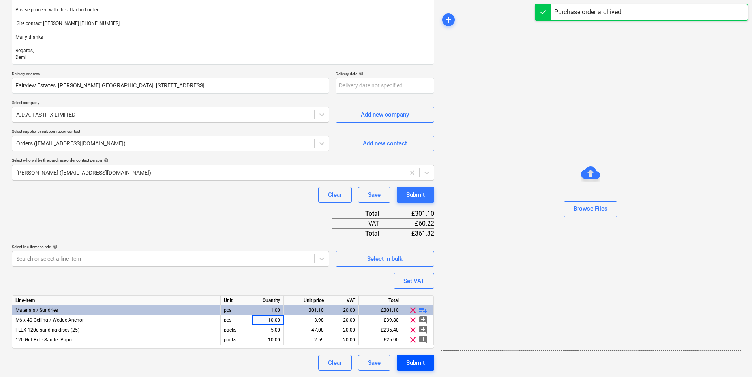
click at [416, 361] on div "Submit" at bounding box center [415, 362] width 19 height 10
type textarea "x"
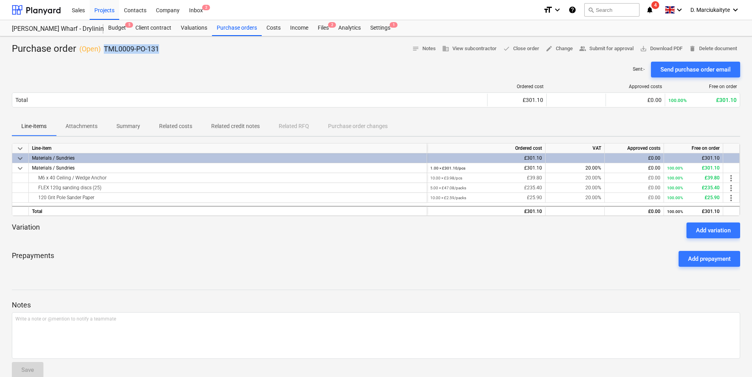
drag, startPoint x: 168, startPoint y: 51, endPoint x: 103, endPoint y: 50, distance: 64.8
click at [103, 50] on div "Purchase order ( Open ) TML0009-PO-131 notes Notes business View subcontractor …" at bounding box center [376, 49] width 729 height 13
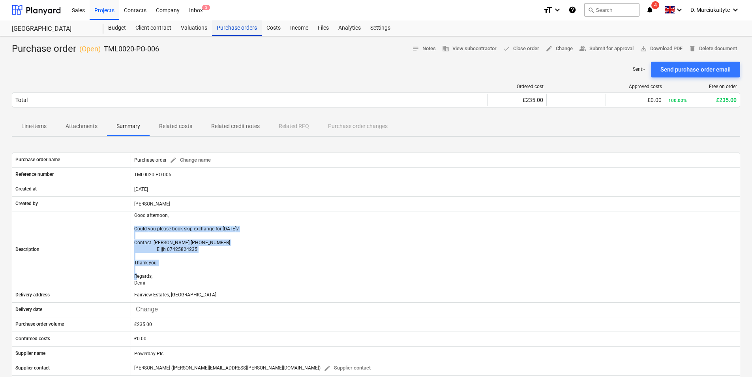
drag, startPoint x: 245, startPoint y: 27, endPoint x: 240, endPoint y: 31, distance: 6.5
click at [245, 27] on div "Purchase orders" at bounding box center [237, 28] width 50 height 16
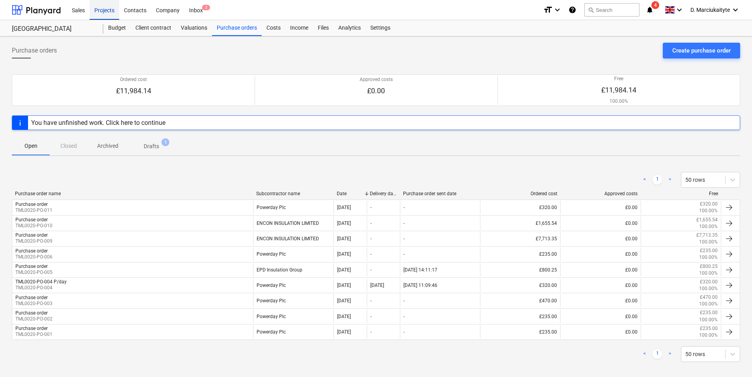
click at [115, 9] on div "Projects" at bounding box center [105, 10] width 30 height 20
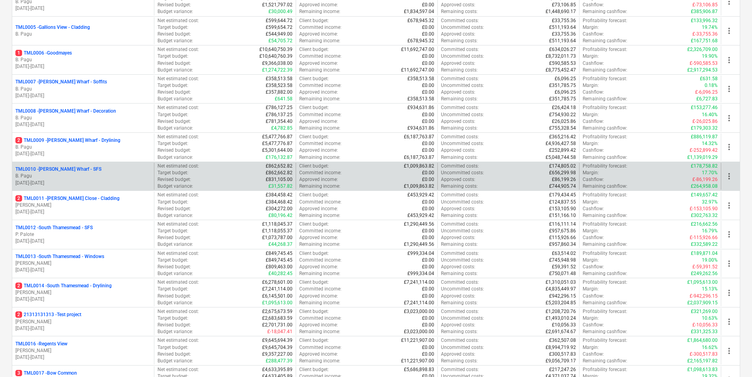
scroll to position [237, 0]
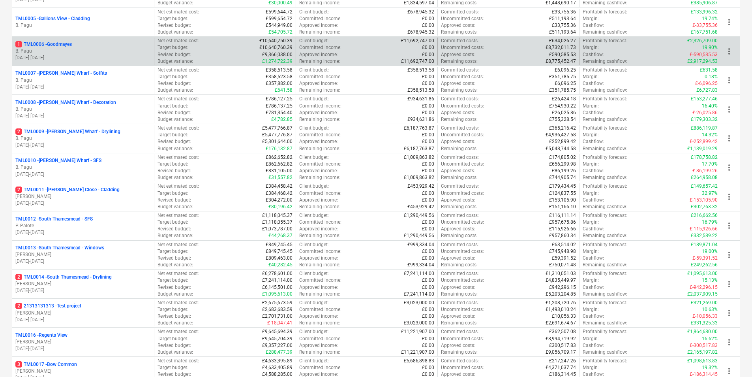
click at [103, 43] on div "1 TML0006 - Goodmayes" at bounding box center [82, 44] width 135 height 7
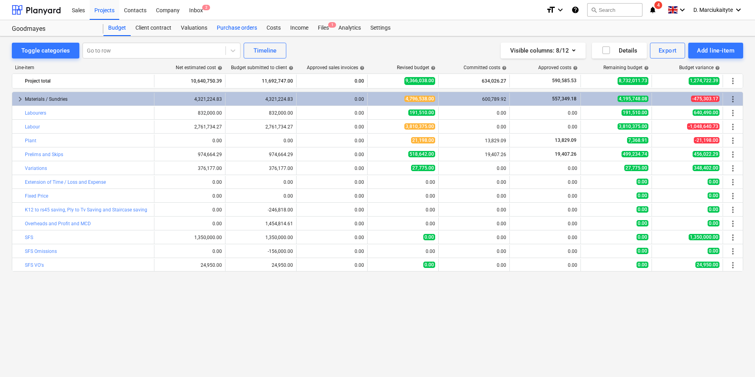
click at [248, 26] on div "Purchase orders" at bounding box center [237, 28] width 50 height 16
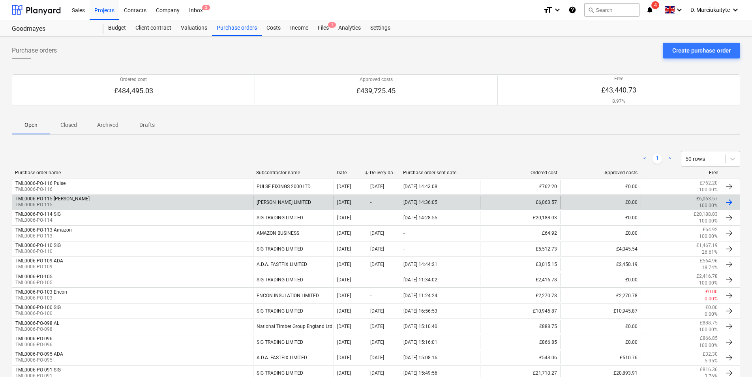
click at [151, 203] on div "TML0006-PO-115 Marko TML0006-PO-115" at bounding box center [132, 201] width 241 height 13
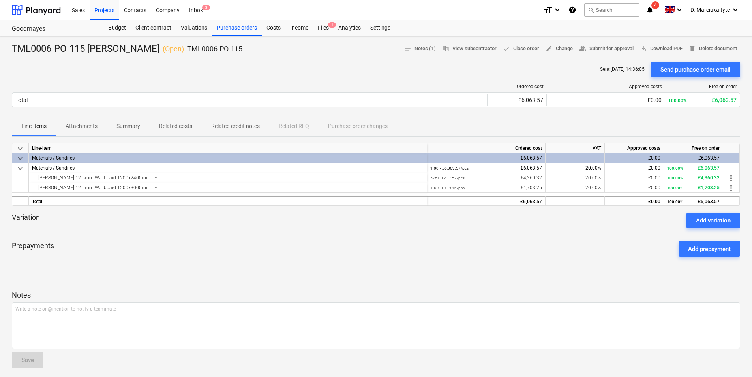
click at [128, 127] on p "Summary" at bounding box center [128, 126] width 24 height 8
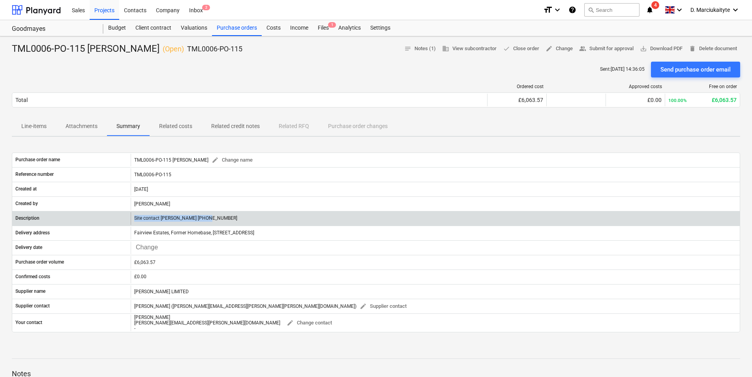
drag, startPoint x: 212, startPoint y: 220, endPoint x: 118, endPoint y: 216, distance: 94.1
click at [118, 216] on div "Description Site contact Daniel 07427641453" at bounding box center [376, 218] width 728 height 13
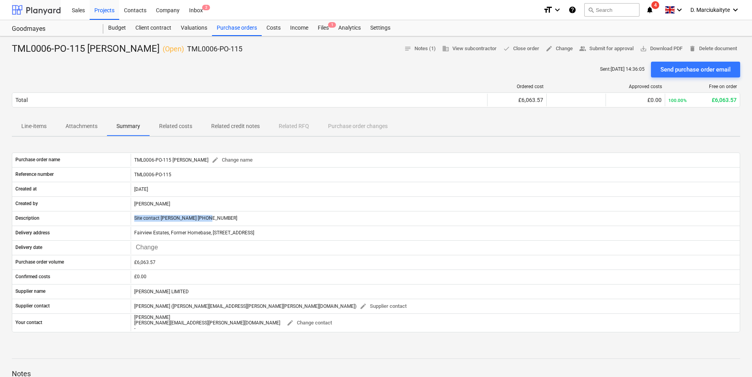
copy div "Site contact Daniel 07427641453"
click at [233, 28] on div "Purchase orders" at bounding box center [237, 28] width 50 height 16
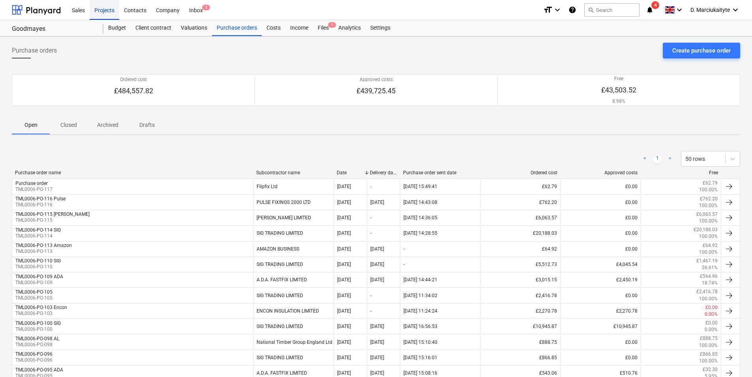
click at [107, 6] on div "Projects" at bounding box center [105, 10] width 30 height 20
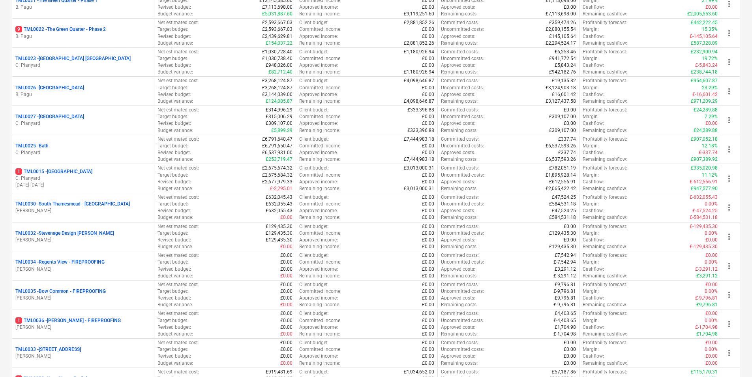
scroll to position [790, 0]
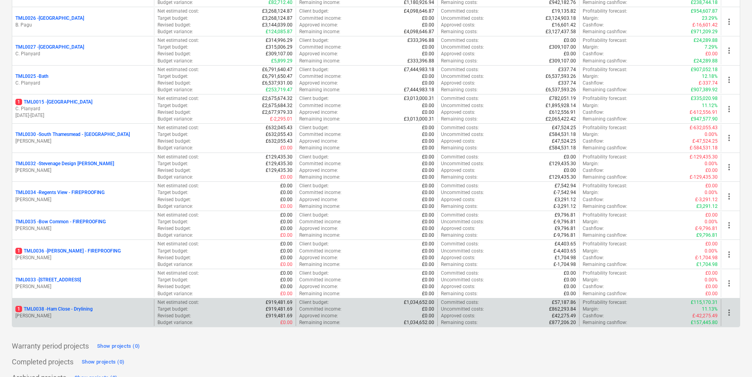
click at [85, 309] on p "1 TML0038 - Ham Close - Drylining" at bounding box center [53, 309] width 77 height 7
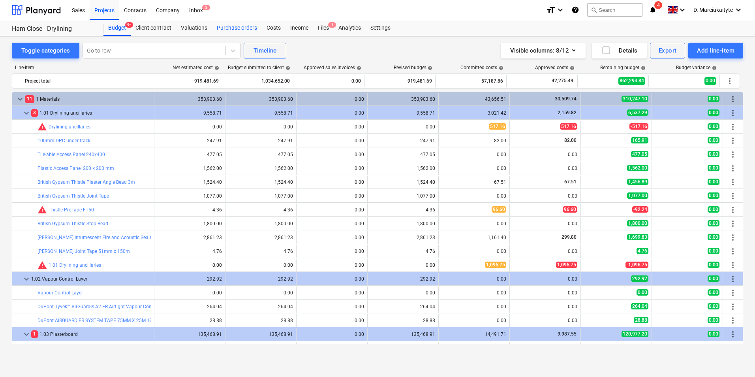
click at [223, 31] on div "Purchase orders" at bounding box center [237, 28] width 50 height 16
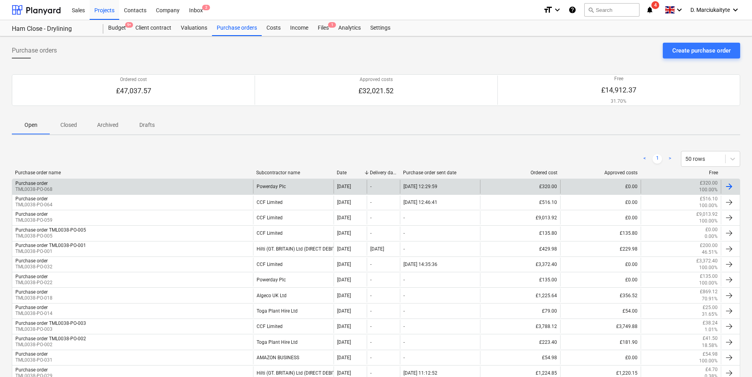
click at [170, 189] on div "Purchase order TML0038-PO-068" at bounding box center [132, 186] width 241 height 13
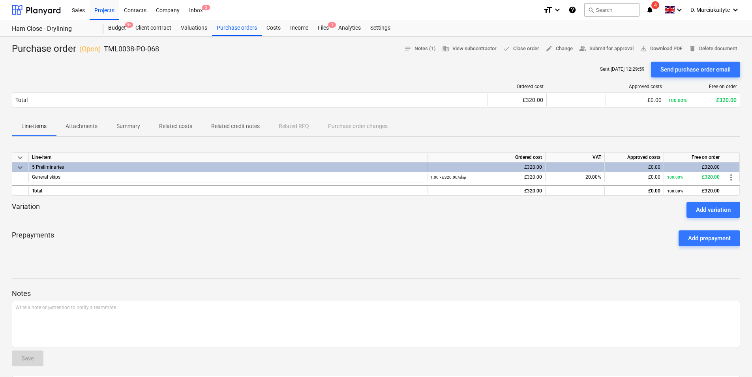
click at [132, 128] on p "Summary" at bounding box center [128, 126] width 24 height 8
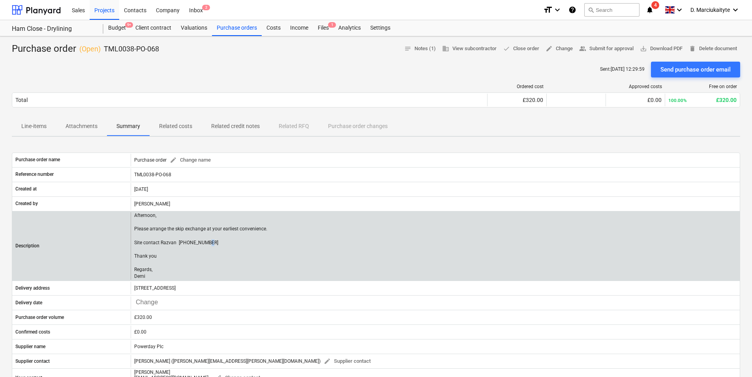
drag, startPoint x: 182, startPoint y: 251, endPoint x: 136, endPoint y: 249, distance: 45.8
click at [135, 250] on p "Afternoon, Please arrange the skip exchange at your earliest convenience. Site …" at bounding box center [200, 246] width 133 height 68
click at [147, 272] on p "Afternoon, Please arrange the skip exchange at your earliest convenience. Site …" at bounding box center [200, 246] width 133 height 68
drag, startPoint x: 150, startPoint y: 275, endPoint x: 133, endPoint y: 242, distance: 37.6
click at [133, 242] on div "Afternoon, Please arrange the skip exchange at your earliest convenience. Site …" at bounding box center [435, 246] width 609 height 68
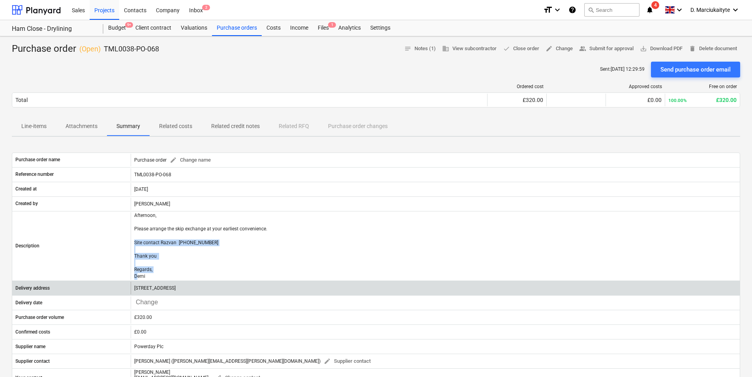
copy p "Site contact Razvan 07501645393 Thank you Regards, Demi"
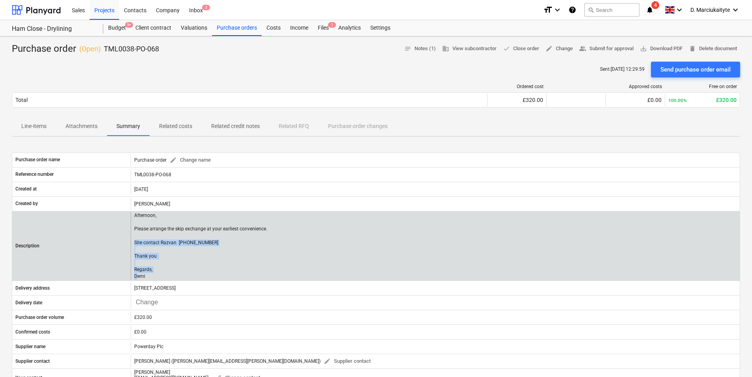
click at [196, 241] on p "Afternoon, Please arrange the skip exchange at your earliest convenience. Site …" at bounding box center [200, 246] width 133 height 68
drag, startPoint x: 147, startPoint y: 274, endPoint x: 130, endPoint y: 237, distance: 40.5
click at [130, 237] on div "Description Afternoon, Please arrange the skip exchange at your earliest conven…" at bounding box center [376, 246] width 728 height 68
copy div "Afternoon, Please arrange the skip exchange at your earliest convenience. Site …"
click at [202, 258] on p "Afternoon, Please arrange the skip exchange at your earliest convenience. Site …" at bounding box center [200, 246] width 133 height 68
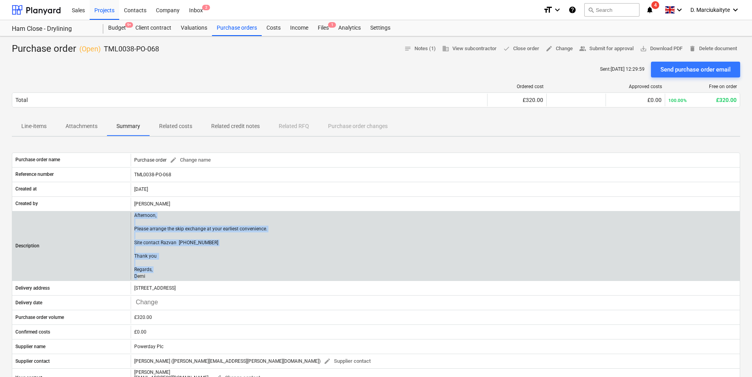
click at [154, 274] on p "Afternoon, Please arrange the skip exchange at your earliest convenience. Site …" at bounding box center [200, 246] width 133 height 68
drag, startPoint x: 152, startPoint y: 277, endPoint x: 136, endPoint y: 214, distance: 64.8
click at [136, 214] on p "Afternoon, Please arrange the skip exchange at your earliest convenience. Site …" at bounding box center [200, 246] width 133 height 68
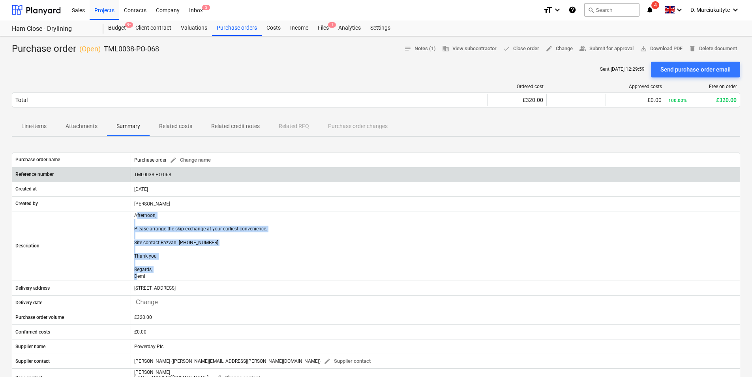
copy p "fternoon, Please arrange the skip exchange at your earliest convenience. Site c…"
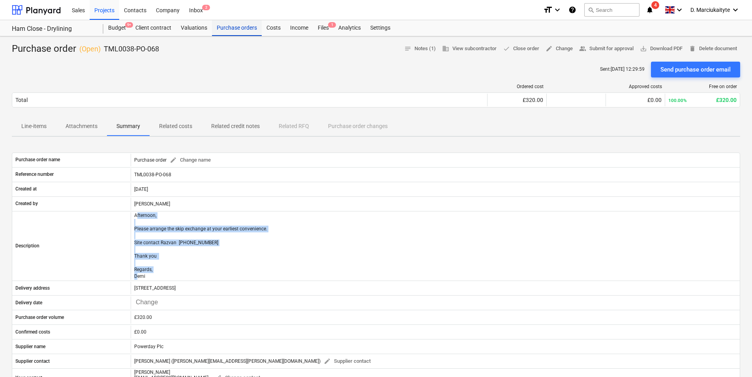
drag, startPoint x: 241, startPoint y: 28, endPoint x: 244, endPoint y: 33, distance: 6.0
click at [241, 28] on div "Purchase orders" at bounding box center [237, 28] width 50 height 16
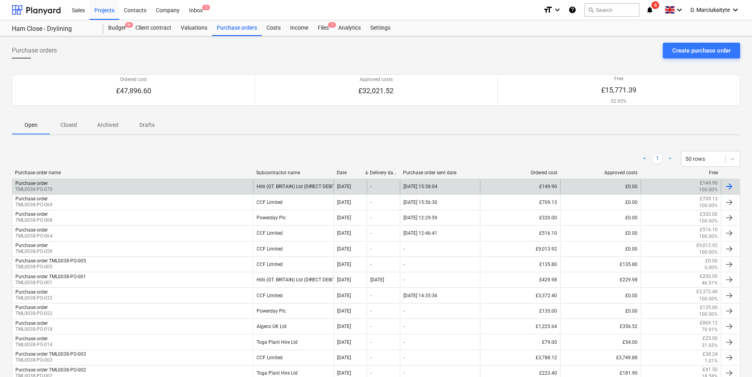
click at [185, 191] on div "Purchase order TML0038-PO-070" at bounding box center [132, 186] width 241 height 13
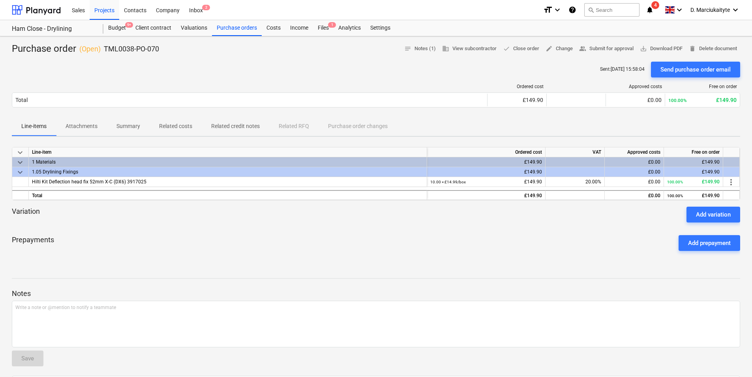
click at [136, 120] on button "Summary" at bounding box center [128, 126] width 43 height 19
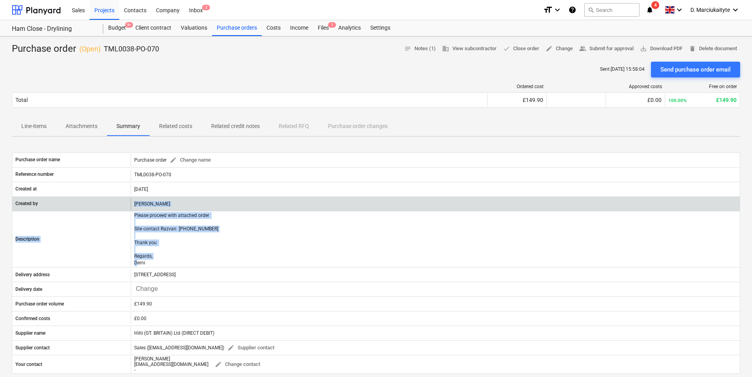
drag, startPoint x: 161, startPoint y: 262, endPoint x: 113, endPoint y: 210, distance: 70.7
click at [113, 210] on div "Purchase order name Purchase order edit Change name Reference number TML0038-PO…" at bounding box center [376, 262] width 729 height 221
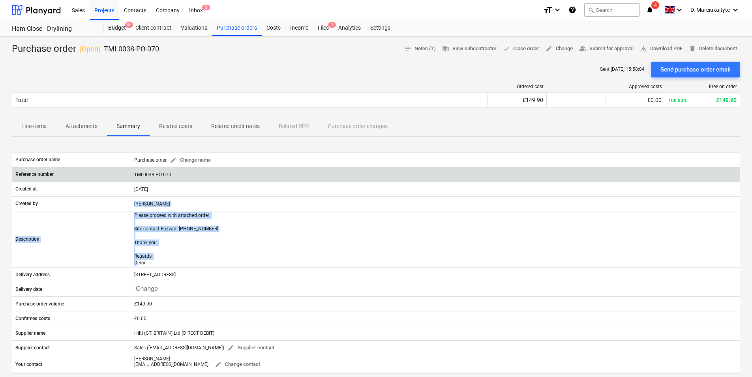
copy div "Demi Marciukaityte Description Please proceed with attached order Site contact …"
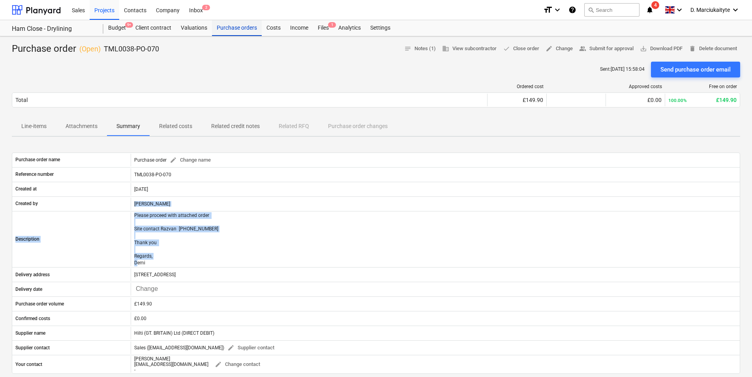
click at [227, 27] on div "Purchase orders" at bounding box center [237, 28] width 50 height 16
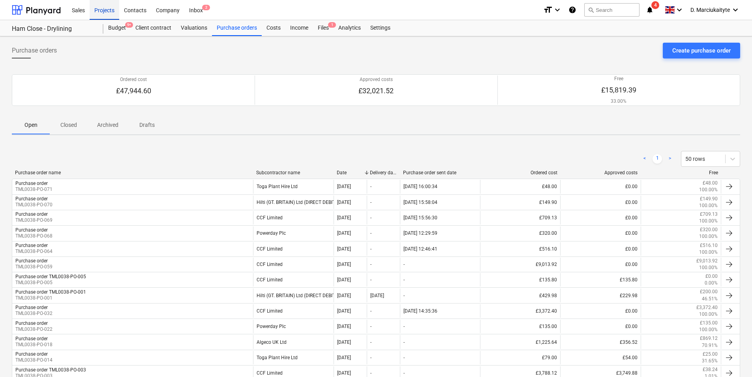
click at [103, 10] on div "Projects" at bounding box center [105, 10] width 30 height 20
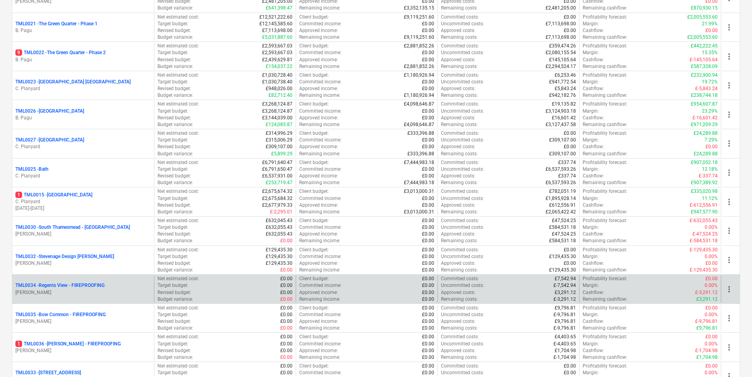
scroll to position [685, 0]
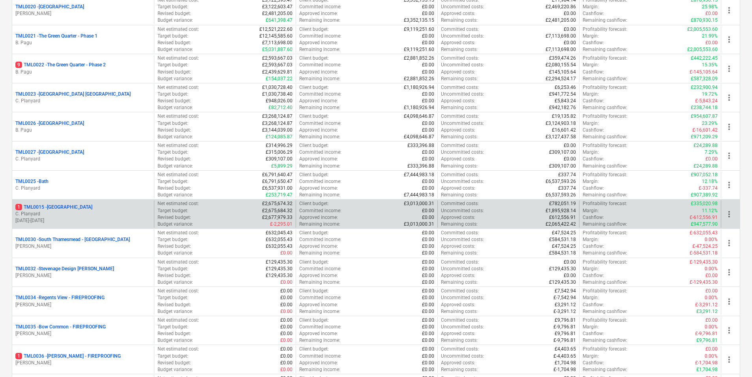
click at [70, 207] on p "1 TML0015 - [GEOGRAPHIC_DATA]" at bounding box center [53, 207] width 77 height 7
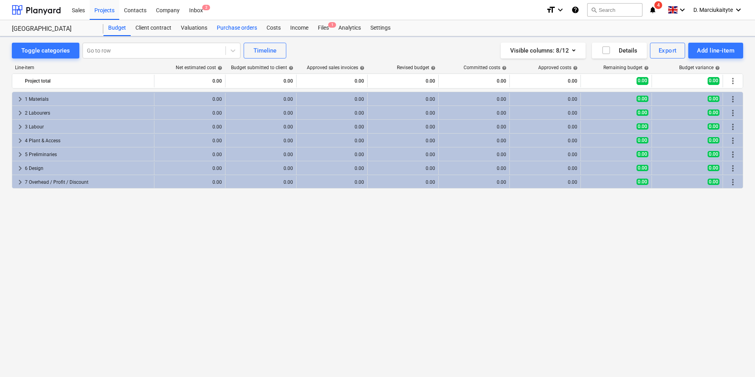
click at [234, 31] on div "Purchase orders" at bounding box center [237, 28] width 50 height 16
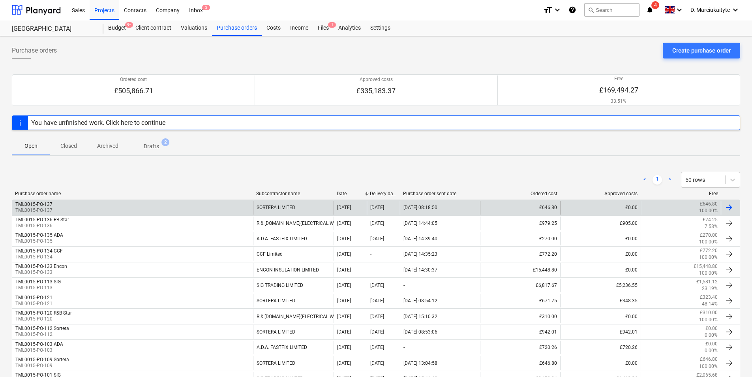
click at [282, 209] on div "SORTERA LIMITED" at bounding box center [293, 207] width 80 height 13
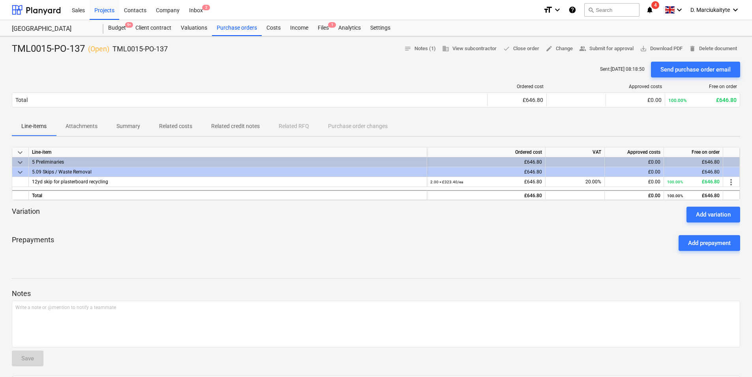
click at [126, 123] on p "Summary" at bounding box center [128, 126] width 24 height 8
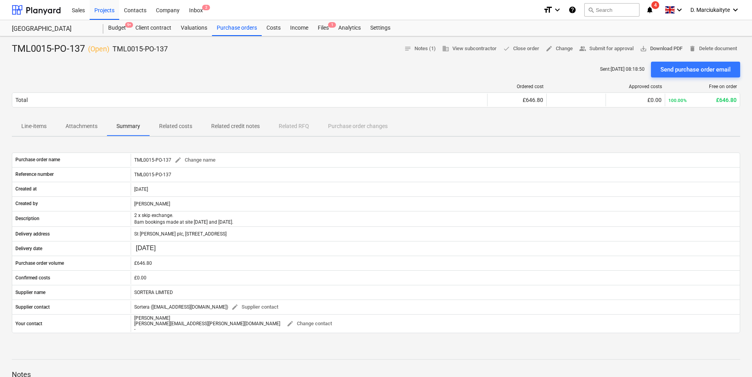
click at [650, 45] on span "save_alt Download PDF" at bounding box center [661, 48] width 43 height 9
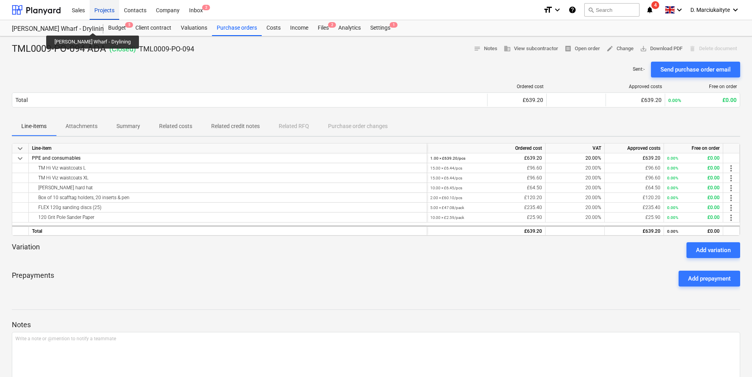
click at [101, 7] on div "Projects" at bounding box center [105, 10] width 30 height 20
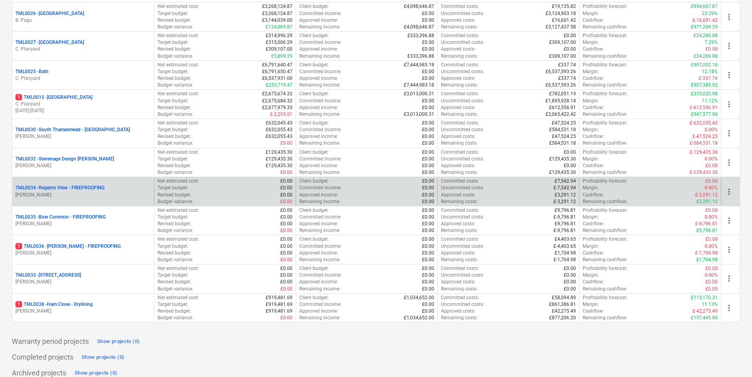
scroll to position [803, 0]
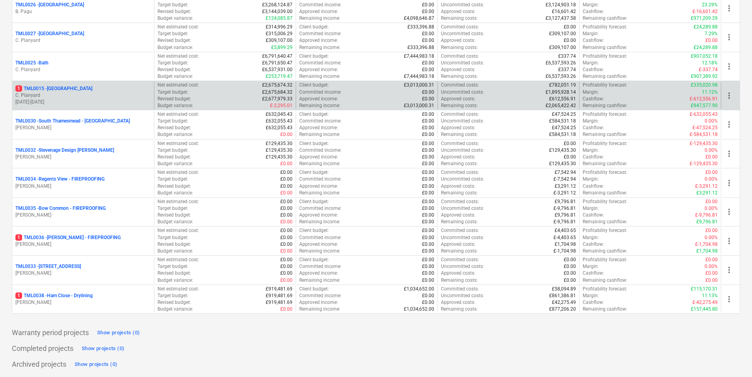
click at [75, 86] on p "1 TML0015 - [GEOGRAPHIC_DATA]" at bounding box center [53, 88] width 77 height 7
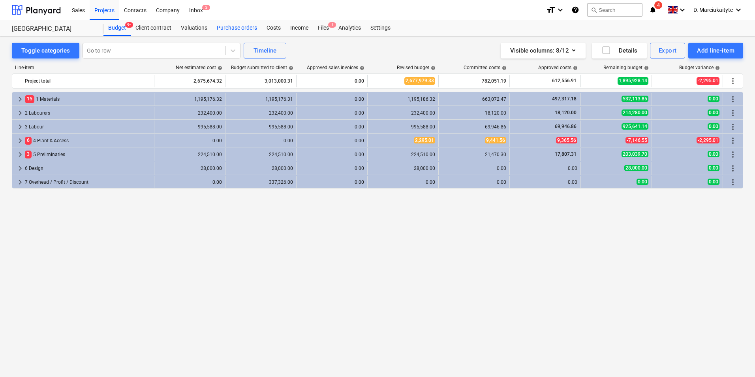
click at [247, 22] on div "Purchase orders" at bounding box center [237, 28] width 50 height 16
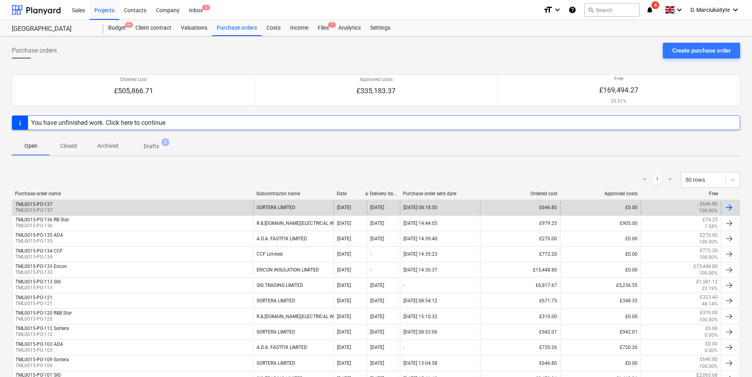
click at [278, 205] on div "SORTERA LIMITED" at bounding box center [293, 207] width 80 height 13
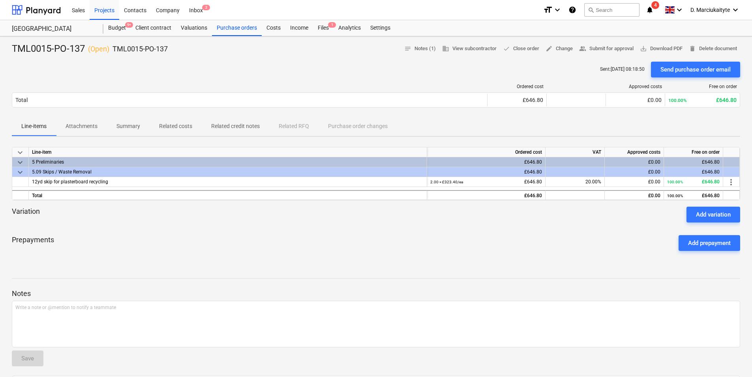
click at [120, 124] on p "Summary" at bounding box center [128, 126] width 24 height 8
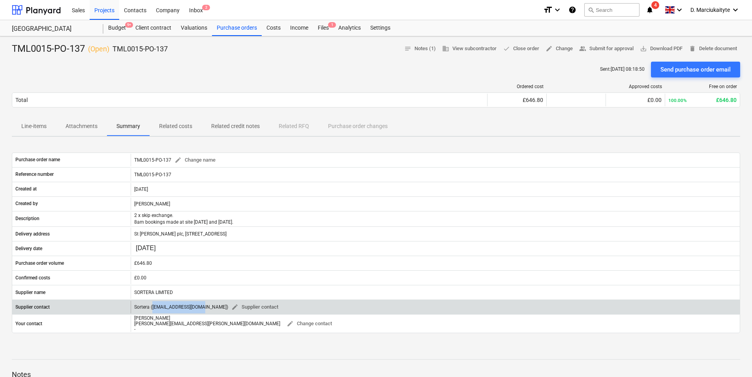
drag, startPoint x: 197, startPoint y: 309, endPoint x: 154, endPoint y: 309, distance: 43.8
click at [154, 309] on div "Sortera ([EMAIL_ADDRESS][DOMAIN_NAME]) edit Supplier contact" at bounding box center [207, 307] width 147 height 12
copy div "[EMAIL_ADDRESS][DOMAIN_NAME]"
